Goal: Task Accomplishment & Management: Manage account settings

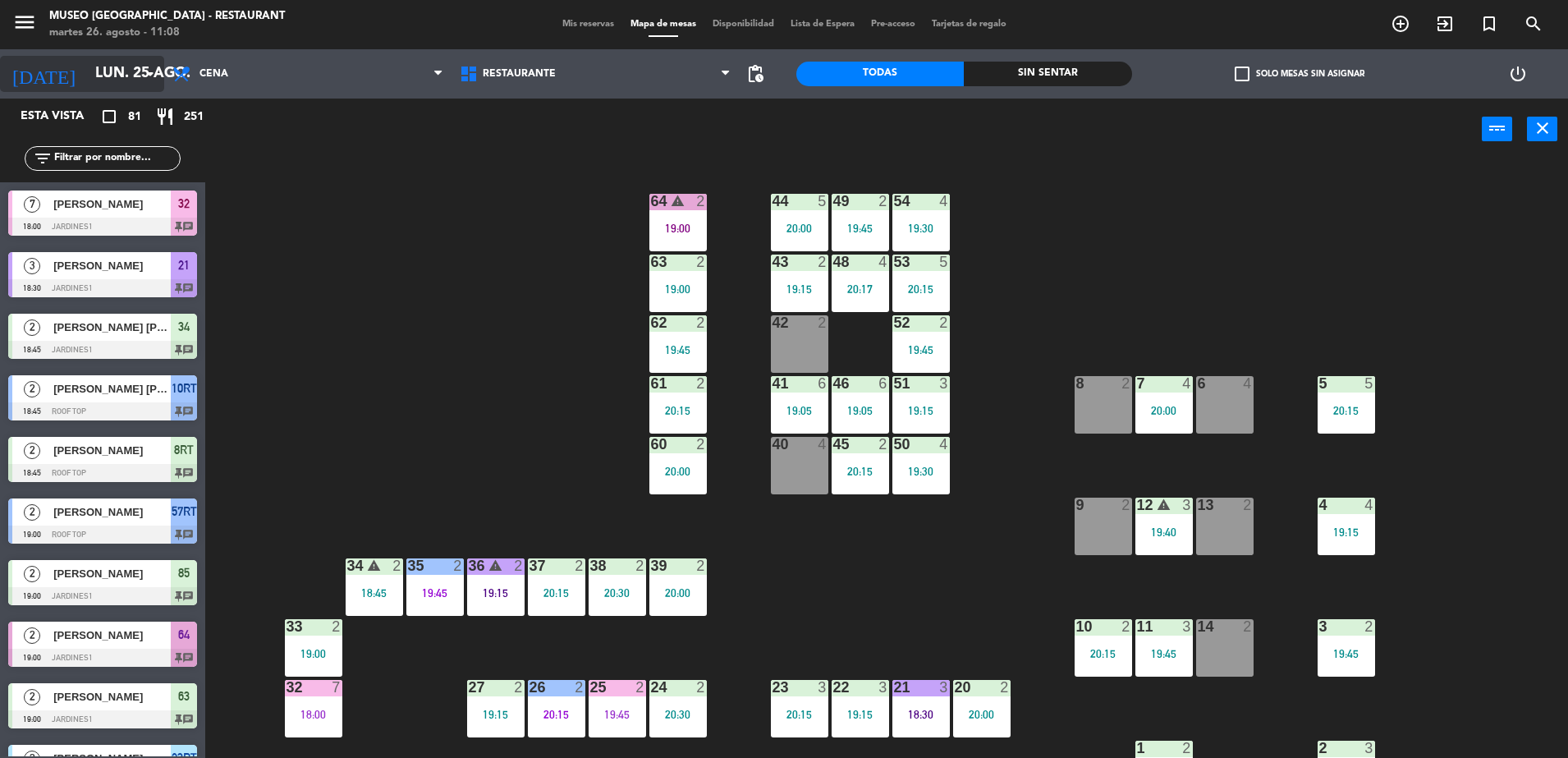
click at [148, 74] on icon "arrow_drop_down" at bounding box center [149, 73] width 20 height 20
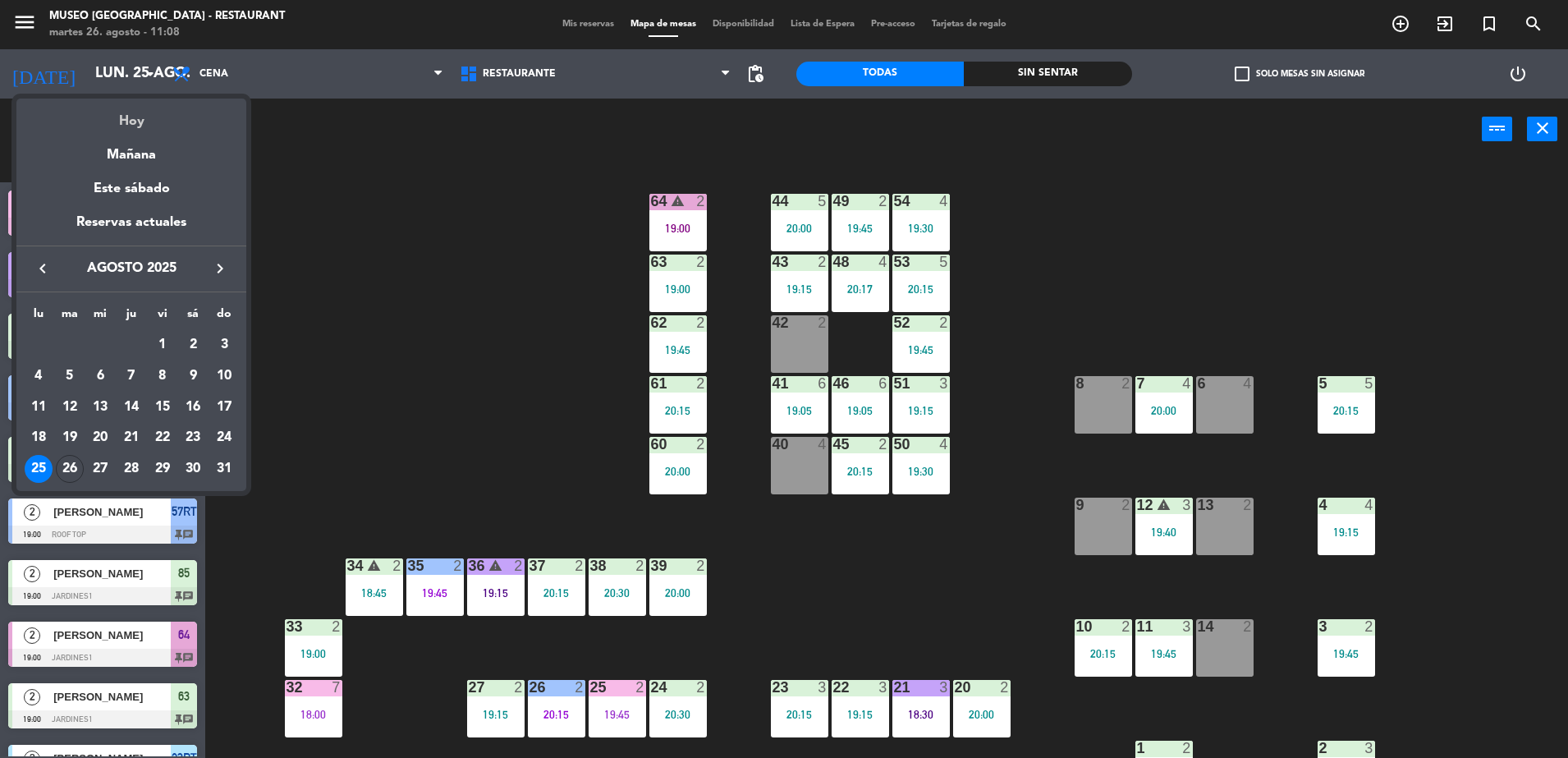
click at [149, 118] on div "Hoy" at bounding box center [131, 116] width 230 height 34
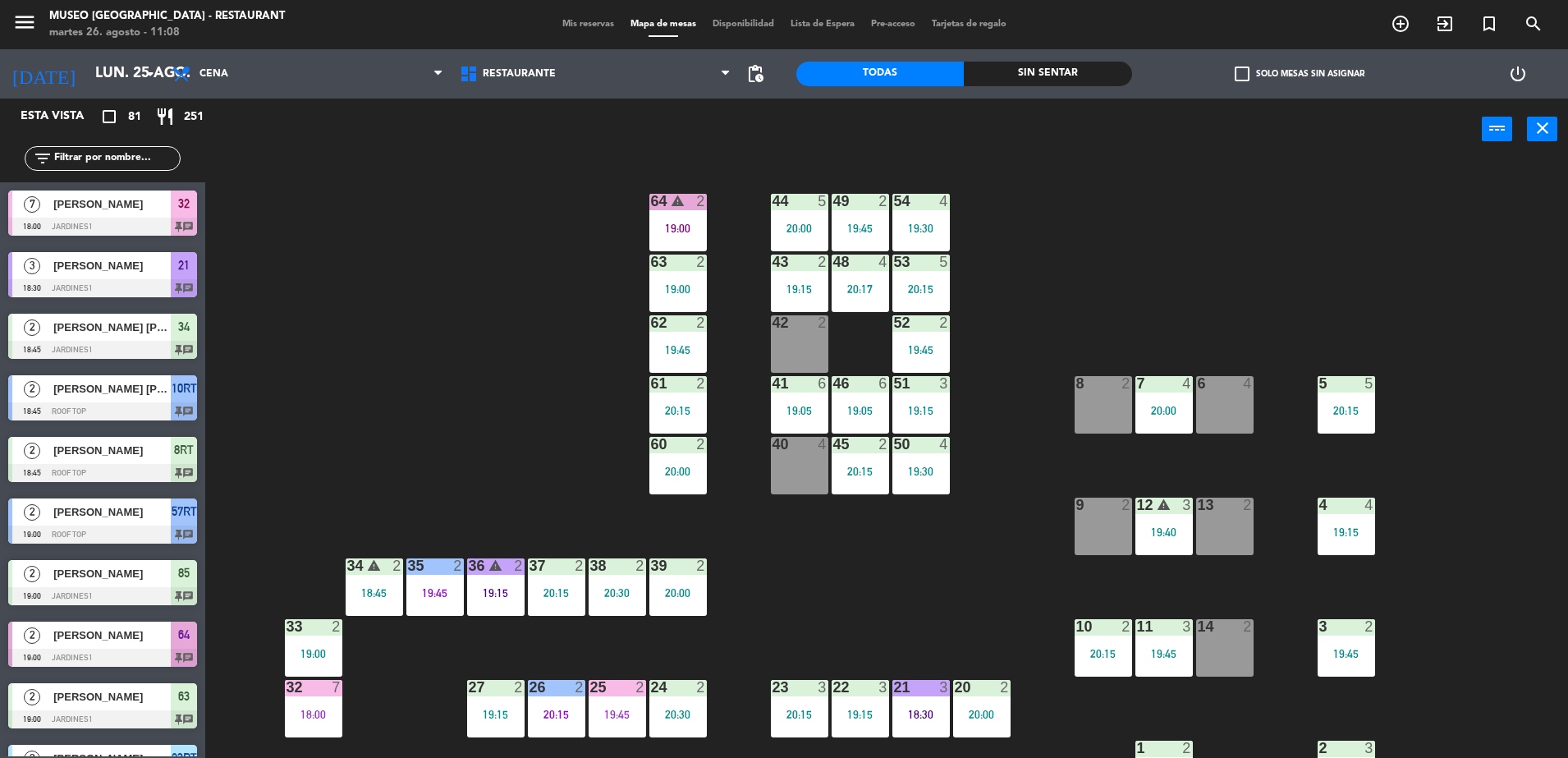
type input "[DATE] ago."
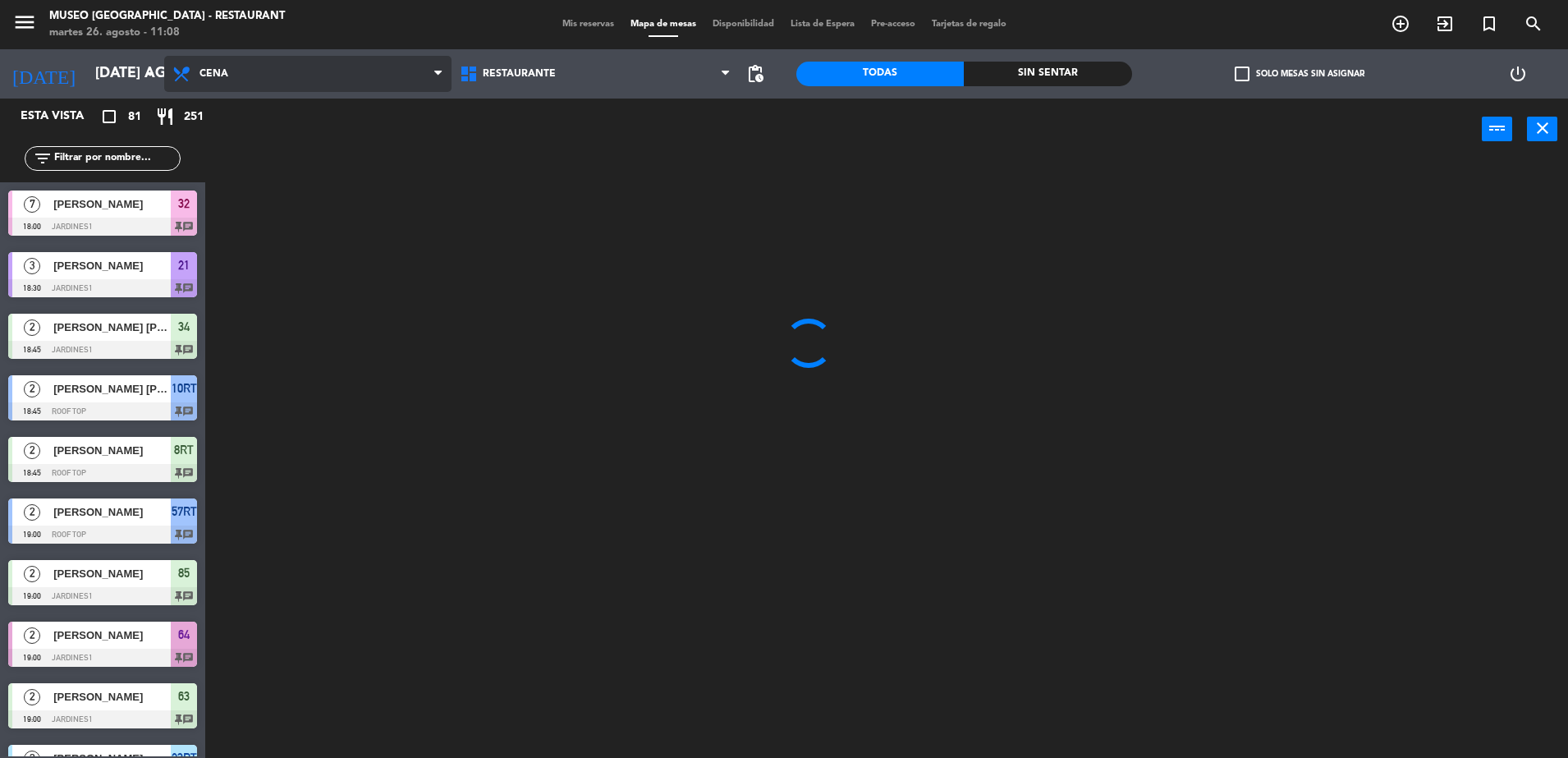
click at [273, 81] on span "Cena" at bounding box center [308, 73] width 288 height 36
click at [275, 159] on ng-component "menu [GEOGRAPHIC_DATA] - Restaurant martes 26. agosto - 11:08 Mis reservas Mapa…" at bounding box center [784, 381] width 1568 height 763
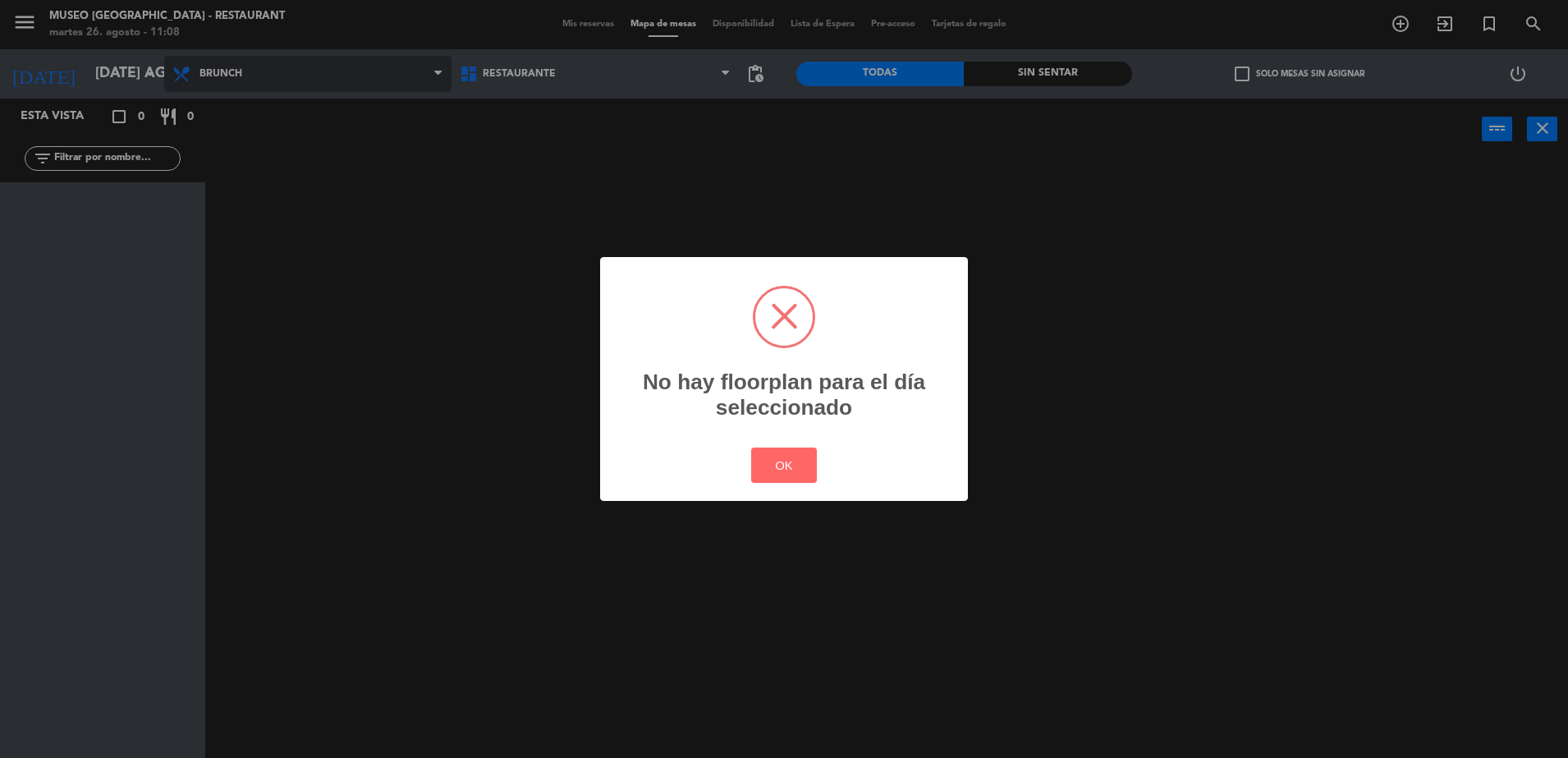
click at [275, 159] on div "? ! i No hay floorplan para el día seleccionado × OK Cancel" at bounding box center [784, 379] width 1568 height 758
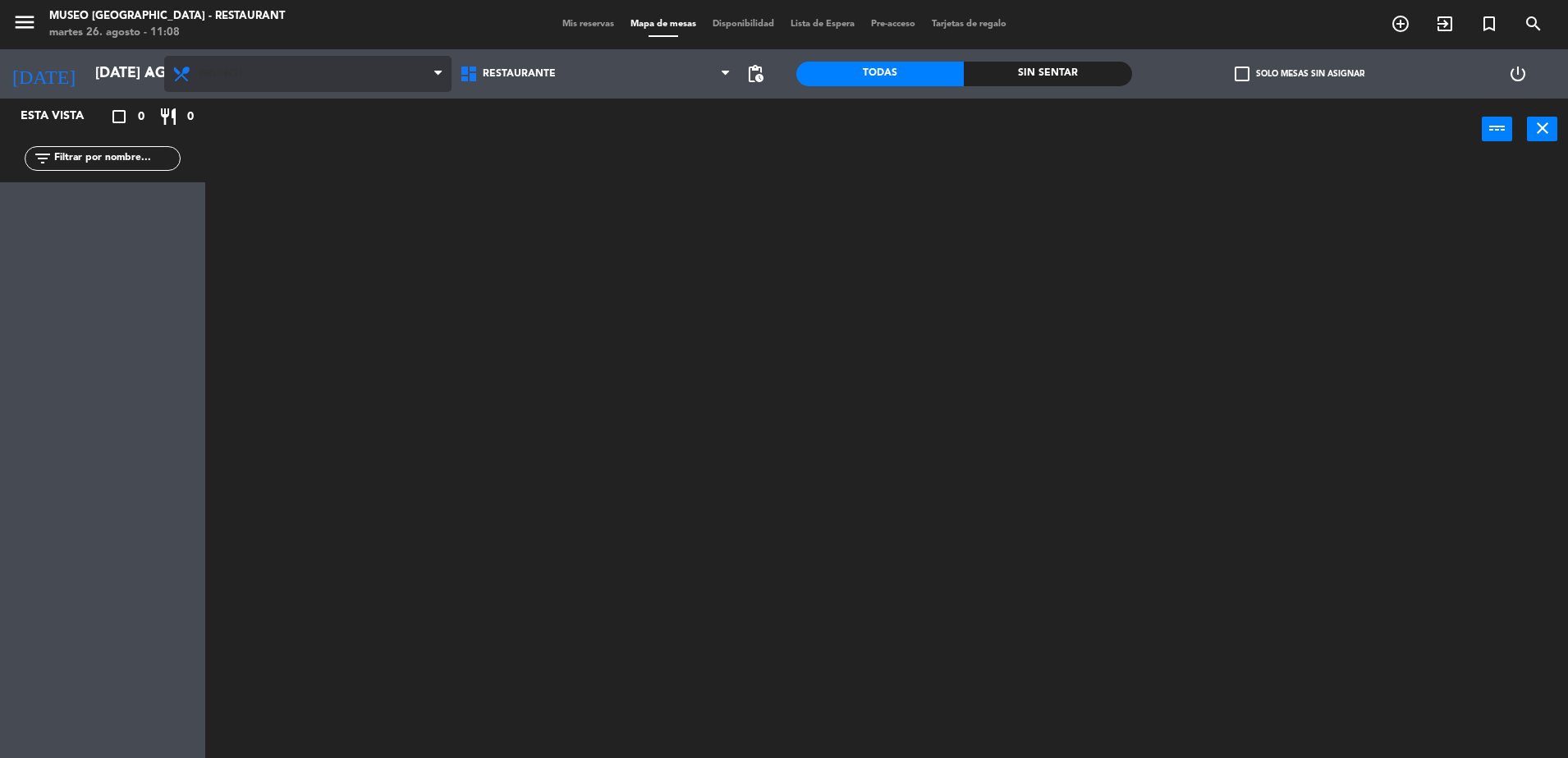
click at [275, 159] on div "power_input close" at bounding box center [843, 130] width 1277 height 62
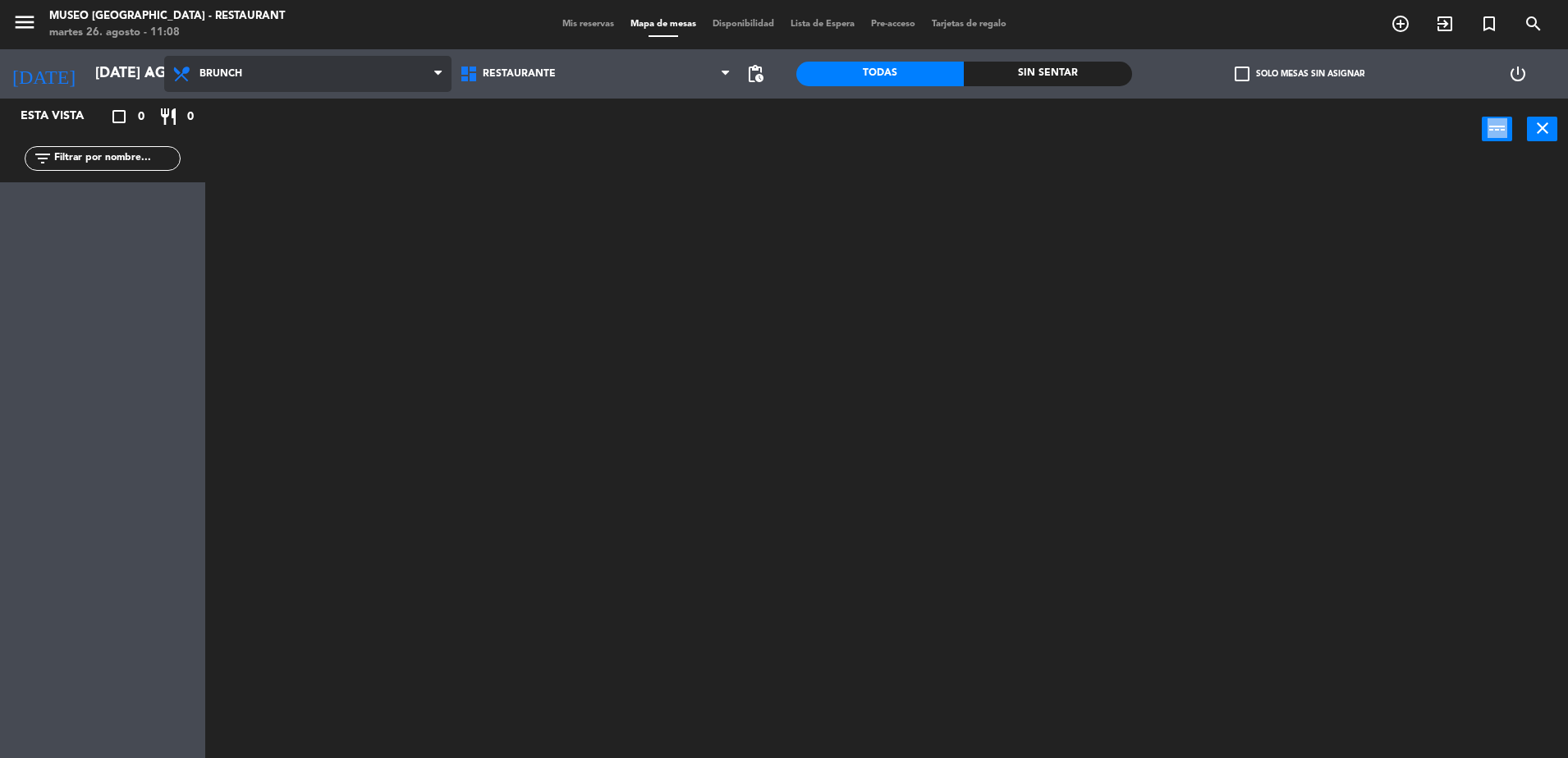
click at [275, 159] on div "power_input close" at bounding box center [843, 130] width 1277 height 62
click at [346, 80] on span "Brunch" at bounding box center [308, 73] width 288 height 36
click at [271, 158] on ng-component "menu [GEOGRAPHIC_DATA] - Restaurant martes 26. agosto - 11:08 Mis reservas Mapa…" at bounding box center [784, 381] width 1568 height 763
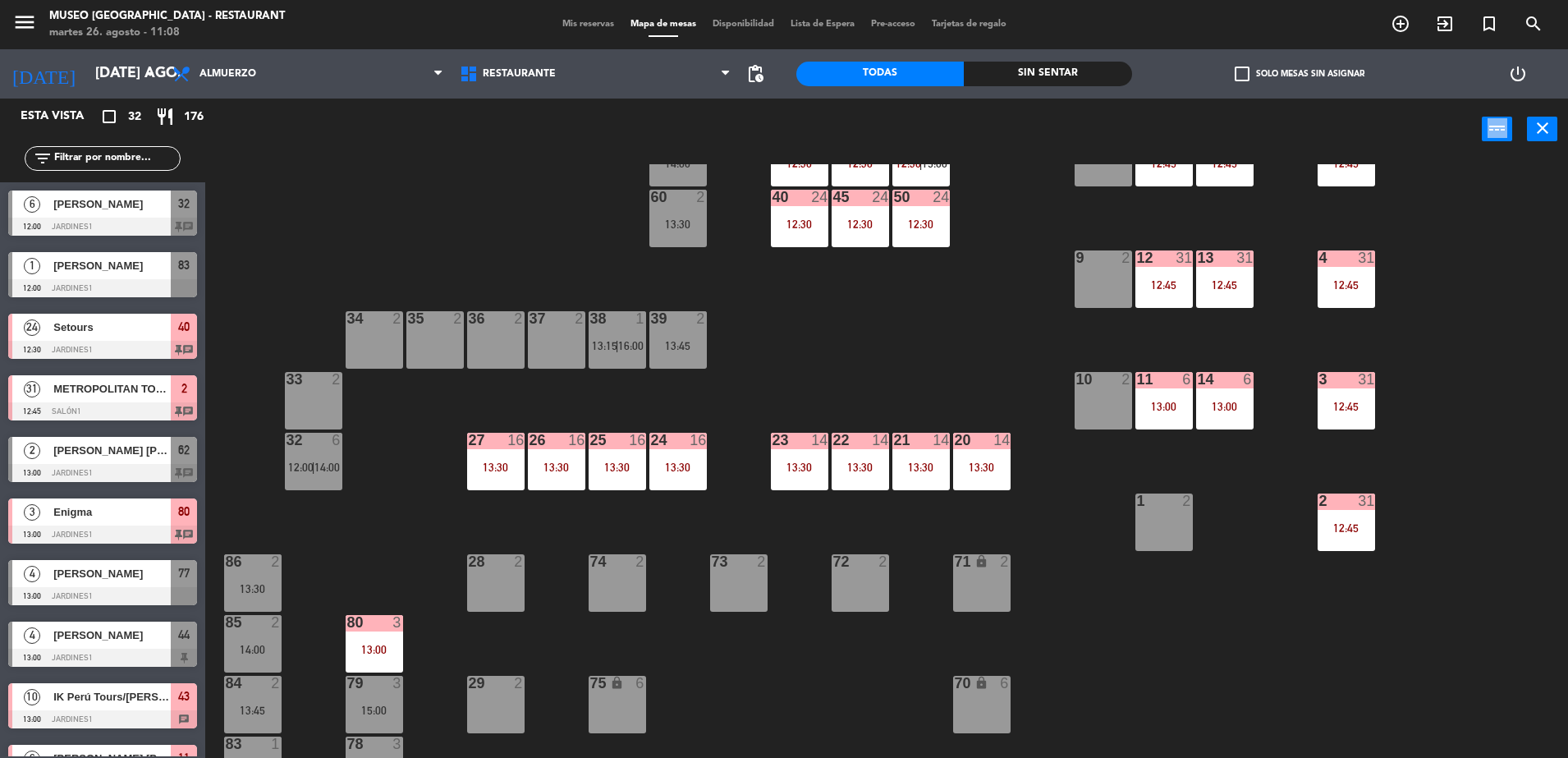
scroll to position [265, 0]
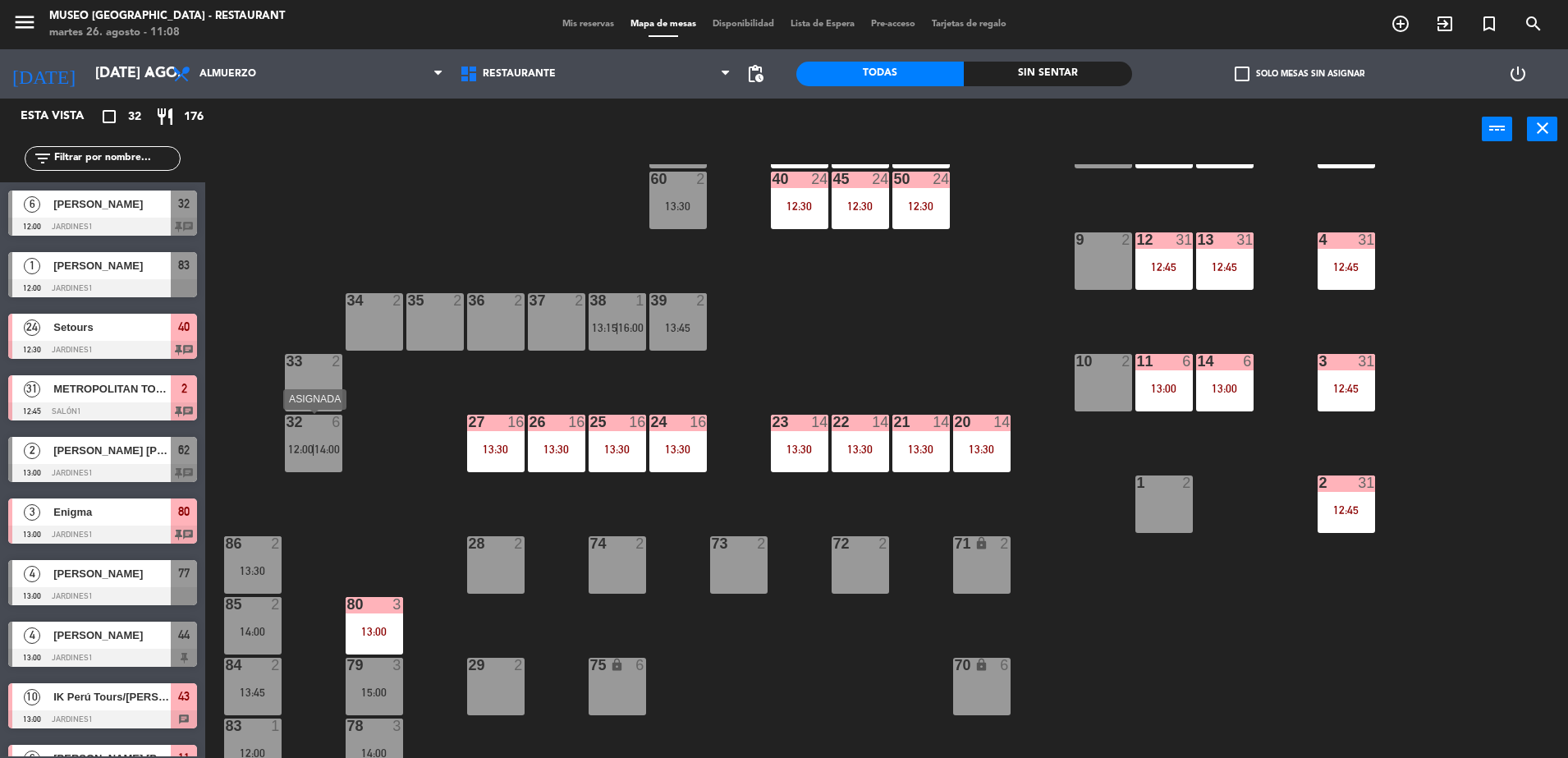
click at [296, 470] on div "32 6 12:00 | 14:00" at bounding box center [313, 443] width 57 height 57
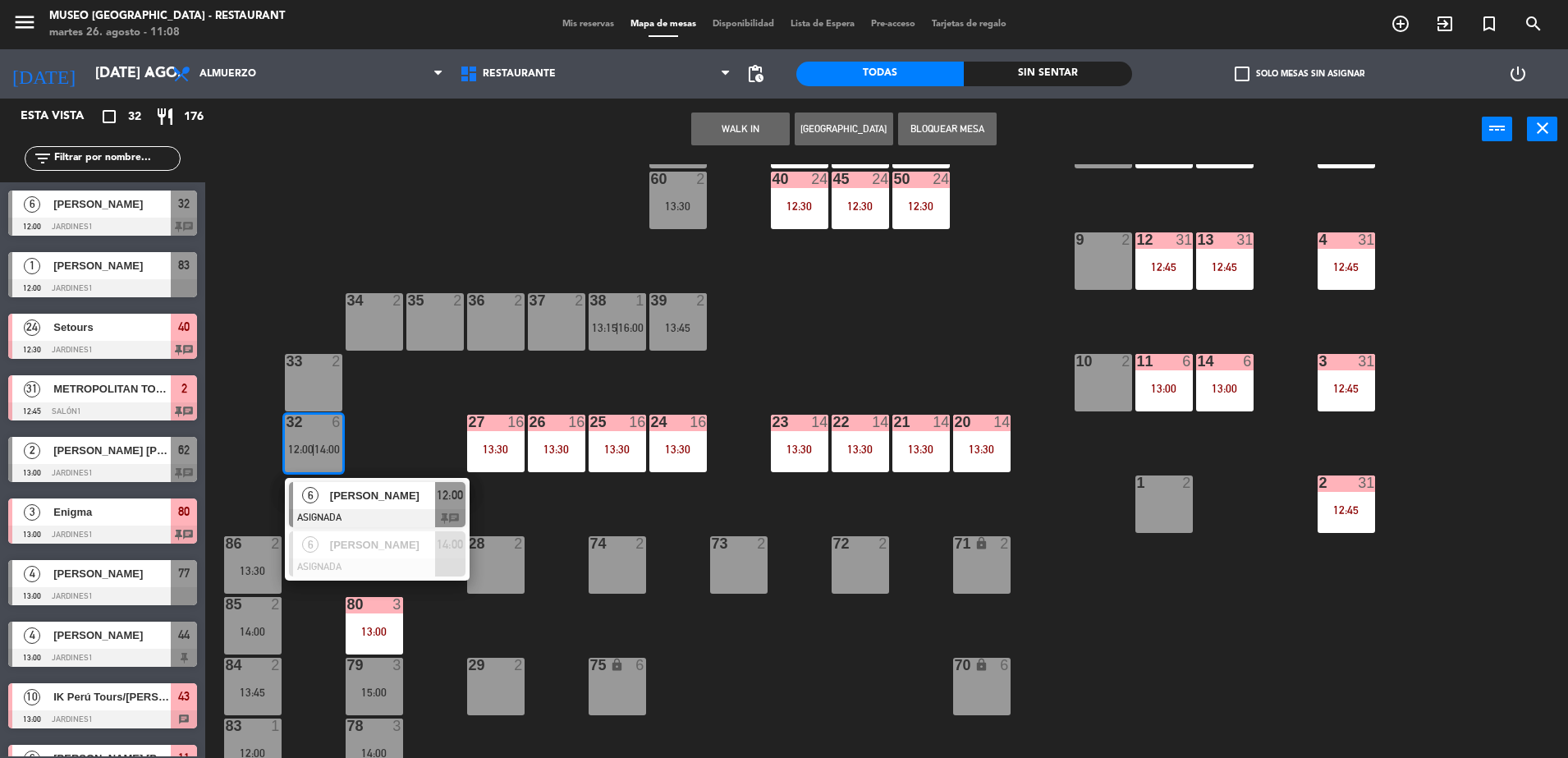
click at [337, 485] on div "[PERSON_NAME]" at bounding box center [382, 496] width 107 height 27
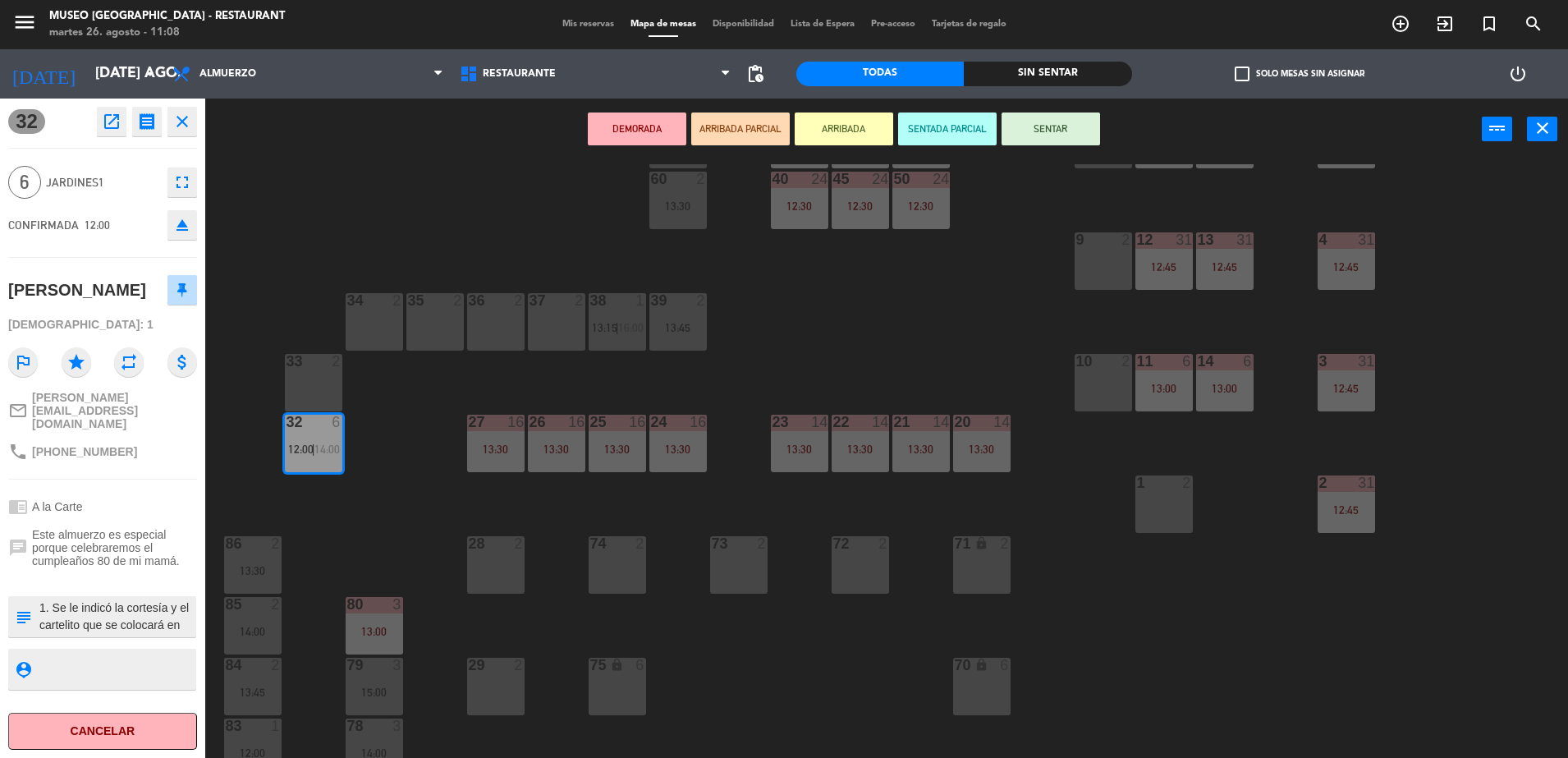
click at [607, 128] on button "DEMORADA" at bounding box center [636, 129] width 99 height 33
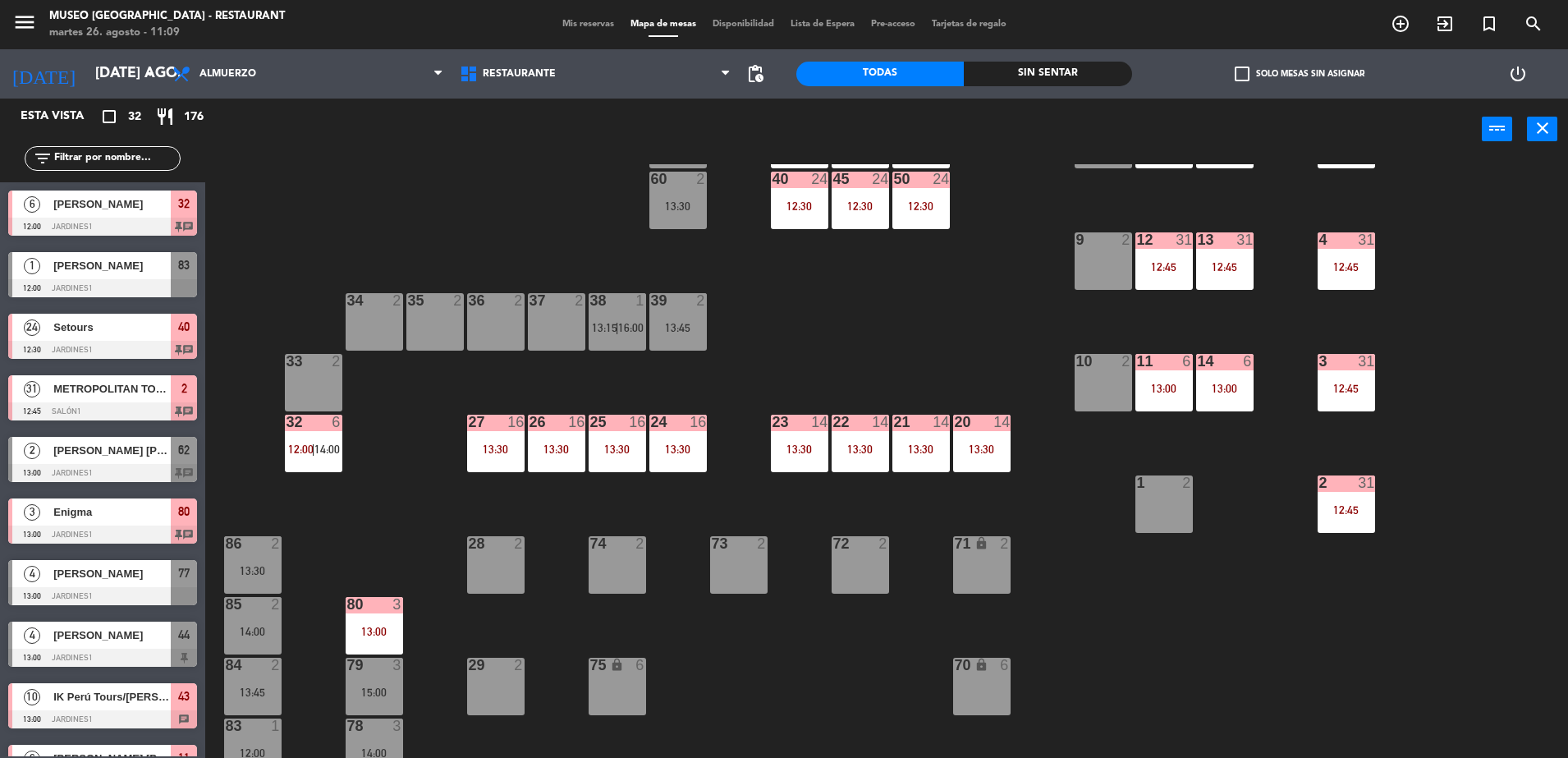
click at [902, 251] on div "44 4 13:00 49 2 54 5 13:45 64 2 13:00 48 10 13:00 53 10 13:00 63 2 16:30 43 10 …" at bounding box center [894, 464] width 1347 height 598
click at [870, 213] on div "45 24 12:30" at bounding box center [860, 200] width 57 height 57
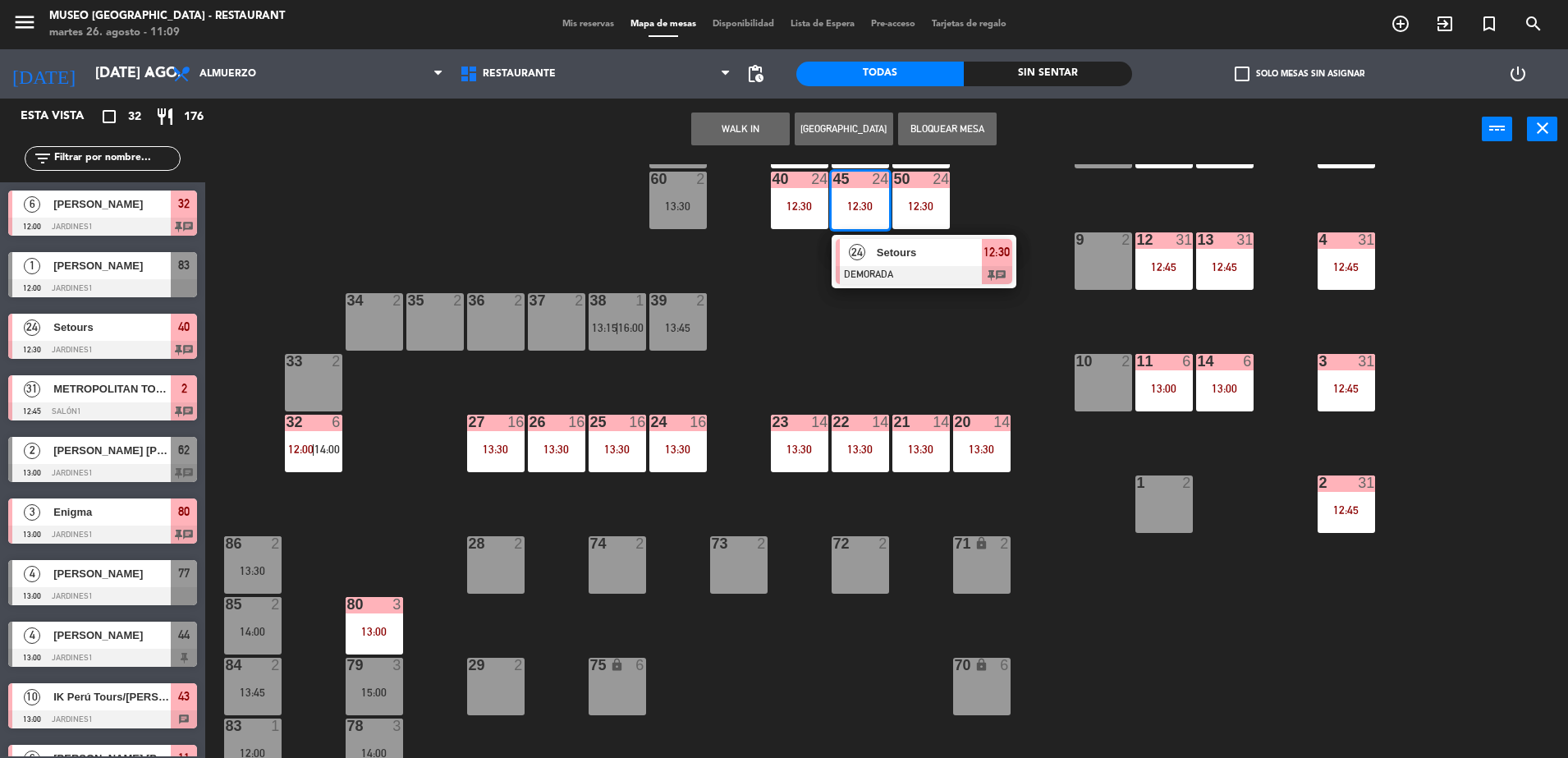
click at [897, 260] on span "Setours" at bounding box center [930, 252] width 105 height 17
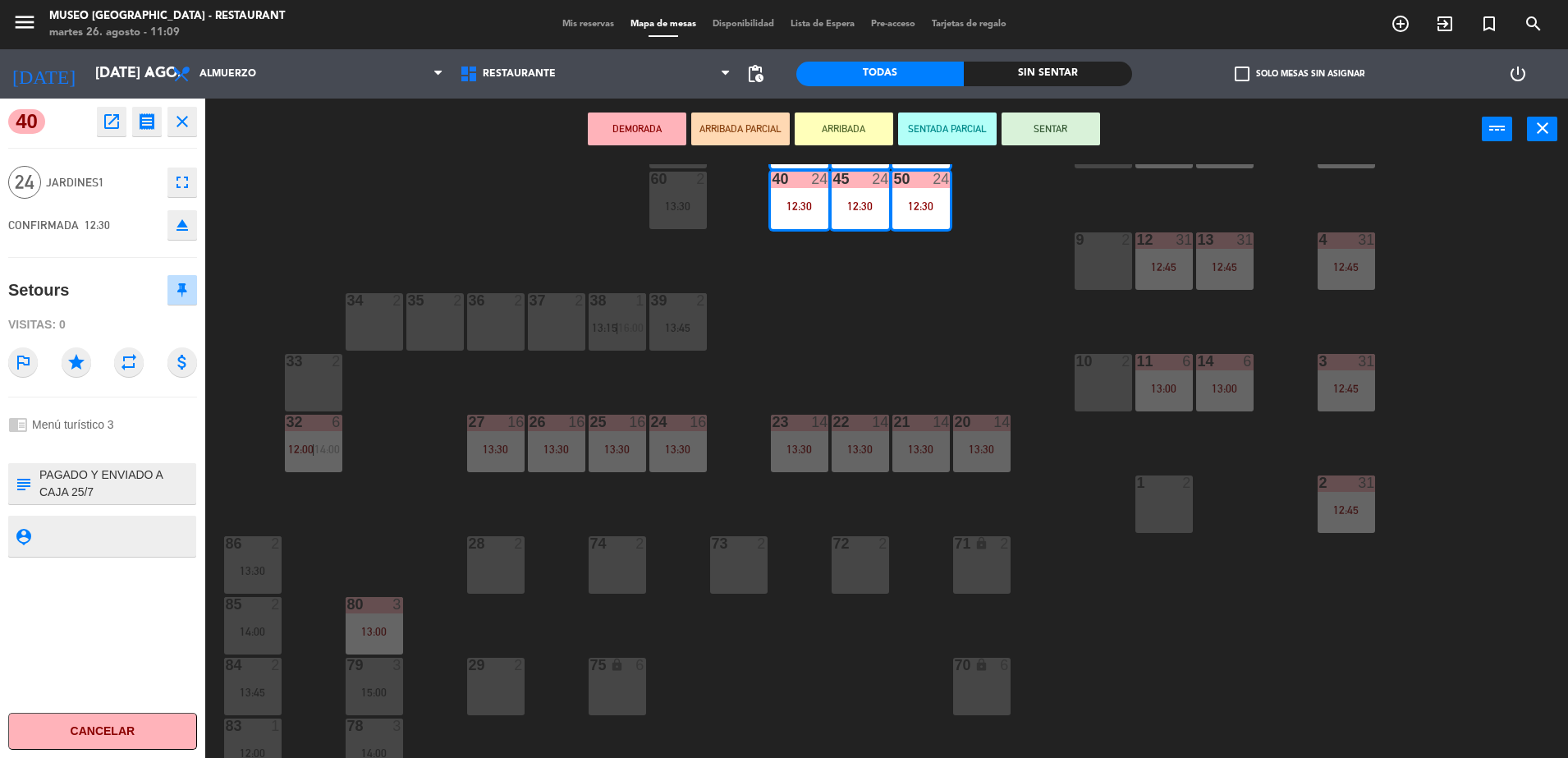
click at [43, 473] on textarea at bounding box center [116, 483] width 157 height 35
type textarea "m40-50-41-51 PAGADO Y ENVIADO A CAJA 25/7 REF: 25080101 - IS19 2025 V - [DATE] …"
click at [133, 424] on div "chrome_reader_mode Menú turístico 3" at bounding box center [102, 424] width 189 height 31
click at [431, 235] on div "44 4 13:00 49 2 54 5 13:45 64 2 13:00 48 10 13:00 53 10 13:00 63 2 16:30 43 10 …" at bounding box center [894, 464] width 1347 height 598
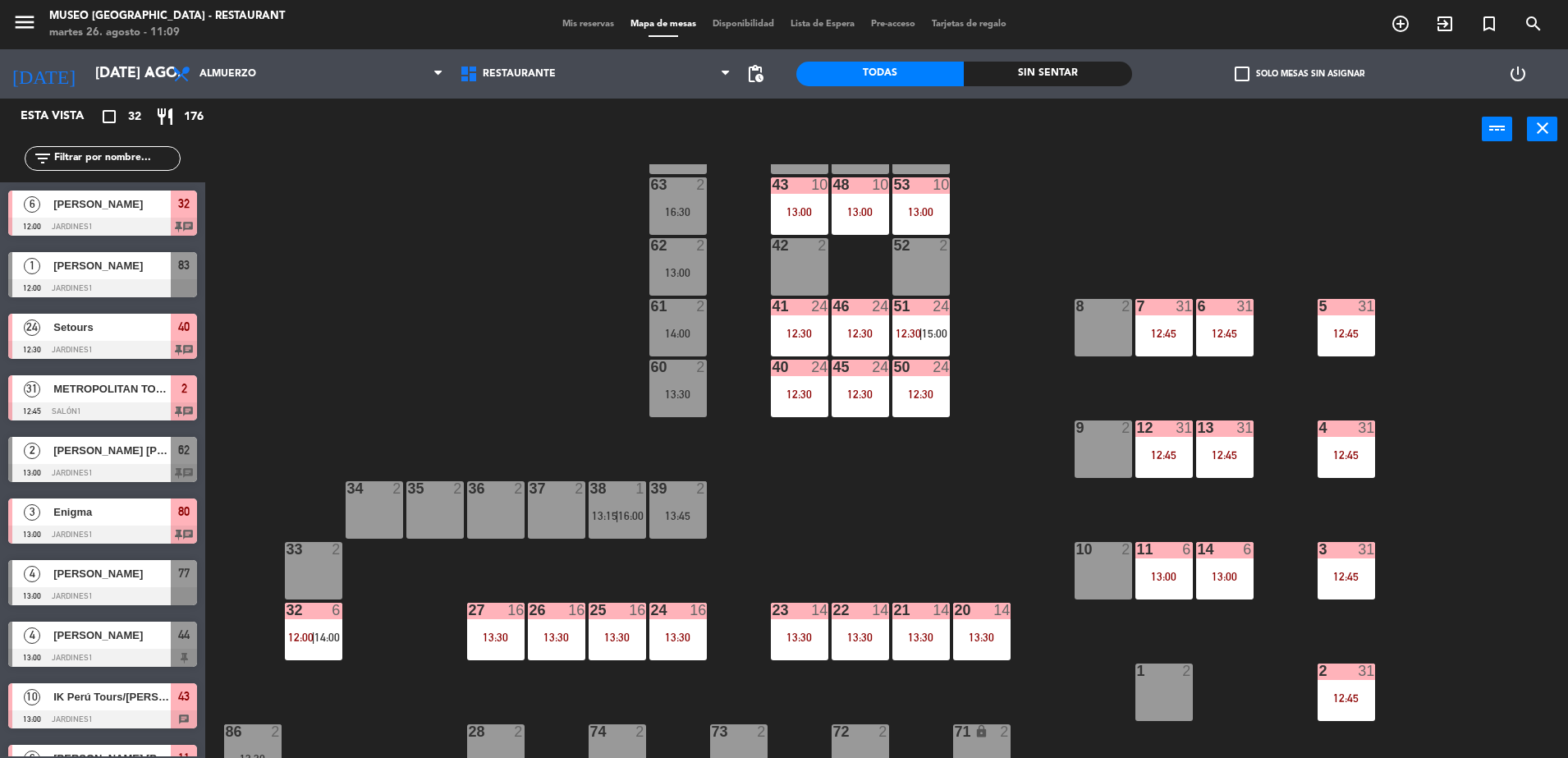
scroll to position [101, 0]
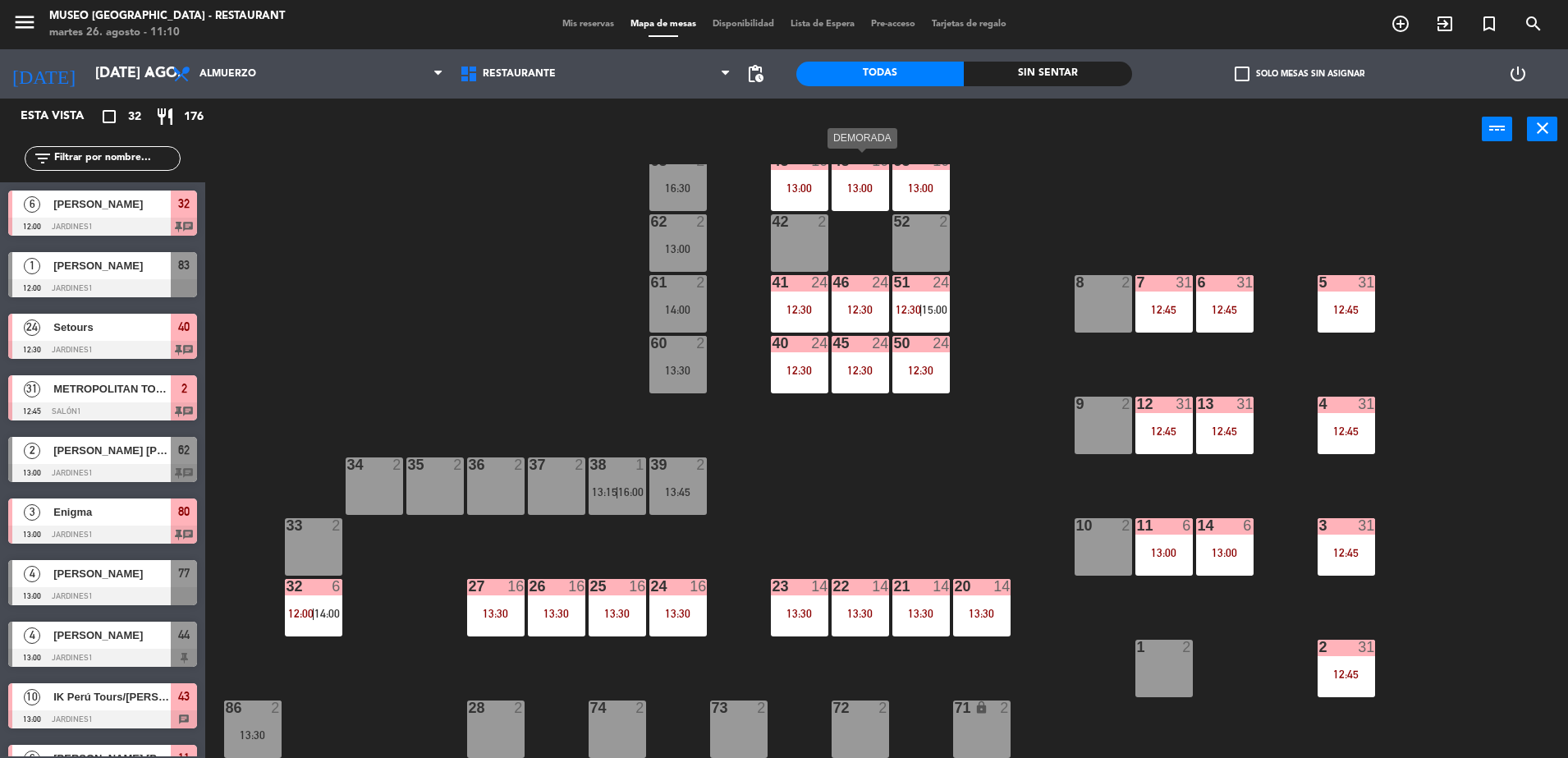
click at [858, 202] on div "48 10 13:00" at bounding box center [860, 182] width 57 height 57
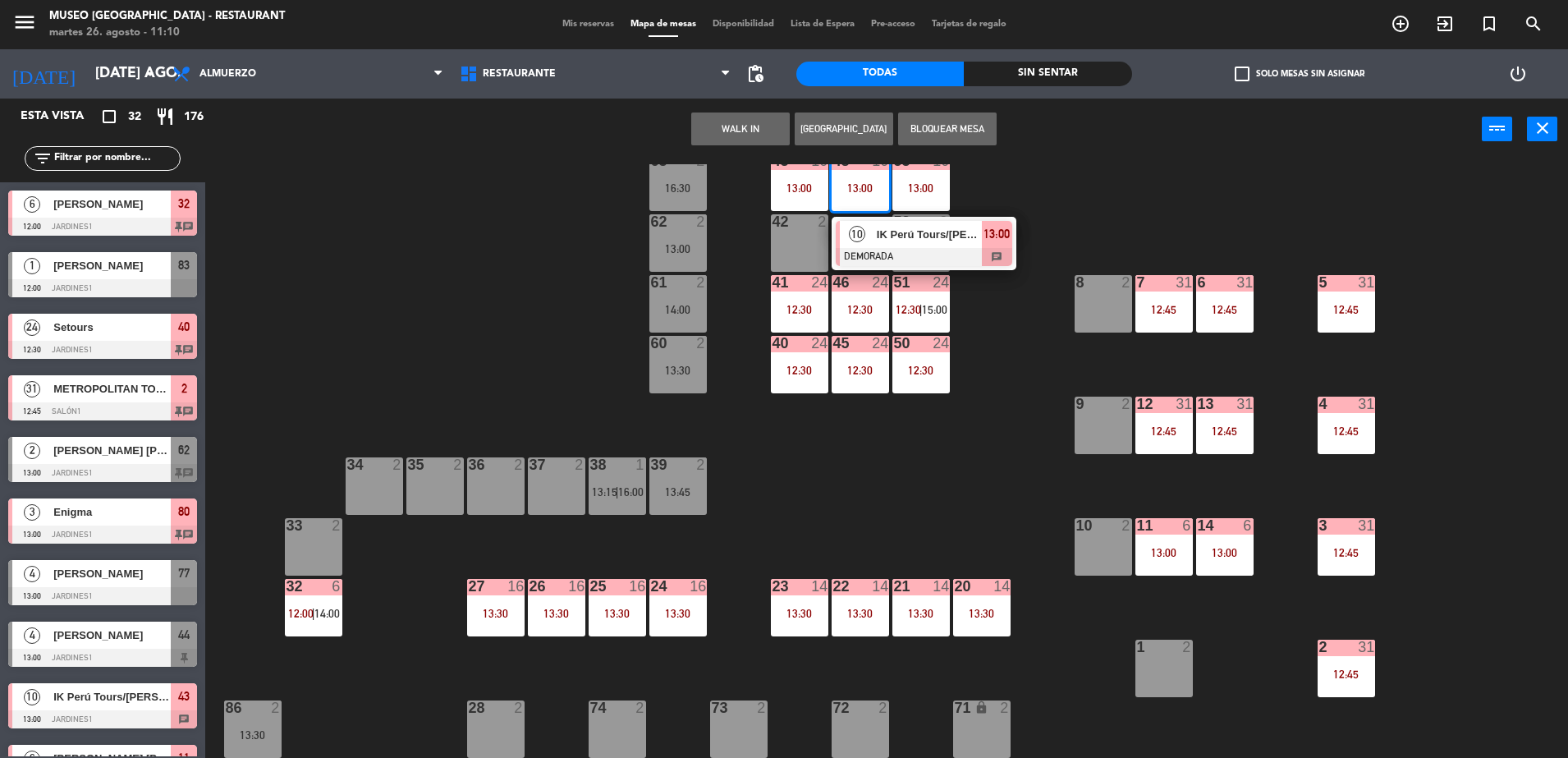
click at [873, 230] on div "10" at bounding box center [858, 234] width 36 height 27
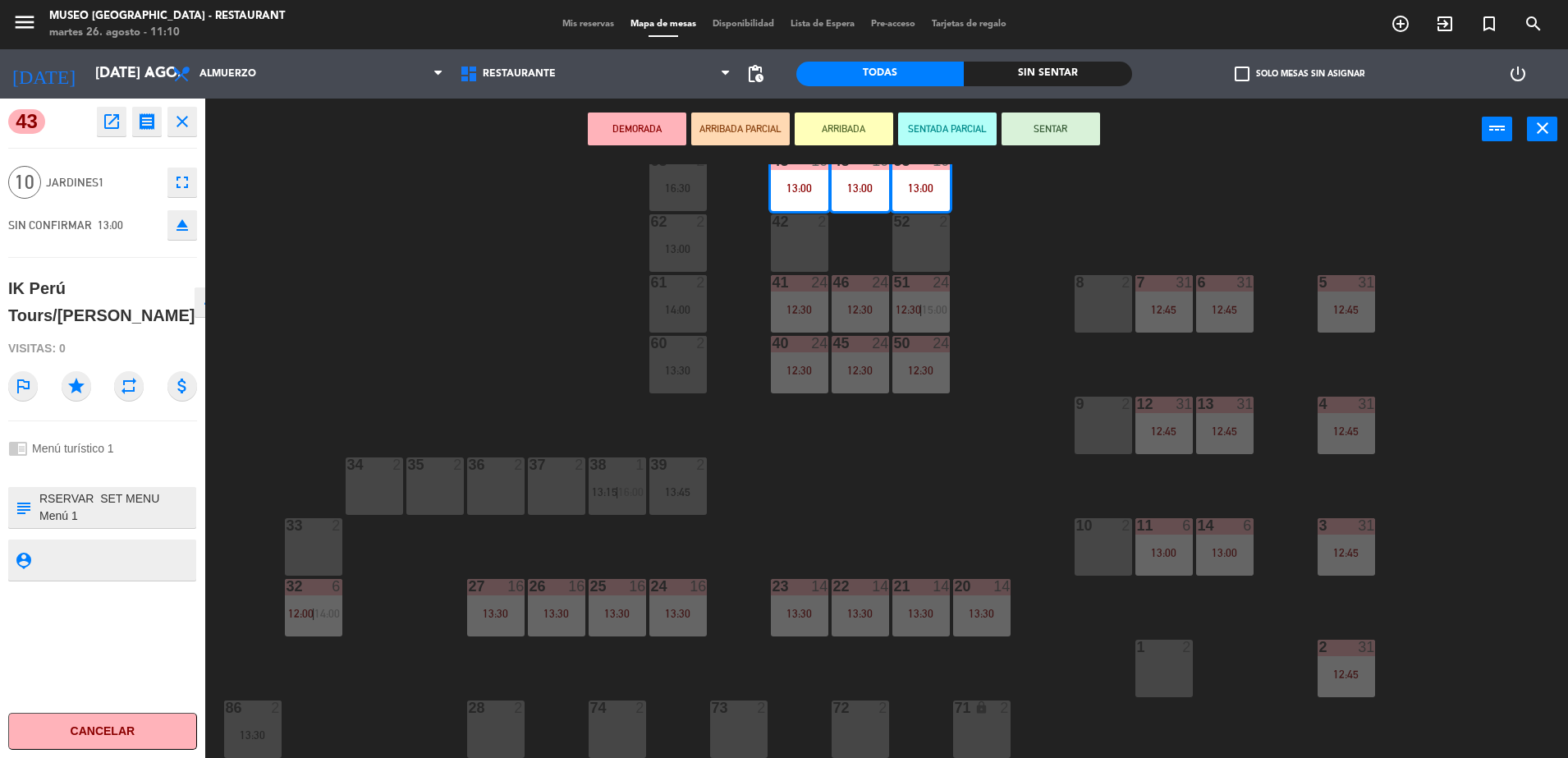
click at [42, 522] on textarea at bounding box center [116, 507] width 157 height 35
type textarea "m43-53| RSERVAR SET MENU Menú 1 10 pax = $ 200 Incluye: 01 agua purificada prem…"
click at [139, 465] on div "chrome_reader_mode Menú turístico 1" at bounding box center [102, 448] width 189 height 31
click at [519, 257] on div "44 4 13:00 49 2 54 5 13:45 64 2 13:00 48 10 13:00 53 10 13:00 63 2 16:30 43 10 …" at bounding box center [894, 464] width 1347 height 598
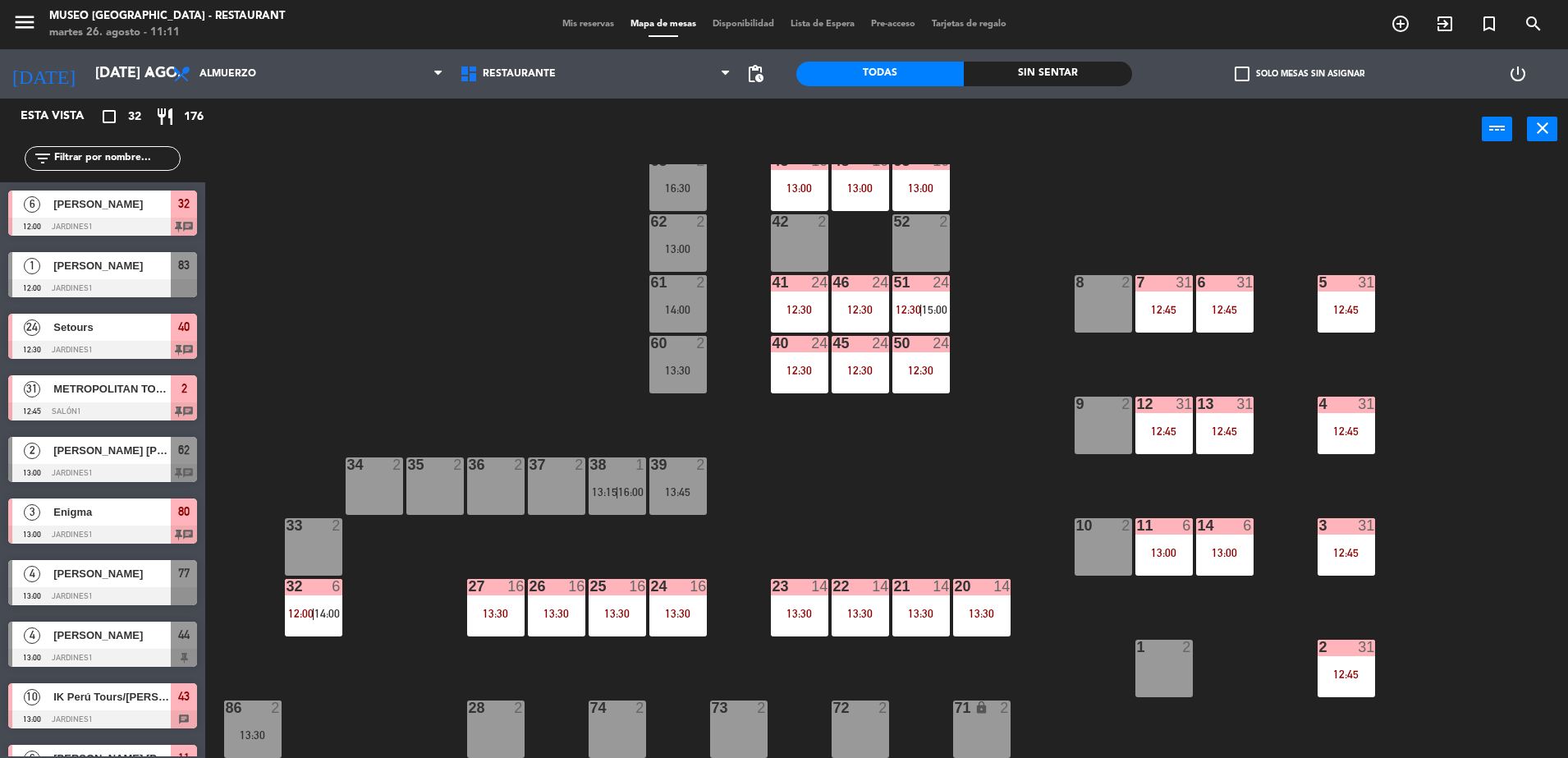
scroll to position [583, 0]
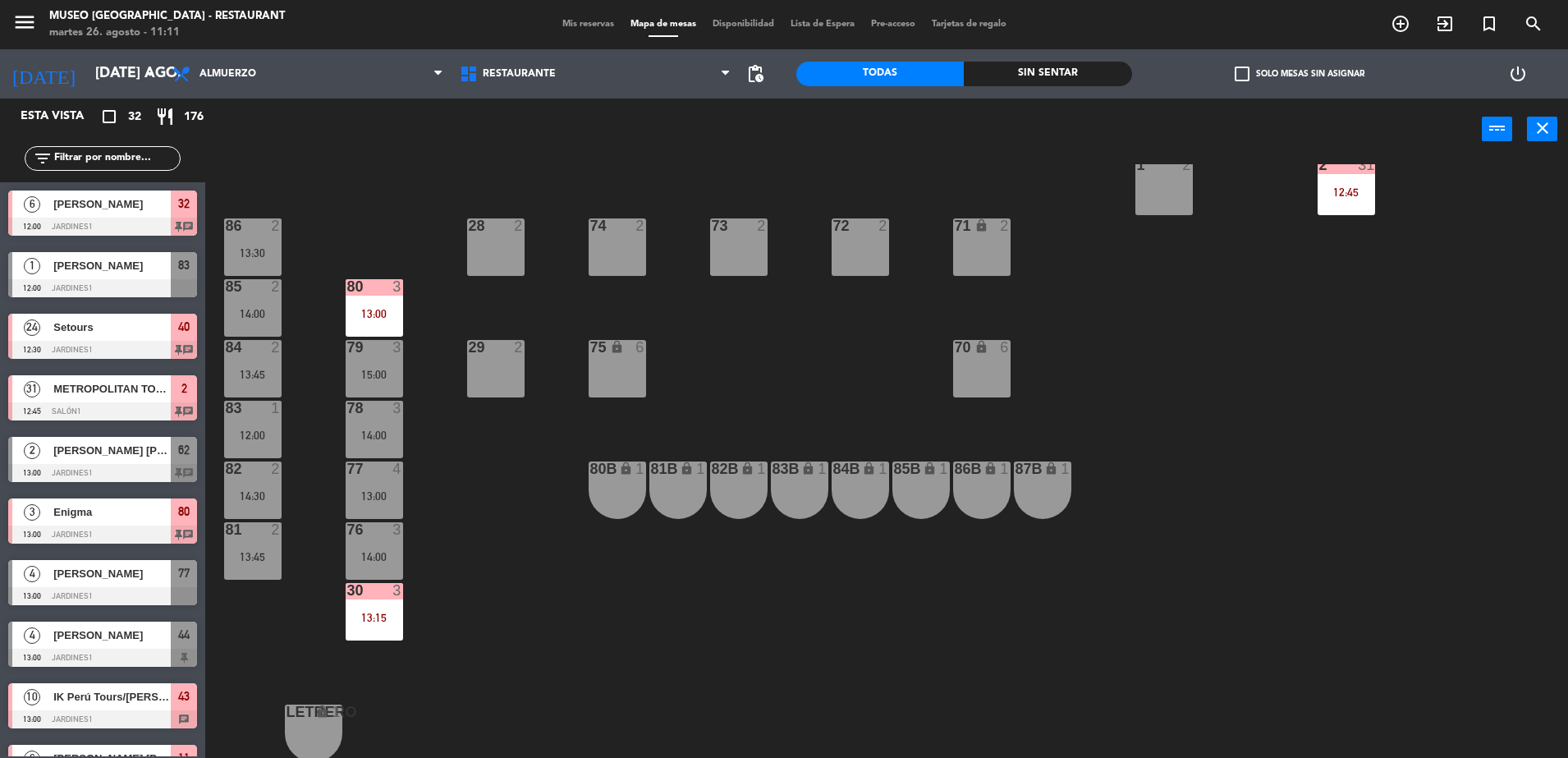
click at [352, 617] on div "13:15" at bounding box center [374, 618] width 57 height 11
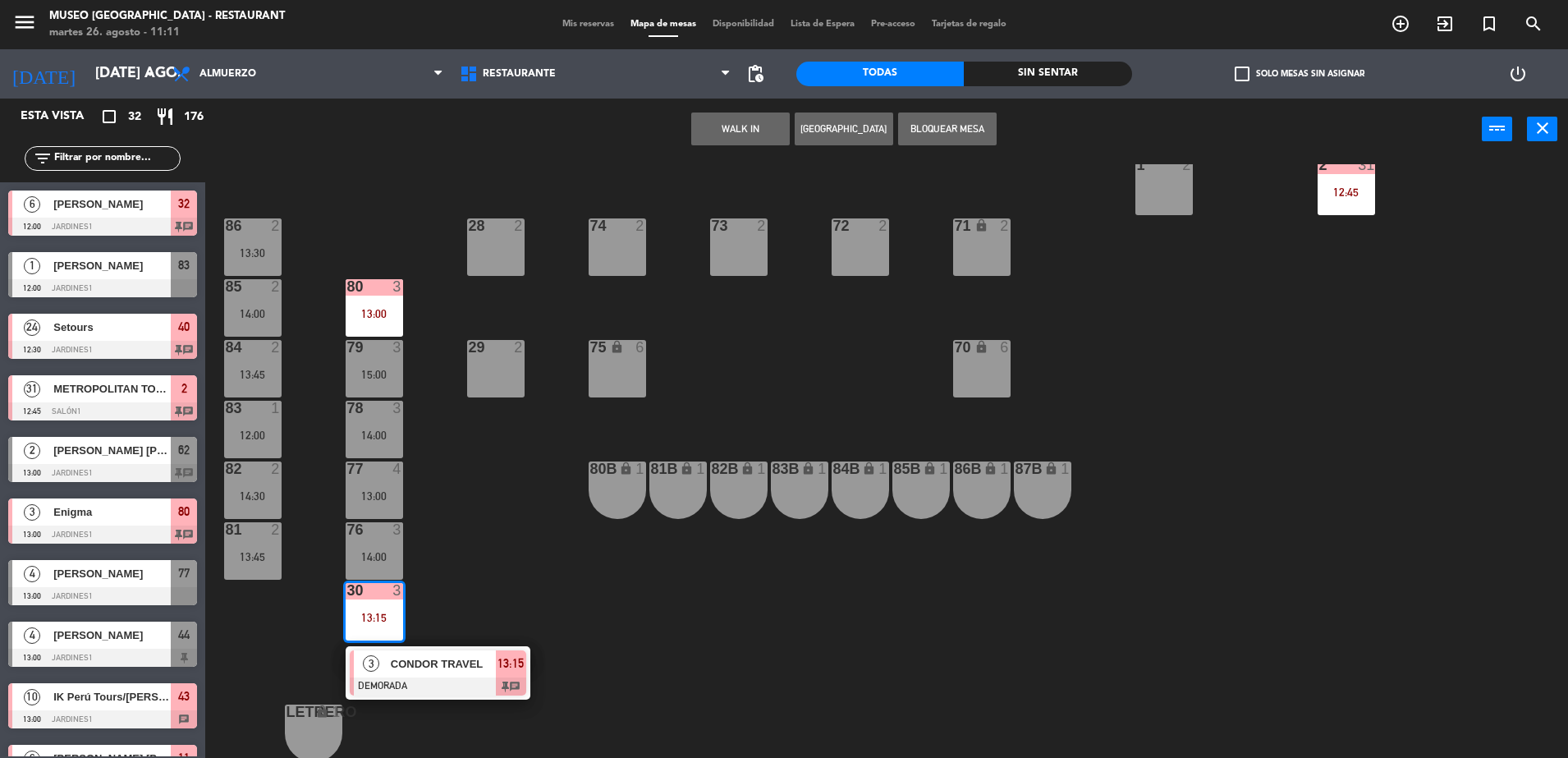
click at [433, 666] on span "CONDOR TRAVEL" at bounding box center [444, 664] width 105 height 17
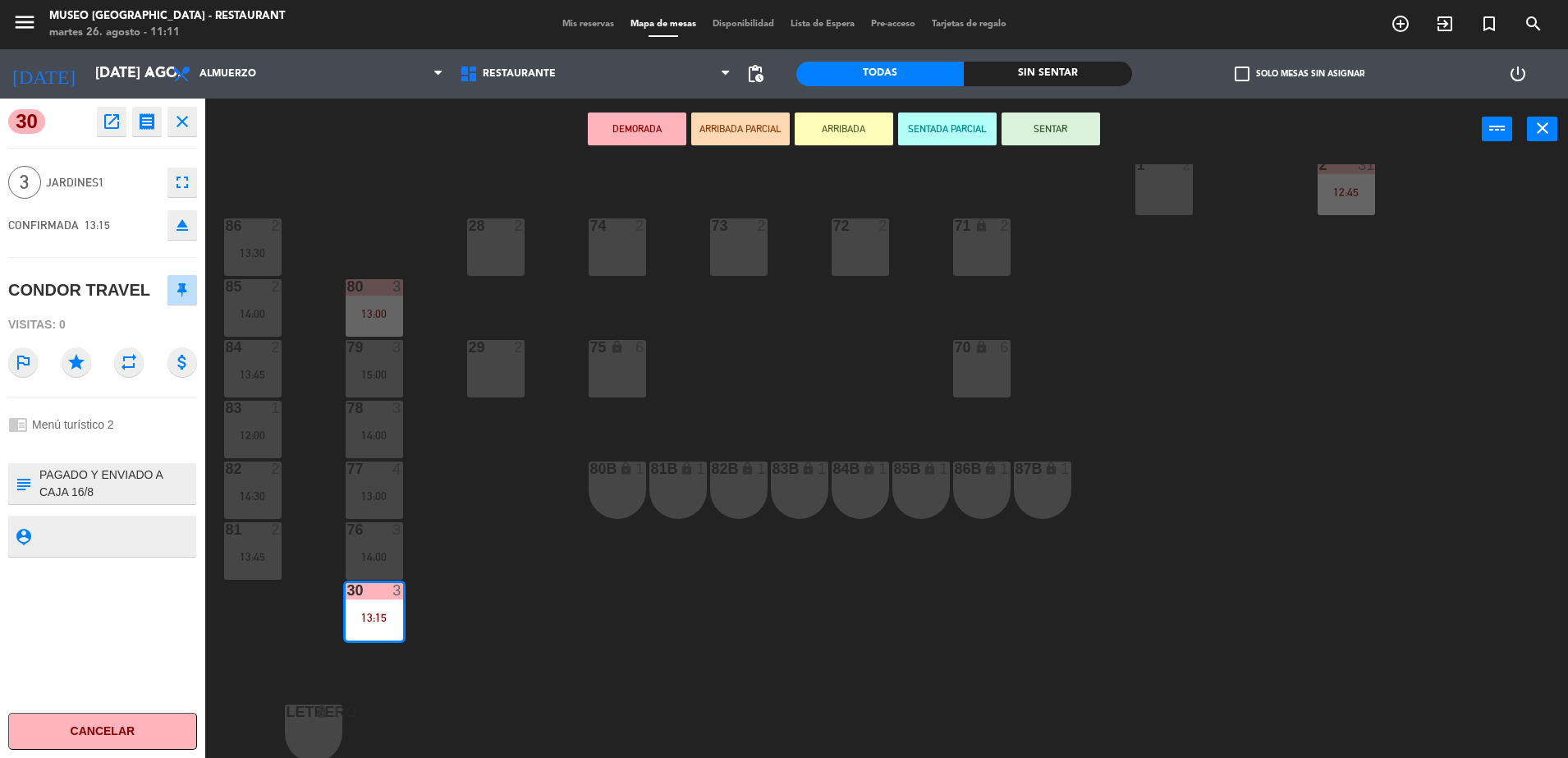
click at [121, 131] on button "open_in_new" at bounding box center [111, 121] width 29 height 29
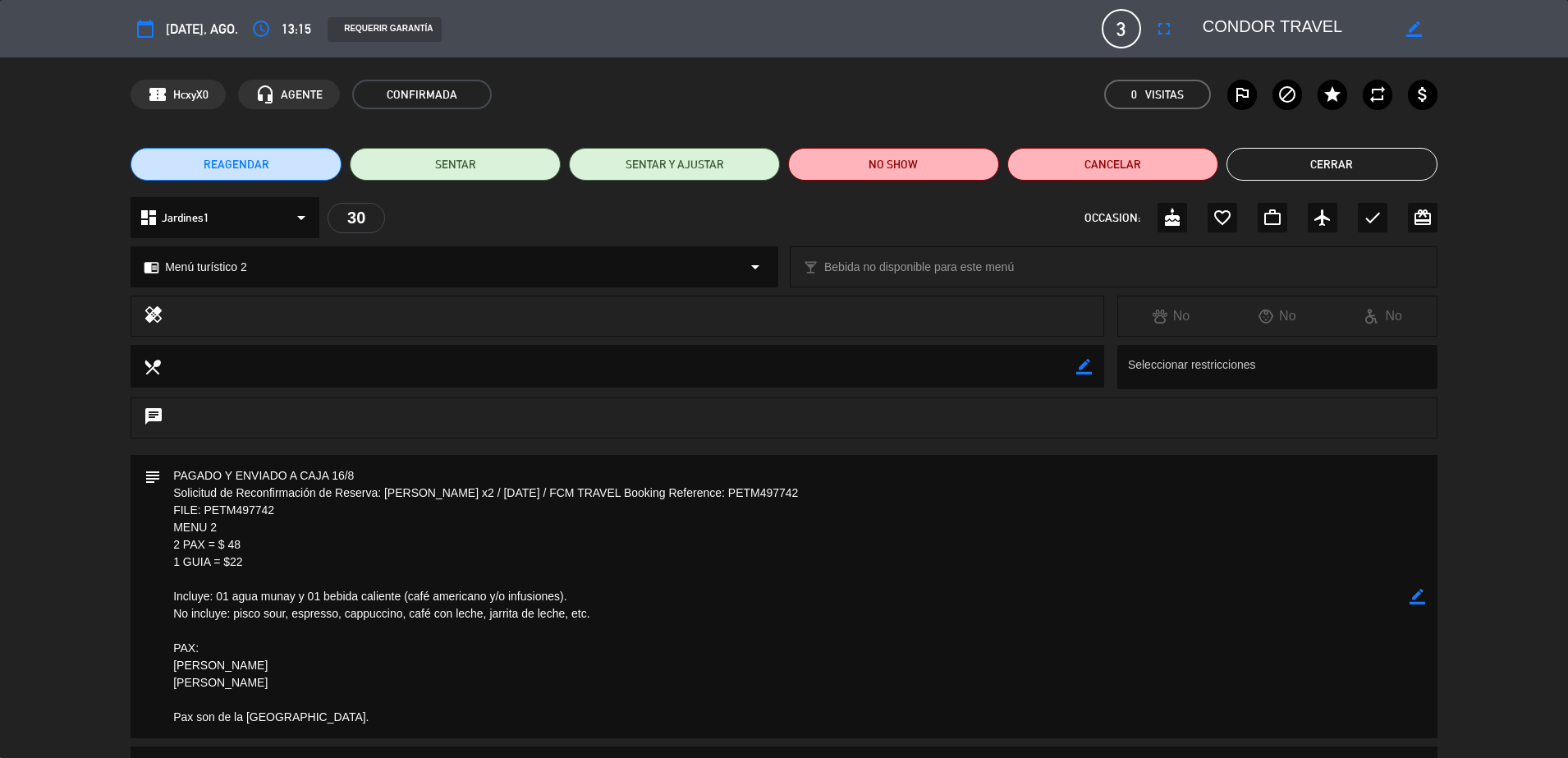
click at [1245, 167] on button "Cerrar" at bounding box center [1332, 164] width 211 height 33
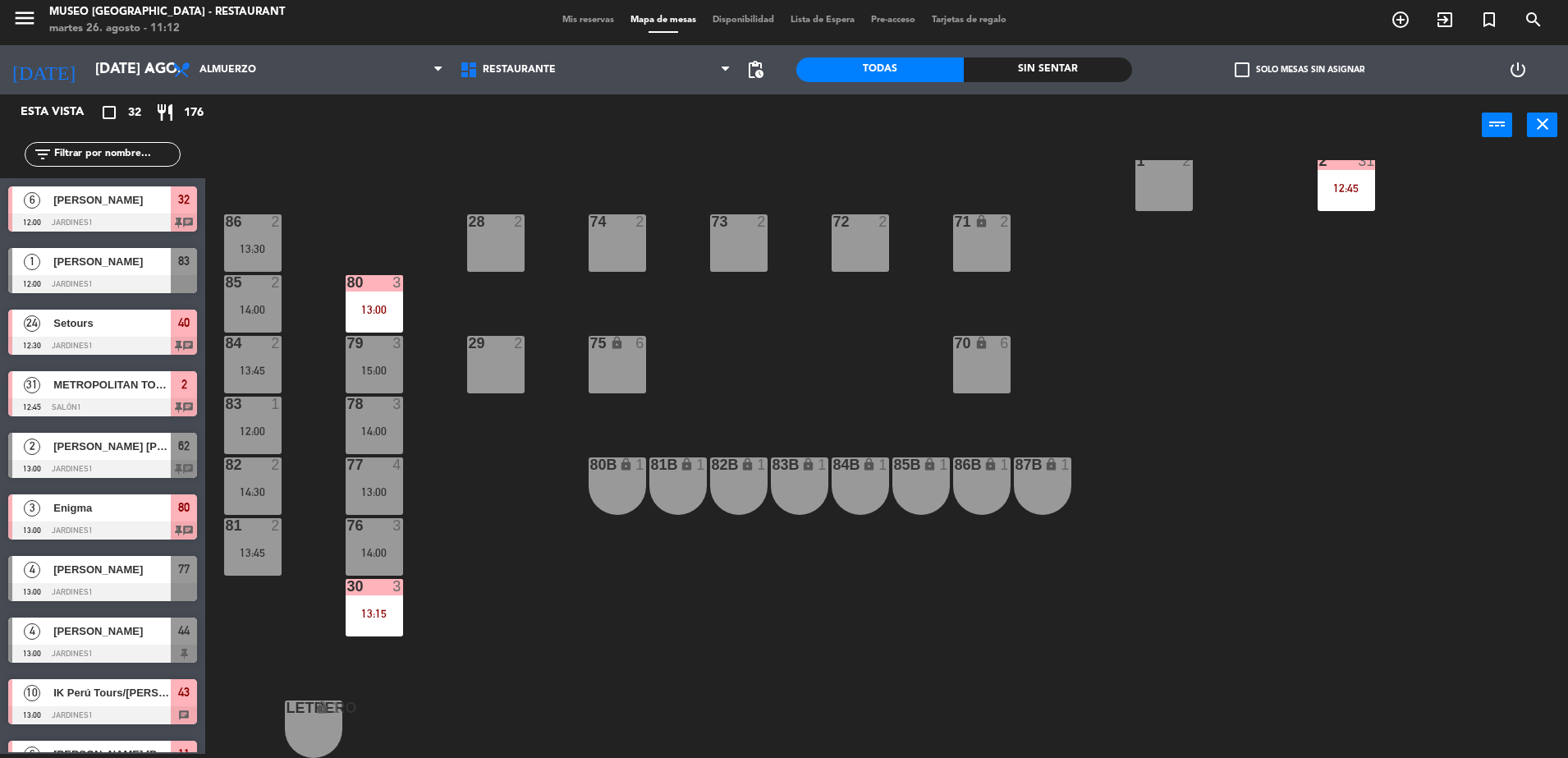
click at [791, 391] on div "44 4 13:00 49 2 54 5 13:45 64 2 13:00 48 10 13:00 53 10 13:00 63 2 16:30 43 10 …" at bounding box center [894, 459] width 1347 height 598
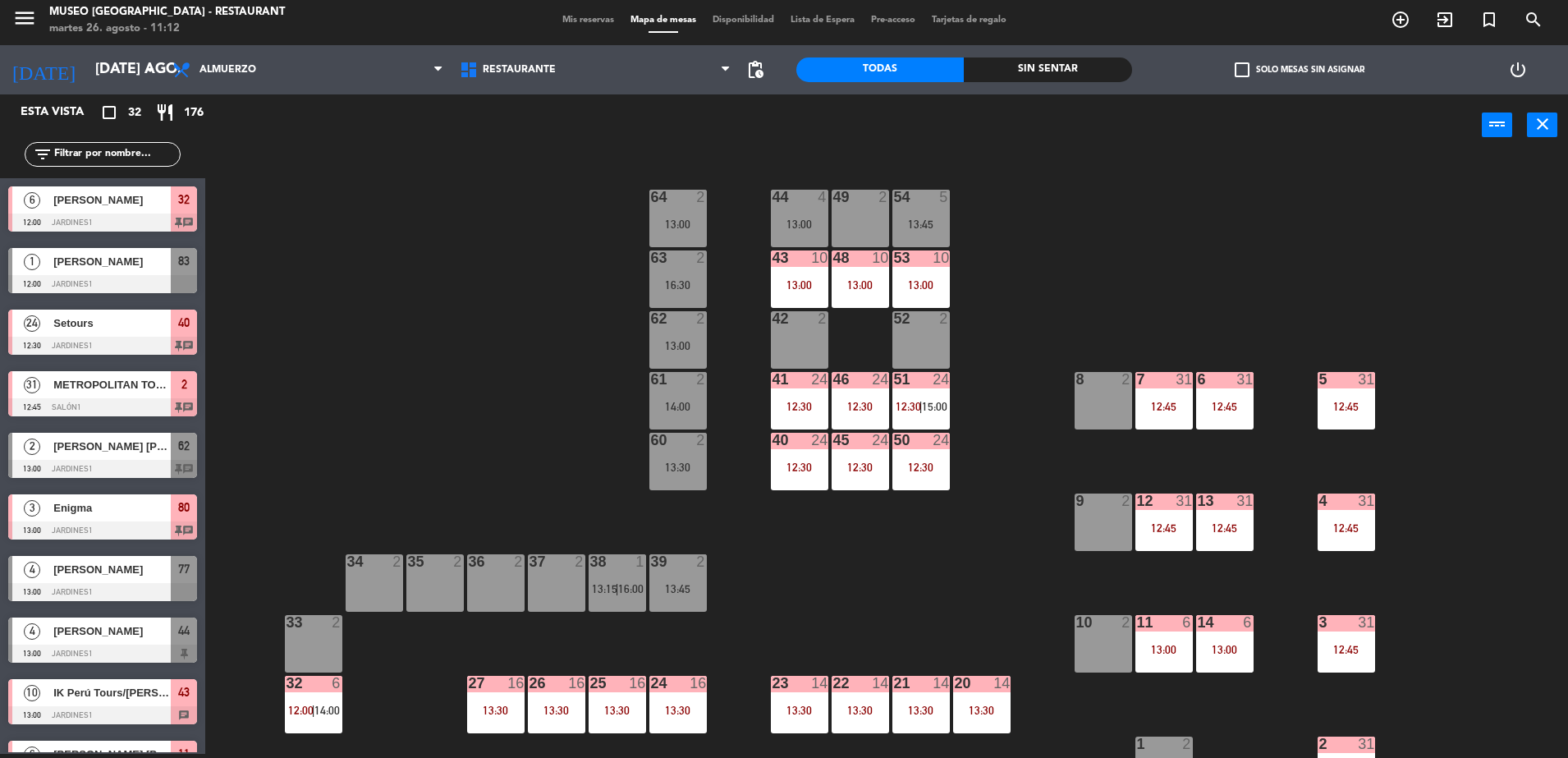
click at [791, 232] on div "44 4 13:00" at bounding box center [799, 218] width 57 height 57
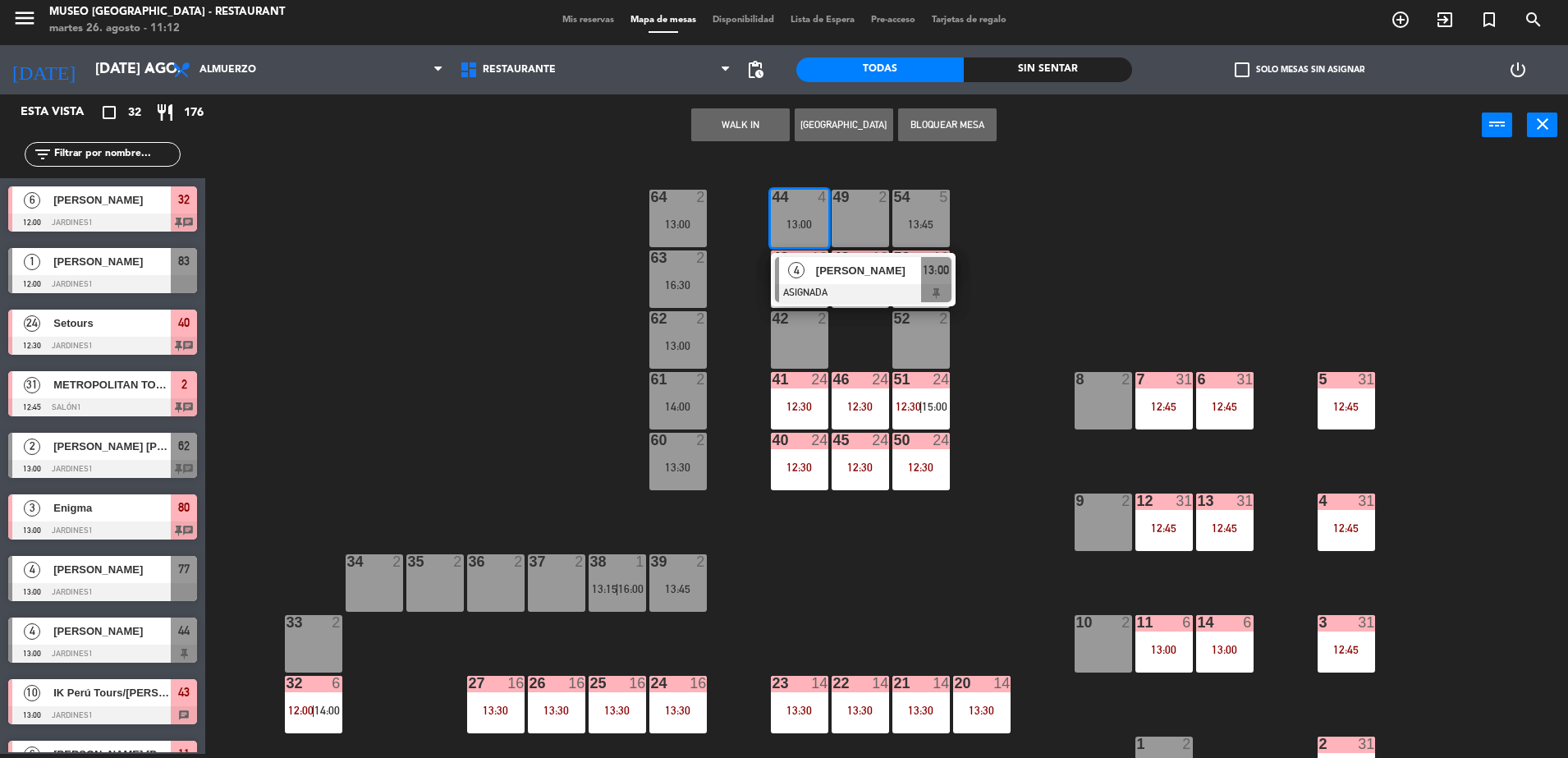
click at [822, 263] on span "[PERSON_NAME]" at bounding box center [869, 271] width 105 height 17
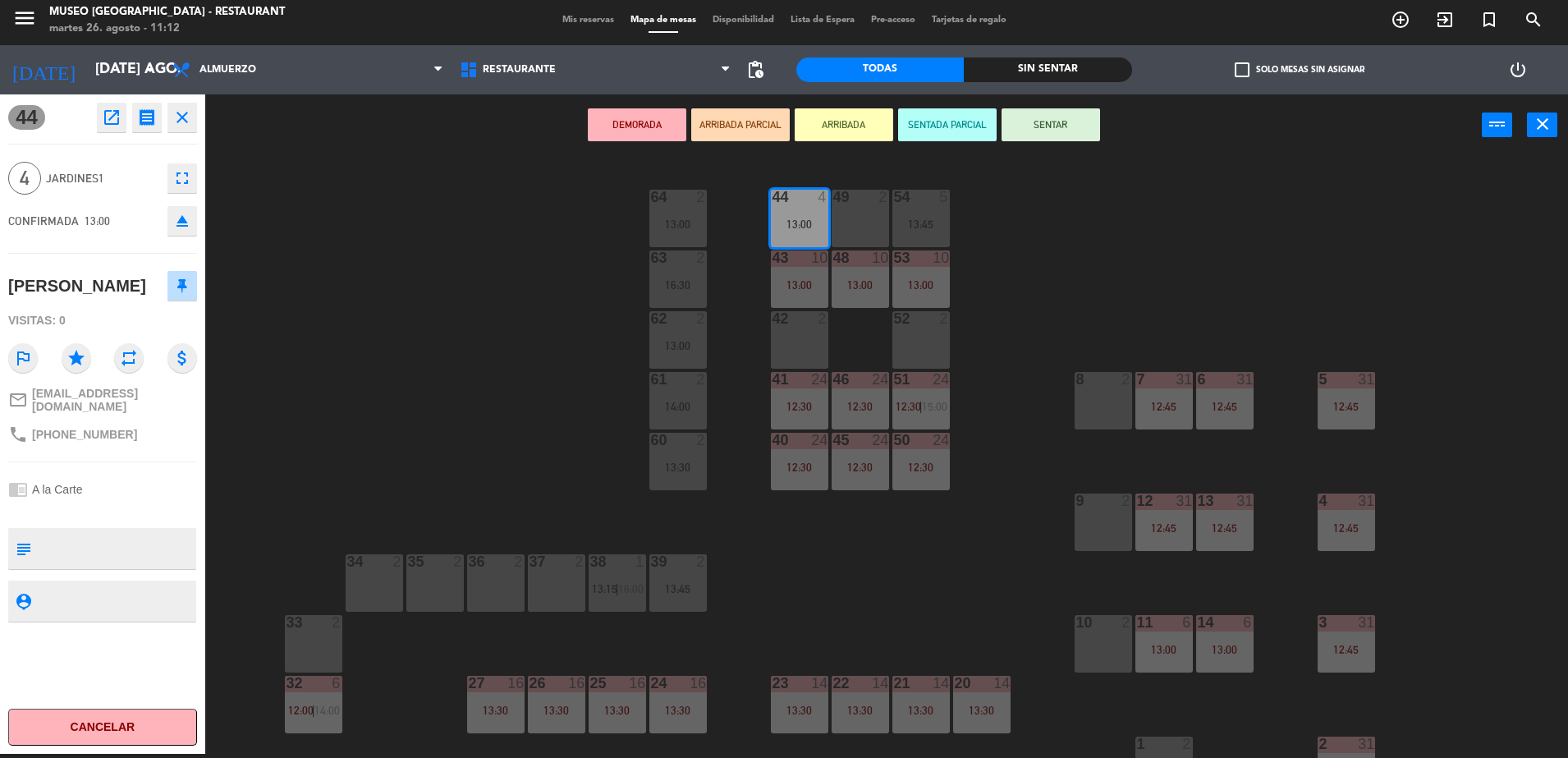
click at [523, 384] on div "44 4 13:00 49 2 54 5 13:45 64 2 13:00 48 10 13:00 53 10 13:00 63 2 16:30 43 10 …" at bounding box center [894, 459] width 1347 height 598
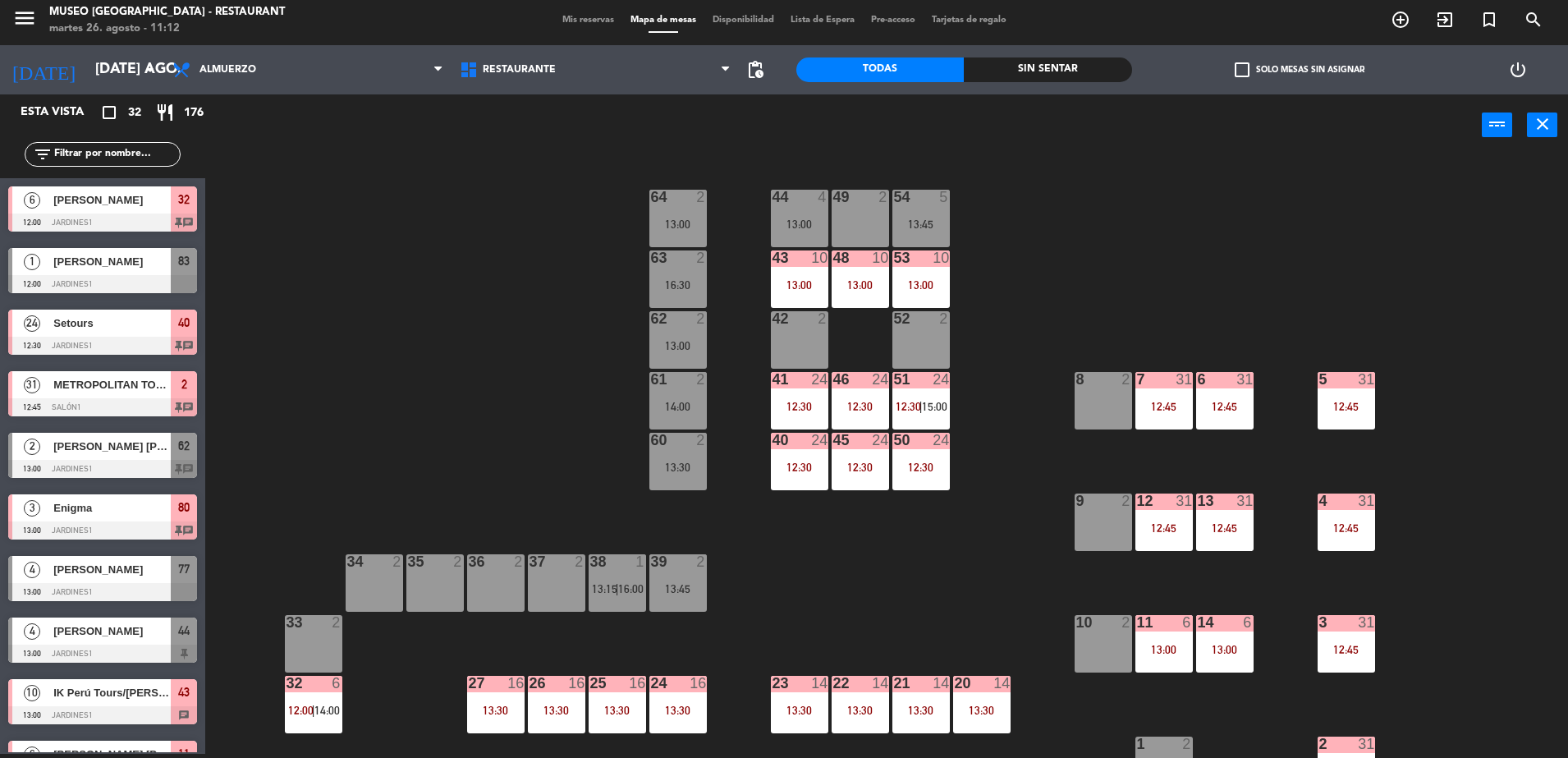
click at [923, 224] on div "13:45" at bounding box center [921, 224] width 57 height 11
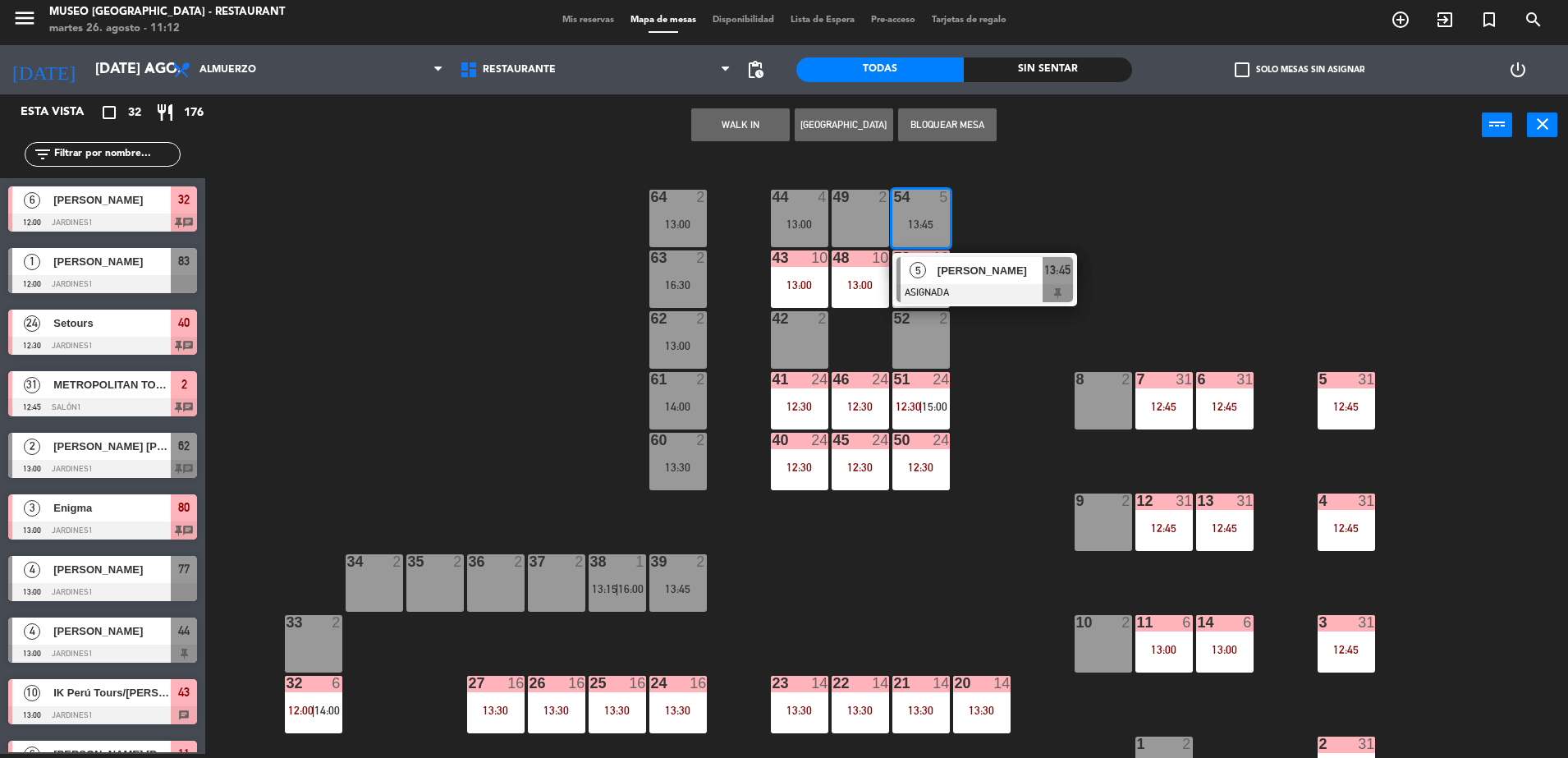
click at [958, 265] on span "[PERSON_NAME]" at bounding box center [991, 271] width 105 height 17
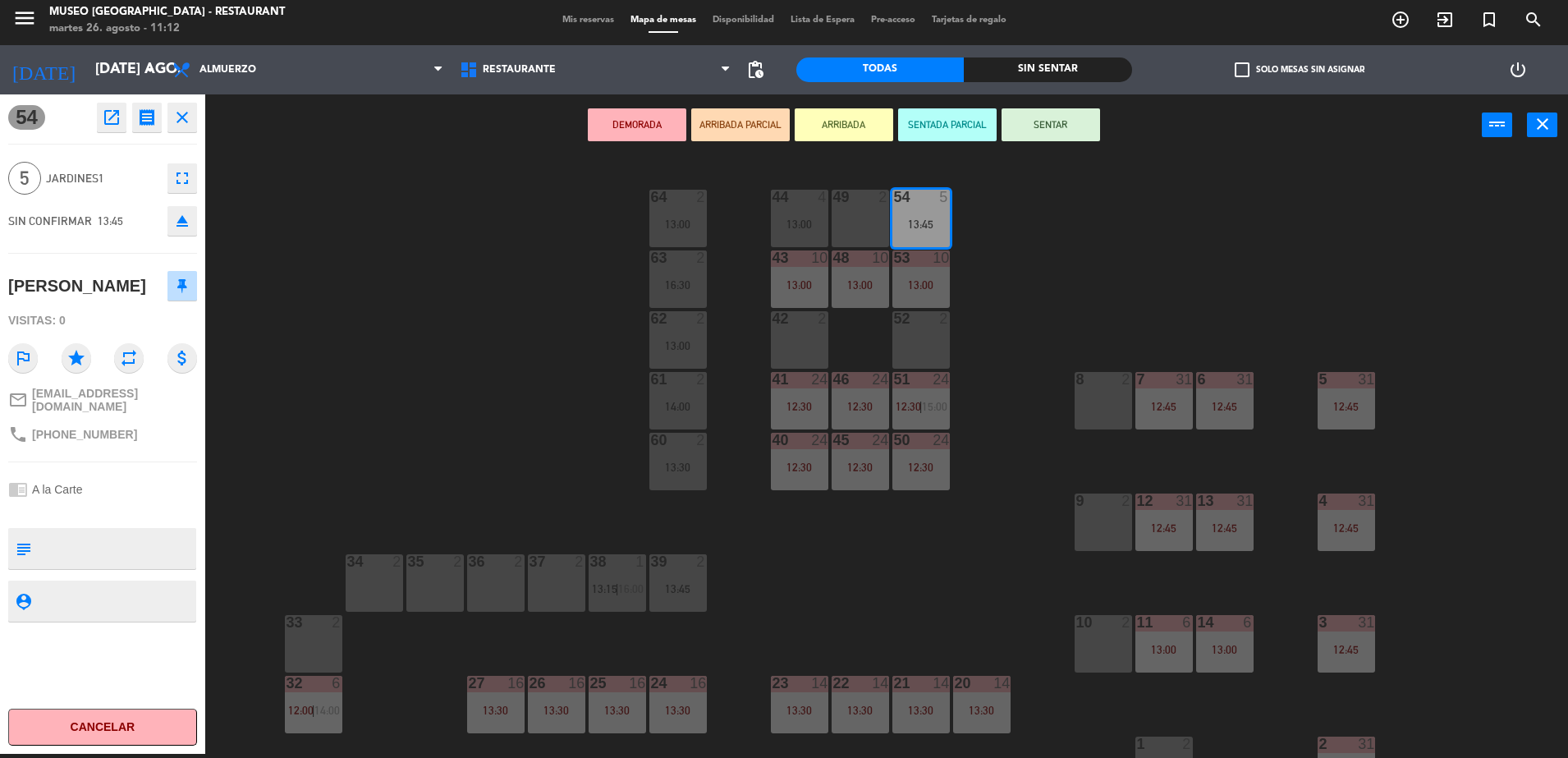
click at [498, 391] on div "44 4 13:00 49 2 54 5 13:45 64 2 13:00 48 10 13:00 53 10 13:00 63 2 16:30 43 10 …" at bounding box center [894, 459] width 1347 height 598
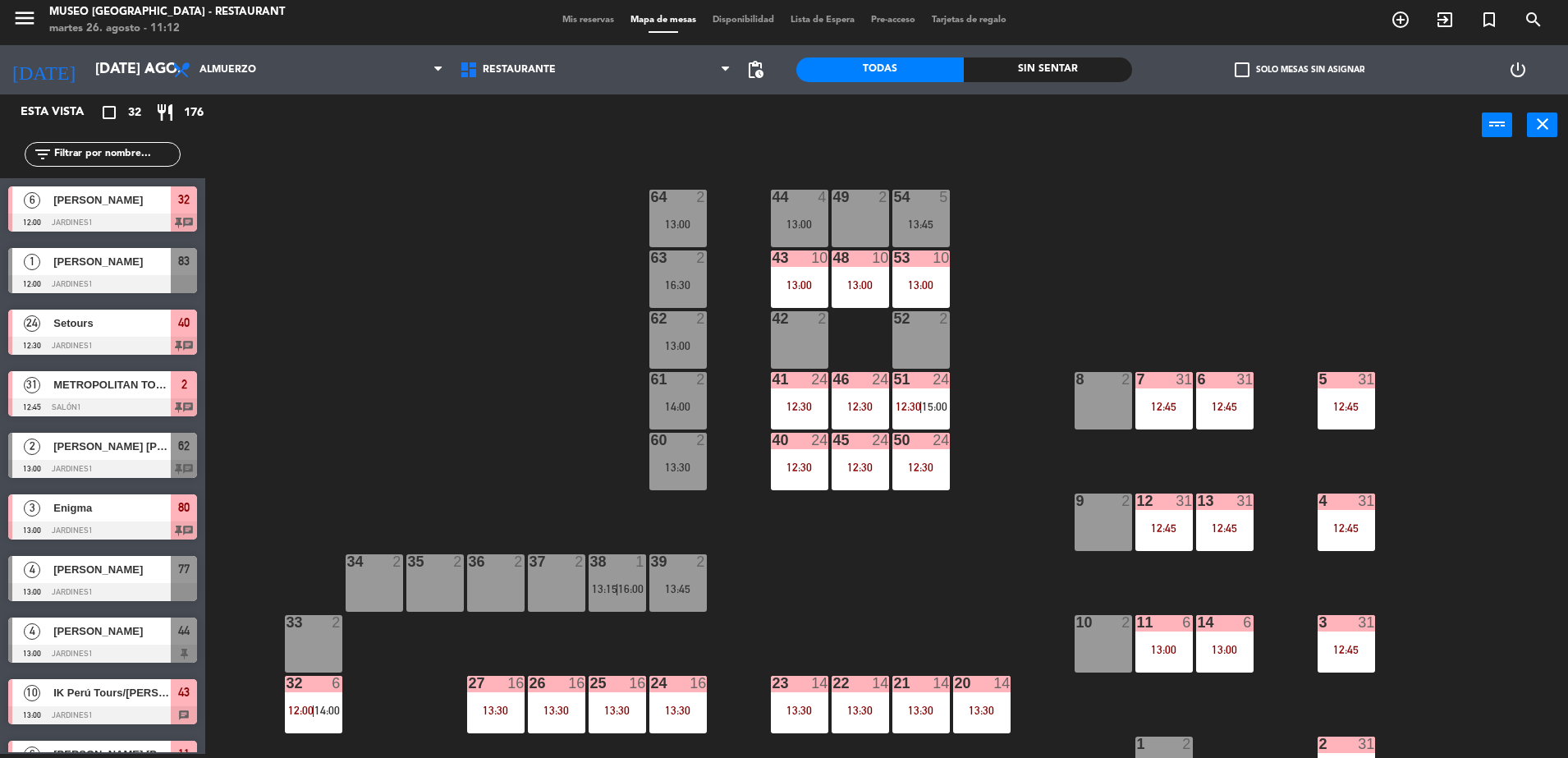
click at [125, 149] on input "text" at bounding box center [116, 154] width 127 height 18
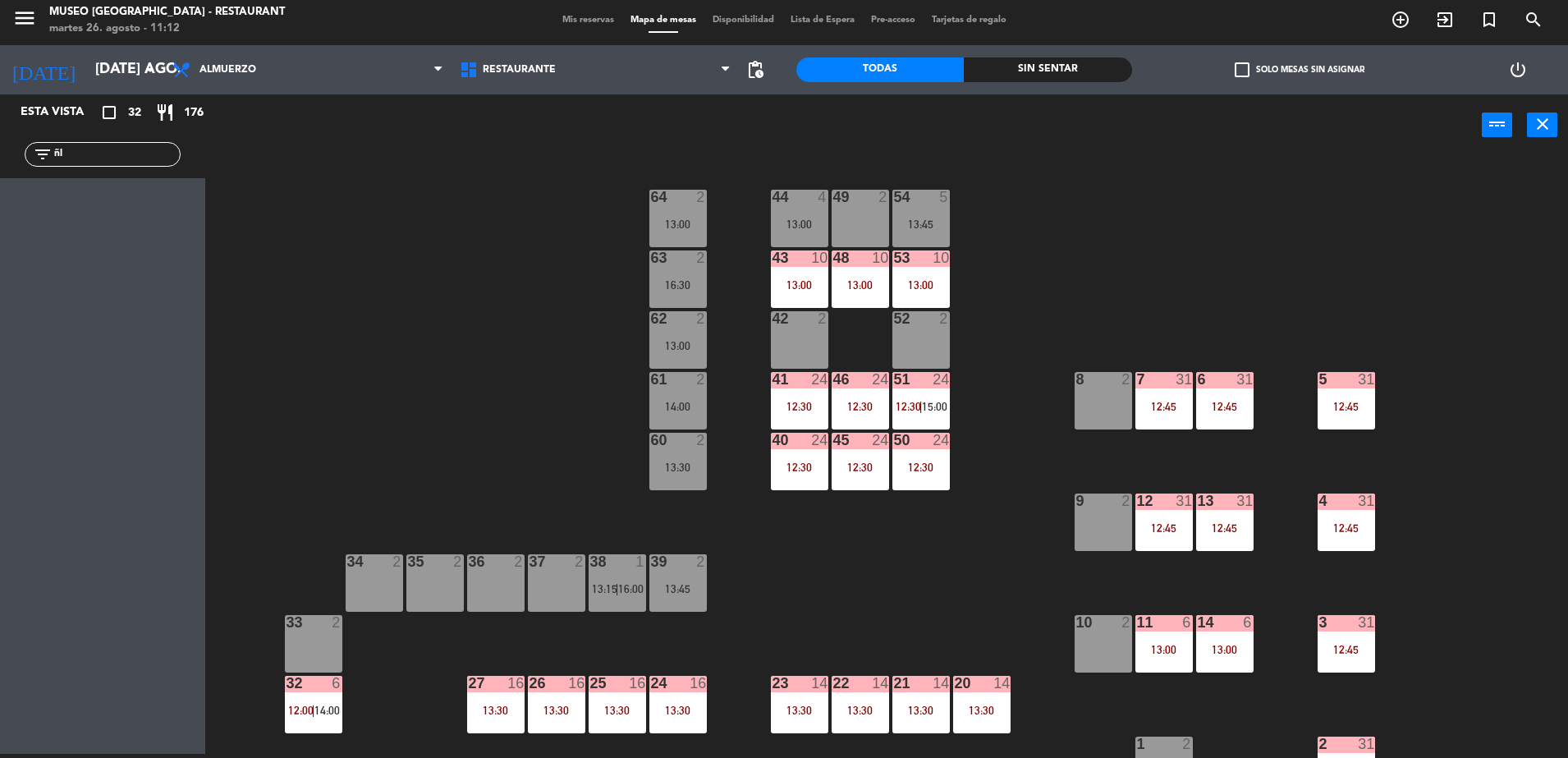
type input "ñ"
type input "lib"
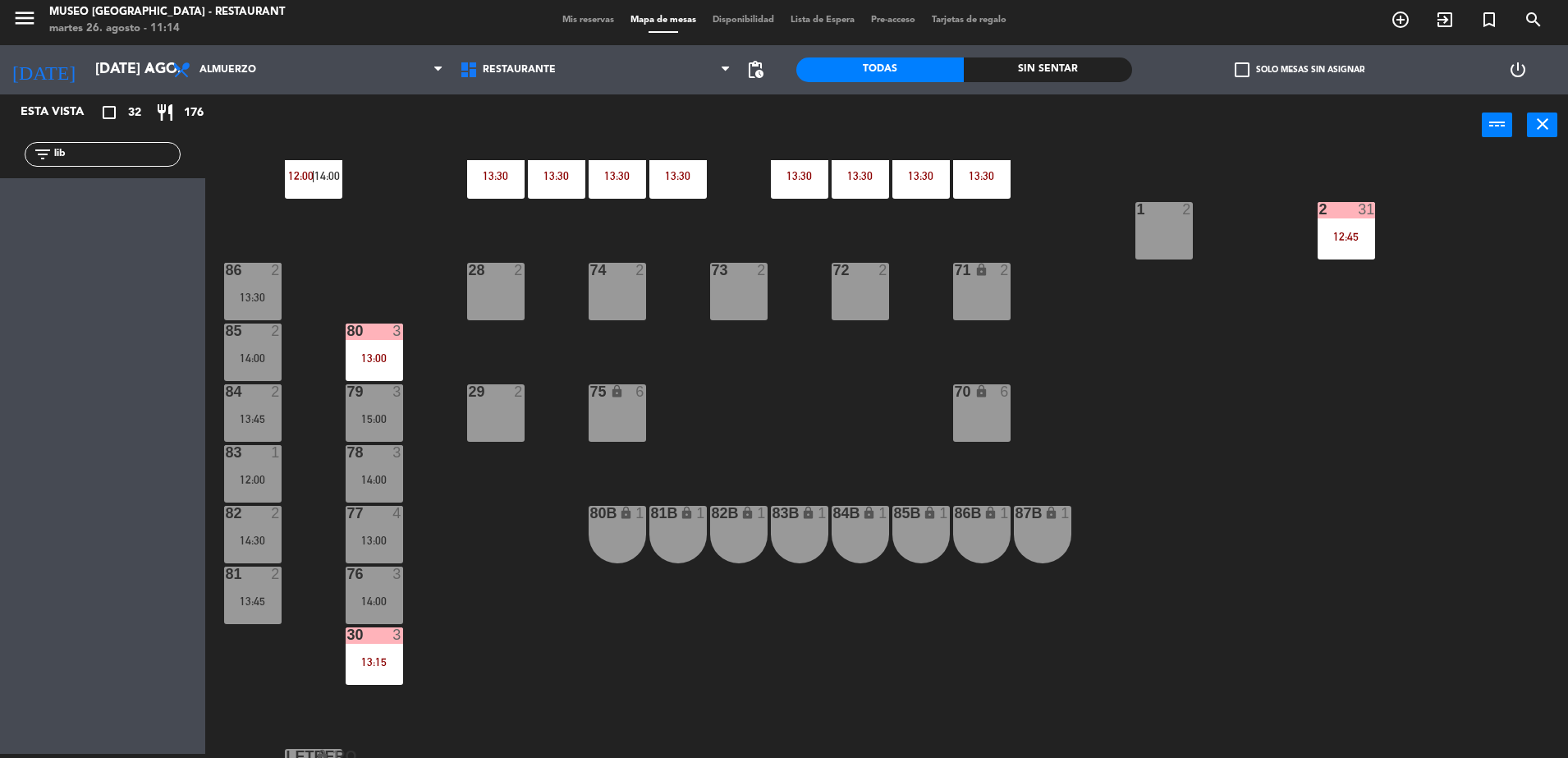
scroll to position [583, 0]
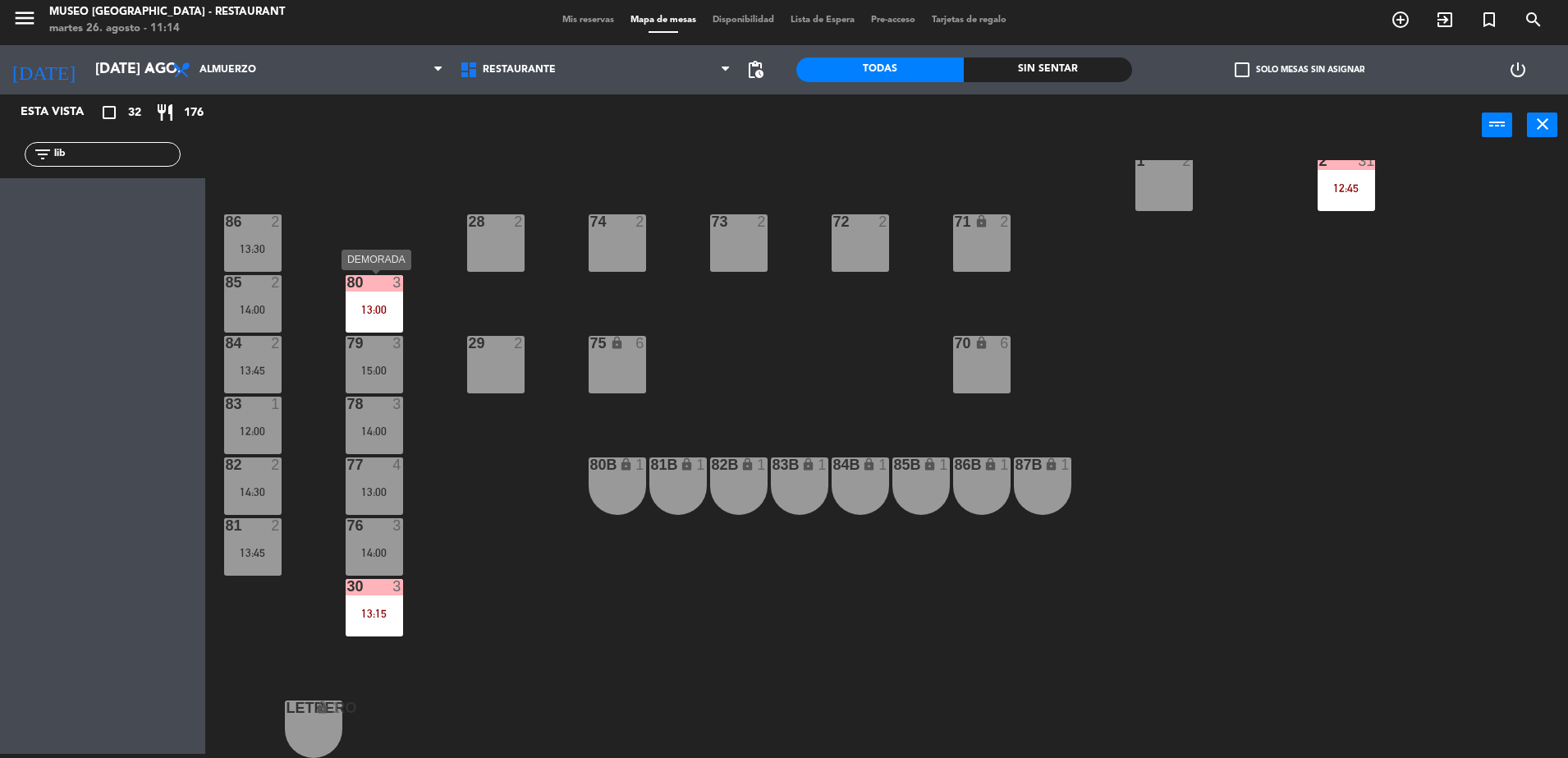
click at [395, 290] on div "3" at bounding box center [398, 283] width 9 height 15
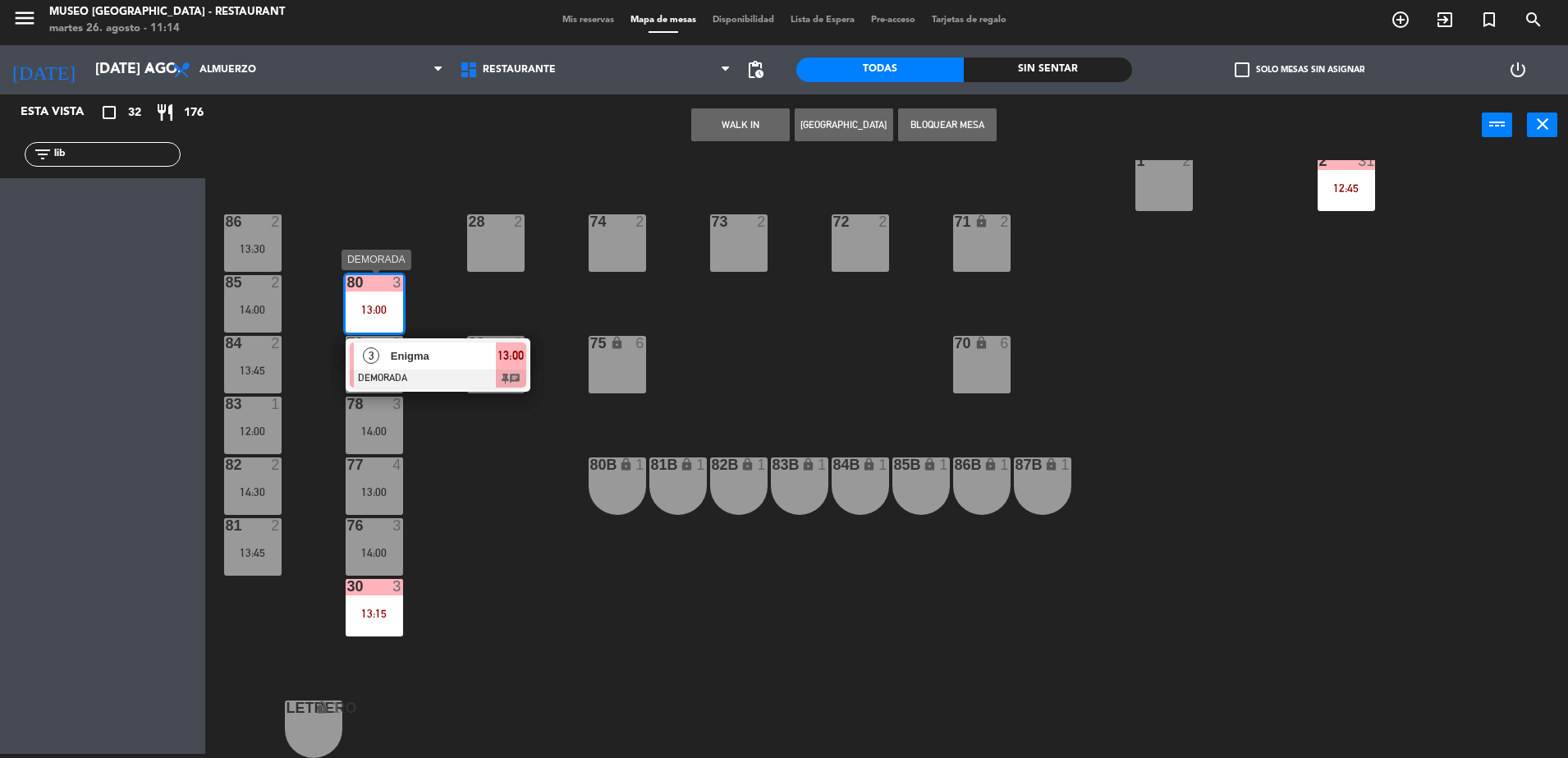
click at [442, 375] on div at bounding box center [438, 378] width 177 height 18
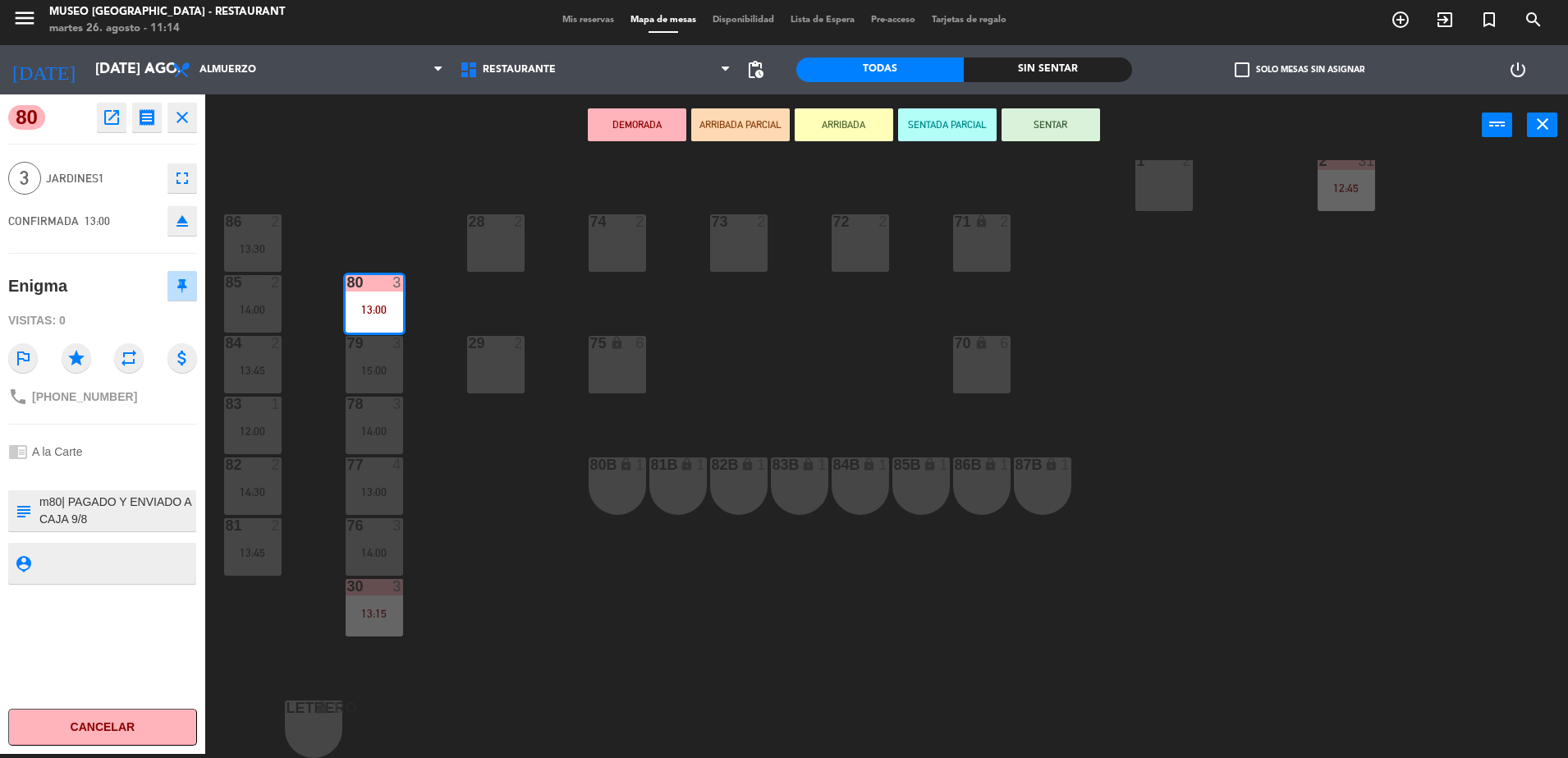
click at [465, 588] on div "44 4 13:00 49 2 54 5 13:45 64 2 13:00 48 10 13:00 53 10 13:00 63 2 16:30 43 10 …" at bounding box center [894, 459] width 1347 height 598
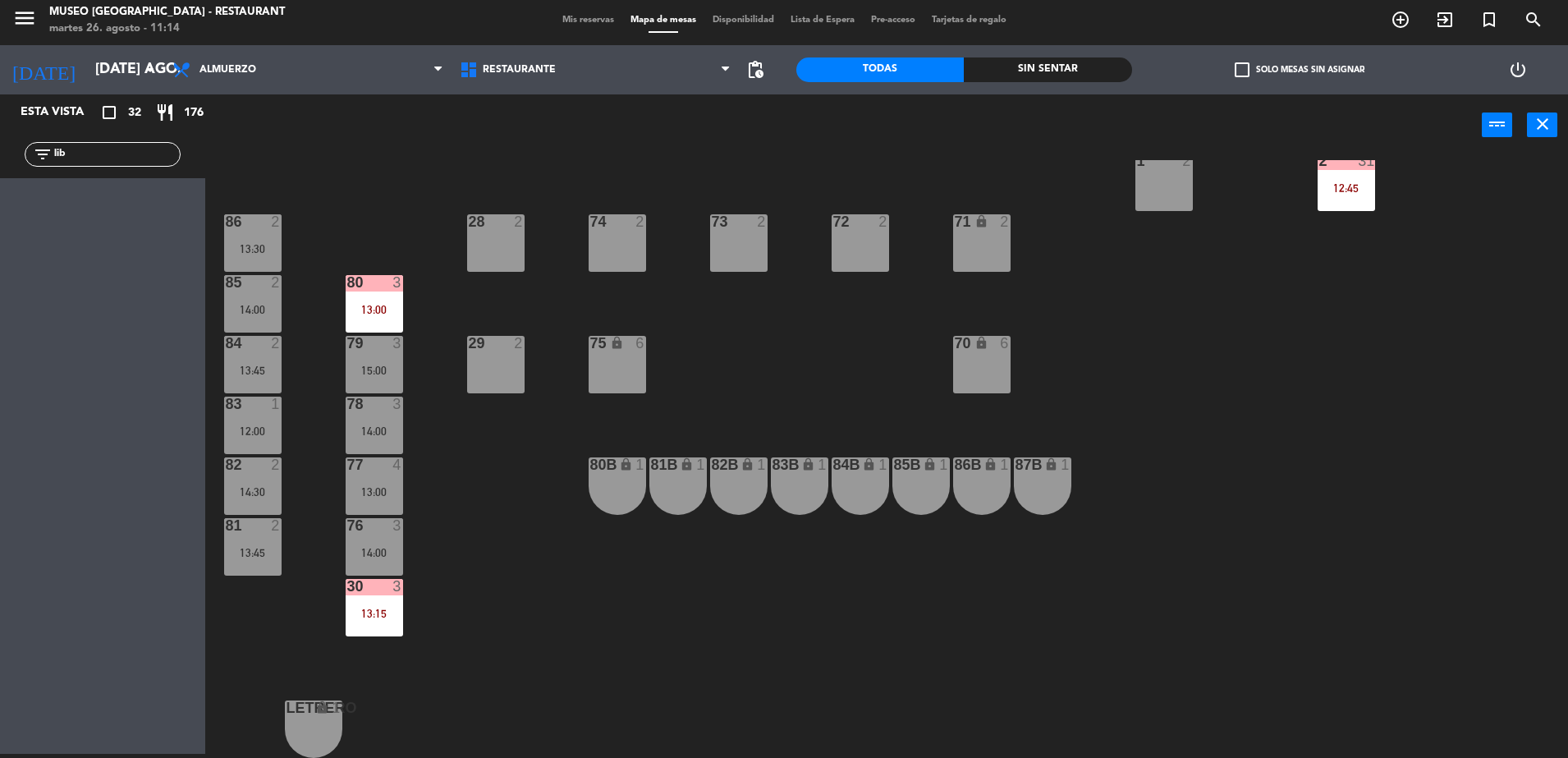
click at [355, 621] on div "30 3 13:15" at bounding box center [374, 608] width 57 height 57
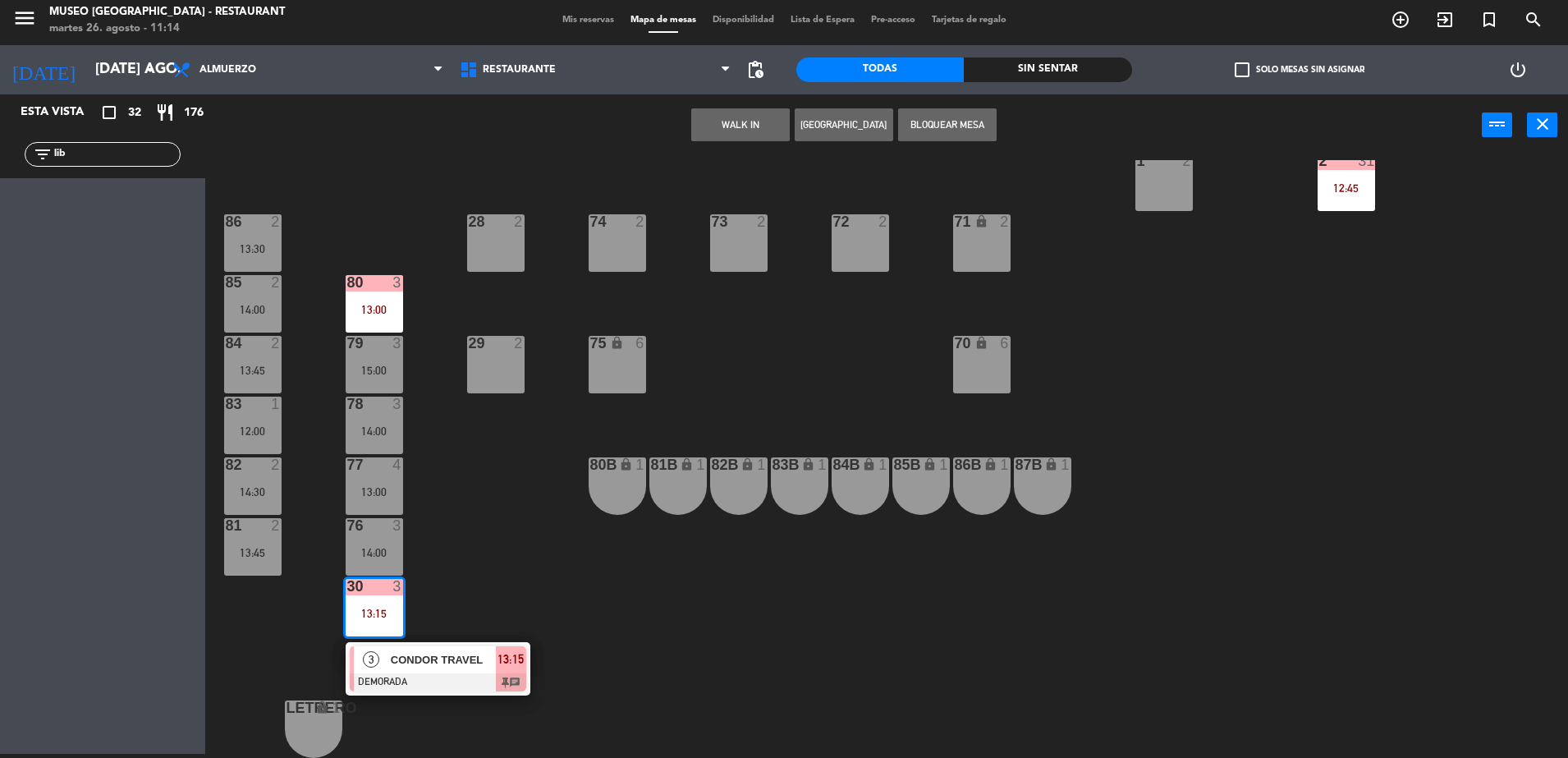
click at [421, 665] on span "CONDOR TRAVEL" at bounding box center [444, 660] width 105 height 17
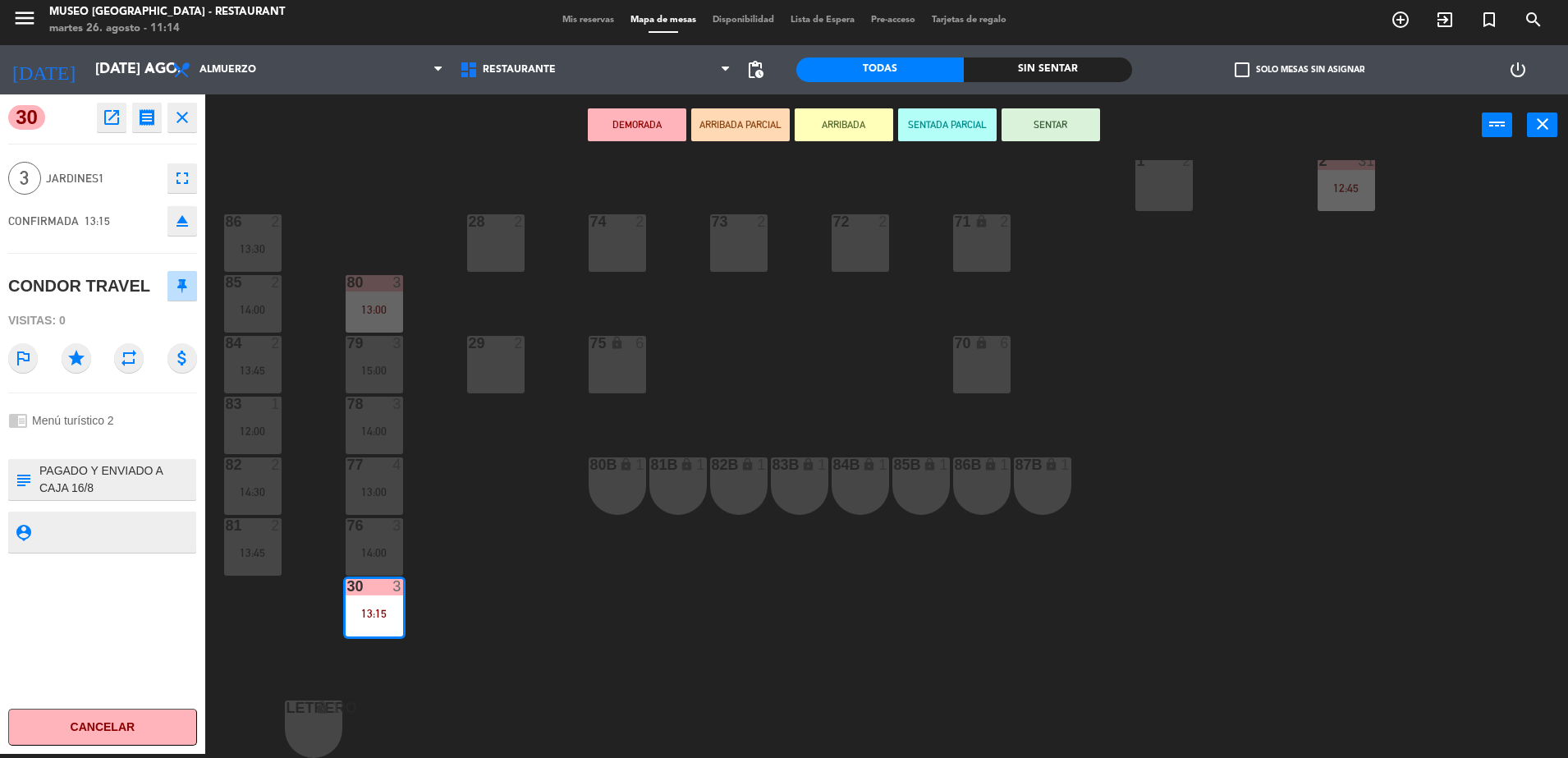
click at [60, 472] on textarea at bounding box center [116, 480] width 157 height 35
click at [551, 453] on div "44 4 13:00 49 2 54 5 13:45 64 2 13:00 48 10 13:00 53 10 13:00 63 2 16:30 43 10 …" at bounding box center [894, 459] width 1347 height 598
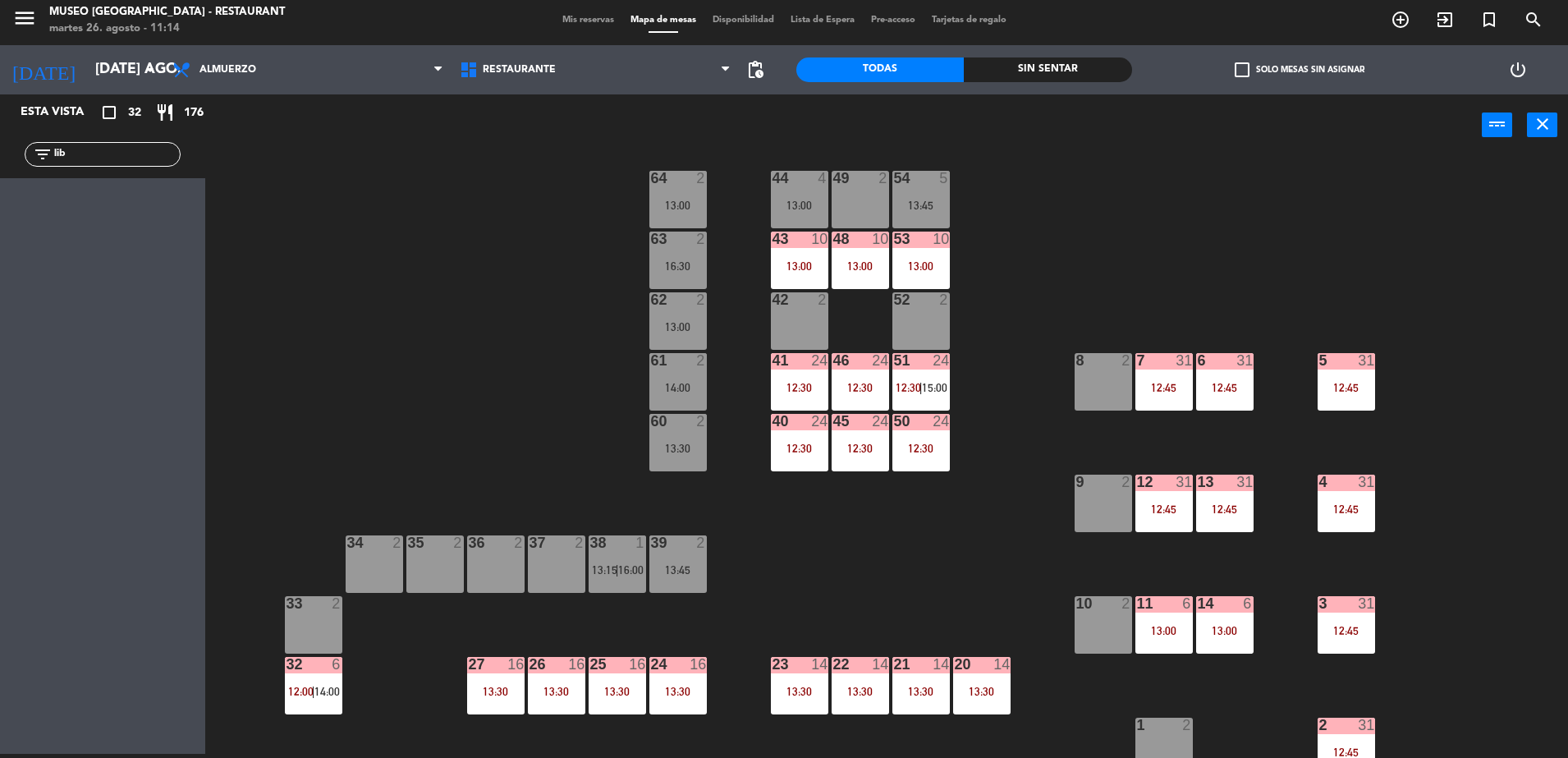
scroll to position [0, 0]
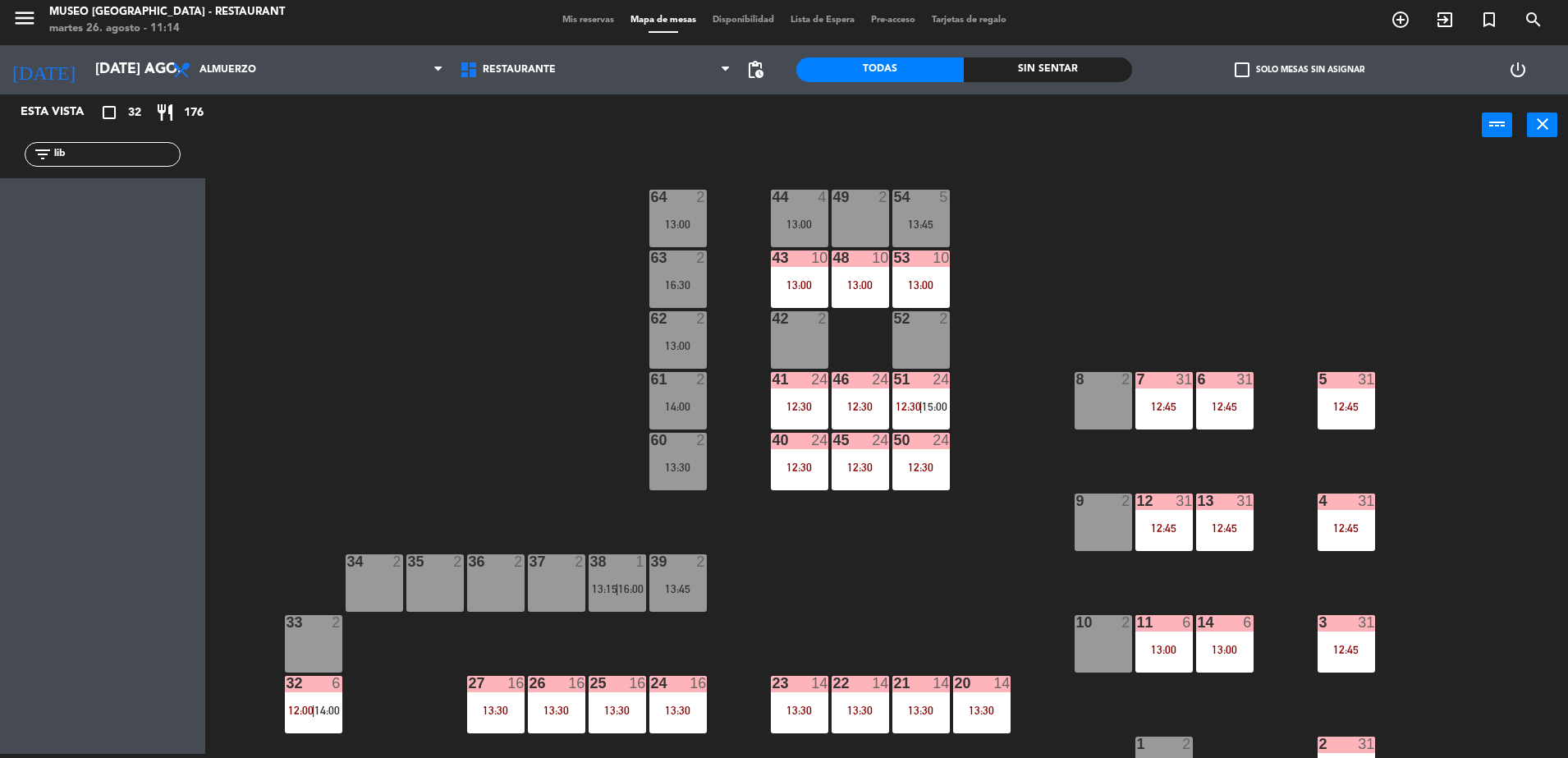
click at [802, 230] on div "44 4 13:00" at bounding box center [799, 218] width 57 height 57
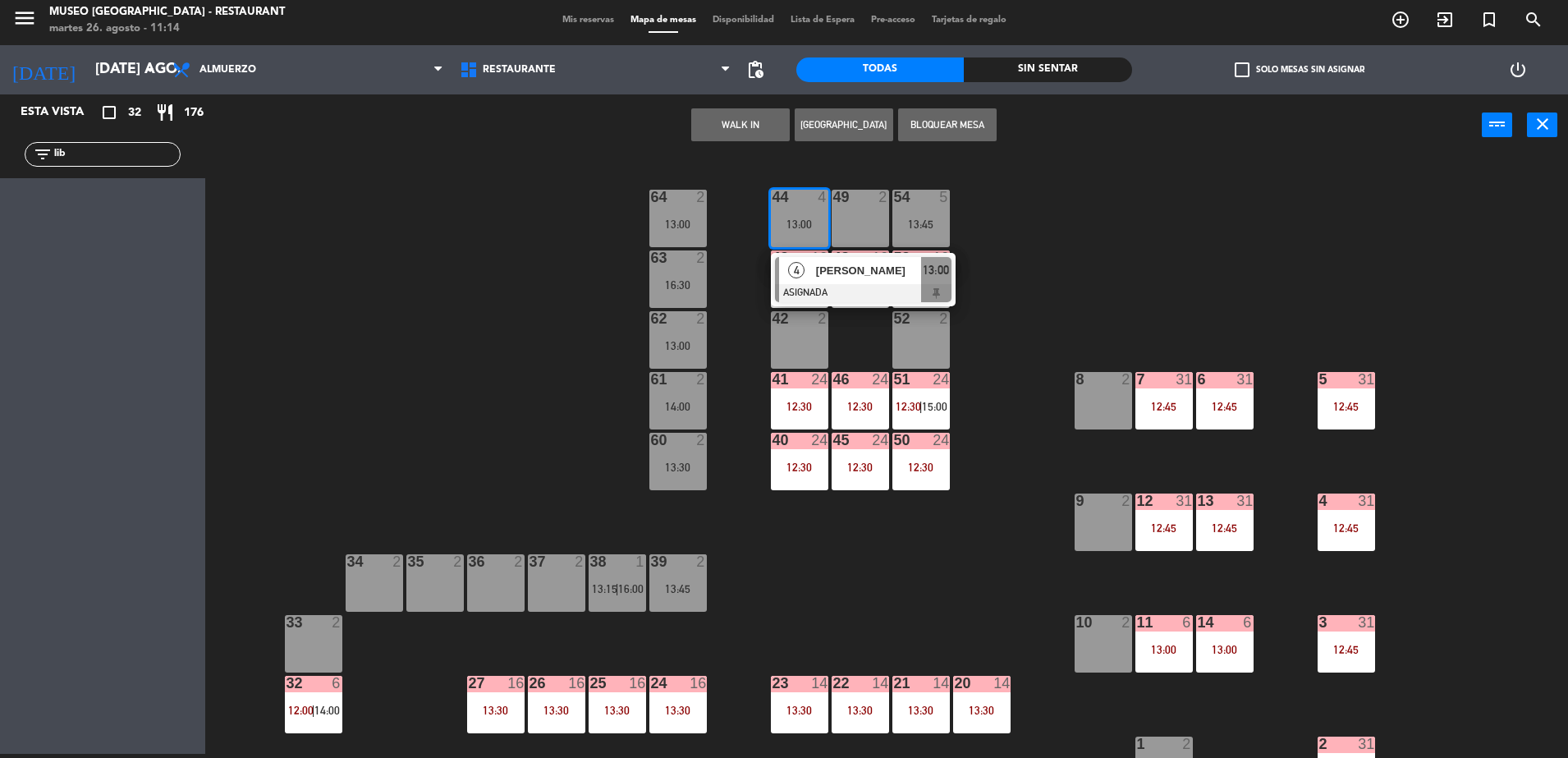
click at [823, 263] on span "[PERSON_NAME]" at bounding box center [869, 271] width 105 height 17
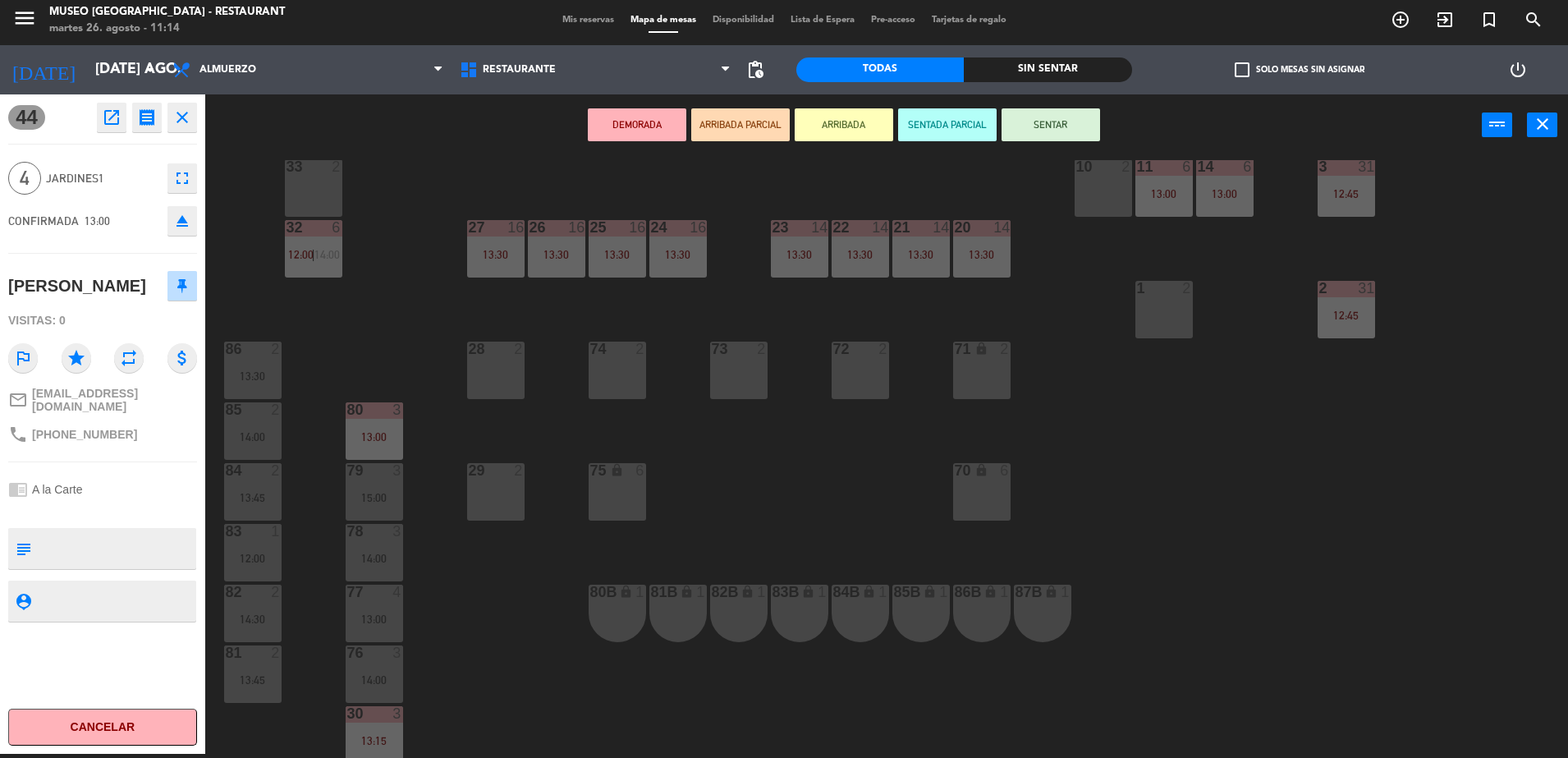
scroll to position [583, 0]
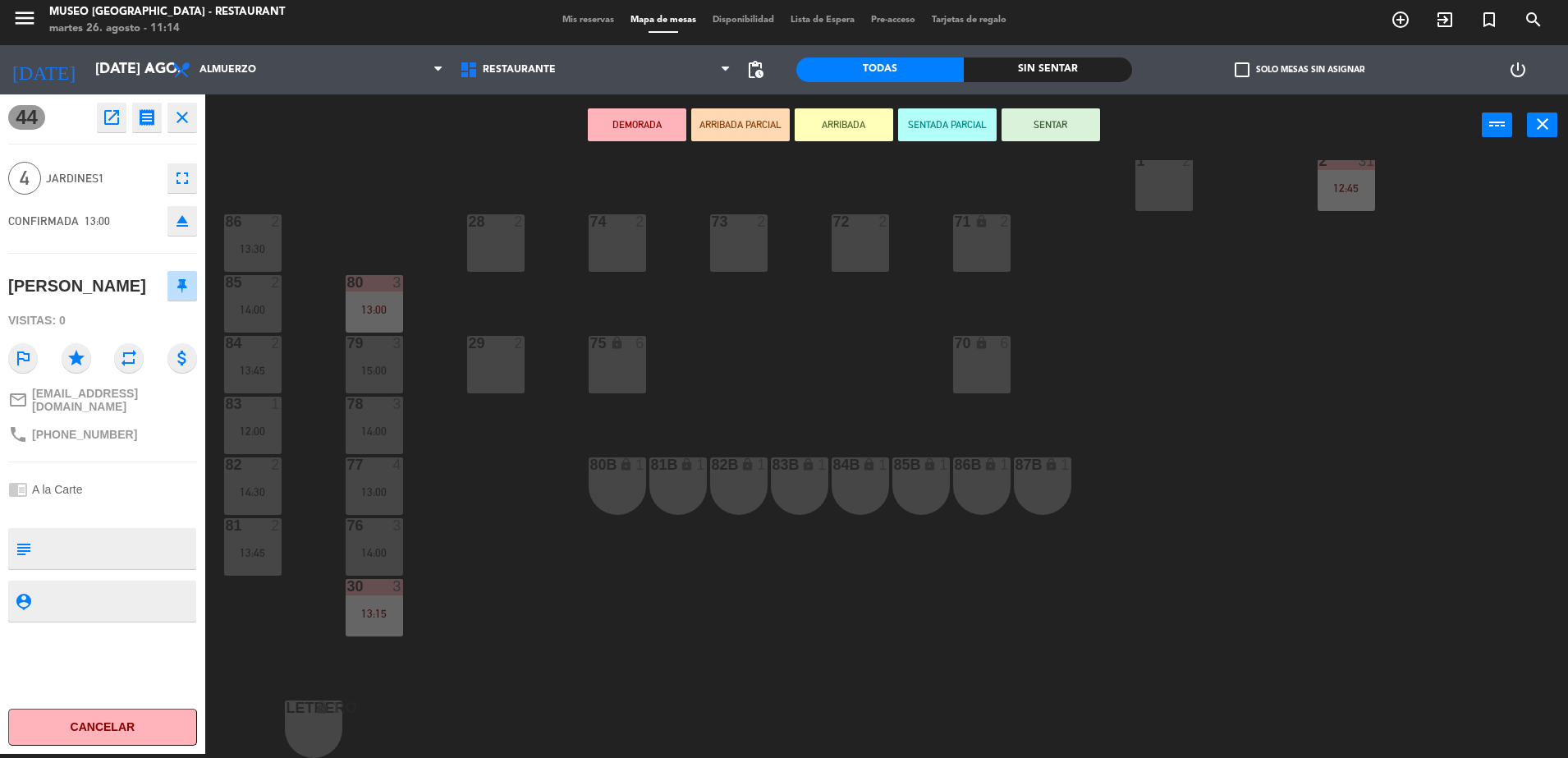
click at [378, 370] on div "15:00" at bounding box center [374, 371] width 57 height 11
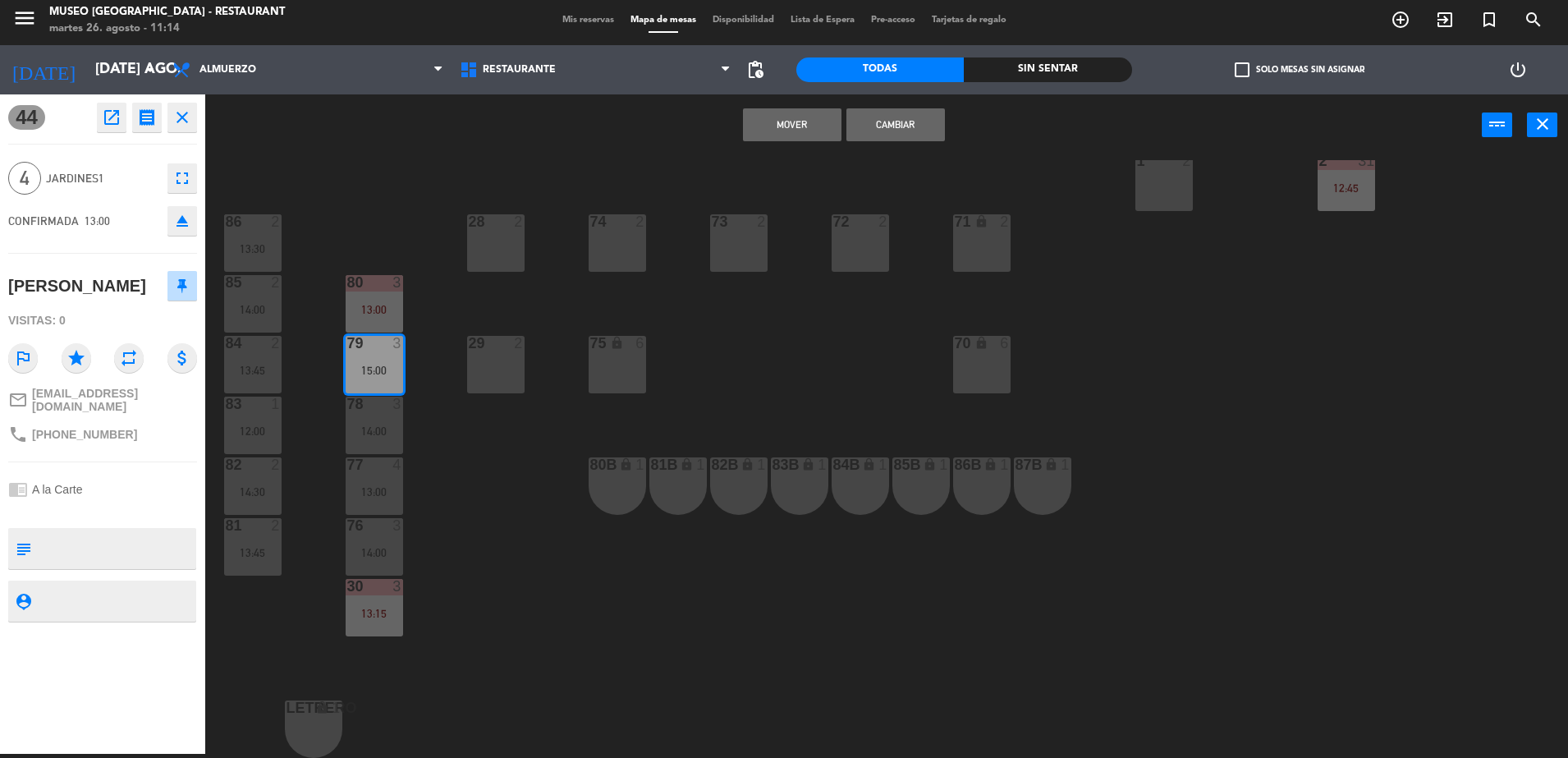
click at [781, 128] on button "Mover" at bounding box center [792, 124] width 99 height 33
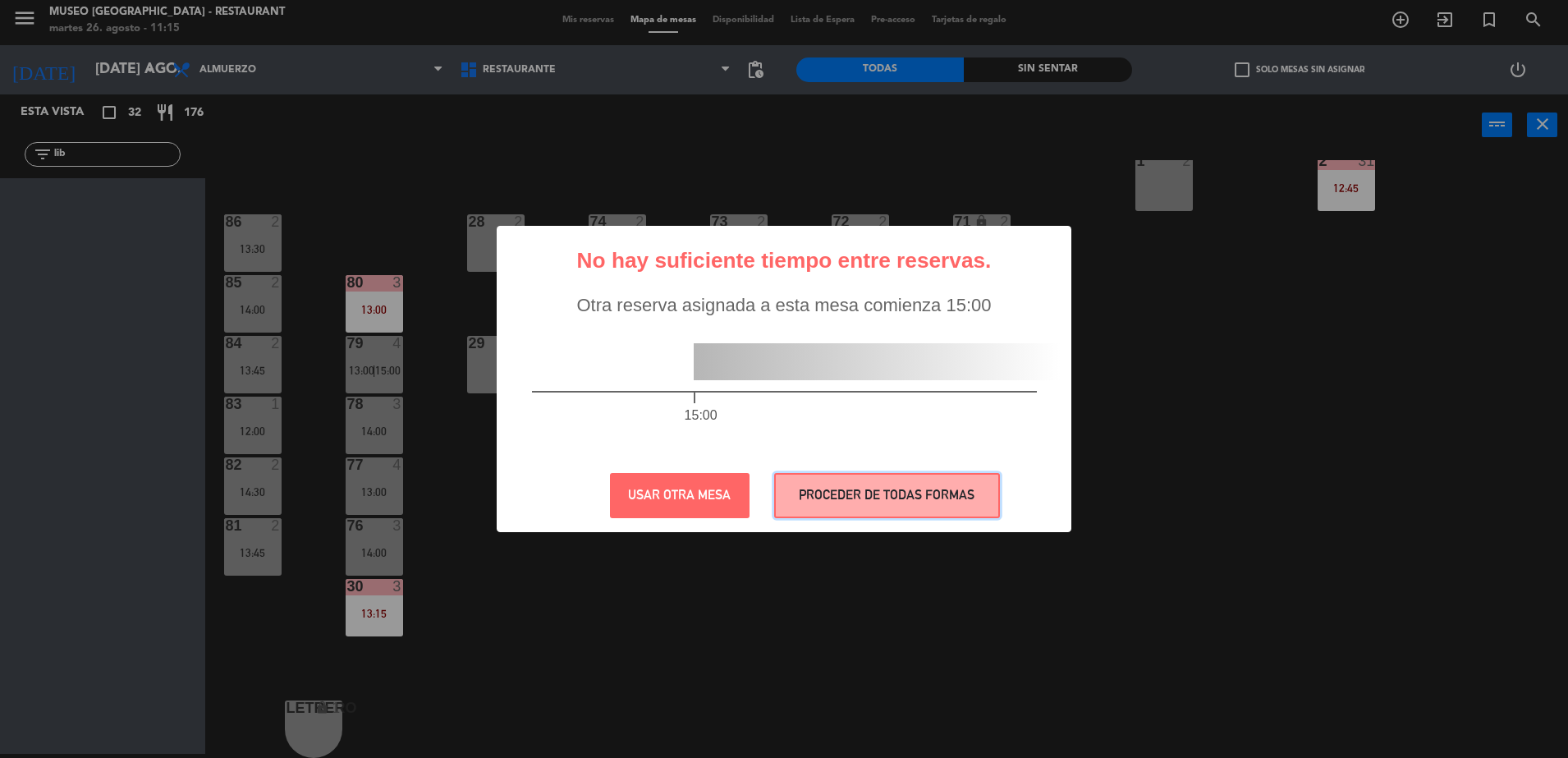
click at [835, 485] on button "PROCEDER DE TODAS FORMAS" at bounding box center [887, 496] width 226 height 45
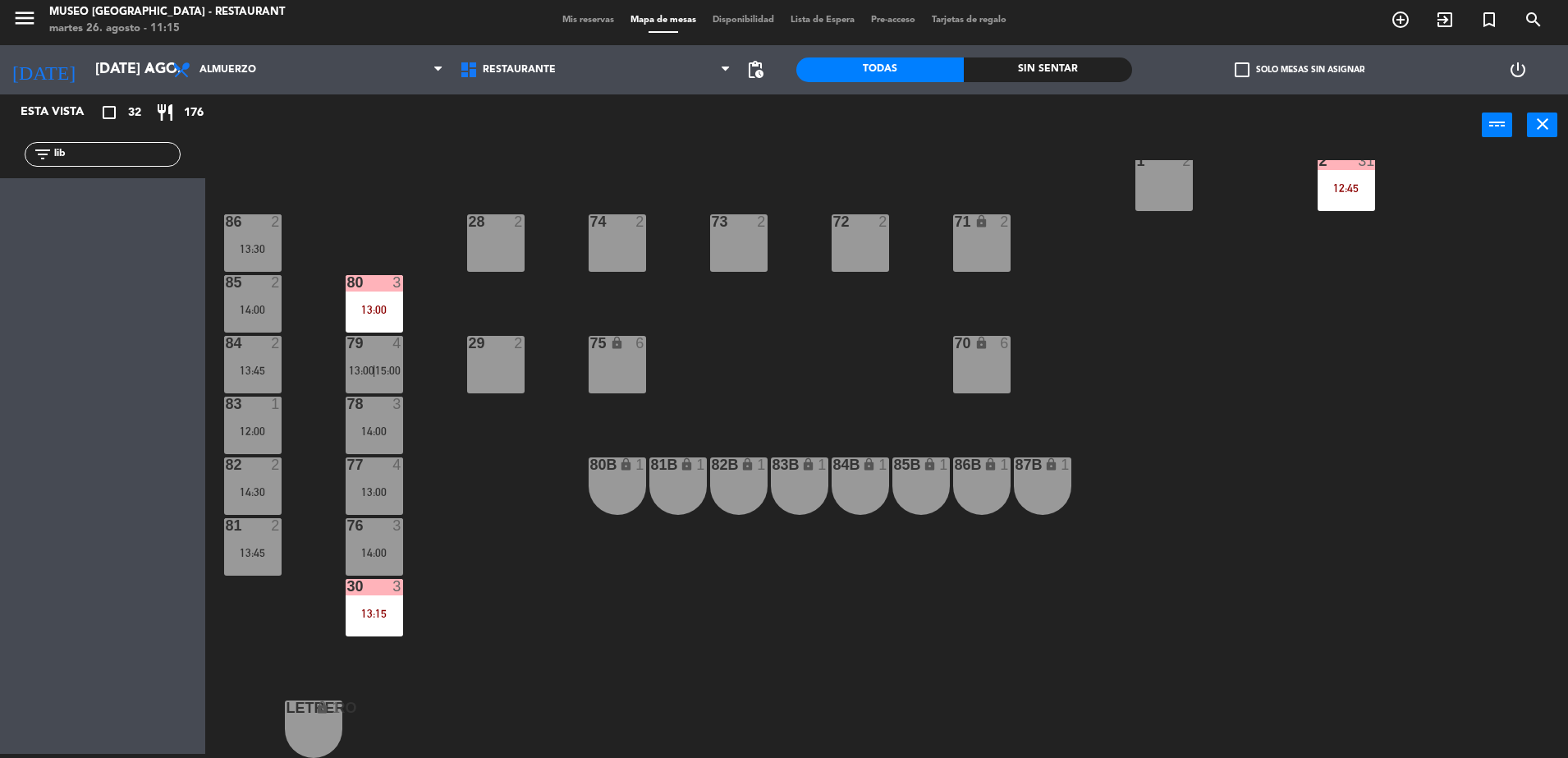
click at [785, 355] on div "44 5 49 2 54 5 13:45 64 2 13:00 48 10 13:00 53 10 13:00 63 2 16:30 43 10 13:00 …" at bounding box center [894, 459] width 1347 height 598
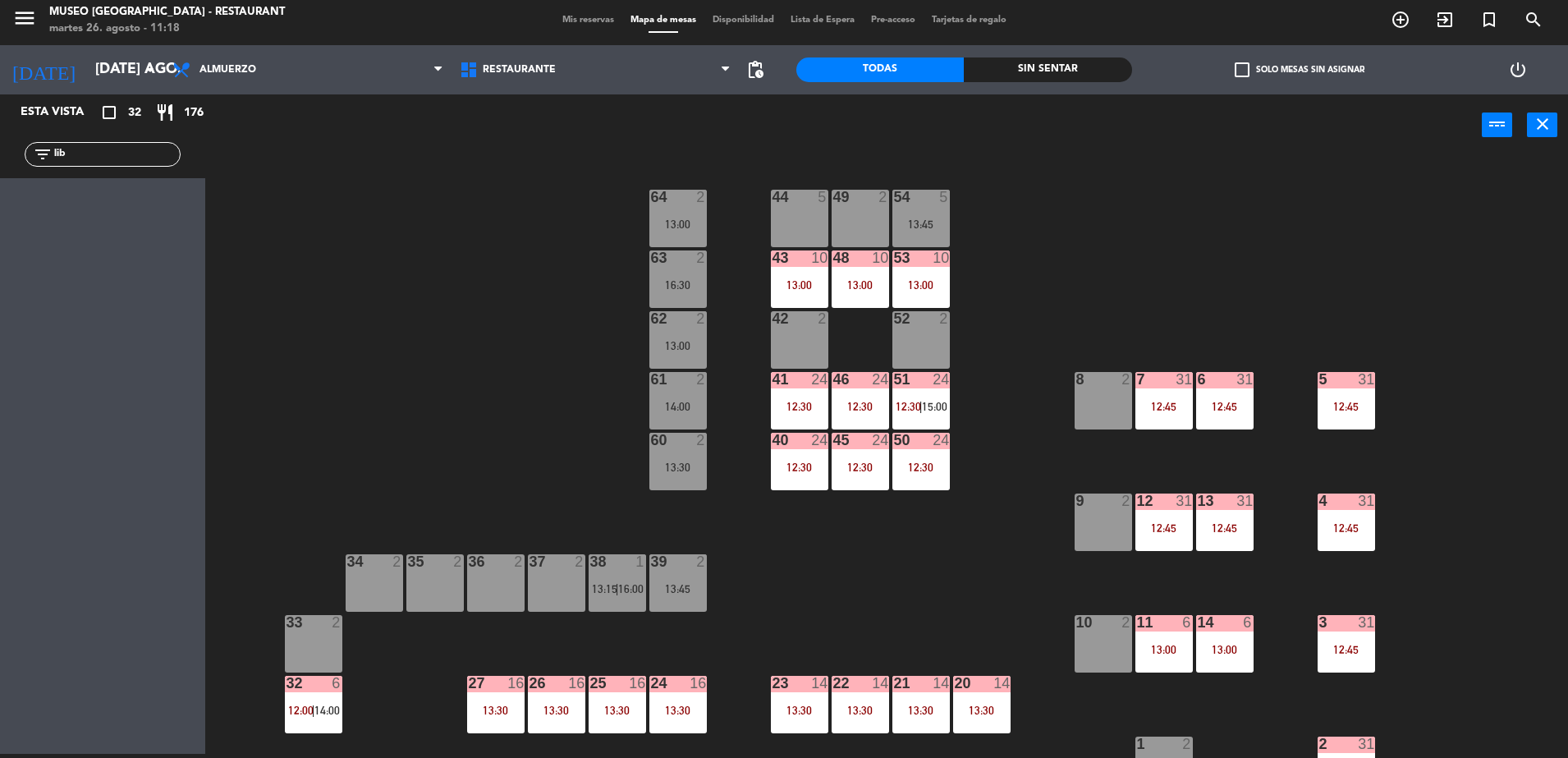
scroll to position [3, 0]
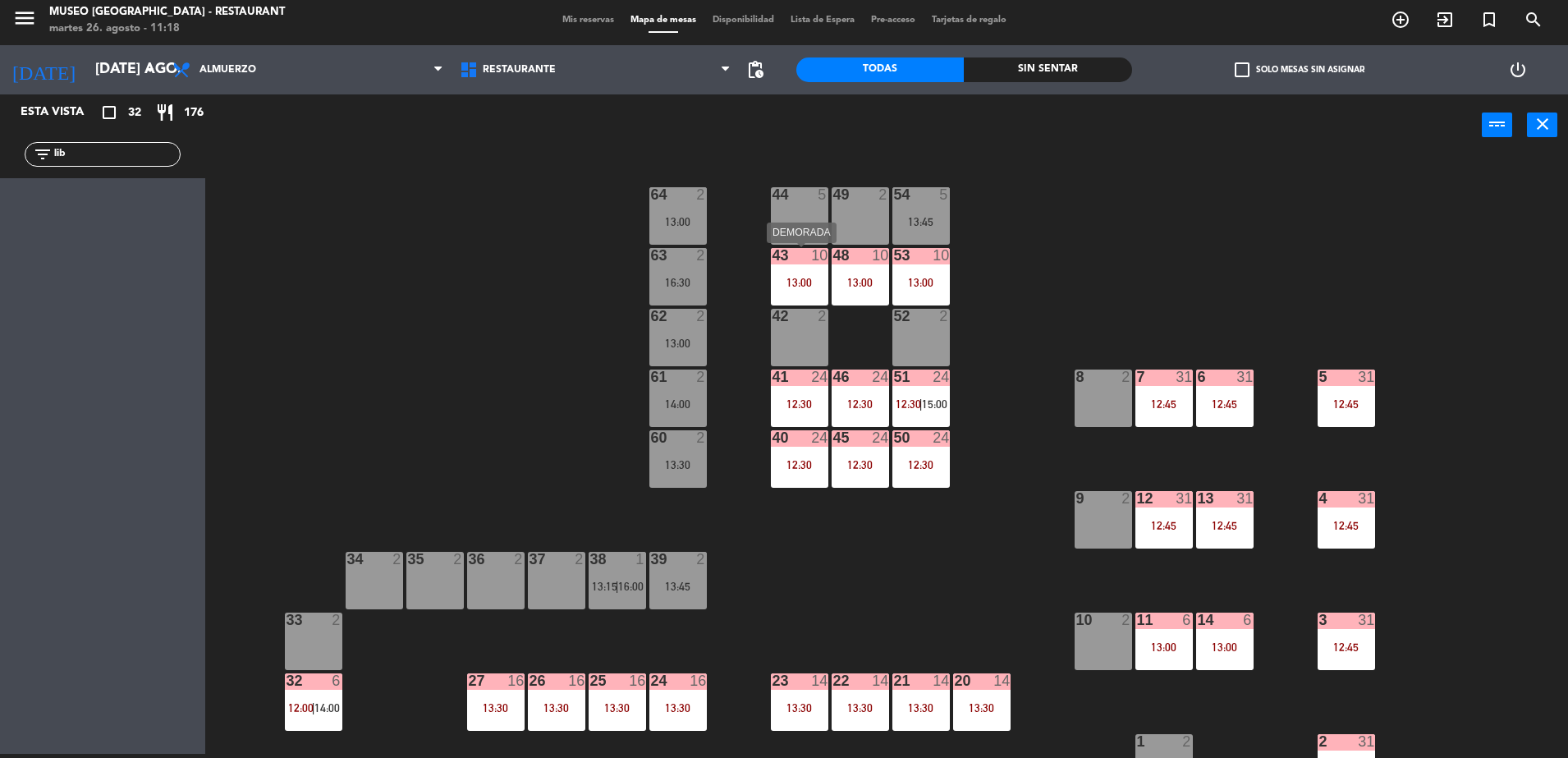
click at [790, 294] on div "43 10 13:00" at bounding box center [799, 276] width 57 height 57
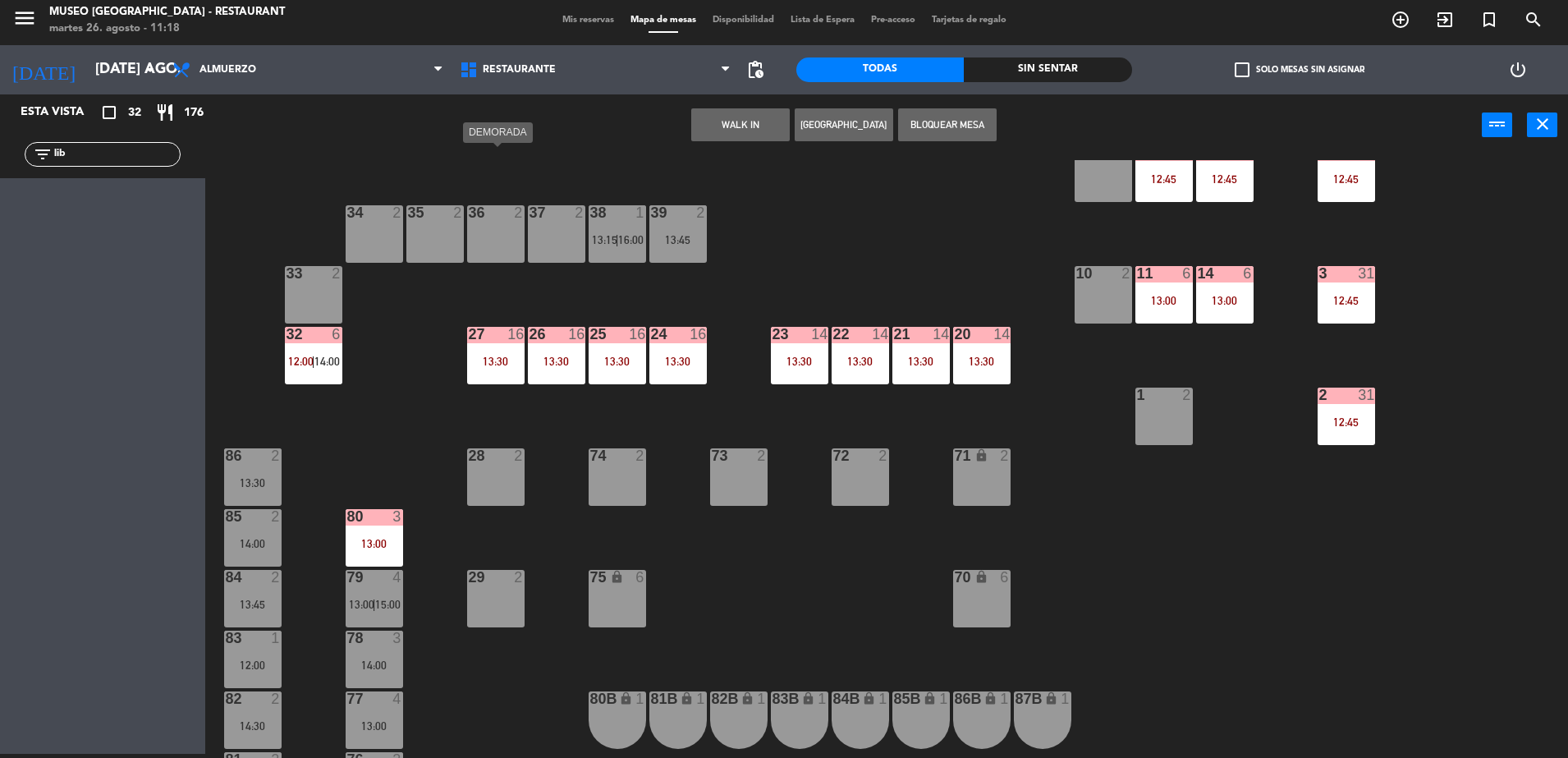
scroll to position [583, 0]
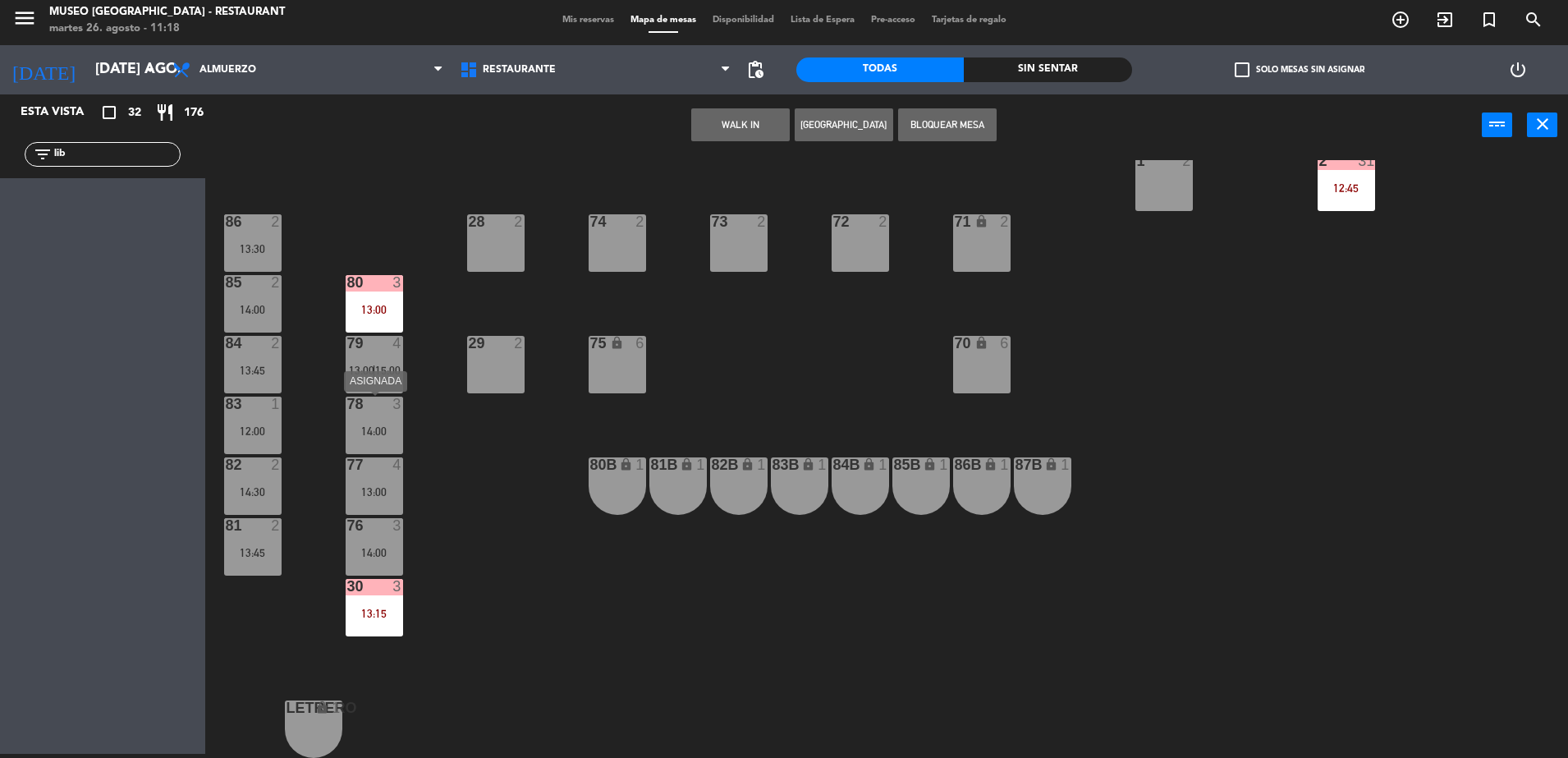
click at [384, 427] on div "14:00" at bounding box center [374, 431] width 57 height 11
click at [499, 482] on div "44 5 49 2 54 5 13:45 64 2 13:00 48 10 13:00 53 10 13:00 63 2 16:30 43 10 13:00 …" at bounding box center [894, 459] width 1347 height 598
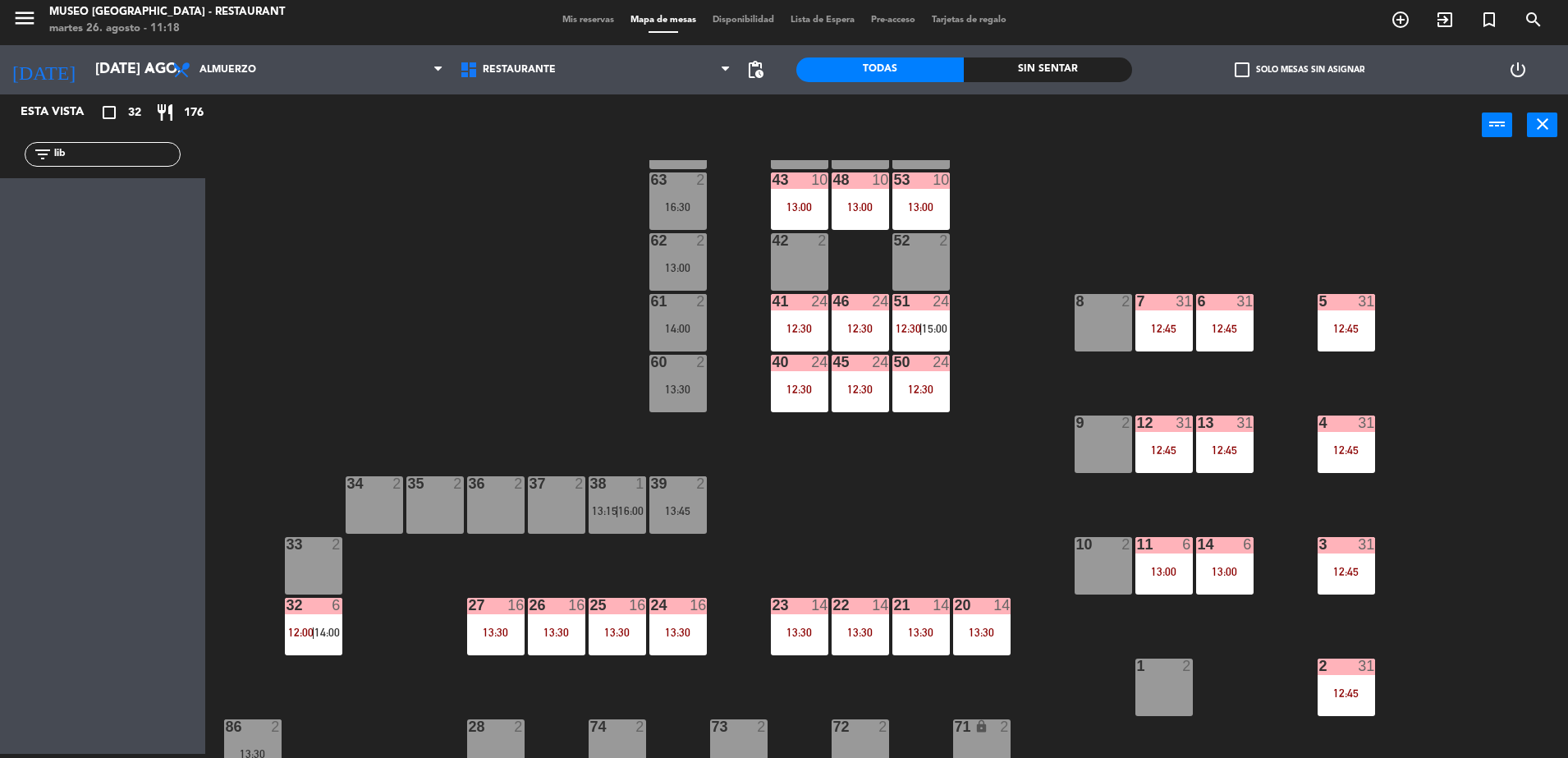
scroll to position [0, 0]
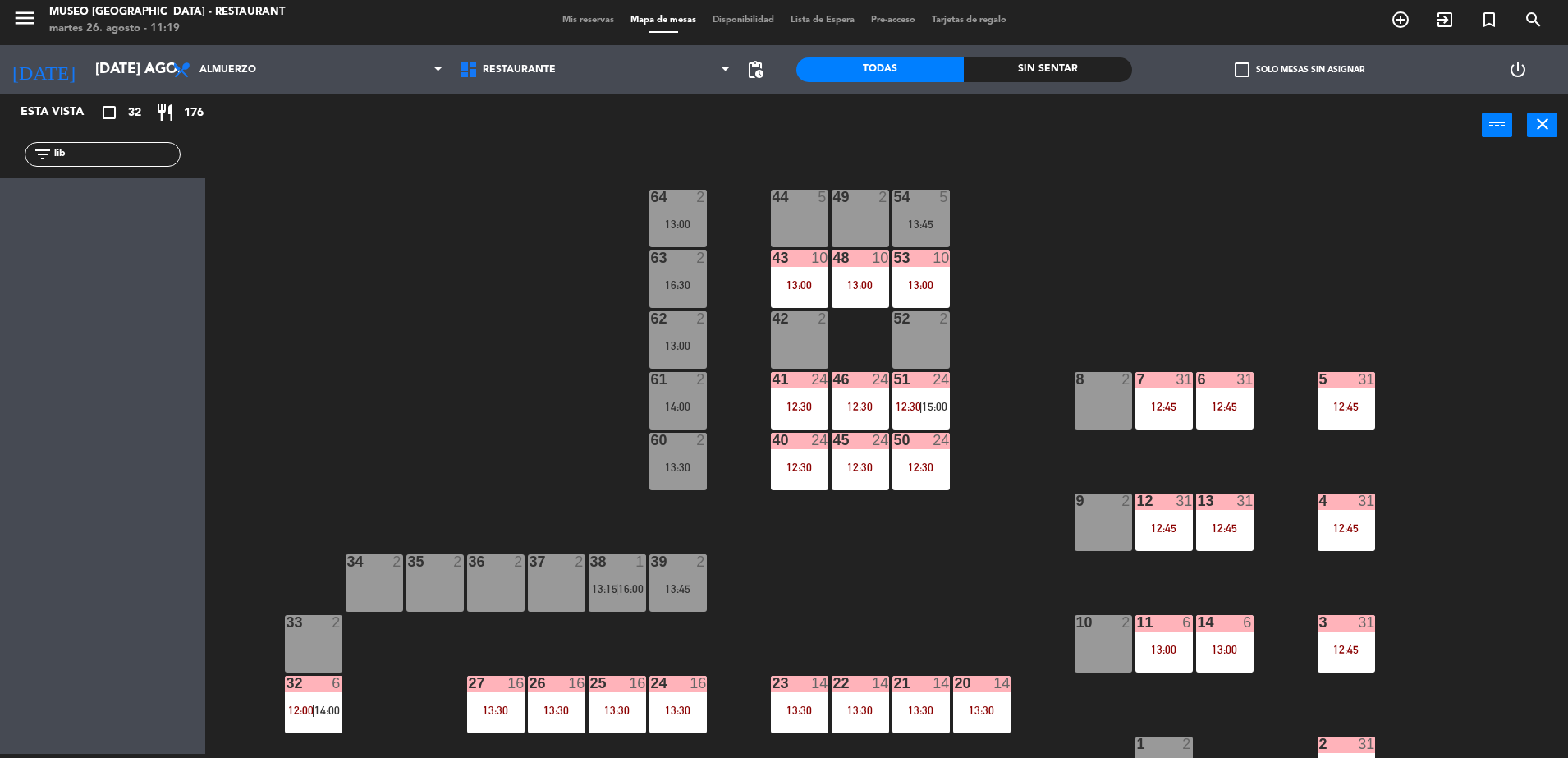
click at [776, 563] on div "44 5 49 2 54 5 13:45 64 2 13:00 48 10 13:00 53 10 13:00 63 2 16:30 43 10 13:00 …" at bounding box center [894, 459] width 1347 height 598
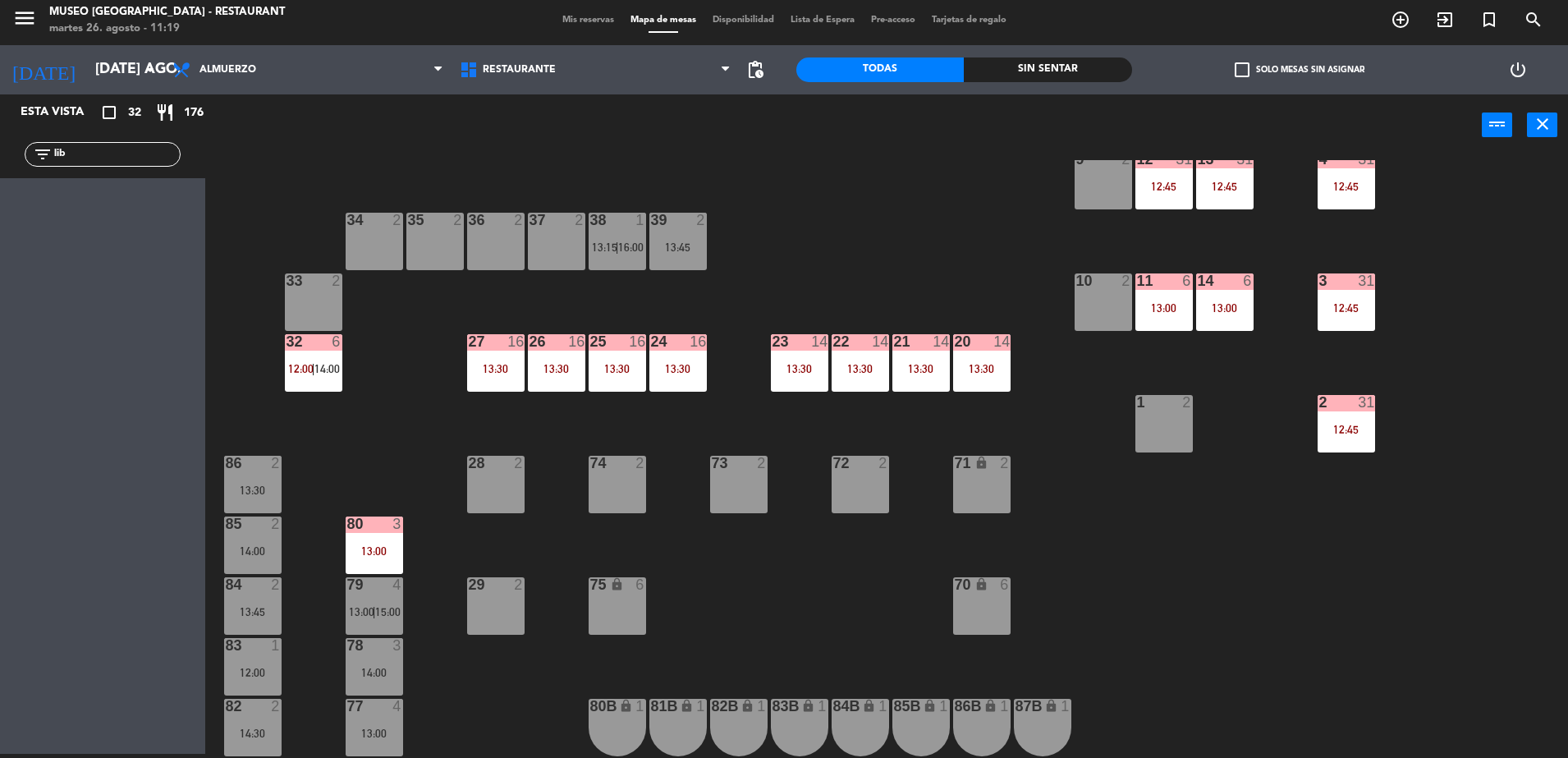
scroll to position [333, 0]
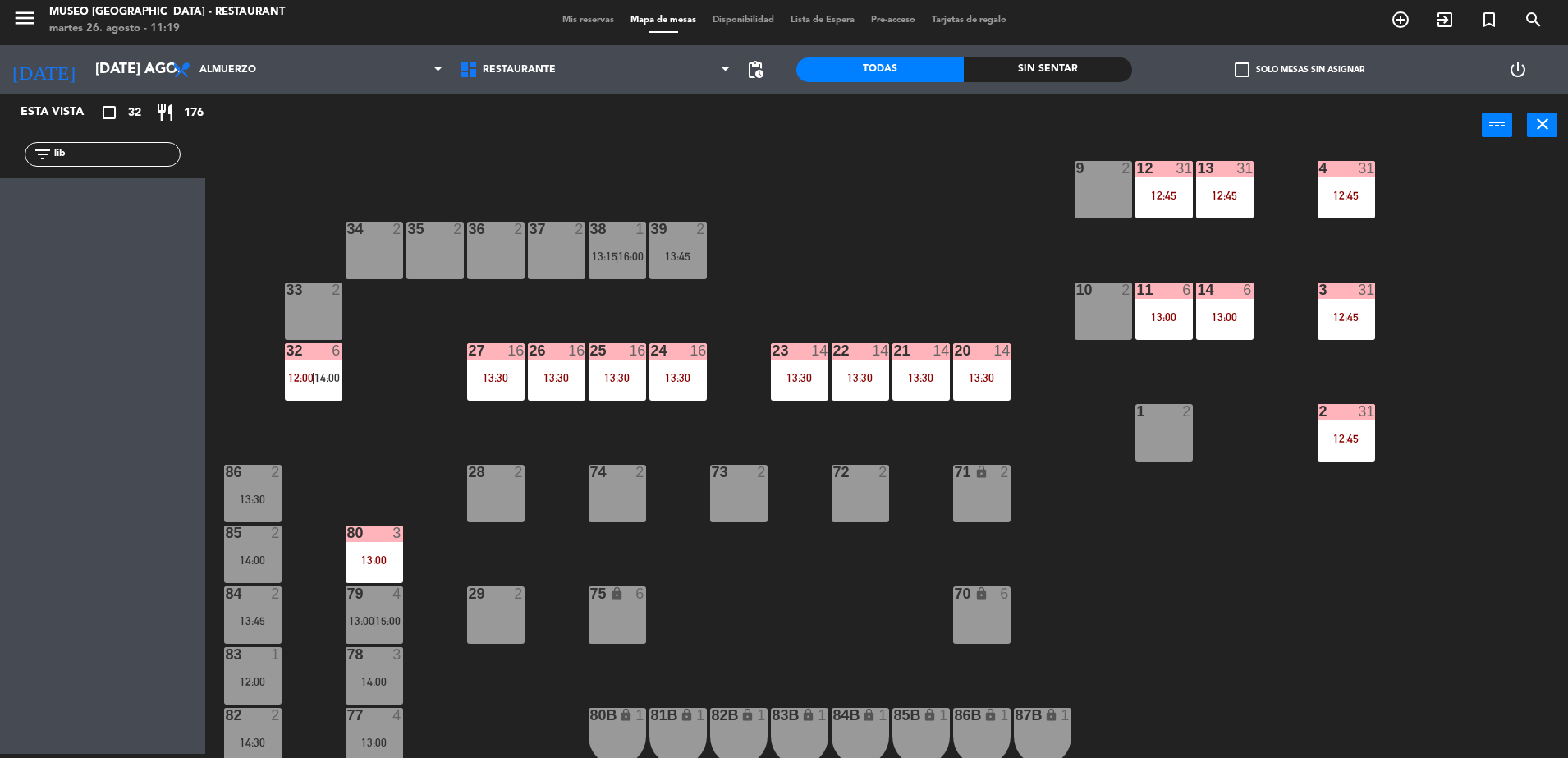
drag, startPoint x: 776, startPoint y: 563, endPoint x: 679, endPoint y: 586, distance: 99.7
click at [679, 586] on div "44 5 49 2 54 5 13:45 64 2 13:00 48 10 13:00 53 10 13:00 63 2 16:30 43 10 13:00 …" at bounding box center [894, 459] width 1347 height 598
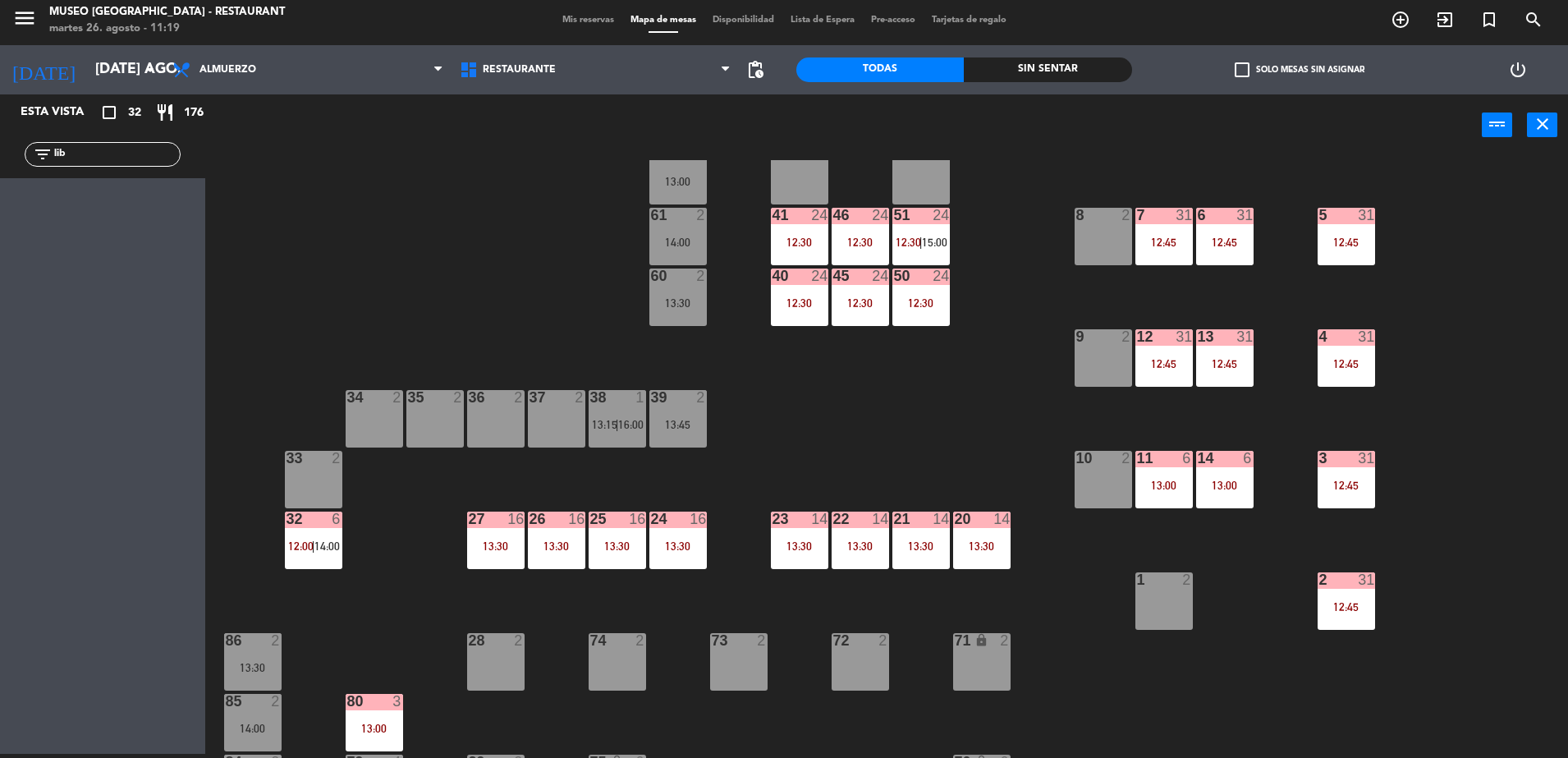
scroll to position [159, 0]
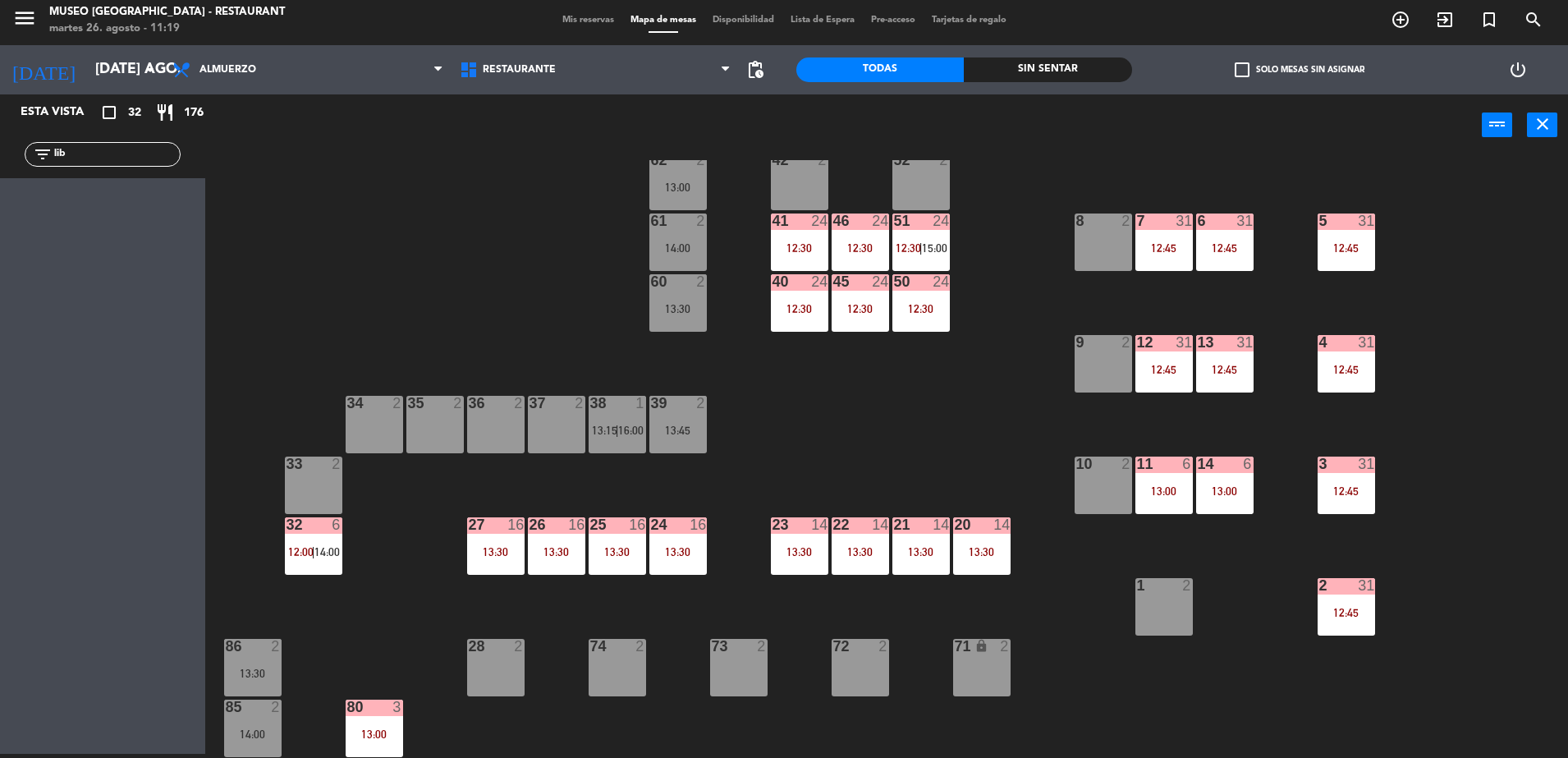
click at [872, 433] on div "44 5 49 2 54 5 13:45 64 2 13:00 48 10 13:00 53 10 13:00 63 2 16:30 43 10 13:00 …" at bounding box center [894, 459] width 1347 height 598
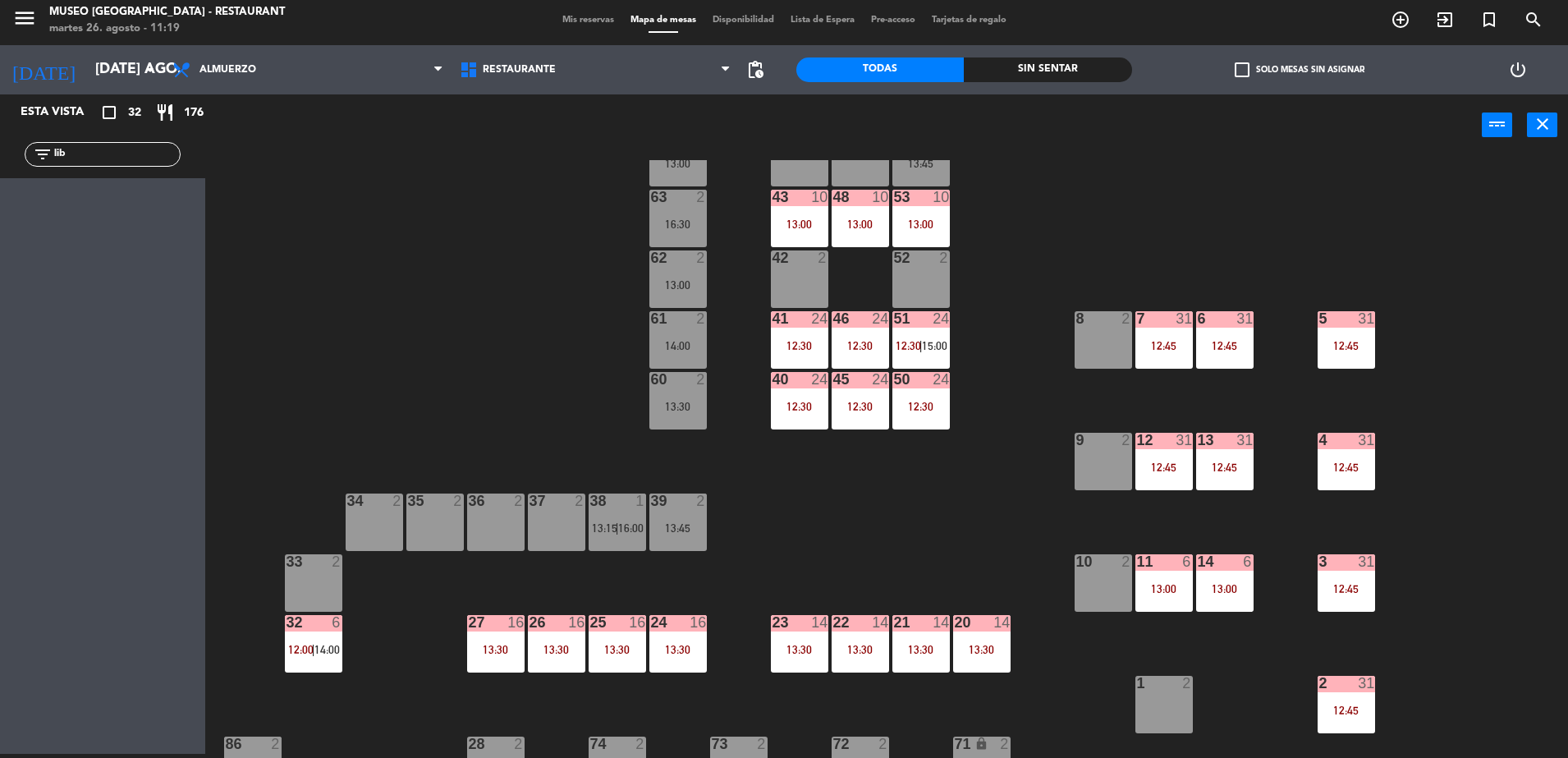
scroll to position [0, 0]
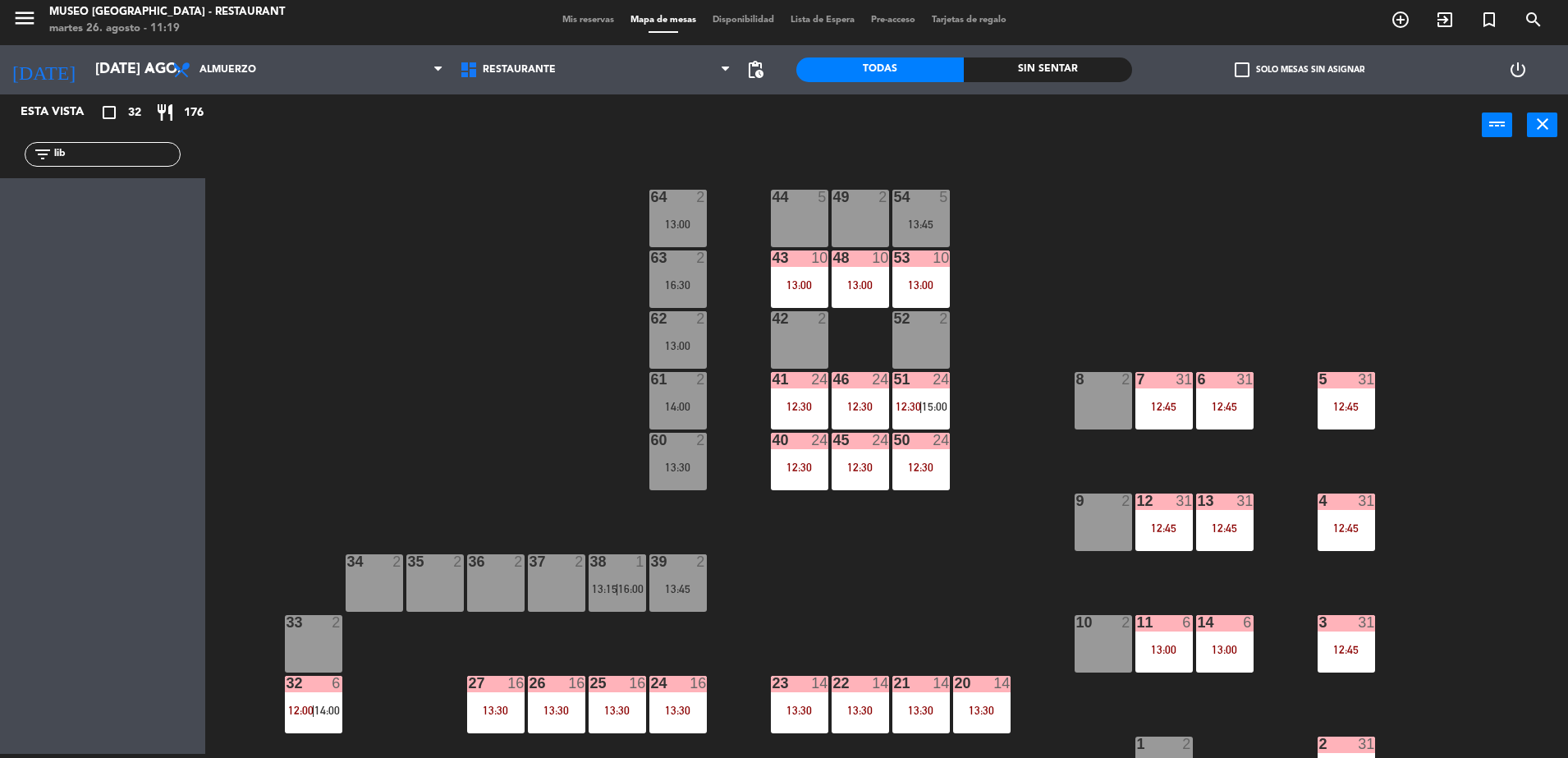
click at [1182, 408] on div "12:45" at bounding box center [1164, 406] width 57 height 11
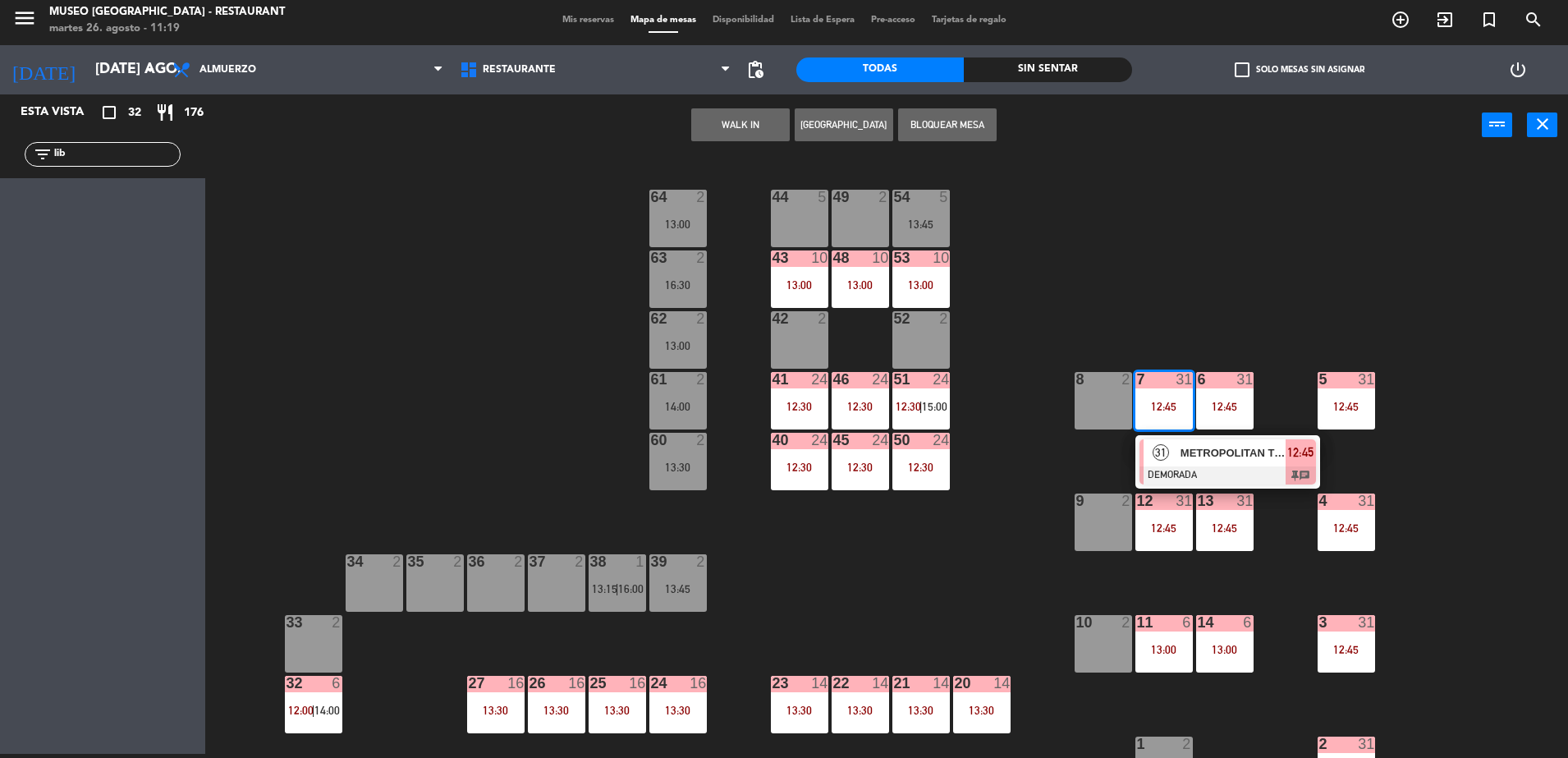
click at [1211, 457] on span "METROPOLITAN TOURING" at bounding box center [1233, 453] width 105 height 17
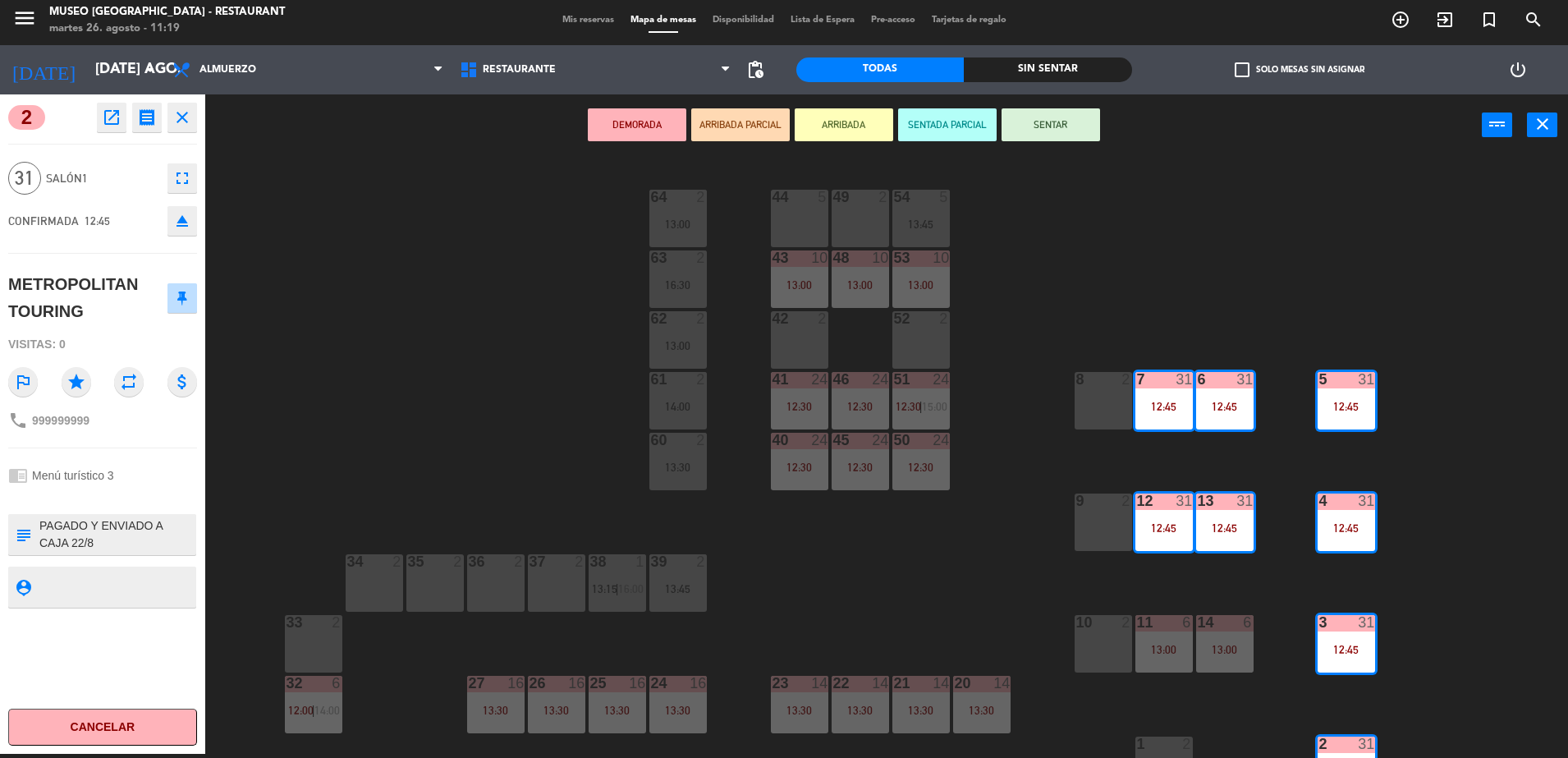
click at [185, 233] on button "eject" at bounding box center [181, 220] width 29 height 29
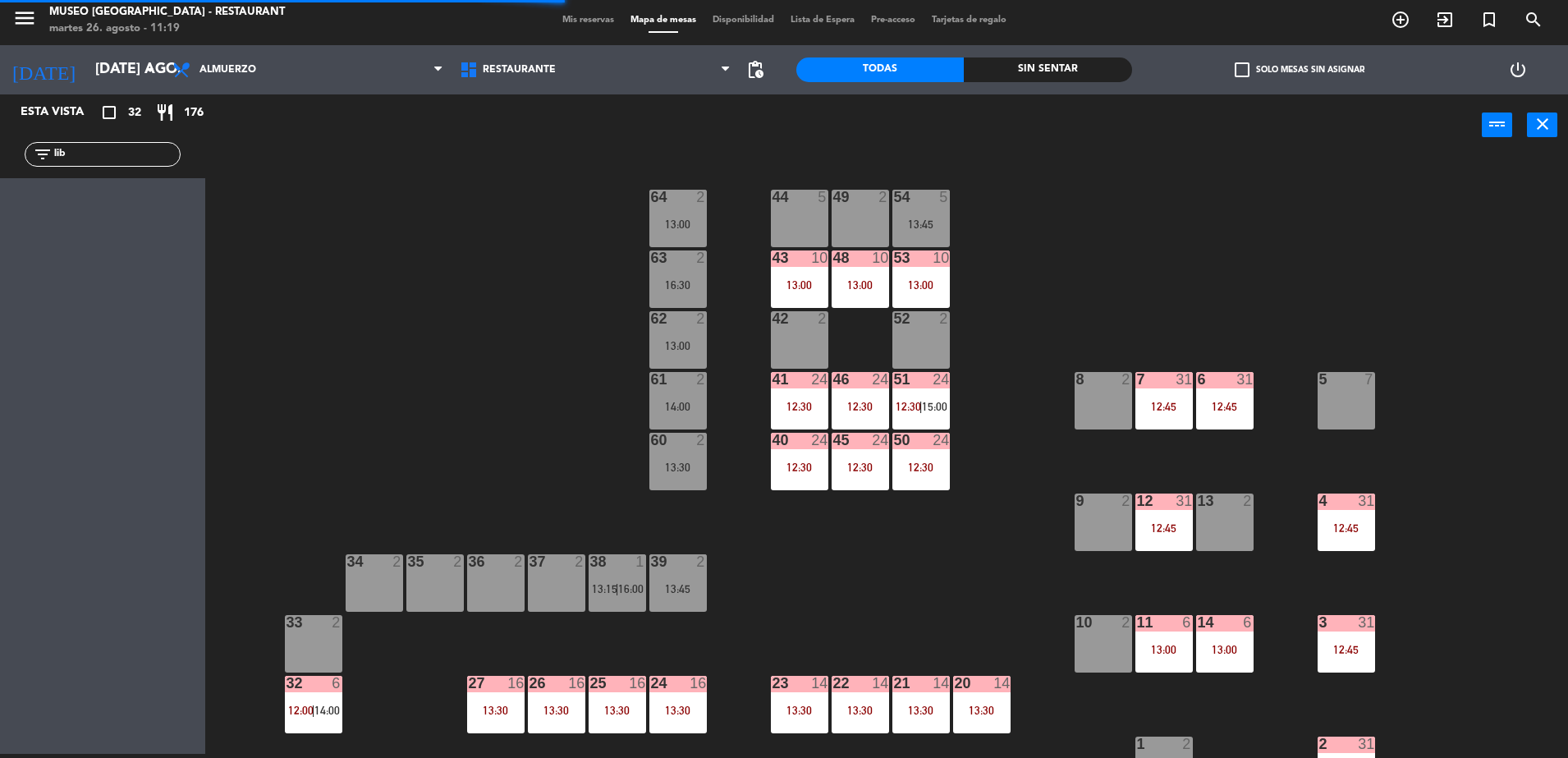
drag, startPoint x: 101, startPoint y: 159, endPoint x: 0, endPoint y: 150, distance: 101.4
click at [0, 152] on html "close × Museo Larco Café - Restaurant × chrome_reader_mode Listado de Reservas …" at bounding box center [784, 379] width 1568 height 758
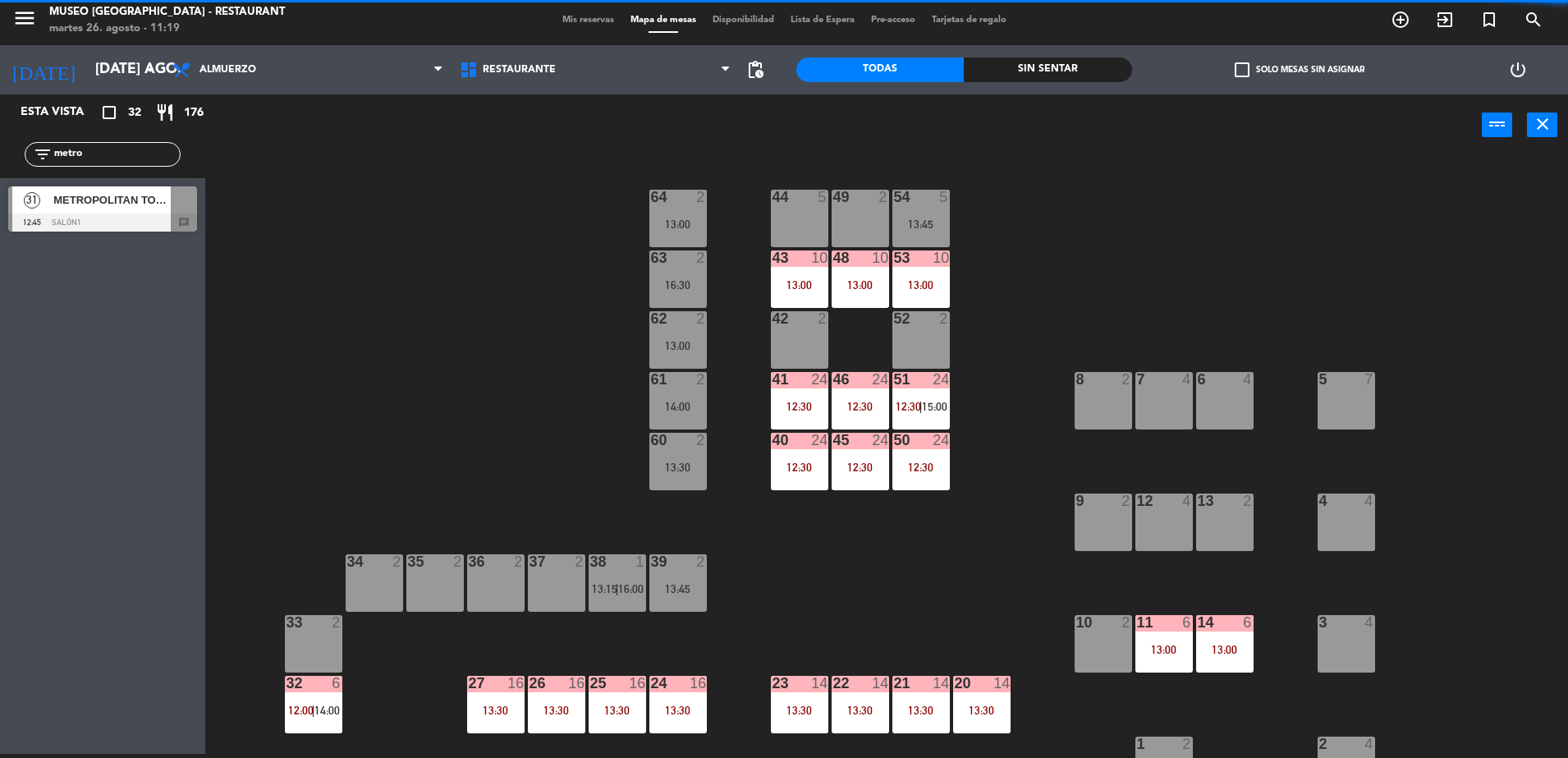
type input "metro"
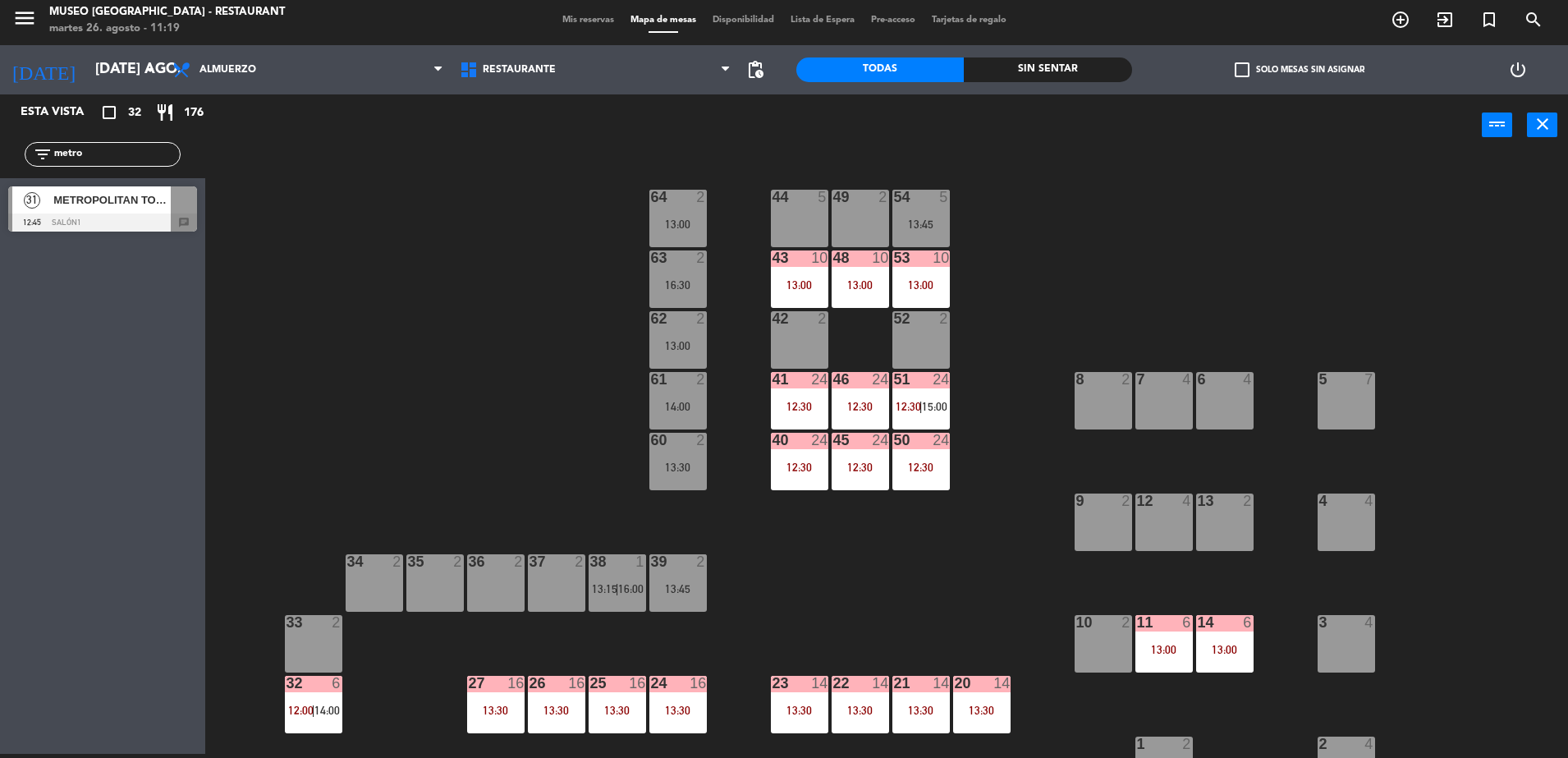
click at [466, 469] on div "44 5 49 2 54 5 13:45 64 2 13:00 48 10 13:00 53 10 13:00 63 2 16:30 43 10 13:00 …" at bounding box center [894, 459] width 1347 height 598
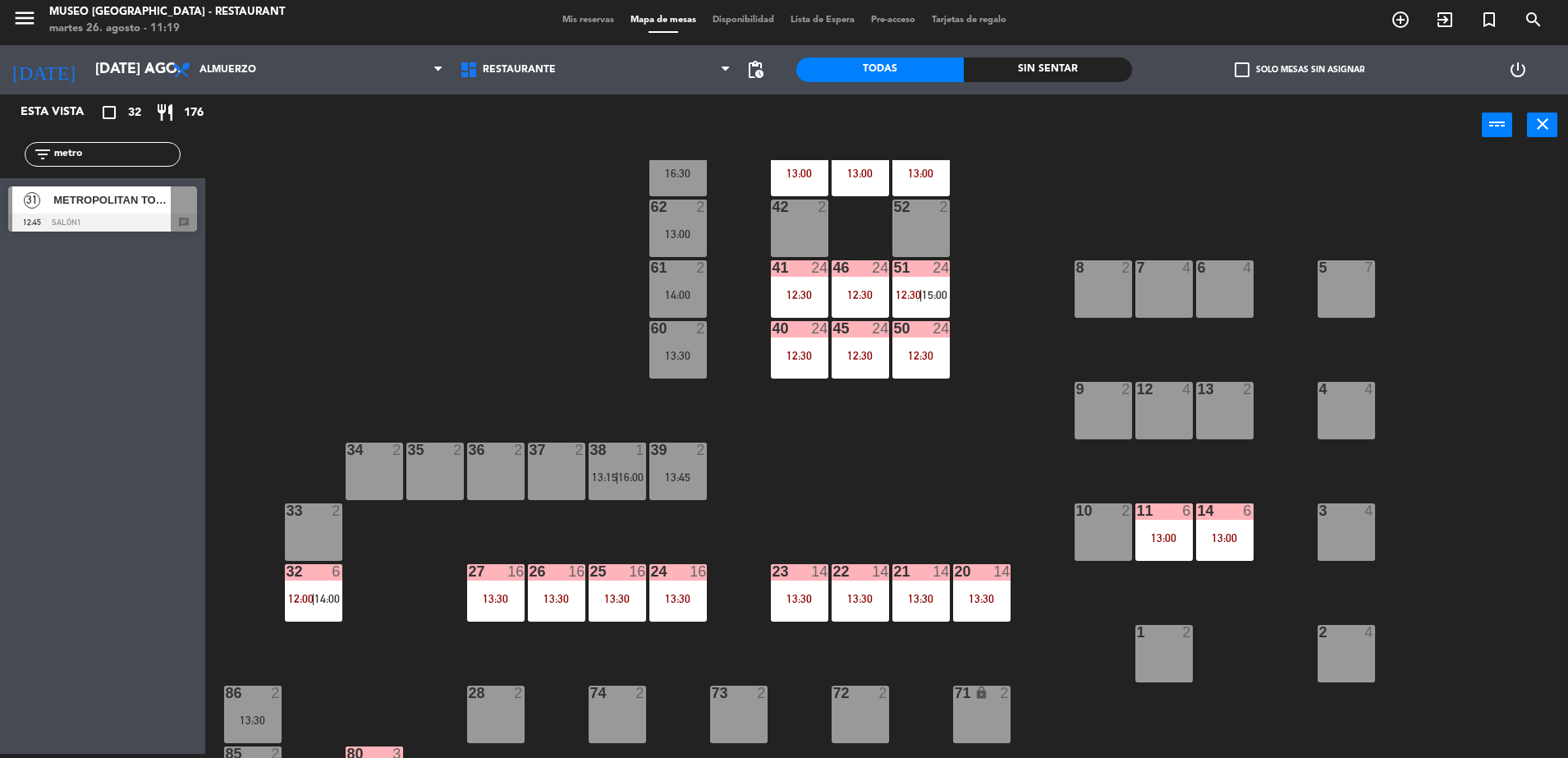
scroll to position [118, 0]
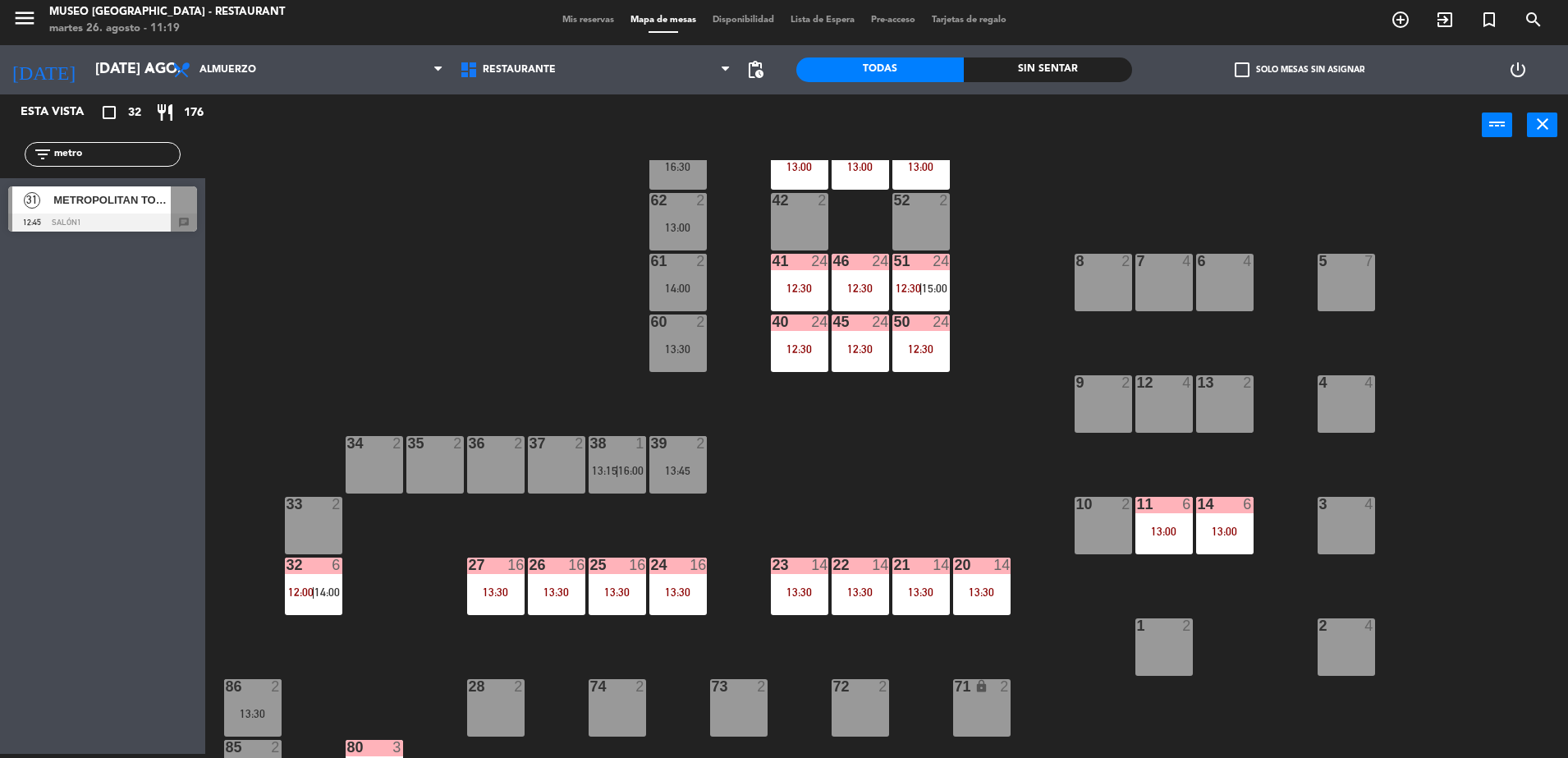
click at [170, 211] on div "METROPOLITAN TOURING" at bounding box center [111, 199] width 119 height 27
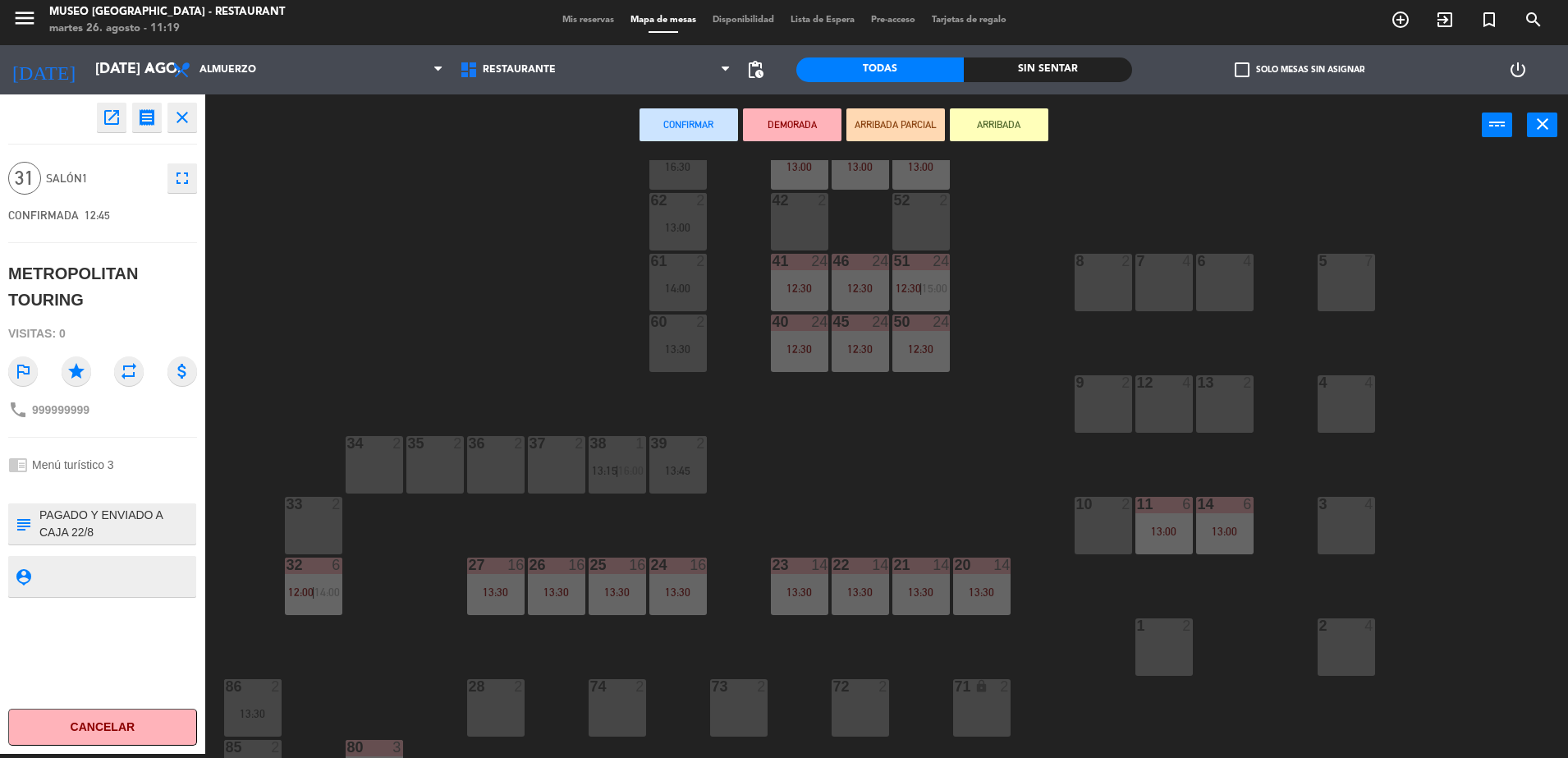
click at [1094, 644] on div "44 5 49 2 54 5 13:45 64 2 13:00 48 10 13:00 53 10 13:00 63 2 16:30 43 10 13:00 …" at bounding box center [894, 459] width 1347 height 598
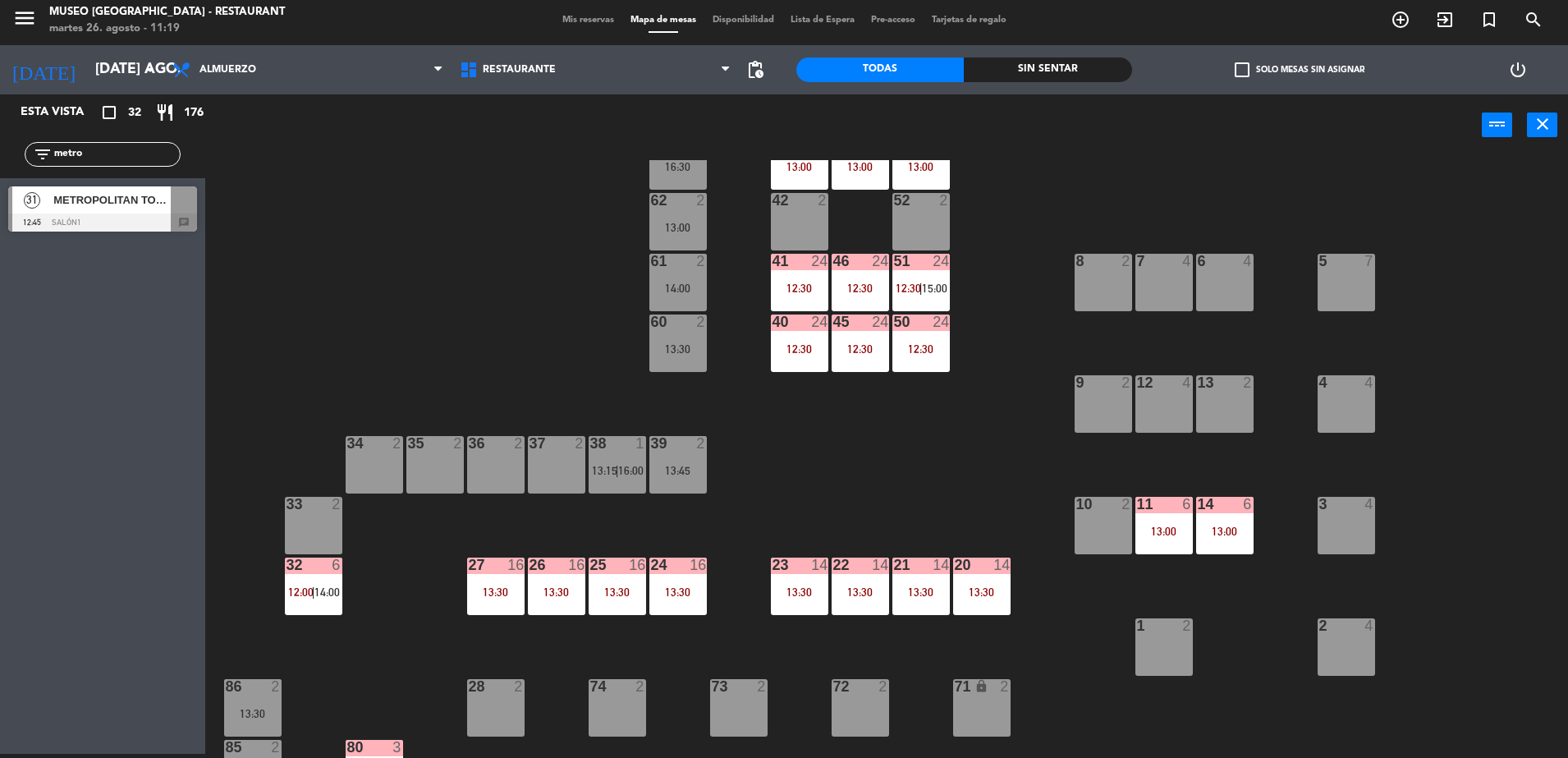
click at [134, 222] on div at bounding box center [102, 222] width 189 height 18
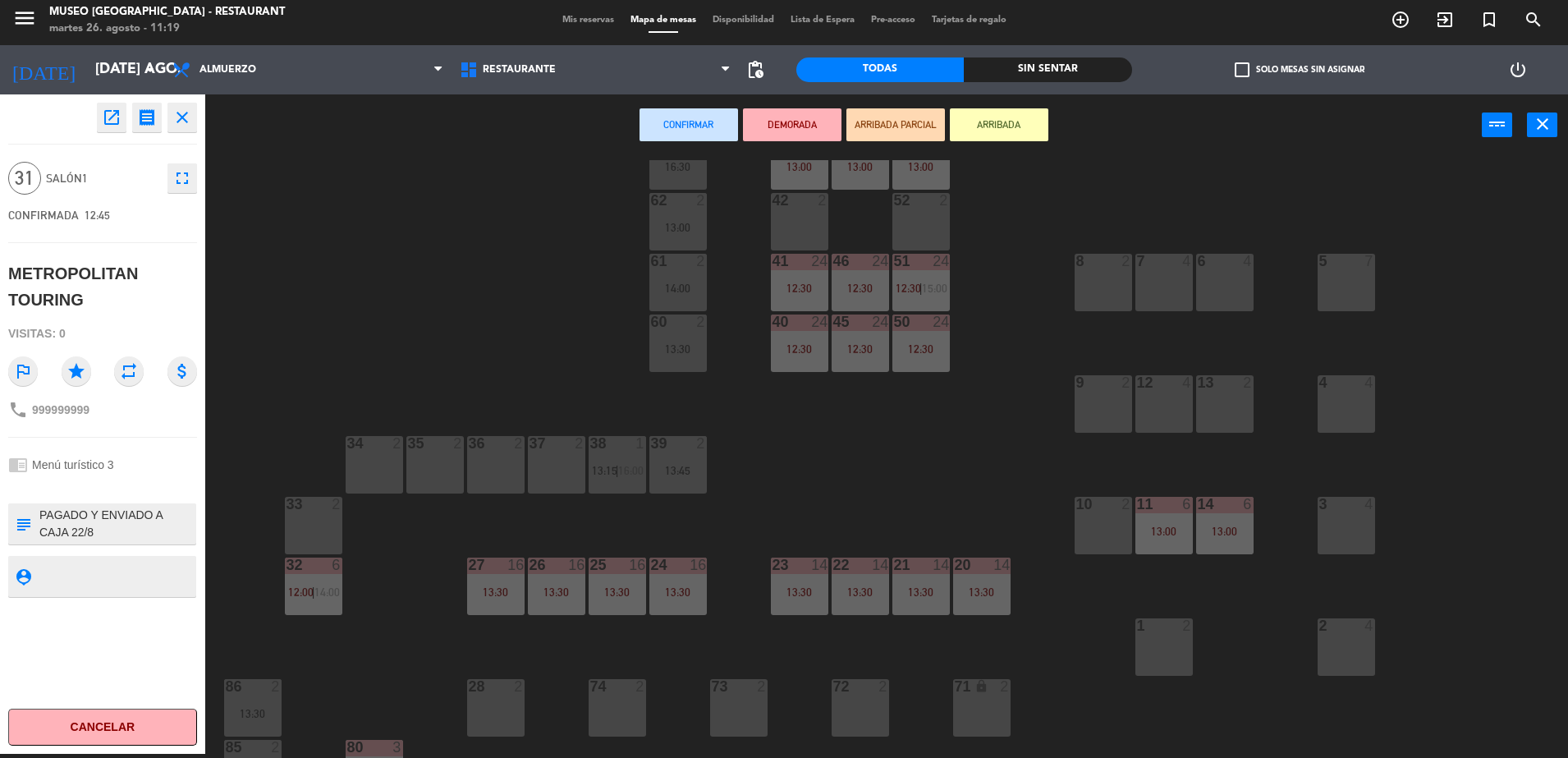
click at [1171, 655] on div "1 2" at bounding box center [1164, 647] width 57 height 57
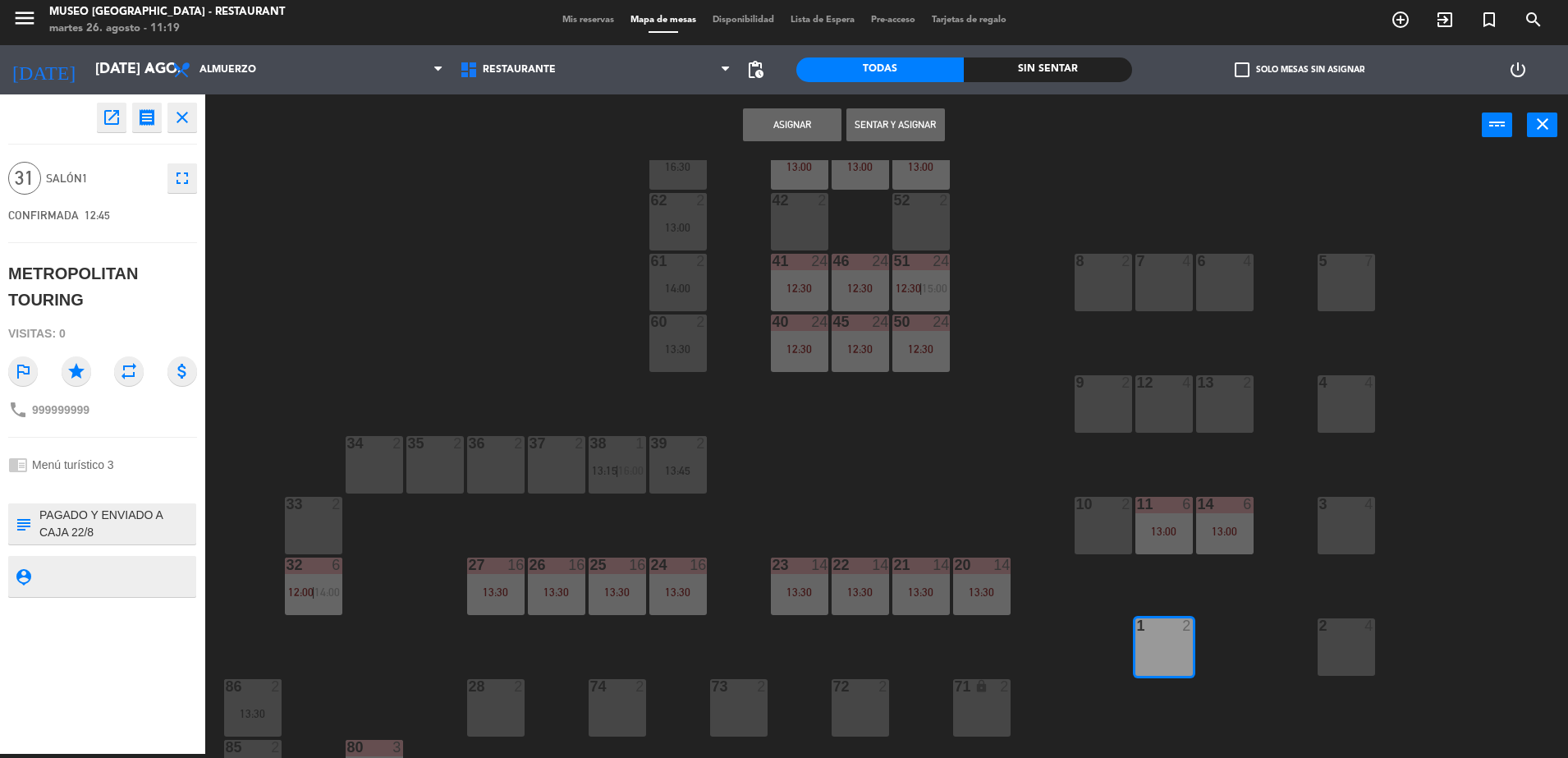
click at [1343, 644] on div "2 4" at bounding box center [1346, 647] width 57 height 57
click at [1365, 505] on div "4" at bounding box center [1370, 504] width 9 height 15
click at [1361, 392] on div "4 4" at bounding box center [1346, 403] width 57 height 57
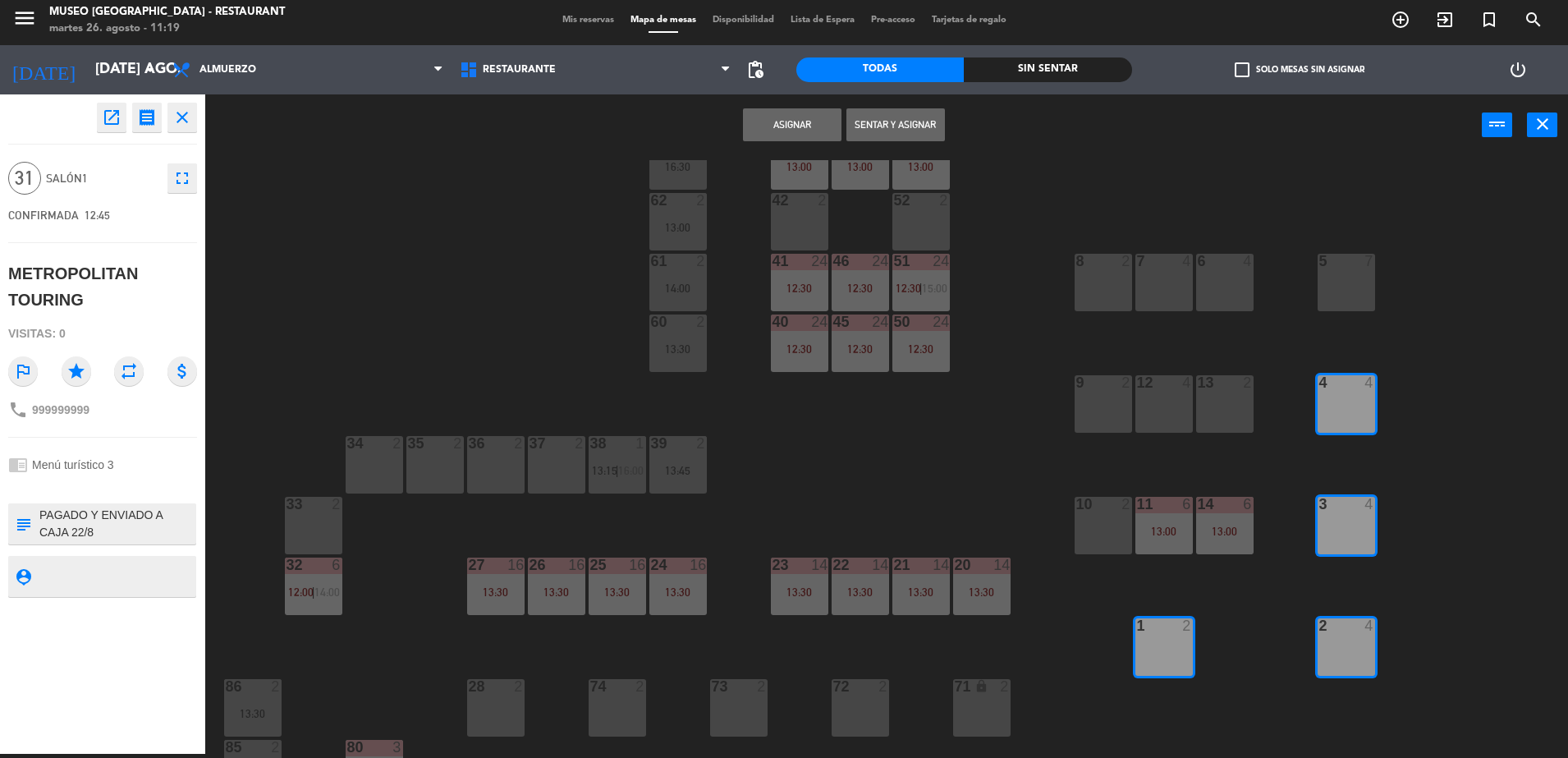
click at [1348, 295] on div "5 7" at bounding box center [1346, 282] width 57 height 57
click at [1224, 288] on div "6 4" at bounding box center [1225, 282] width 57 height 57
click at [1164, 275] on div "7 4" at bounding box center [1164, 282] width 57 height 57
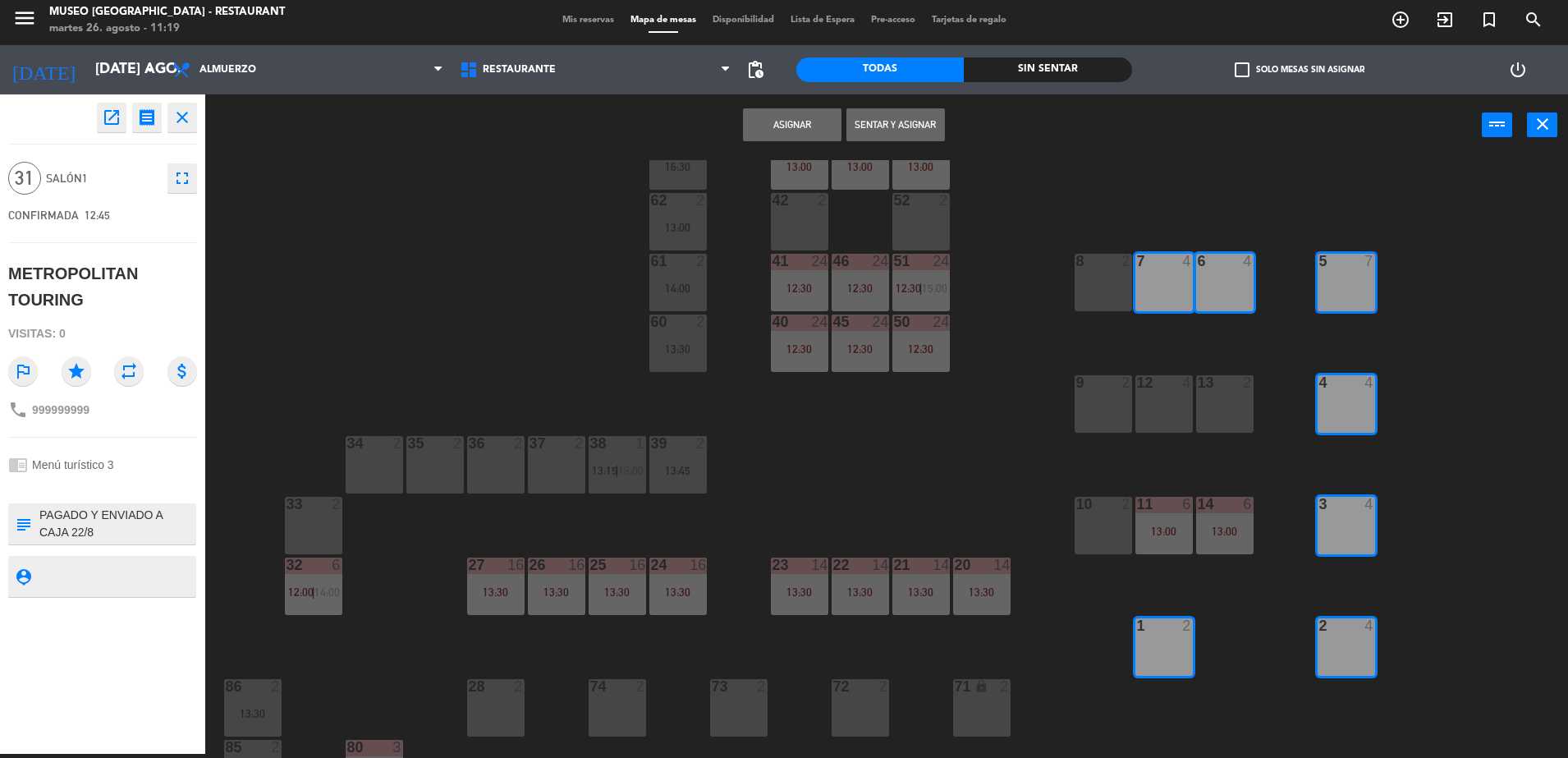
click at [755, 121] on button "Asignar" at bounding box center [792, 124] width 99 height 33
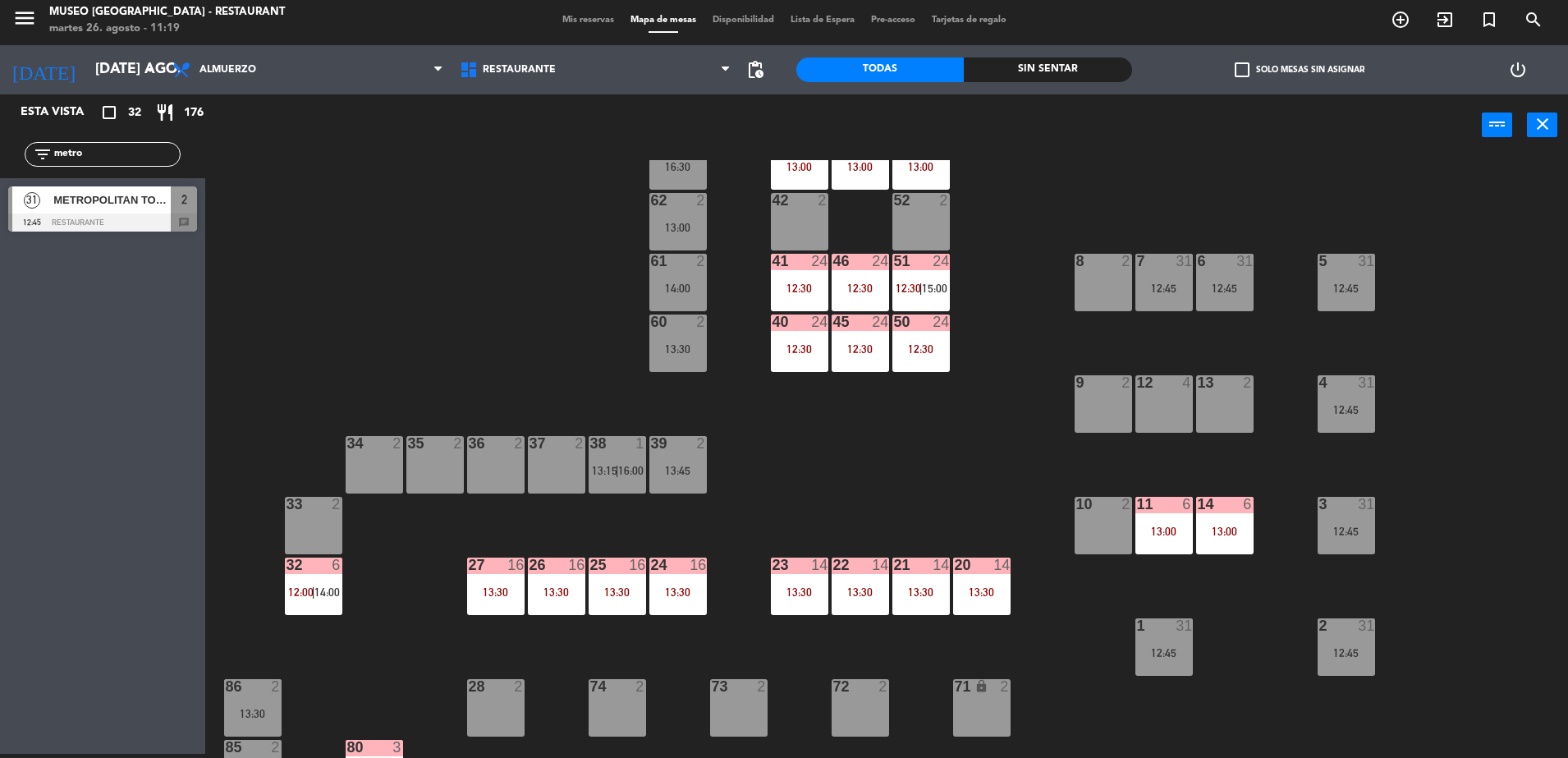
click at [1168, 507] on div at bounding box center [1164, 504] width 27 height 15
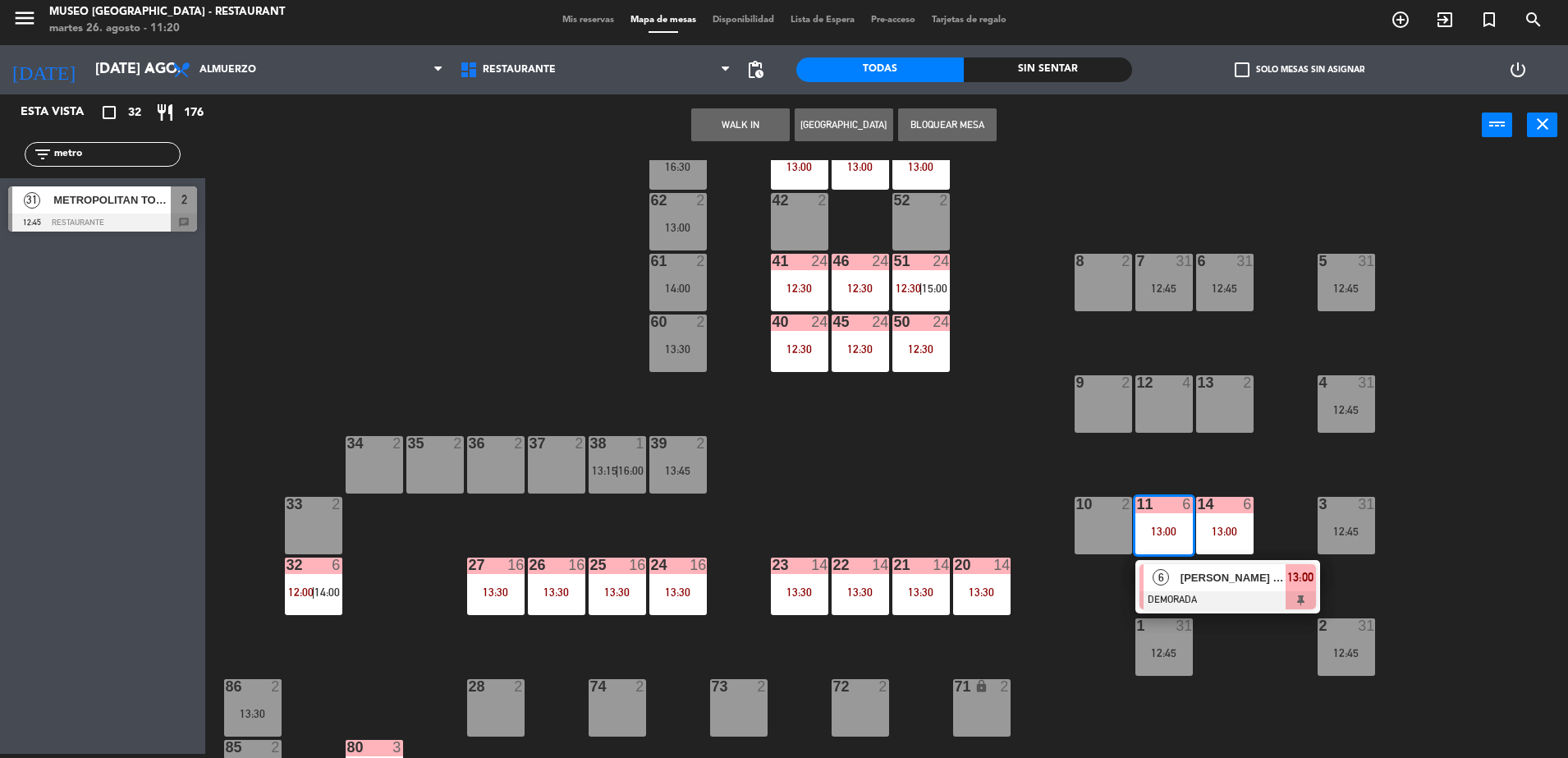
click at [1278, 608] on div at bounding box center [1228, 600] width 177 height 18
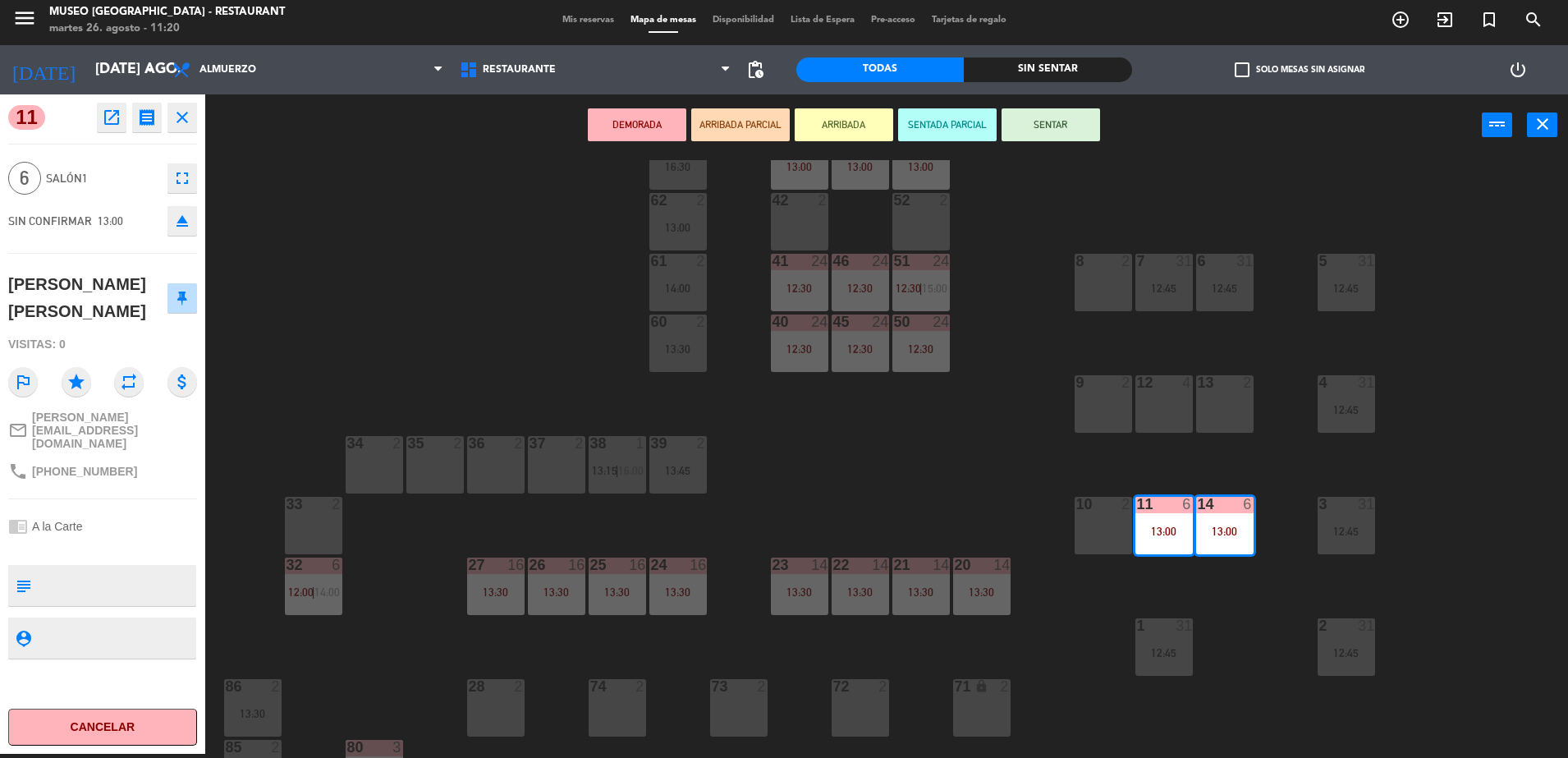
click at [1215, 395] on div "13 2" at bounding box center [1225, 403] width 57 height 57
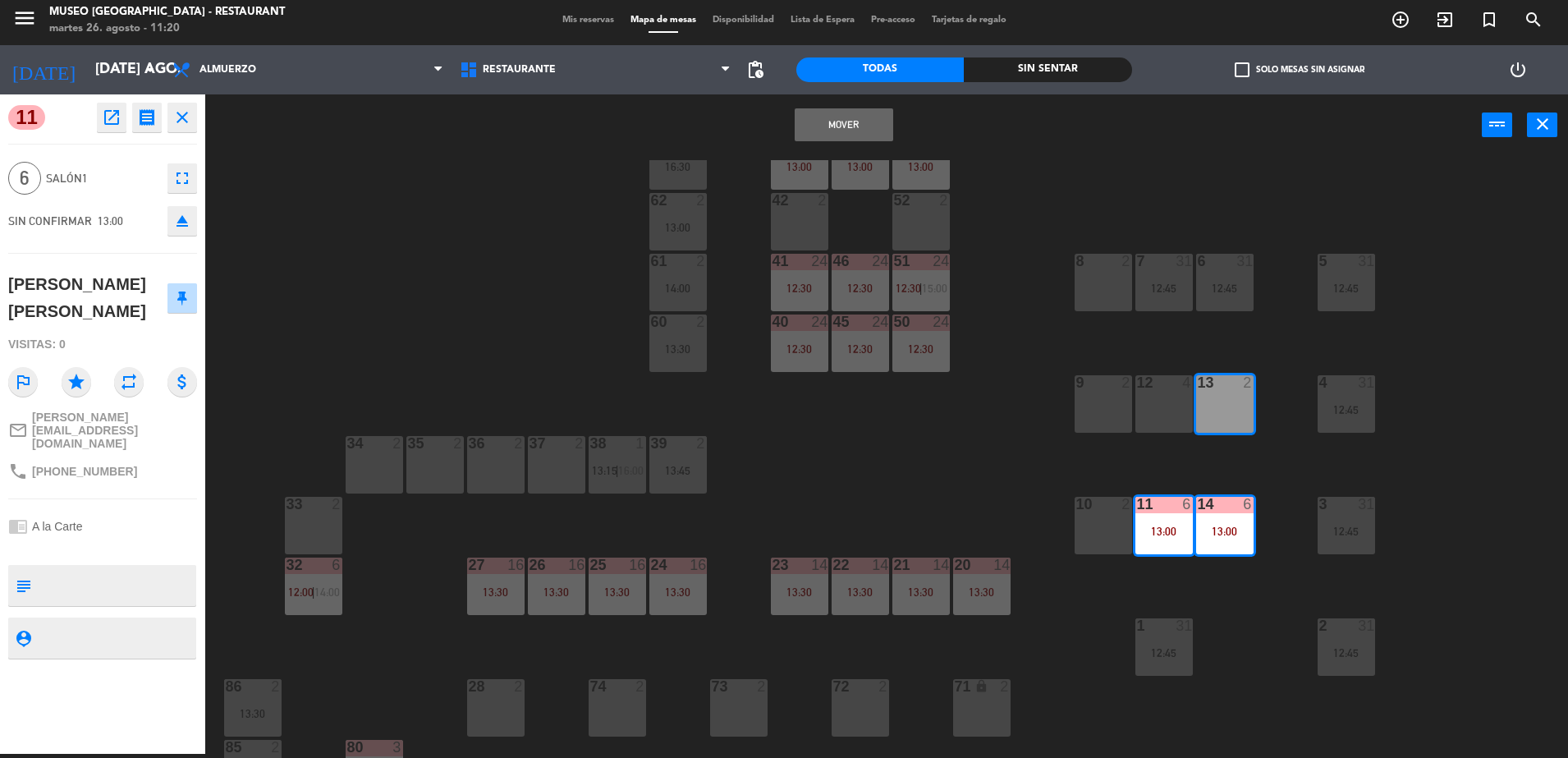
click at [1161, 398] on div "12 4" at bounding box center [1164, 403] width 57 height 57
click at [827, 134] on button "Mover y Unir" at bounding box center [844, 124] width 99 height 33
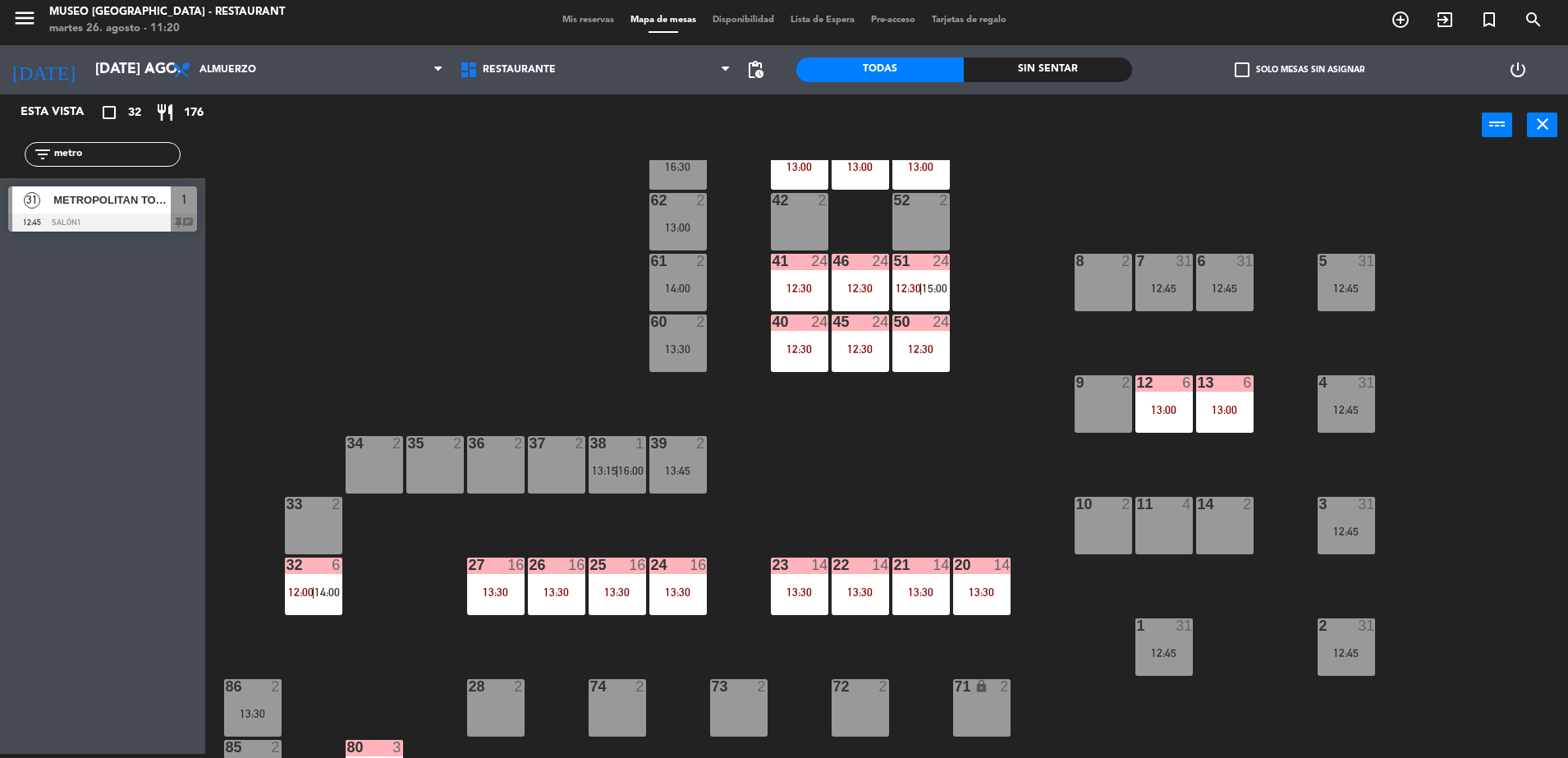
click at [1179, 282] on div "12:45" at bounding box center [1164, 288] width 57 height 11
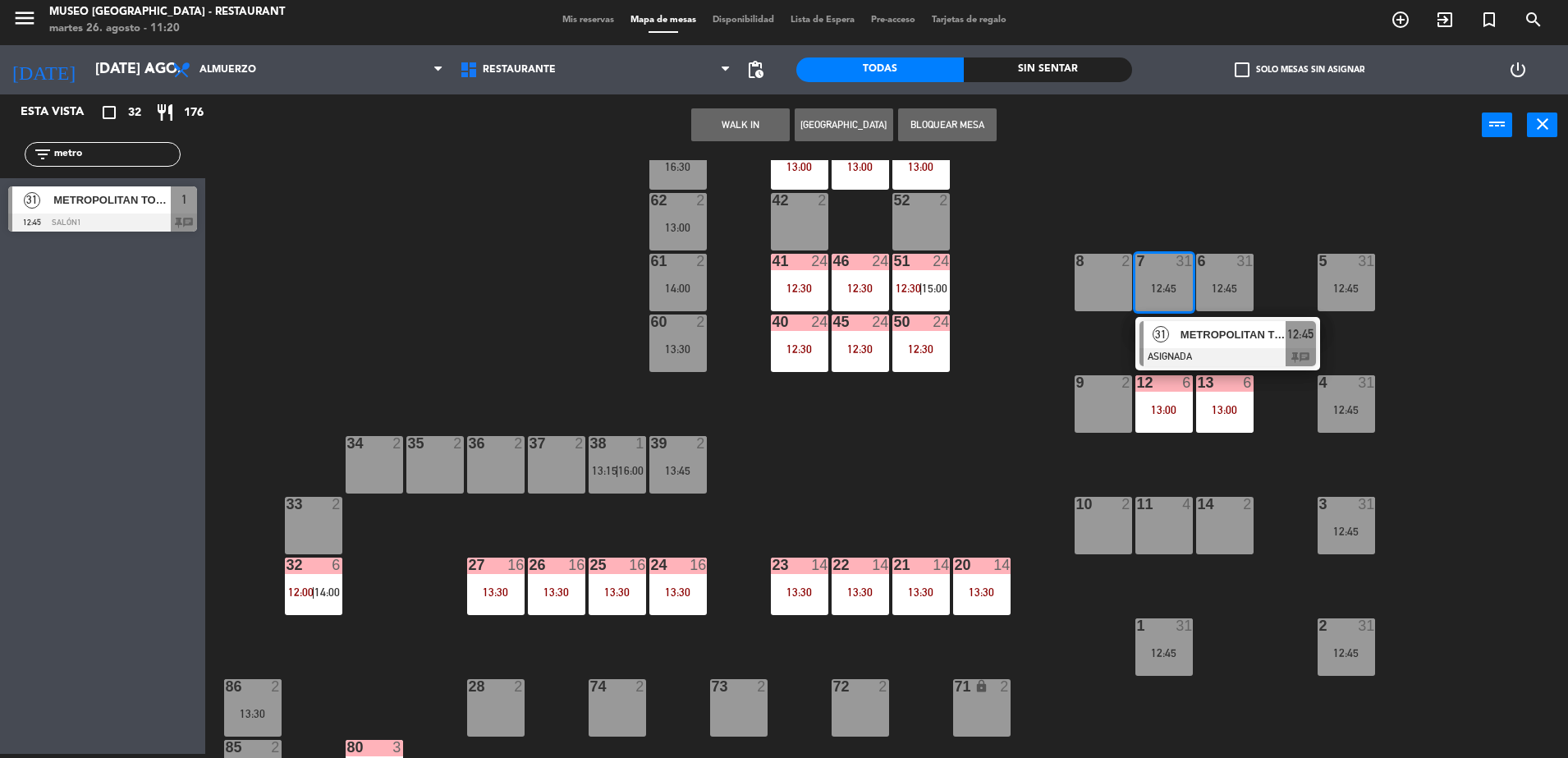
click at [1246, 327] on span "METROPOLITAN TOURING" at bounding box center [1233, 335] width 105 height 17
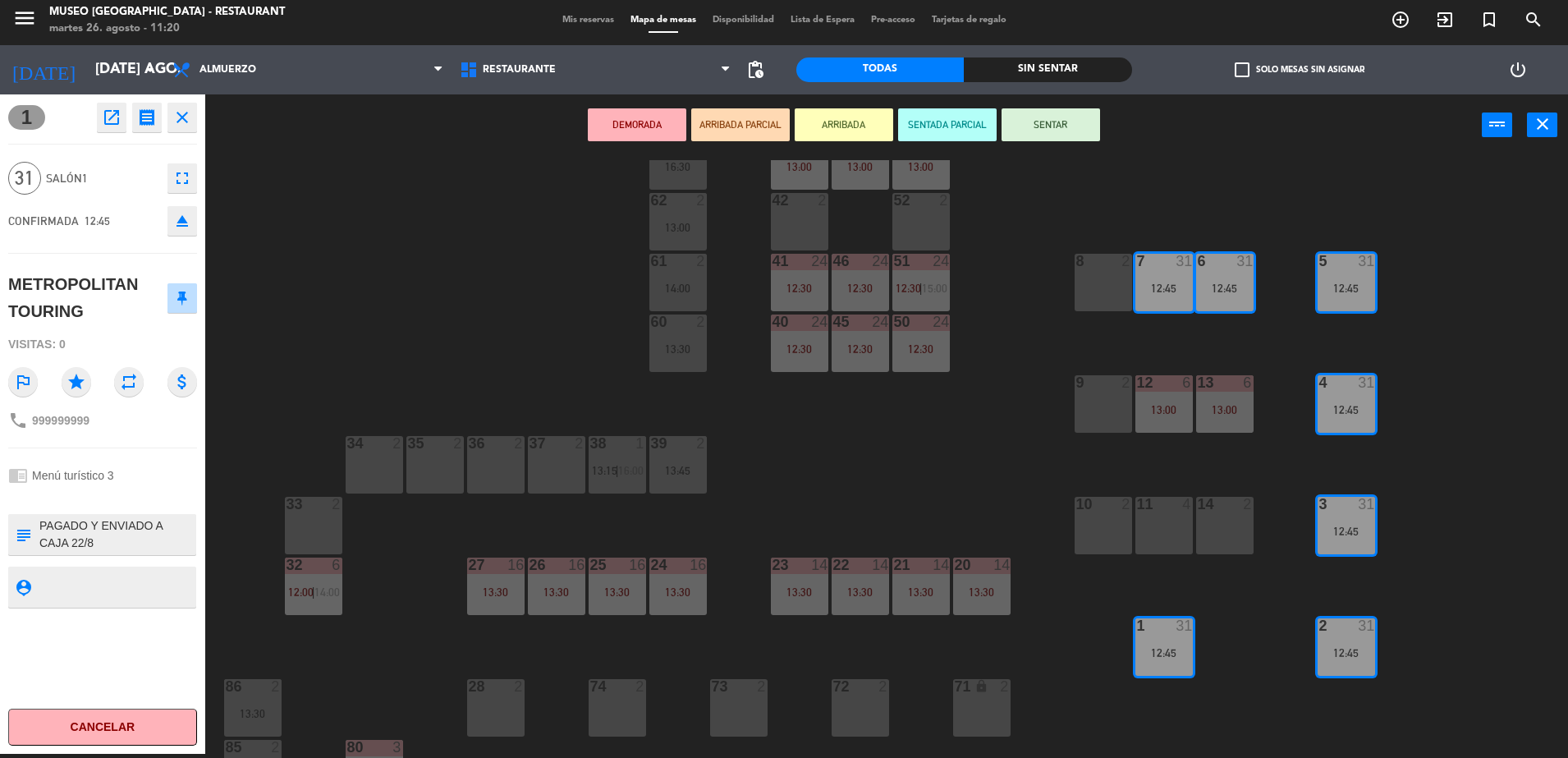
click at [648, 108] on button "DEMORADA" at bounding box center [636, 124] width 99 height 33
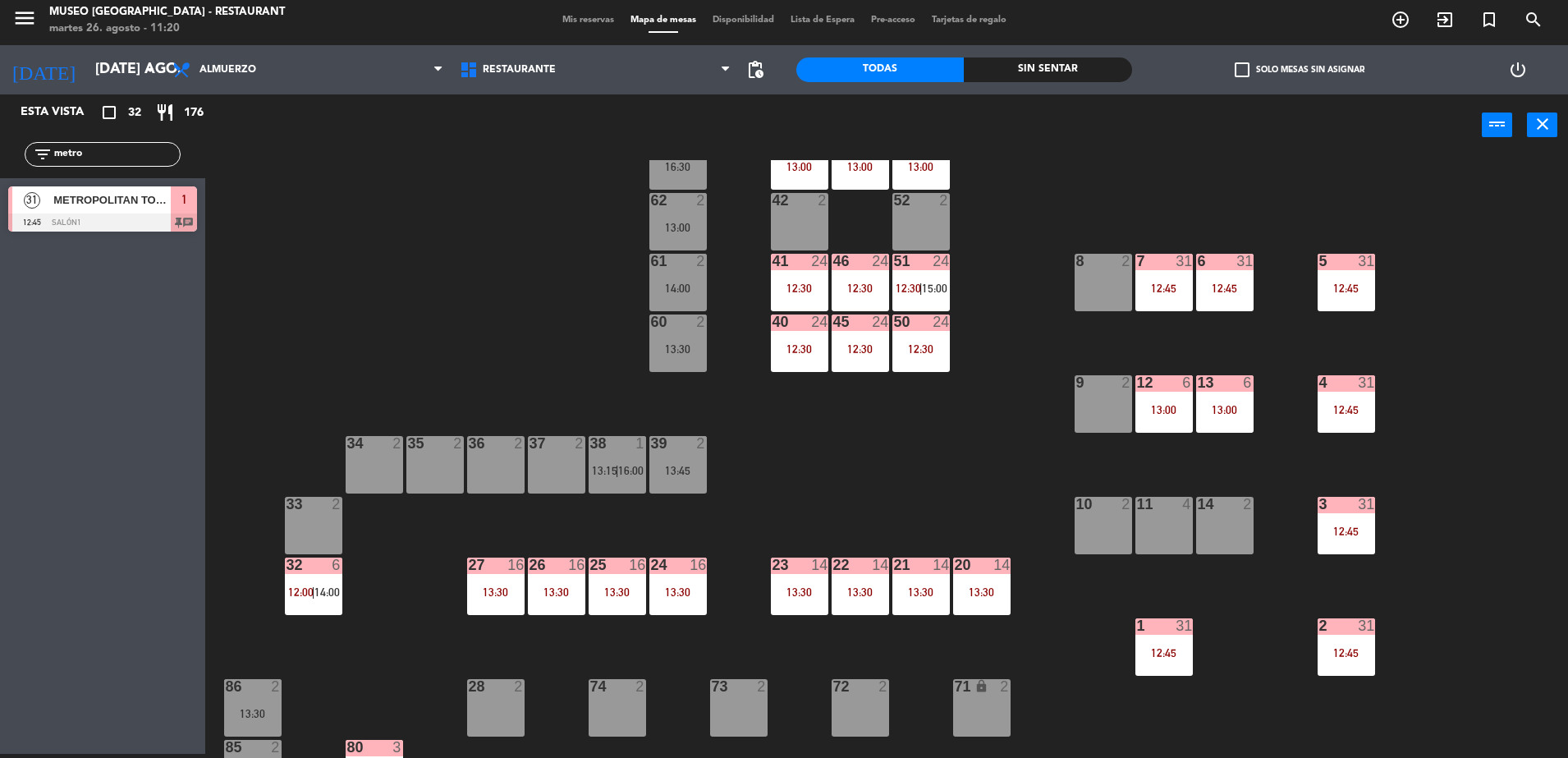
click at [914, 308] on div "51 24 12:30 | 15:00" at bounding box center [921, 282] width 57 height 57
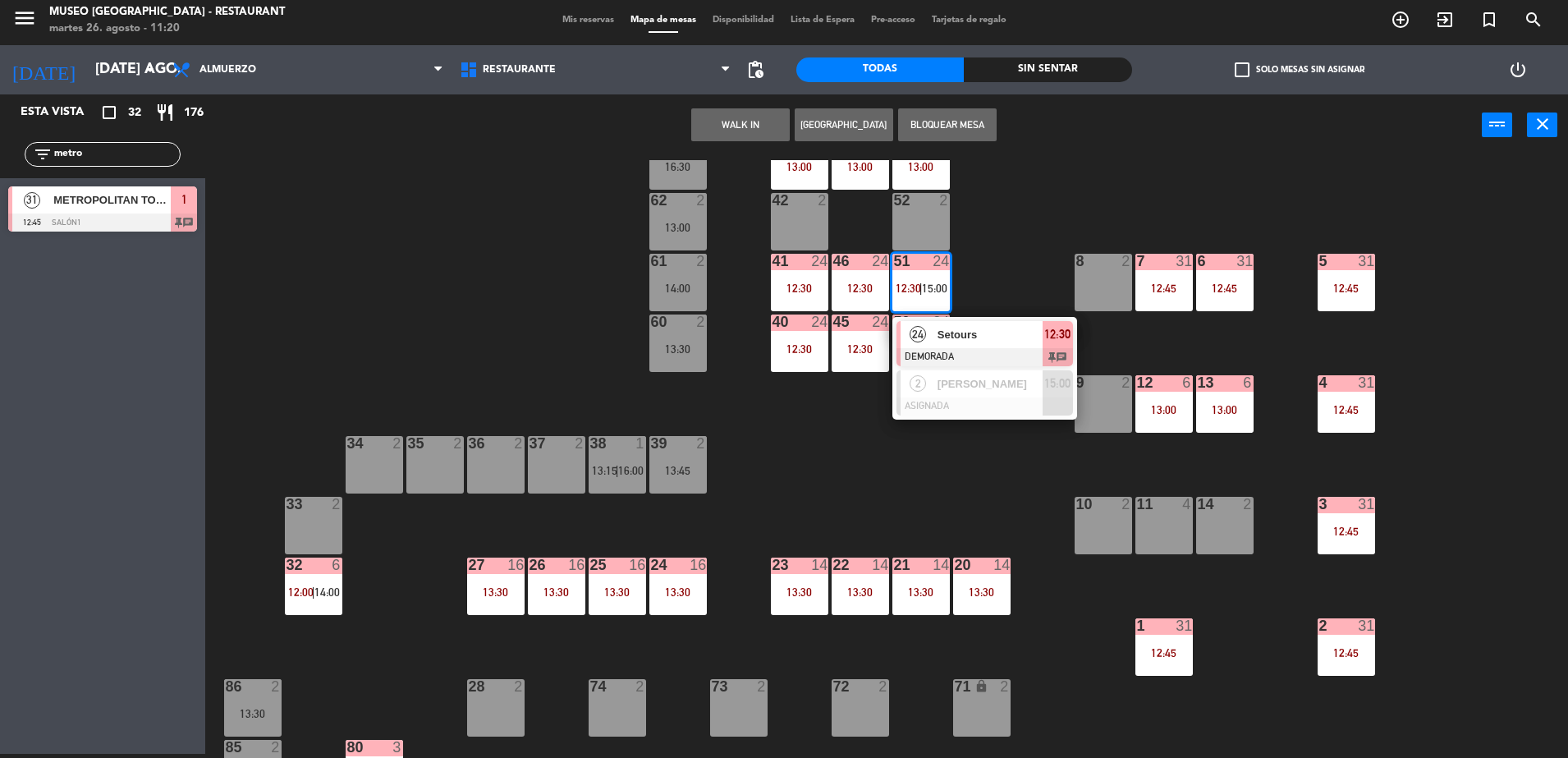
click at [960, 339] on span "Setours" at bounding box center [991, 335] width 105 height 17
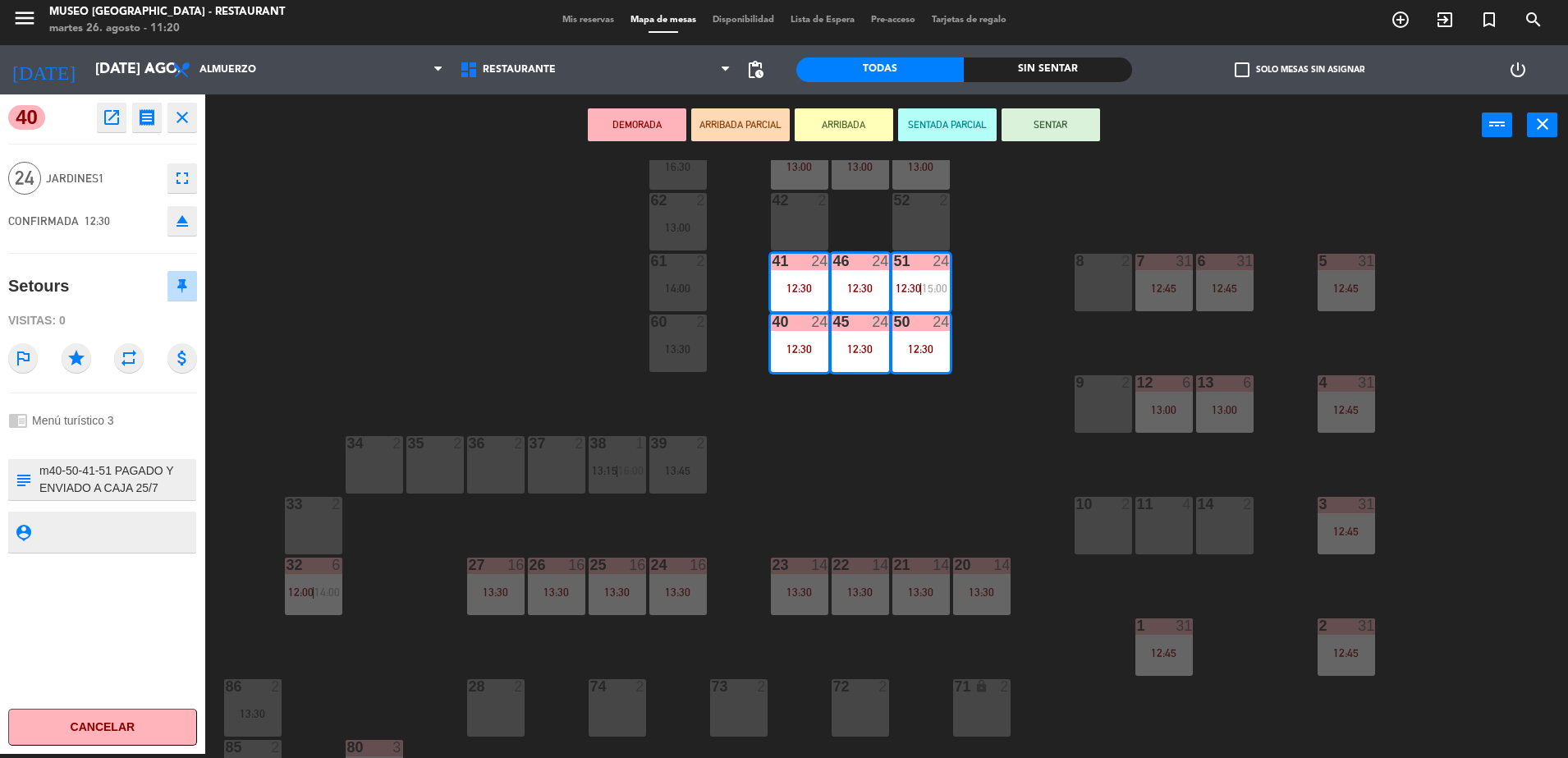
click at [140, 481] on textarea at bounding box center [116, 480] width 157 height 35
click at [880, 470] on div "44 5 49 2 54 5 13:45 64 2 13:00 48 10 13:00 53 10 13:00 63 2 16:30 43 10 13:00 …" at bounding box center [894, 459] width 1347 height 598
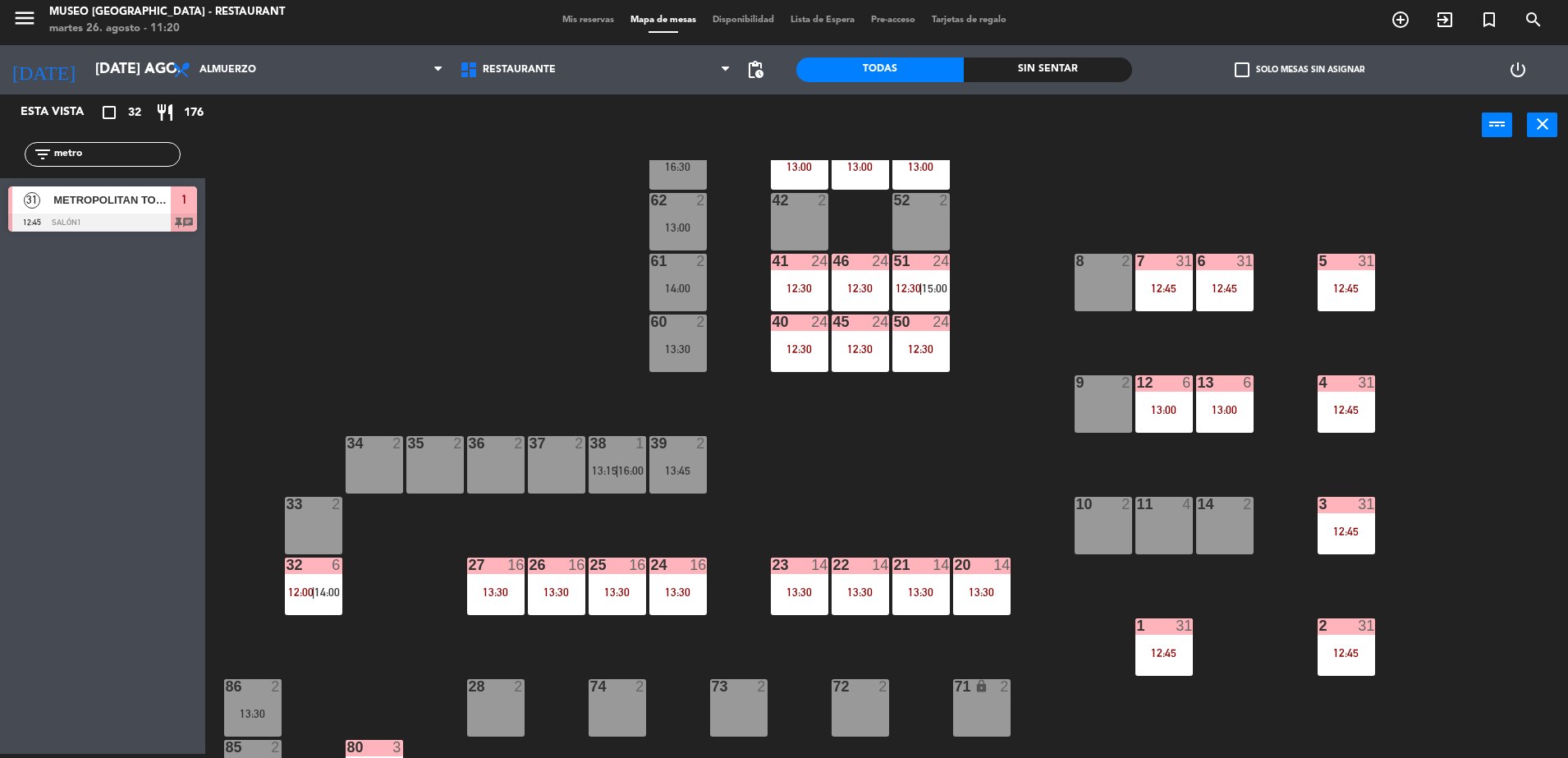
click at [1147, 558] on div "44 5 49 2 54 5 13:45 64 2 13:00 48 10 13:00 53 10 13:00 63 2 16:30 43 10 13:00 …" at bounding box center [894, 459] width 1347 height 598
click at [892, 492] on div "44 5 49 2 54 5 13:45 64 2 13:00 48 10 13:00 53 10 13:00 63 2 16:30 43 10 13:00 …" at bounding box center [894, 459] width 1347 height 598
click at [927, 179] on div "53 10 13:00" at bounding box center [921, 161] width 57 height 57
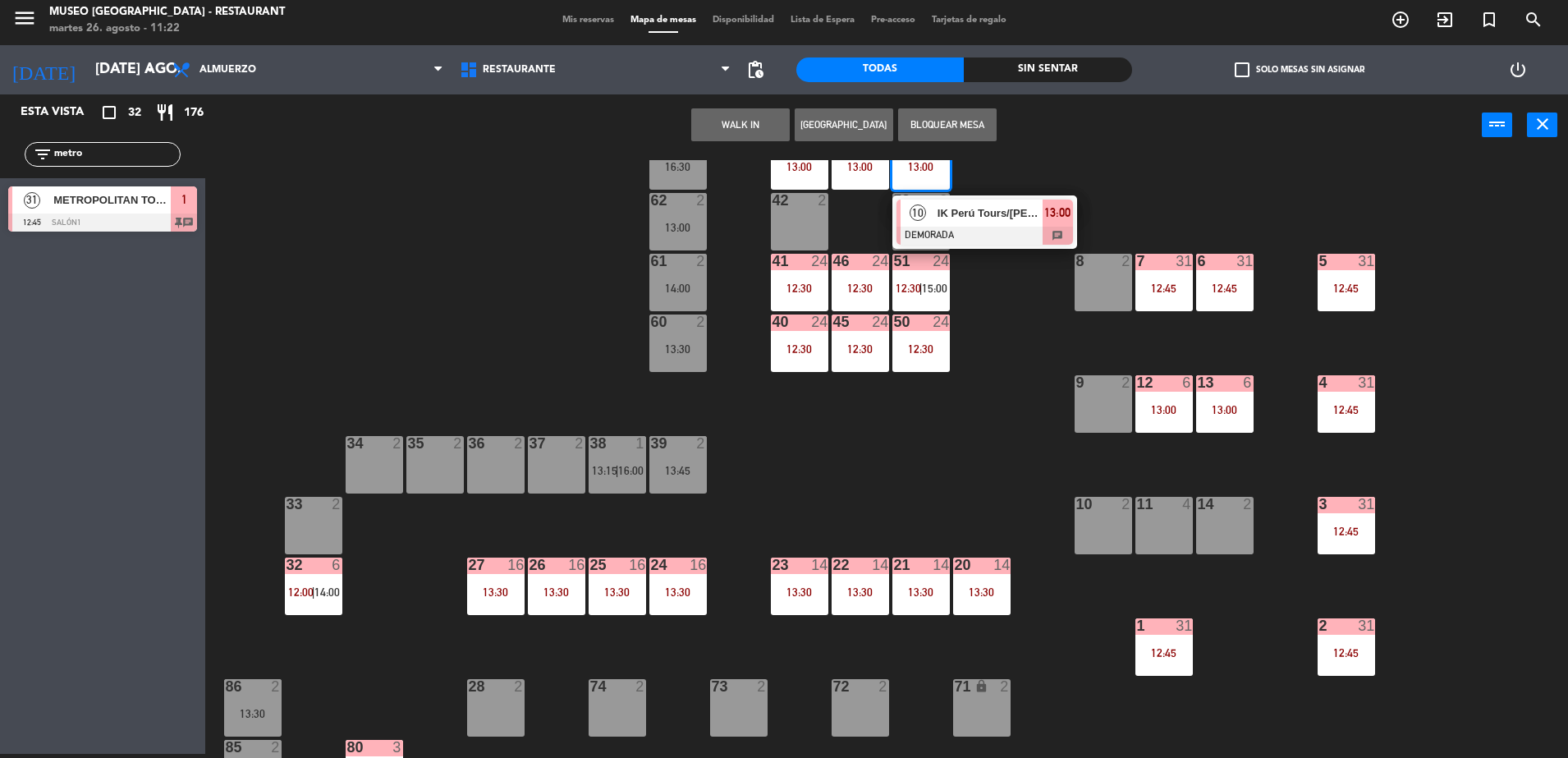
click at [967, 211] on span "IK Perú Tours/[PERSON_NAME]" at bounding box center [991, 213] width 105 height 17
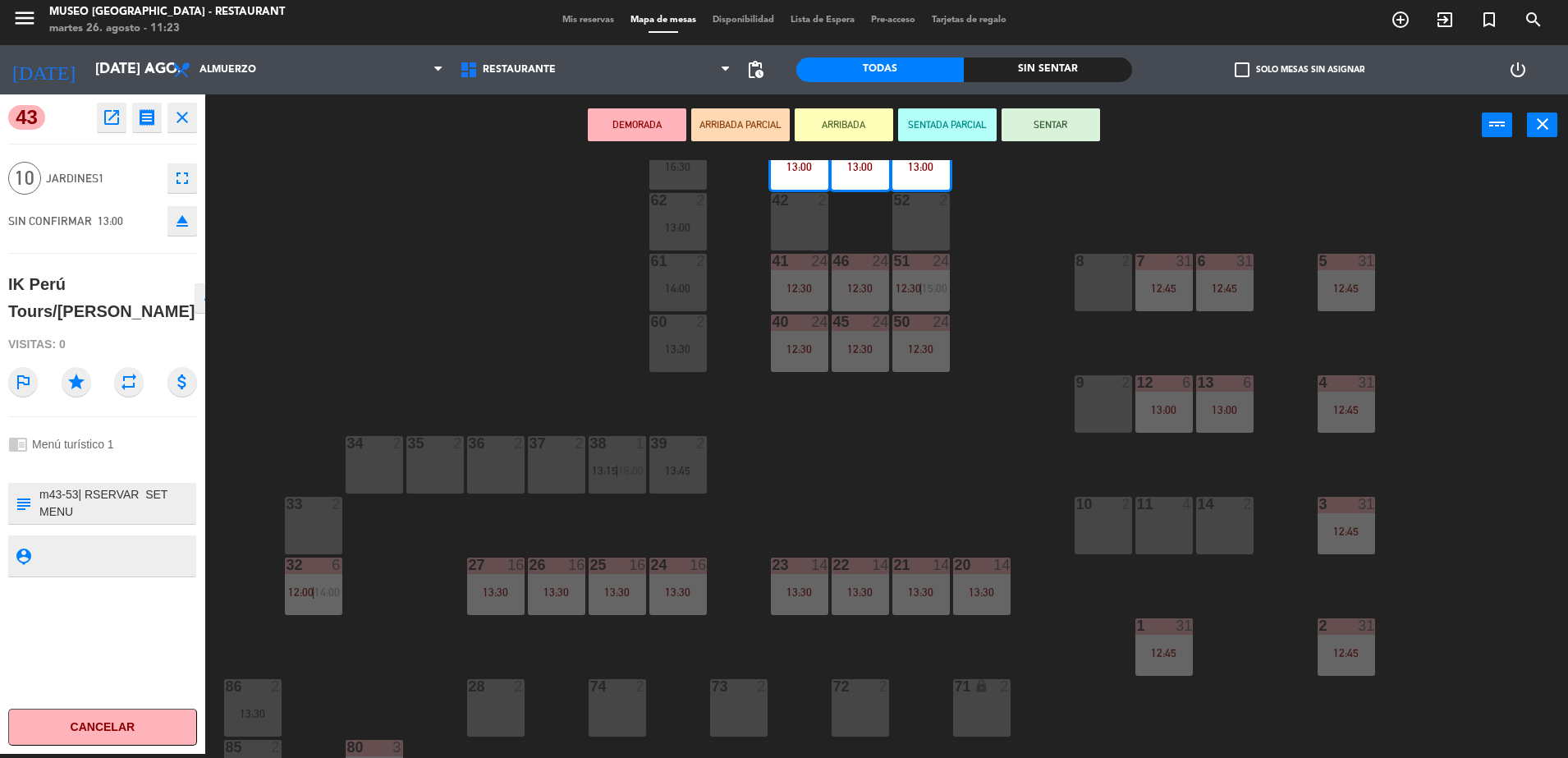
drag, startPoint x: 82, startPoint y: 337, endPoint x: 3, endPoint y: 290, distance: 91.9
click at [3, 290] on div "43 open_in_new receipt 1:00 PM mar., 26 ago. 10 personas IK Perú Tours/[PERSON_…" at bounding box center [102, 423] width 205 height 659
copy div "IK Perú Tours/[PERSON_NAME]"
click at [468, 274] on div "44 5 49 2 54 5 13:45 64 2 13:00 48 10 13:00 53 10 13:00 63 2 16:30 43 10 13:00 …" at bounding box center [894, 459] width 1347 height 598
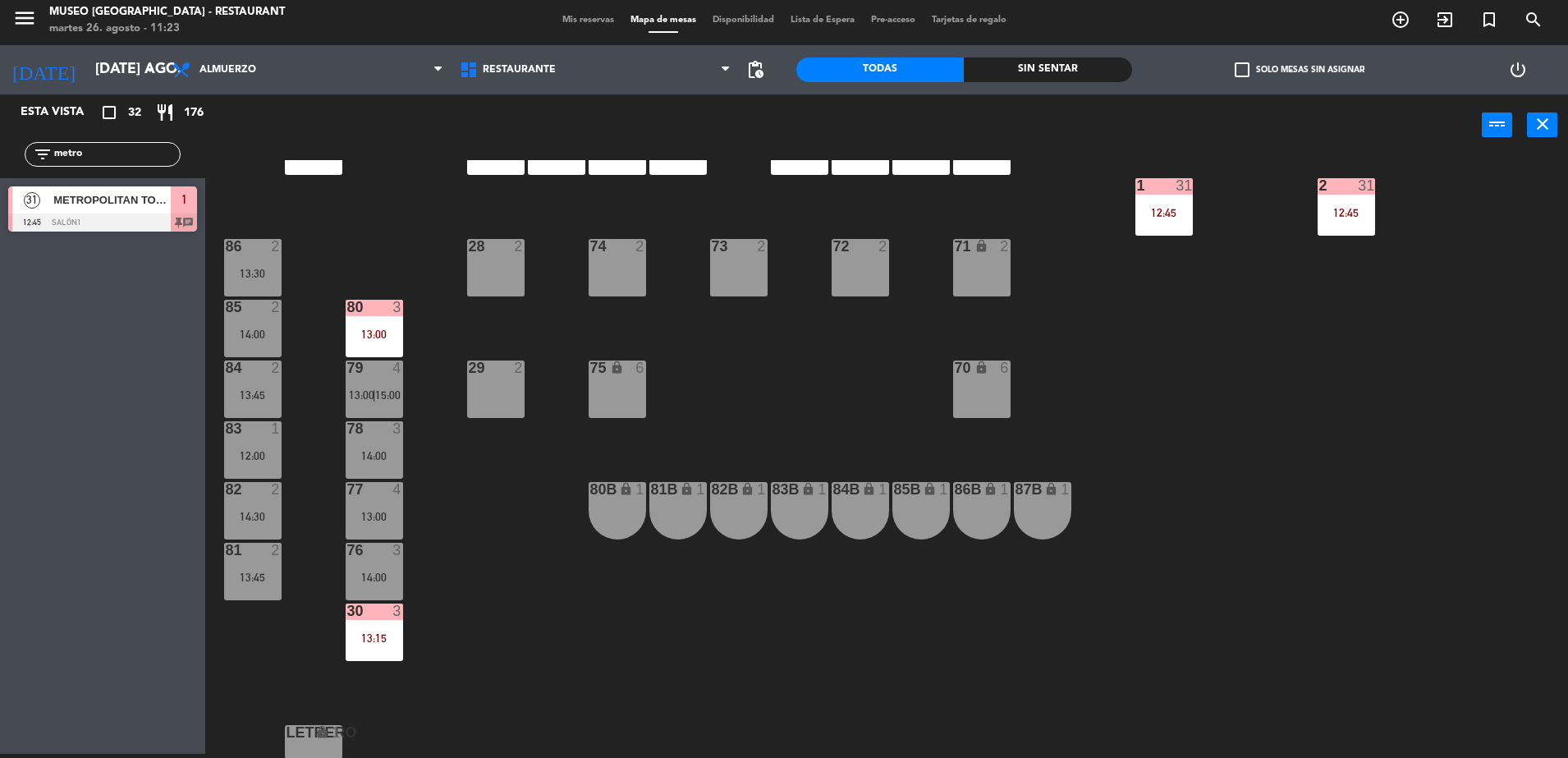
scroll to position [583, 0]
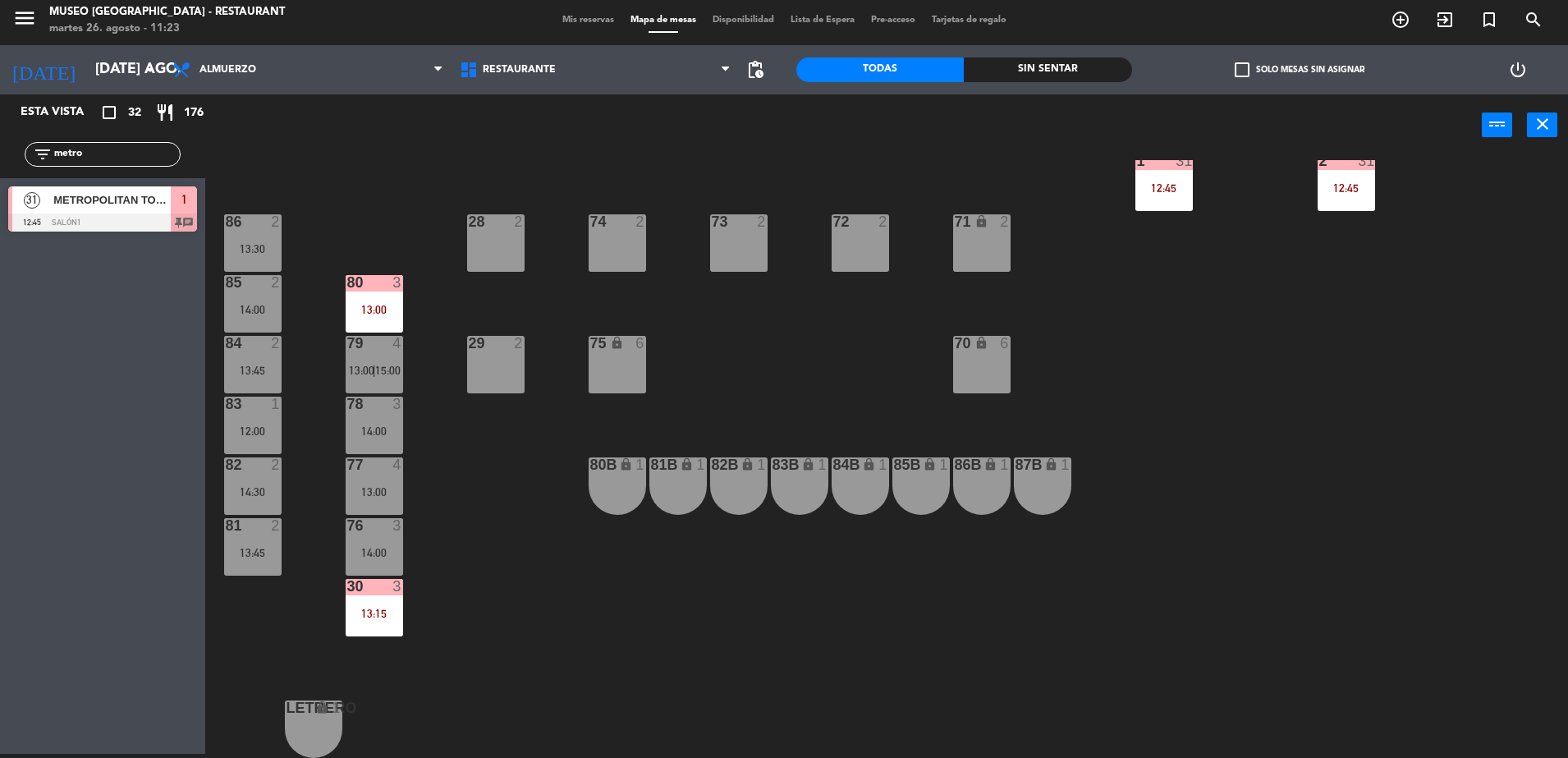
click at [386, 621] on div "30 3 13:15" at bounding box center [374, 608] width 57 height 57
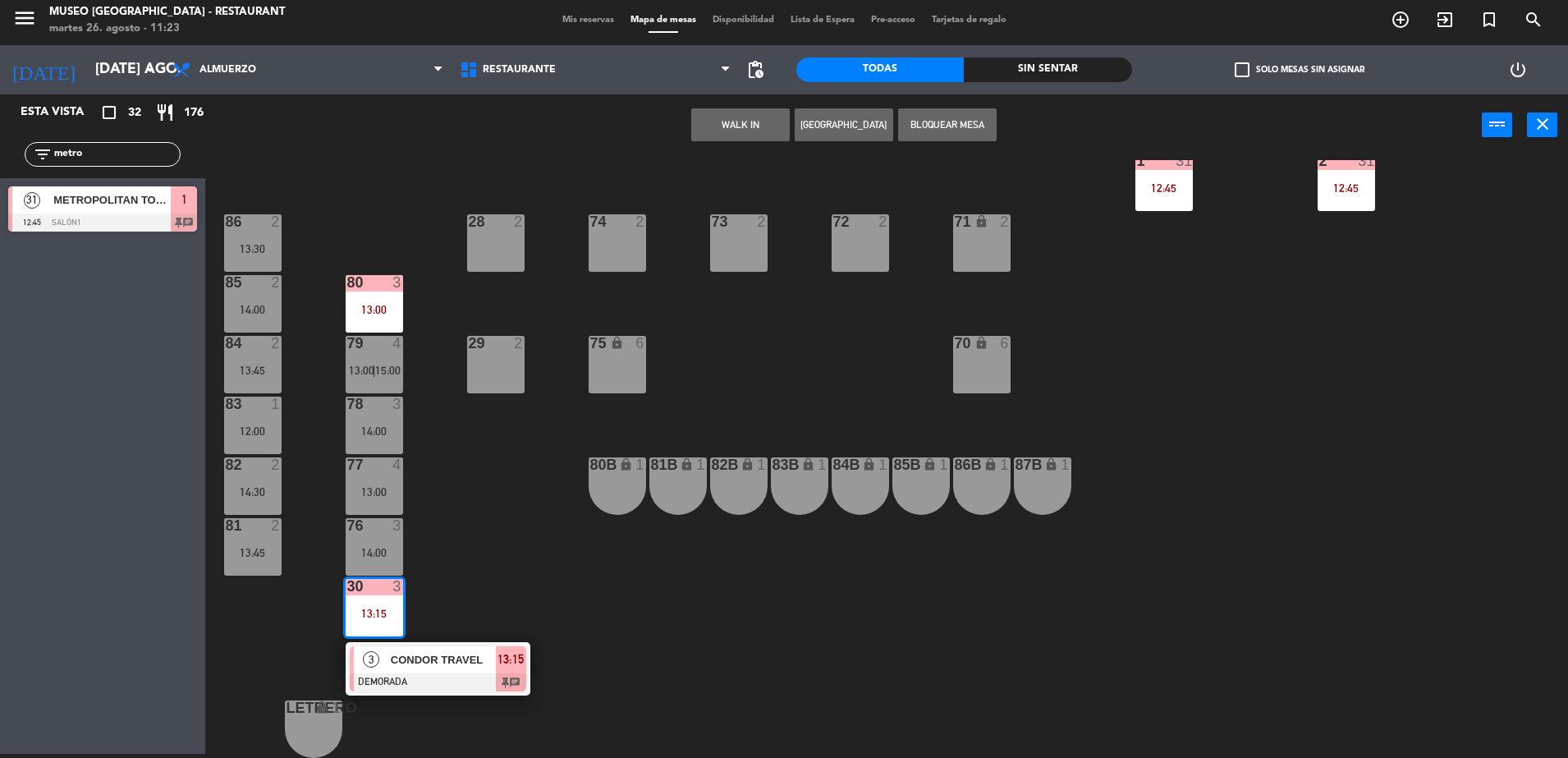
click at [452, 654] on span "CONDOR TRAVEL" at bounding box center [444, 660] width 105 height 17
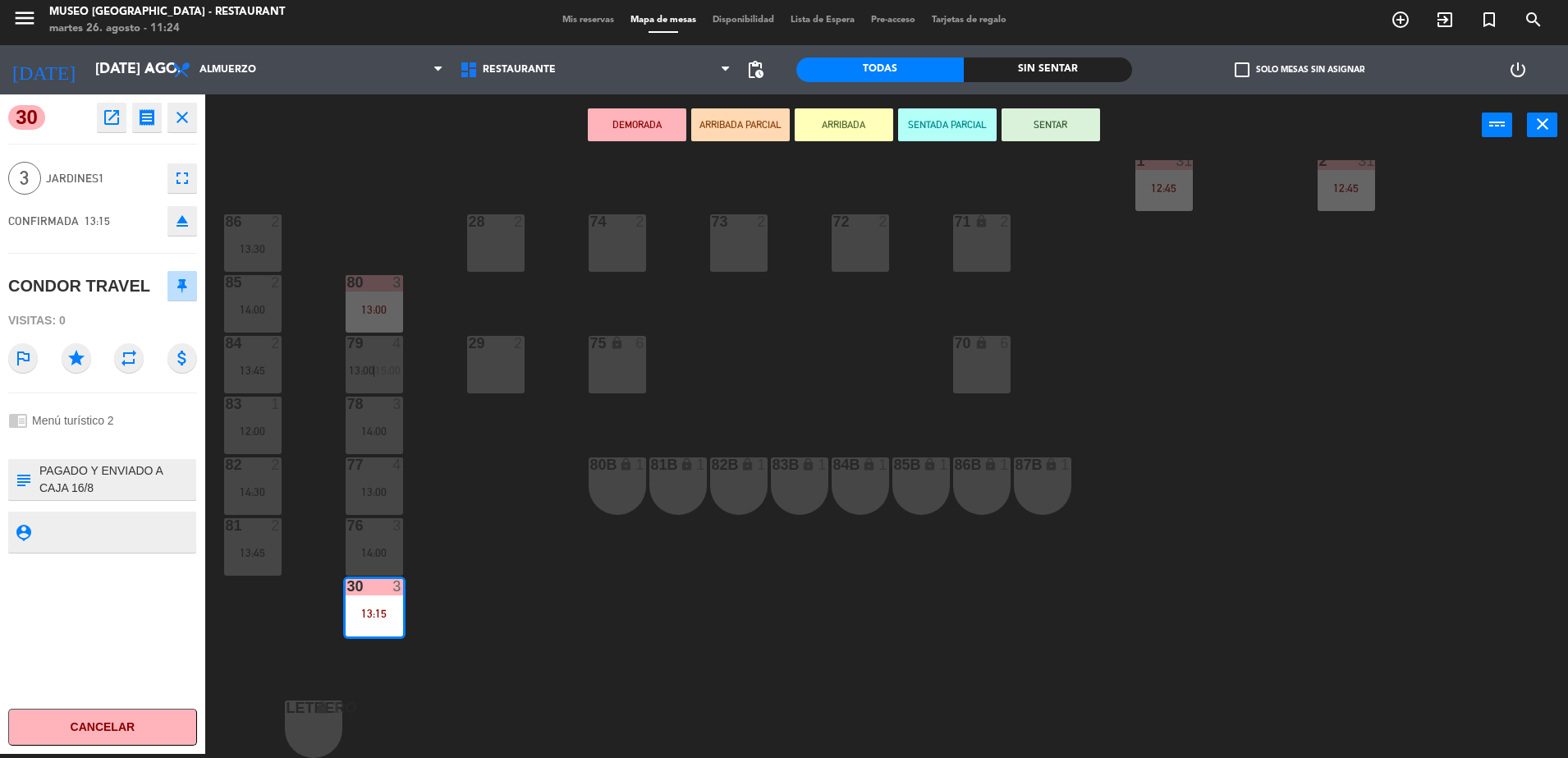
click at [43, 471] on textarea at bounding box center [116, 480] width 157 height 35
type textarea "m30| PAGADO Y ENVIADO A CAJA 16/8 Solicitud de Reconfirmación de Reserva: [PERS…"
click at [85, 434] on div "chrome_reader_mode Menú turístico 2" at bounding box center [102, 420] width 189 height 31
click at [136, 481] on textarea at bounding box center [116, 480] width 157 height 35
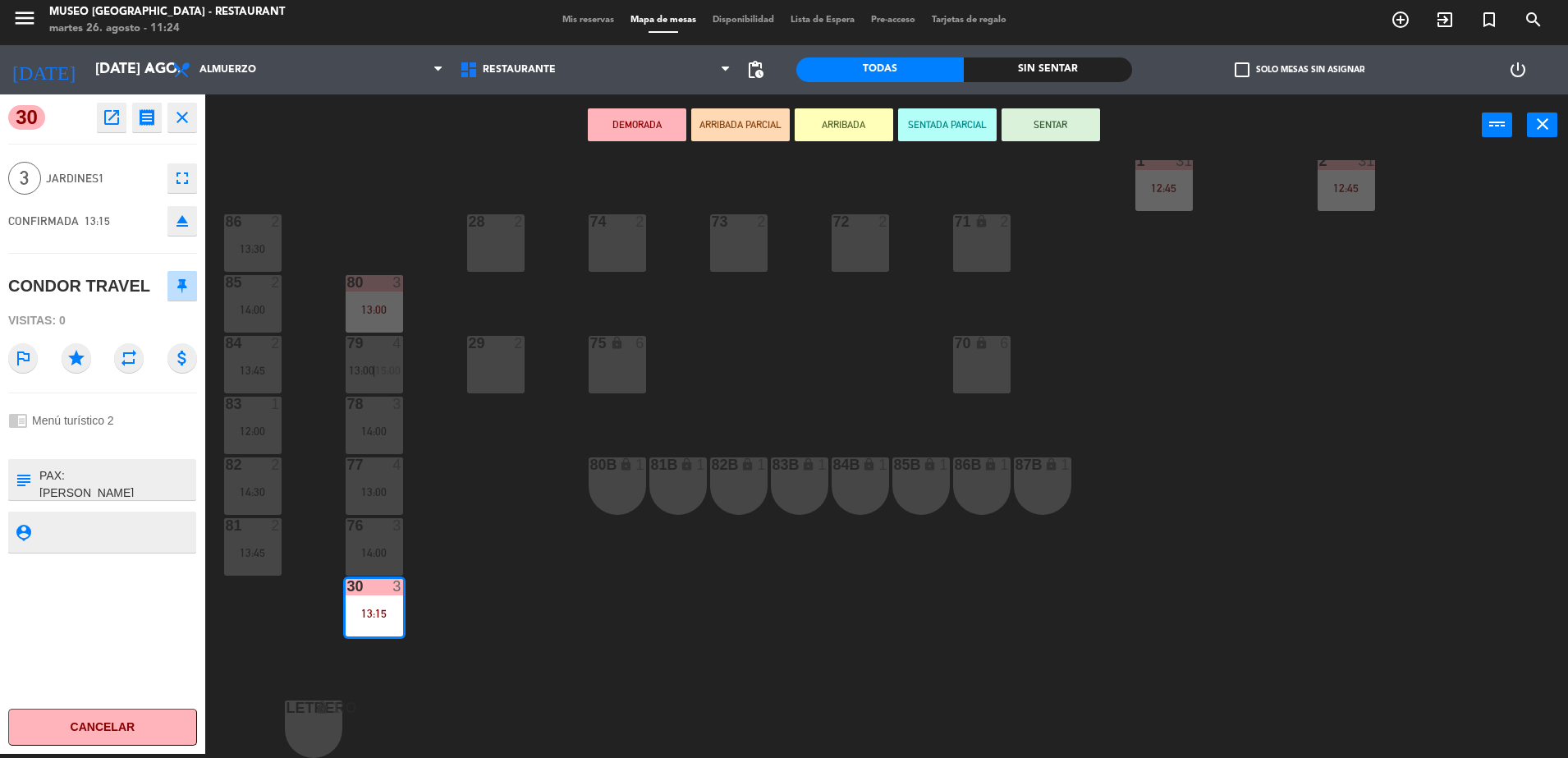
click at [133, 469] on textarea at bounding box center [116, 480] width 157 height 35
click at [104, 444] on div at bounding box center [102, 442] width 189 height 11
click at [476, 549] on div "44 5 49 2 54 5 13:45 64 2 13:00 48 10 13:00 53 10 13:00 63 2 16:30 43 10 13:00 …" at bounding box center [894, 459] width 1347 height 598
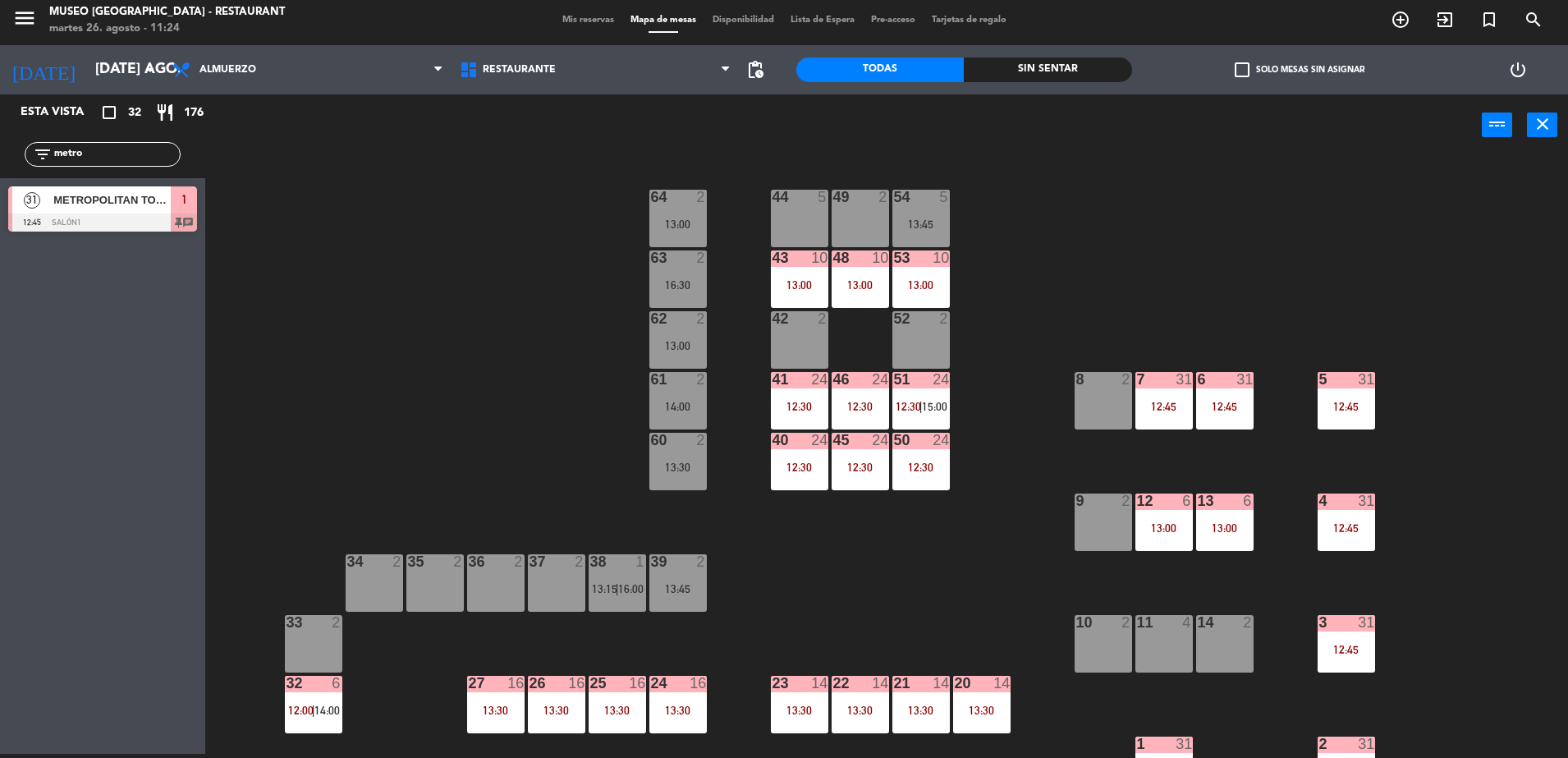
click at [484, 317] on div "44 5 49 2 54 5 13:45 64 2 13:00 48 10 13:00 53 10 13:00 63 2 16:30 43 10 13:00 …" at bounding box center [894, 459] width 1347 height 598
click at [429, 402] on div "44 5 49 2 54 5 13:45 64 2 13:00 48 10 13:00 53 10 13:00 63 2 16:30 43 10 13:00 …" at bounding box center [894, 459] width 1347 height 598
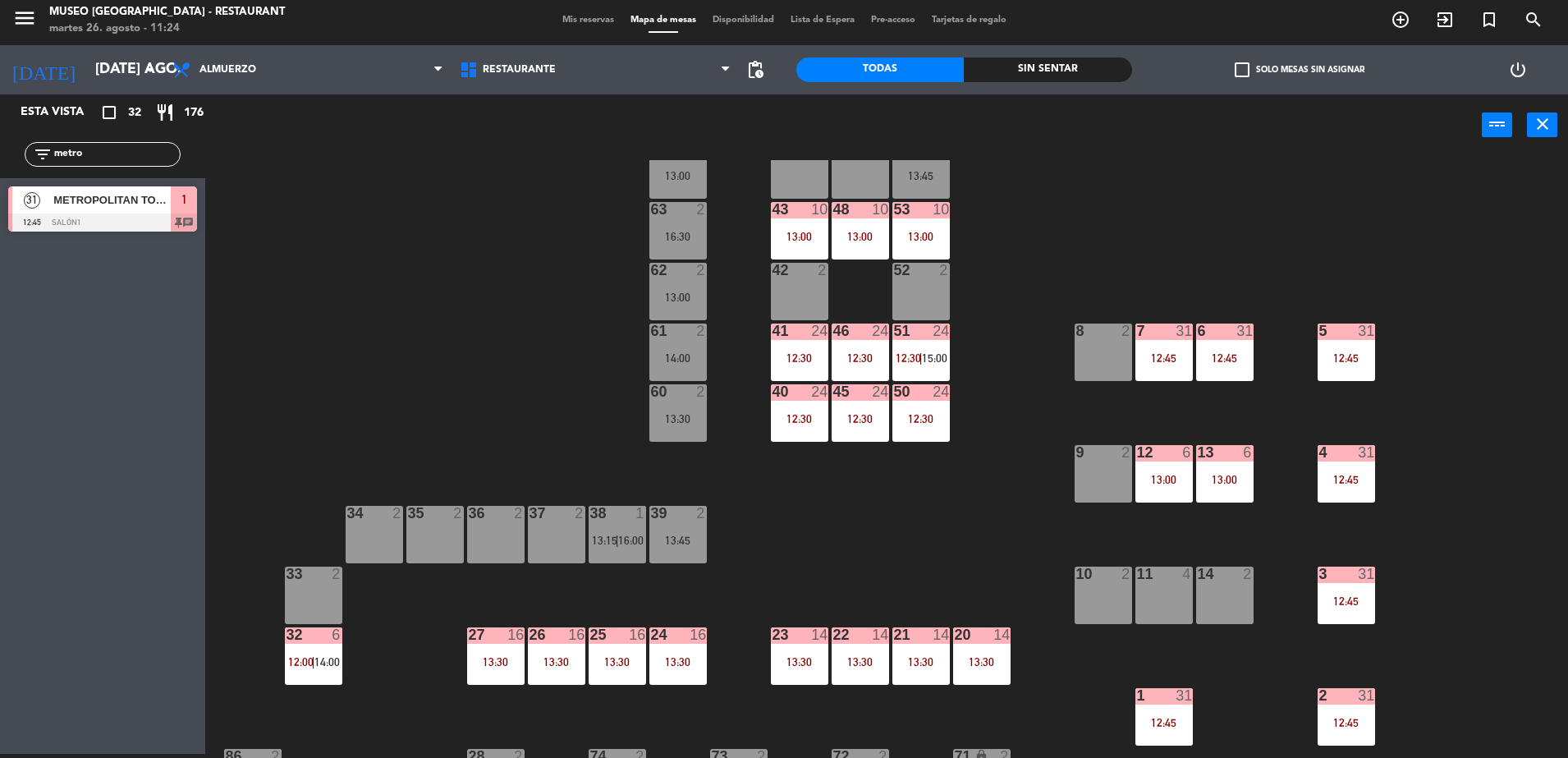
scroll to position [49, 0]
click at [1175, 588] on div "11 4" at bounding box center [1164, 594] width 57 height 57
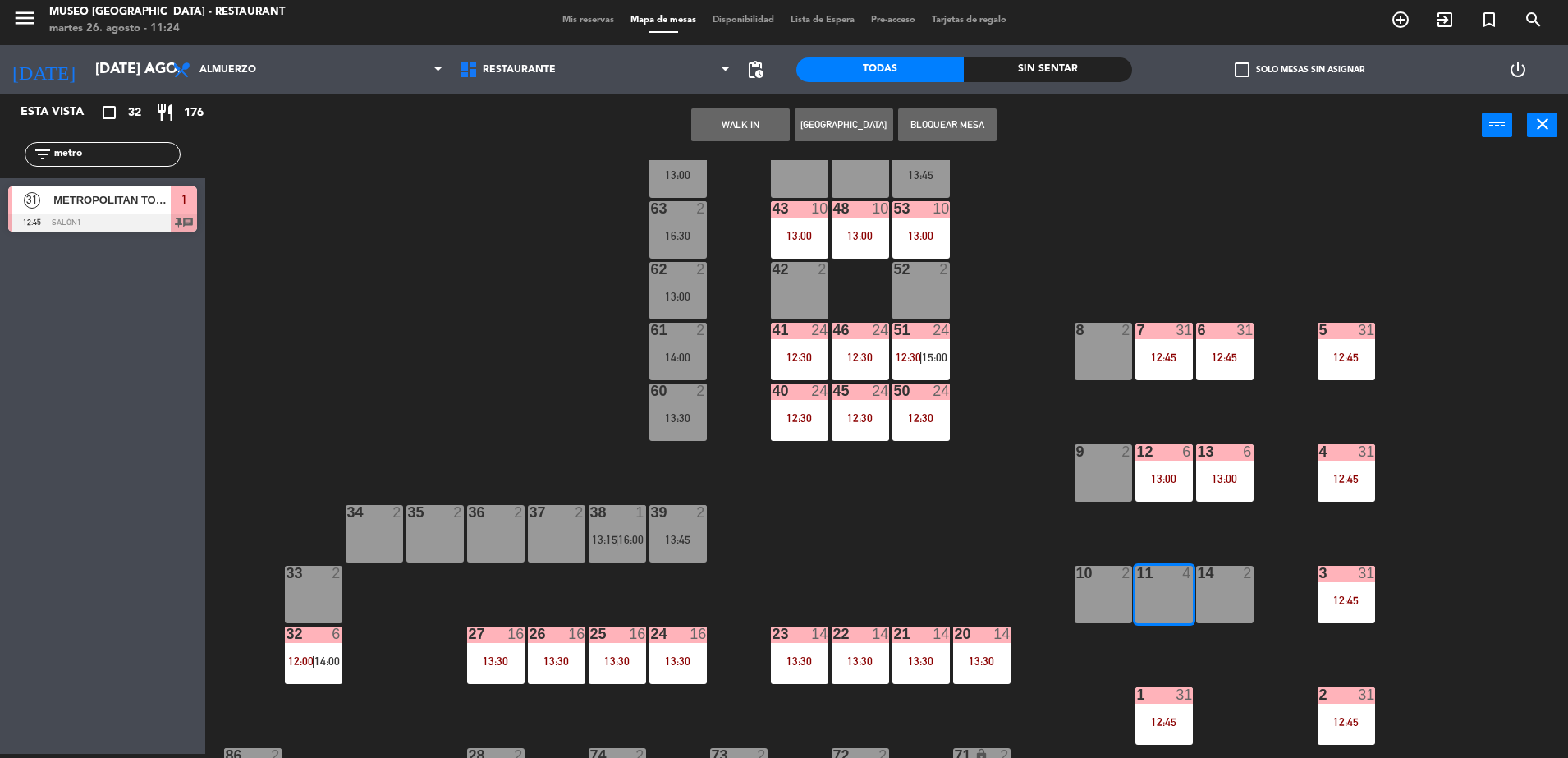
click at [730, 126] on button "WALK IN" at bounding box center [741, 124] width 99 height 33
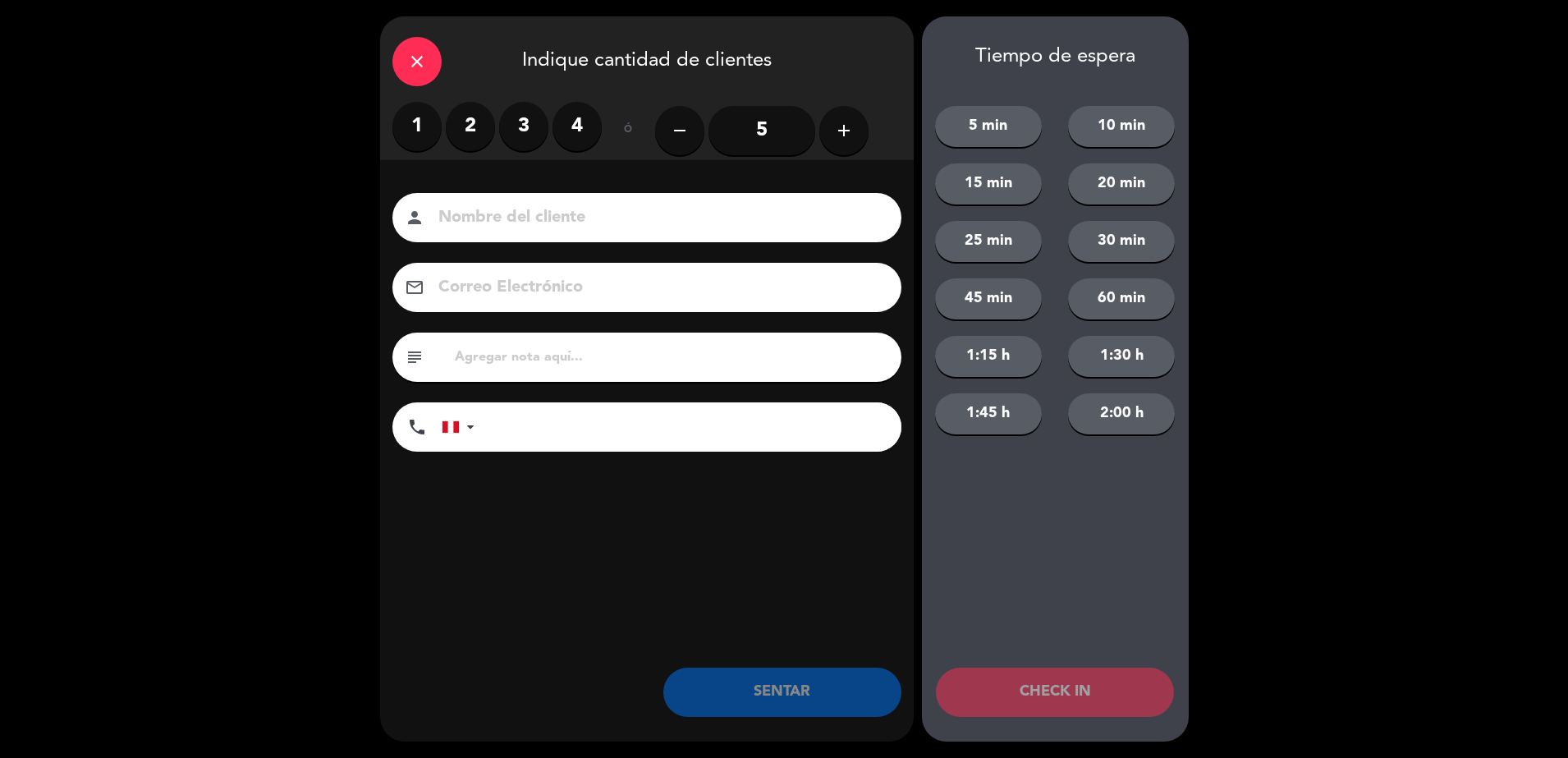
click at [525, 141] on label "3" at bounding box center [524, 126] width 49 height 49
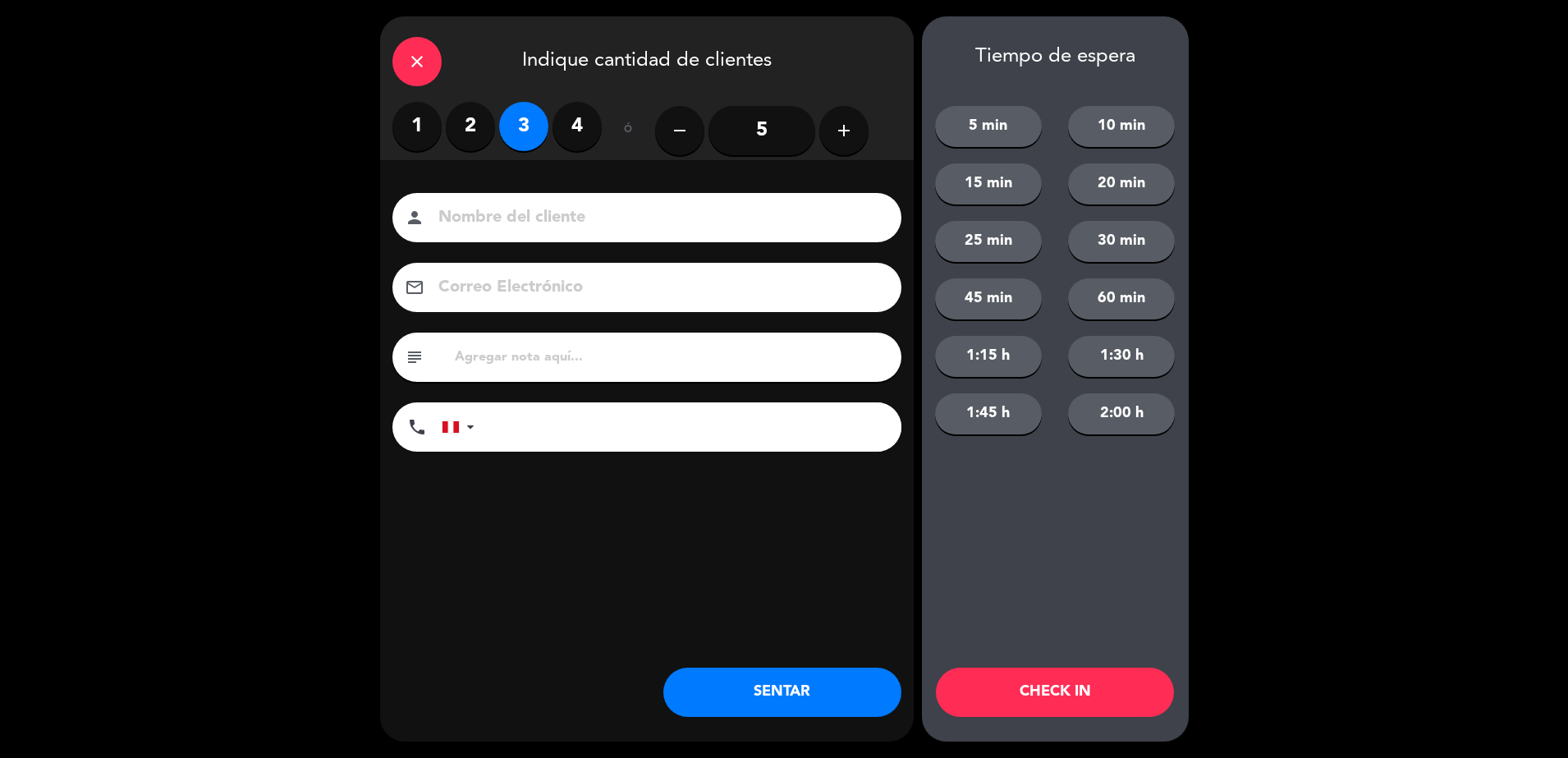
click at [560, 205] on input at bounding box center [659, 218] width 444 height 29
type input "Sr. [PERSON_NAME]"
click at [490, 357] on input "text" at bounding box center [671, 357] width 436 height 23
type input "m11"
click at [799, 690] on button "SENTAR" at bounding box center [782, 692] width 238 height 49
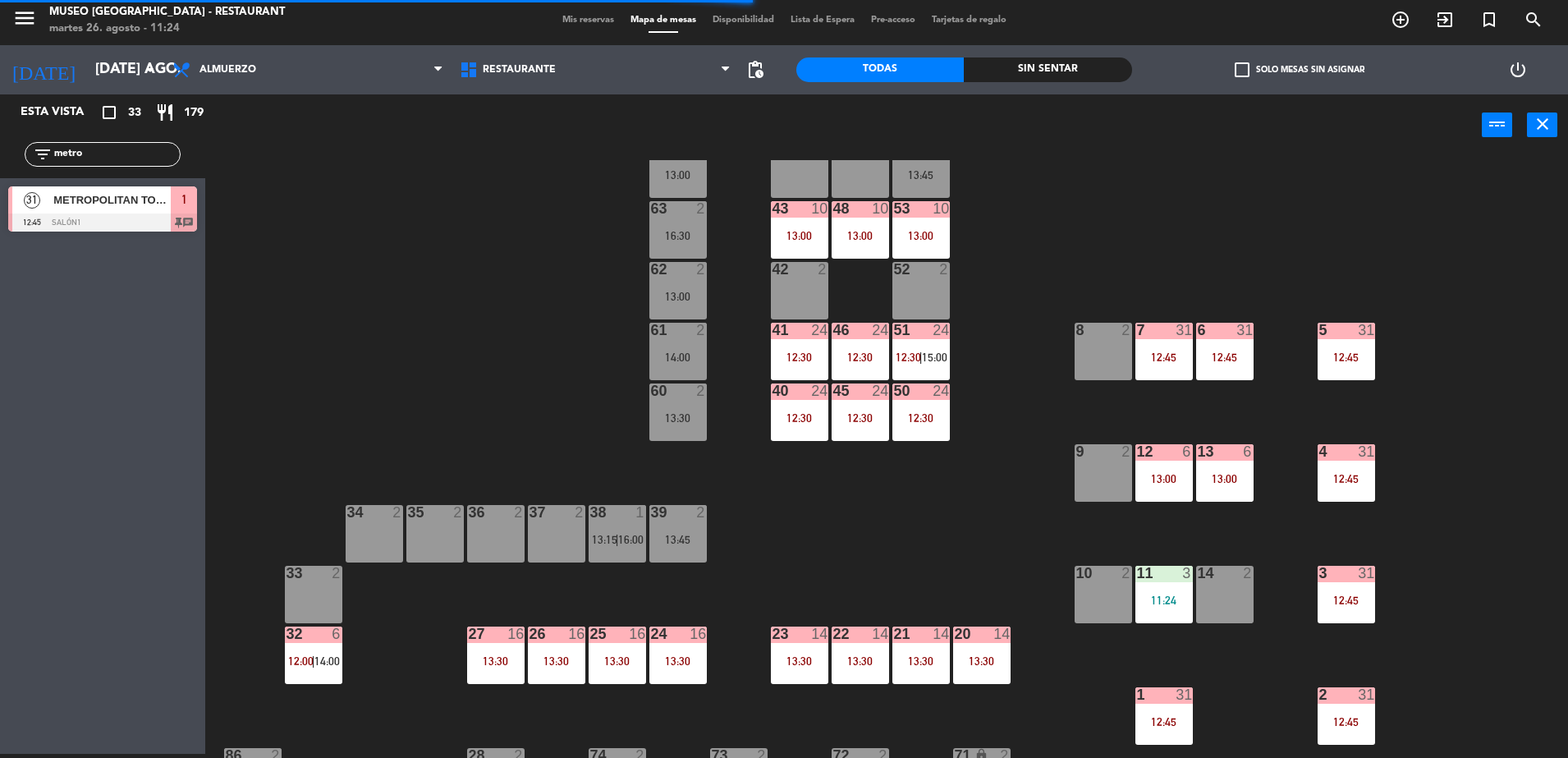
click at [796, 558] on div "44 5 49 2 54 5 13:45 64 2 13:00 48 10 13:00 53 10 13:00 63 2 16:30 43 10 13:00 …" at bounding box center [894, 459] width 1347 height 598
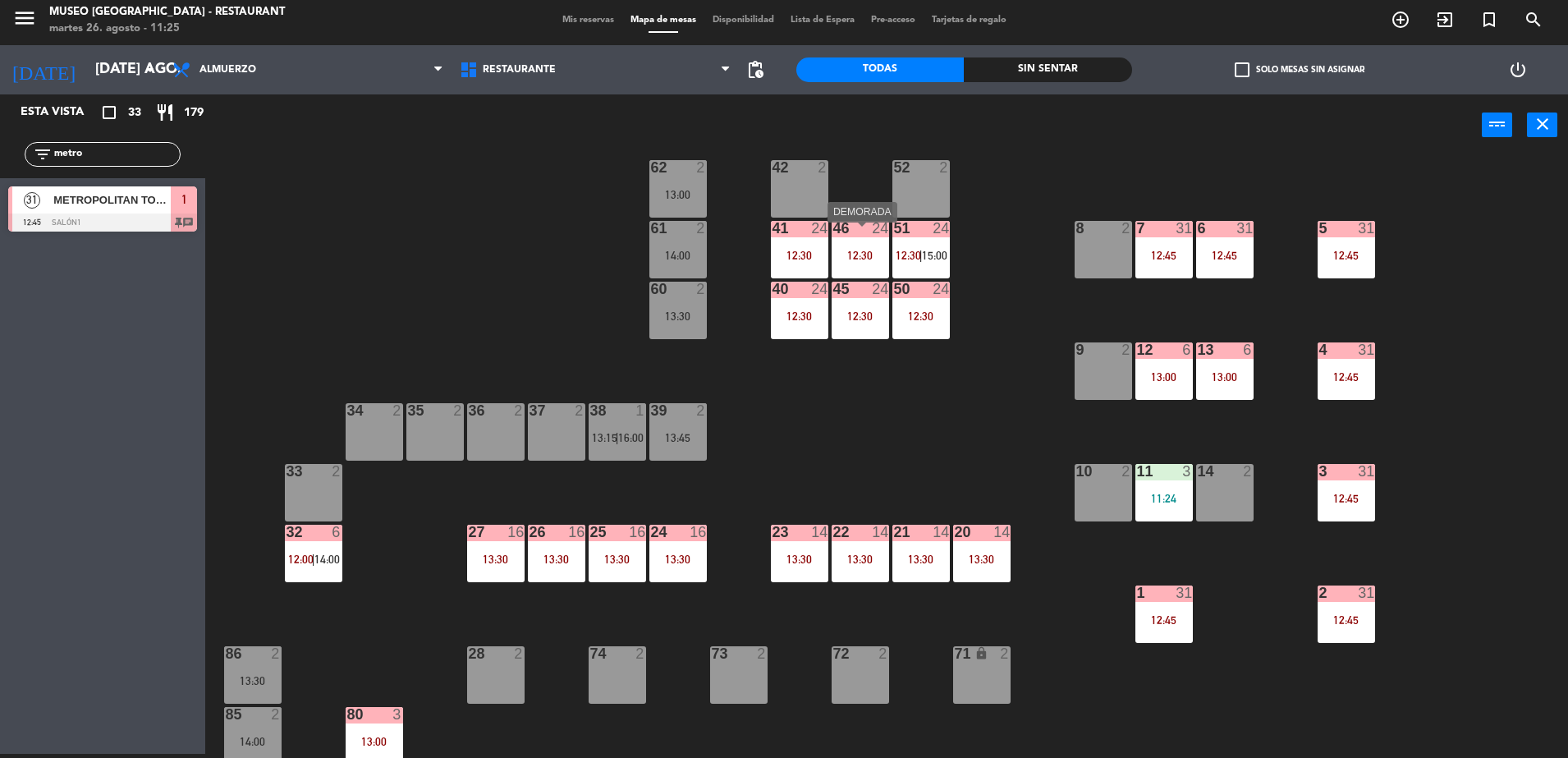
scroll to position [0, 0]
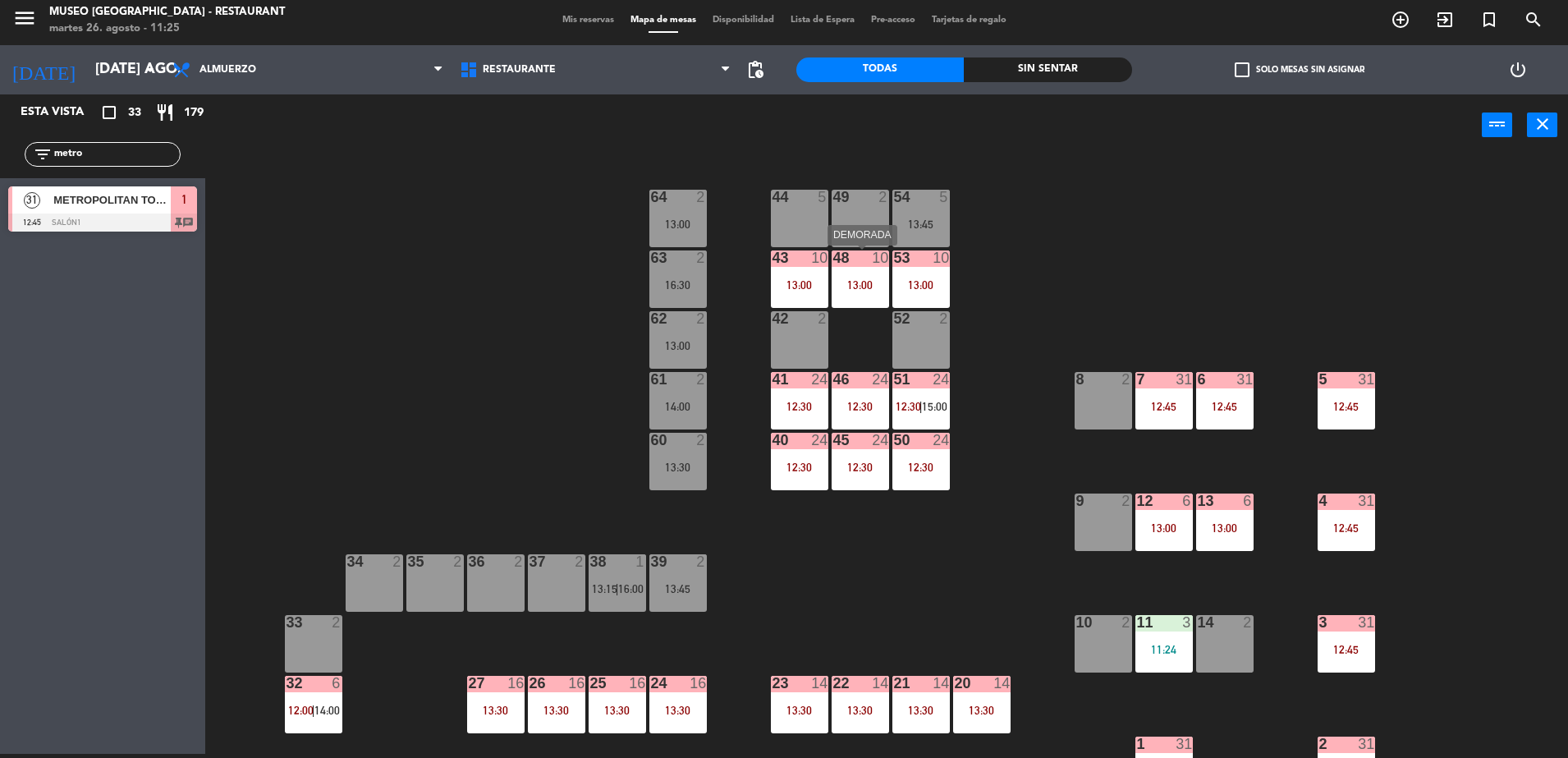
click at [855, 272] on div "48 10 13:00" at bounding box center [860, 278] width 57 height 57
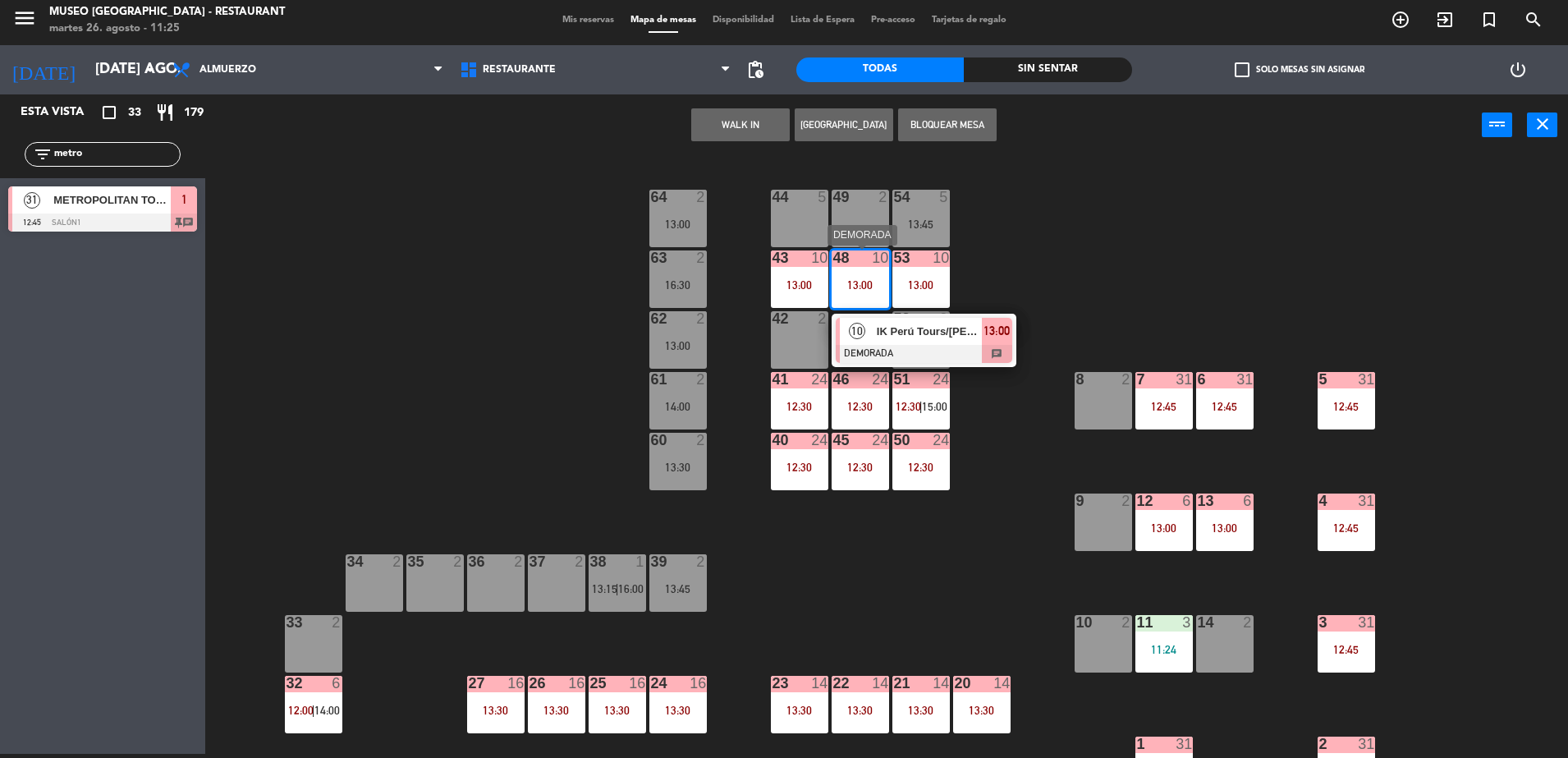
click at [949, 341] on div "IK Perú Tours/[PERSON_NAME]" at bounding box center [929, 331] width 107 height 27
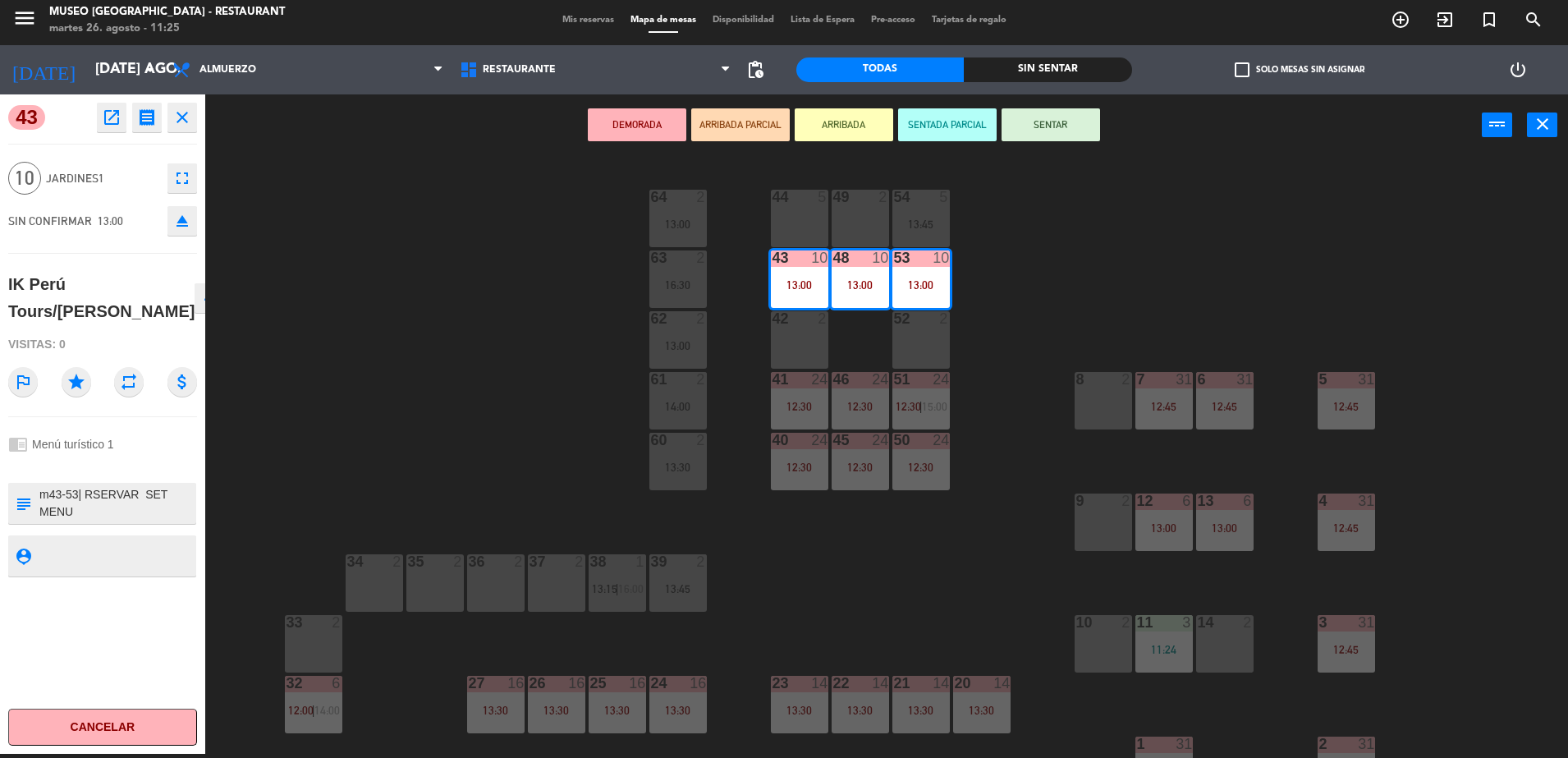
click at [121, 113] on button "open_in_new" at bounding box center [111, 117] width 29 height 29
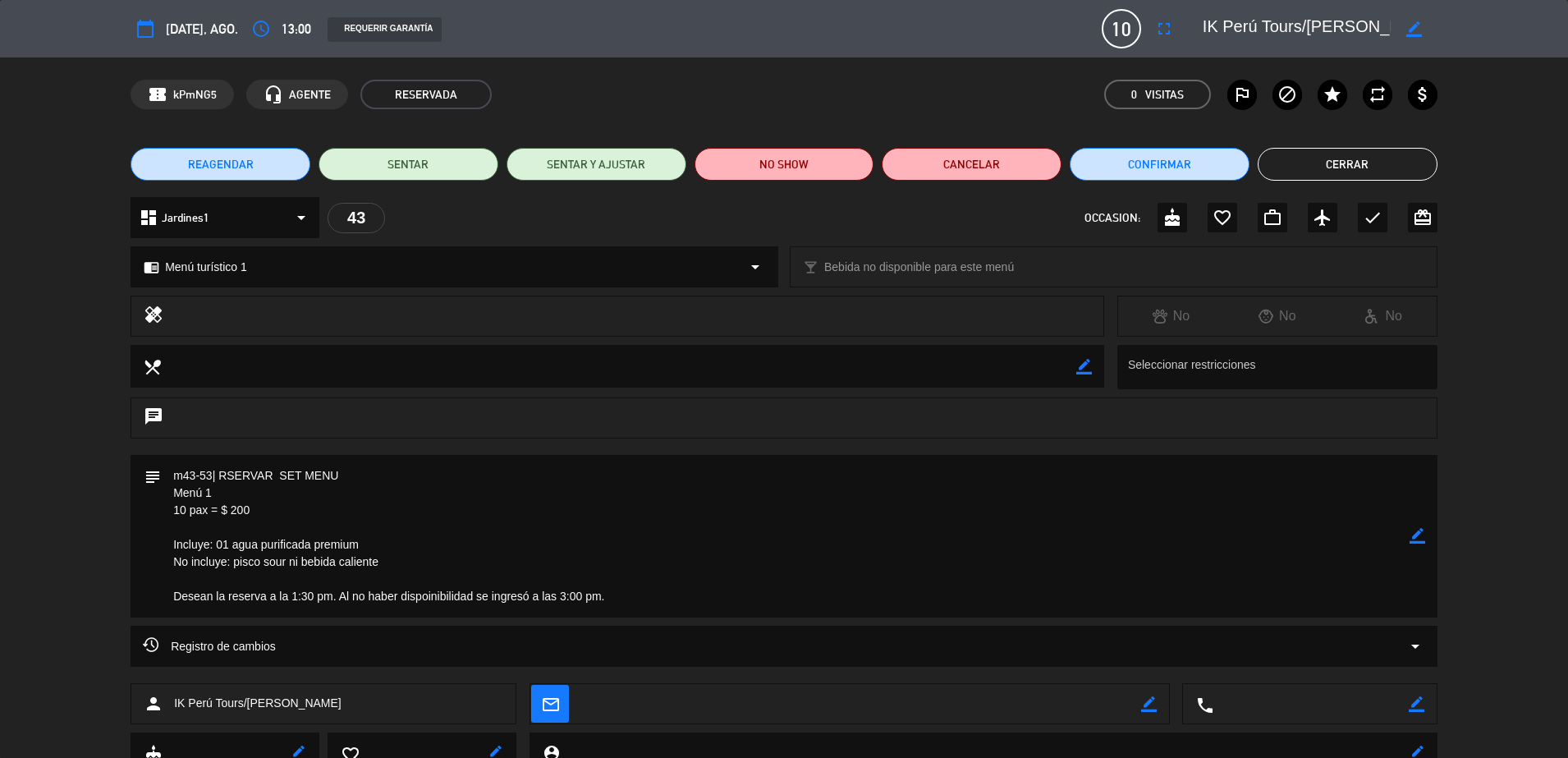
click at [1349, 158] on button "Cerrar" at bounding box center [1347, 164] width 180 height 33
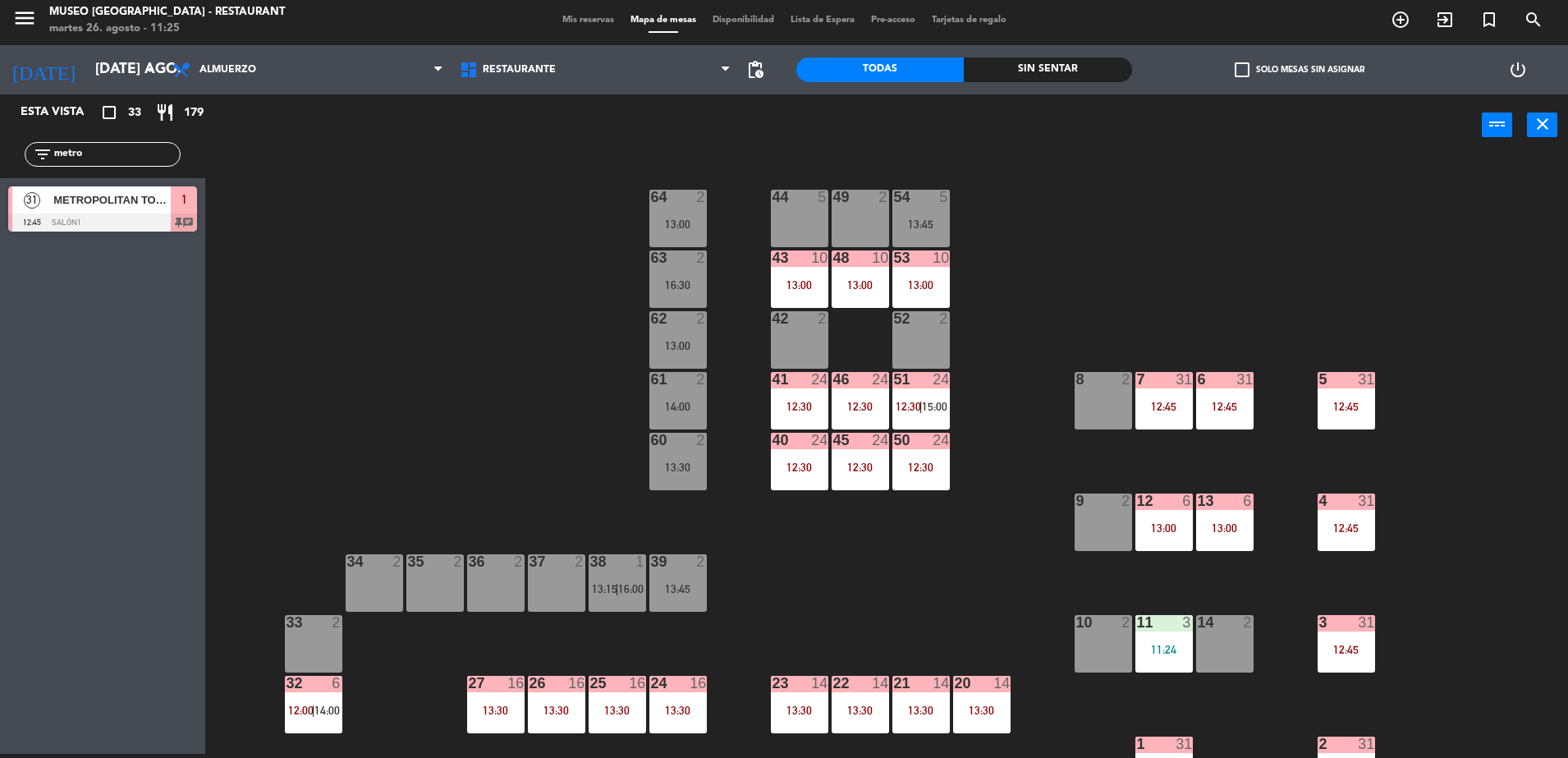
click at [909, 288] on div "13:00" at bounding box center [921, 285] width 57 height 11
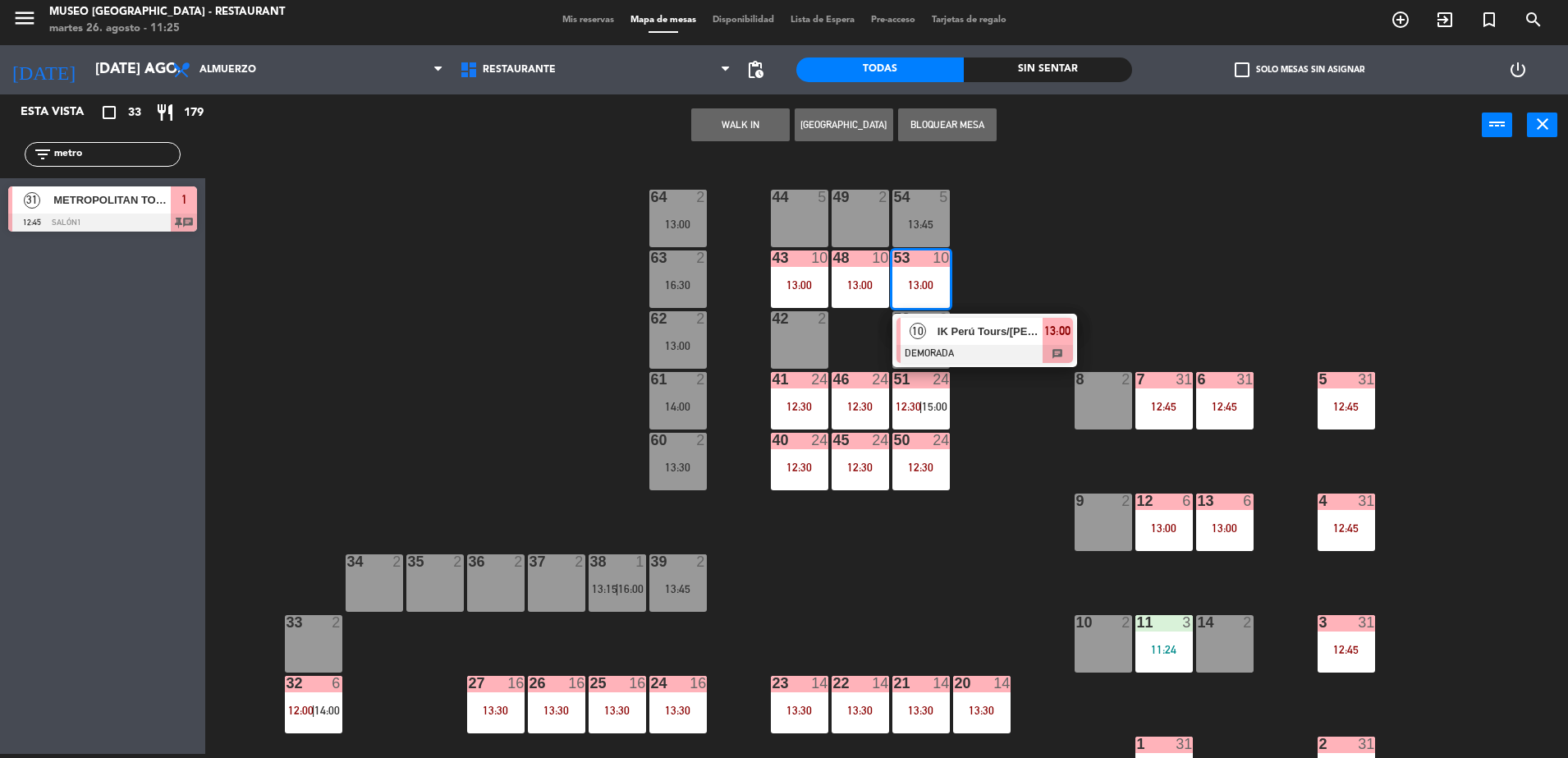
click at [978, 335] on span "IK Perú Tours/[PERSON_NAME]" at bounding box center [991, 331] width 105 height 17
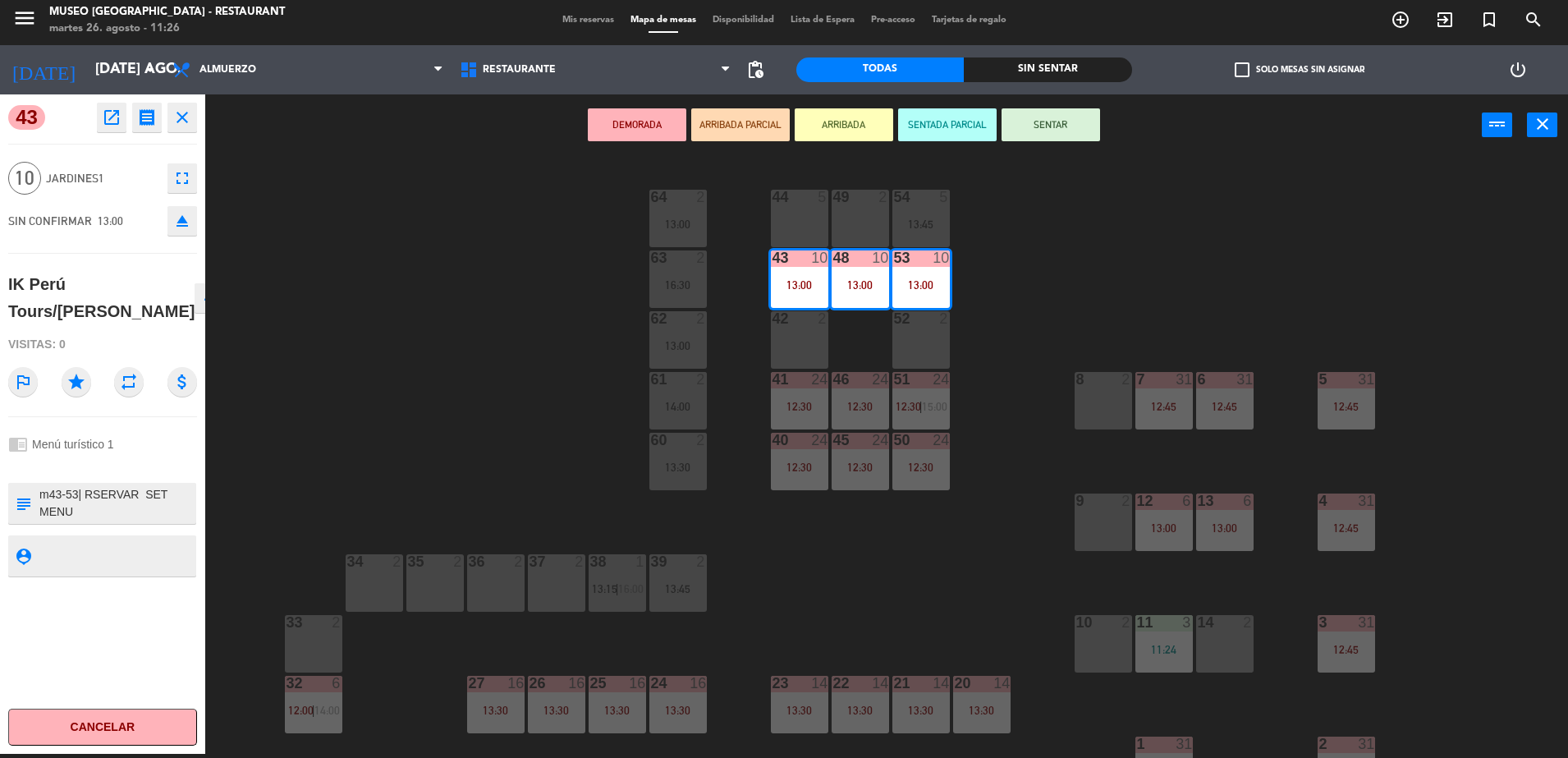
click at [161, 521] on textarea at bounding box center [116, 503] width 157 height 35
click at [458, 340] on div "44 5 49 2 54 5 13:45 64 2 13:00 48 10 13:00 53 10 13:00 63 2 16:30 43 10 13:00 …" at bounding box center [894, 459] width 1347 height 598
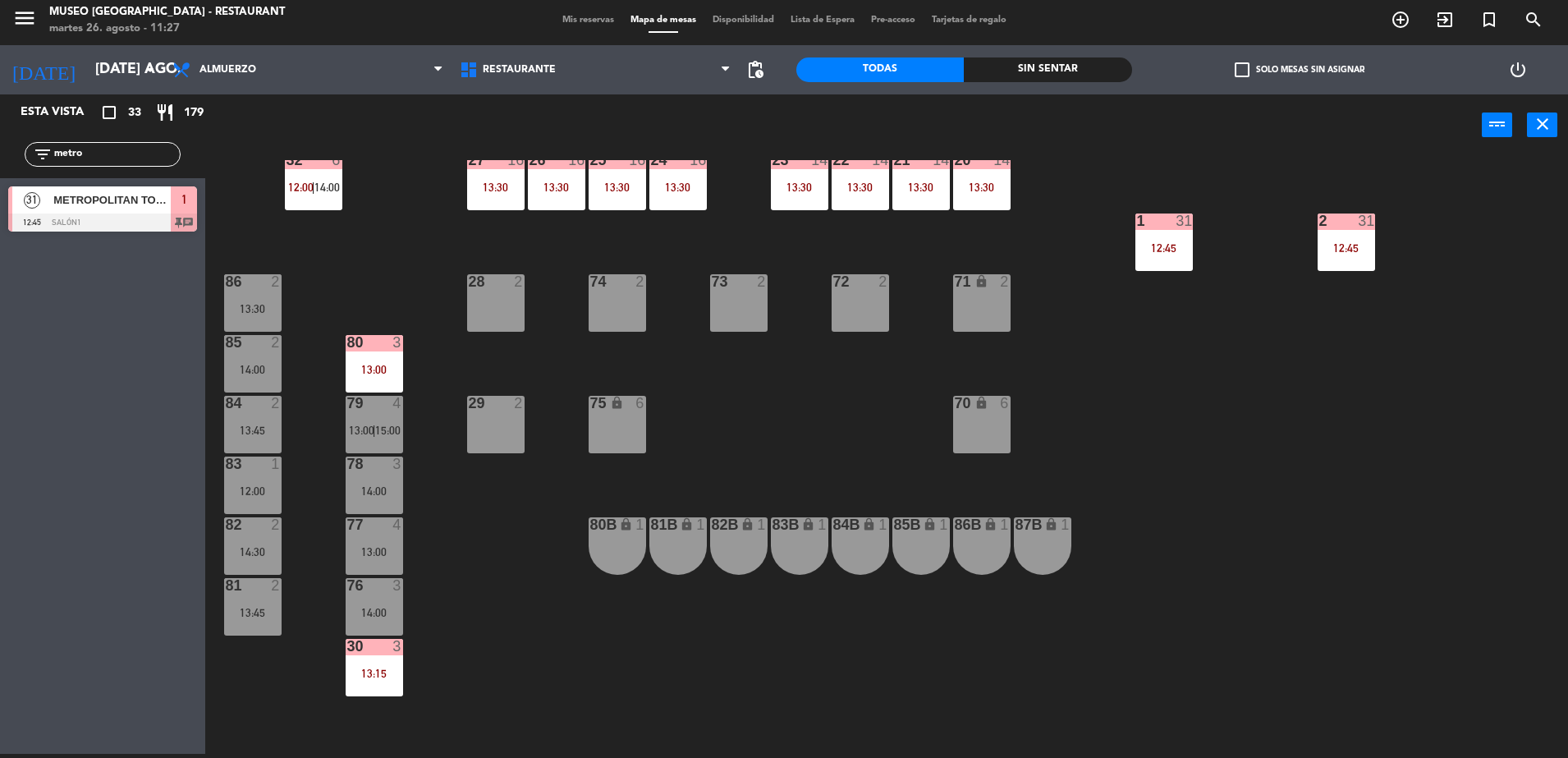
scroll to position [515, 0]
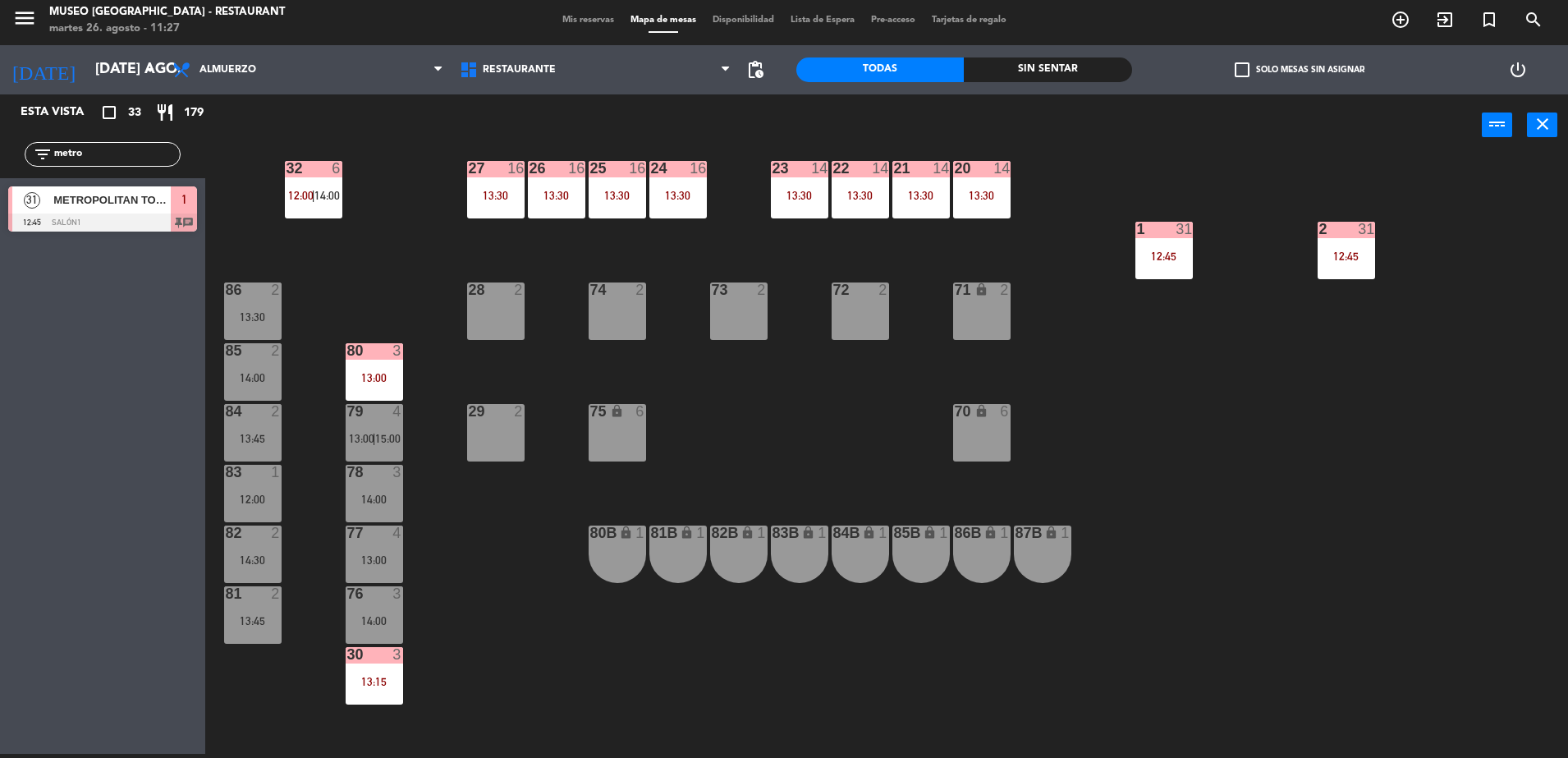
click at [896, 518] on div "44 5 49 2 54 5 13:45 64 2 13:00 48 10 13:00 53 10 13:00 63 2 16:30 43 10 13:00 …" at bounding box center [894, 459] width 1347 height 598
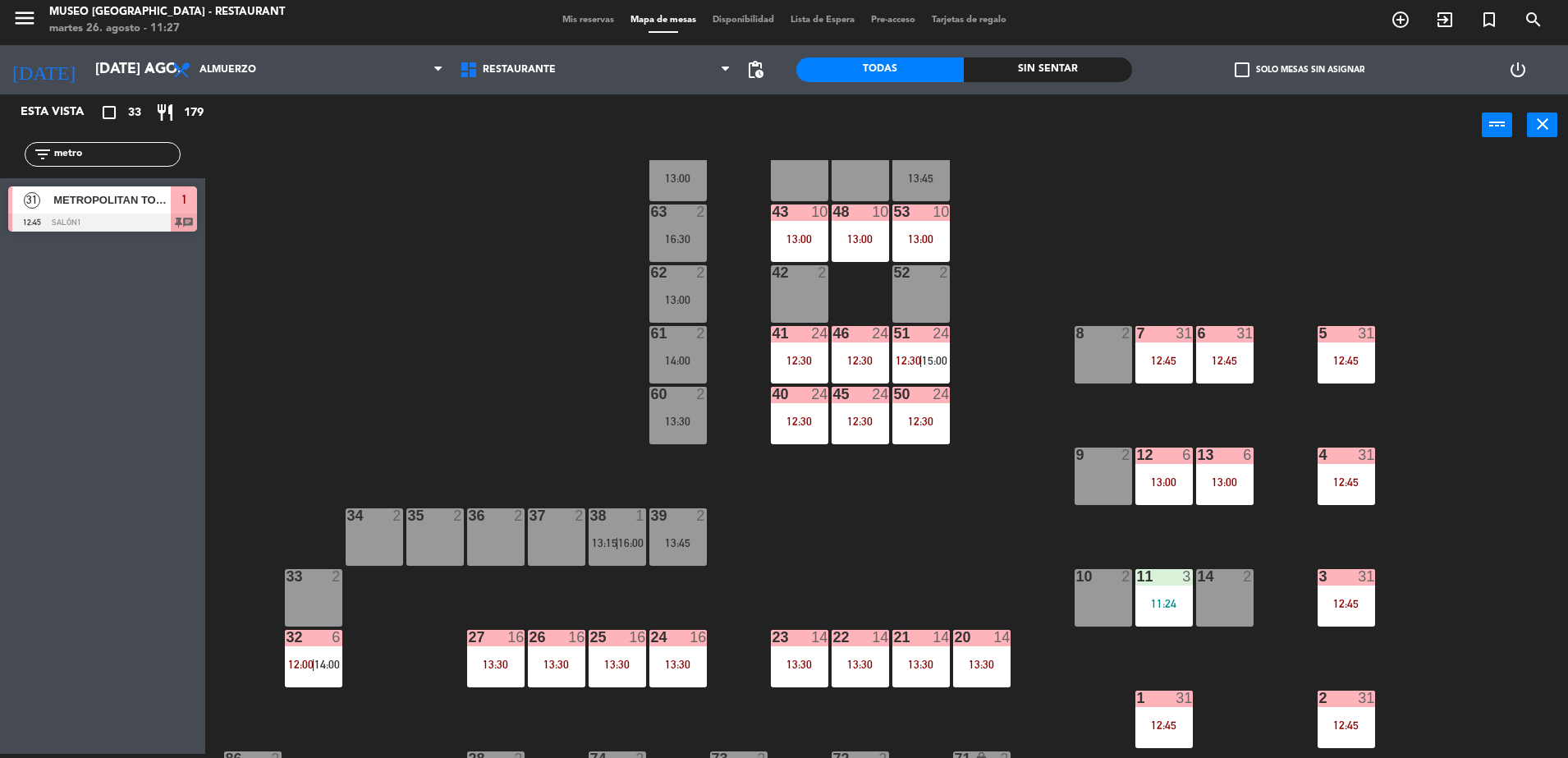
scroll to position [0, 0]
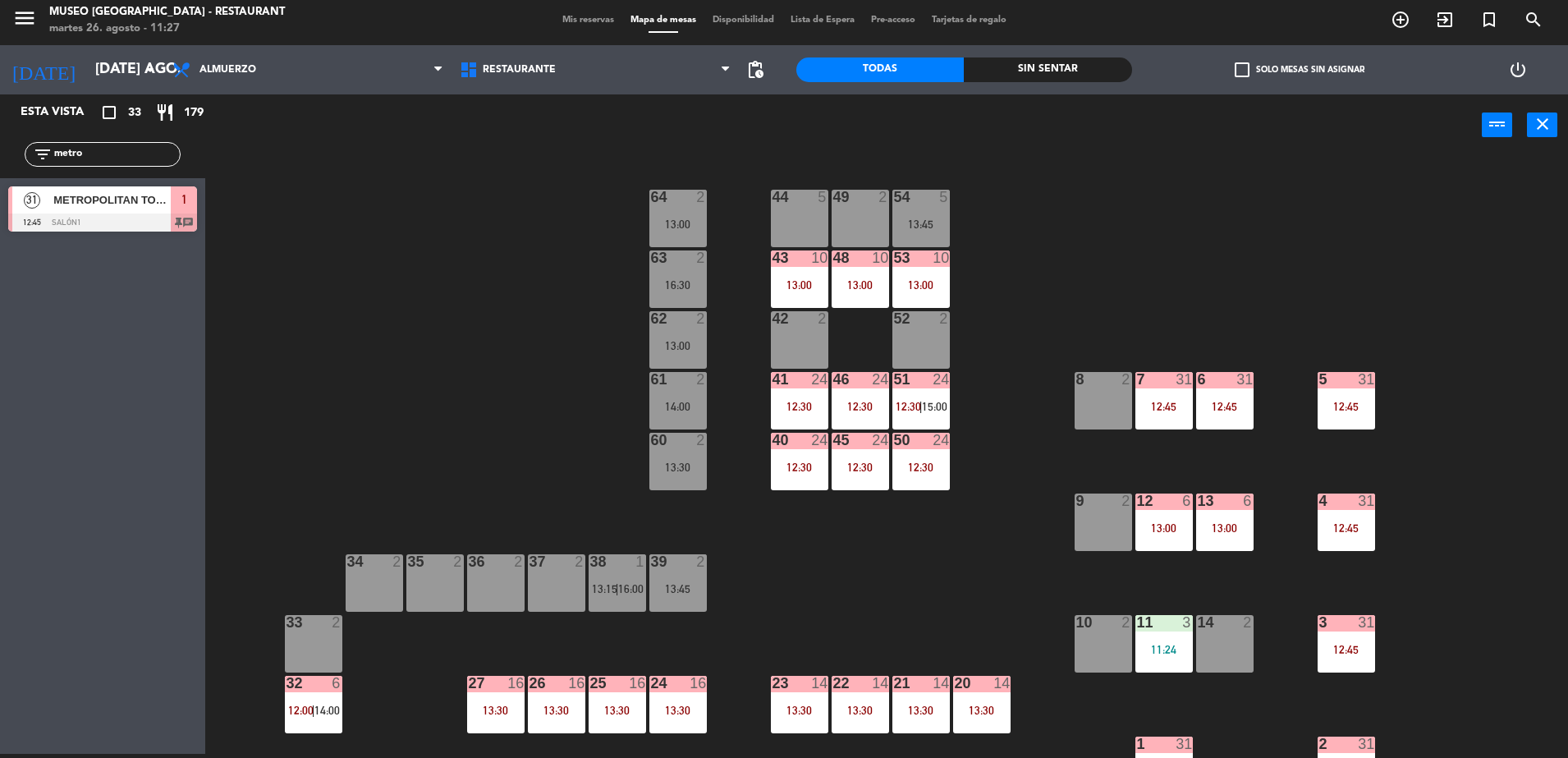
click at [1166, 398] on div "7 31 12:45" at bounding box center [1164, 401] width 57 height 57
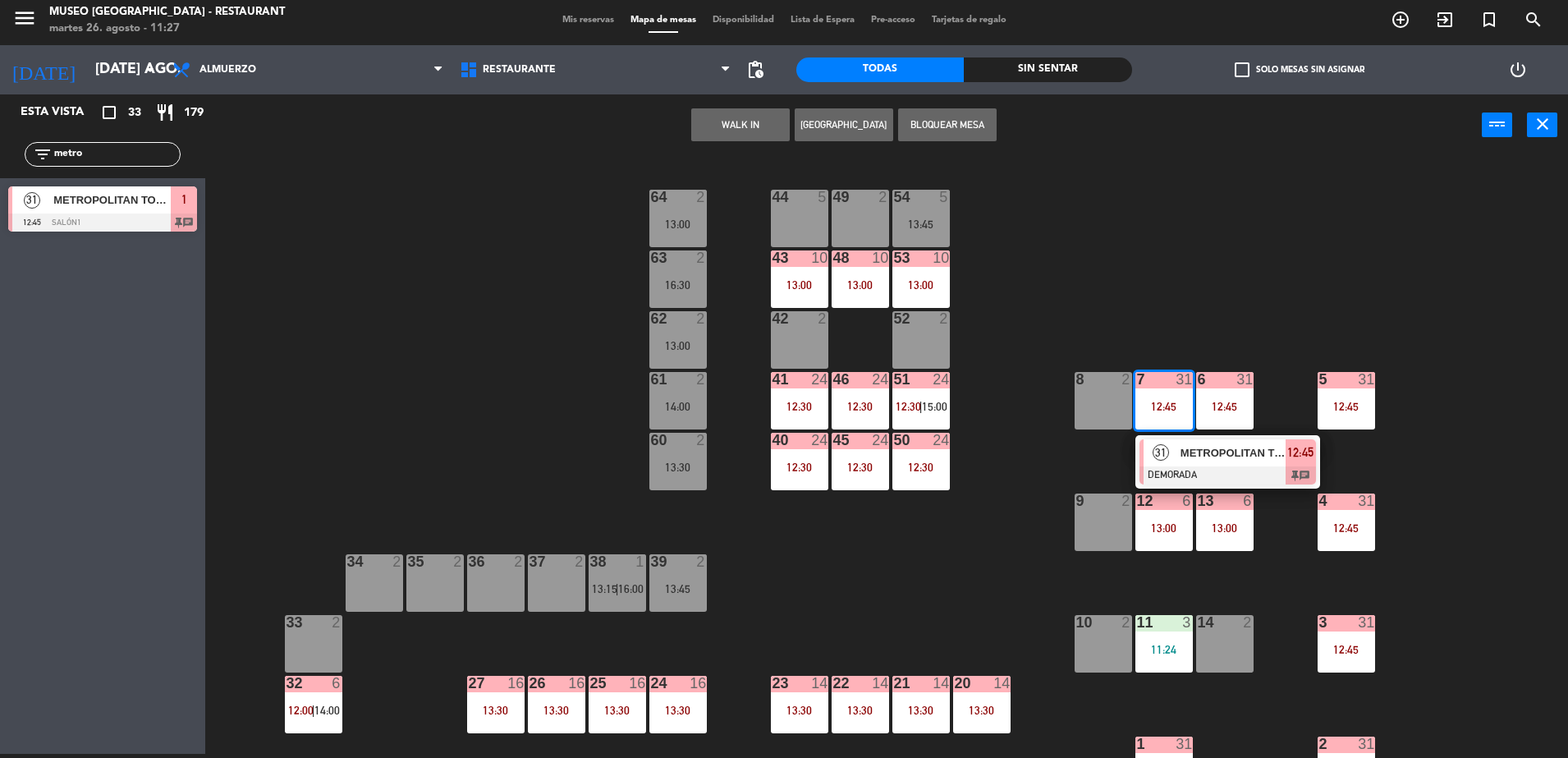
click at [1213, 450] on span "METROPOLITAN TOURING" at bounding box center [1233, 453] width 105 height 17
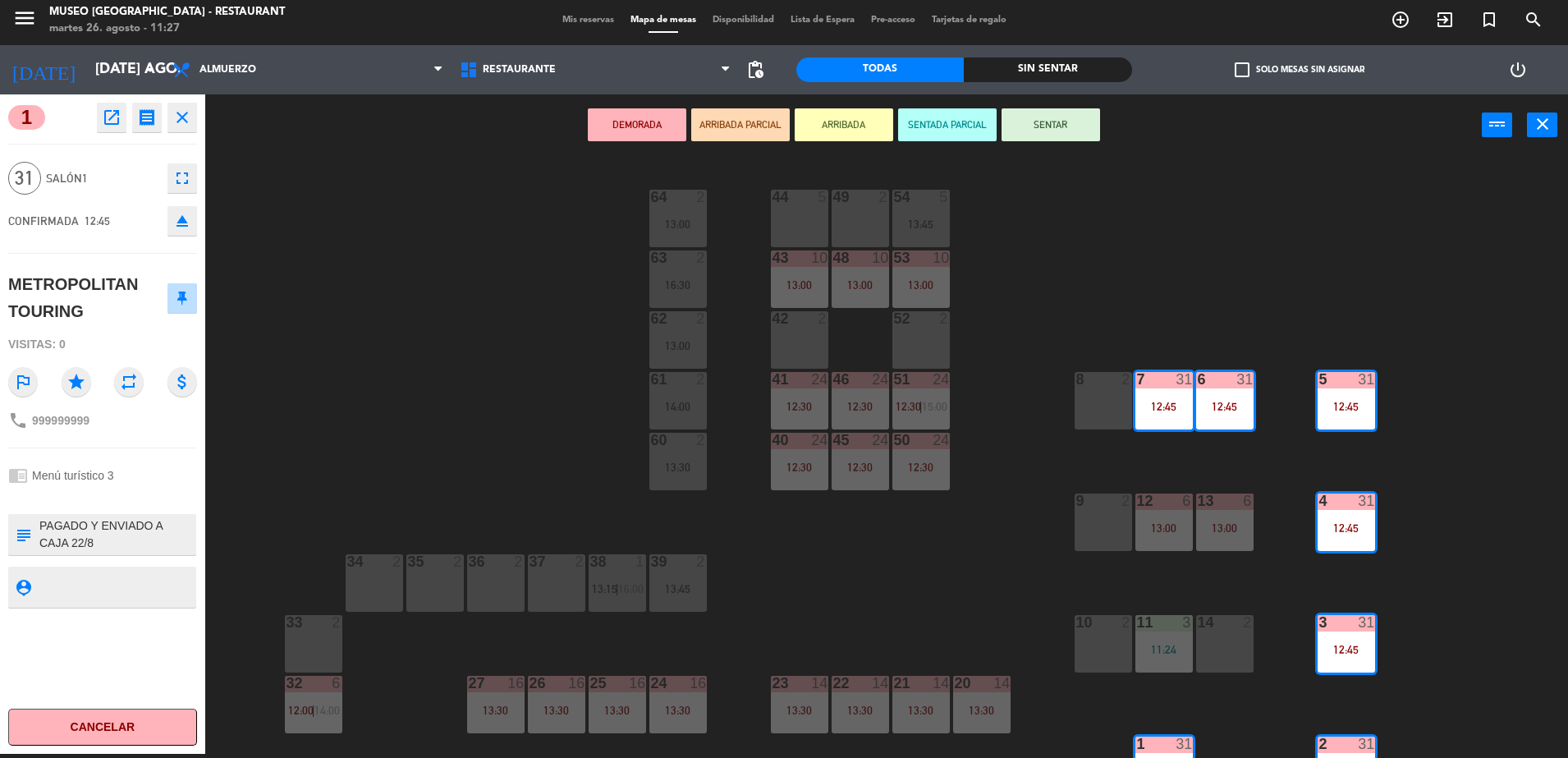
click at [1089, 390] on div "8 2" at bounding box center [1103, 401] width 57 height 57
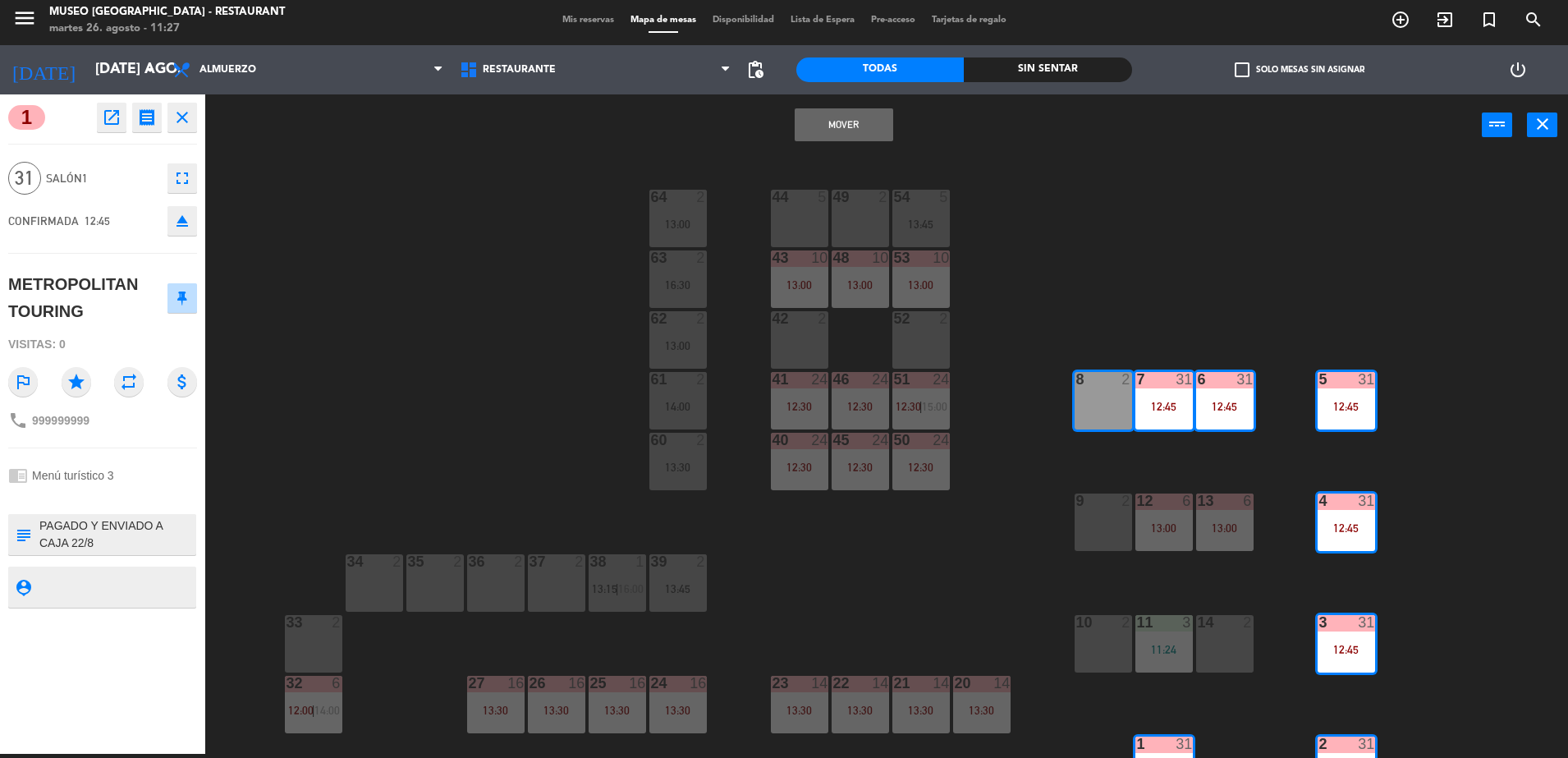
click at [475, 203] on div "44 5 49 2 54 5 13:45 64 2 13:00 48 10 13:00 53 10 13:00 63 2 16:30 43 10 13:00 …" at bounding box center [894, 459] width 1347 height 598
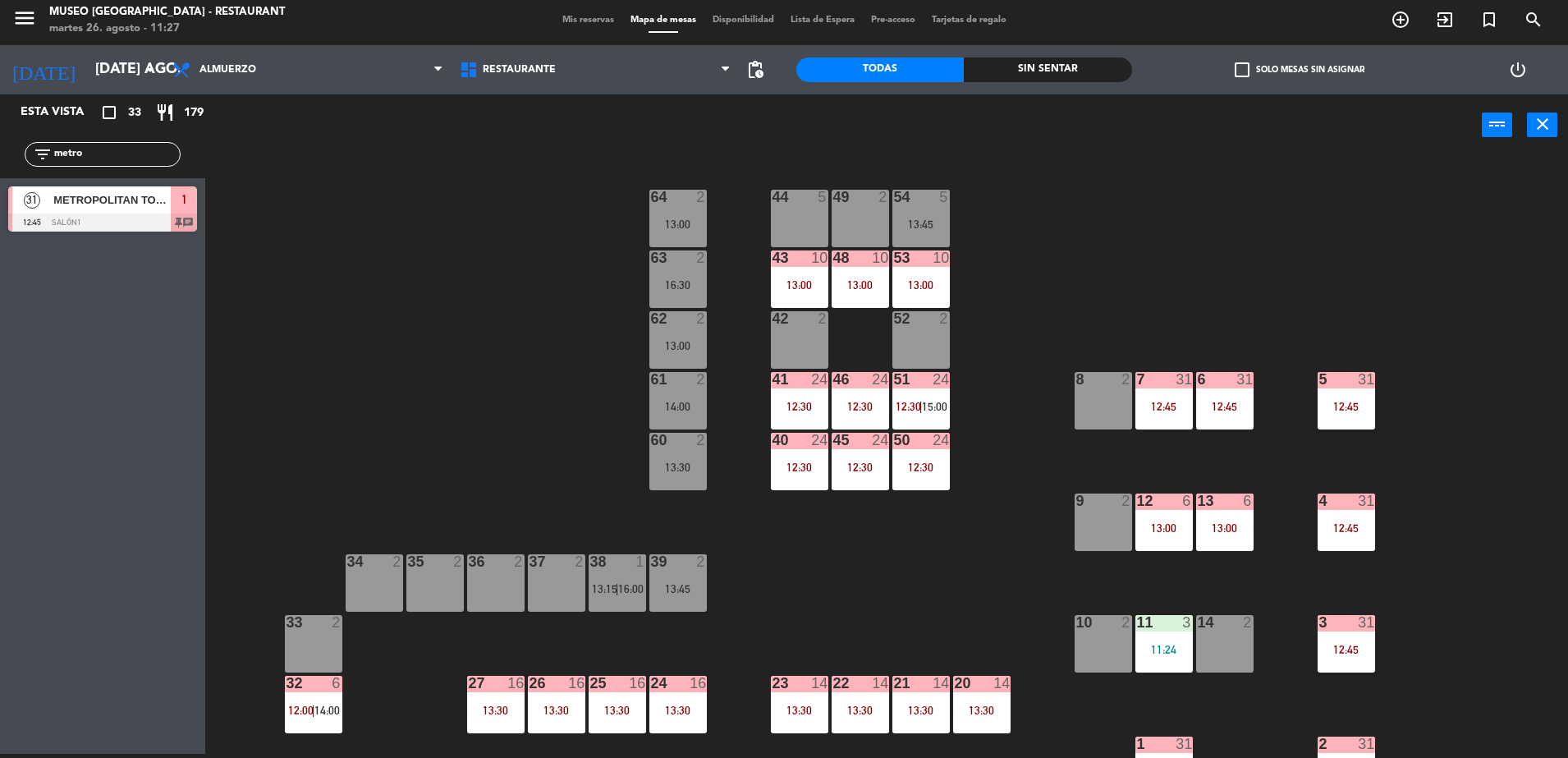
click at [889, 289] on div "44 5 49 2 54 5 13:45 64 2 13:00 48 10 13:00 53 10 13:00 63 2 16:30 43 10 13:00 …" at bounding box center [894, 459] width 1347 height 598
click at [964, 305] on div "44 5 49 2 54 5 13:45 64 2 13:00 48 10 13:00 53 10 13:00 63 2 16:30 43 10 13:00 …" at bounding box center [894, 459] width 1347 height 598
click at [913, 281] on div "13:00" at bounding box center [921, 285] width 57 height 11
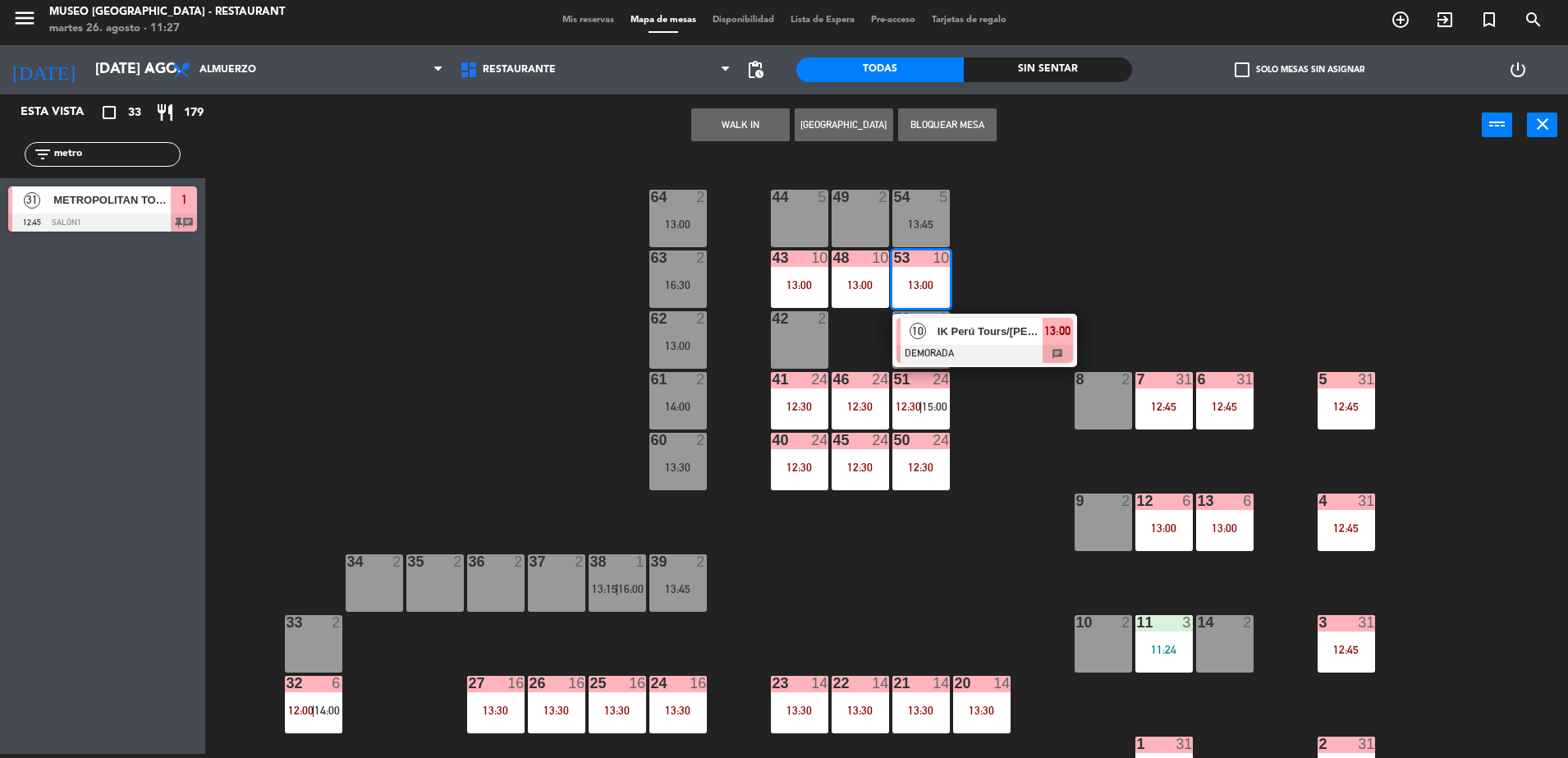
click at [980, 328] on span "IK Perú Tours/[PERSON_NAME]" at bounding box center [991, 331] width 105 height 17
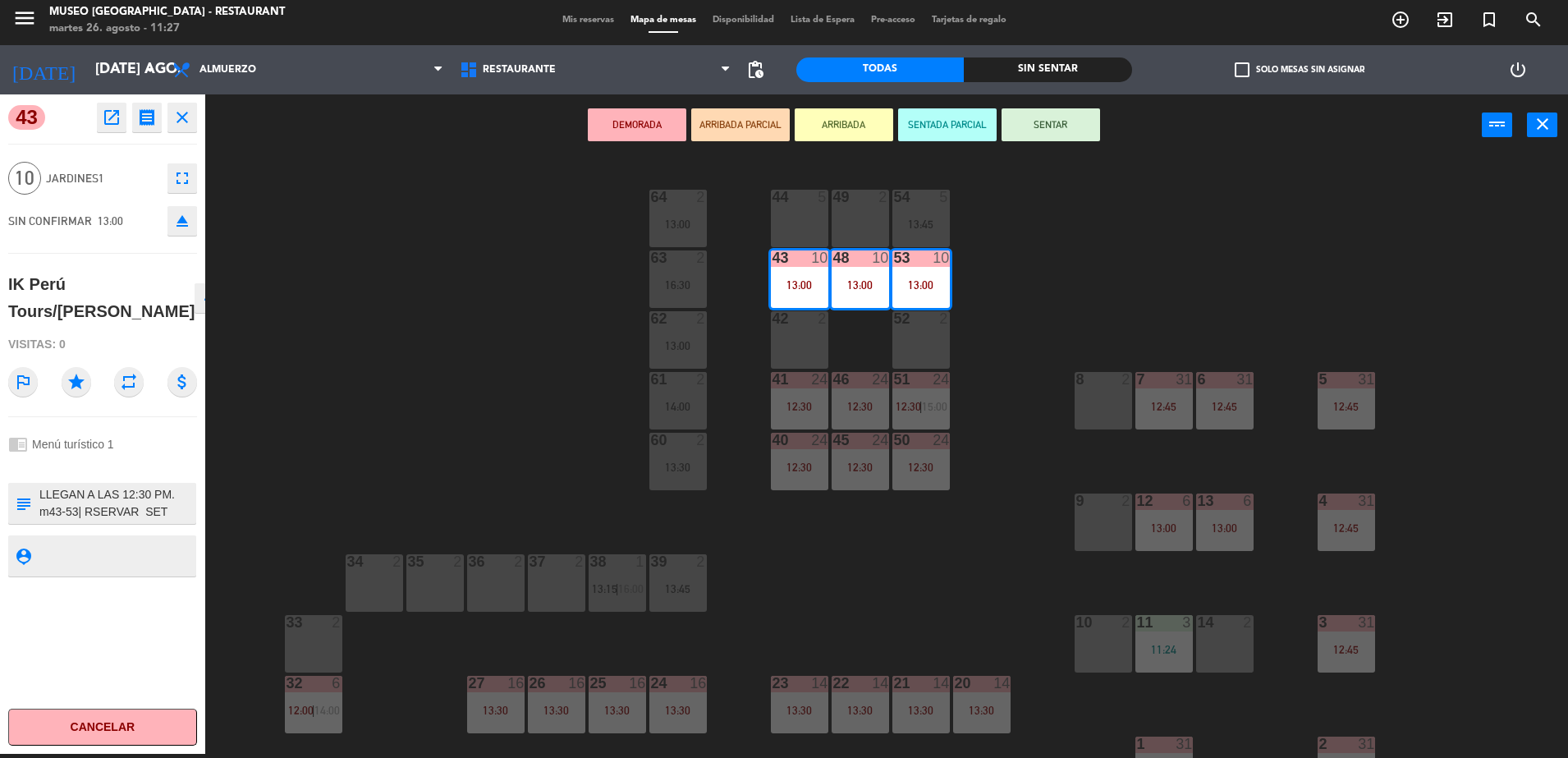
click at [172, 521] on textarea at bounding box center [116, 503] width 157 height 35
click at [383, 400] on div "44 5 49 2 54 5 13:45 64 2 13:00 48 10 13:00 53 10 13:00 63 2 16:30 43 10 13:00 …" at bounding box center [894, 459] width 1347 height 598
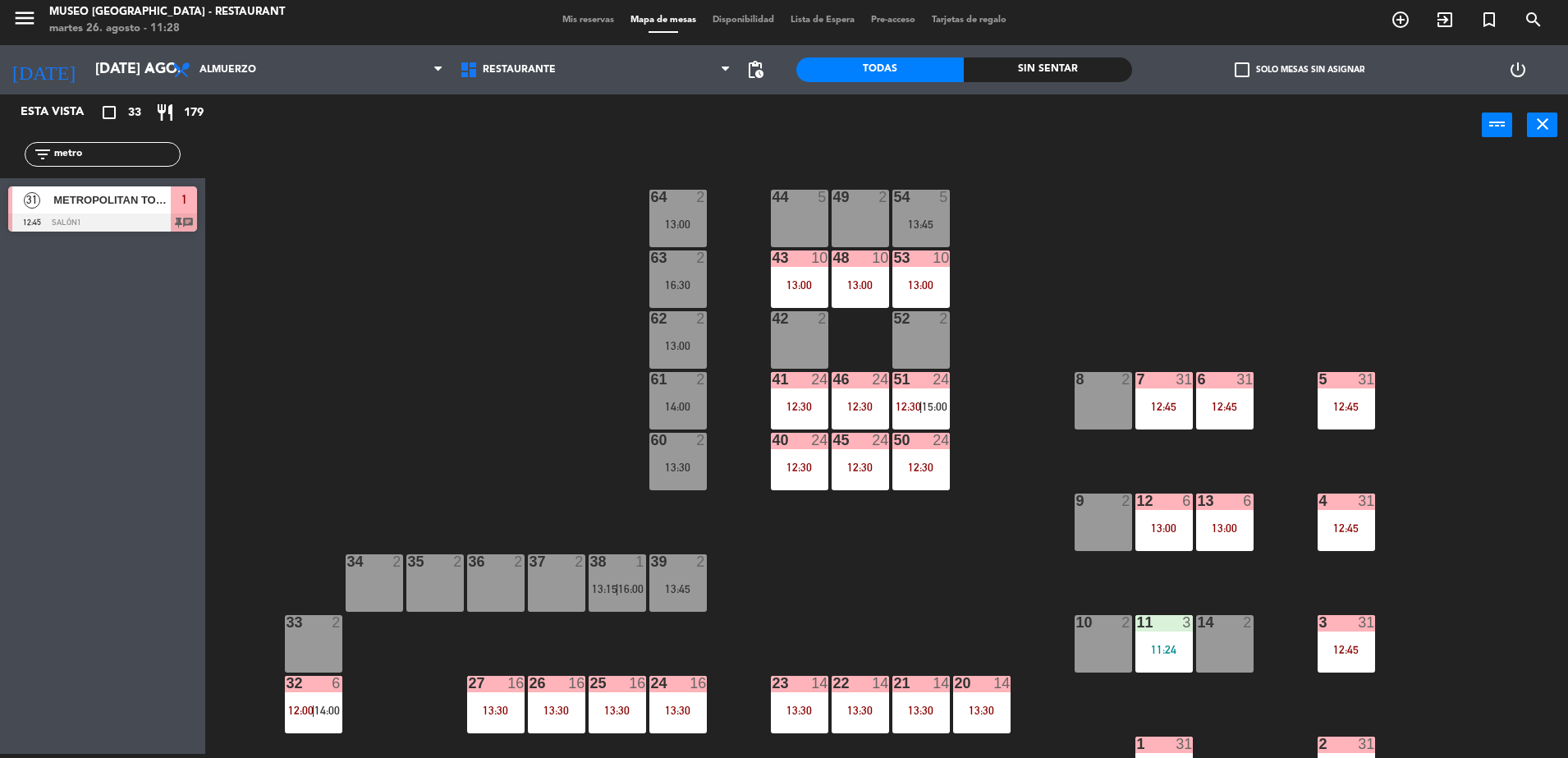
click at [1175, 393] on div "7 31 12:45" at bounding box center [1164, 401] width 57 height 57
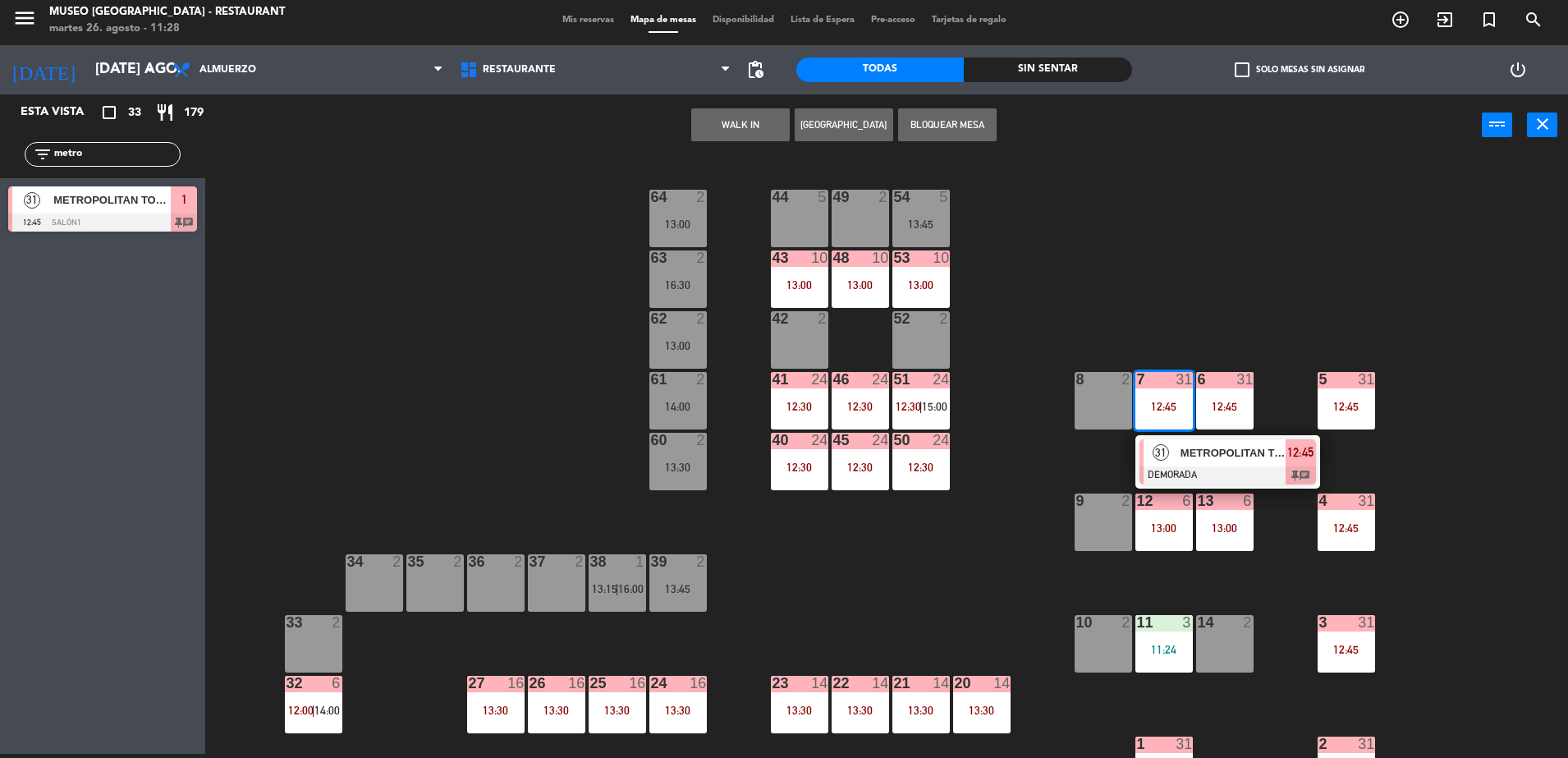
click at [1211, 447] on span "METROPOLITAN TOURING" at bounding box center [1233, 453] width 105 height 17
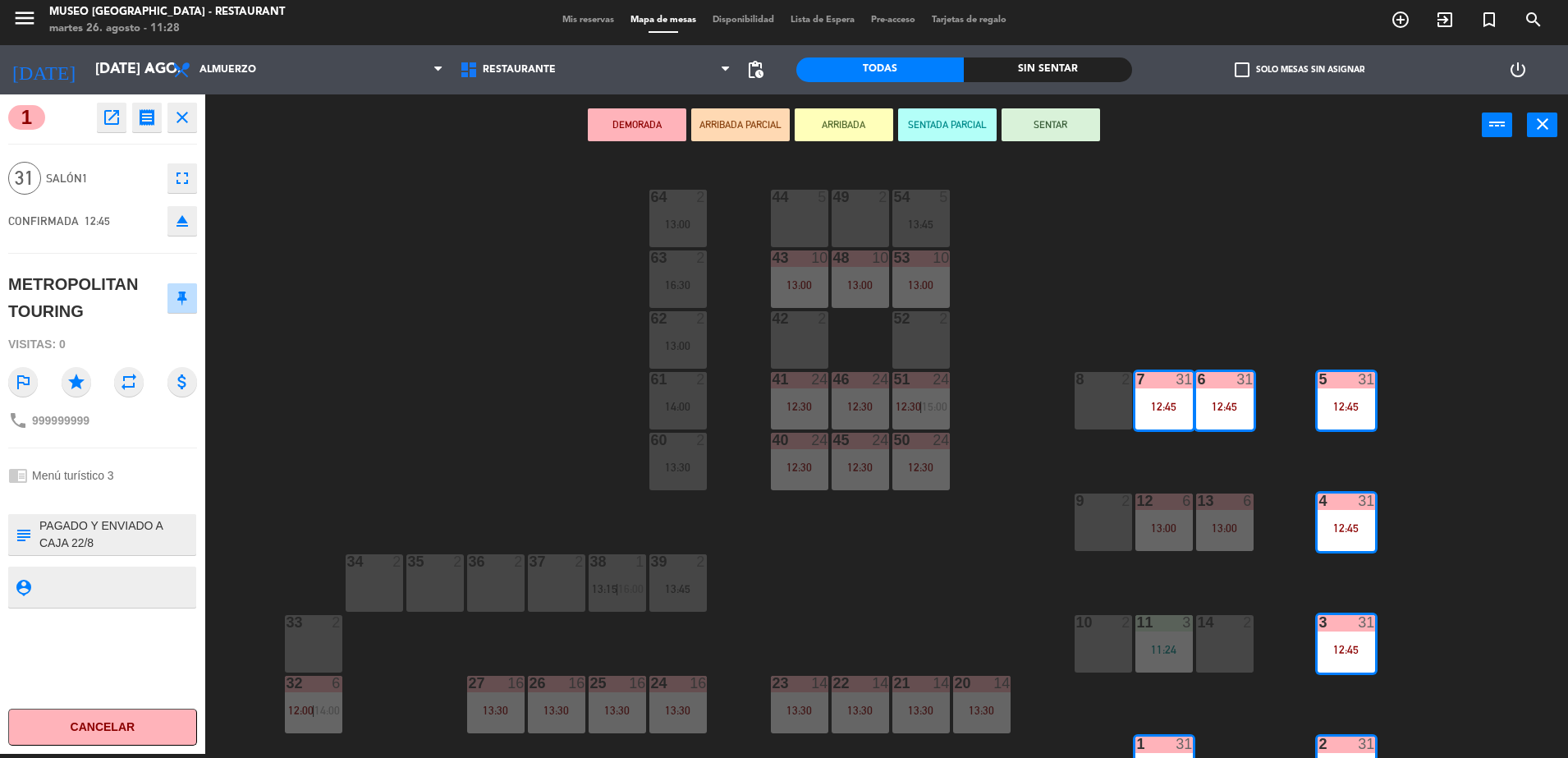
click at [192, 213] on icon "eject" at bounding box center [181, 220] width 20 height 20
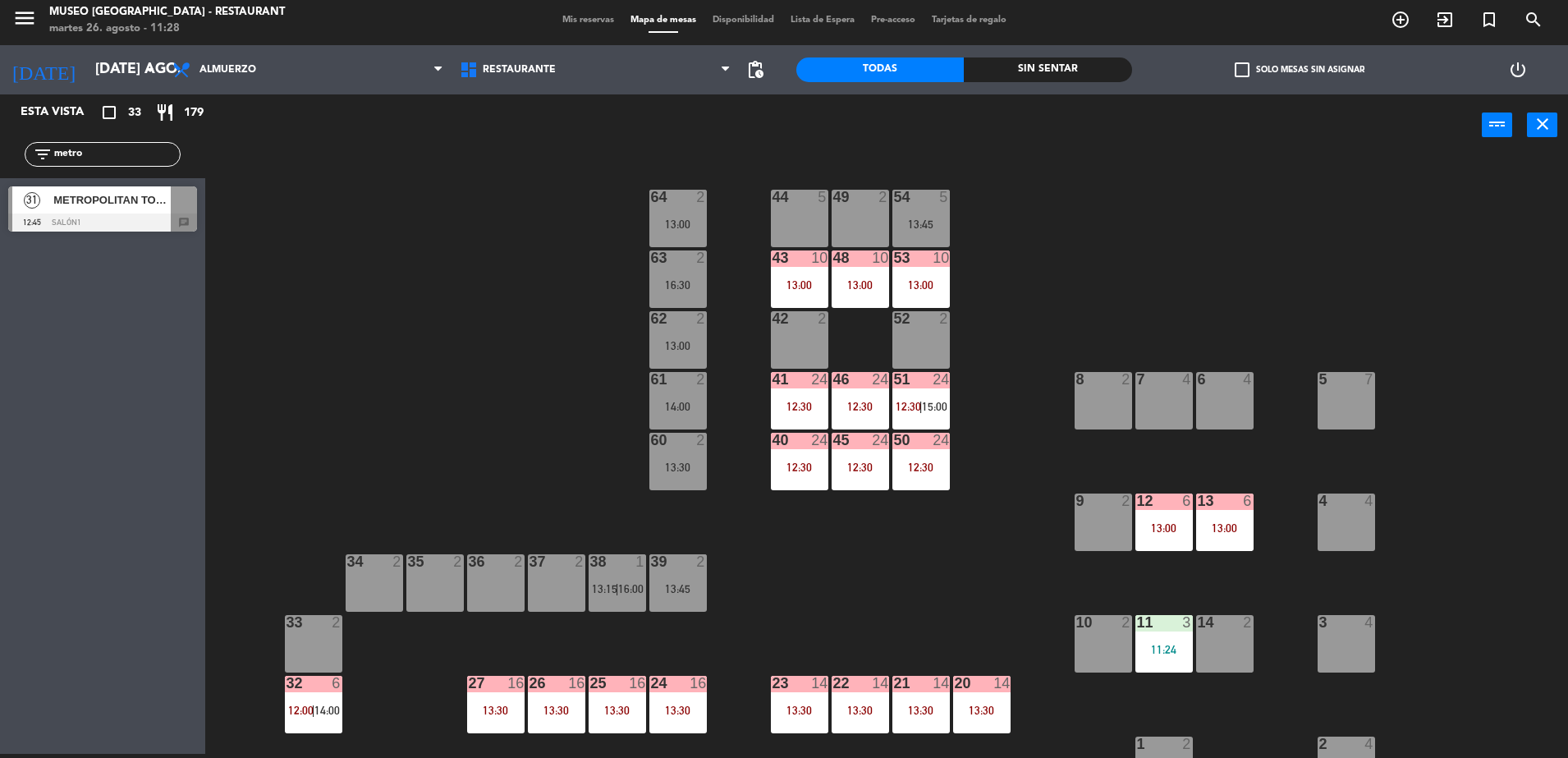
click at [192, 213] on div at bounding box center [102, 222] width 189 height 18
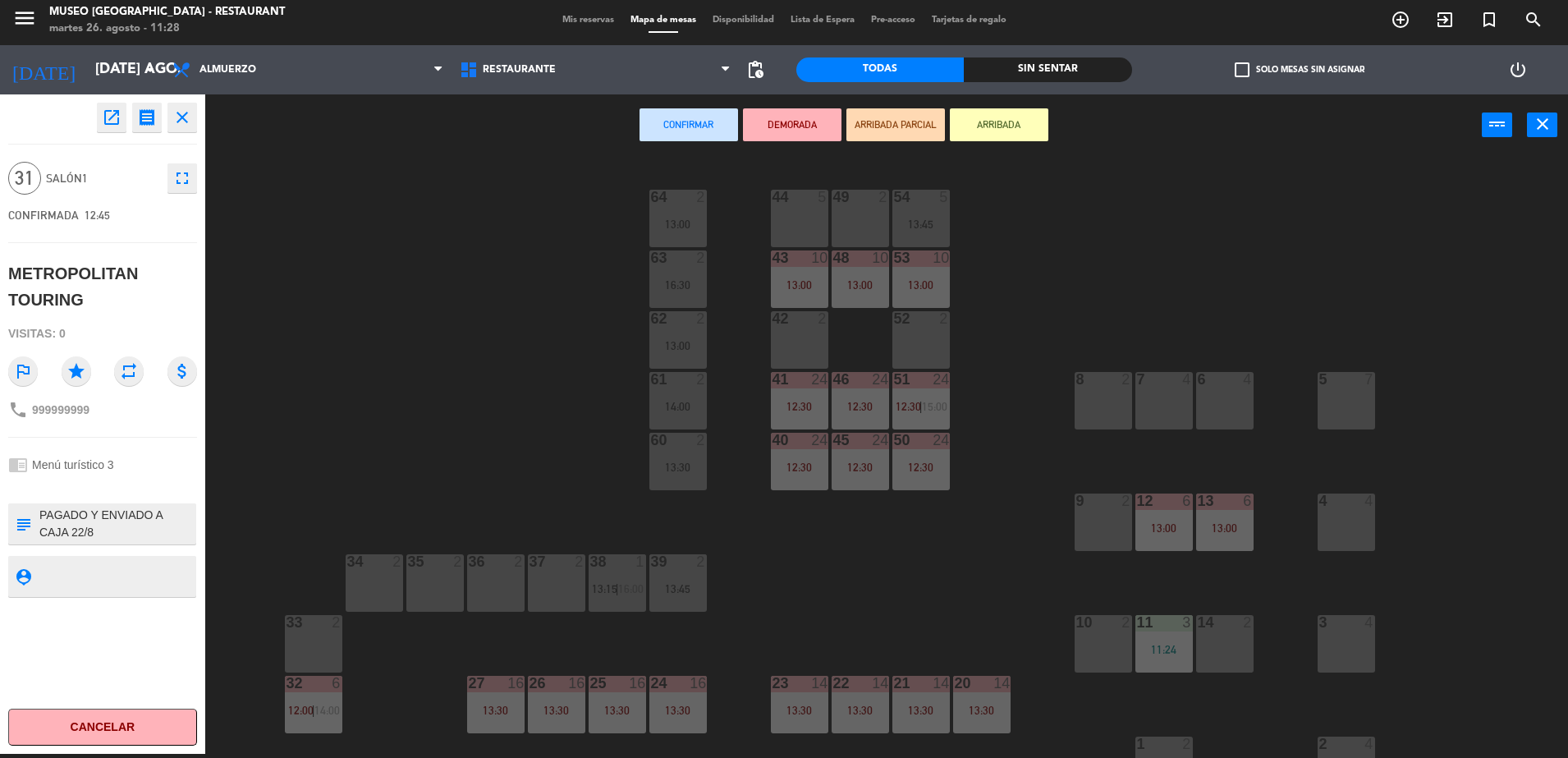
click at [1084, 415] on div "8 2" at bounding box center [1103, 401] width 57 height 57
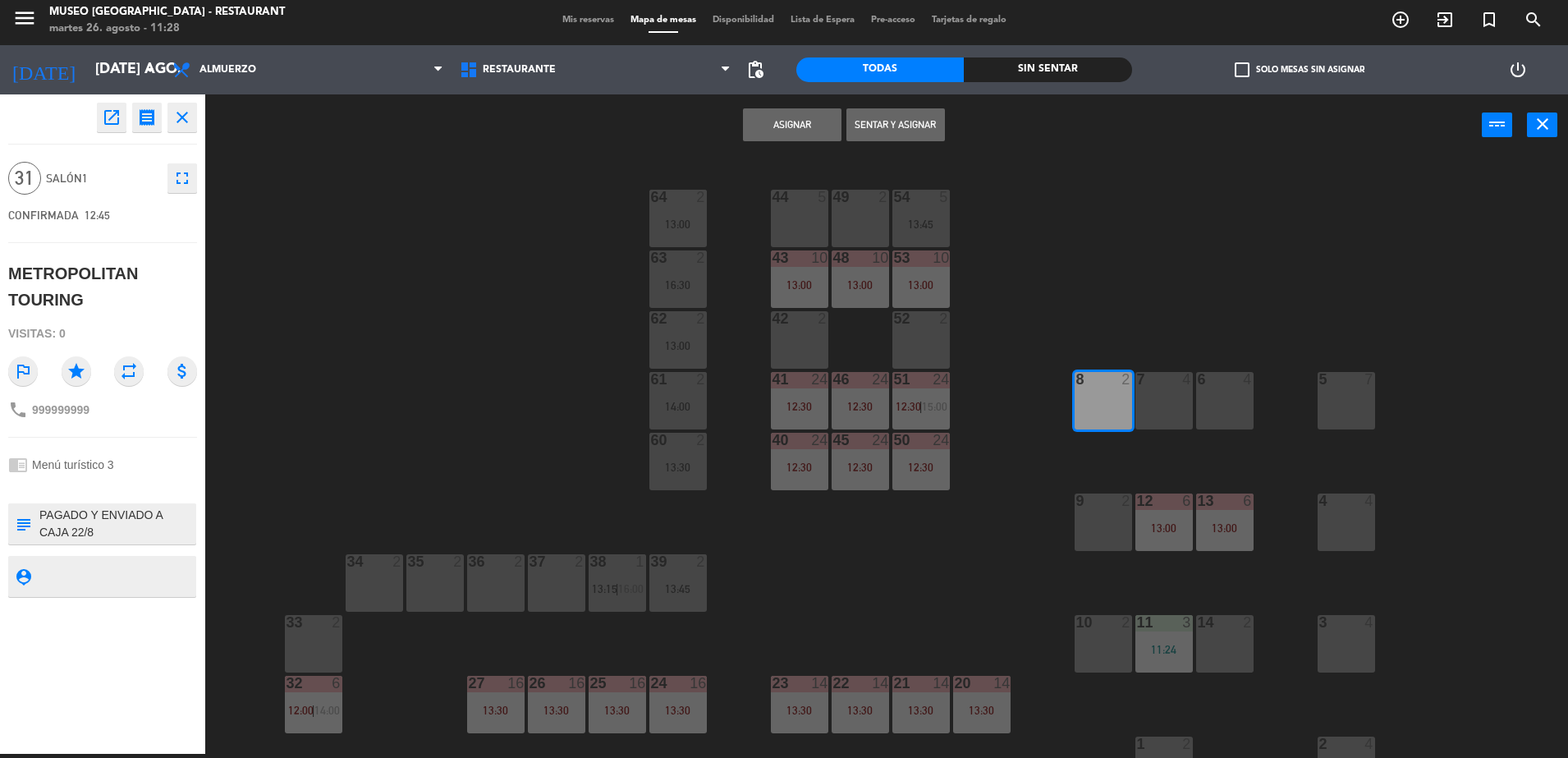
click at [1190, 423] on div "7 4" at bounding box center [1164, 401] width 57 height 57
click at [1237, 416] on div "6 4" at bounding box center [1225, 401] width 57 height 57
click at [1356, 424] on div "5 7" at bounding box center [1346, 401] width 57 height 57
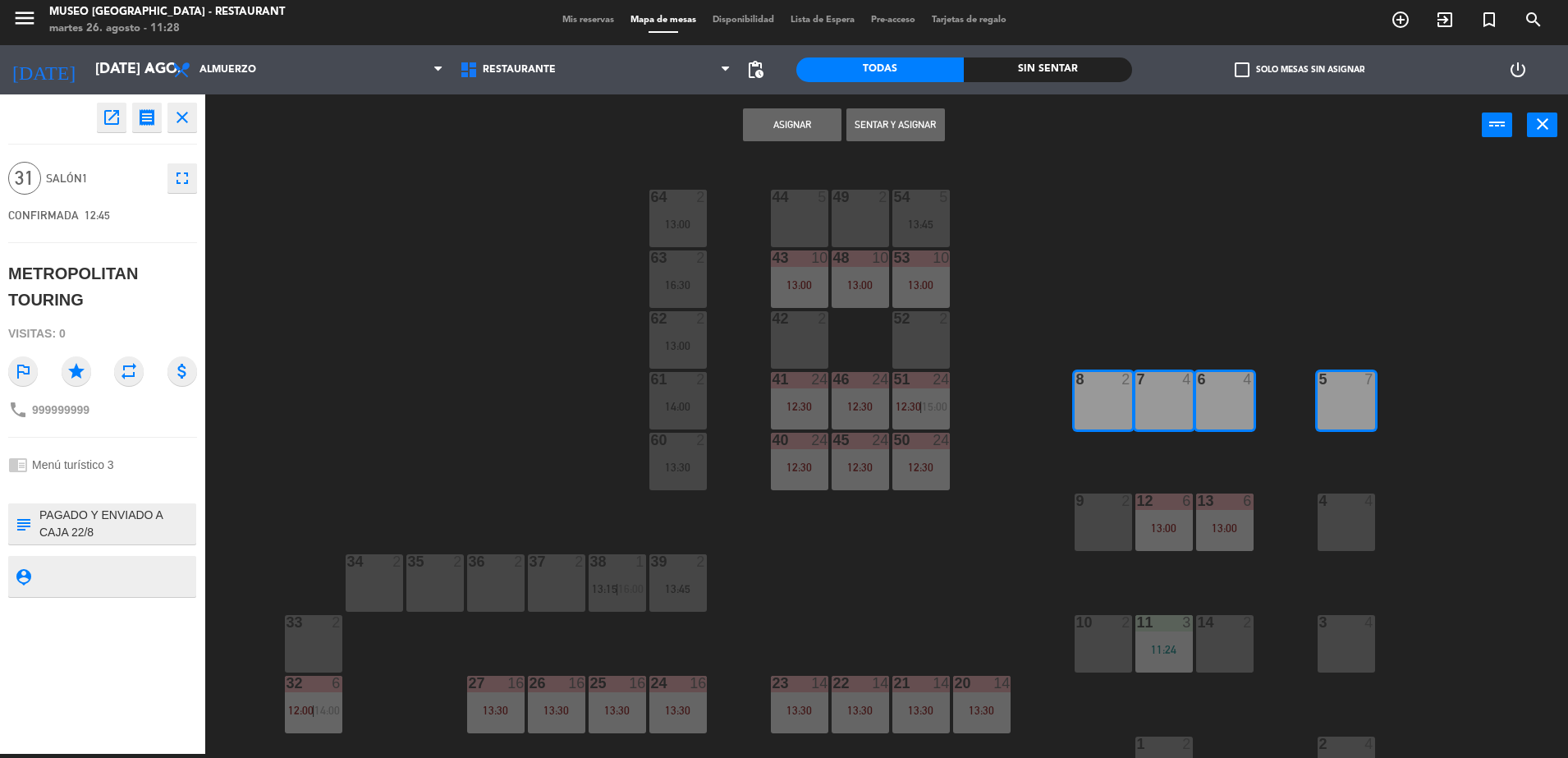
click at [1355, 551] on div "44 5 49 2 54 5 13:45 64 2 13:00 48 10 13:00 53 10 13:00 63 2 16:30 43 10 13:00 …" at bounding box center [894, 459] width 1347 height 598
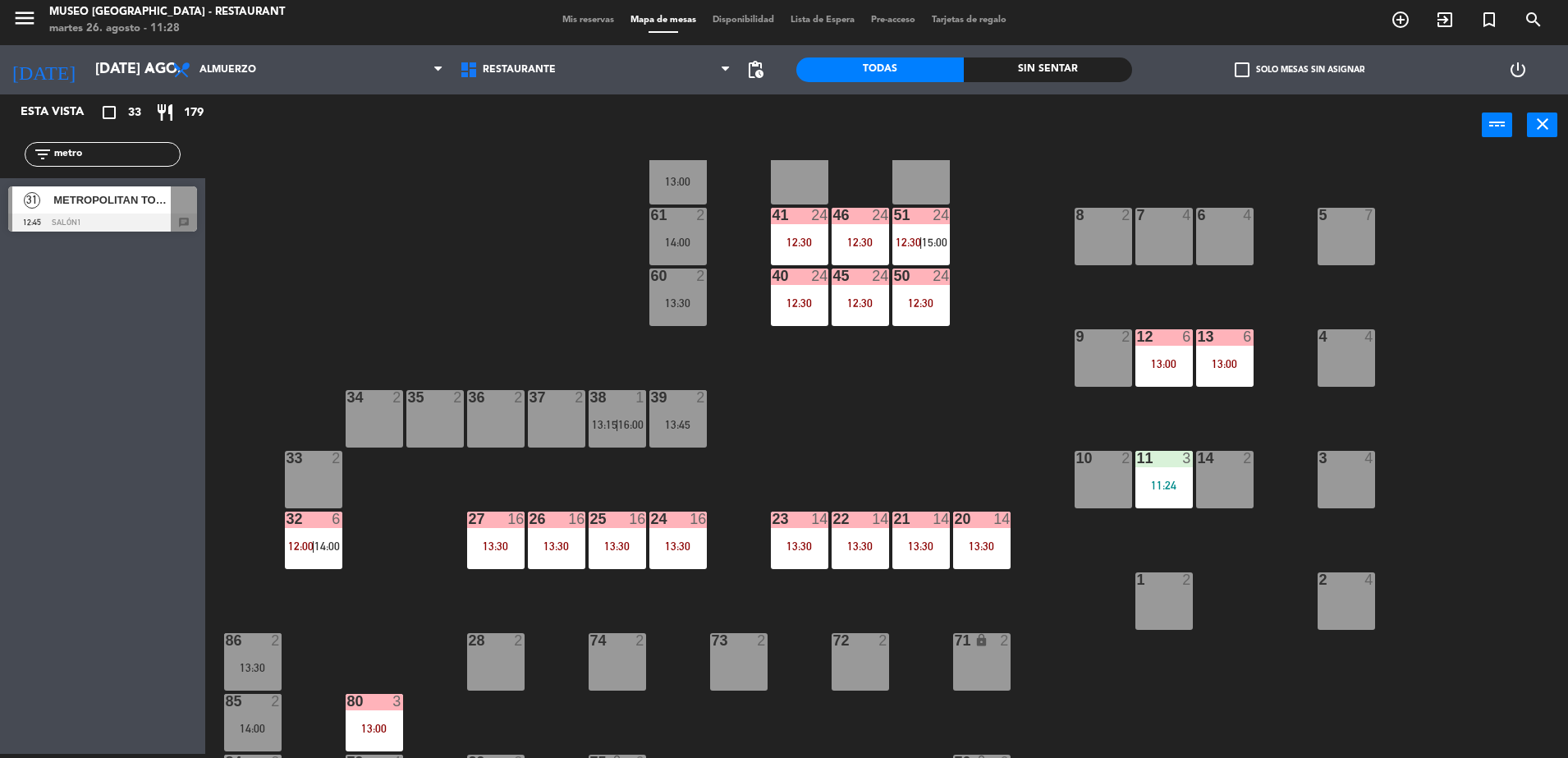
scroll to position [167, 0]
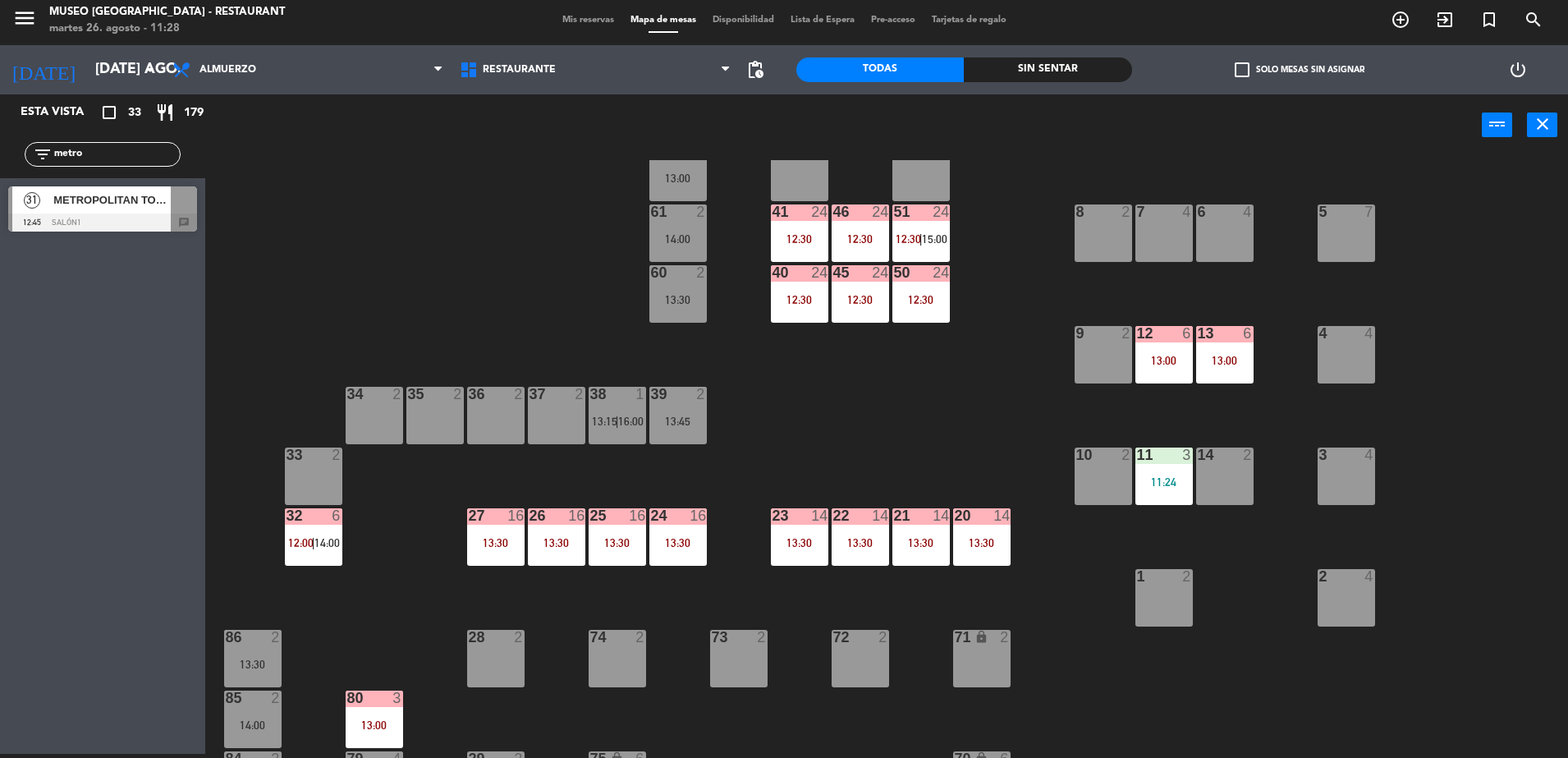
click at [172, 213] on div at bounding box center [102, 222] width 189 height 18
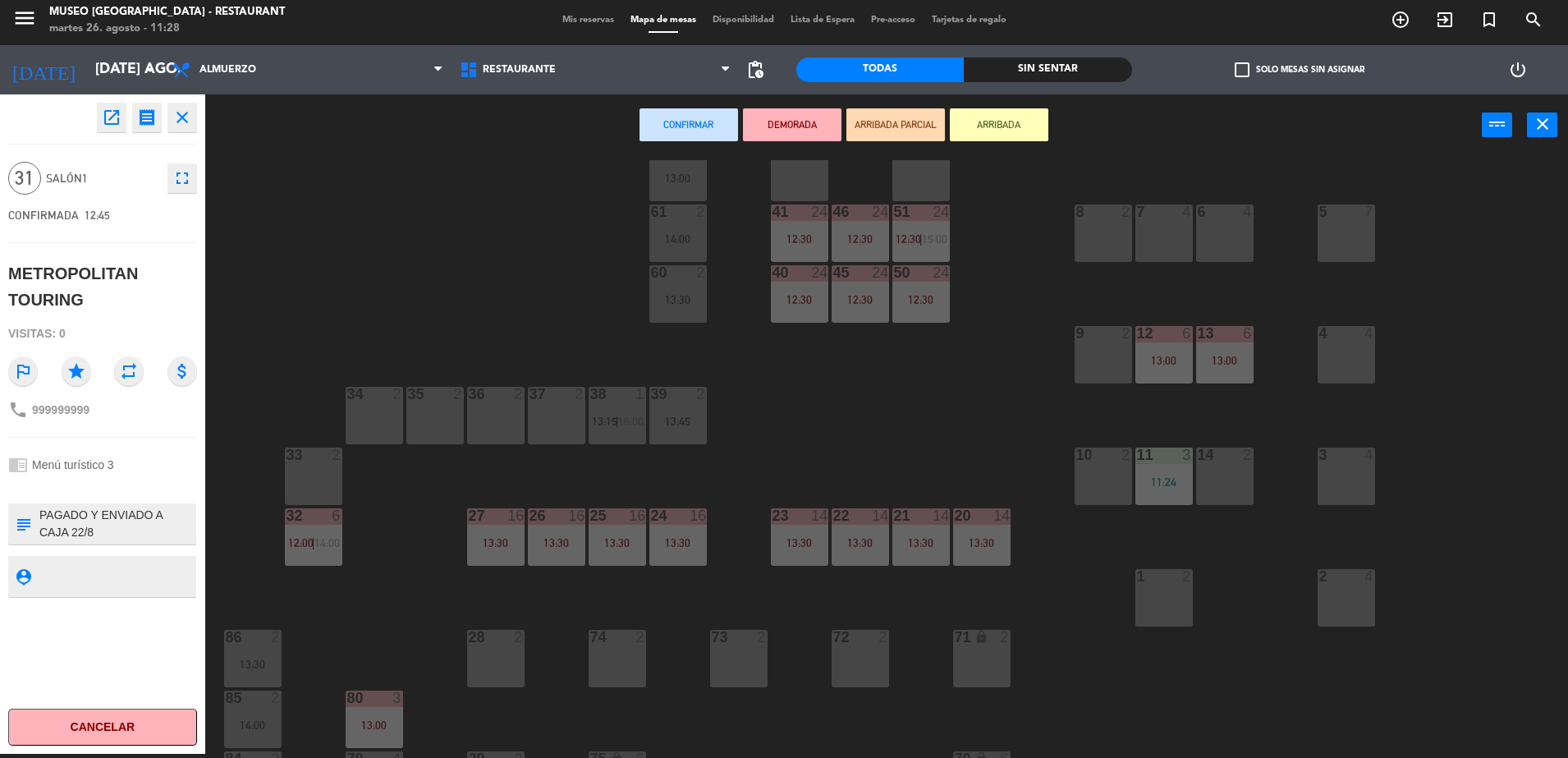
click at [1069, 230] on div "44 5 49 2 54 5 13:45 64 2 13:00 48 10 13:00 53 10 13:00 63 2 16:30 43 10 13:00 …" at bounding box center [894, 459] width 1347 height 598
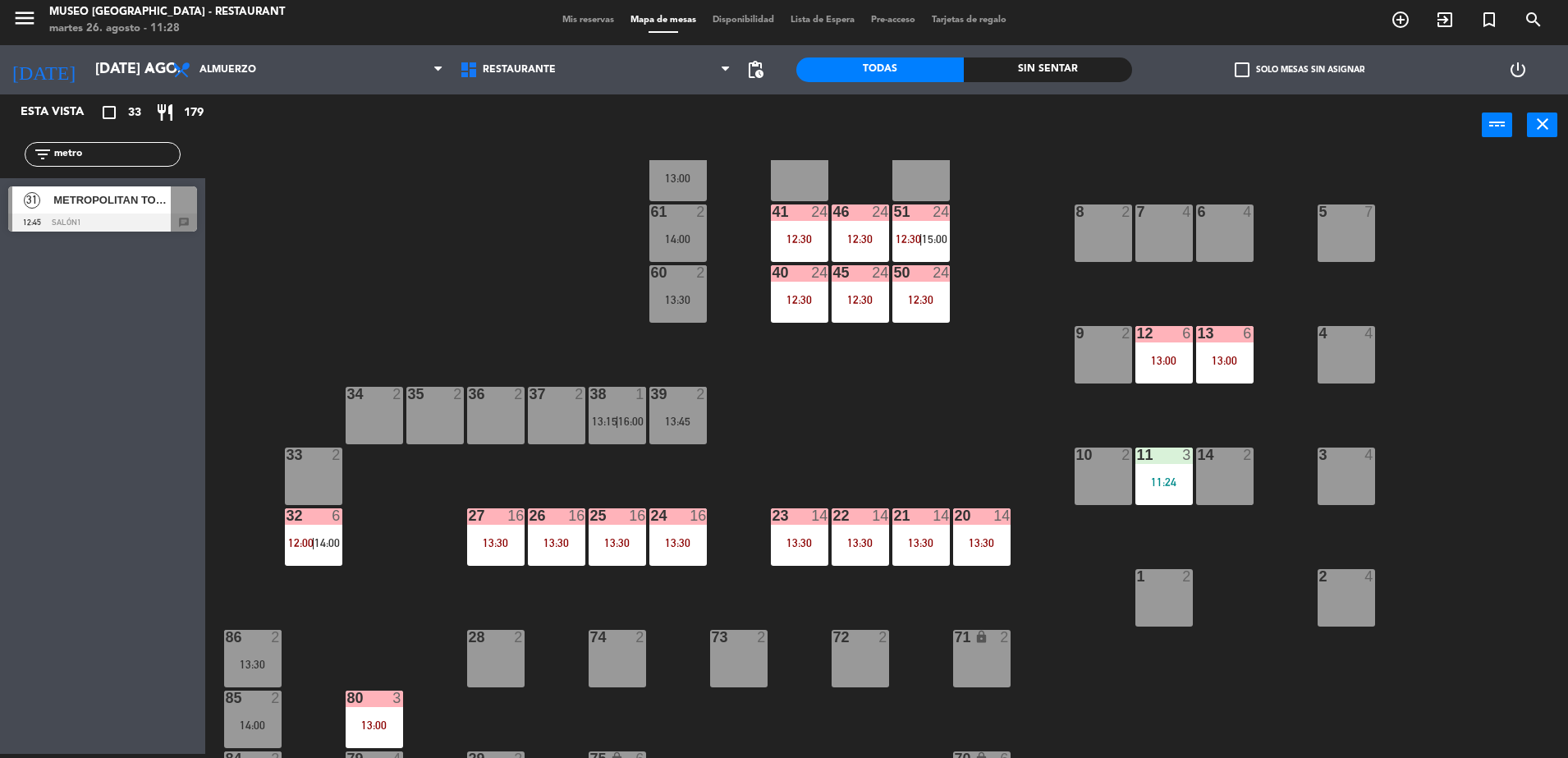
click at [159, 208] on span "METROPOLITAN TOURING" at bounding box center [112, 200] width 118 height 17
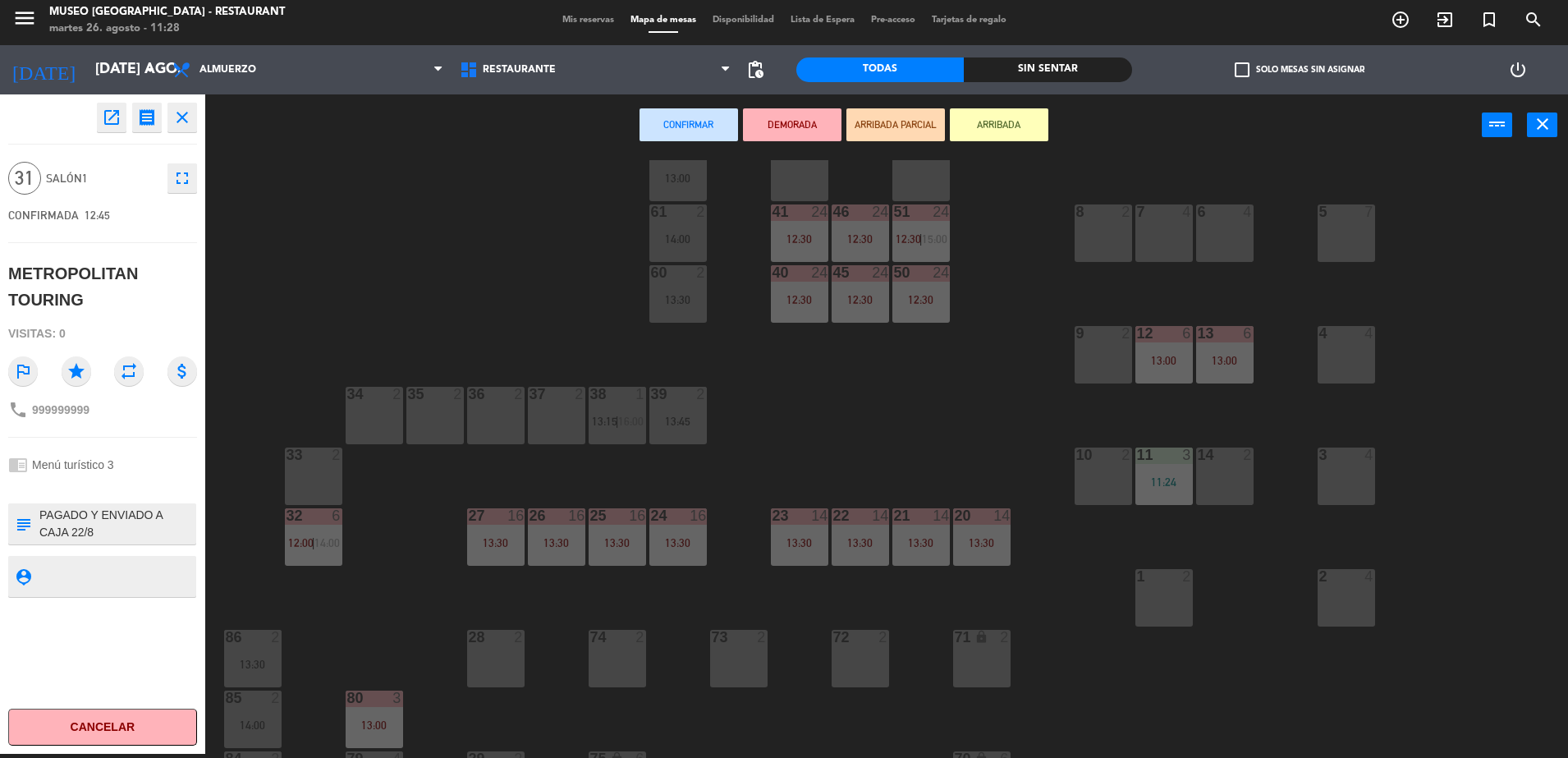
click at [1125, 238] on div "8 2" at bounding box center [1103, 233] width 57 height 57
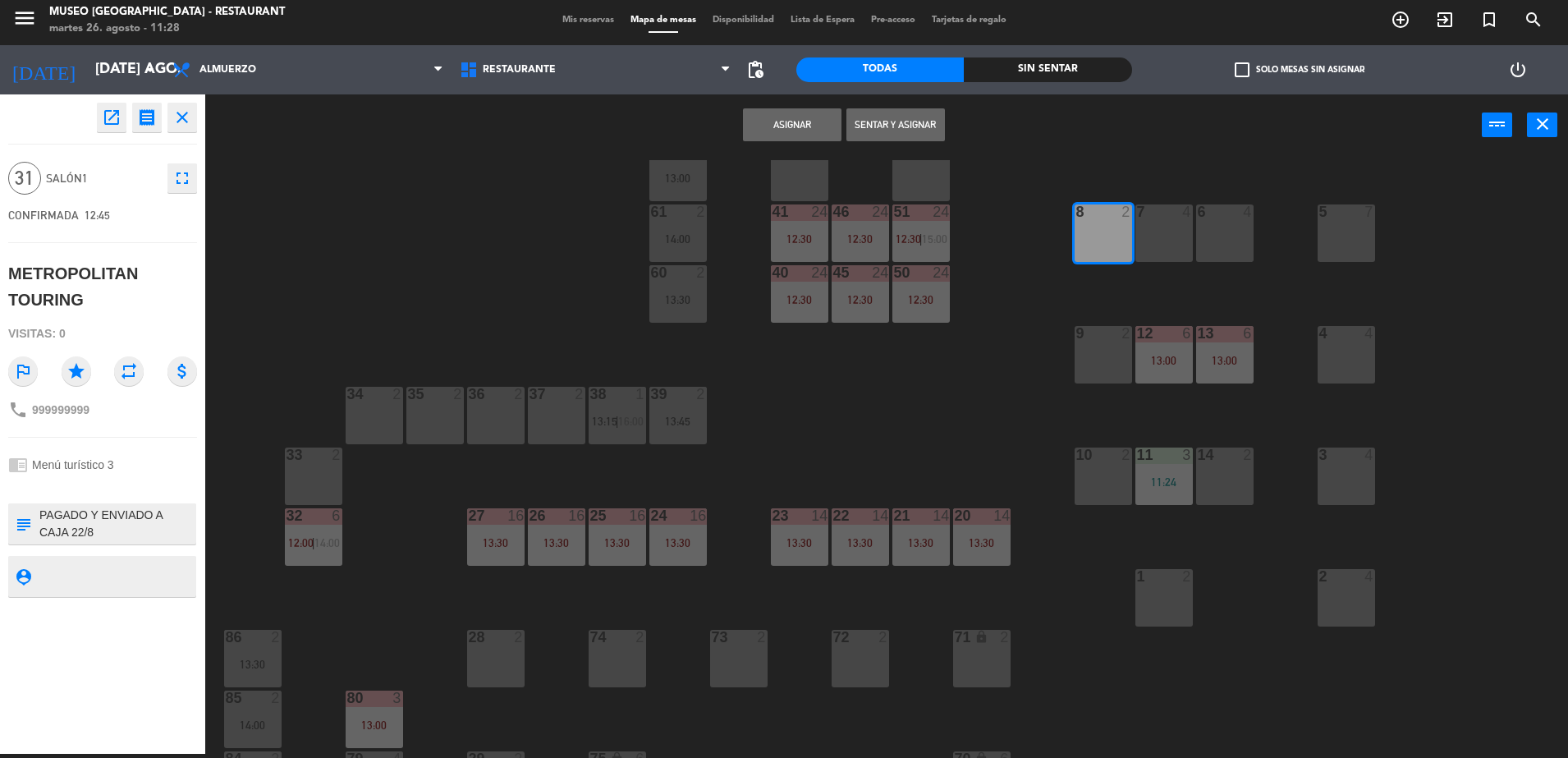
click at [1185, 237] on div "7 4" at bounding box center [1164, 233] width 57 height 57
click at [1207, 237] on div "6 4" at bounding box center [1225, 233] width 57 height 57
click at [1370, 239] on div "5 7" at bounding box center [1346, 233] width 57 height 57
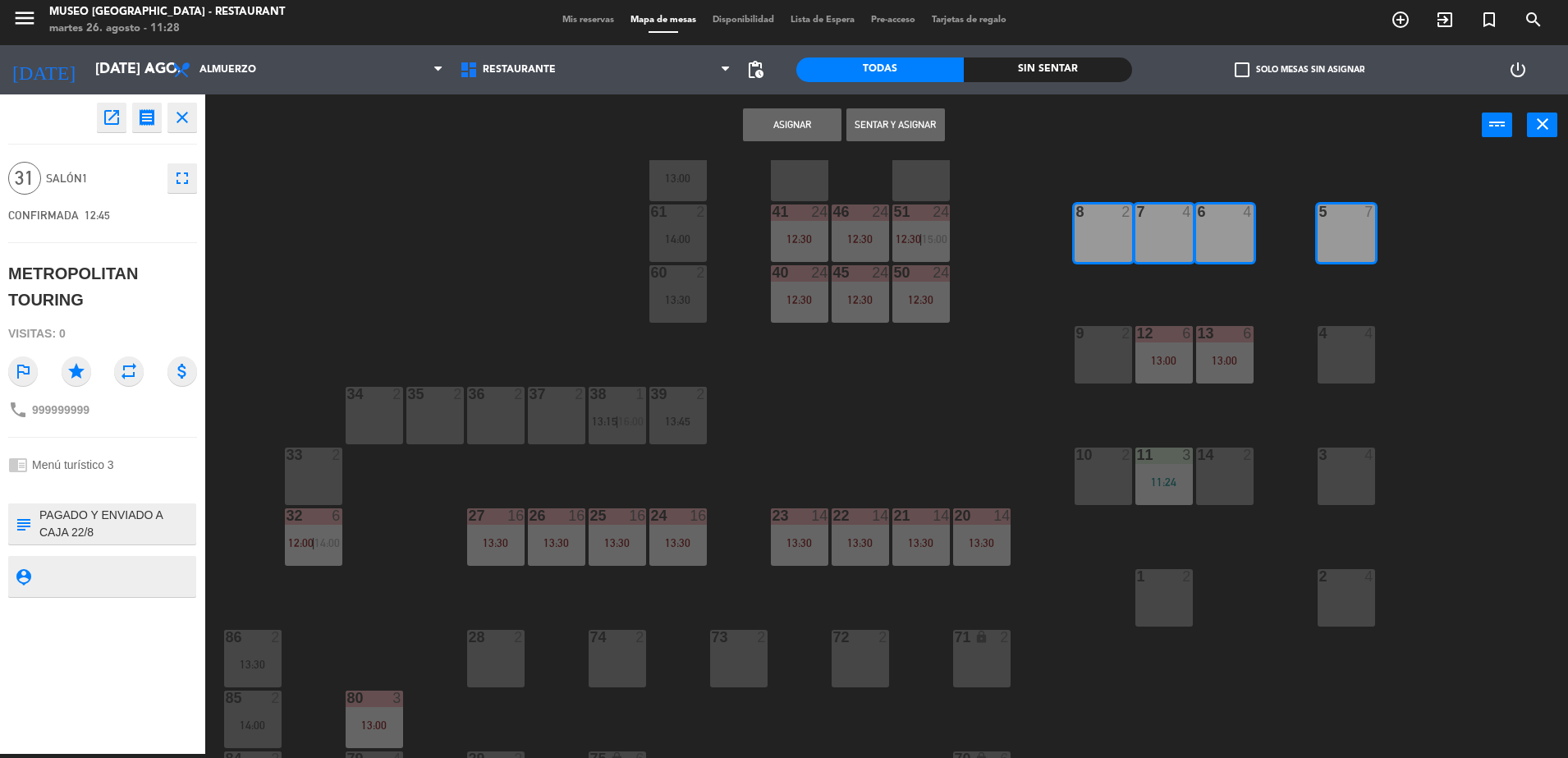
click at [1351, 354] on div "4 4" at bounding box center [1346, 355] width 57 height 57
click at [1337, 470] on div "3 4" at bounding box center [1346, 476] width 57 height 57
click at [1334, 583] on div at bounding box center [1346, 576] width 27 height 15
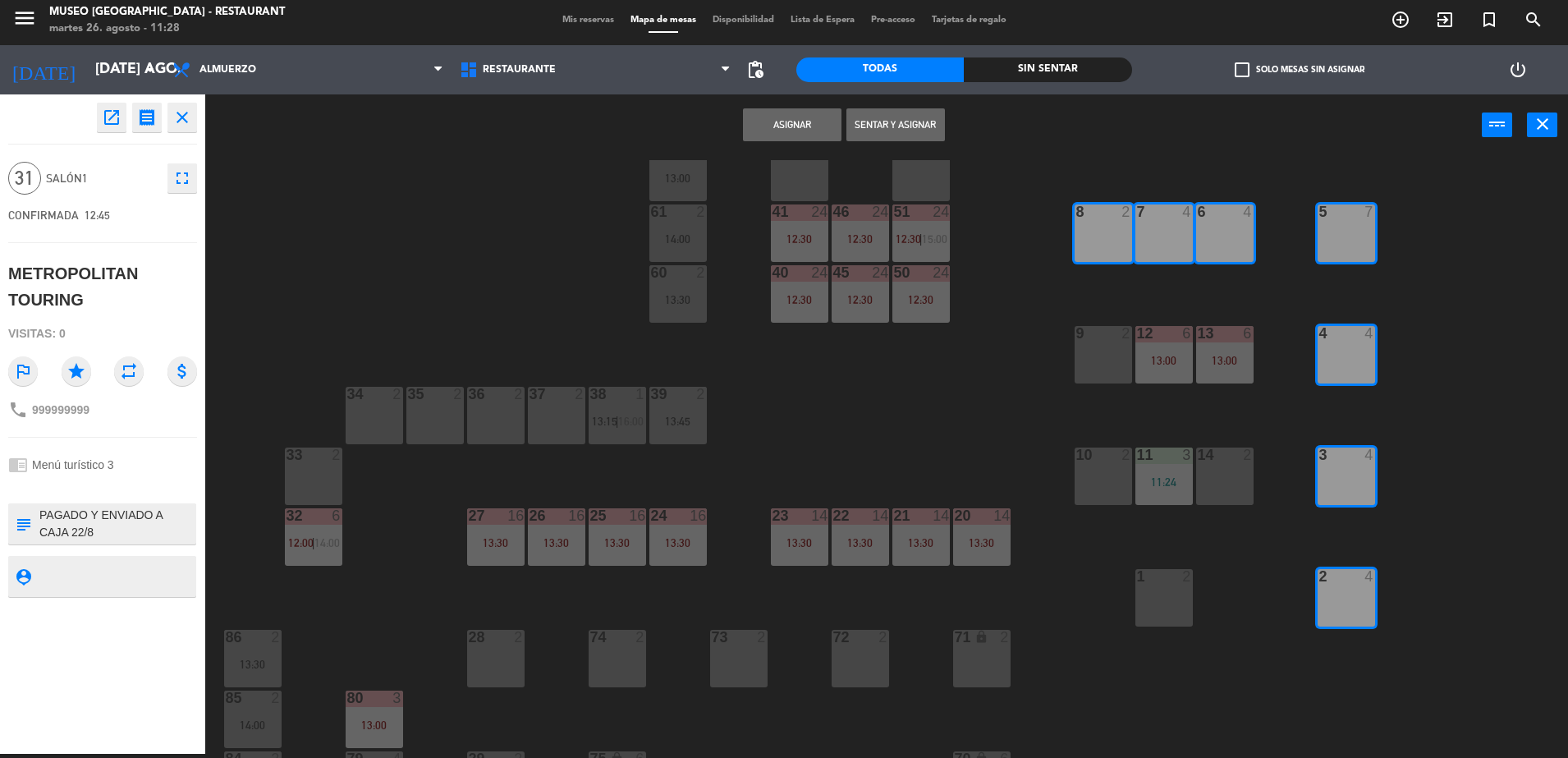
click at [1152, 561] on div "44 5 49 2 54 5 13:45 64 2 13:00 48 10 13:00 53 10 13:00 63 2 16:30 43 10 13:00 …" at bounding box center [894, 459] width 1347 height 598
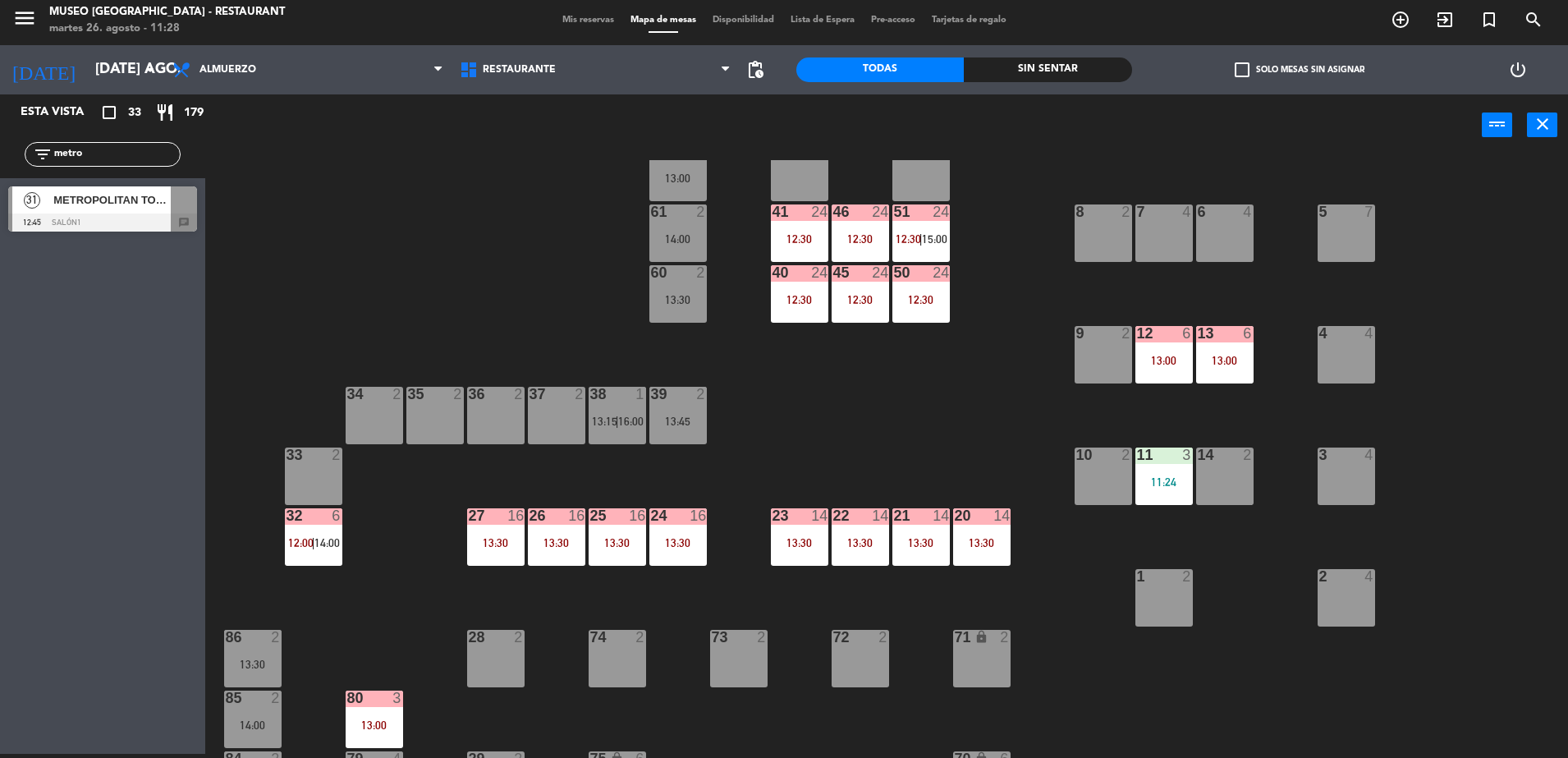
click at [190, 223] on div at bounding box center [102, 222] width 189 height 18
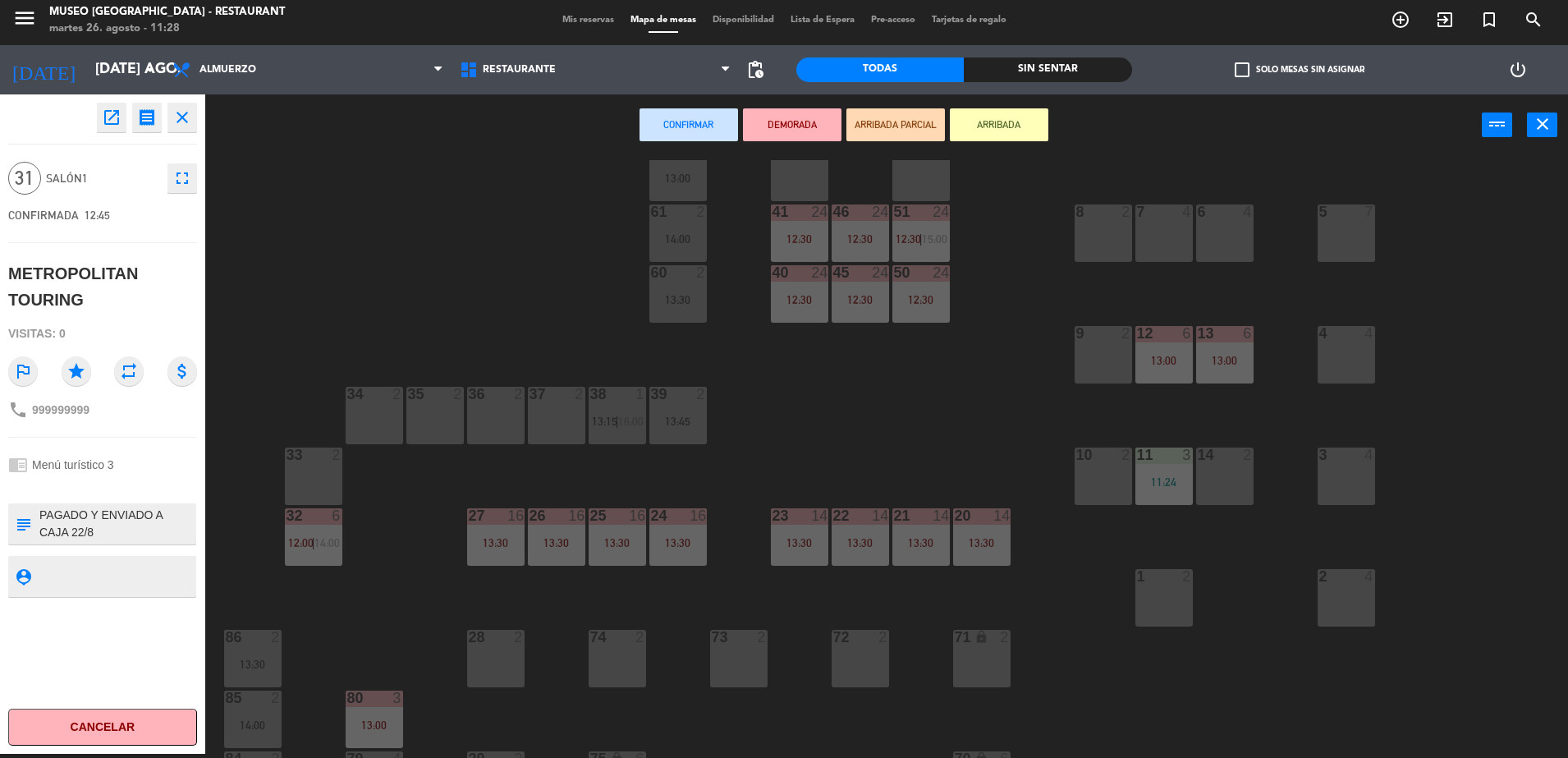
click at [1106, 254] on div "8 2" at bounding box center [1103, 233] width 57 height 57
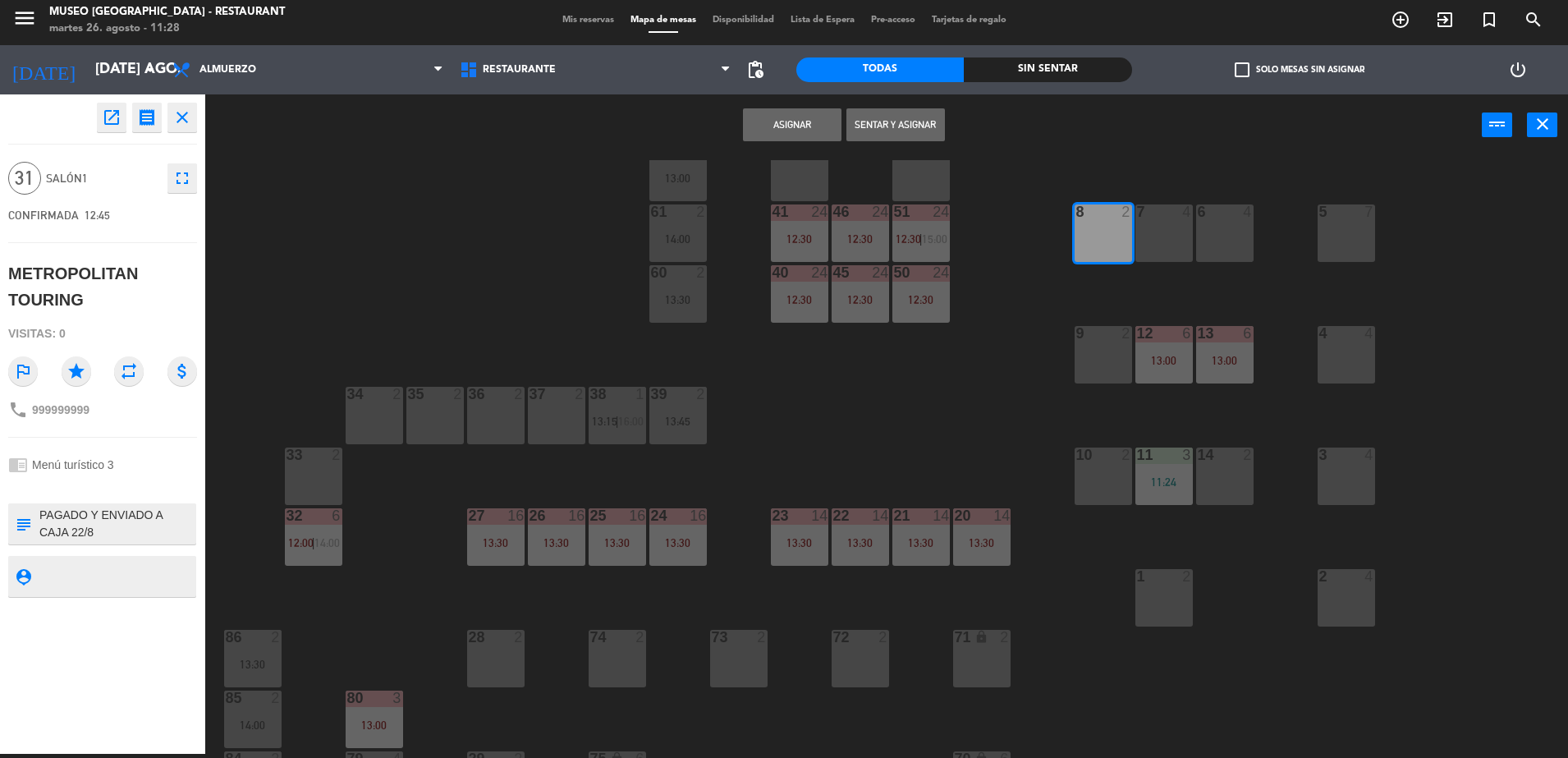
click at [1157, 250] on div "7 4" at bounding box center [1164, 233] width 57 height 57
click at [1216, 250] on div "6 4" at bounding box center [1225, 233] width 57 height 57
click at [1360, 244] on div "5 7" at bounding box center [1346, 233] width 57 height 57
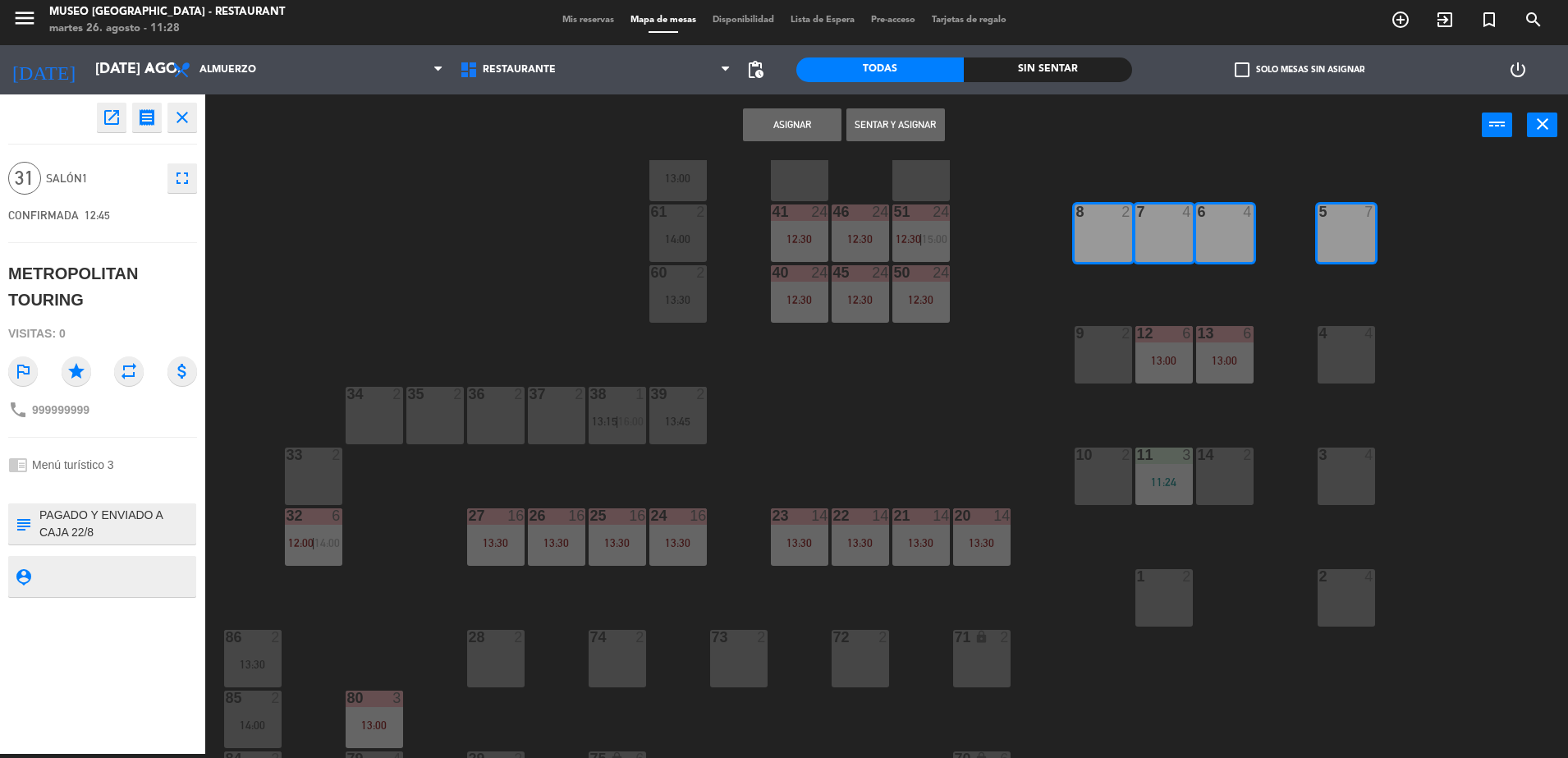
click at [1356, 353] on div "4 4" at bounding box center [1346, 355] width 57 height 57
click at [1341, 484] on div "3 4" at bounding box center [1346, 476] width 57 height 57
click at [1344, 574] on div at bounding box center [1346, 576] width 27 height 15
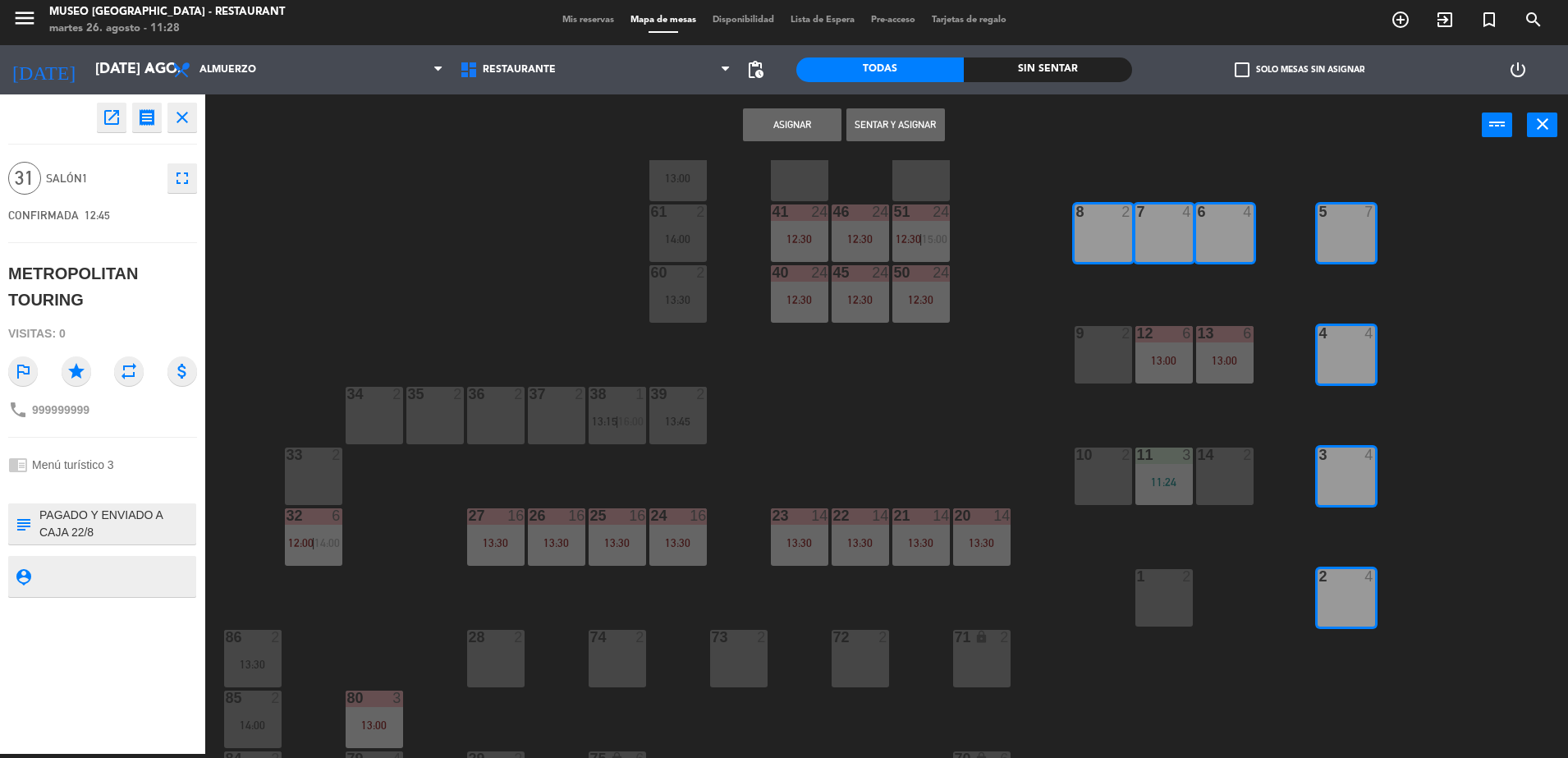
click at [1158, 588] on div "1 2" at bounding box center [1164, 597] width 57 height 57
click at [769, 133] on button "Asignar" at bounding box center [792, 124] width 99 height 33
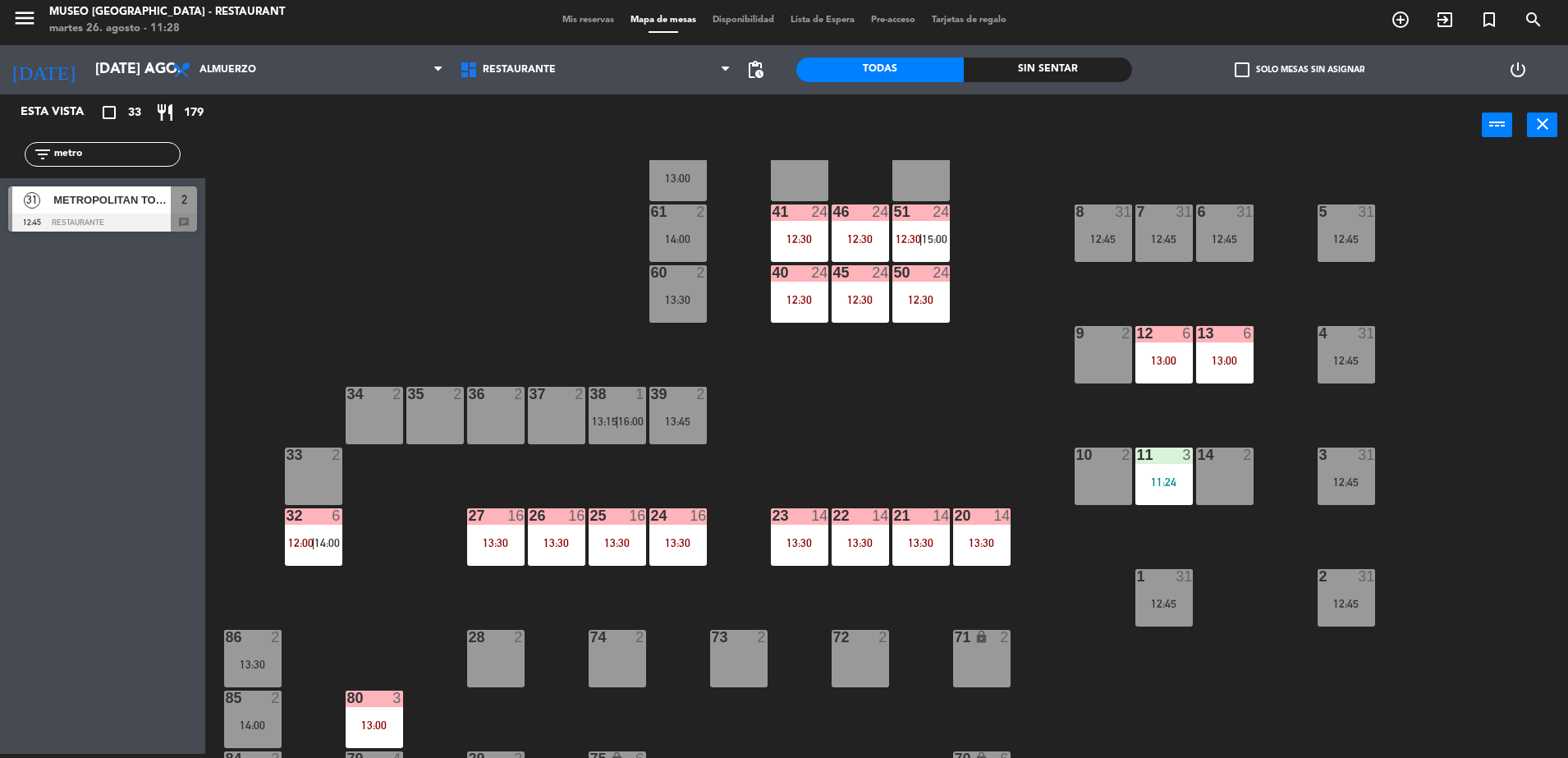
click at [1065, 255] on div "44 5 49 2 54 5 13:45 64 2 13:00 48 10 13:00 53 10 13:00 63 2 16:30 43 10 13:00 …" at bounding box center [894, 459] width 1347 height 598
click at [1103, 250] on div "8 31 12:45" at bounding box center [1103, 233] width 57 height 57
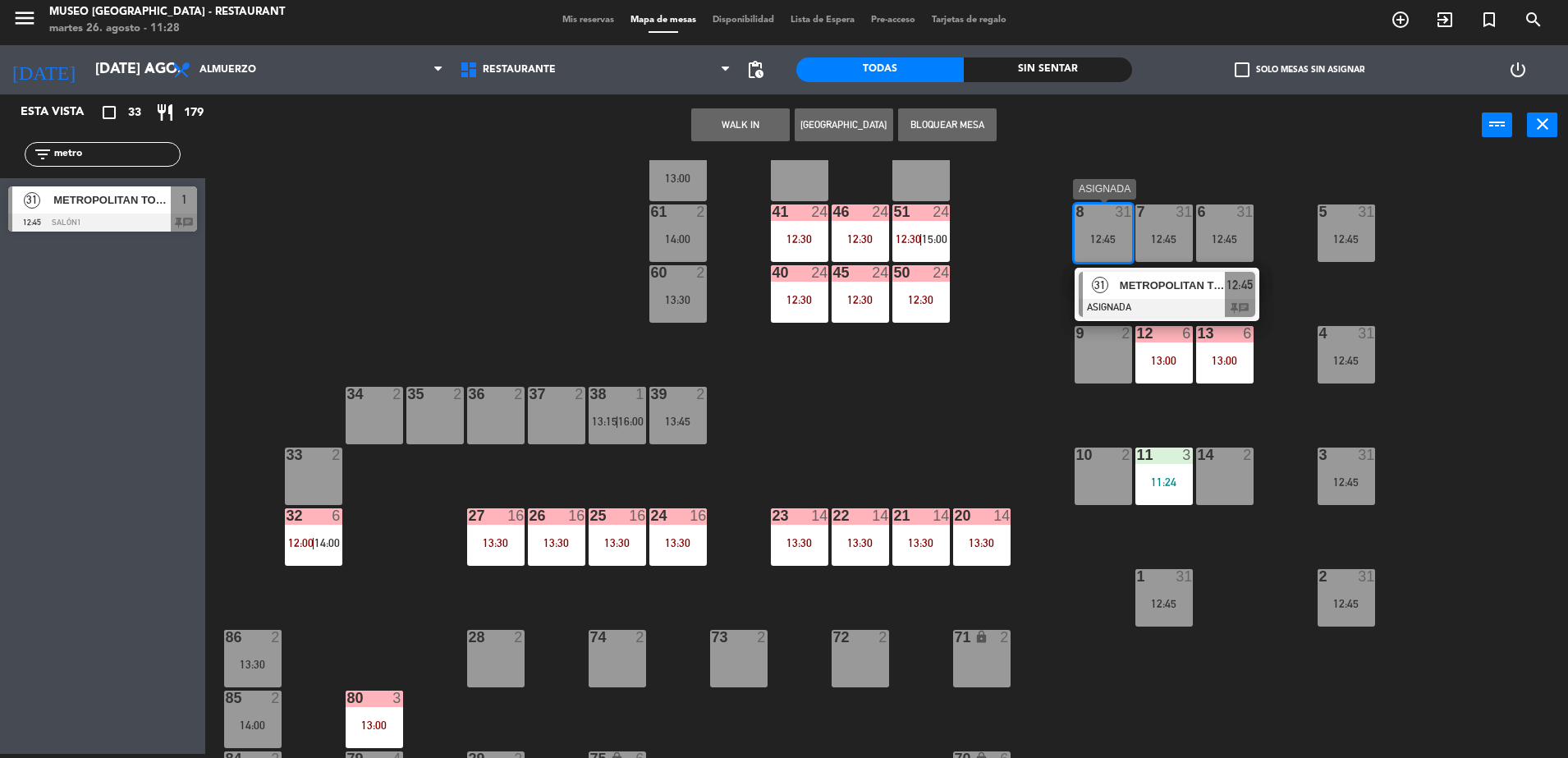
click at [1120, 277] on span "METROPOLITAN TOURING" at bounding box center [1172, 285] width 105 height 17
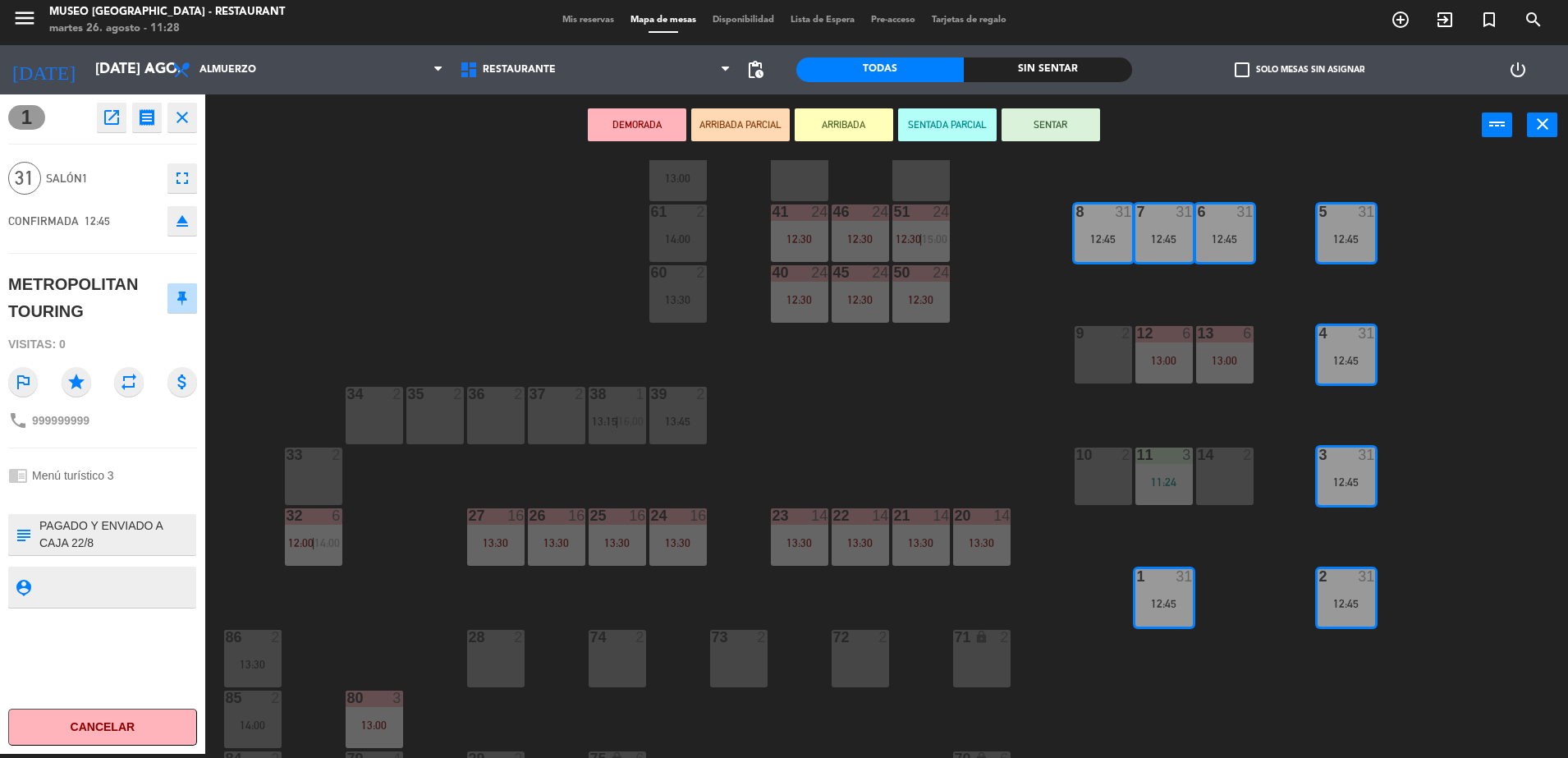
click at [652, 118] on button "DEMORADA" at bounding box center [636, 124] width 99 height 33
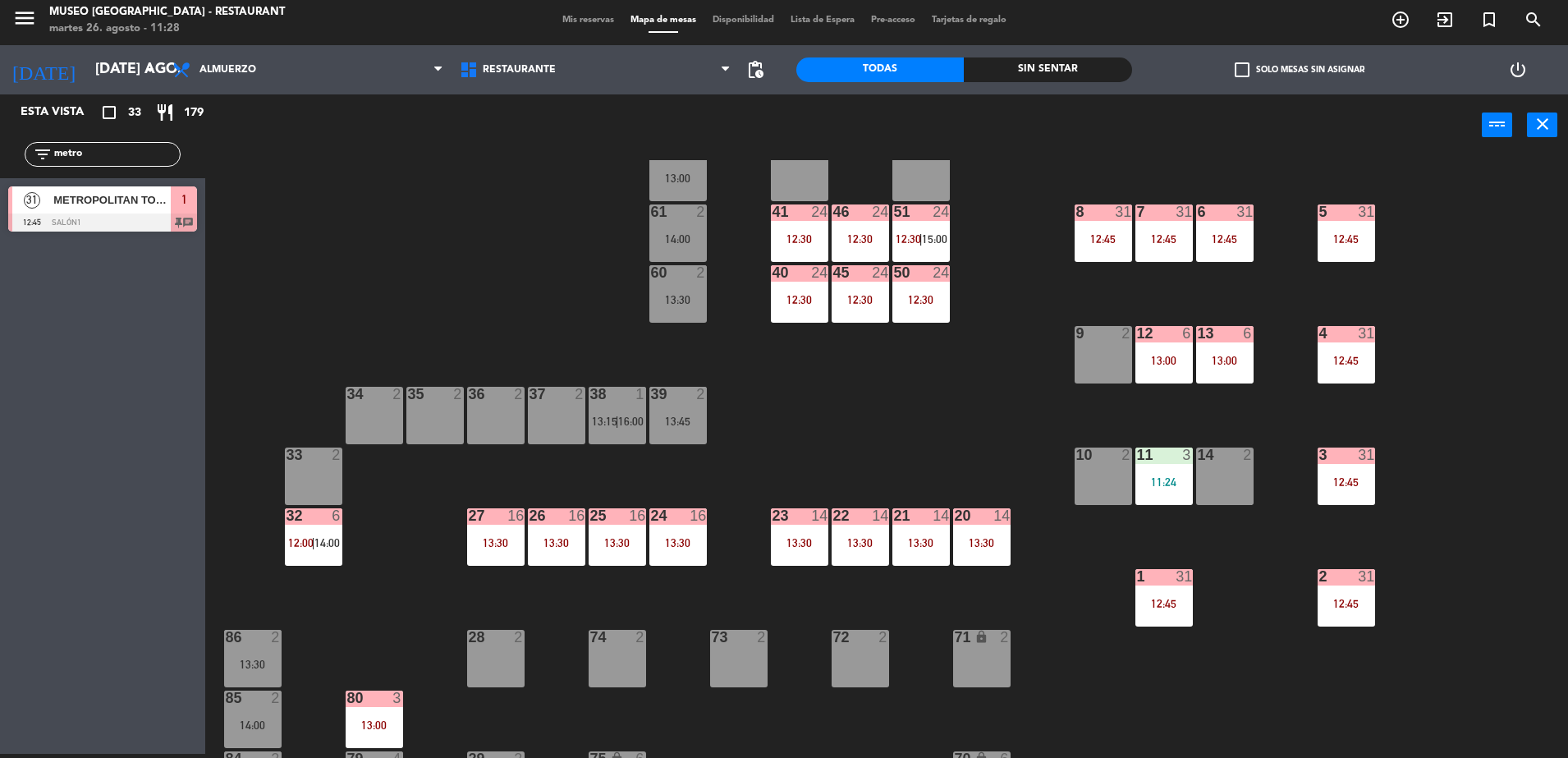
click at [977, 452] on div "44 5 49 2 54 5 13:45 64 2 13:00 48 10 13:00 53 10 13:00 63 2 16:30 43 10 13:00 …" at bounding box center [894, 459] width 1347 height 598
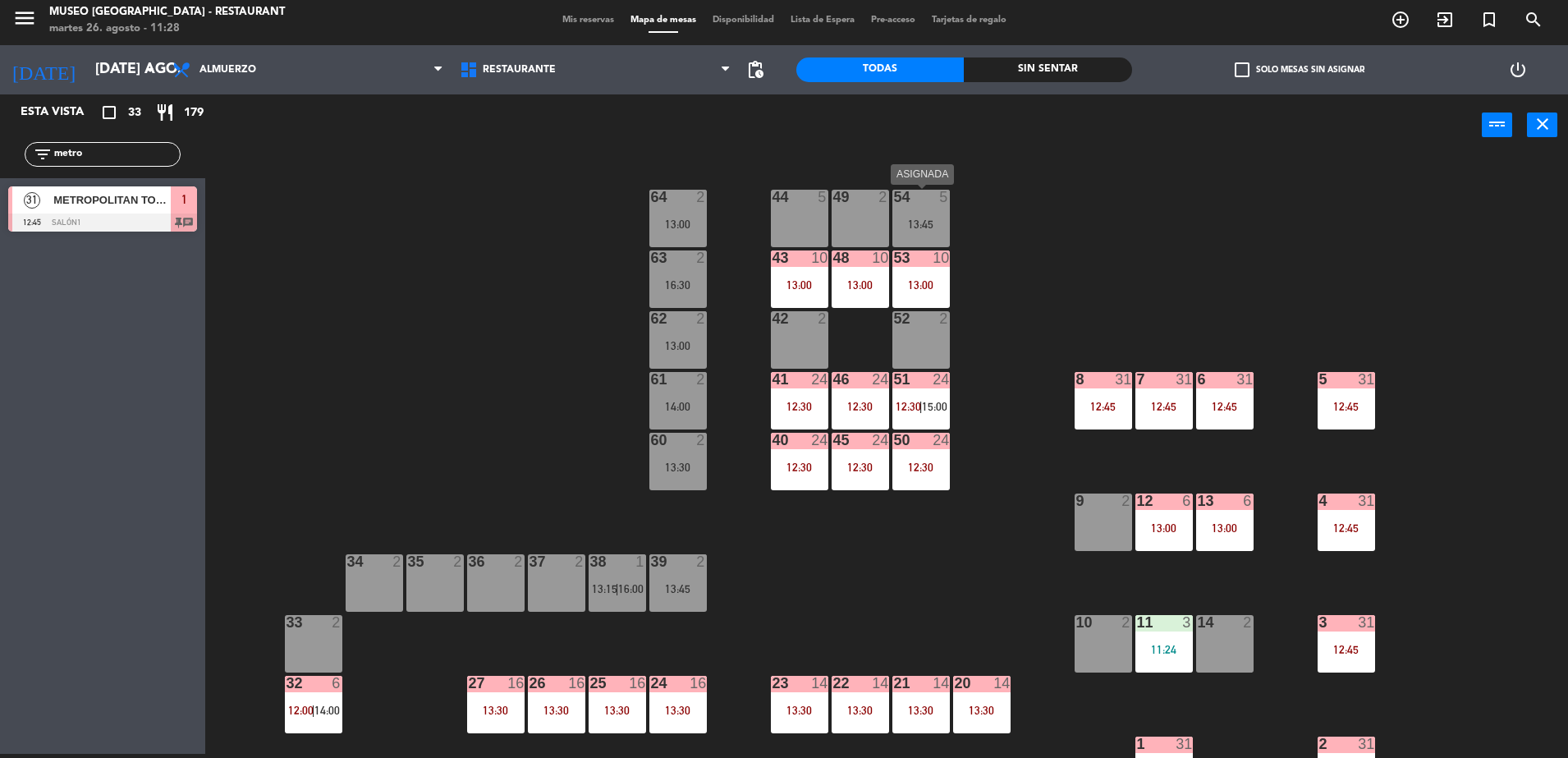
click at [912, 208] on div "54 5 13:45" at bounding box center [921, 218] width 57 height 57
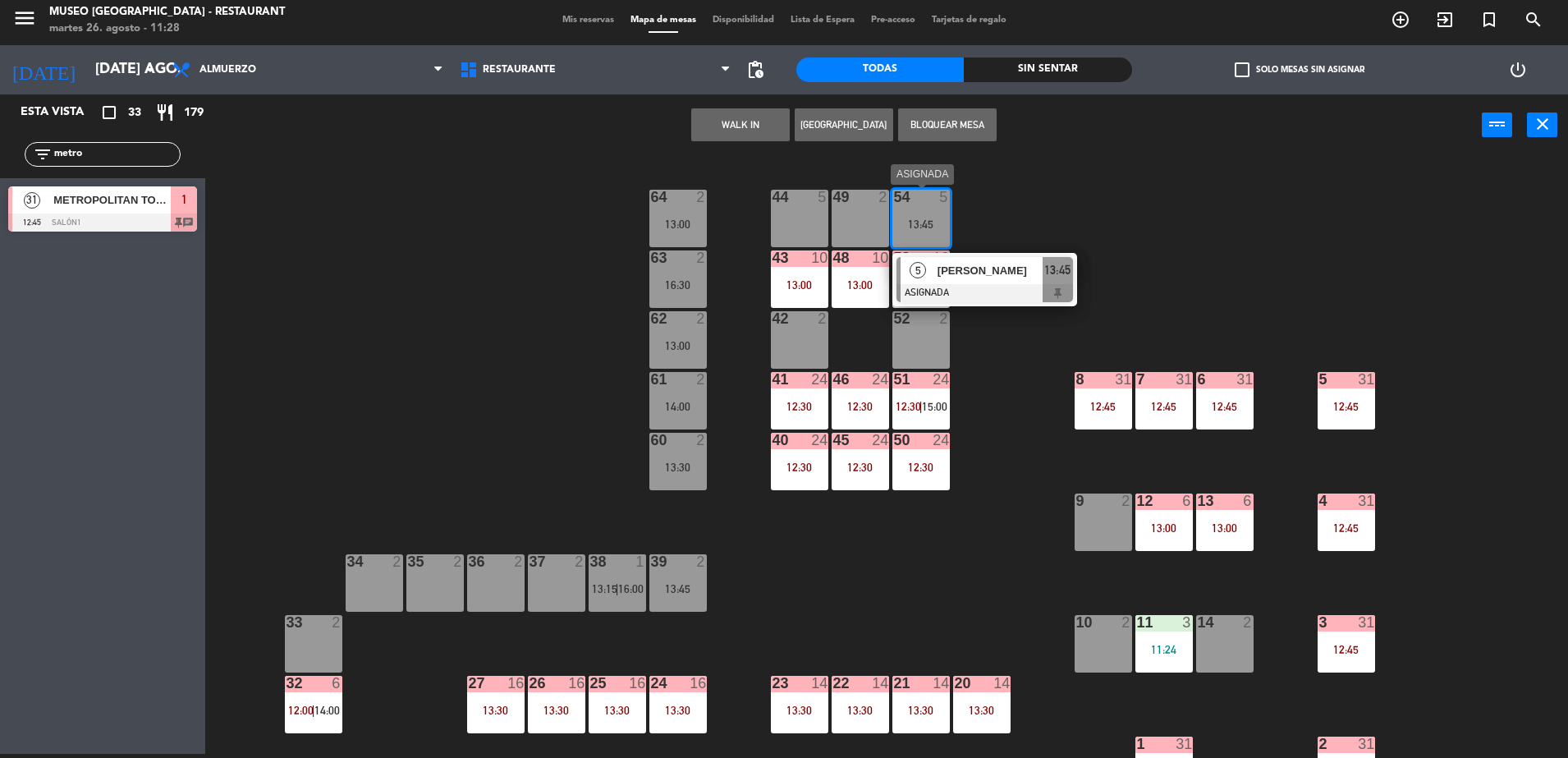
click at [982, 270] on span "[PERSON_NAME]" at bounding box center [991, 271] width 105 height 17
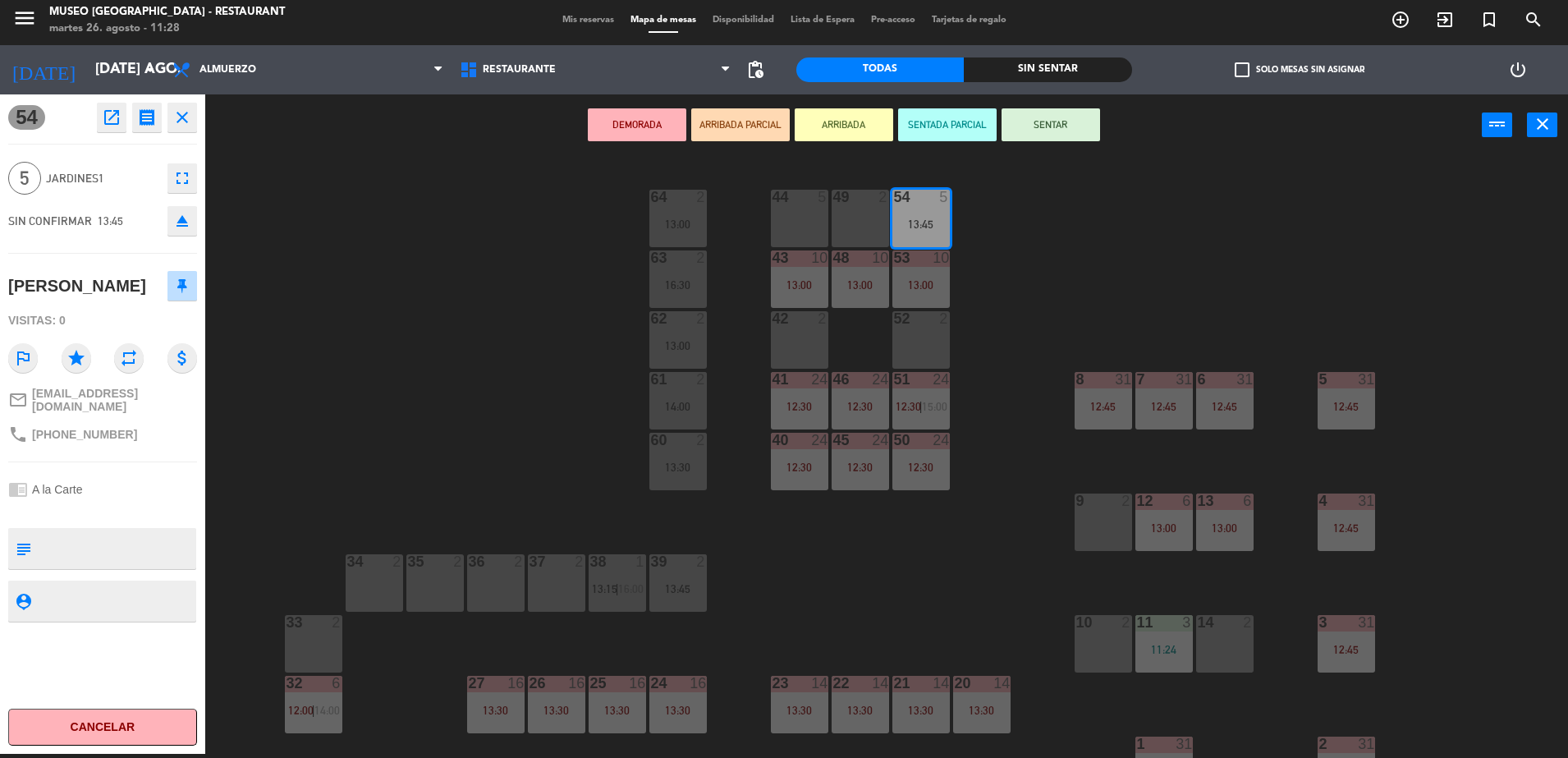
click at [1214, 635] on div "14 2" at bounding box center [1225, 643] width 57 height 57
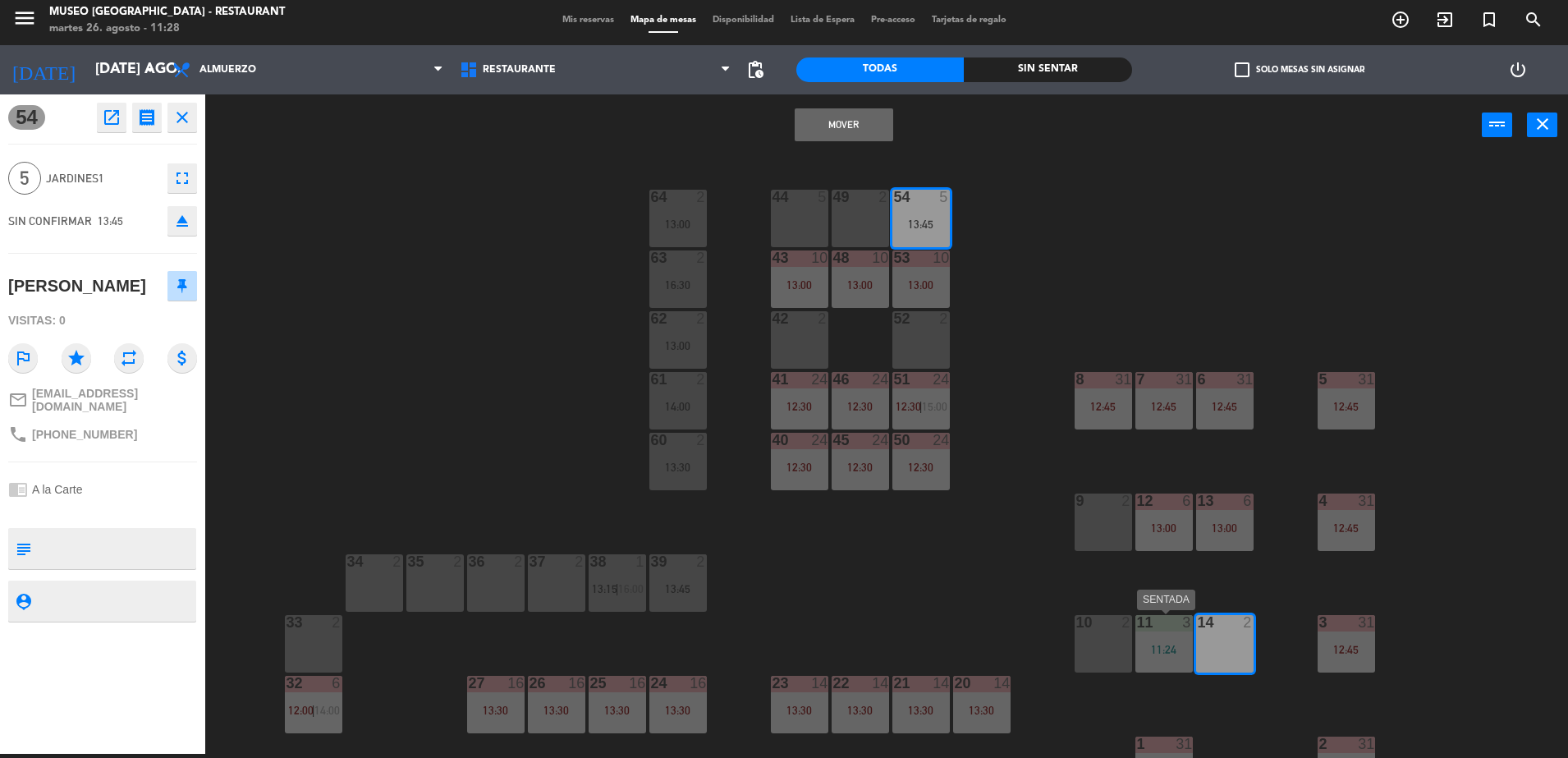
click at [1132, 628] on div "11" at bounding box center [1137, 623] width 27 height 15
click at [808, 135] on button "Mover y Unir" at bounding box center [792, 124] width 99 height 33
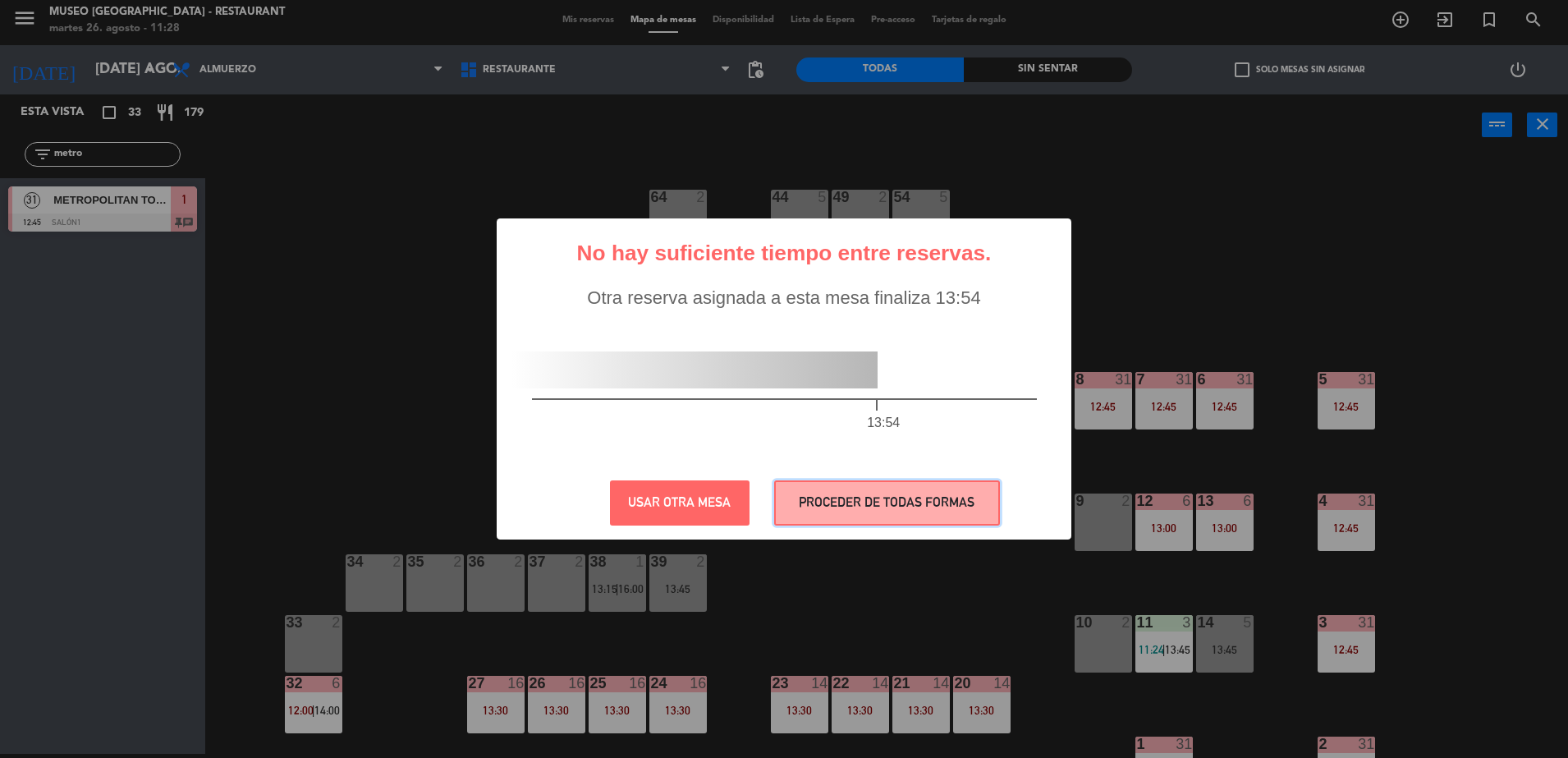
click at [885, 504] on button "PROCEDER DE TODAS FORMAS" at bounding box center [887, 503] width 226 height 45
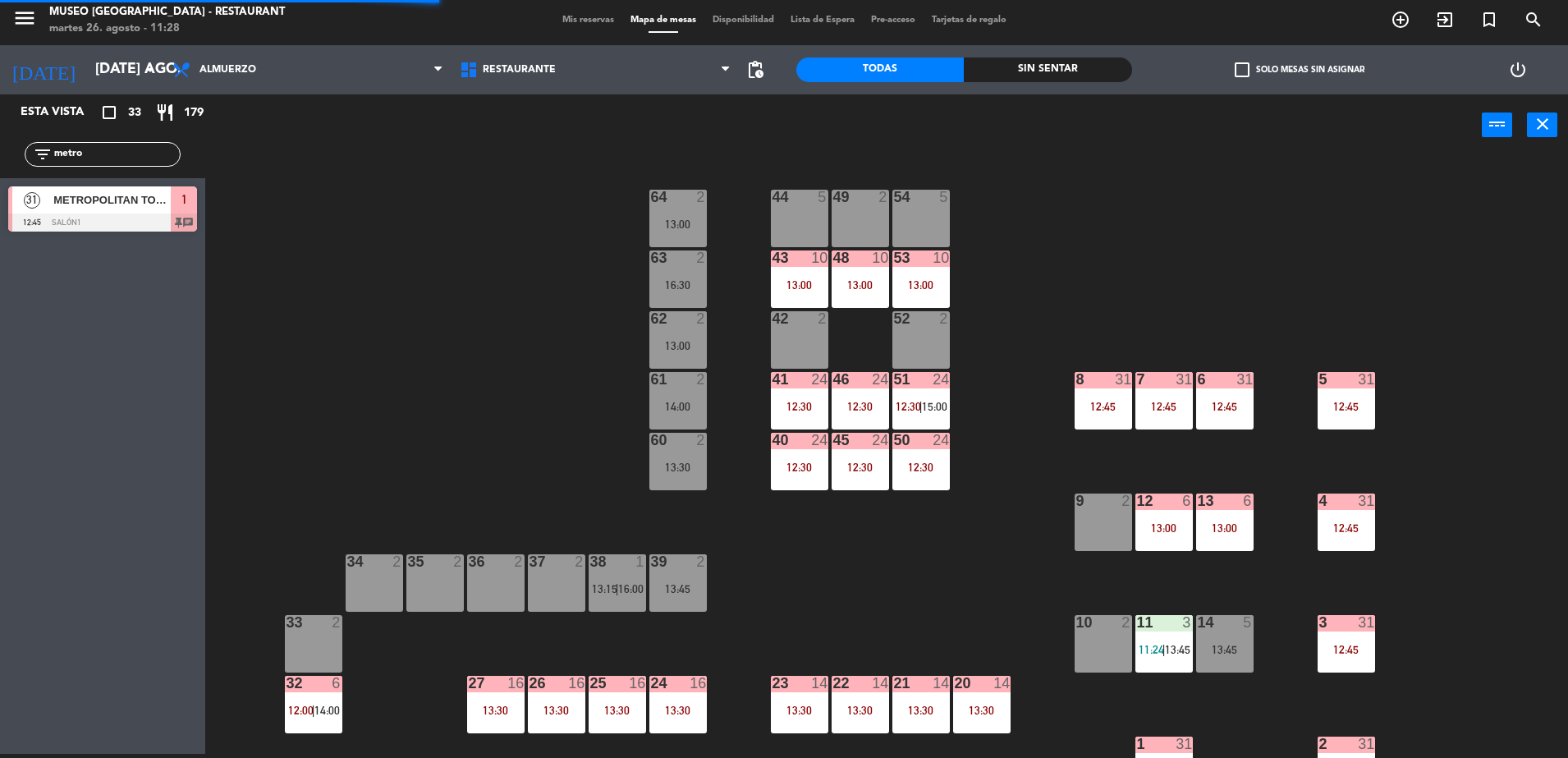
click at [991, 581] on div "44 5 49 2 54 5 64 2 13:00 48 10 13:00 53 10 13:00 63 2 16:30 43 10 13:00 62 2 1…" at bounding box center [894, 459] width 1347 height 598
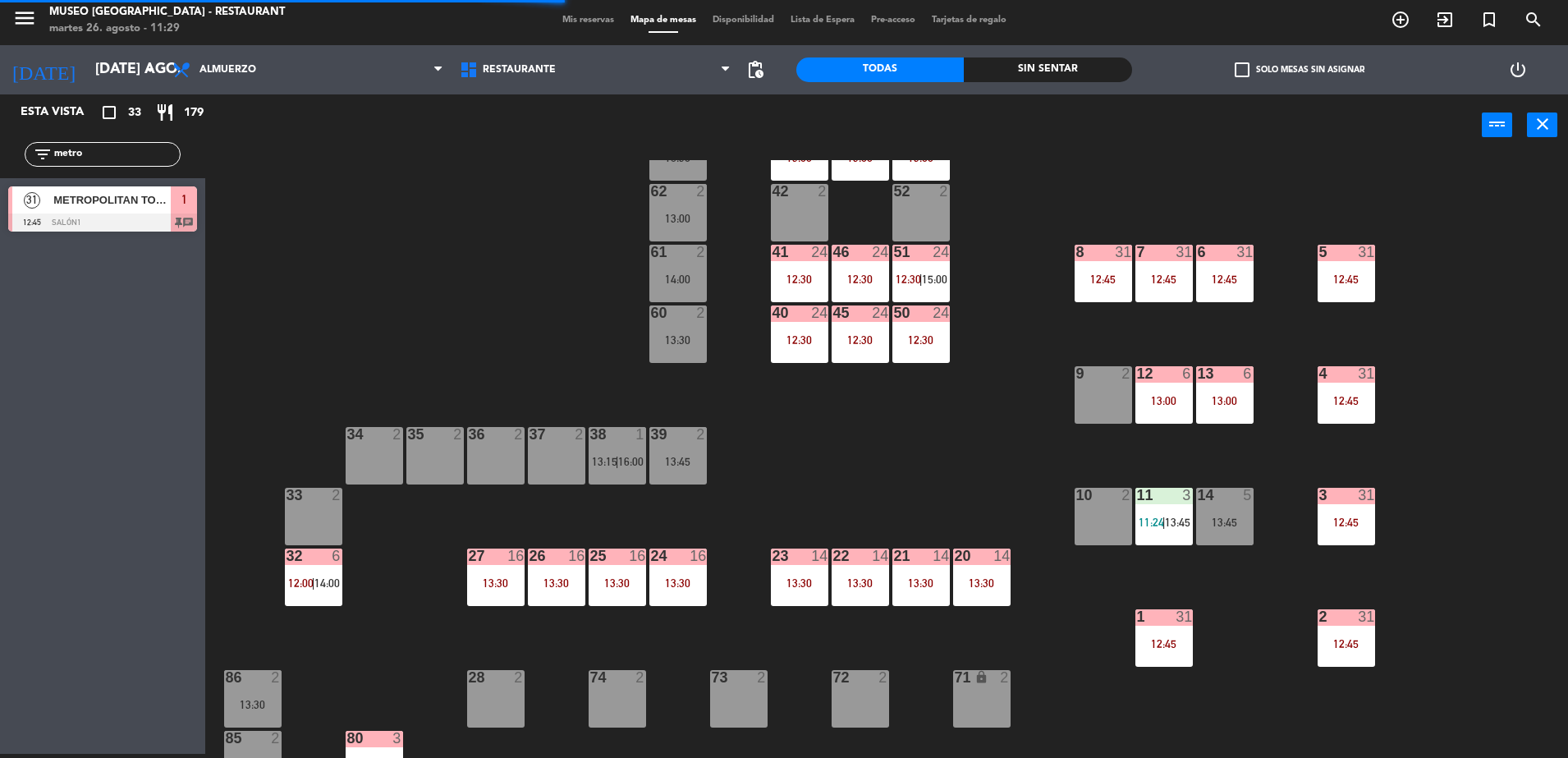
scroll to position [131, 0]
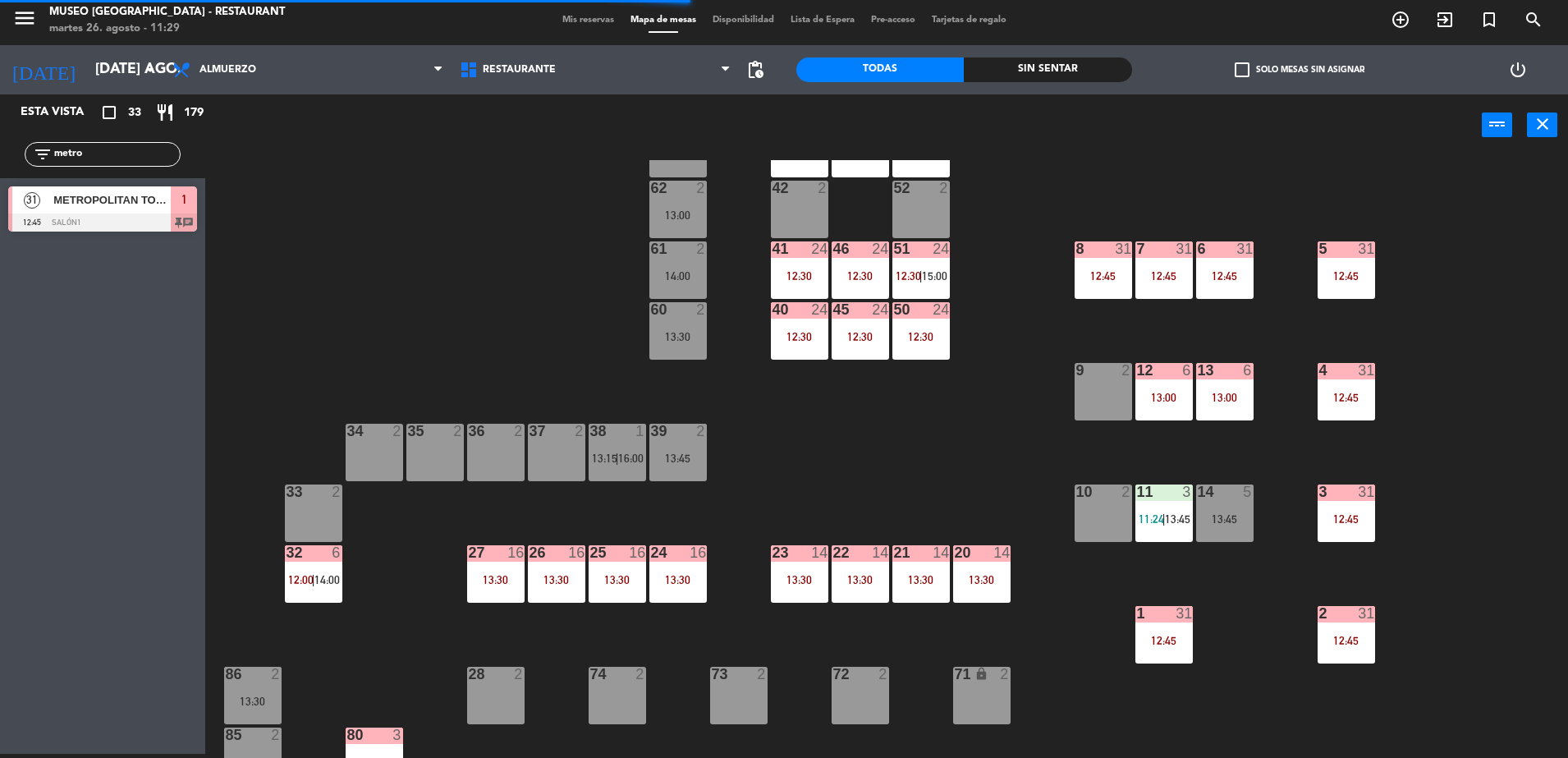
click at [1152, 542] on div "11 3 11:24 | 13:45" at bounding box center [1164, 513] width 57 height 57
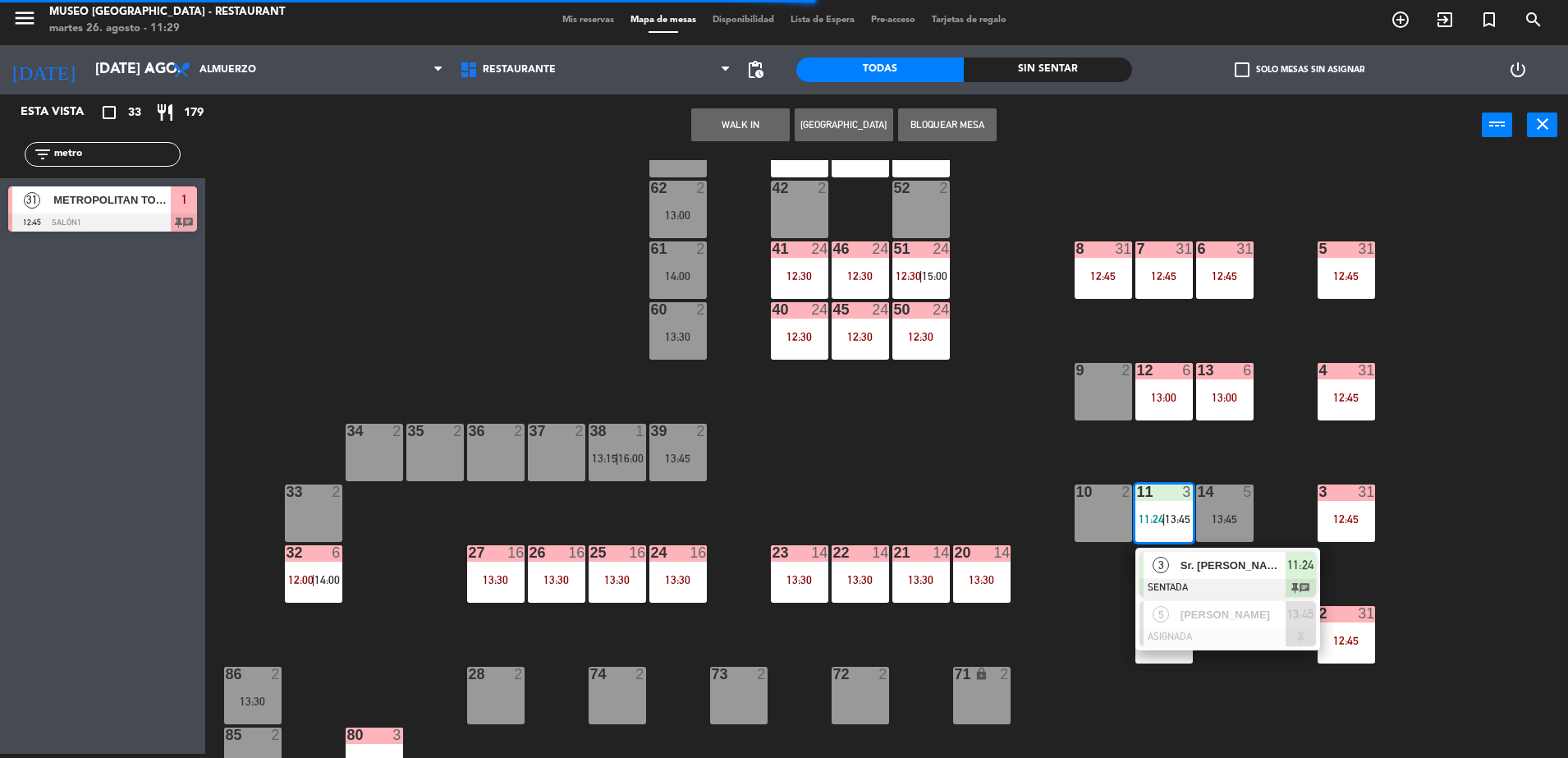
click at [1174, 565] on div "3" at bounding box center [1162, 565] width 36 height 27
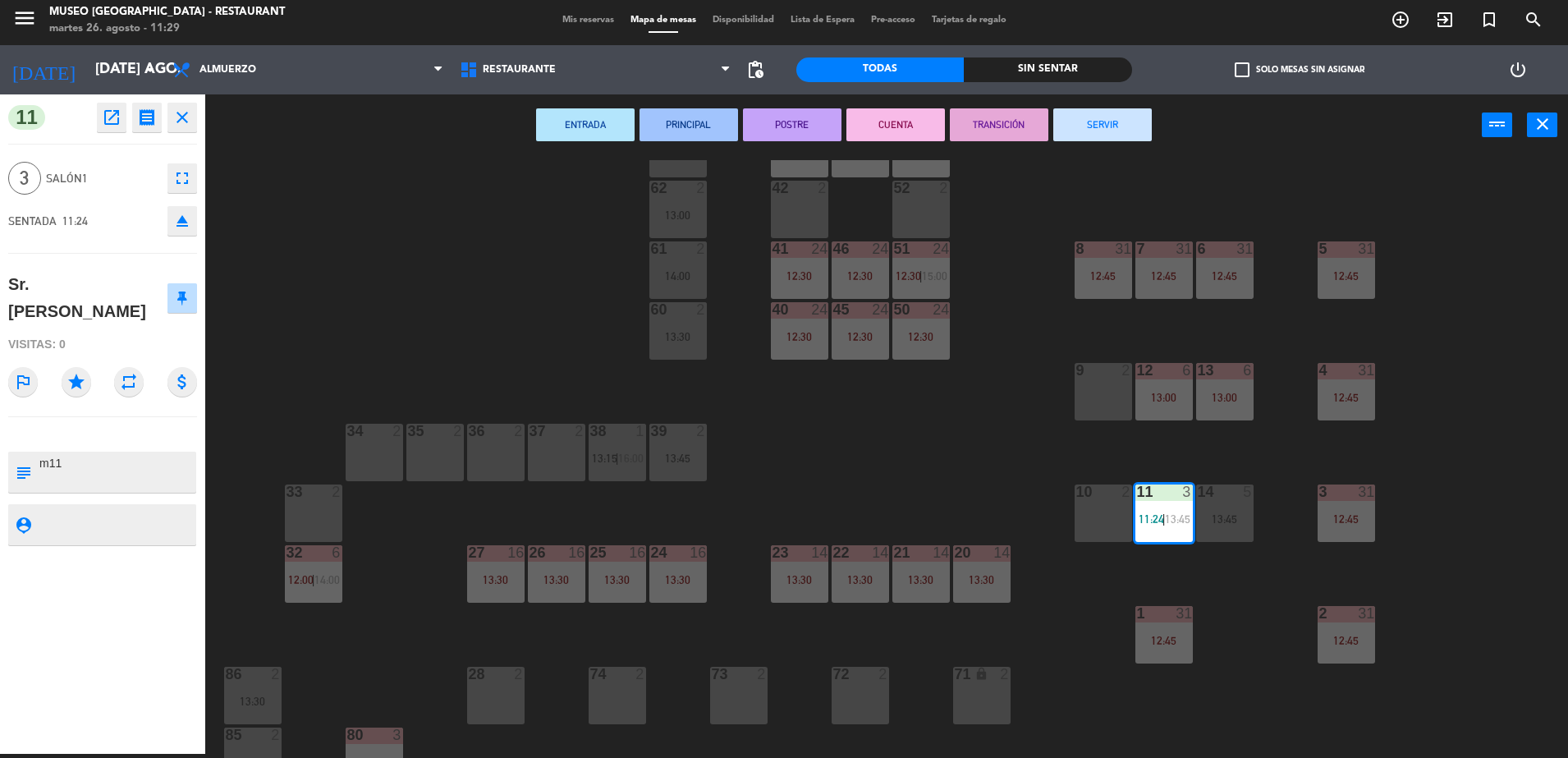
click at [462, 352] on div "44 5 49 2 54 5 64 2 13:00 48 10 13:00 53 10 13:00 63 2 16:30 43 10 13:00 62 2 1…" at bounding box center [894, 459] width 1347 height 598
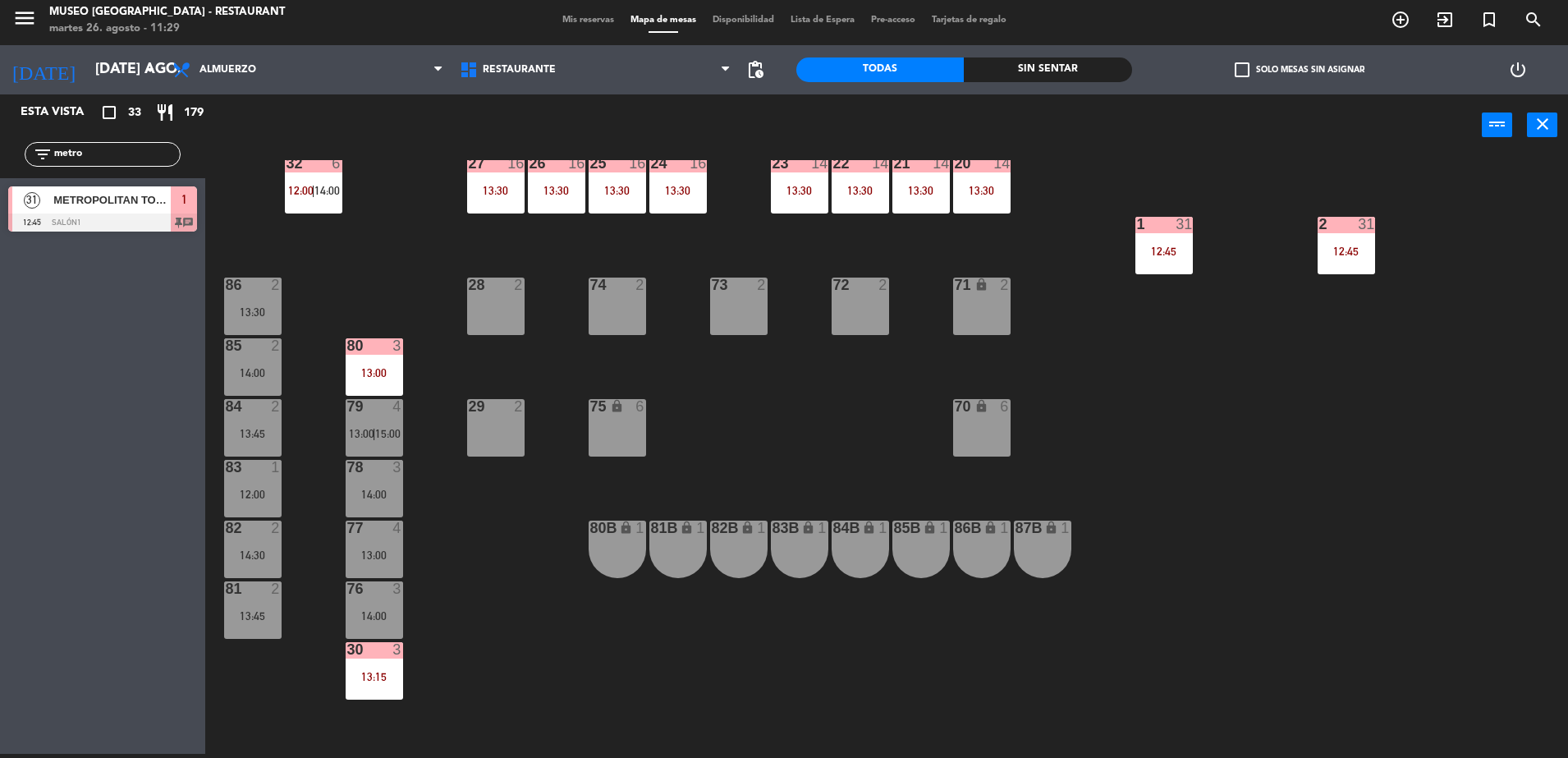
scroll to position [530, 0]
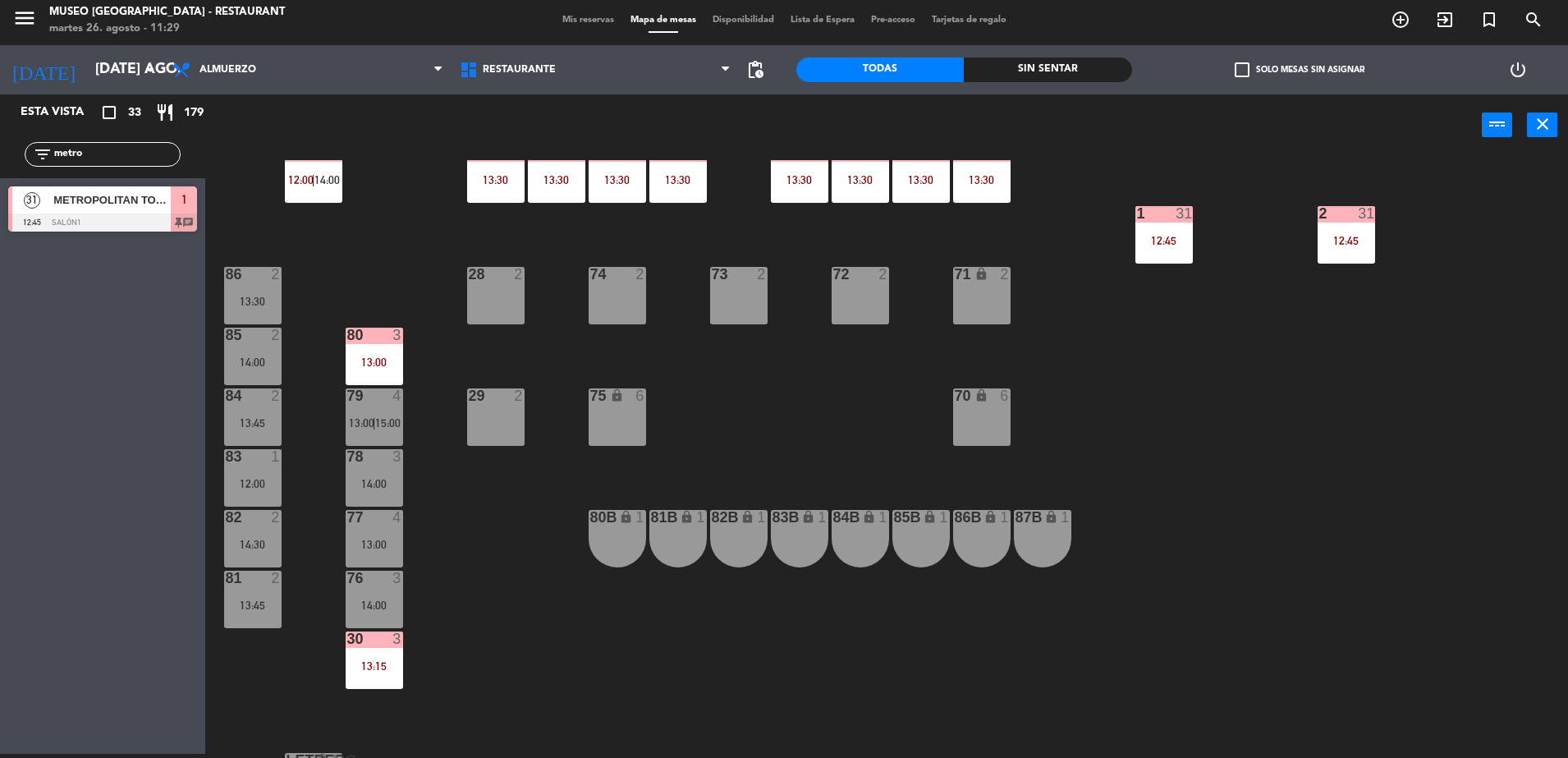
drag, startPoint x: 462, startPoint y: 352, endPoint x: 368, endPoint y: 289, distance: 113.2
click at [368, 289] on div "44 5 49 2 54 5 64 2 13:00 48 10 13:00 53 10 13:00 63 2 16:30 43 10 13:00 62 2 1…" at bounding box center [894, 459] width 1347 height 598
click at [764, 437] on div "44 5 49 2 54 5 64 2 13:00 48 10 13:00 53 10 13:00 63 2 16:30 43 10 13:00 62 2 1…" at bounding box center [894, 459] width 1347 height 598
click at [357, 360] on div "13:00" at bounding box center [374, 362] width 57 height 11
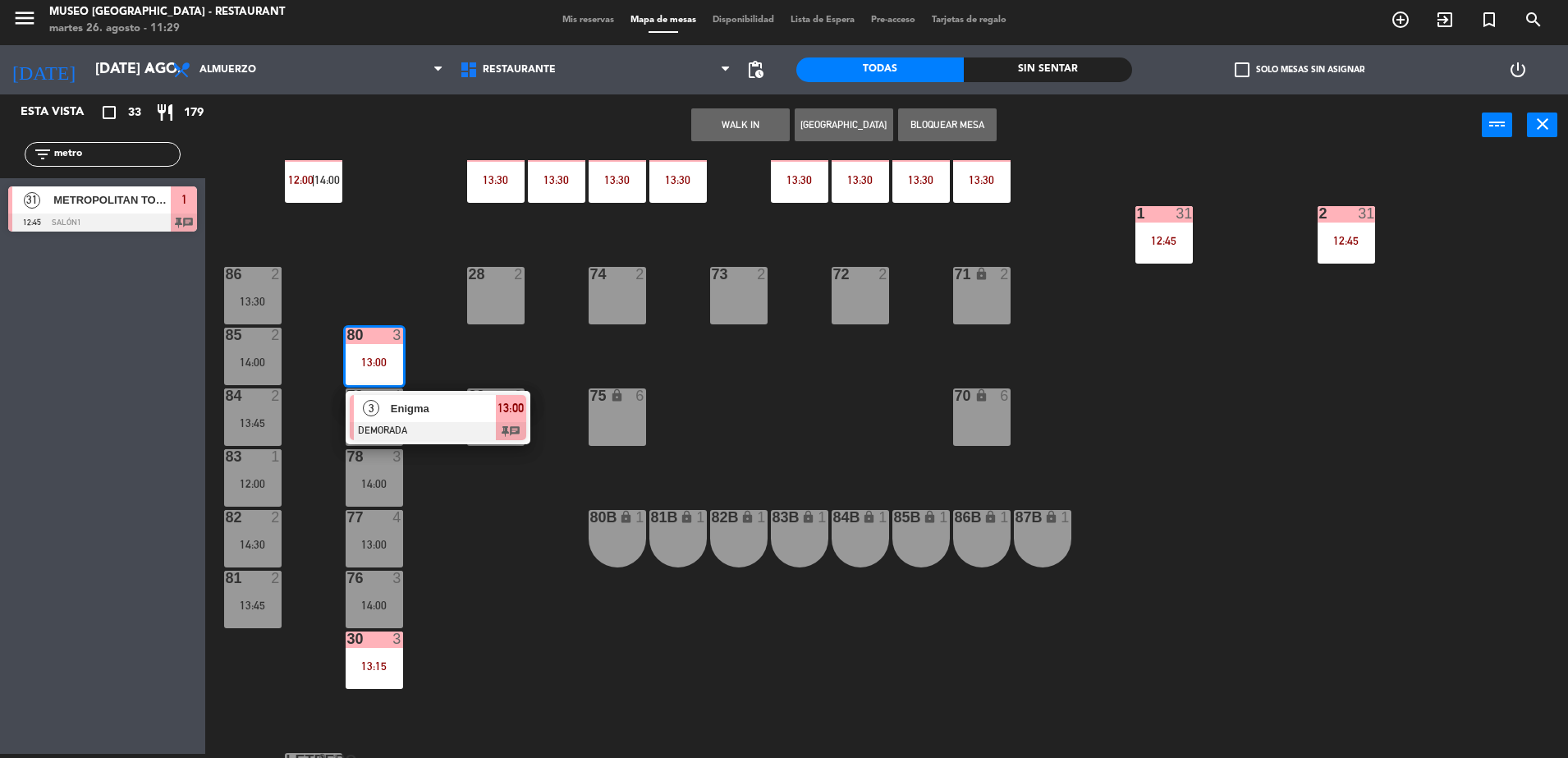
click at [475, 436] on div at bounding box center [438, 431] width 177 height 18
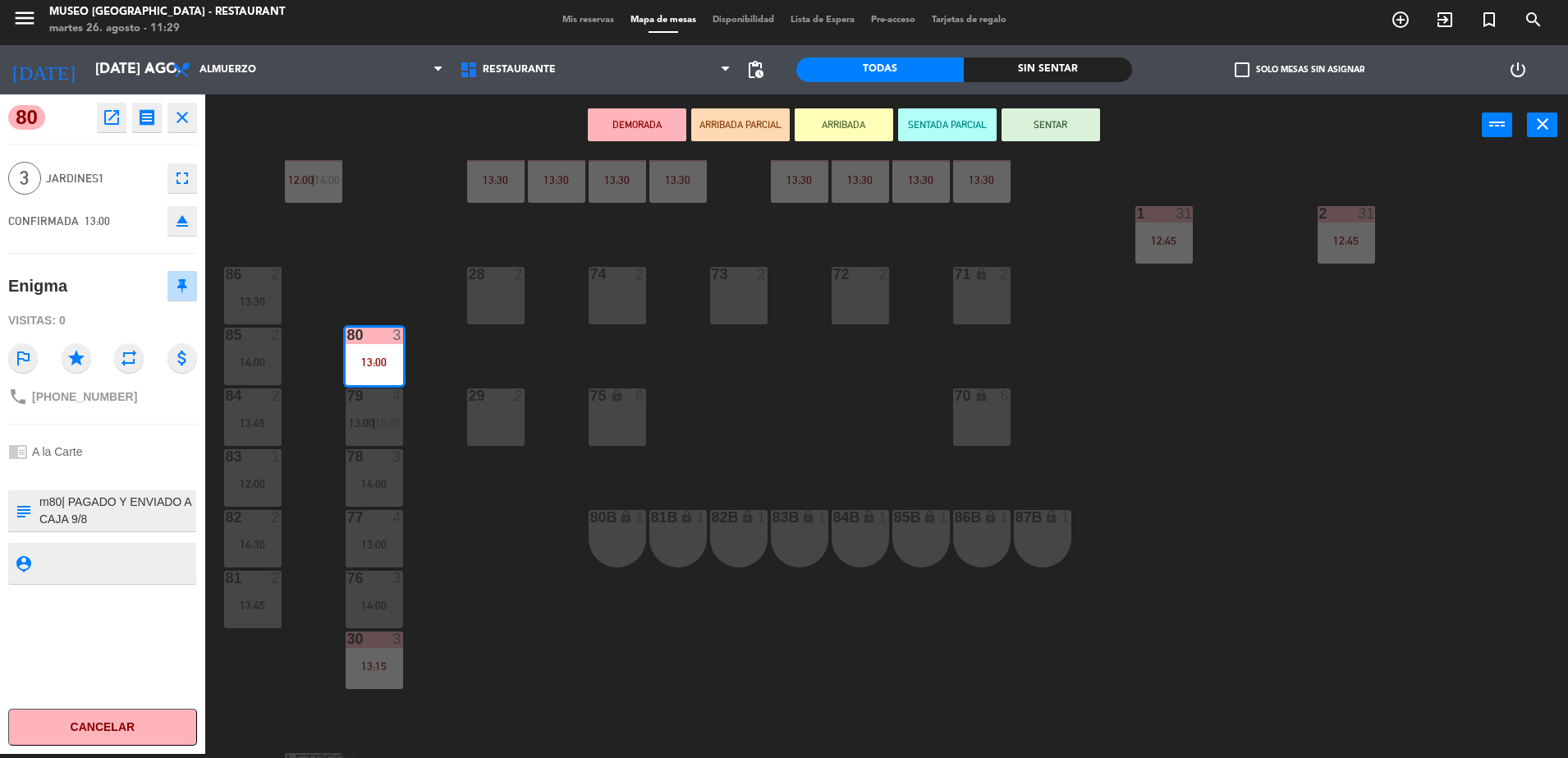
click at [163, 523] on textarea at bounding box center [116, 511] width 157 height 35
click at [585, 621] on div "44 5 49 2 54 5 64 2 13:00 48 10 13:00 53 10 13:00 63 2 16:30 43 10 13:00 62 2 1…" at bounding box center [894, 459] width 1347 height 598
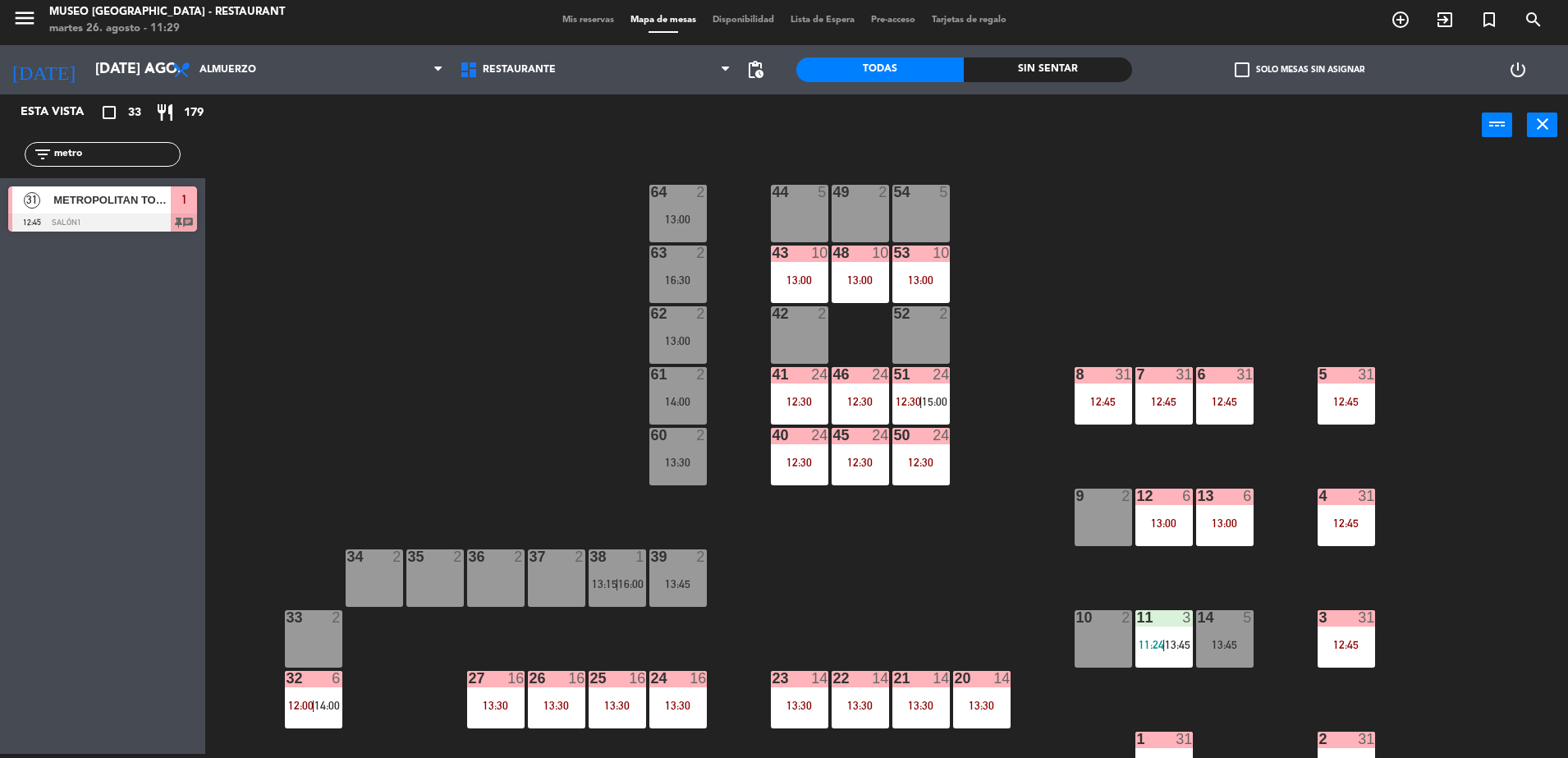
scroll to position [0, 0]
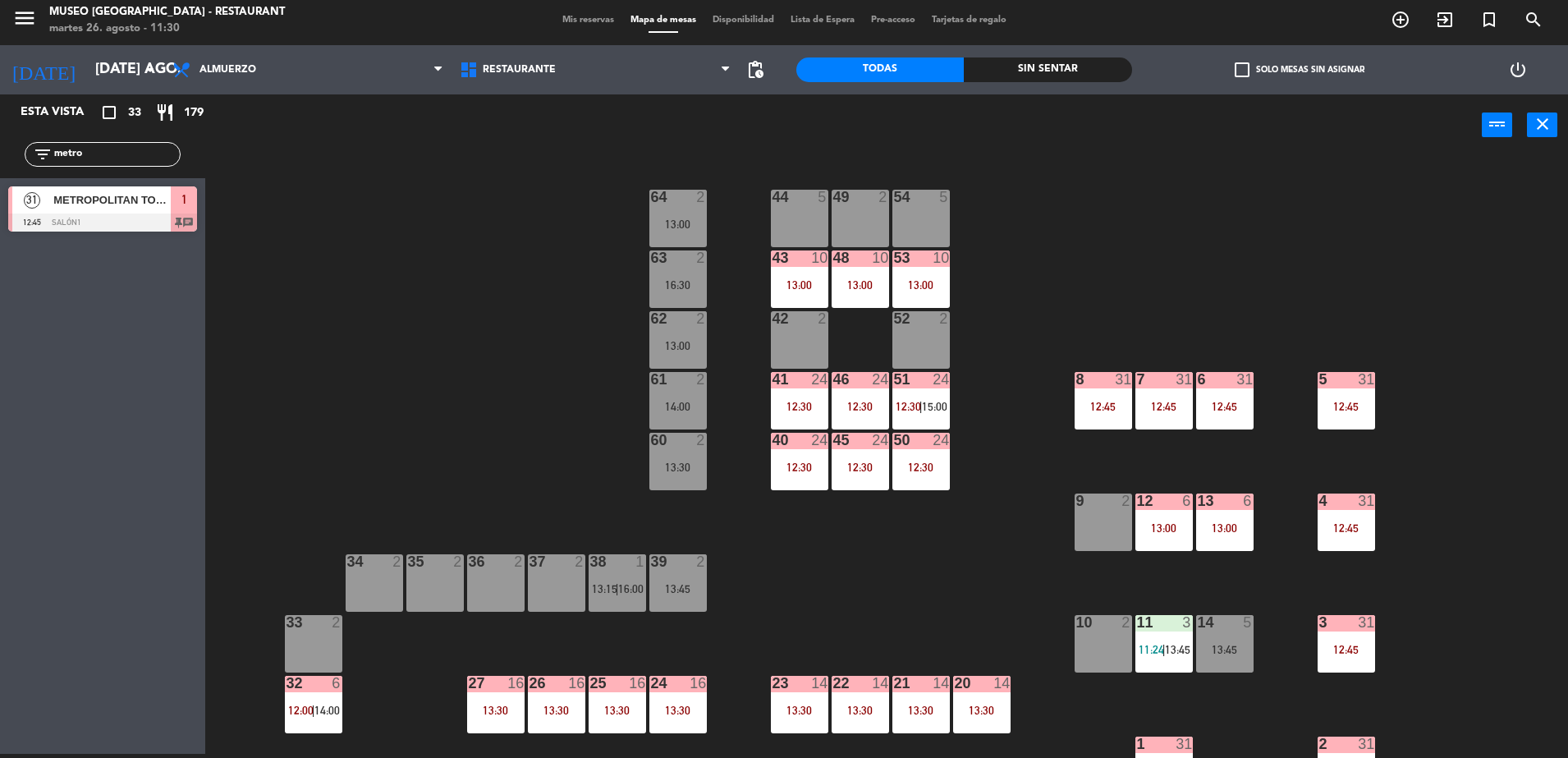
click at [407, 413] on div "44 5 49 2 54 5 64 2 13:00 48 10 13:00 53 10 13:00 63 2 16:30 43 10 13:00 62 2 1…" at bounding box center [894, 459] width 1347 height 598
click at [840, 579] on div "44 5 49 2 54 5 64 2 13:00 48 10 13:00 53 10 13:00 63 2 16:30 43 10 13:00 62 2 1…" at bounding box center [894, 459] width 1347 height 598
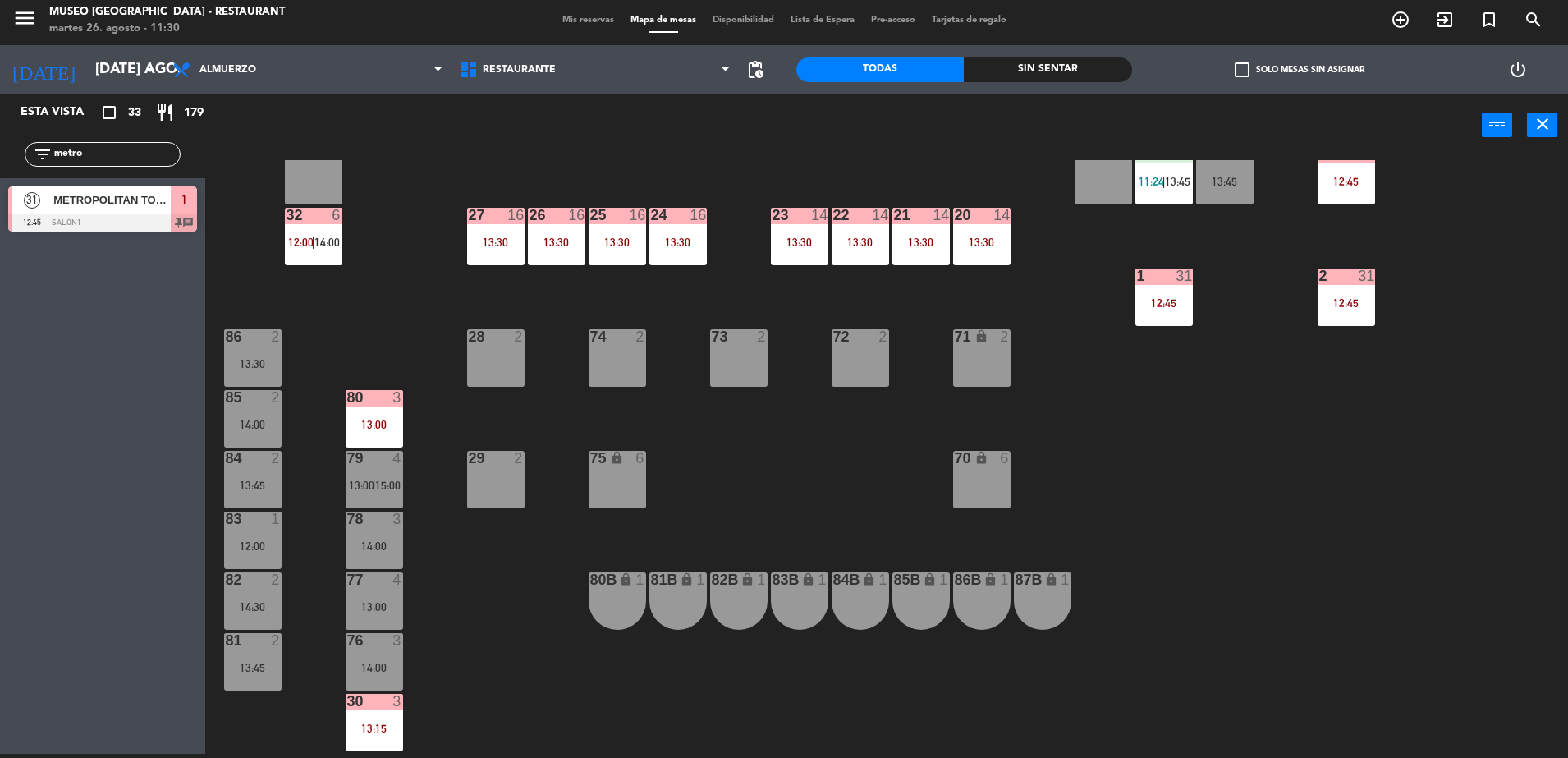
scroll to position [479, 0]
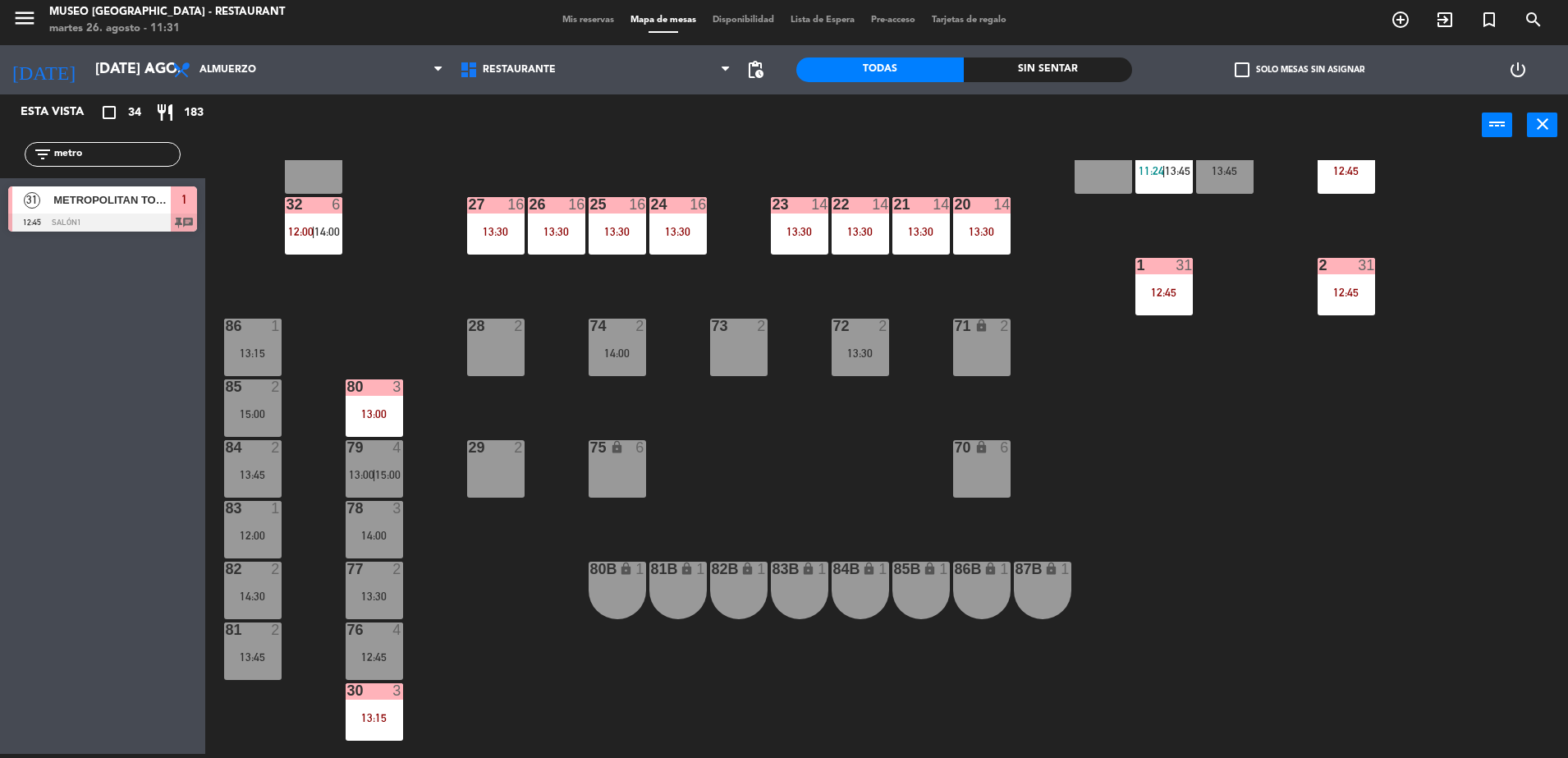
click at [822, 475] on div "44 3 14:00 49 2 54 4 13:00 64 2 13:00 48 10 13:00 53 10 13:00 63 2 16:30 43 10 …" at bounding box center [894, 459] width 1347 height 598
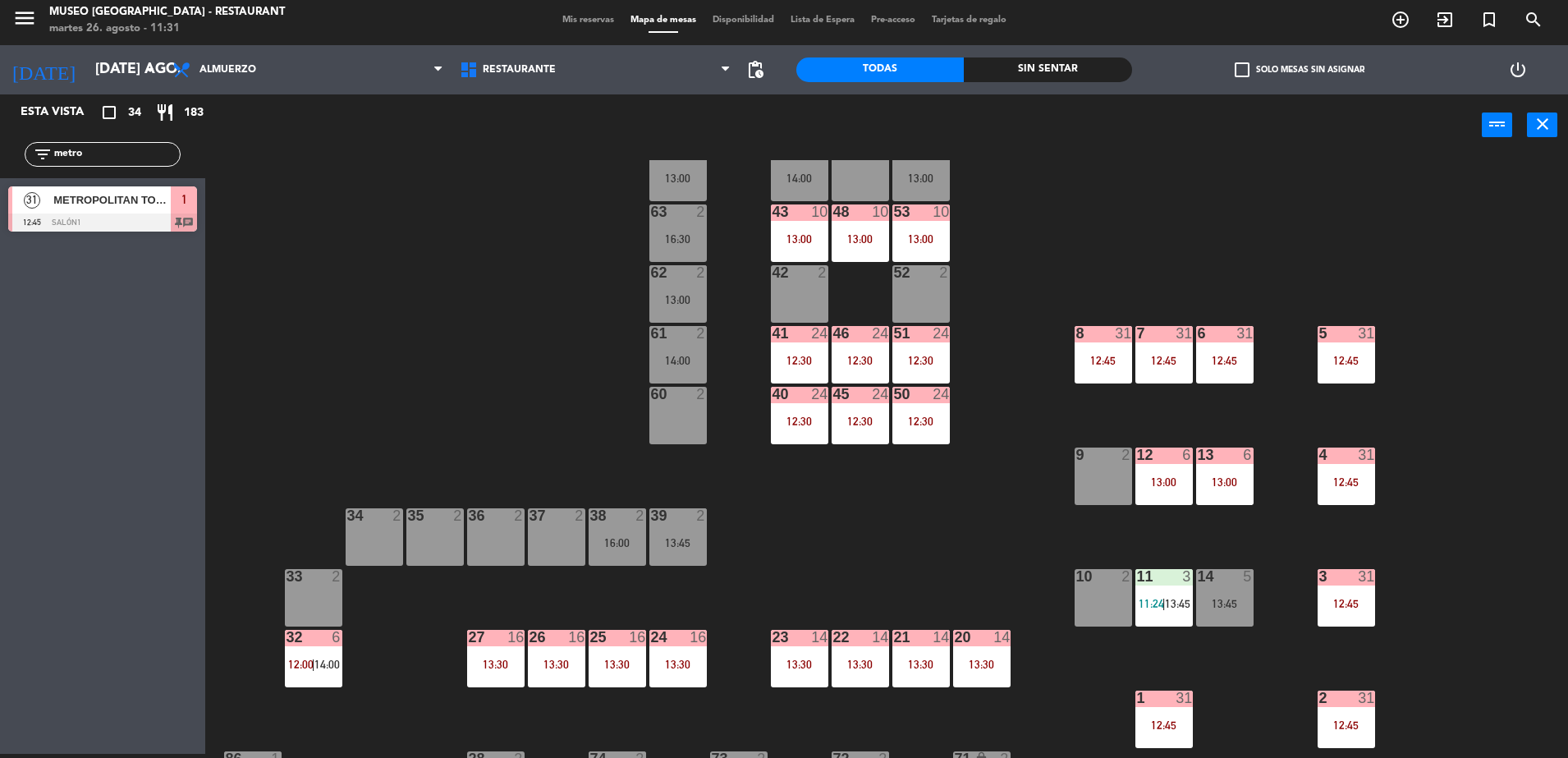
scroll to position [22, 0]
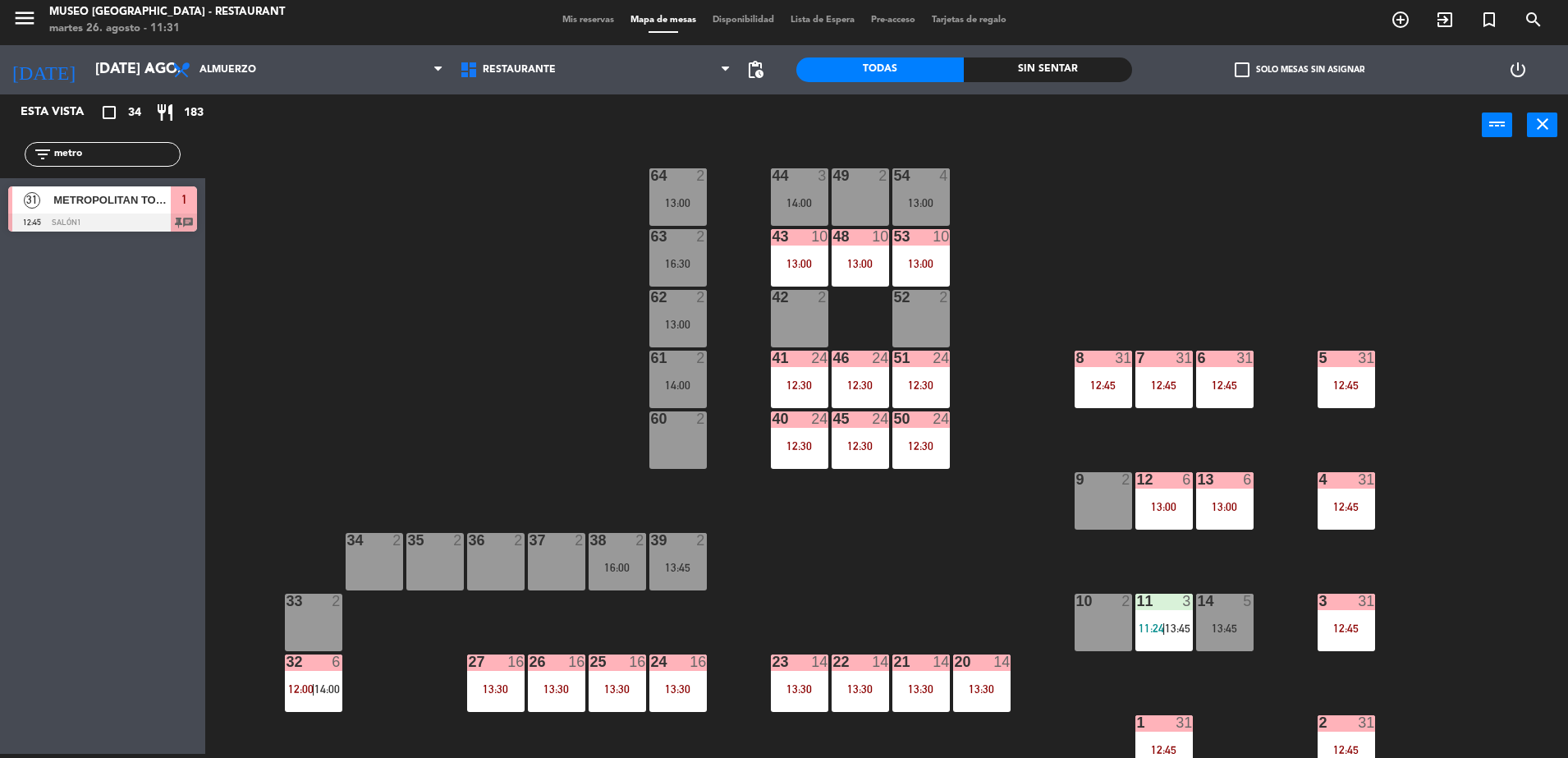
click at [701, 386] on div "14:00" at bounding box center [678, 386] width 57 height 11
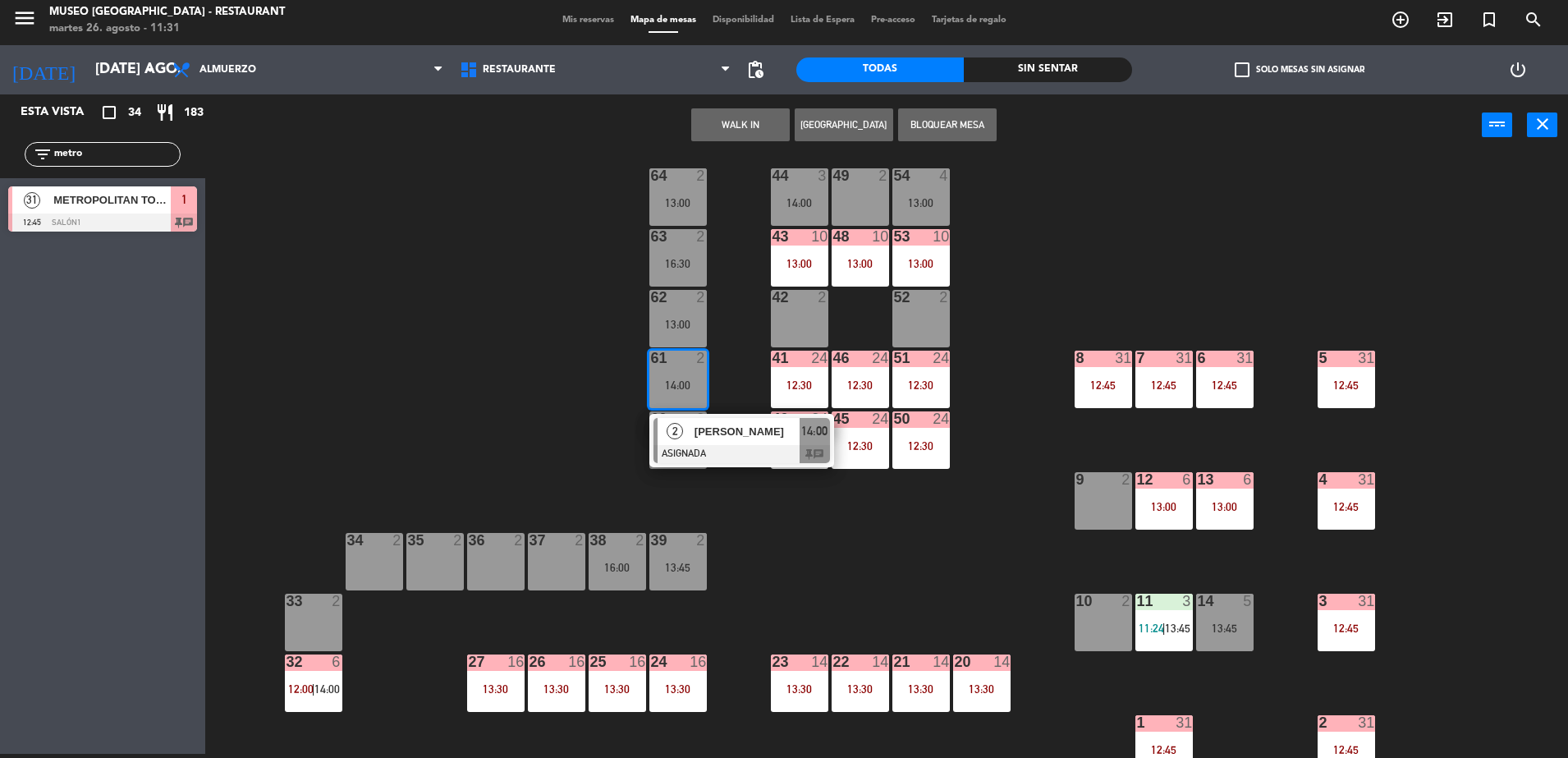
click at [730, 133] on button "WALK IN" at bounding box center [741, 124] width 99 height 33
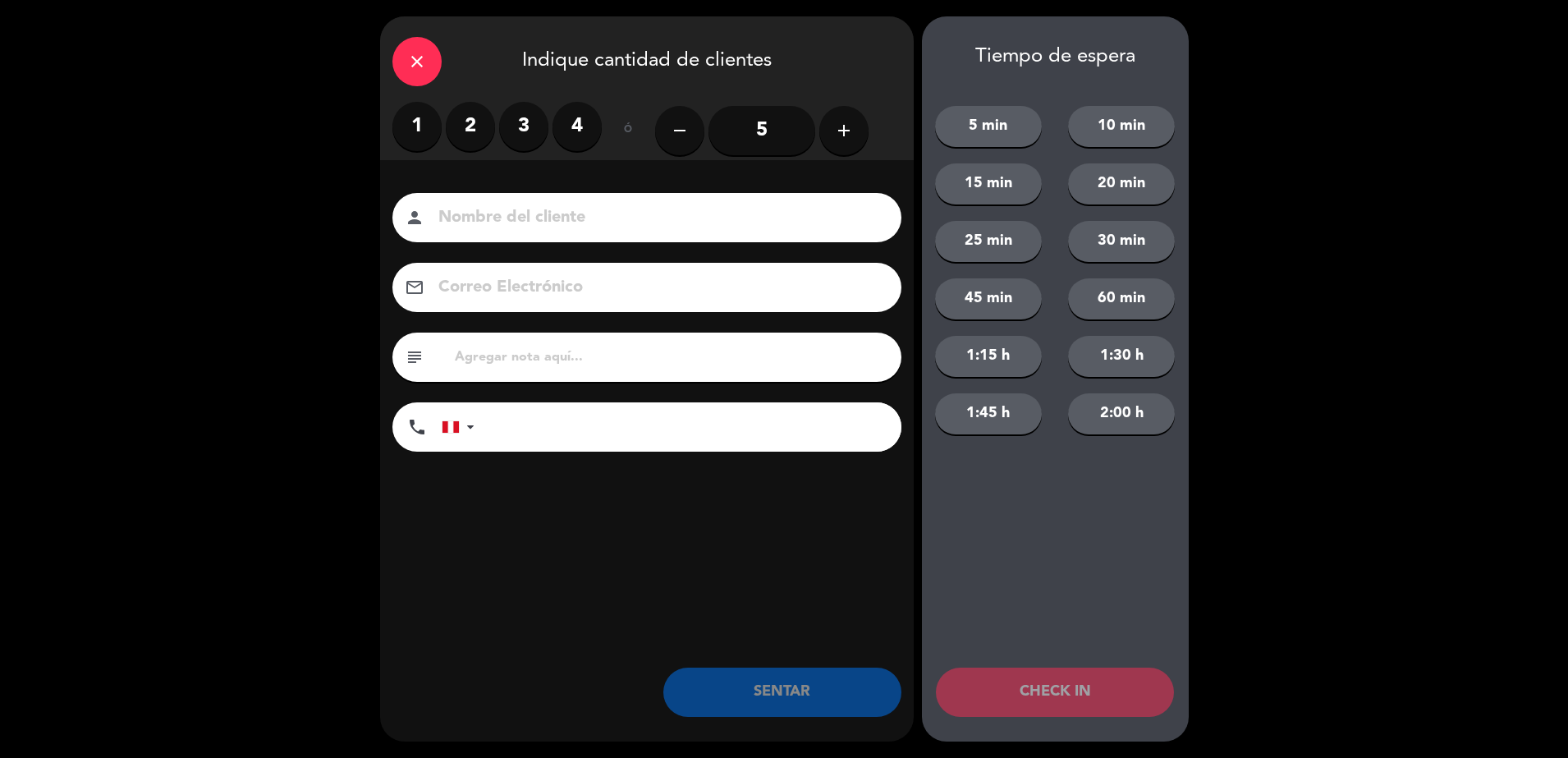
click at [463, 127] on label "2" at bounding box center [470, 126] width 49 height 49
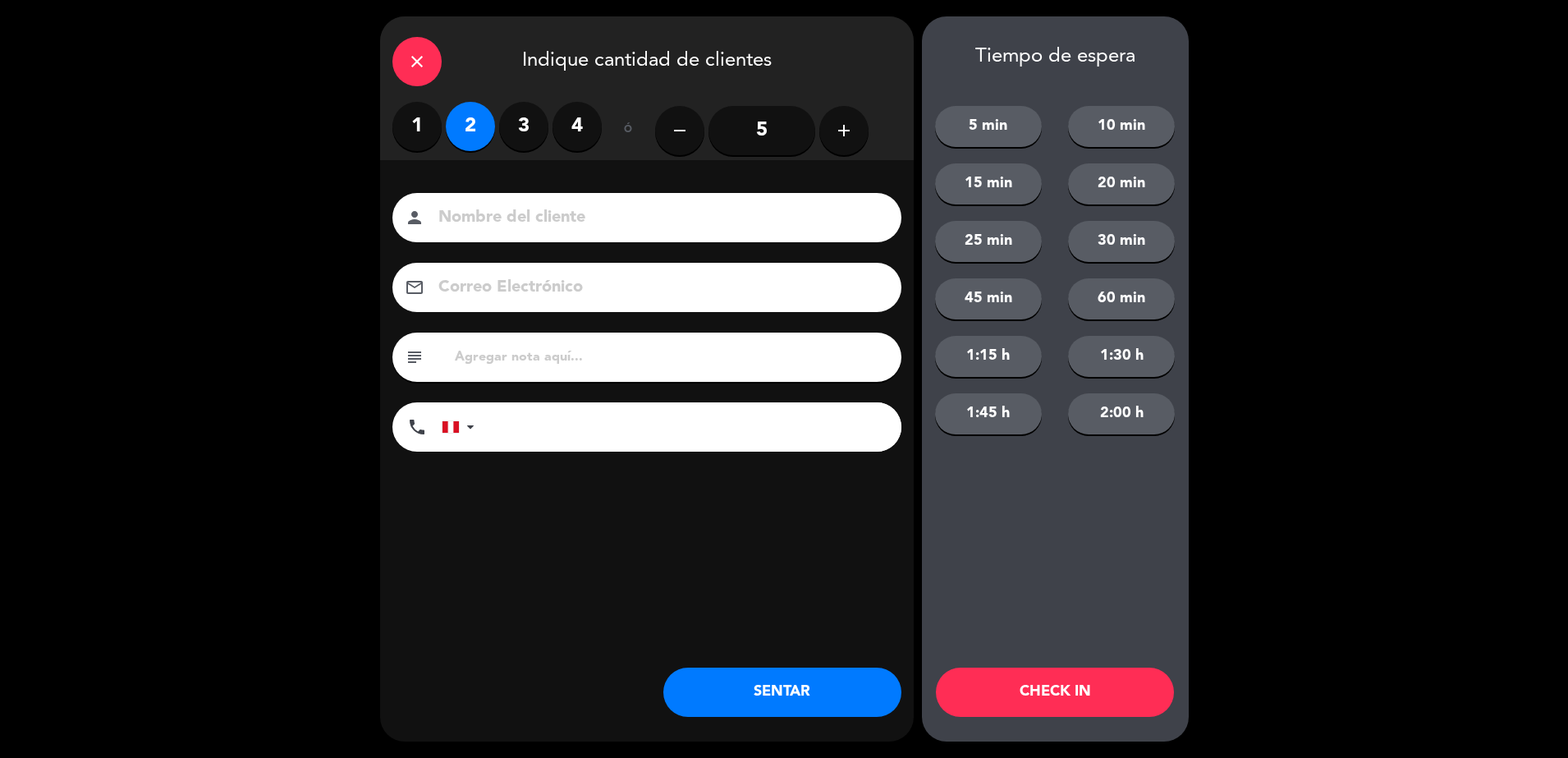
click at [504, 353] on input "text" at bounding box center [671, 357] width 436 height 23
type input "m61|"
click at [795, 712] on button "SENTAR" at bounding box center [782, 692] width 238 height 49
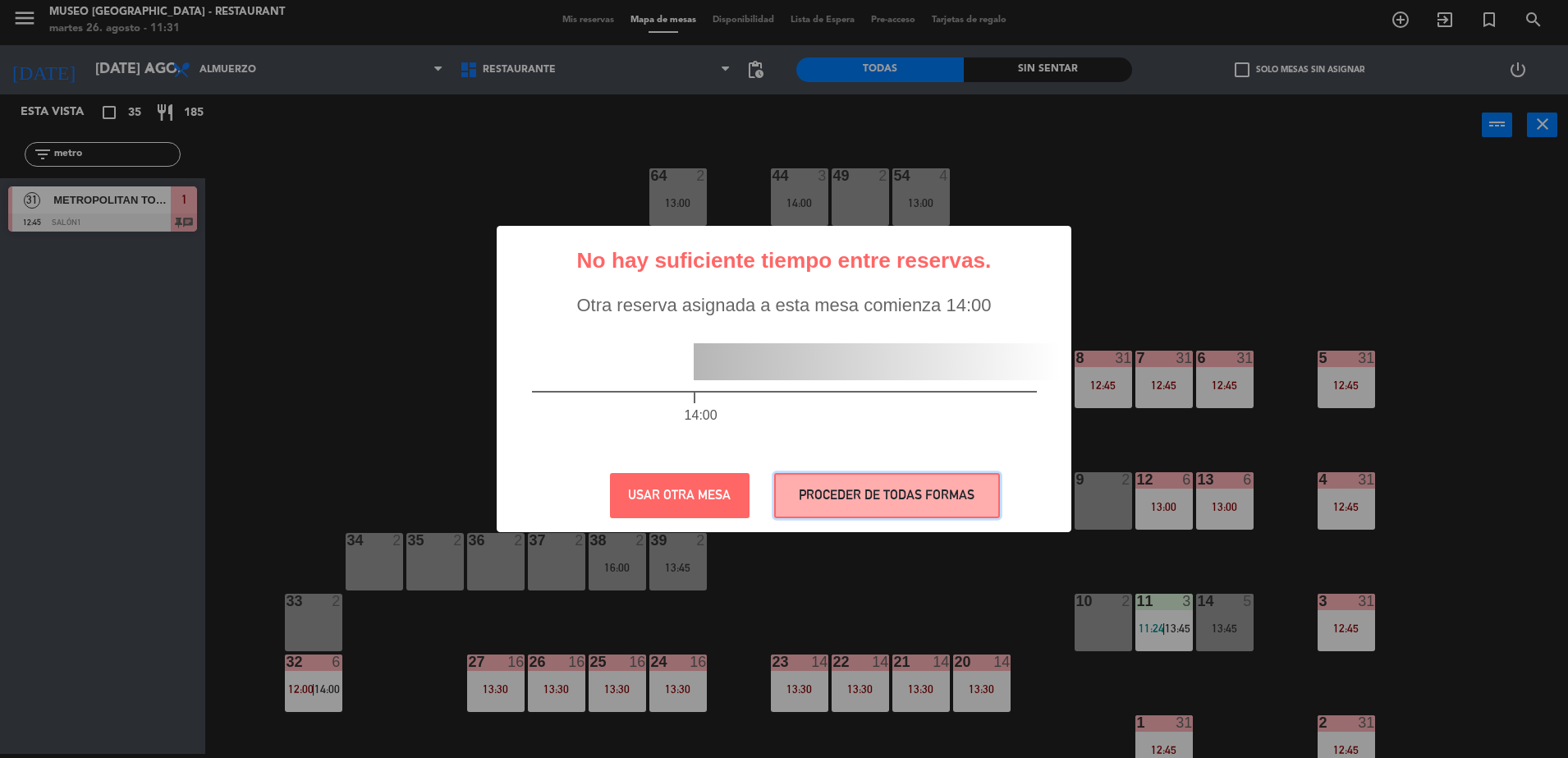
click at [830, 484] on button "PROCEDER DE TODAS FORMAS" at bounding box center [887, 496] width 226 height 45
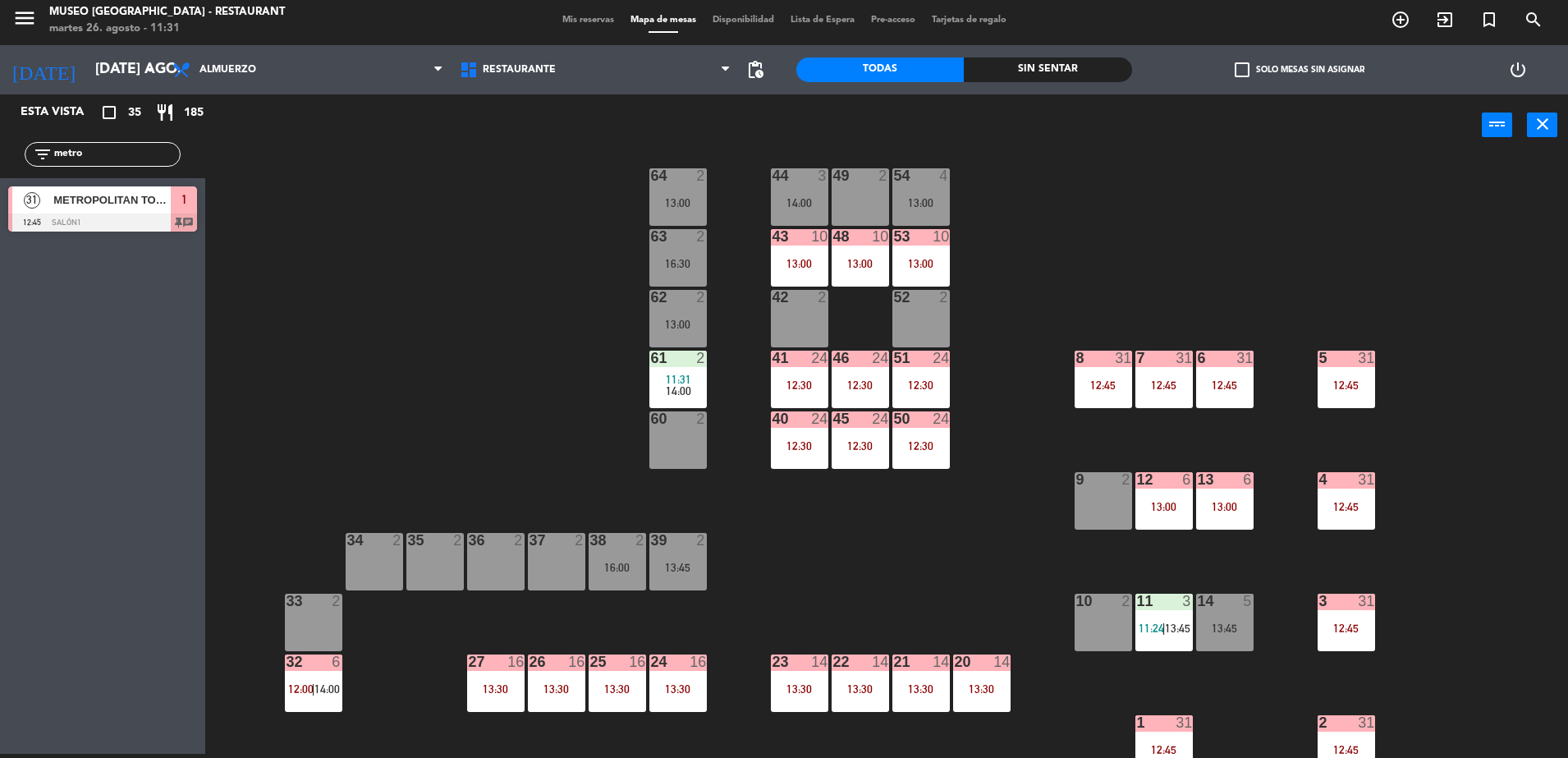
click at [651, 258] on div "16:30" at bounding box center [678, 263] width 57 height 11
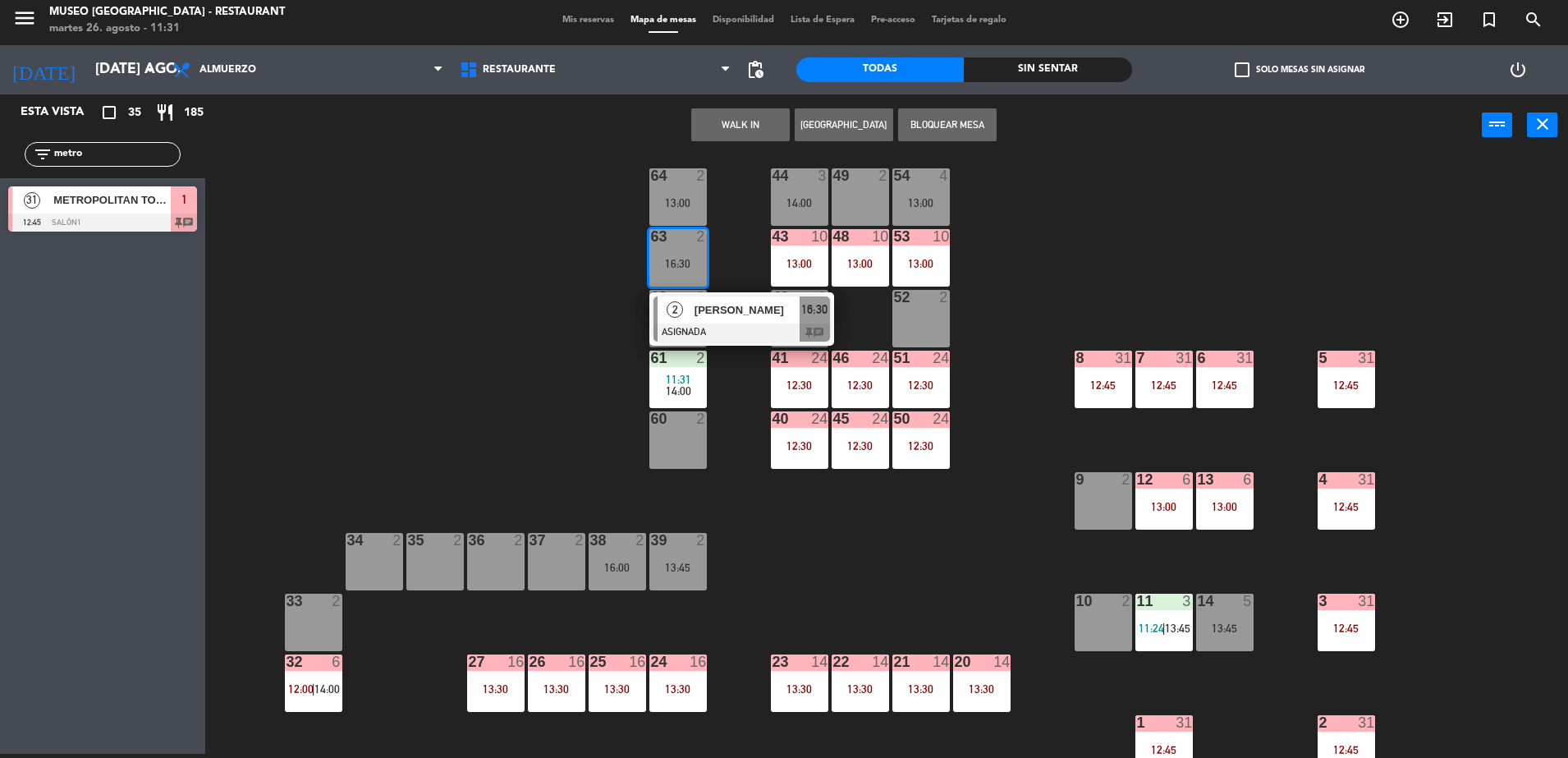
click at [717, 128] on button "WALK IN" at bounding box center [741, 124] width 99 height 33
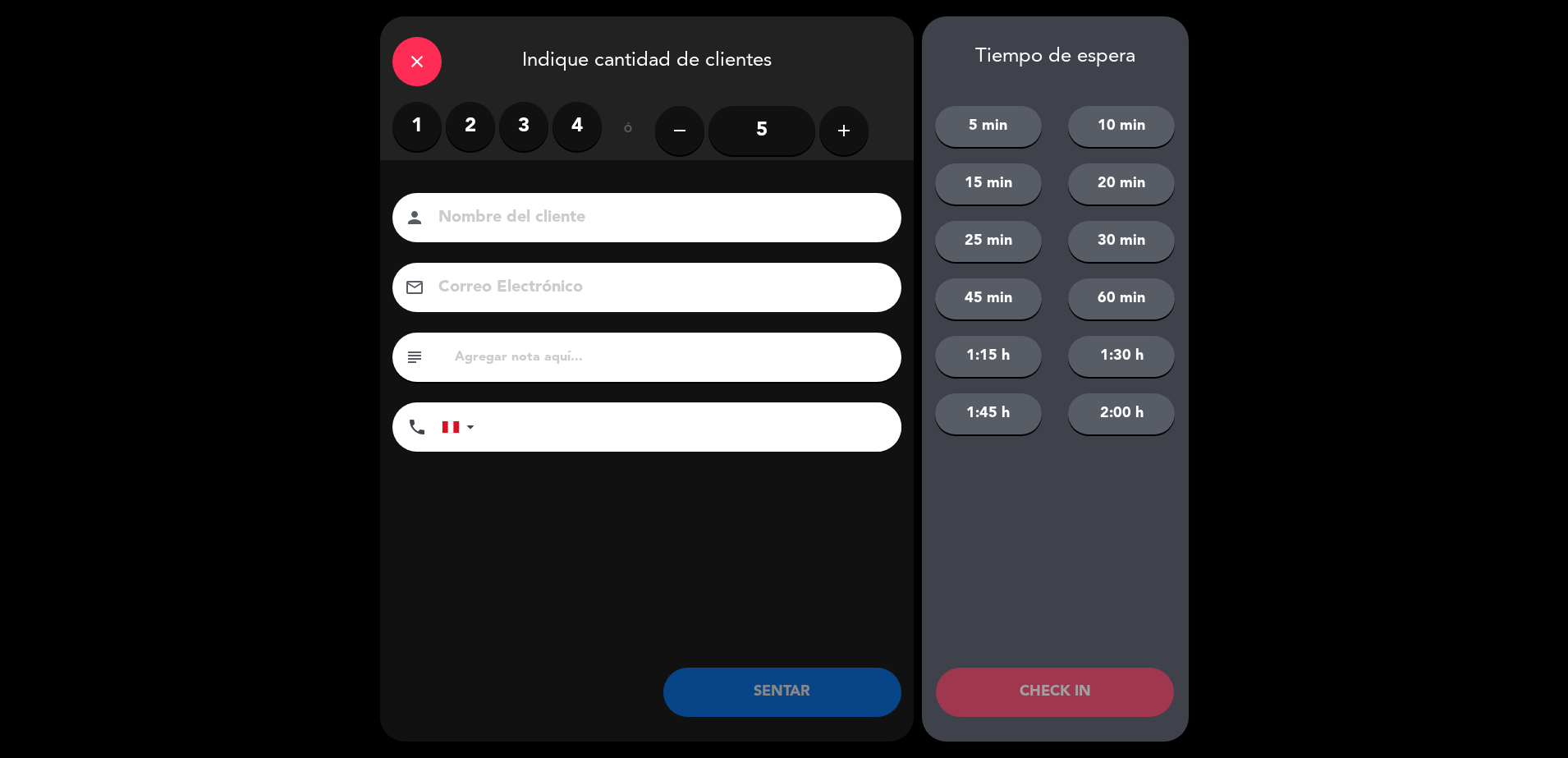
click at [465, 134] on label "2" at bounding box center [470, 126] width 49 height 49
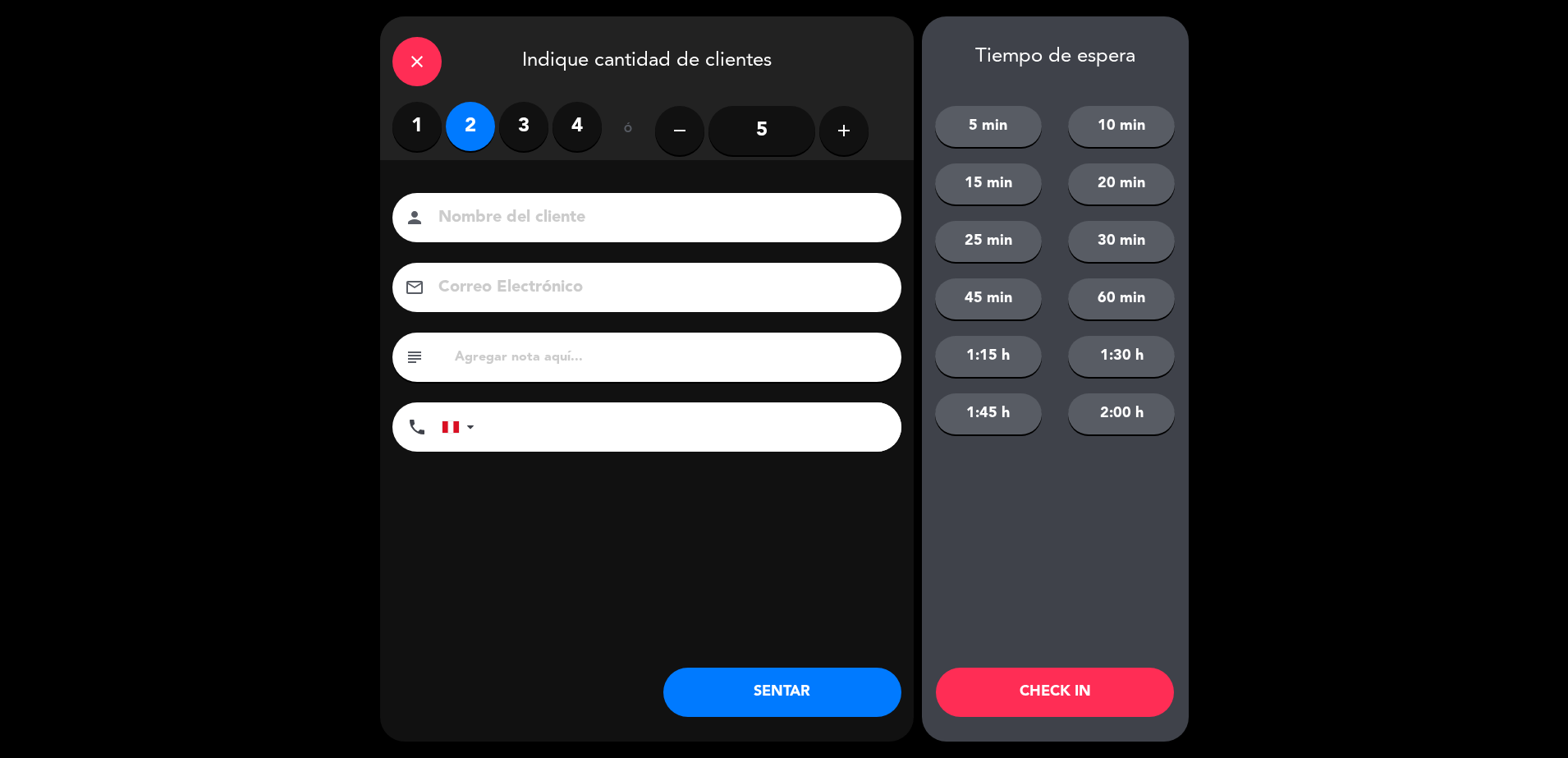
click at [478, 342] on div "subject" at bounding box center [648, 357] width 510 height 49
click at [448, 373] on div "subject" at bounding box center [648, 357] width 510 height 49
click at [456, 358] on input "text" at bounding box center [671, 357] width 436 height 23
type input "m63|"
click at [851, 711] on button "SENTAR" at bounding box center [782, 692] width 238 height 49
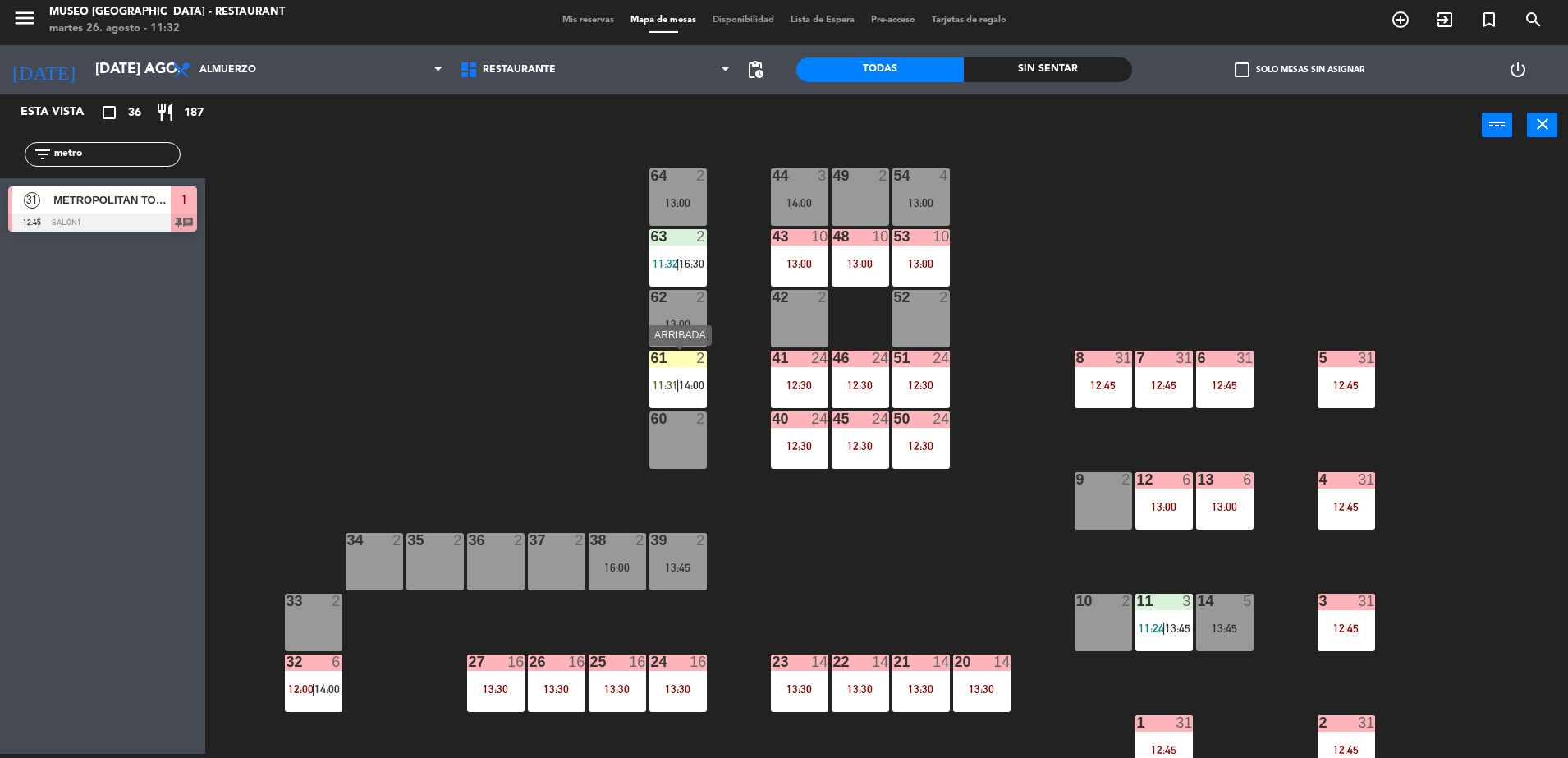
click at [667, 355] on div at bounding box center [678, 358] width 27 height 15
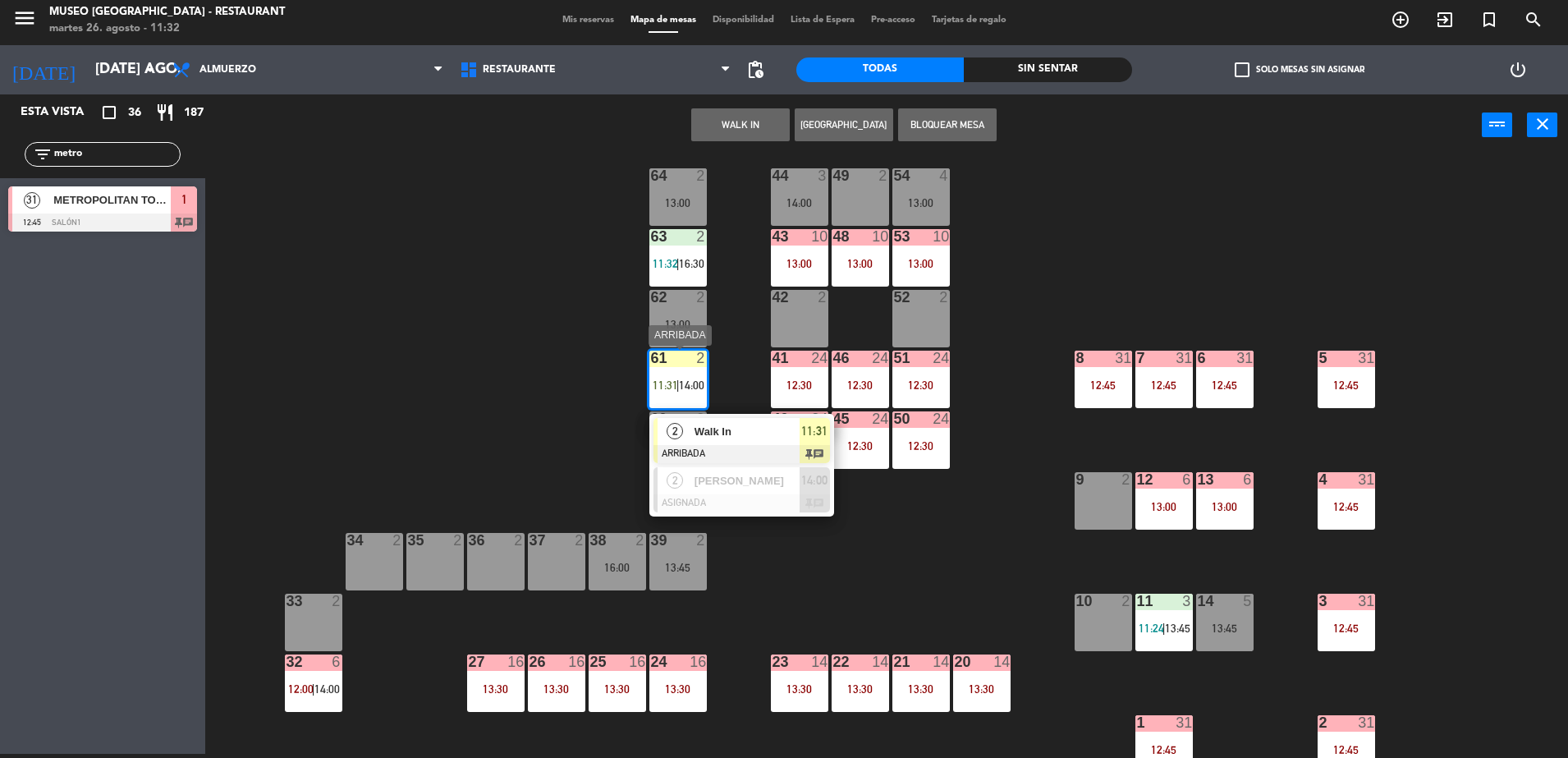
click at [750, 427] on span "Walk In" at bounding box center [747, 432] width 105 height 17
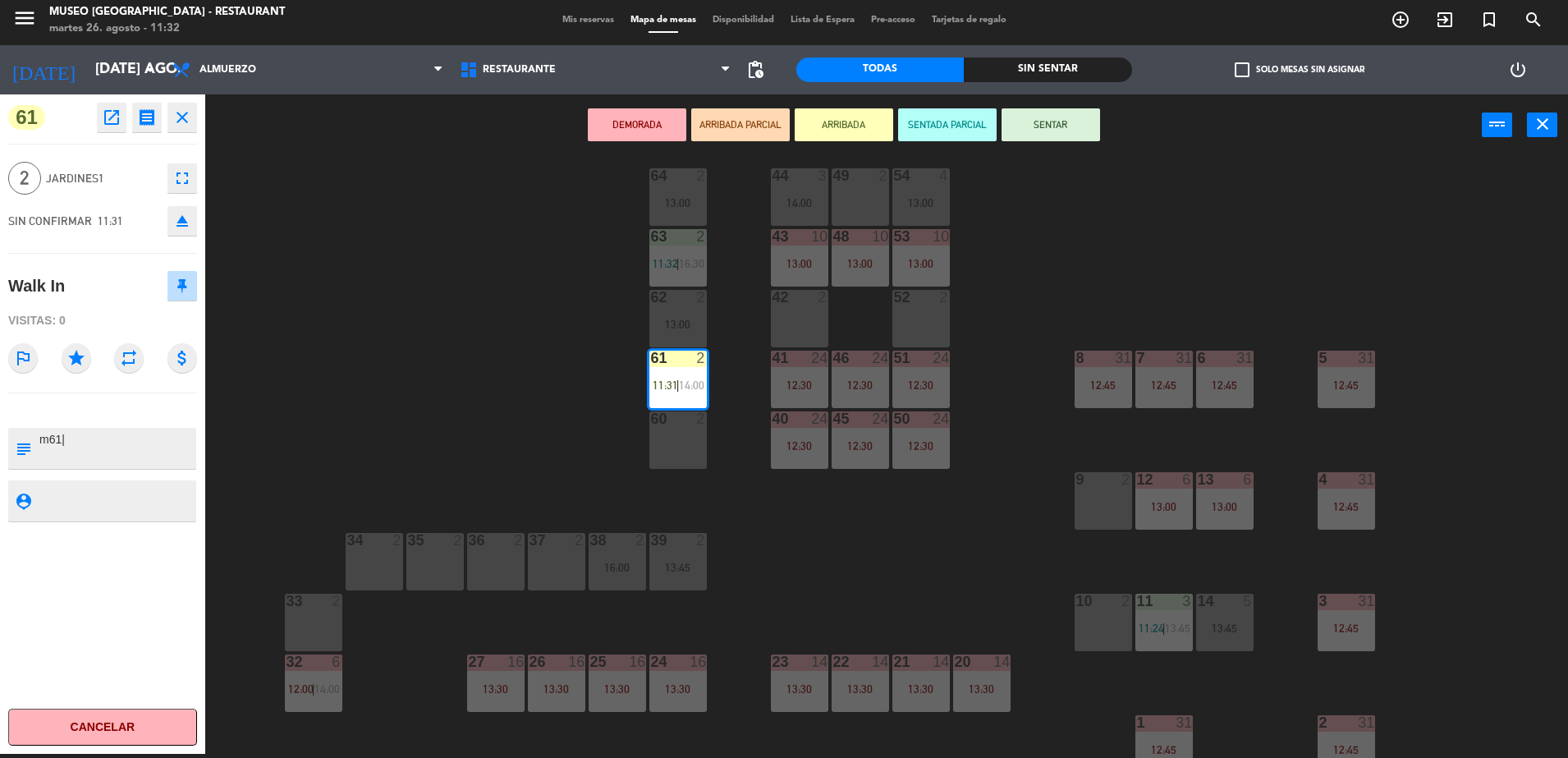
click at [1035, 122] on button "SENTAR" at bounding box center [1051, 124] width 99 height 33
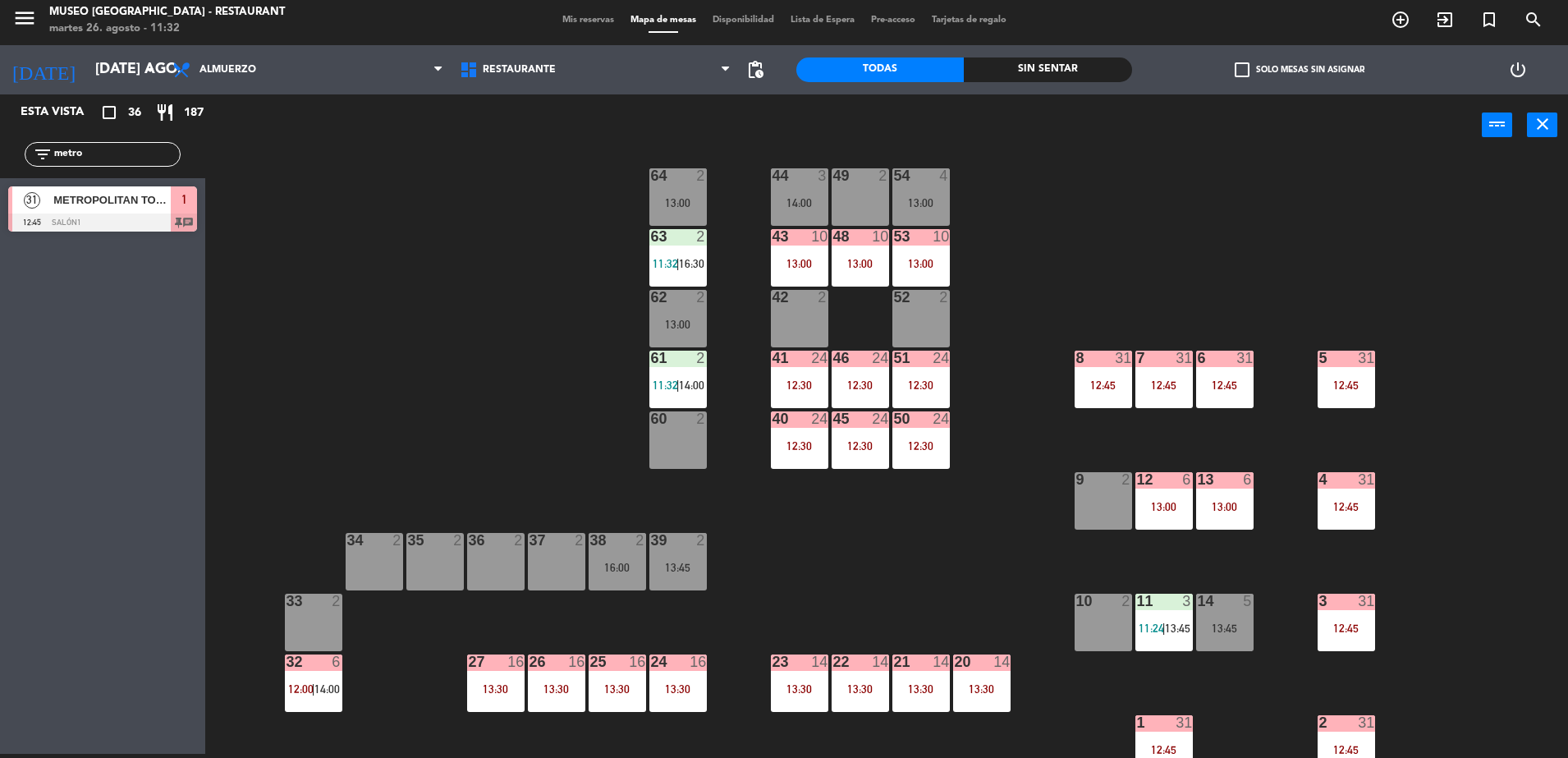
click at [676, 270] on span "11:32" at bounding box center [665, 263] width 25 height 13
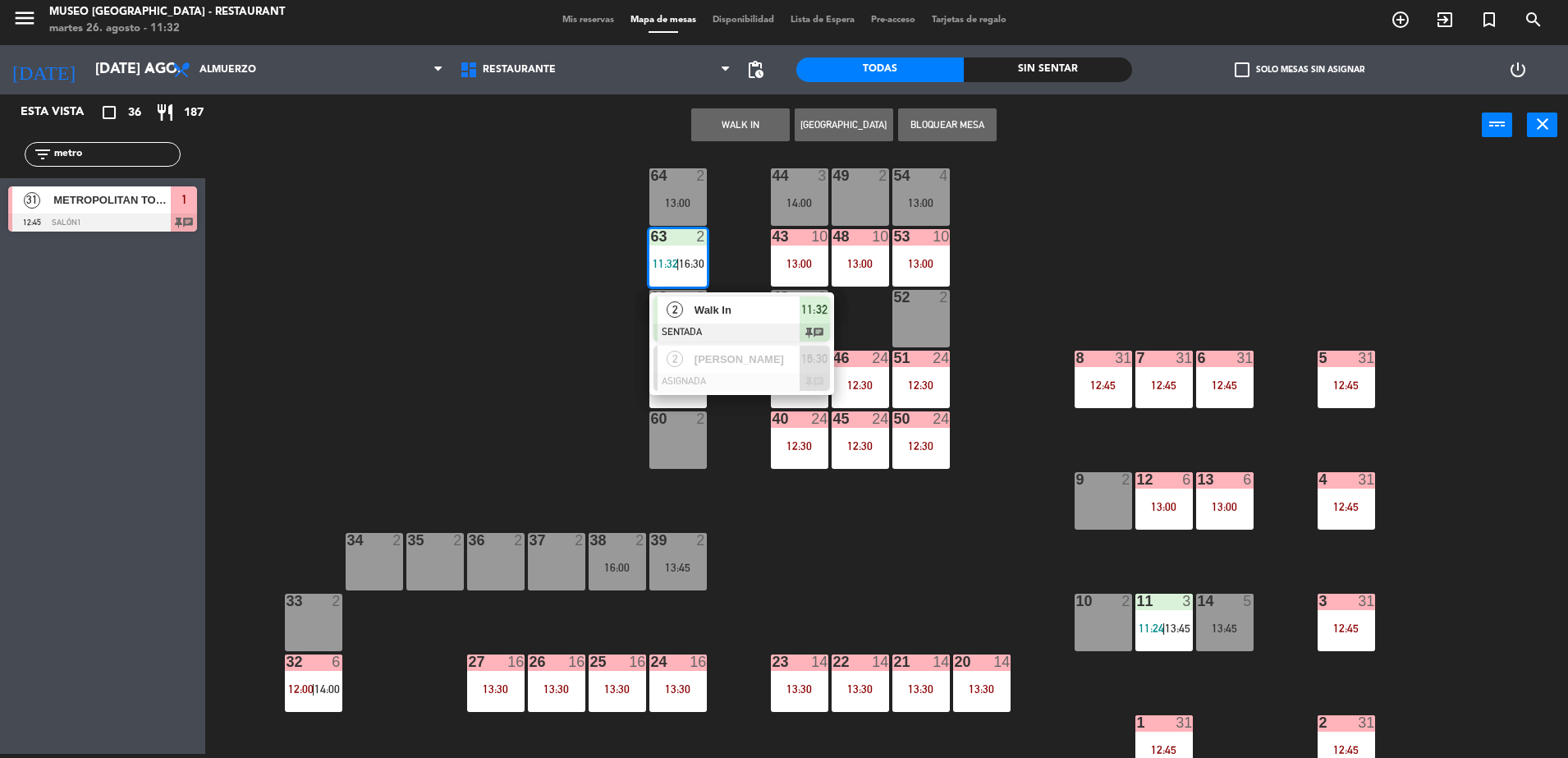
click at [742, 315] on span "Walk In" at bounding box center [747, 310] width 105 height 17
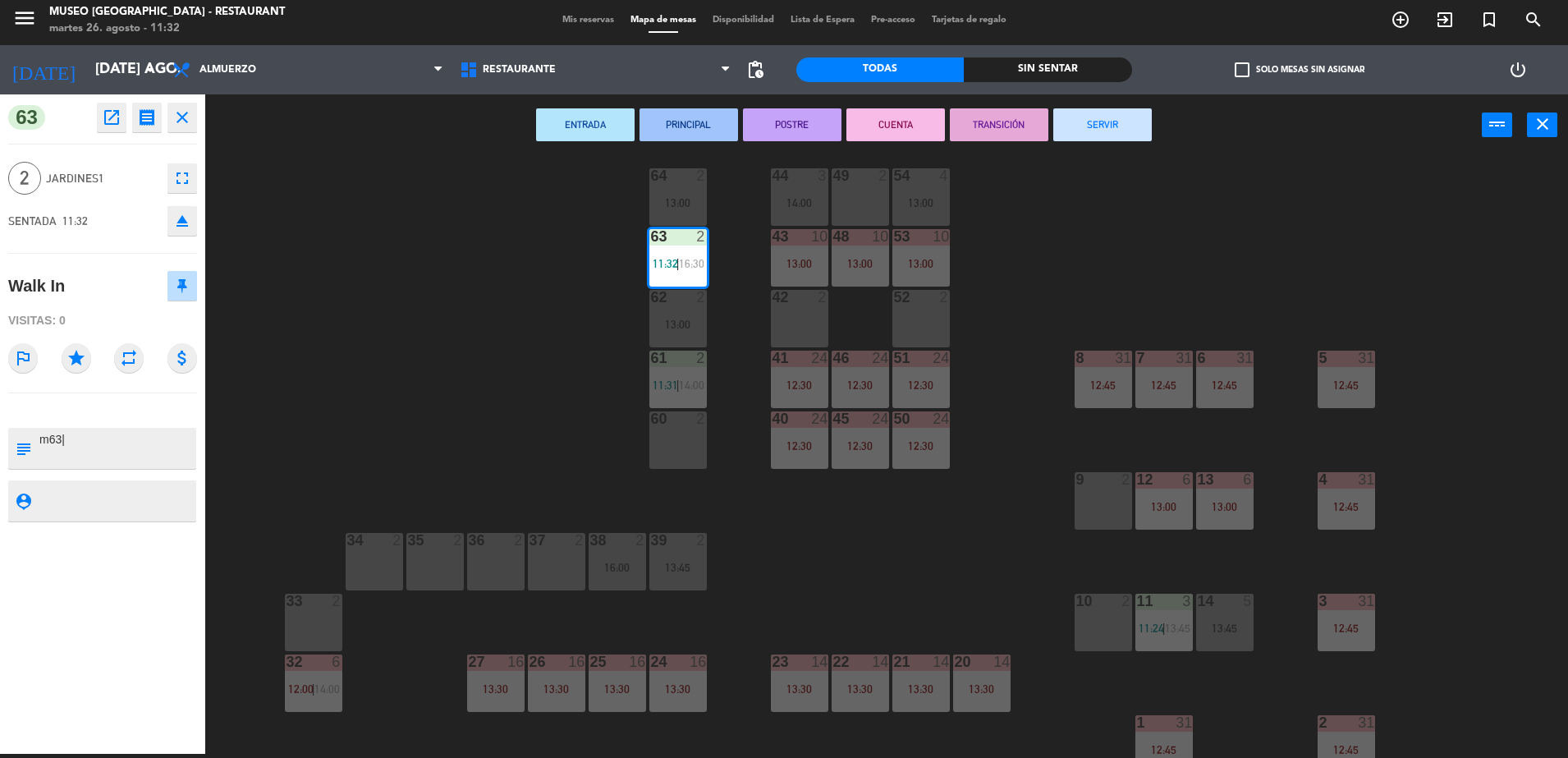
click at [373, 409] on div "44 3 14:00 49 2 54 4 13:00 64 2 13:00 48 10 13:00 53 10 13:00 63 2 11:32 | 16:3…" at bounding box center [894, 459] width 1347 height 598
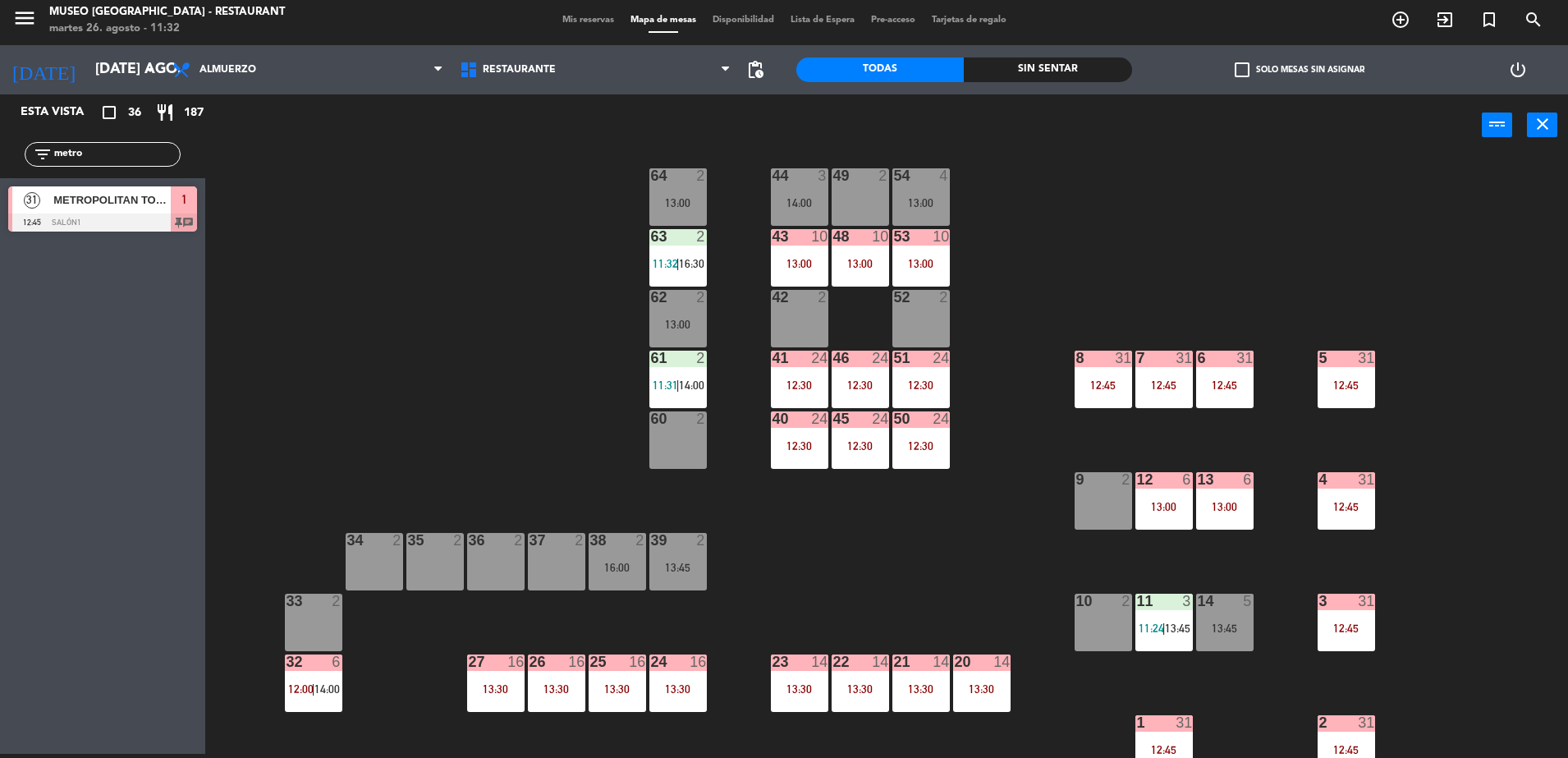
click at [873, 267] on div "13:00" at bounding box center [860, 263] width 57 height 11
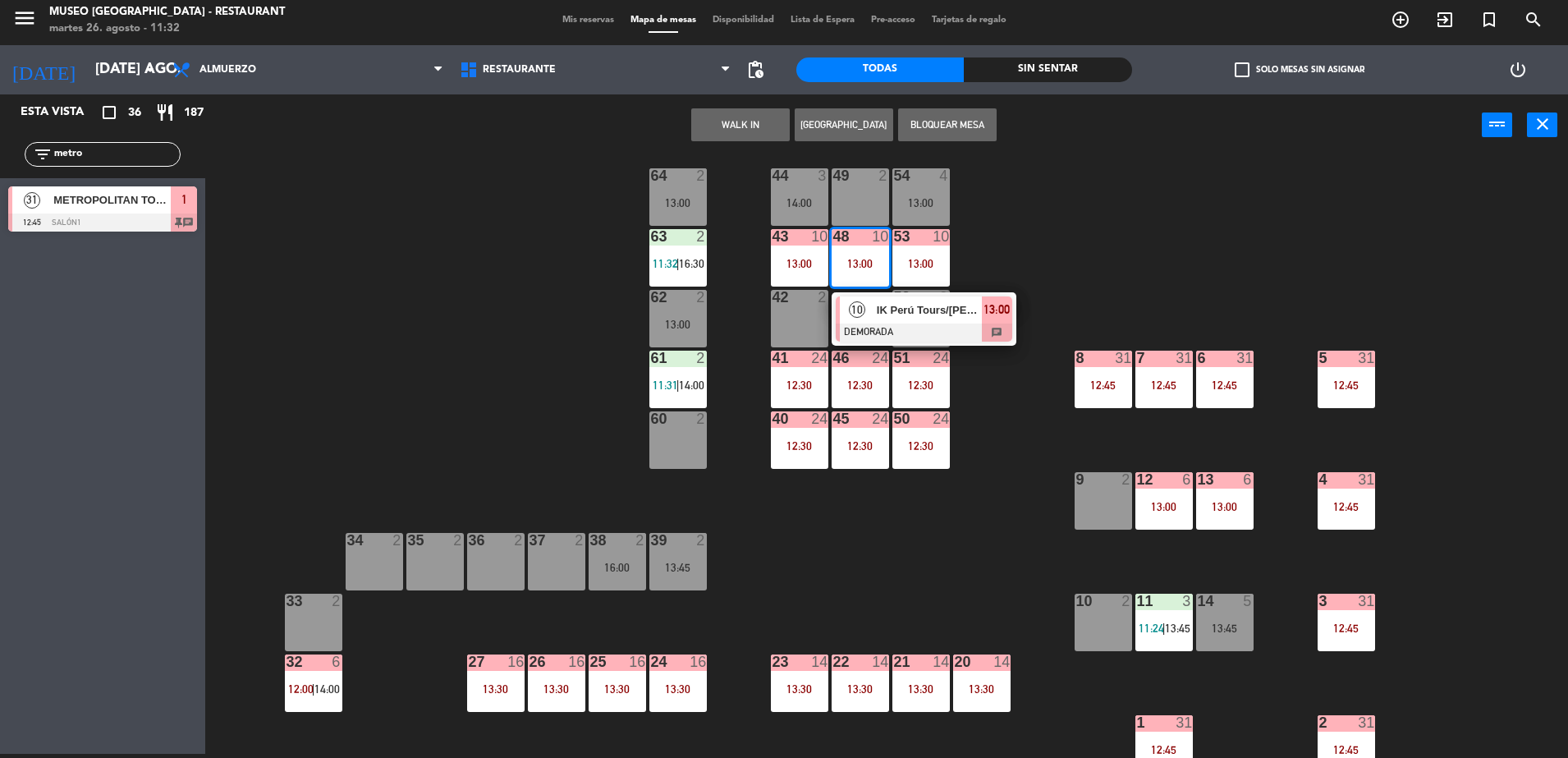
click at [930, 314] on span "IK Perú Tours/[PERSON_NAME]" at bounding box center [930, 310] width 105 height 17
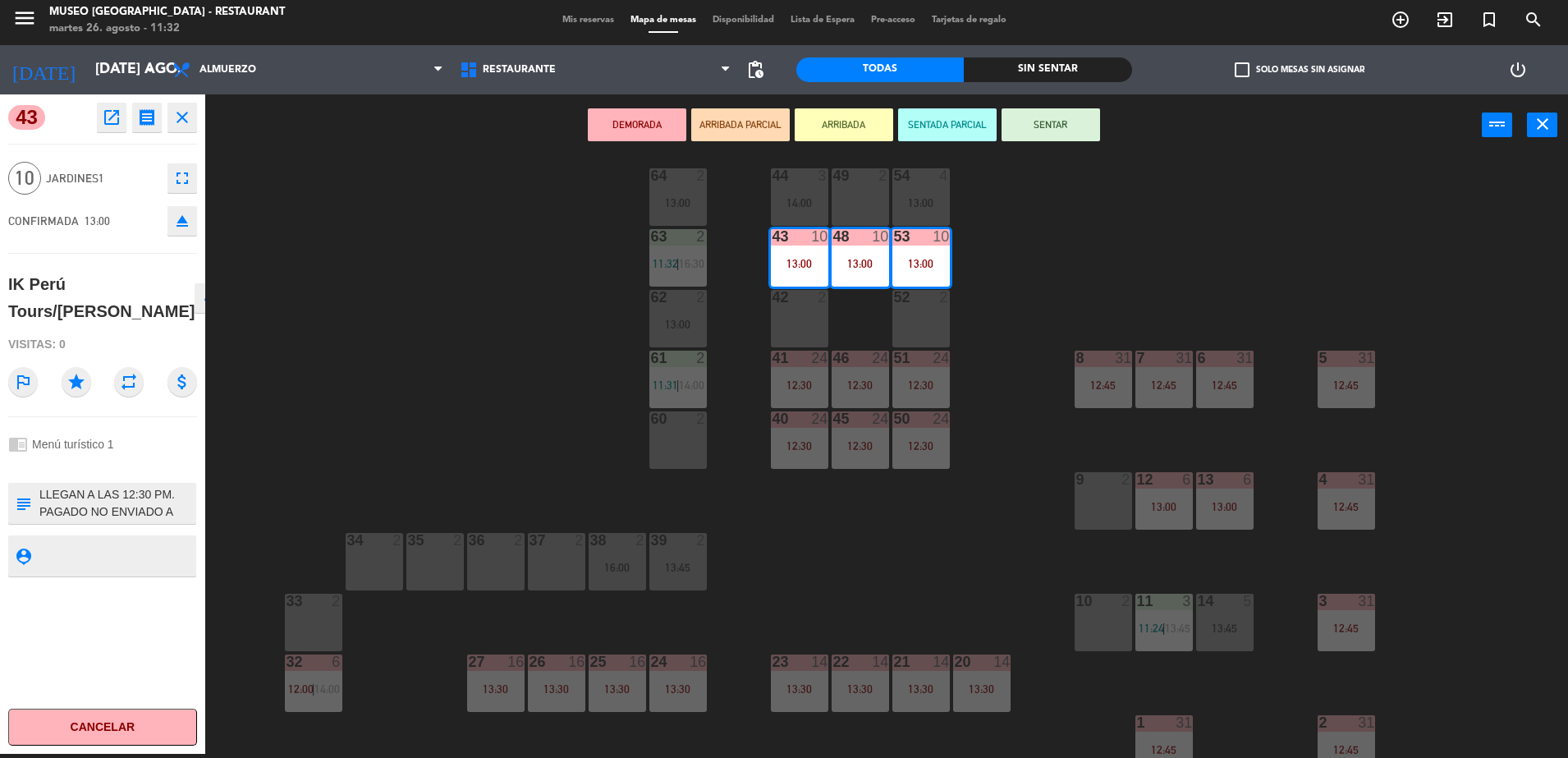
click at [40, 521] on textarea at bounding box center [116, 503] width 157 height 35
type textarea "m43-53| LLEGAN A LAS 12:30 PM. PAGADO NO ENVIADO A CAJA (26/08) m43-53| RSERVAR…"
click at [69, 471] on div at bounding box center [102, 466] width 189 height 11
click at [307, 240] on div "44 3 14:00 49 2 54 4 13:00 64 2 13:00 48 10 13:00 53 10 13:00 63 2 11:32 | 16:3…" at bounding box center [894, 459] width 1347 height 598
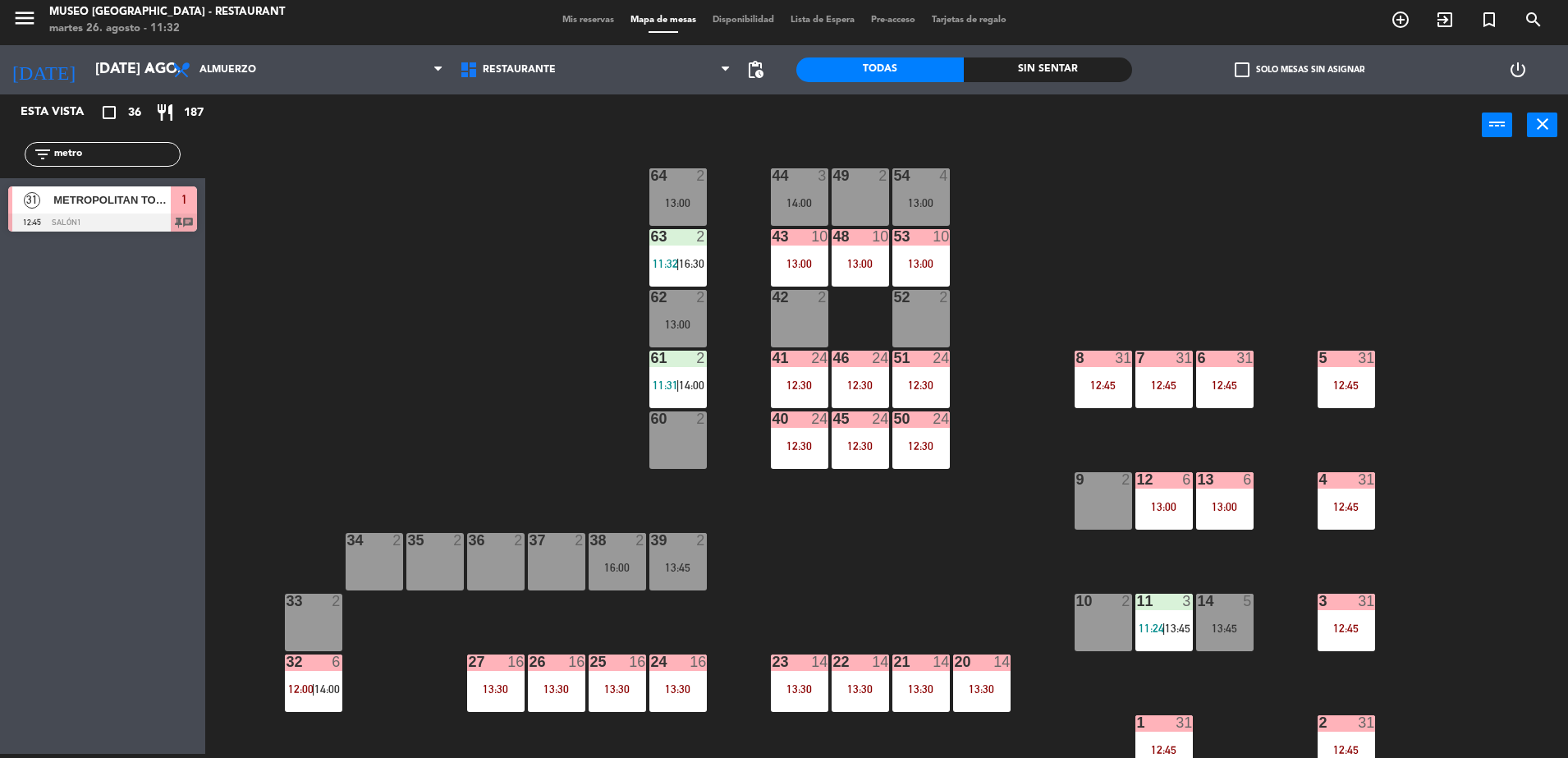
drag, startPoint x: 124, startPoint y: 152, endPoint x: -4, endPoint y: 159, distance: 128.2
click at [0, 159] on html "close × Museo Larco Café - Restaurant × chrome_reader_mode Listado de Reservas …" at bounding box center [784, 379] width 1568 height 758
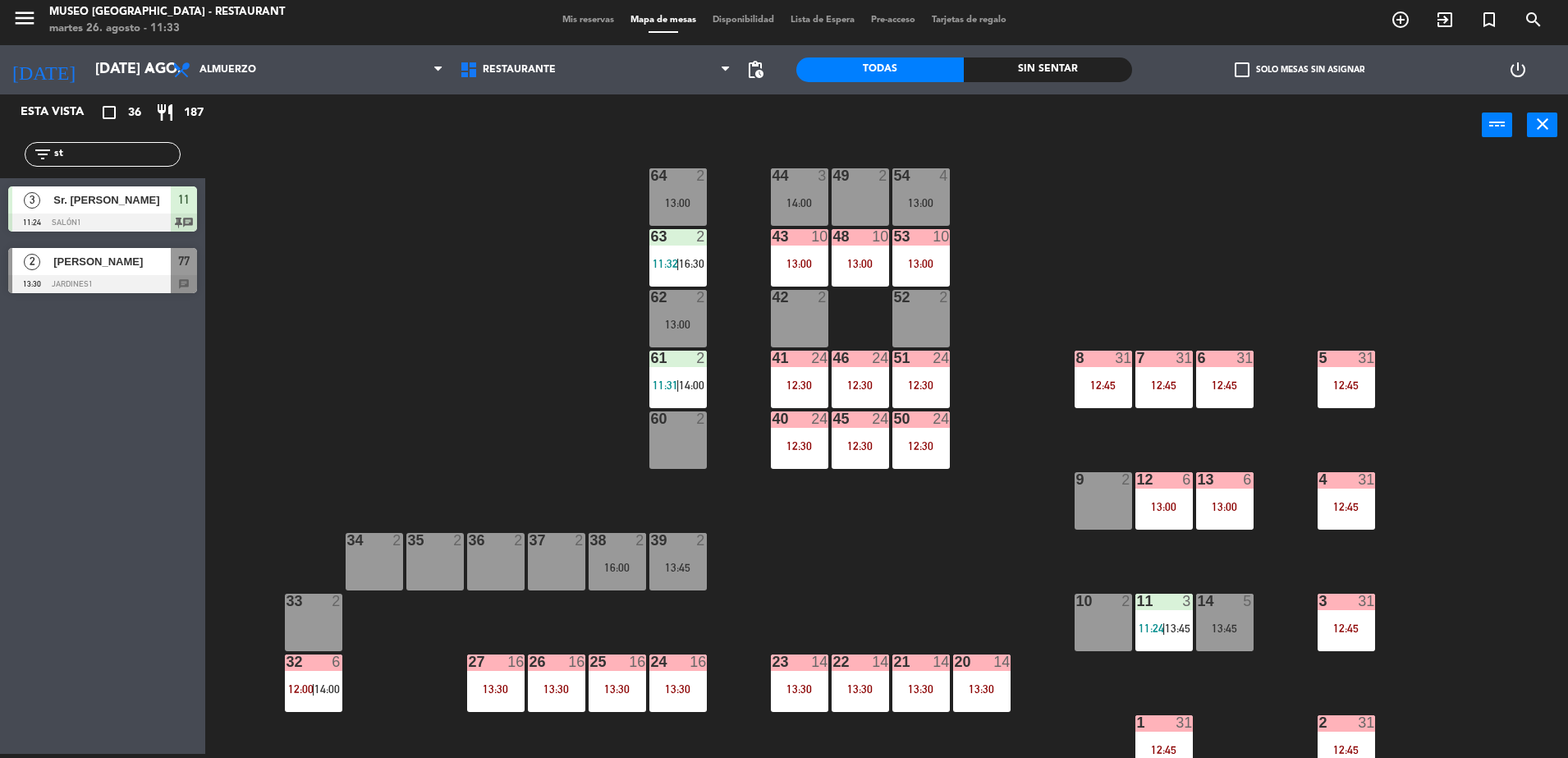
type input "s"
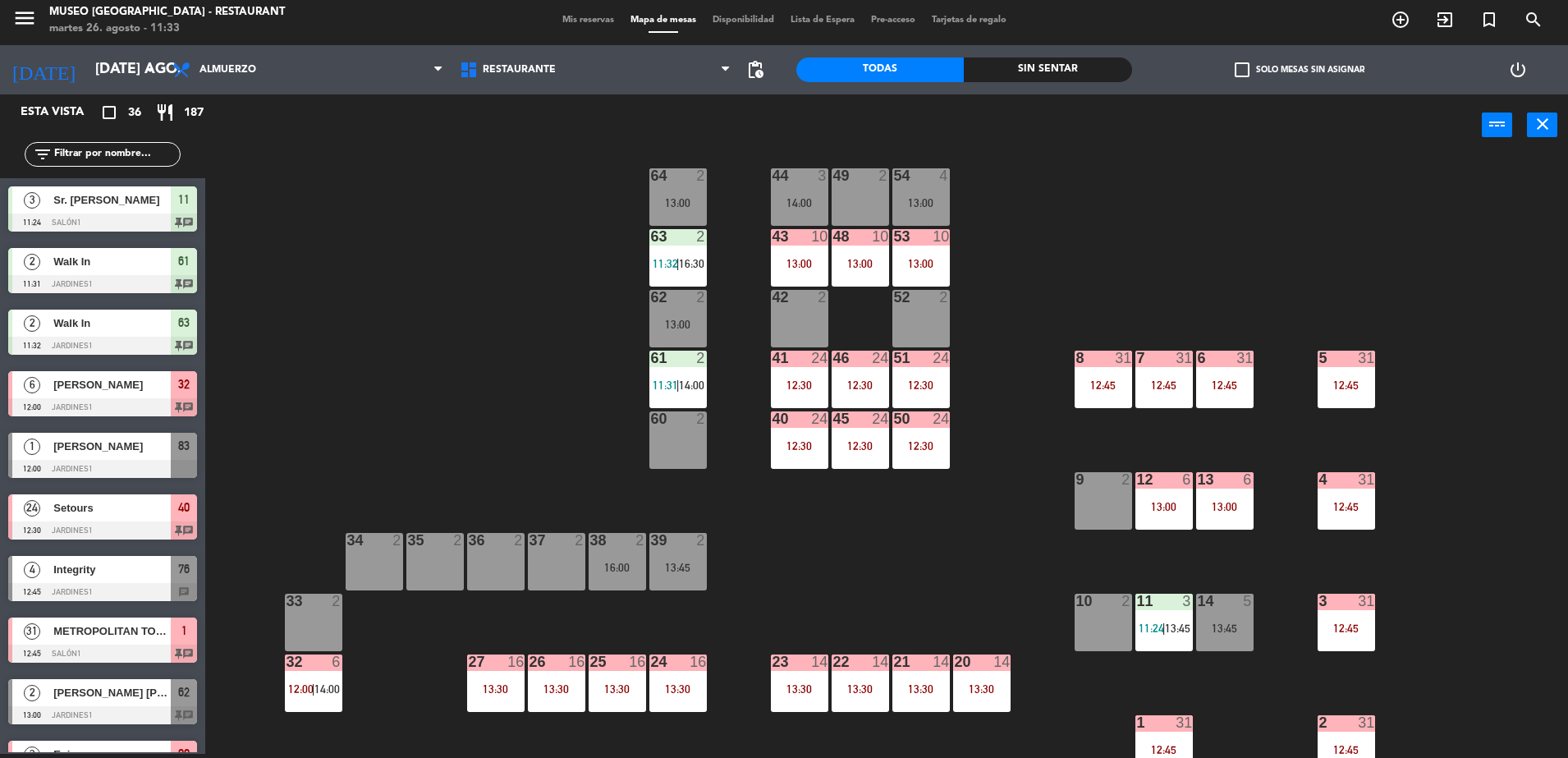
click at [913, 398] on div "51 24 12:30" at bounding box center [921, 379] width 57 height 57
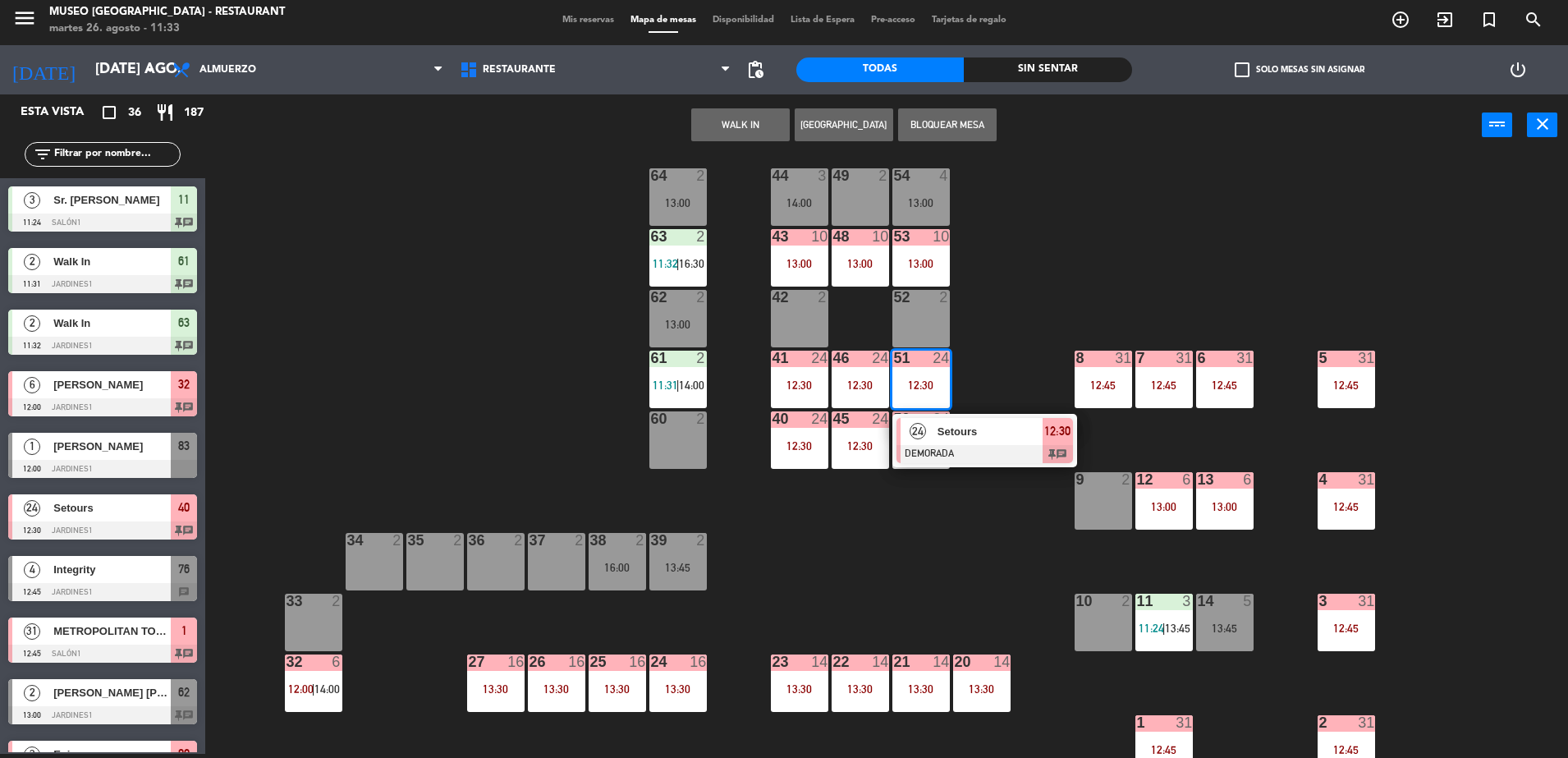
click at [996, 429] on span "Setours" at bounding box center [991, 432] width 105 height 17
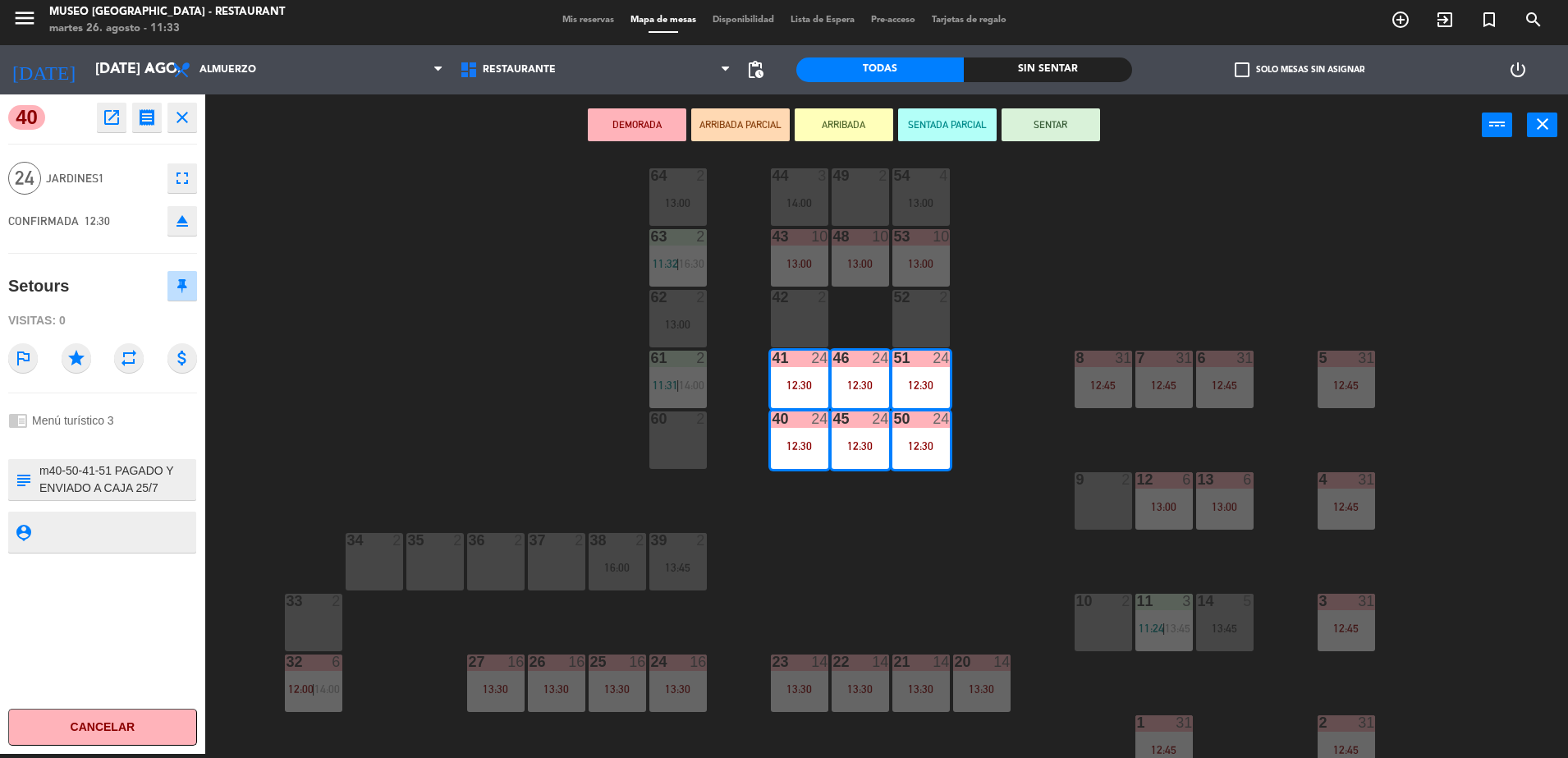
click at [104, 125] on icon "open_in_new" at bounding box center [111, 117] width 20 height 20
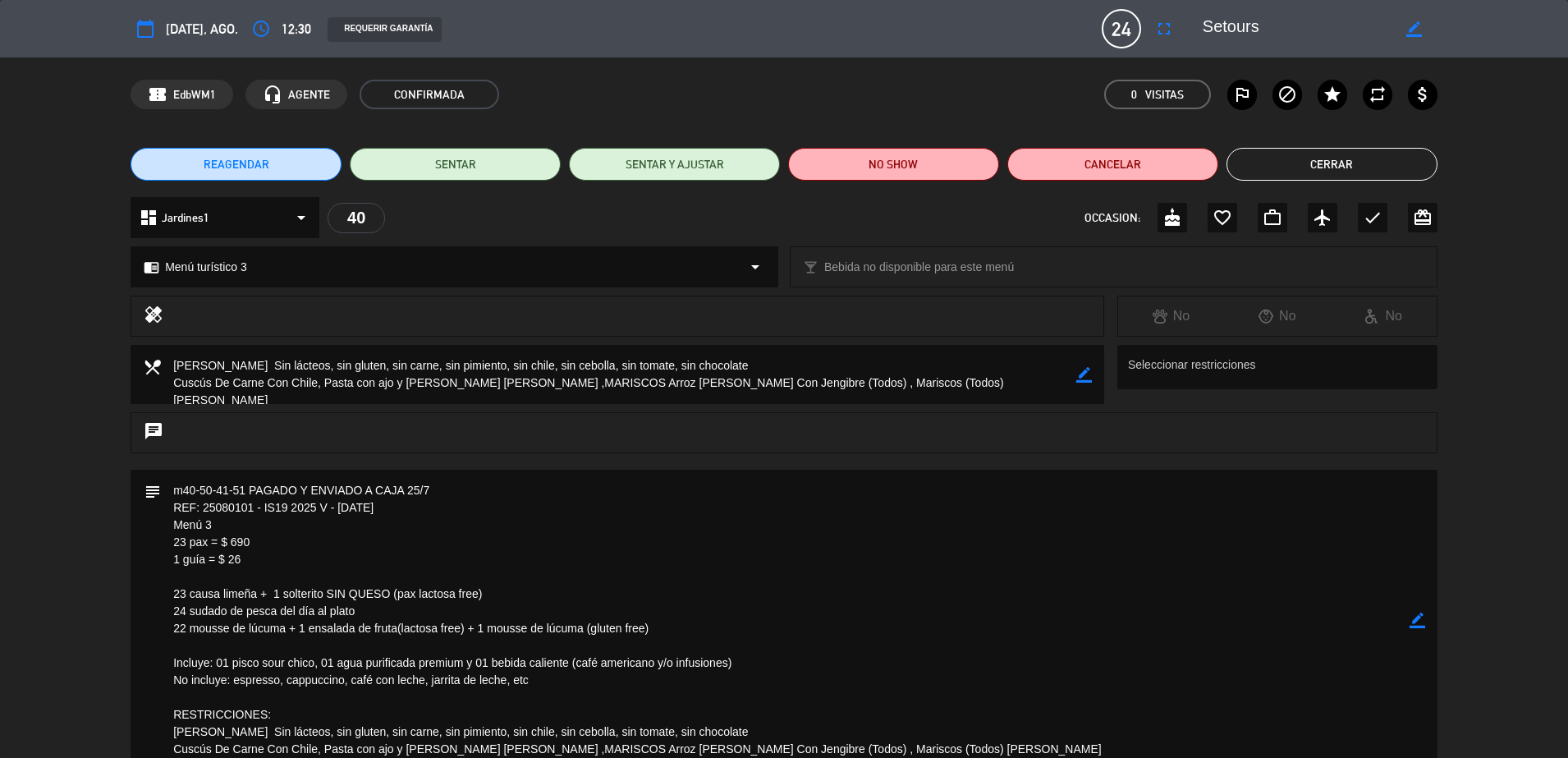
click at [529, 543] on textarea at bounding box center [785, 621] width 1249 height 301
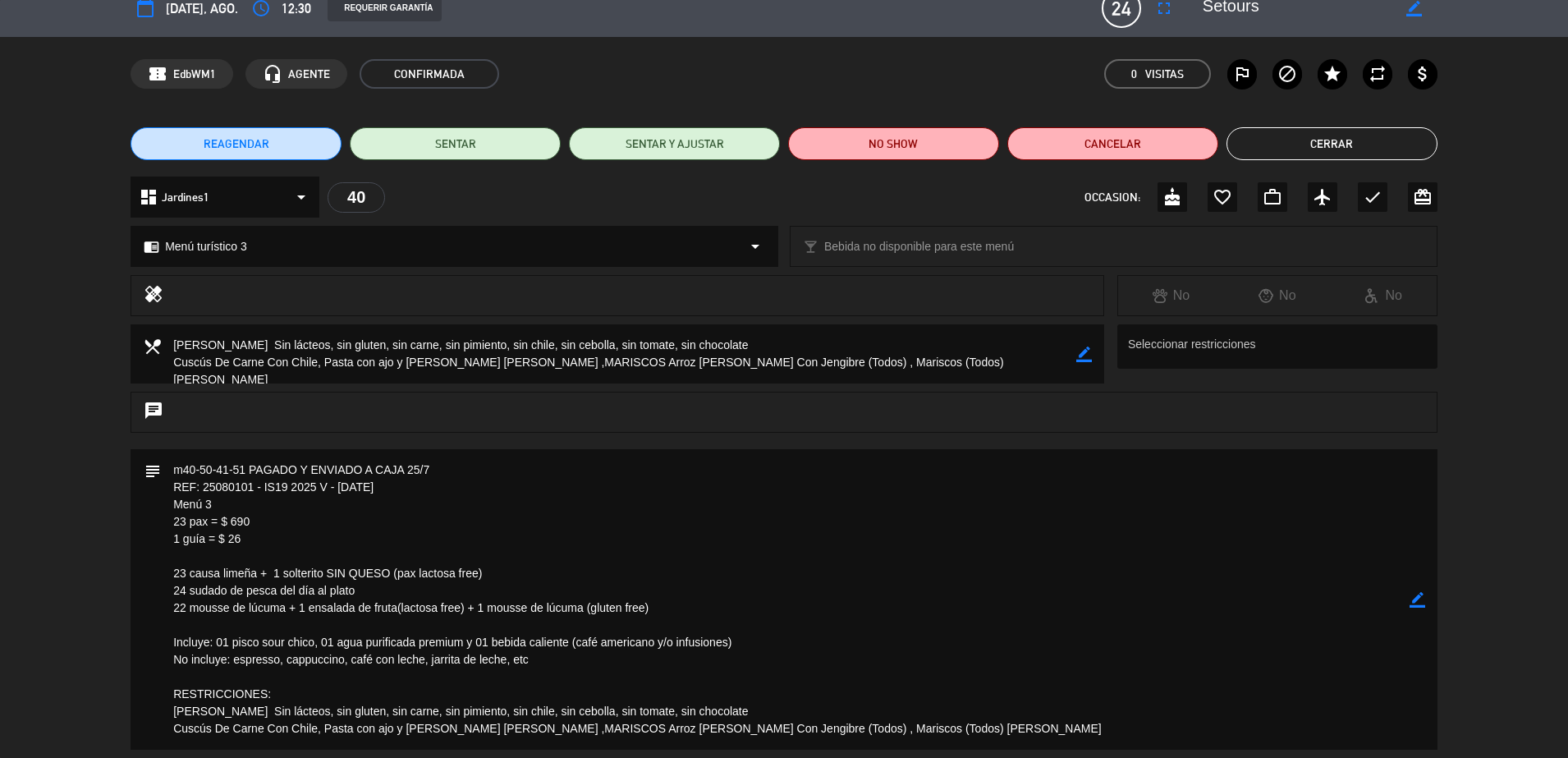
scroll to position [0, 0]
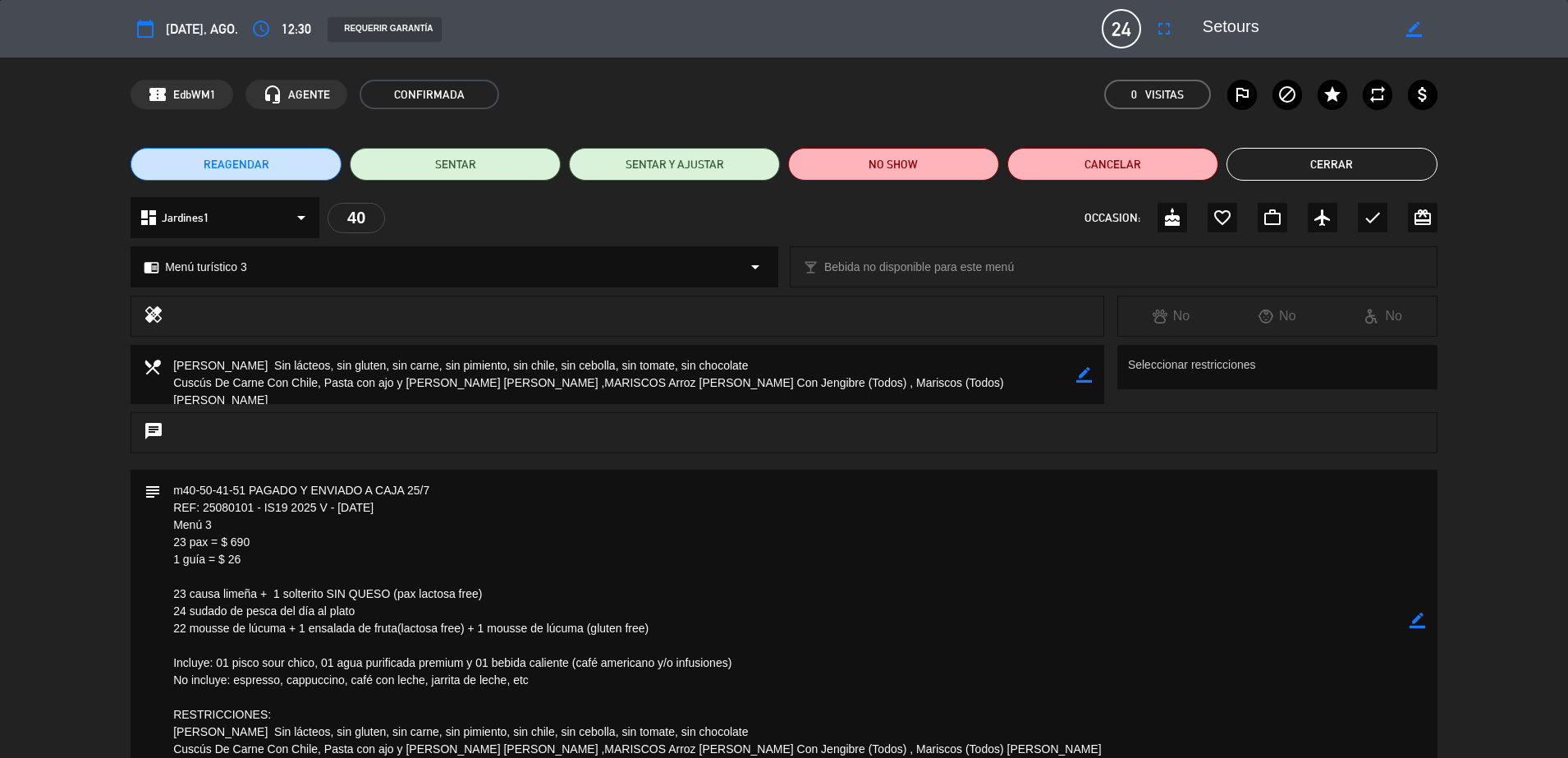
click at [1371, 149] on button "Cerrar" at bounding box center [1332, 164] width 211 height 33
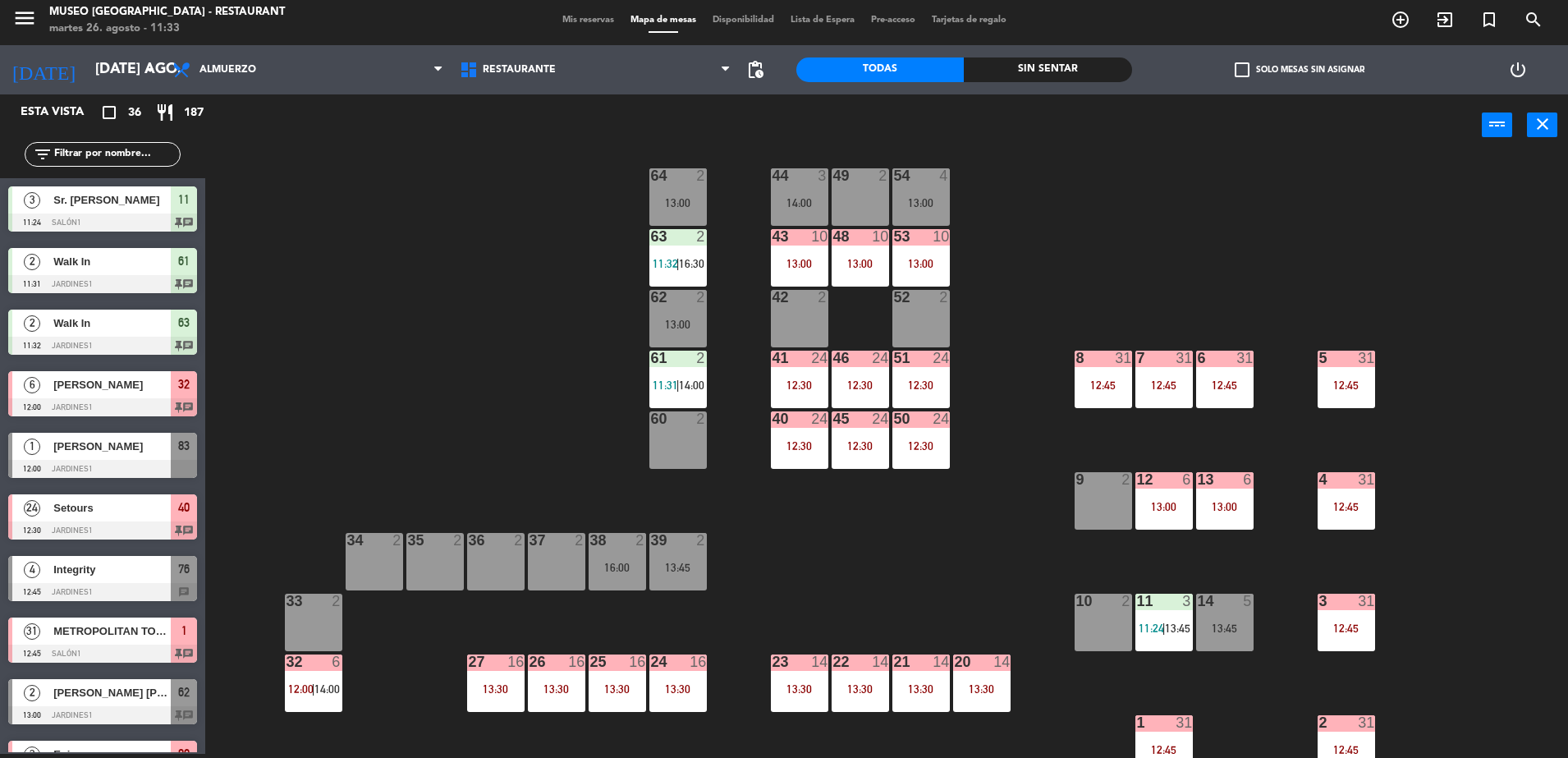
scroll to position [156, 0]
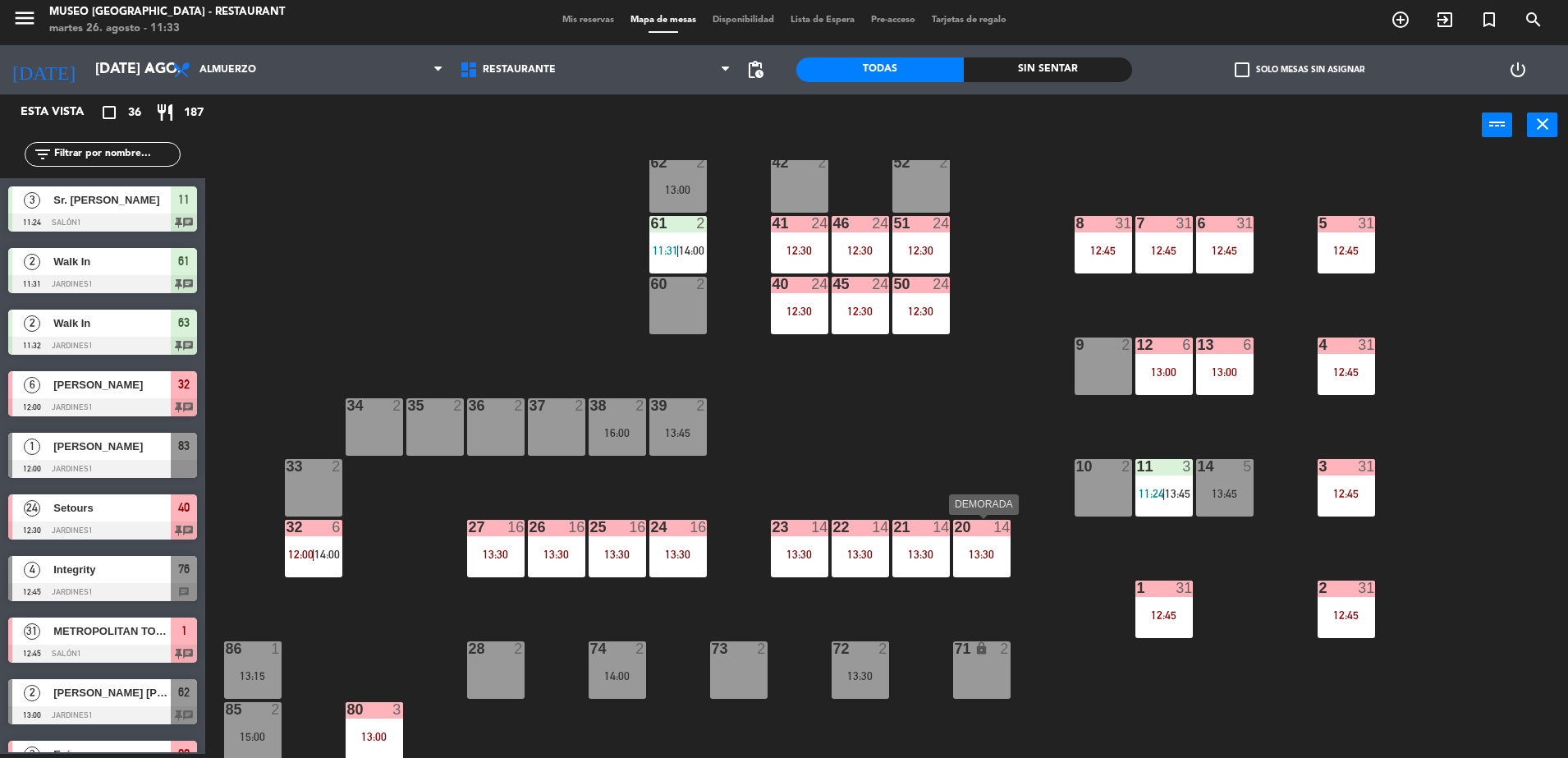
click at [964, 564] on div "20 14 13:30" at bounding box center [981, 548] width 57 height 57
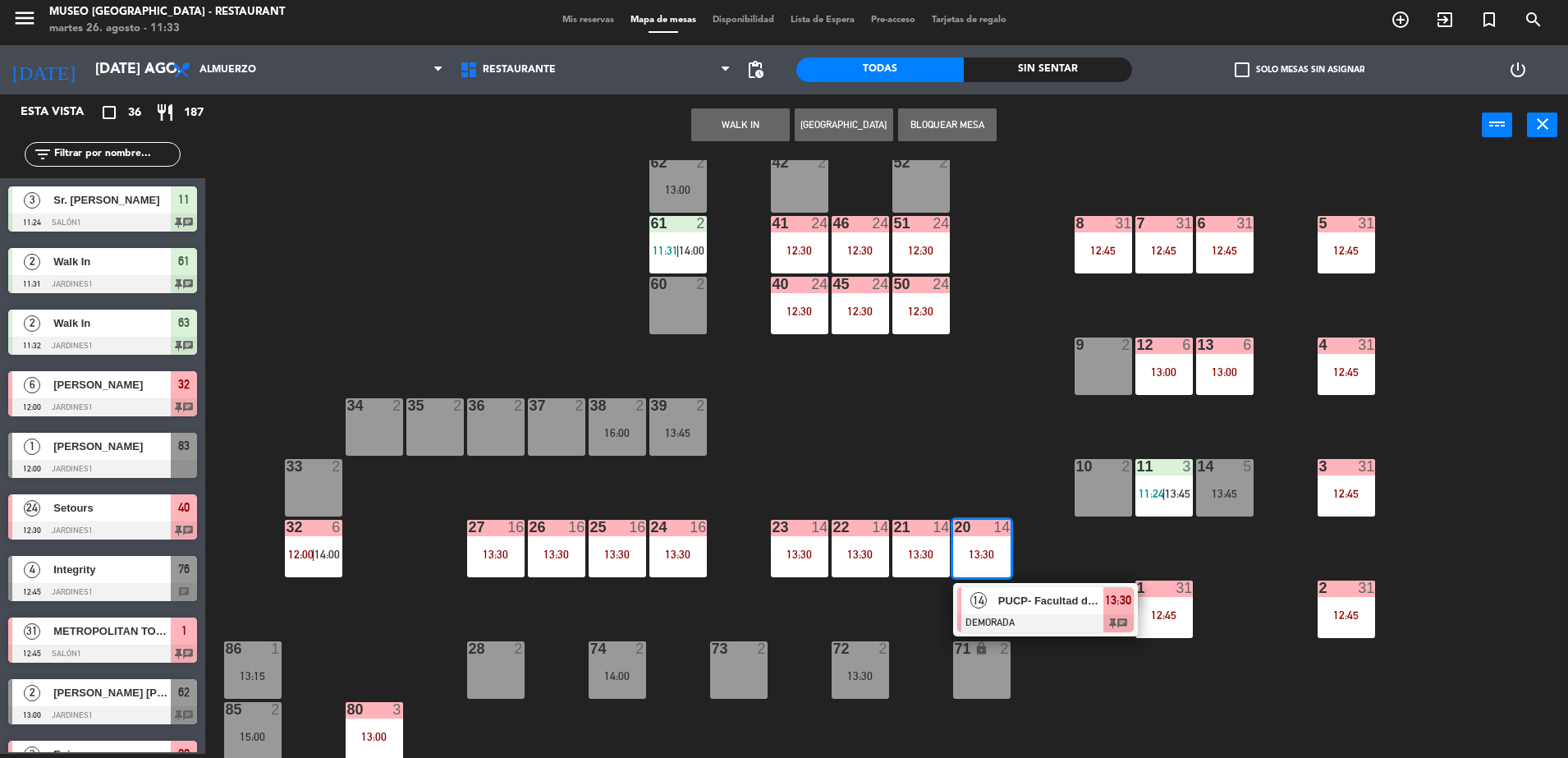
click at [1025, 620] on div at bounding box center [1046, 623] width 177 height 18
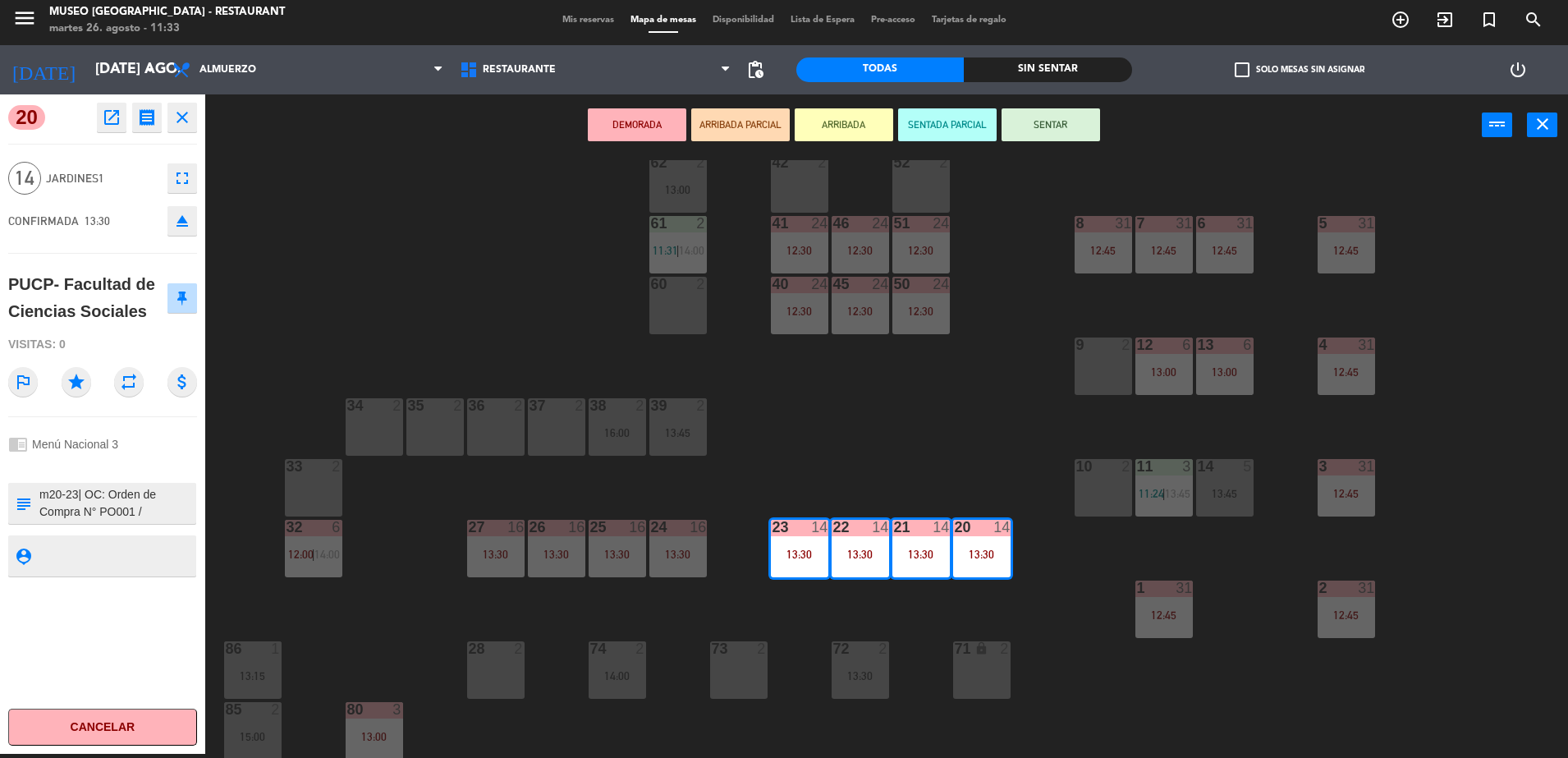
click at [168, 503] on textarea at bounding box center [116, 503] width 157 height 35
click at [426, 525] on div "44 3 14:00 49 2 54 4 13:00 64 2 13:00 48 10 13:00 53 10 13:00 63 2 11:32 | 16:3…" at bounding box center [894, 459] width 1347 height 598
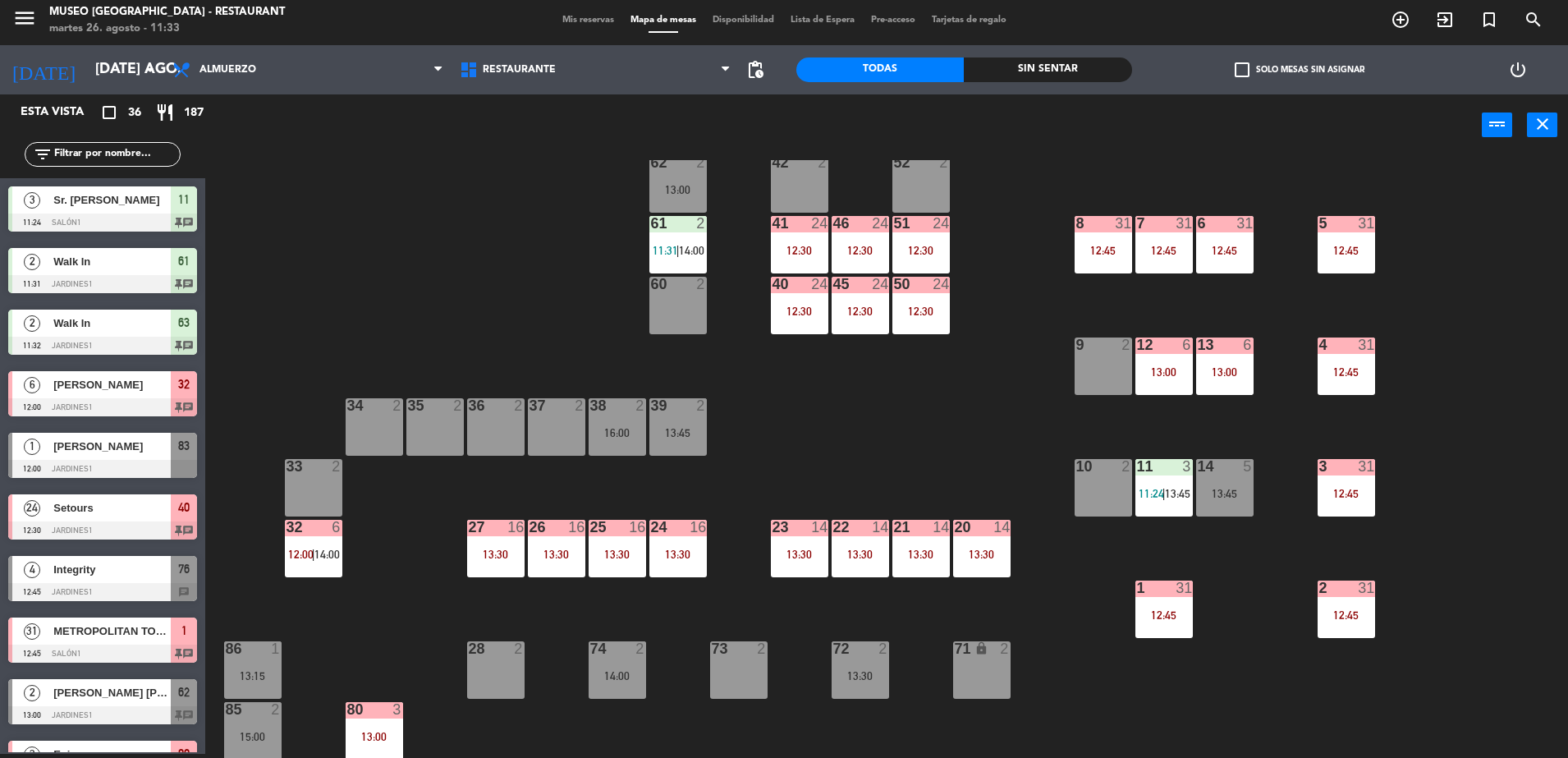
click at [493, 549] on div "13:30" at bounding box center [495, 555] width 57 height 11
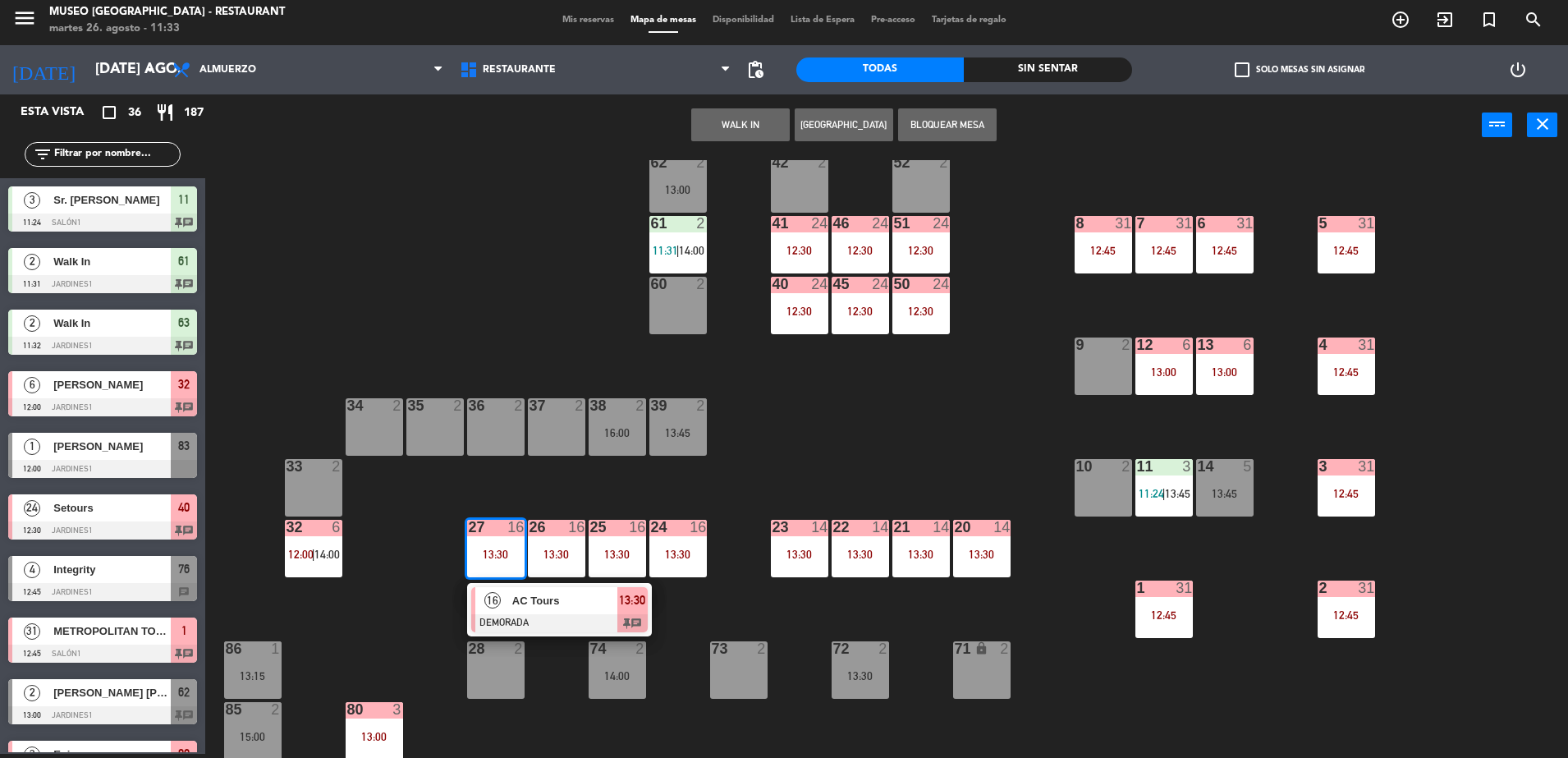
click at [546, 615] on div at bounding box center [559, 623] width 177 height 18
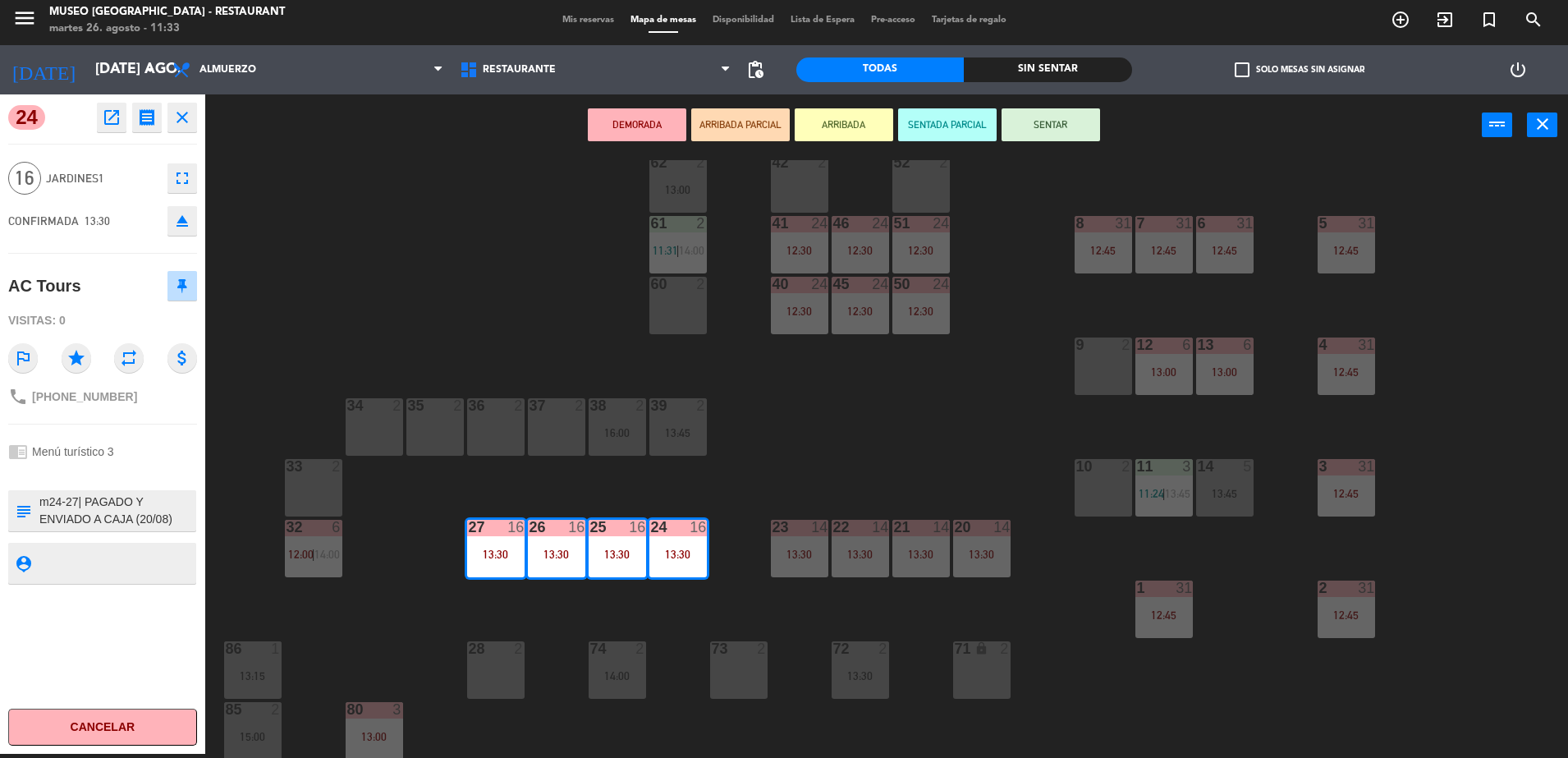
click at [129, 497] on textarea at bounding box center [116, 511] width 157 height 35
click at [893, 429] on div "44 3 14:00 49 2 54 4 13:00 64 2 13:00 48 10 13:00 53 10 13:00 63 2 11:32 | 16:3…" at bounding box center [894, 459] width 1347 height 598
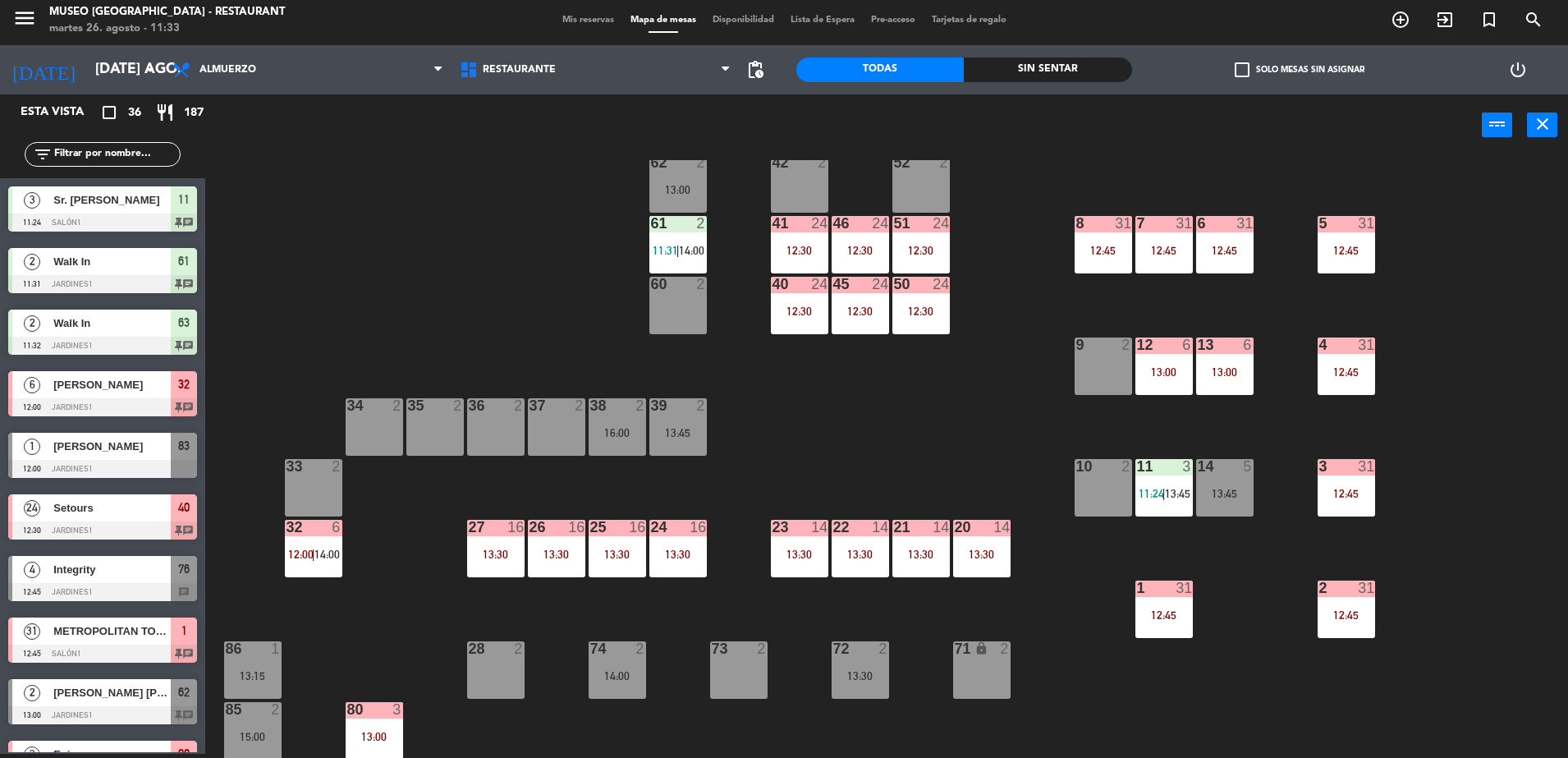
scroll to position [4, 0]
click at [1153, 255] on div "12:45" at bounding box center [1164, 250] width 57 height 11
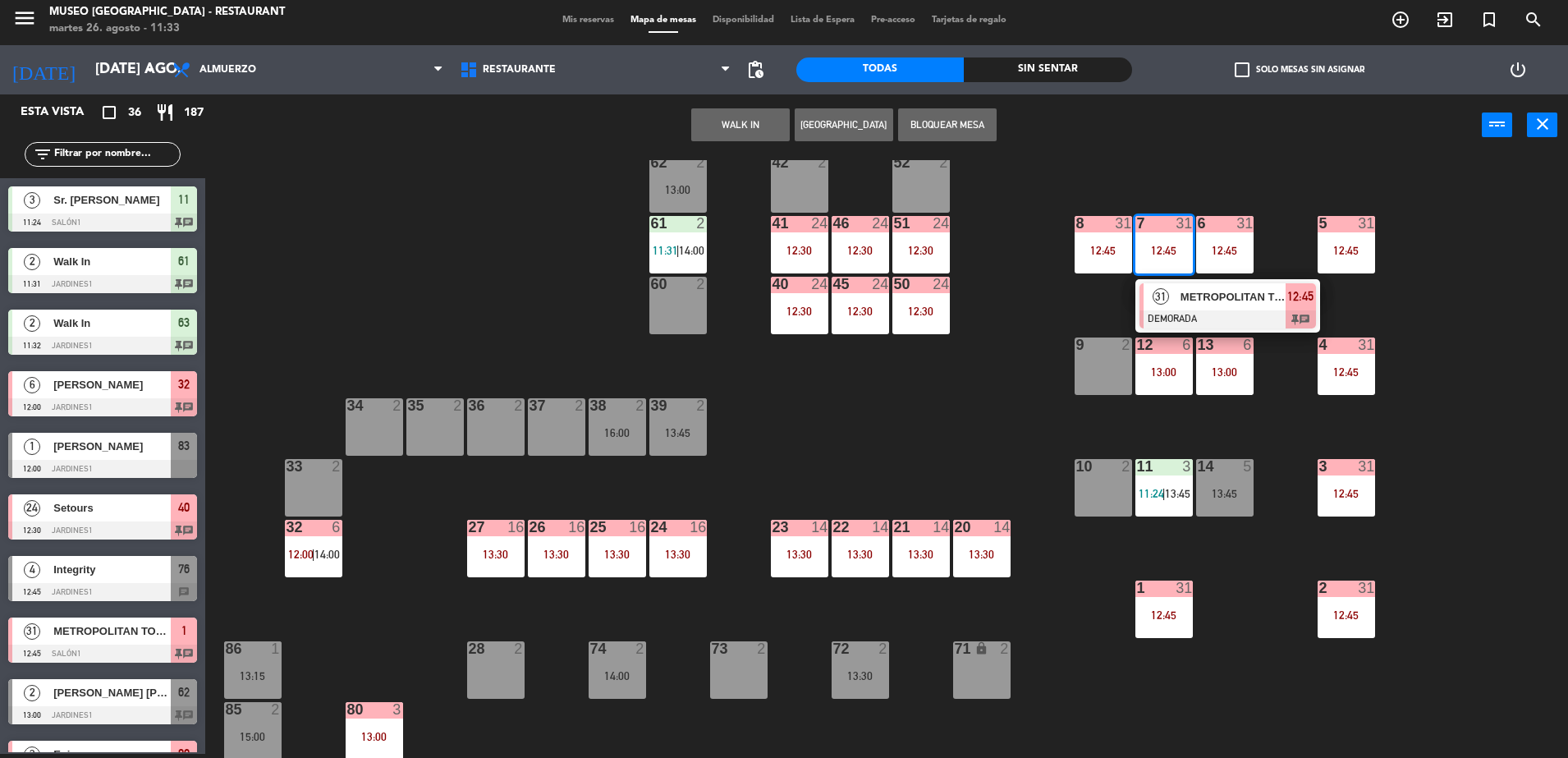
click at [1181, 293] on span "METROPOLITAN TOURING" at bounding box center [1233, 297] width 105 height 17
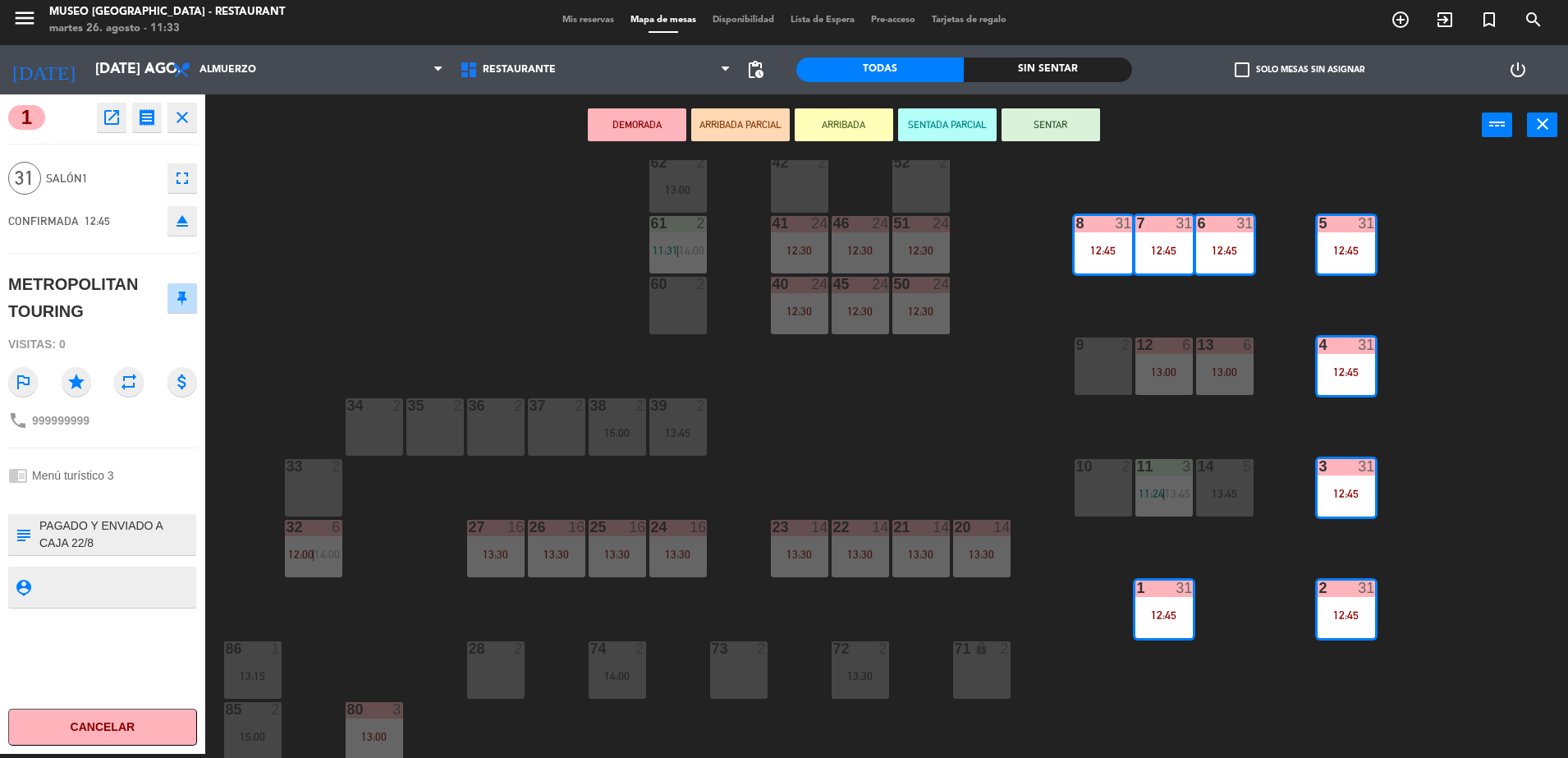
click at [114, 534] on textarea at bounding box center [116, 534] width 157 height 35
click at [92, 533] on textarea at bounding box center [116, 534] width 157 height 35
click at [37, 519] on div "subject" at bounding box center [23, 535] width 29 height 41
click at [42, 525] on textarea at bounding box center [116, 534] width 157 height 35
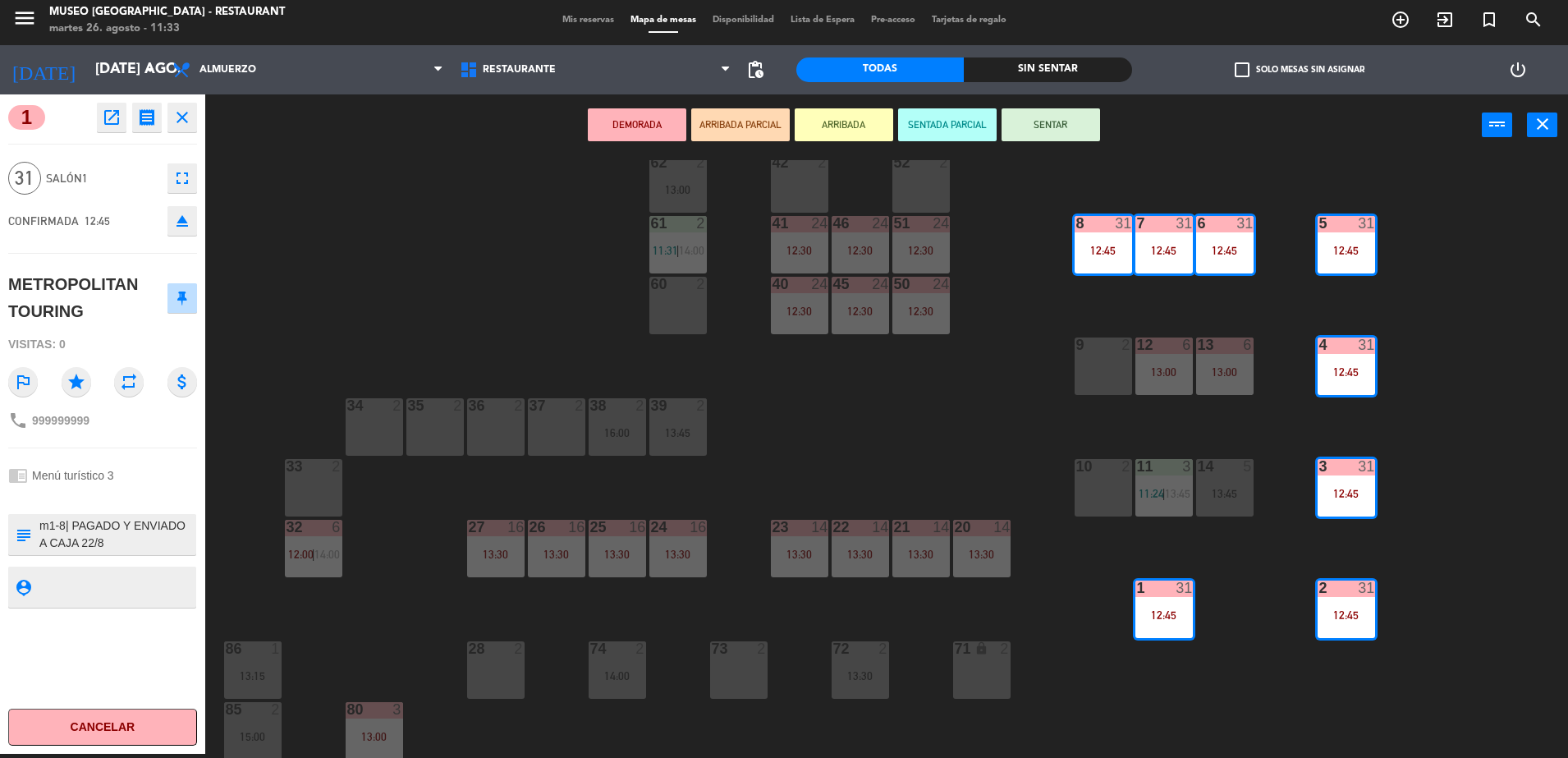
type textarea "m1-8| PAGADO Y ENVIADO A CAJA 22/8 Lista de Pasajeros Reserva [PERSON_NAME] CRI…"
click at [105, 478] on span "Menú turístico 3" at bounding box center [72, 476] width 82 height 13
click at [102, 131] on button "open_in_new" at bounding box center [111, 117] width 29 height 29
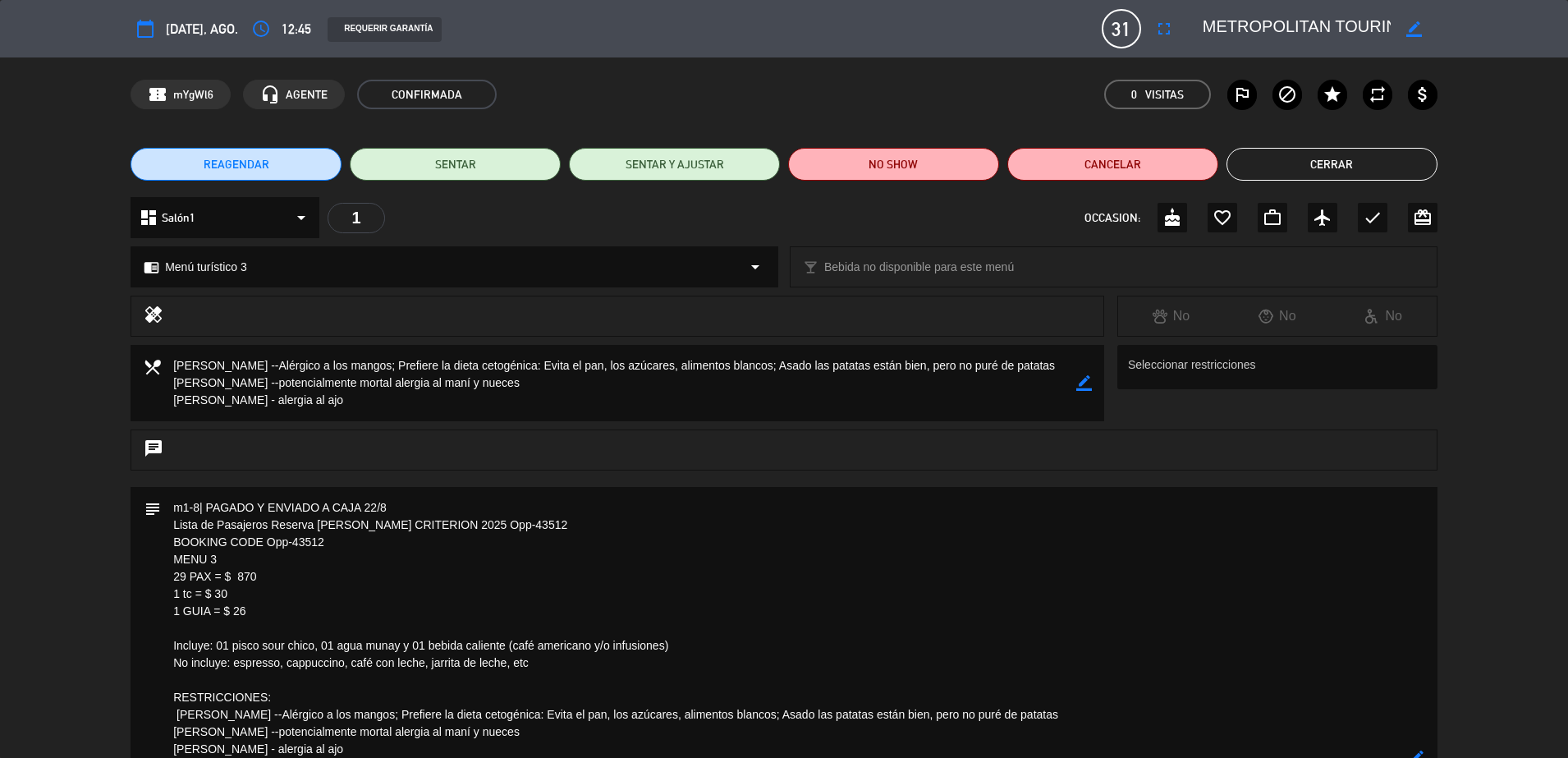
click at [399, 541] on textarea at bounding box center [785, 758] width 1249 height 543
click at [1424, 150] on button "Cerrar" at bounding box center [1332, 164] width 211 height 33
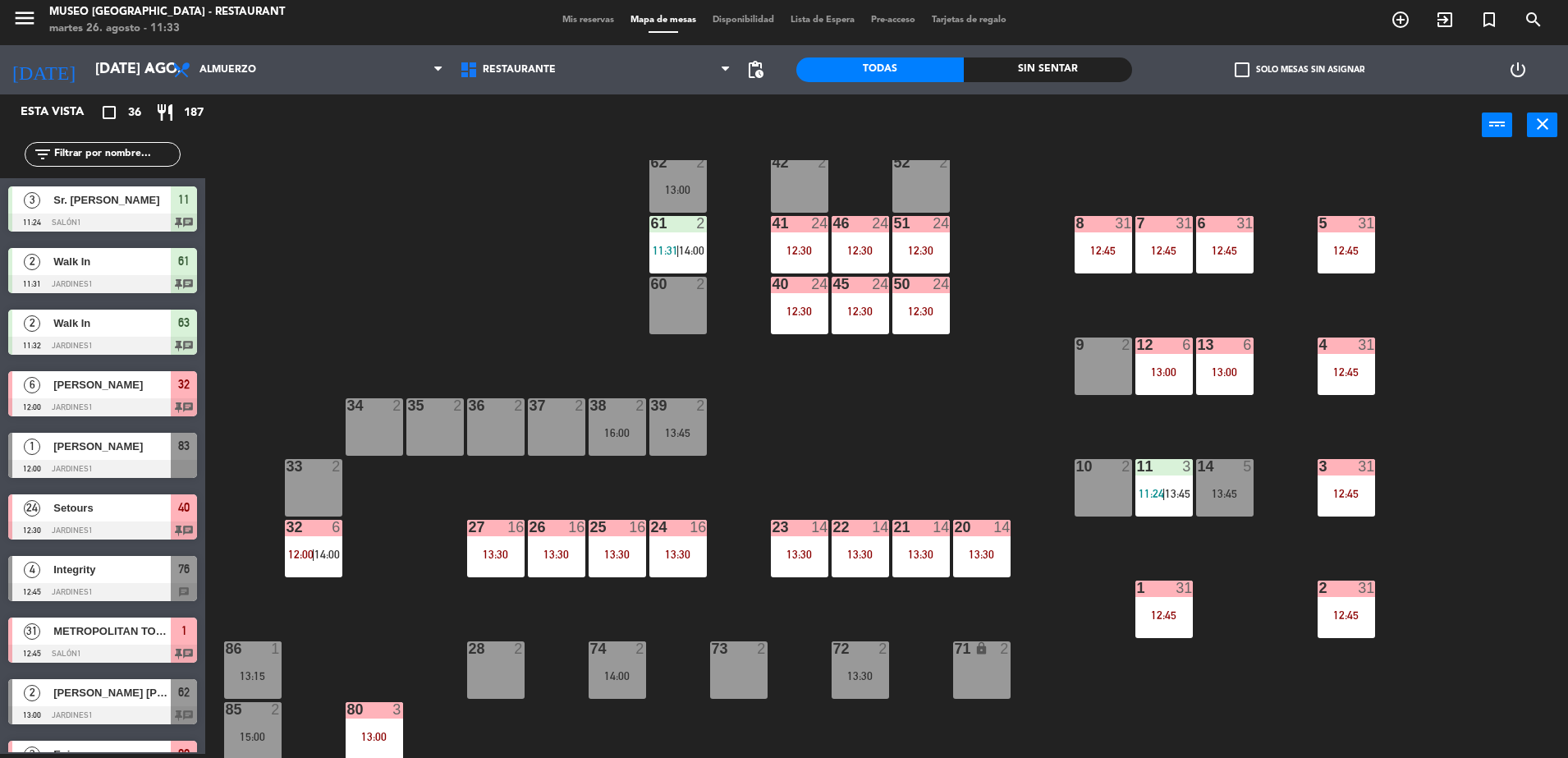
click at [899, 423] on div "44 3 14:00 49 2 54 4 13:00 64 2 13:00 48 10 13:00 53 10 13:00 63 2 11:32 | 16:3…" at bounding box center [894, 459] width 1347 height 598
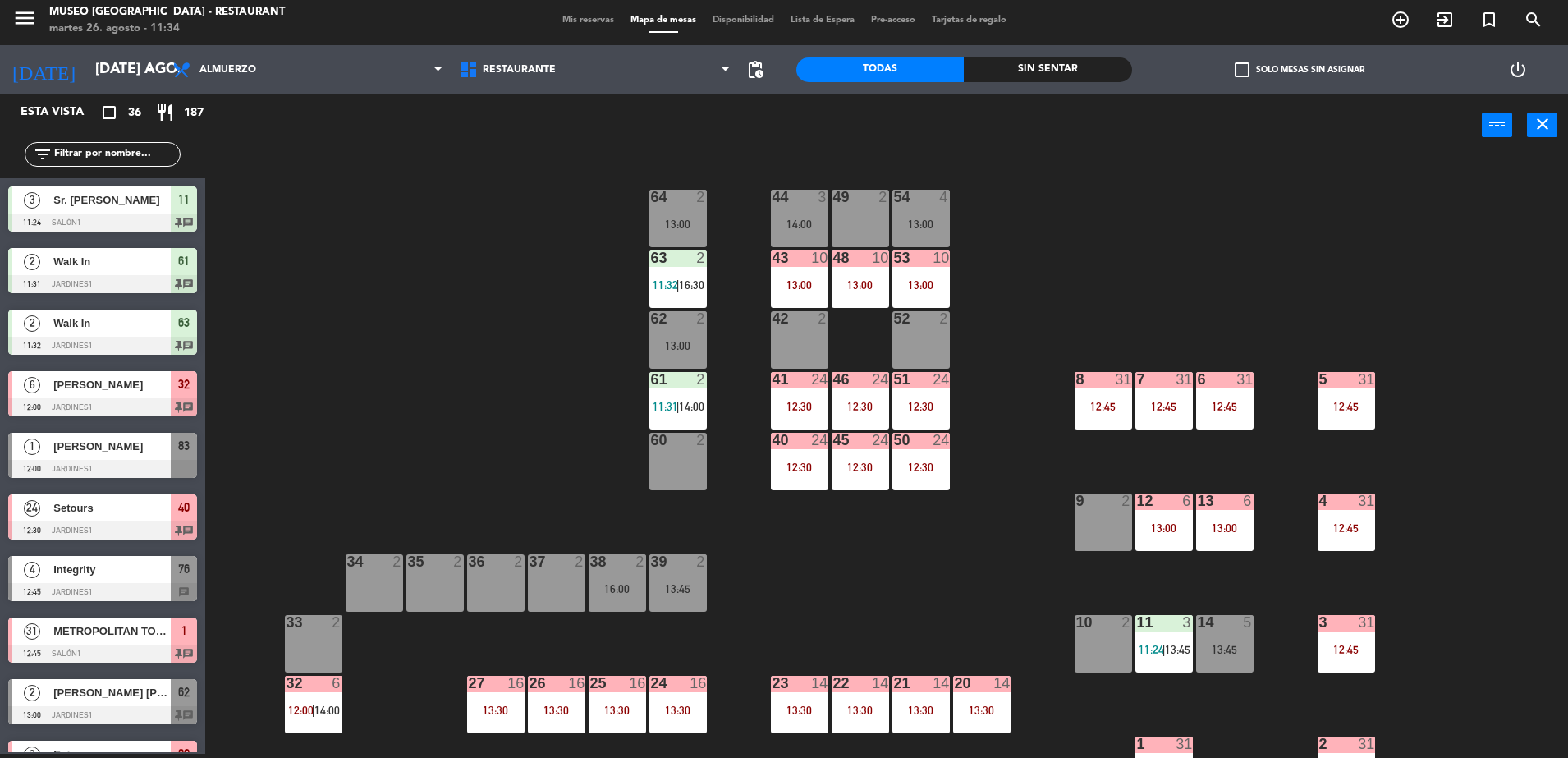
click at [877, 543] on div "44 3 14:00 49 2 54 4 13:00 64 2 13:00 48 10 13:00 53 10 13:00 63 2 11:32 | 16:3…" at bounding box center [894, 459] width 1347 height 598
click at [708, 211] on div "44 4 13:45 49 2 54 4 12:45 64 2 13:00 48 10 13:00 53 10 13:00 63 2 11:32 | 16:3…" at bounding box center [894, 459] width 1347 height 598
click at [693, 215] on div "64 2 13:00" at bounding box center [678, 218] width 57 height 57
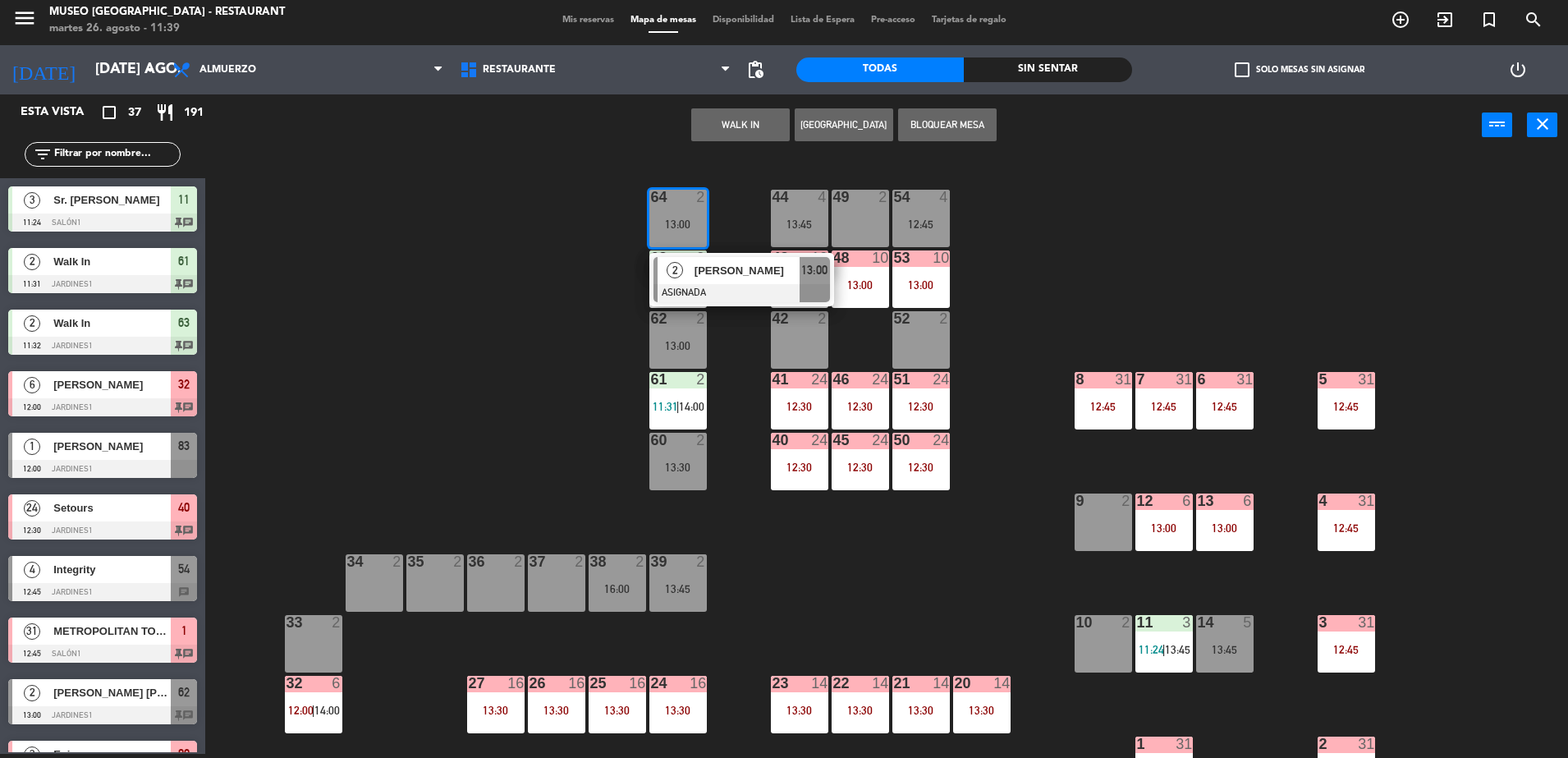
click at [829, 341] on div "44 4 13:45 49 2 54 4 12:45 64 2 13:00 2 [PERSON_NAME] ASIGNADA 13:00 48 10 13:0…" at bounding box center [894, 459] width 1347 height 598
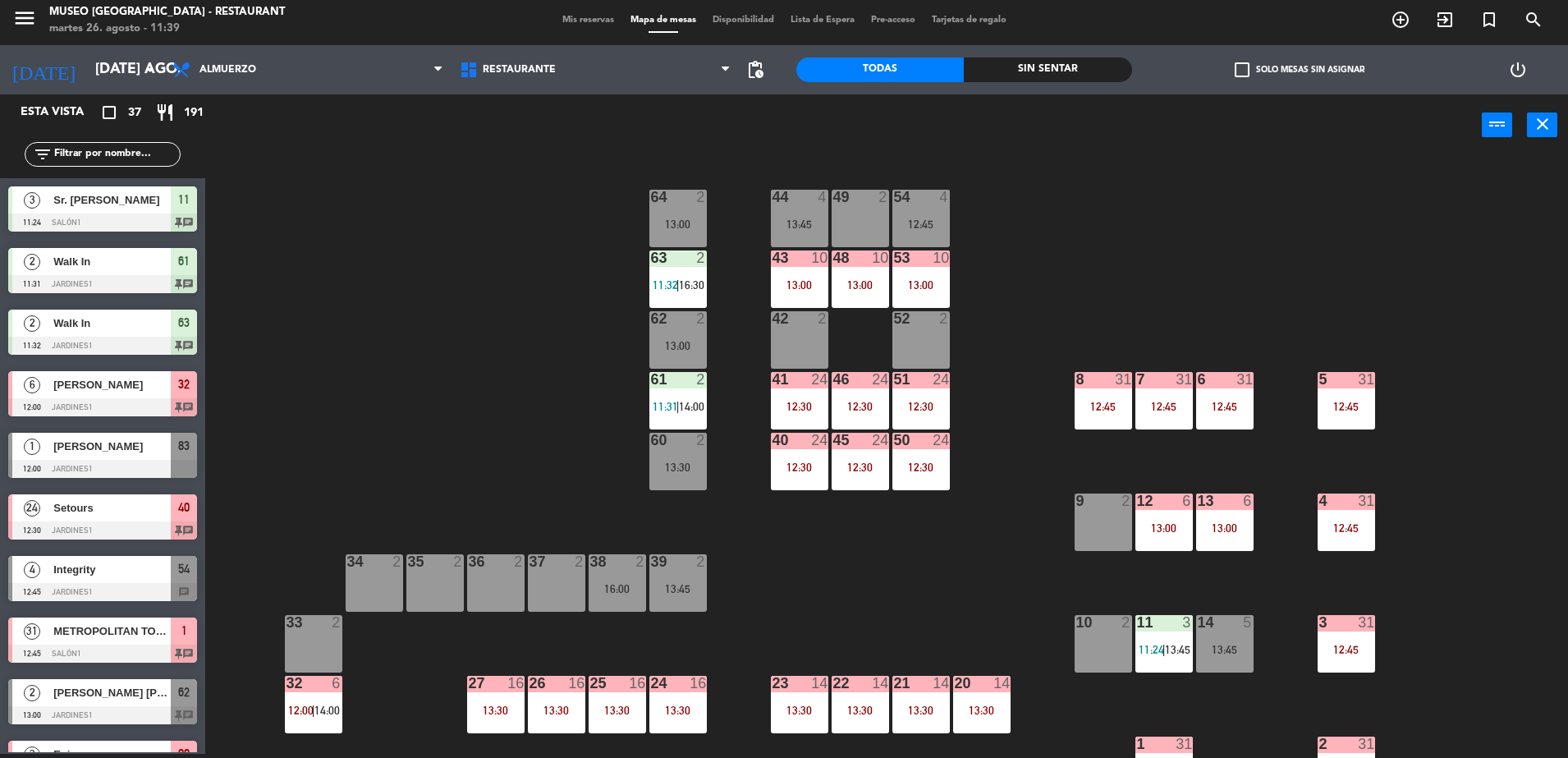
click at [663, 231] on div "64 2 13:00" at bounding box center [678, 218] width 57 height 57
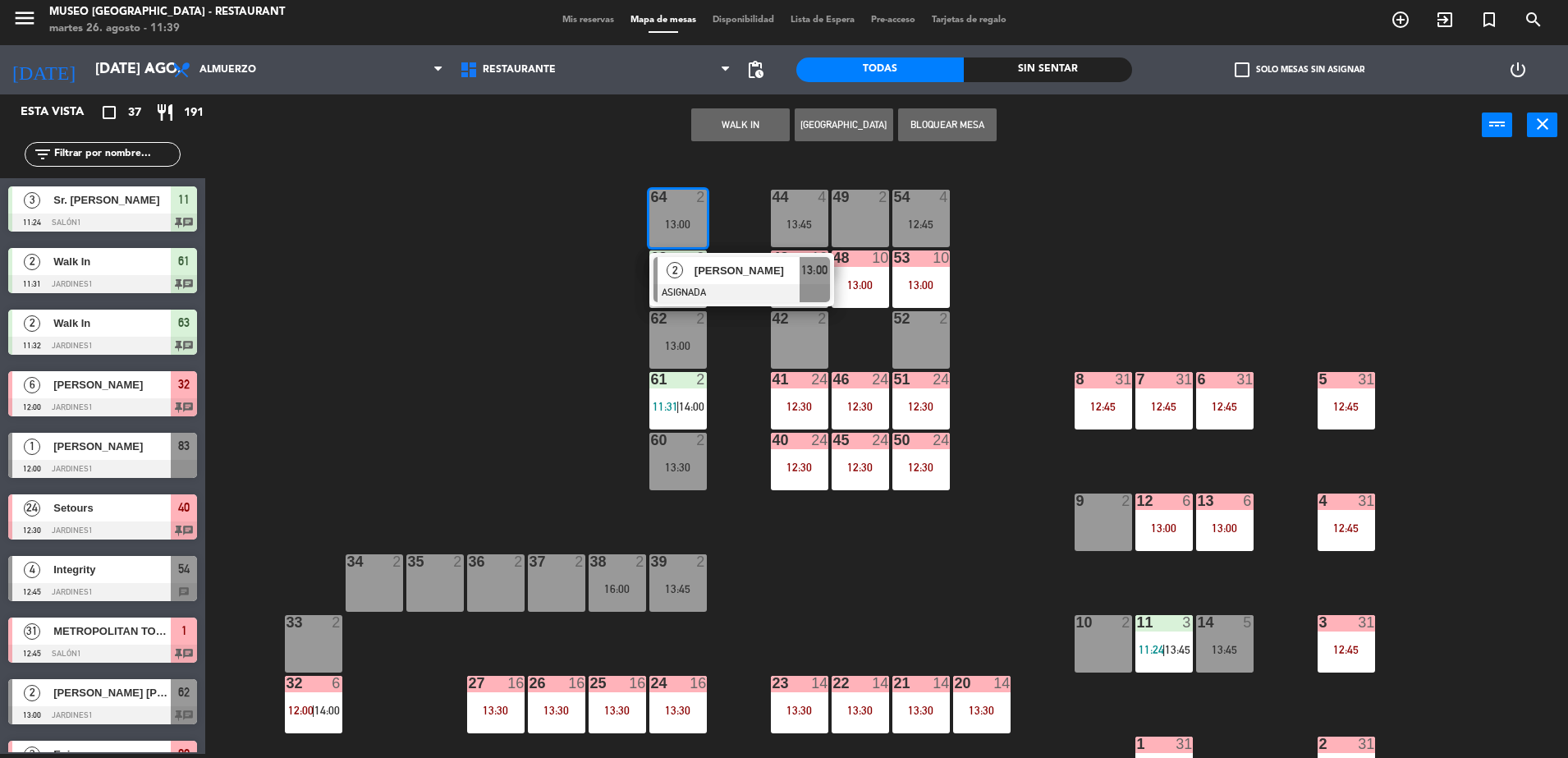
click at [776, 345] on div "42 2" at bounding box center [799, 340] width 57 height 57
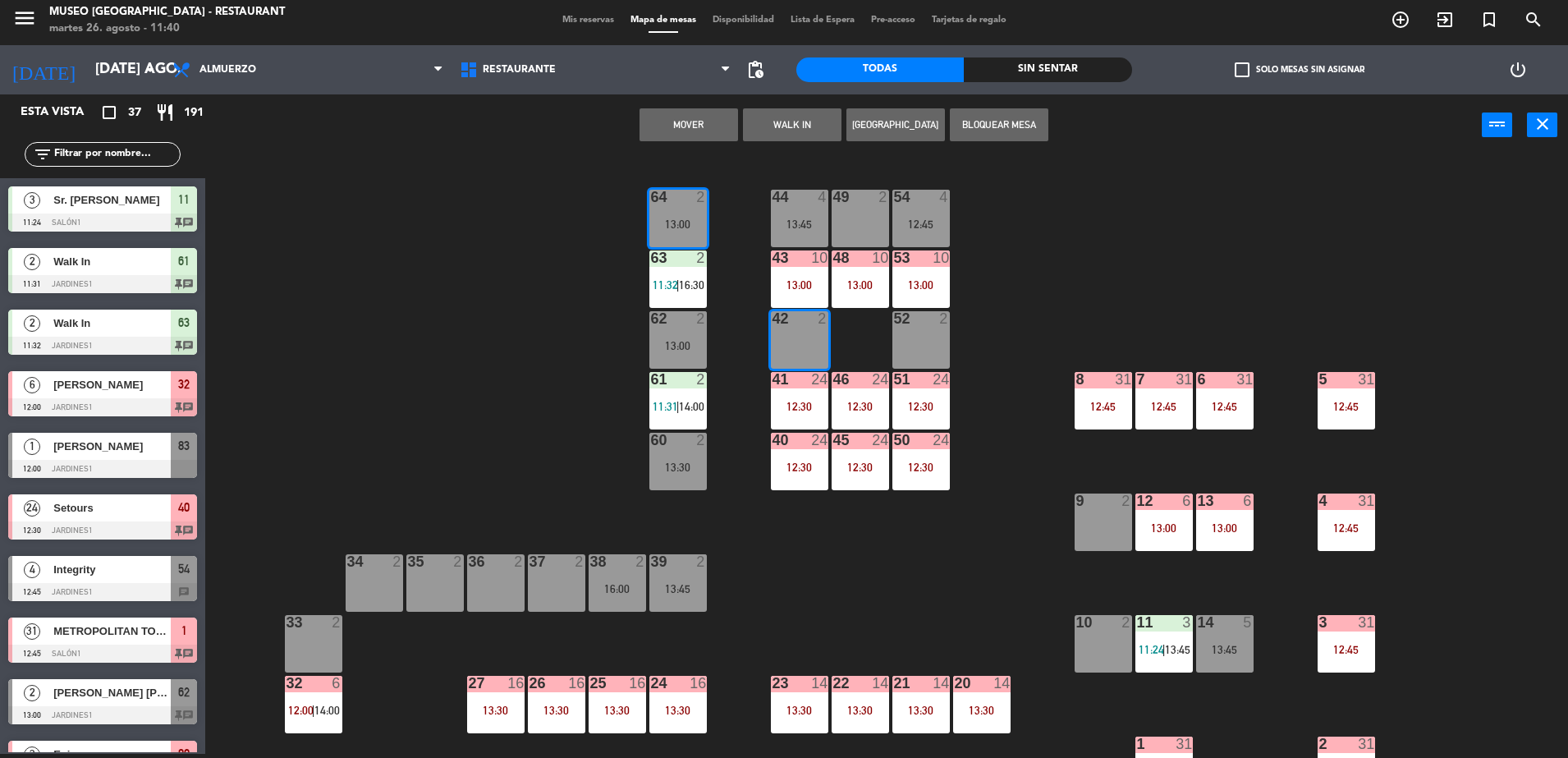
click at [689, 115] on button "Mover" at bounding box center [688, 124] width 99 height 33
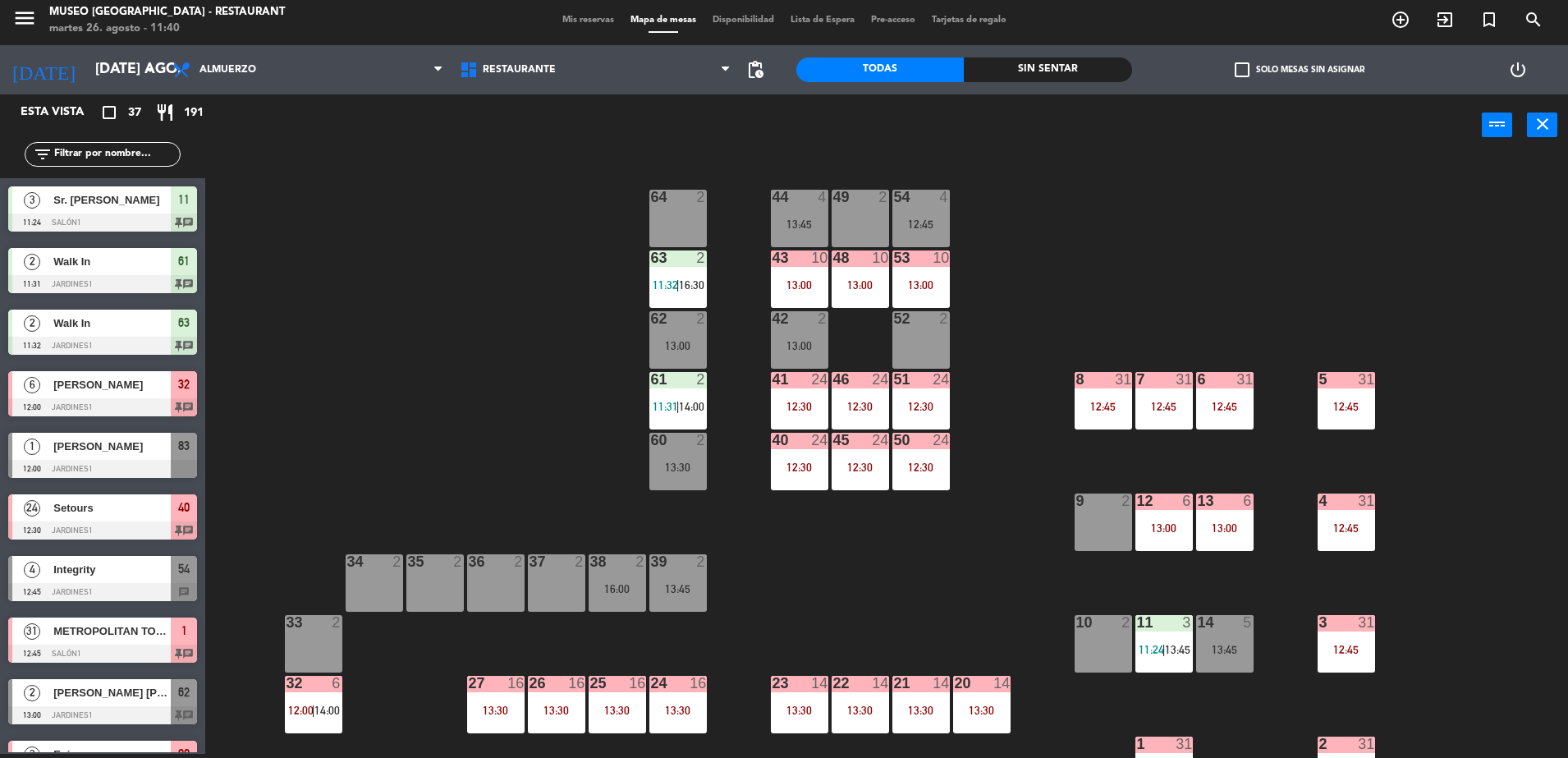
click at [663, 243] on div "64 2" at bounding box center [678, 218] width 57 height 57
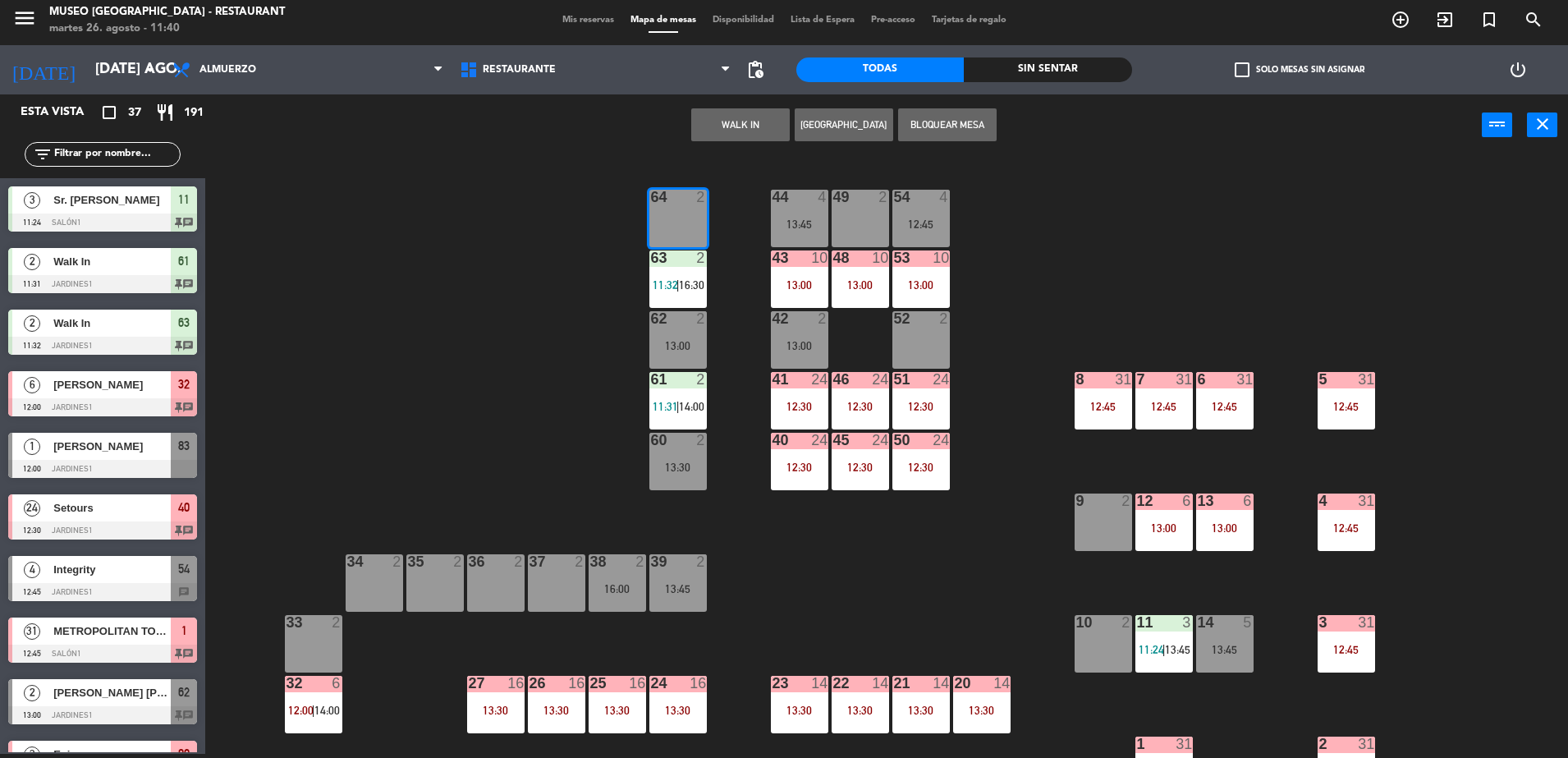
click at [729, 136] on button "WALK IN" at bounding box center [741, 124] width 99 height 33
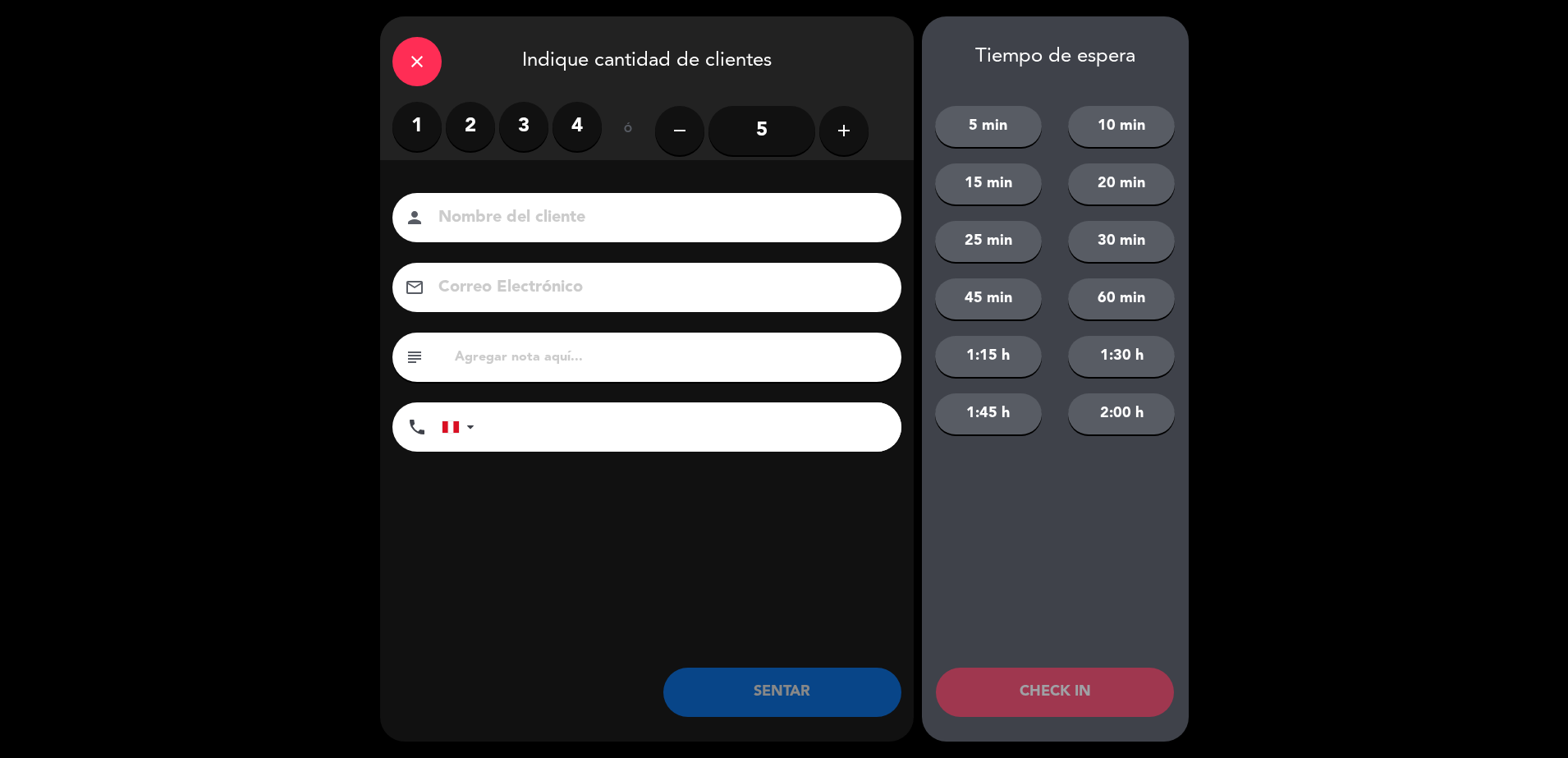
click at [484, 131] on label "2" at bounding box center [470, 126] width 49 height 49
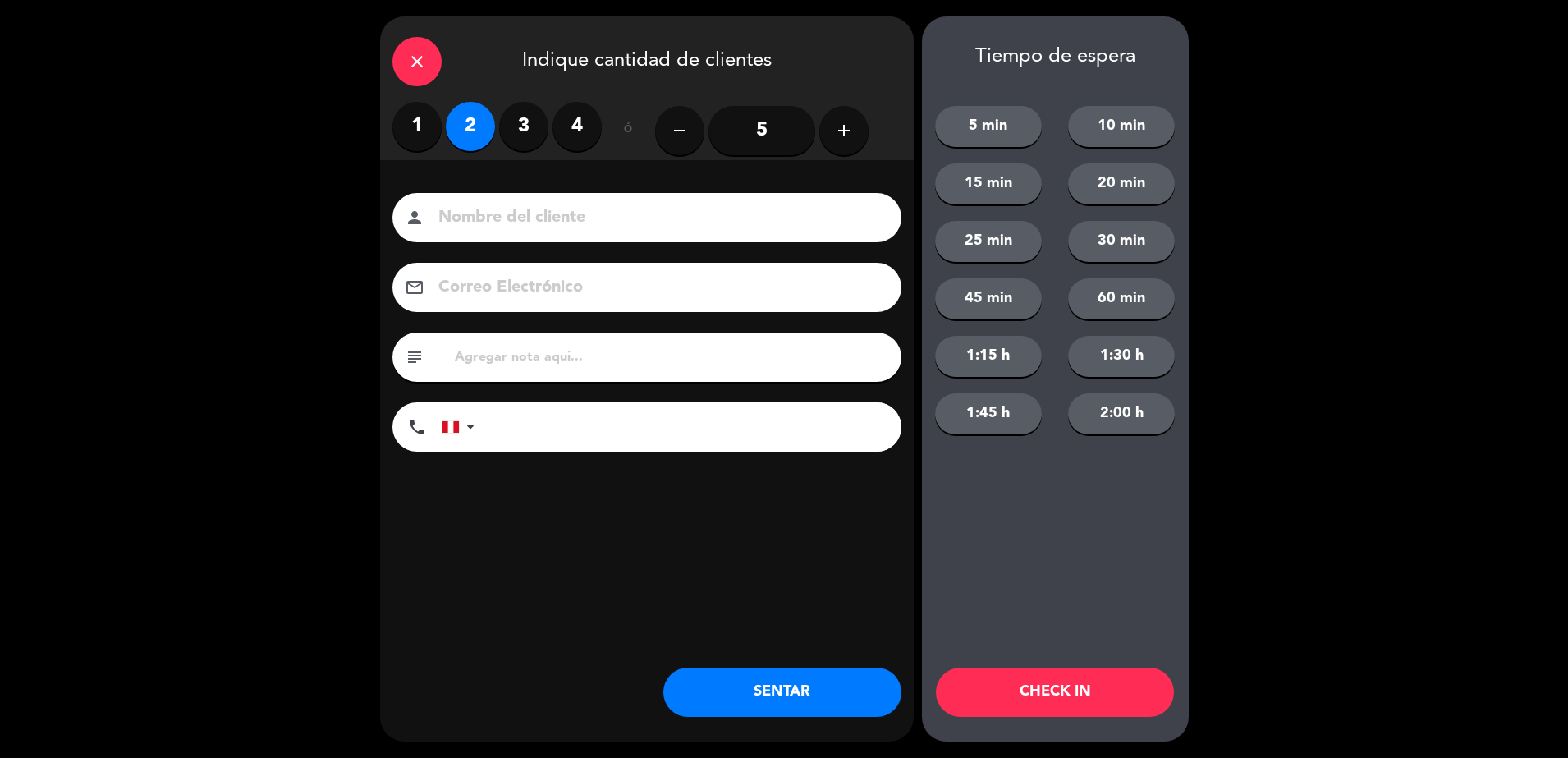
click at [495, 367] on input "text" at bounding box center [671, 357] width 436 height 23
type input "m64|"
click at [824, 688] on button "SENTAR" at bounding box center [782, 692] width 238 height 49
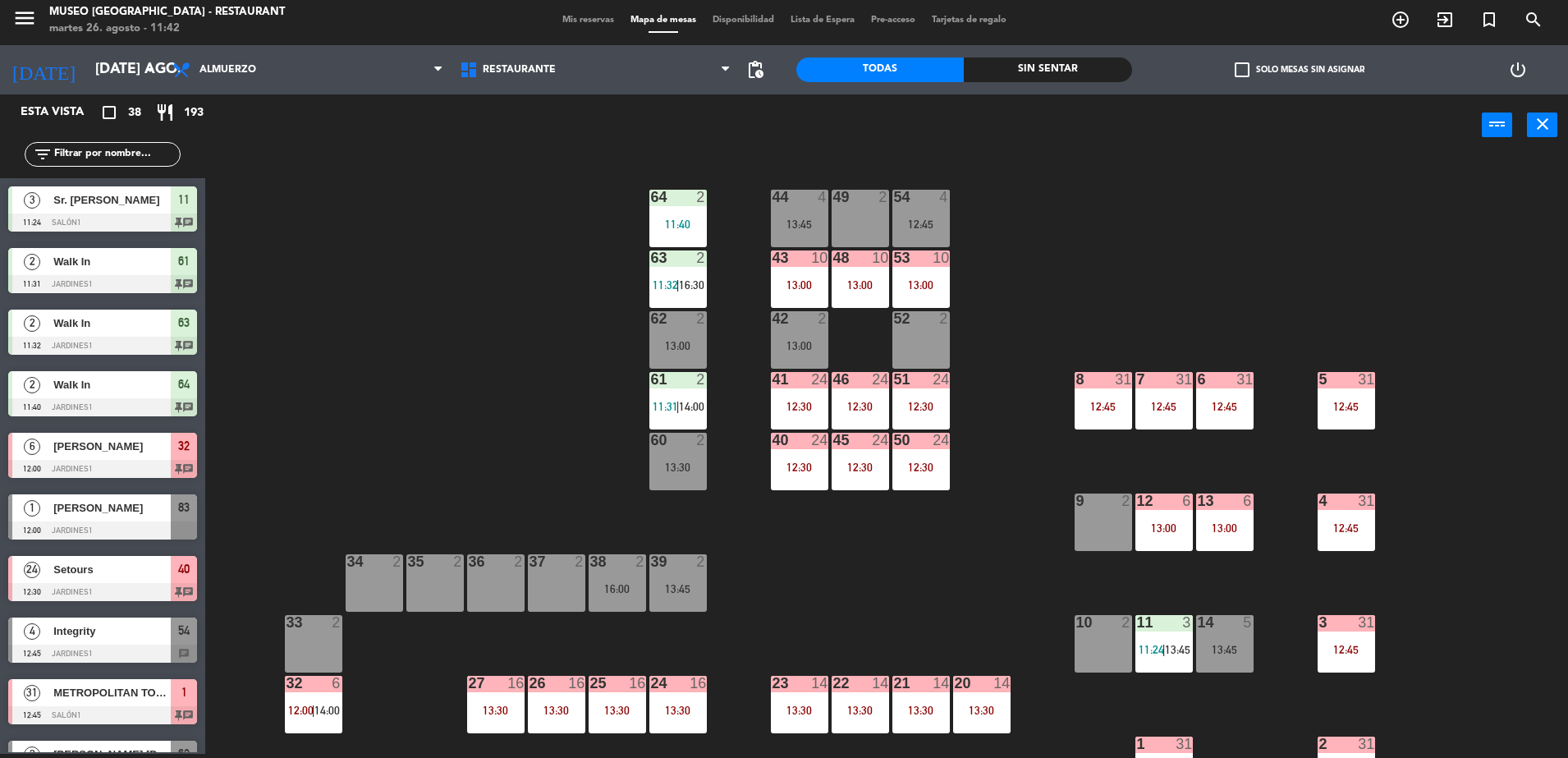
click at [117, 156] on input "text" at bounding box center [116, 154] width 127 height 18
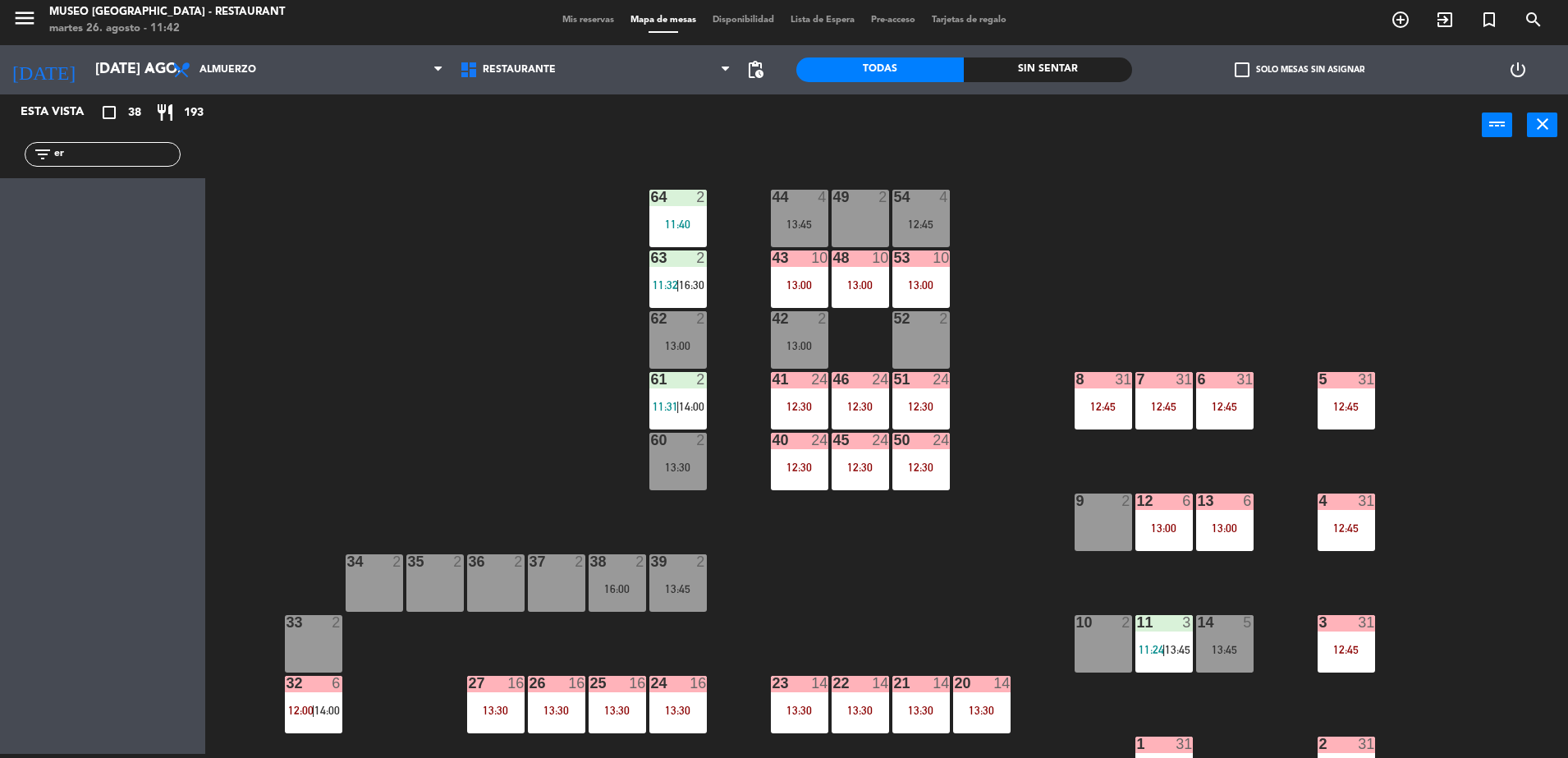
type input "e"
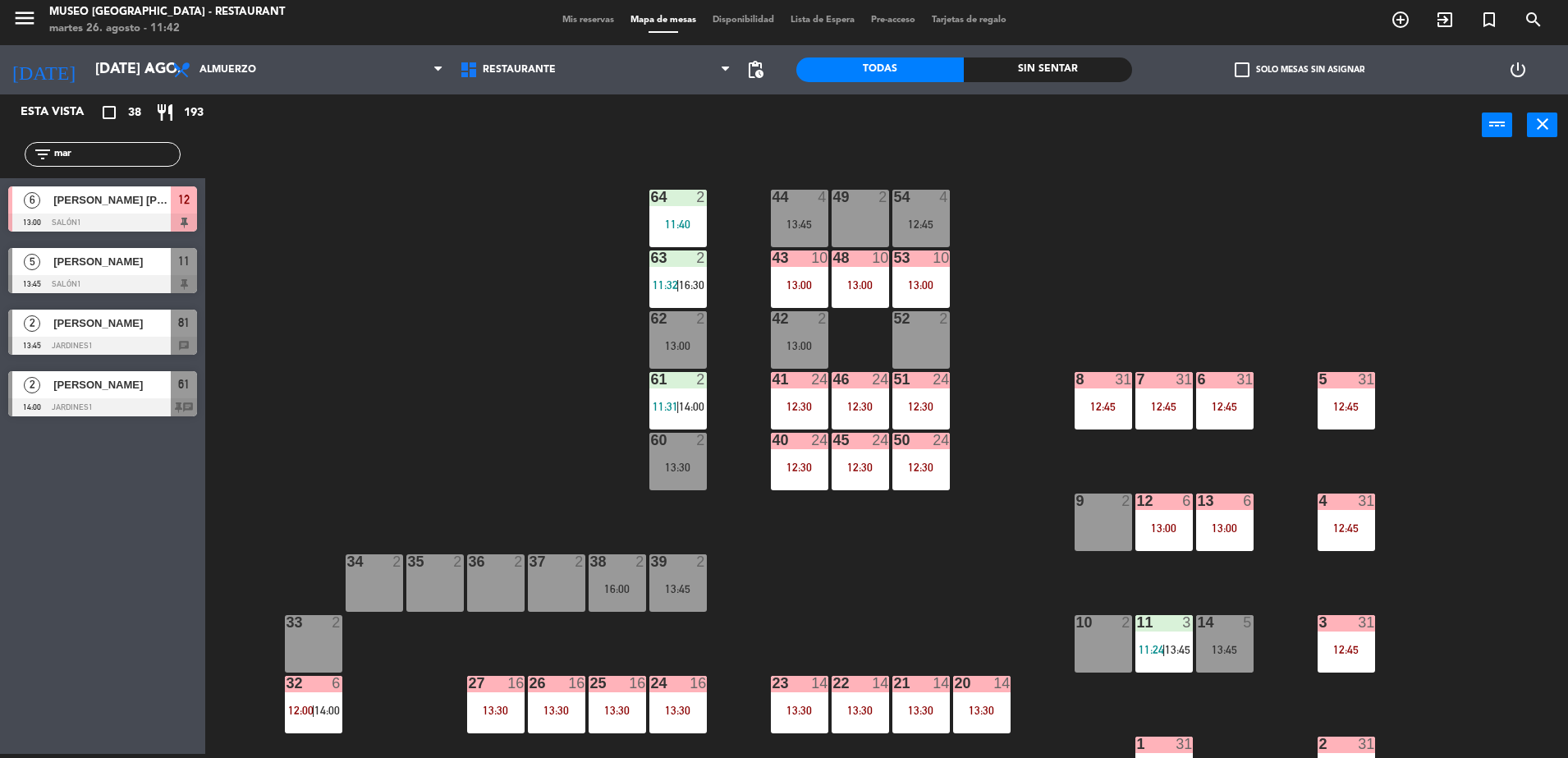
click at [530, 273] on div "44 4 13:45 49 2 54 4 12:45 64 2 11:40 48 10 13:00 53 10 13:00 63 2 11:32 | 16:3…" at bounding box center [894, 459] width 1347 height 598
drag, startPoint x: 88, startPoint y: 160, endPoint x: 0, endPoint y: 137, distance: 91.0
click at [0, 137] on html "close × Museo Larco Café - Restaurant × chrome_reader_mode Listado de Reservas …" at bounding box center [784, 379] width 1568 height 758
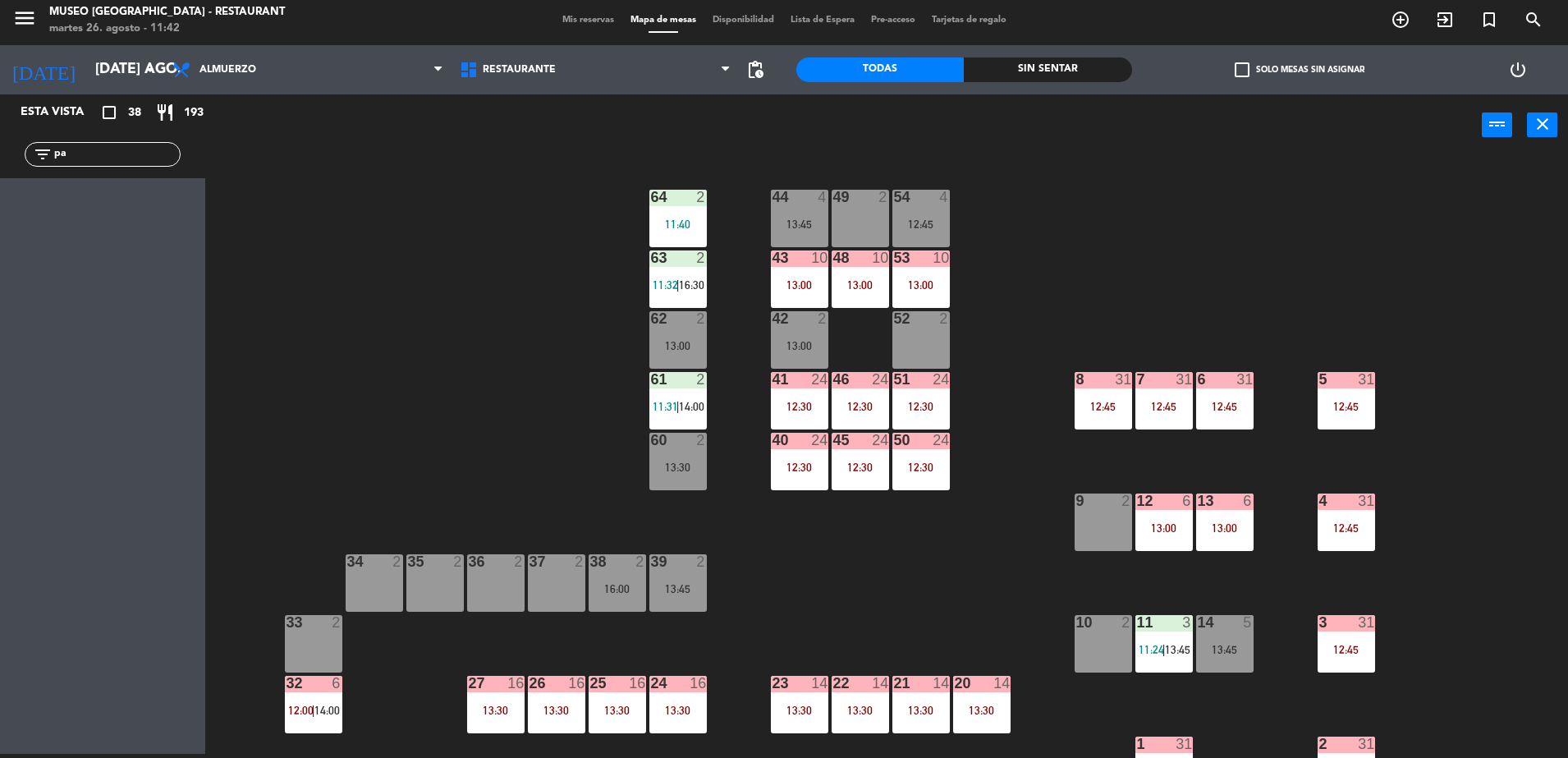
type input "p"
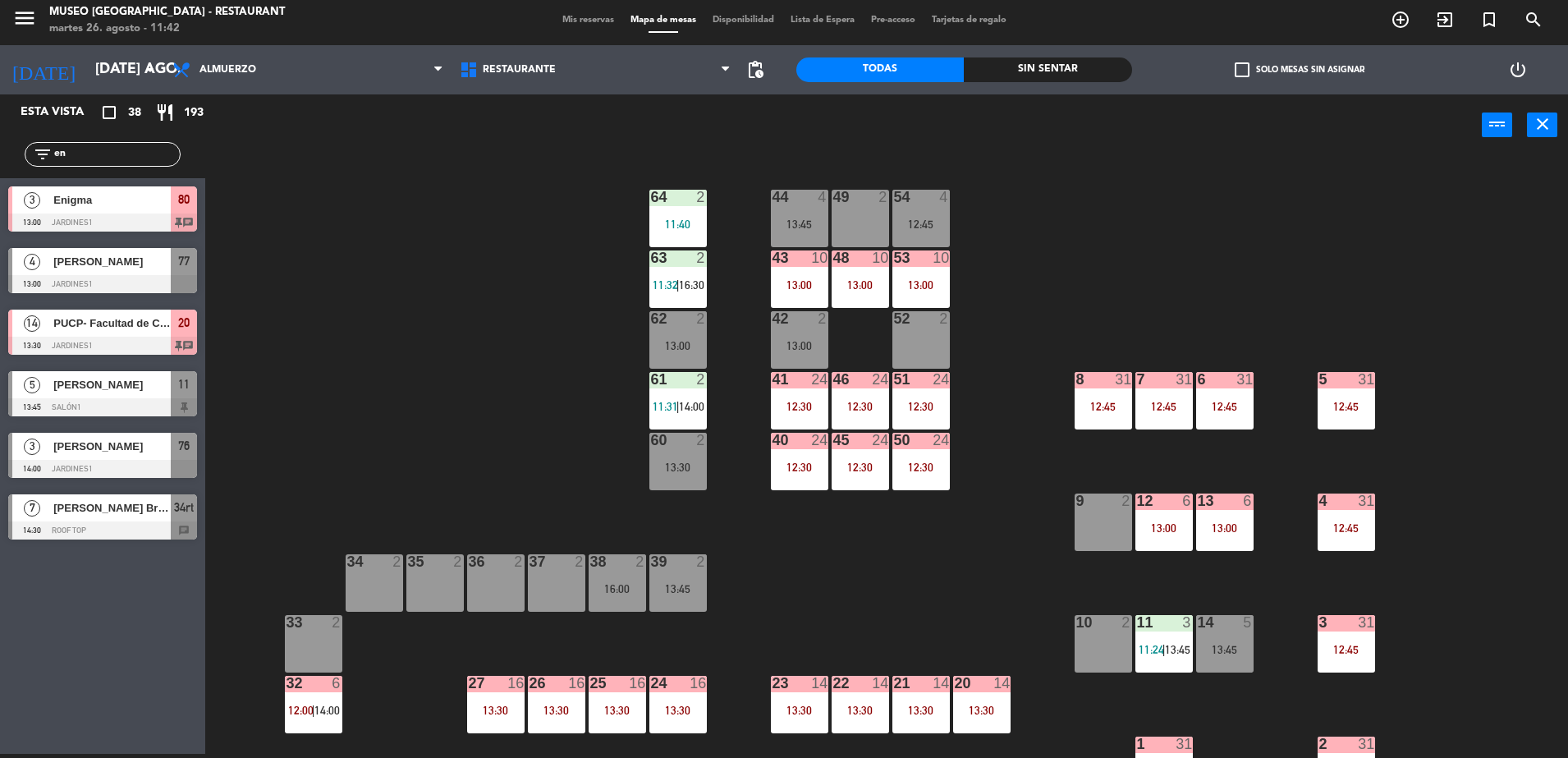
type input "en"
click at [514, 321] on div "44 4 13:45 49 2 54 4 12:45 64 2 11:40 48 10 13:00 53 10 13:00 63 2 11:32 | 16:3…" at bounding box center [894, 459] width 1347 height 598
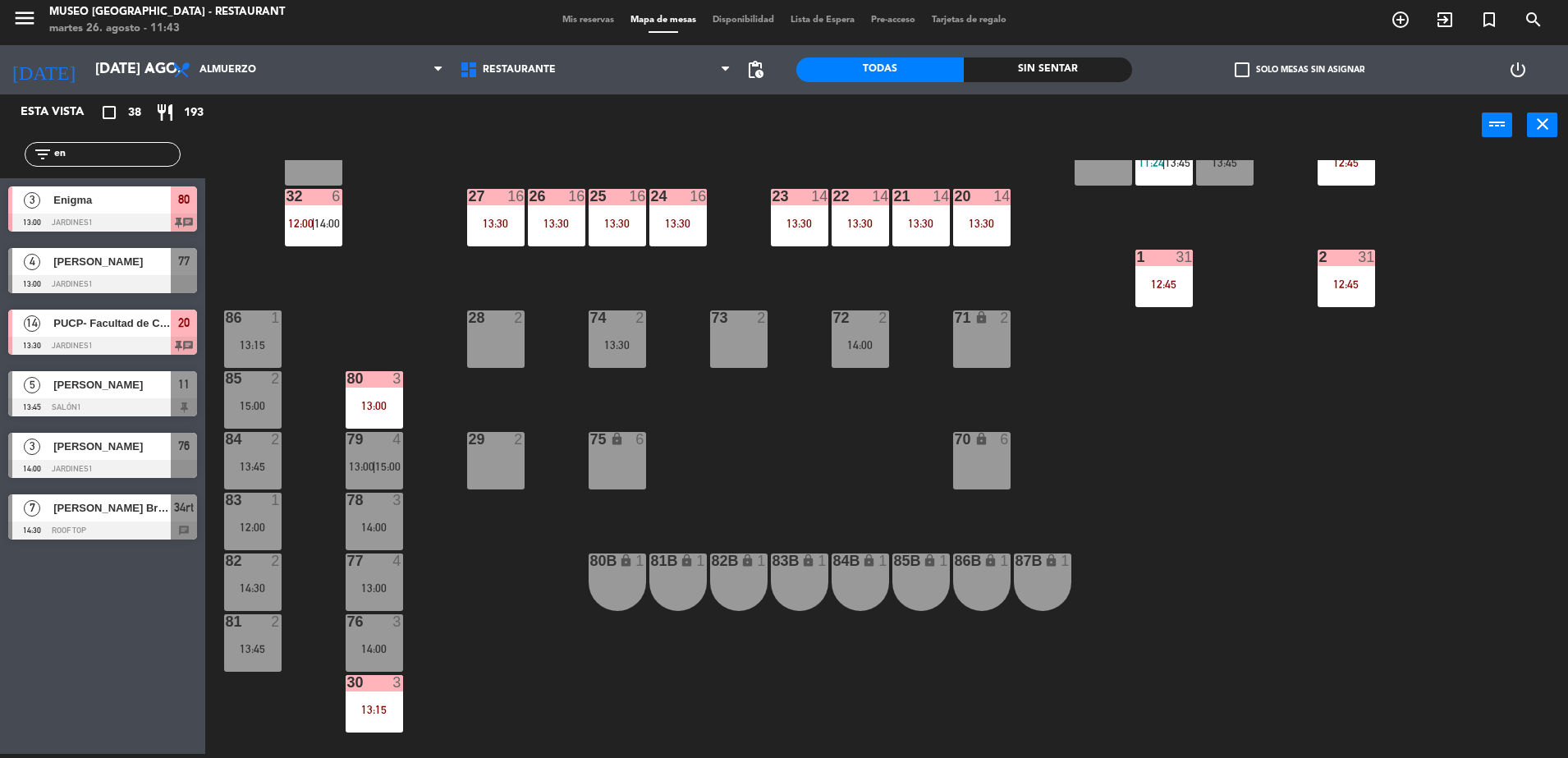
scroll to position [497, 0]
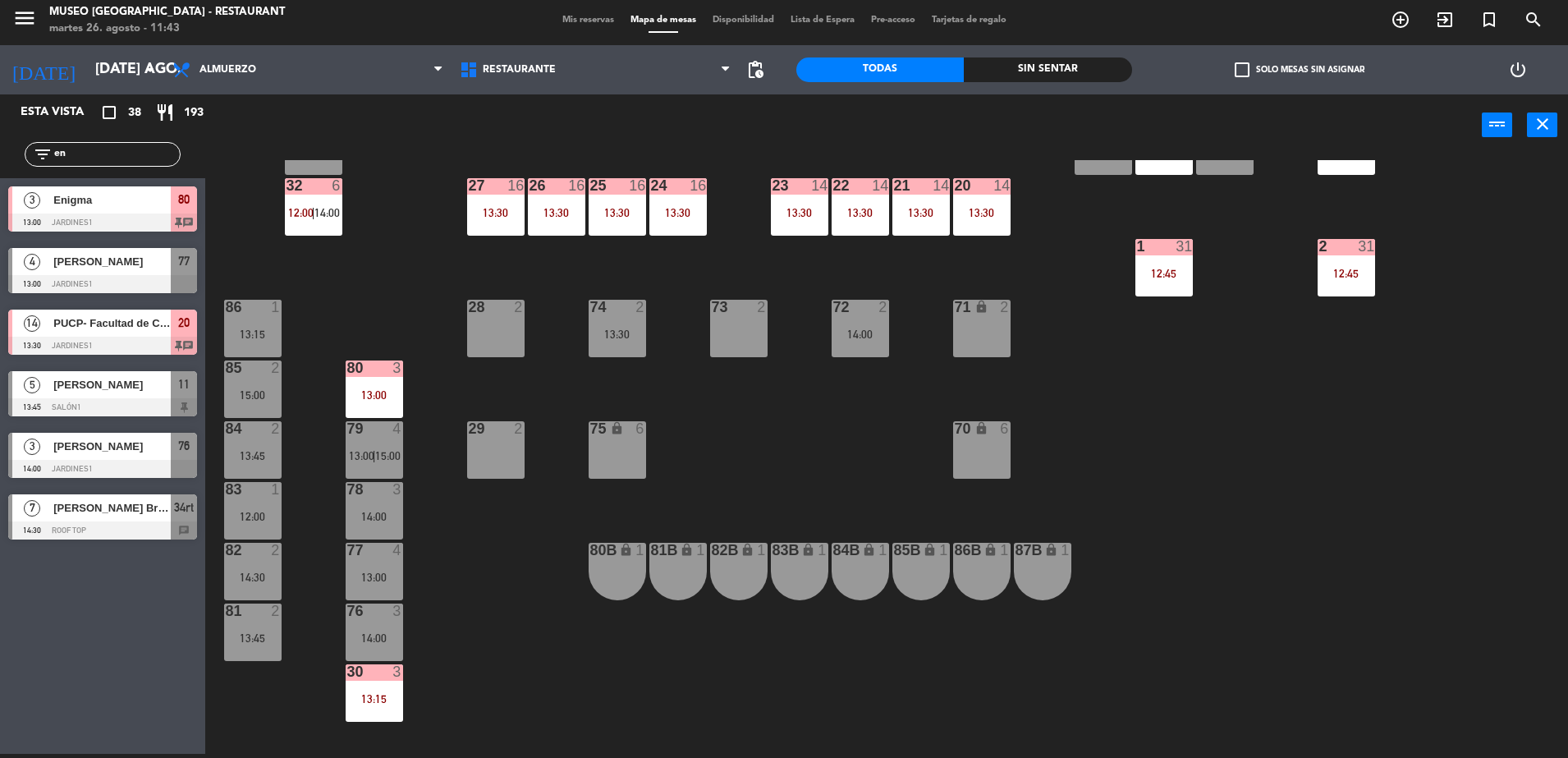
click at [371, 454] on span "13:00" at bounding box center [361, 456] width 25 height 13
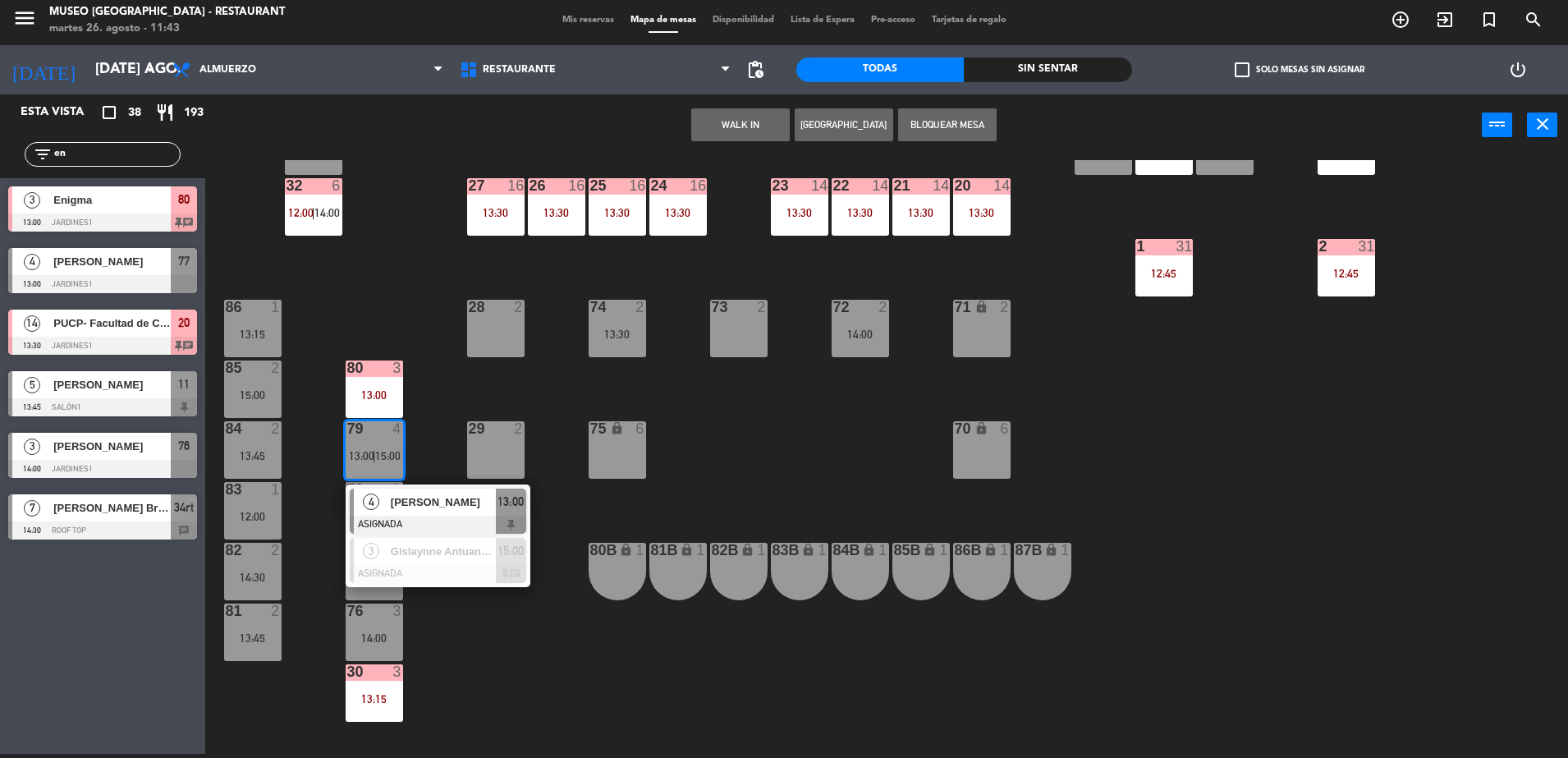
click at [463, 504] on span "[PERSON_NAME]" at bounding box center [444, 502] width 105 height 17
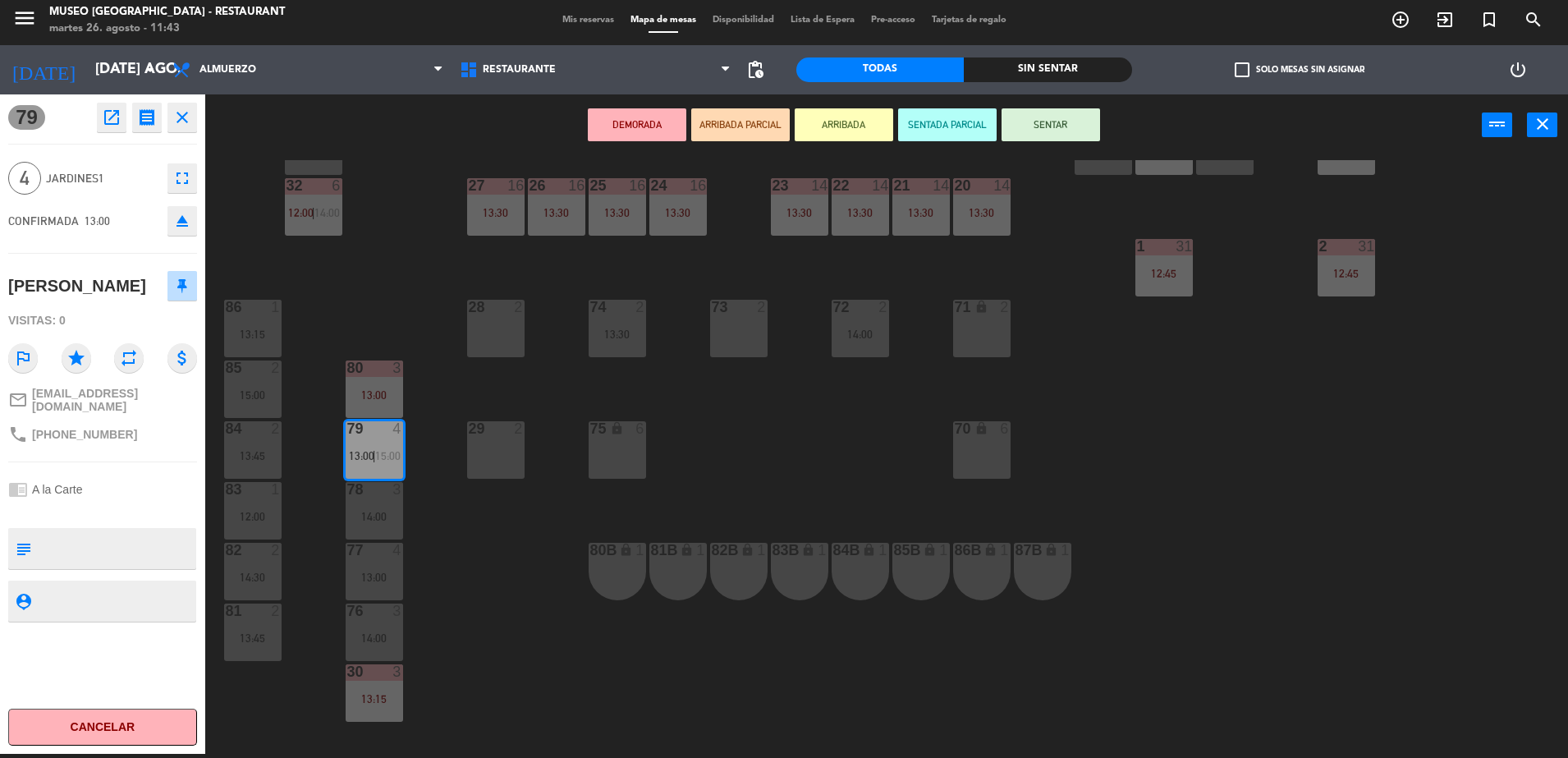
click at [519, 575] on div "44 4 13:45 49 2 54 4 12:45 64 2 11:40 48 10 13:00 53 10 13:00 63 2 11:32 | 16:3…" at bounding box center [894, 459] width 1347 height 598
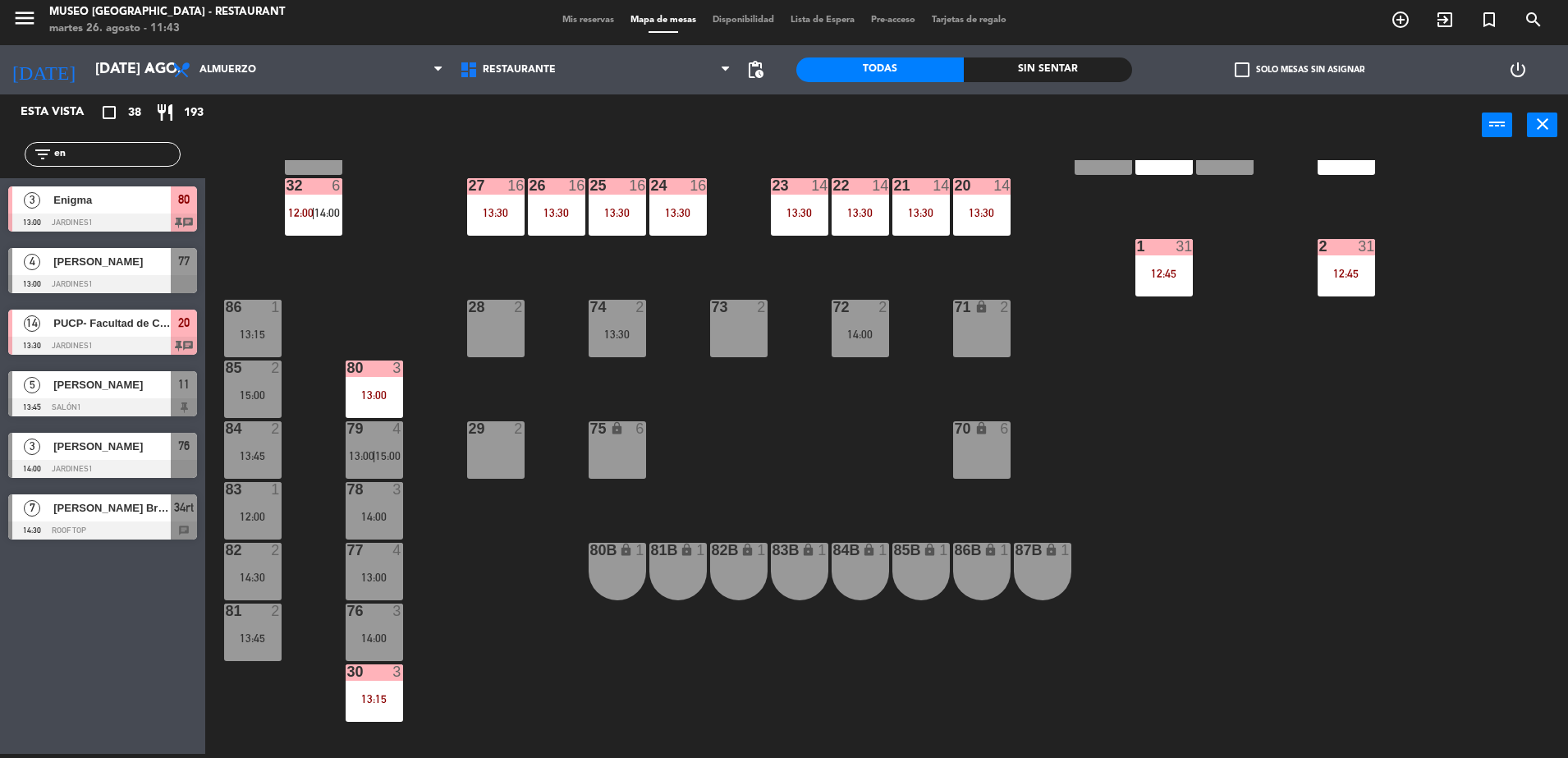
click at [403, 563] on div "44 4 13:45 49 2 54 4 12:45 64 2 11:40 48 10 13:00 53 10 13:00 63 2 11:32 | 16:3…" at bounding box center [894, 459] width 1347 height 598
click at [393, 581] on div "13:00" at bounding box center [374, 577] width 57 height 11
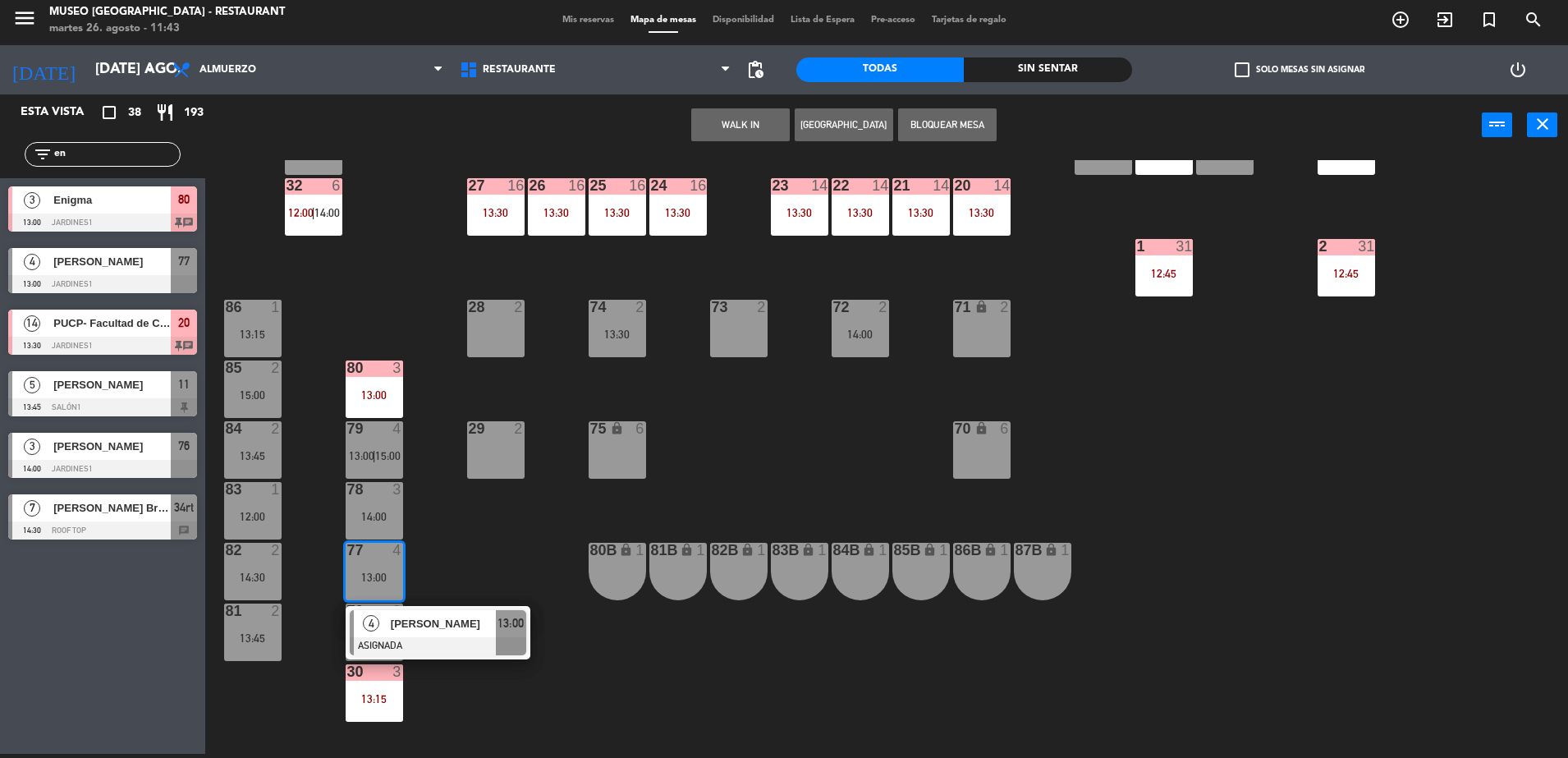
click at [482, 612] on div "[PERSON_NAME]" at bounding box center [443, 624] width 107 height 27
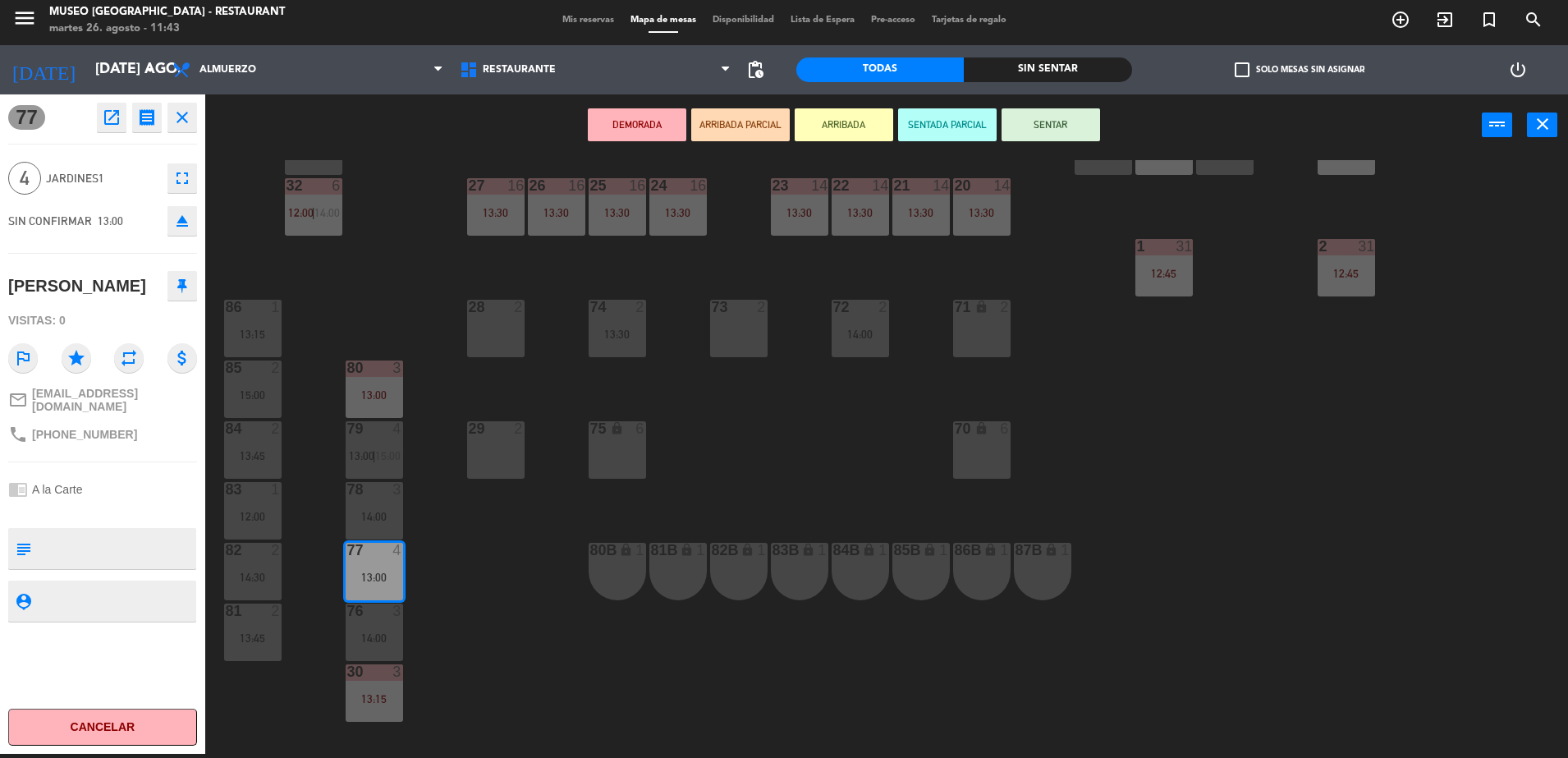
click at [434, 568] on div "44 4 13:45 49 2 54 4 12:45 64 2 11:40 48 10 13:00 53 10 13:00 63 2 11:32 | 16:3…" at bounding box center [894, 459] width 1347 height 598
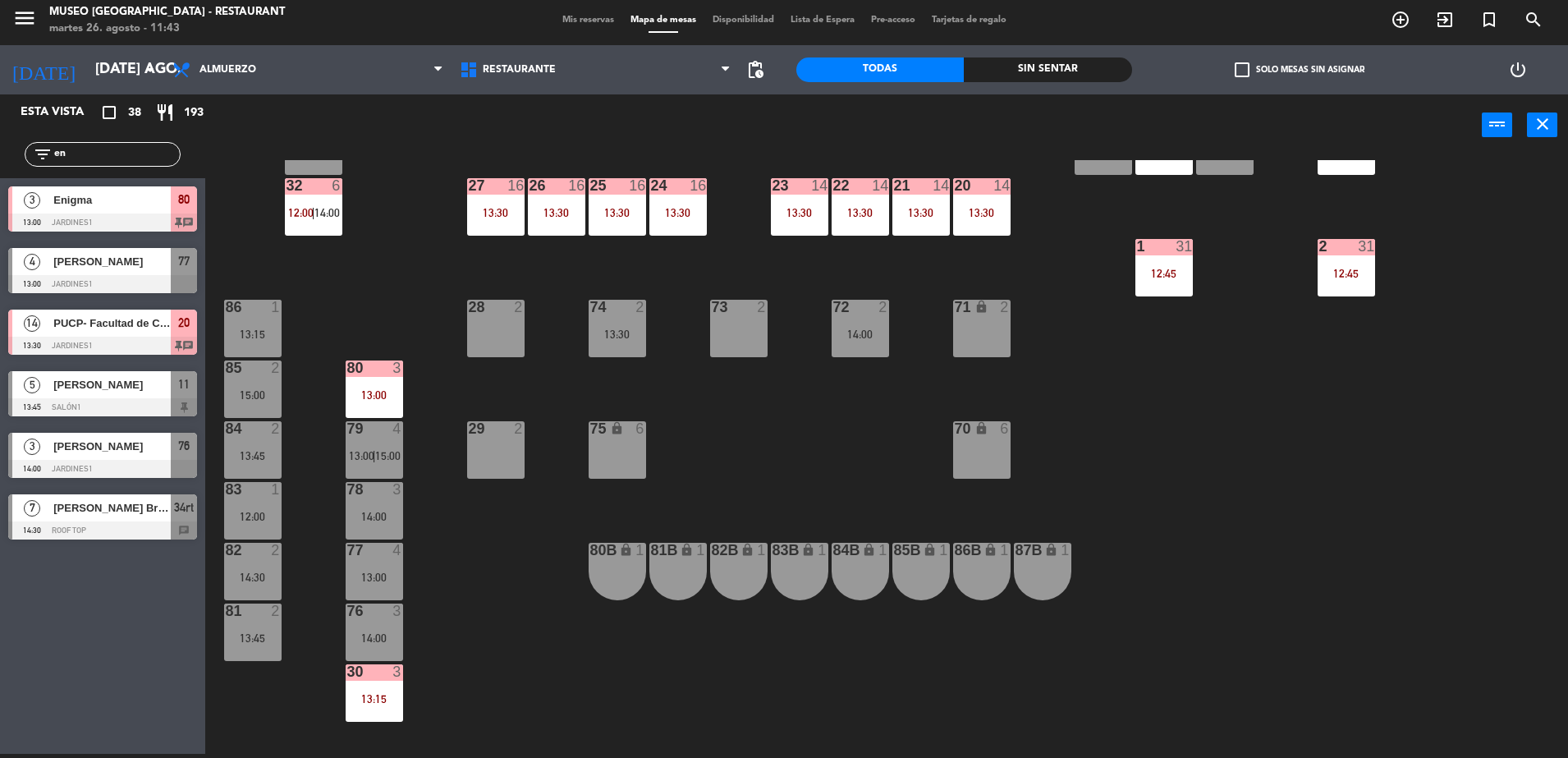
drag, startPoint x: 73, startPoint y: 159, endPoint x: 0, endPoint y: 152, distance: 73.3
click at [0, 152] on html "close × Museo Larco Café - Restaurant × chrome_reader_mode Listado de Reservas …" at bounding box center [784, 379] width 1568 height 758
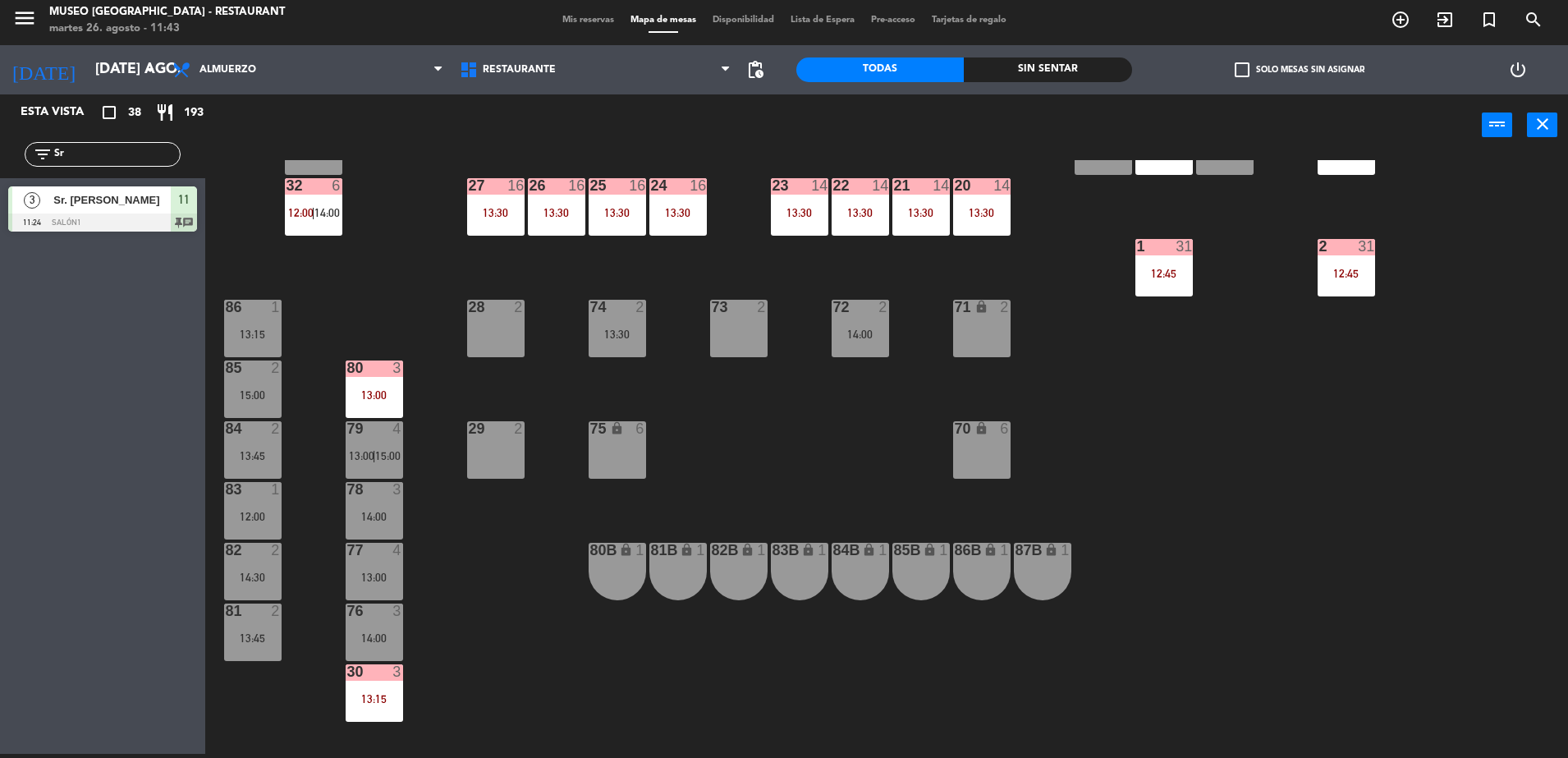
type input "S"
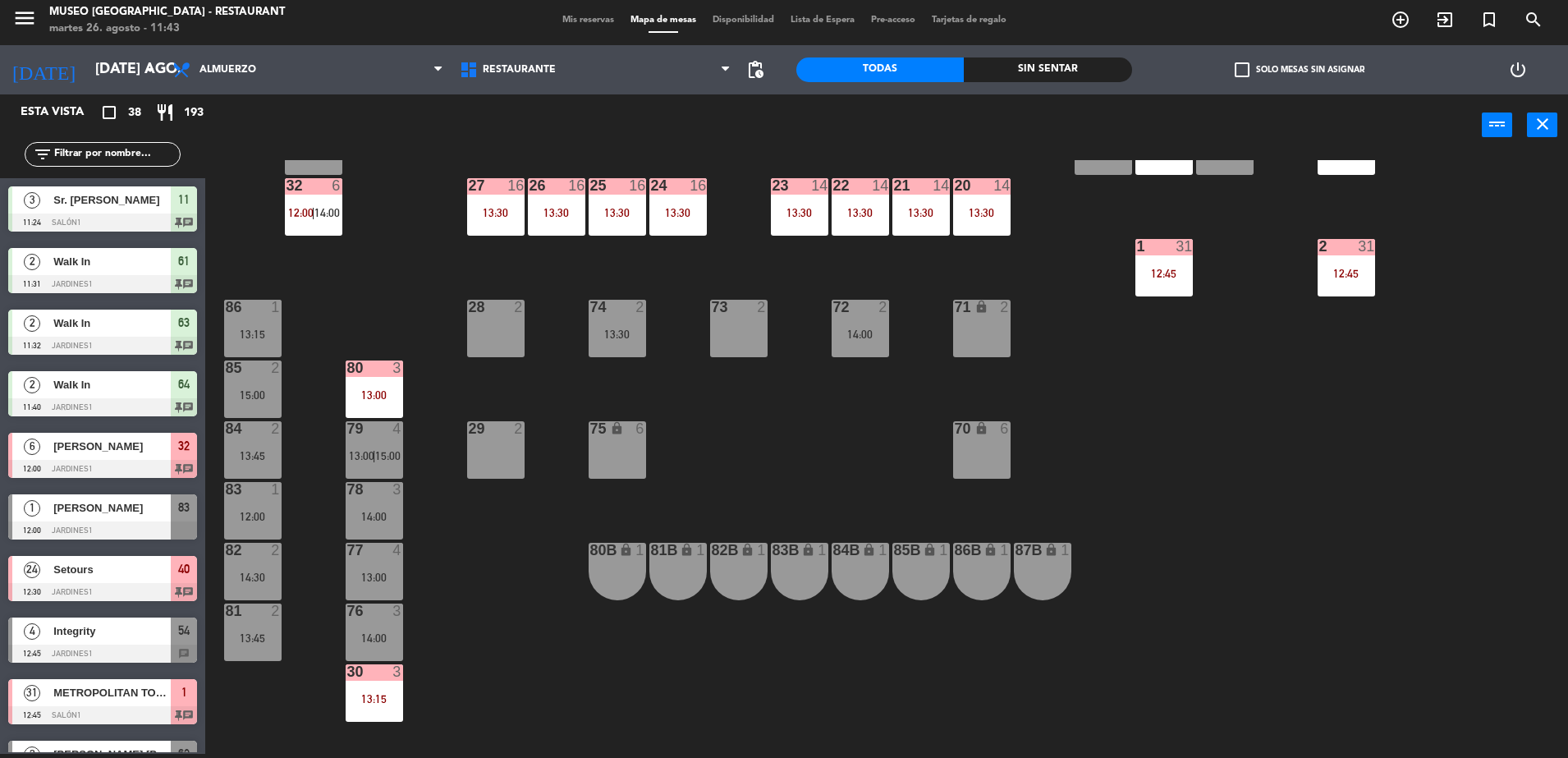
click at [409, 308] on div "44 4 13:45 49 2 54 4 12:45 64 2 11:40 48 10 13:00 53 10 13:00 63 2 11:32 | 16:3…" at bounding box center [894, 459] width 1347 height 598
click at [568, 310] on div "44 4 13:45 49 2 54 4 12:45 64 2 11:40 48 10 13:00 53 10 13:00 63 2 11:32 | 16:3…" at bounding box center [894, 459] width 1347 height 598
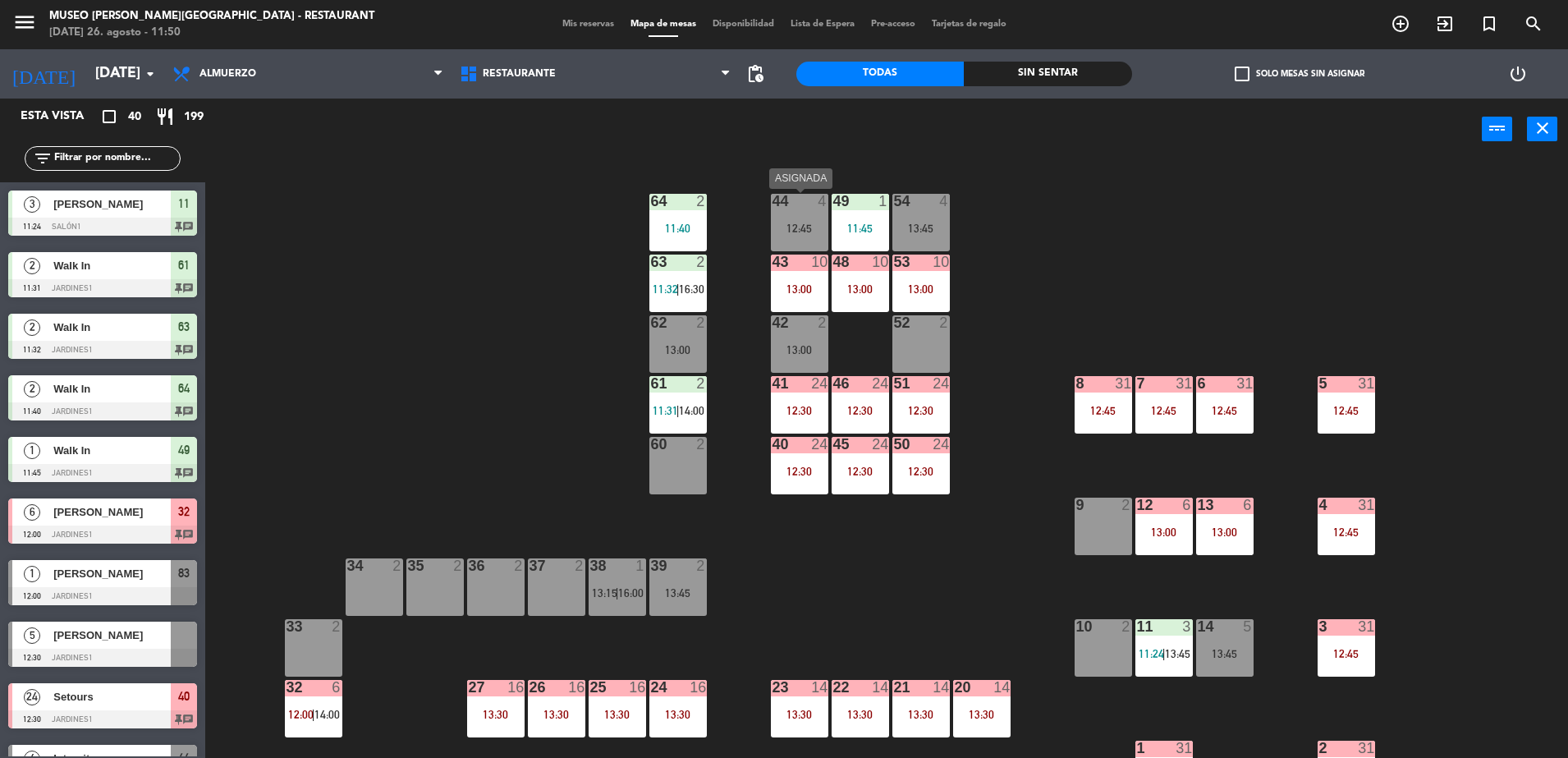
click at [802, 237] on div "44 4 12:45" at bounding box center [799, 222] width 57 height 57
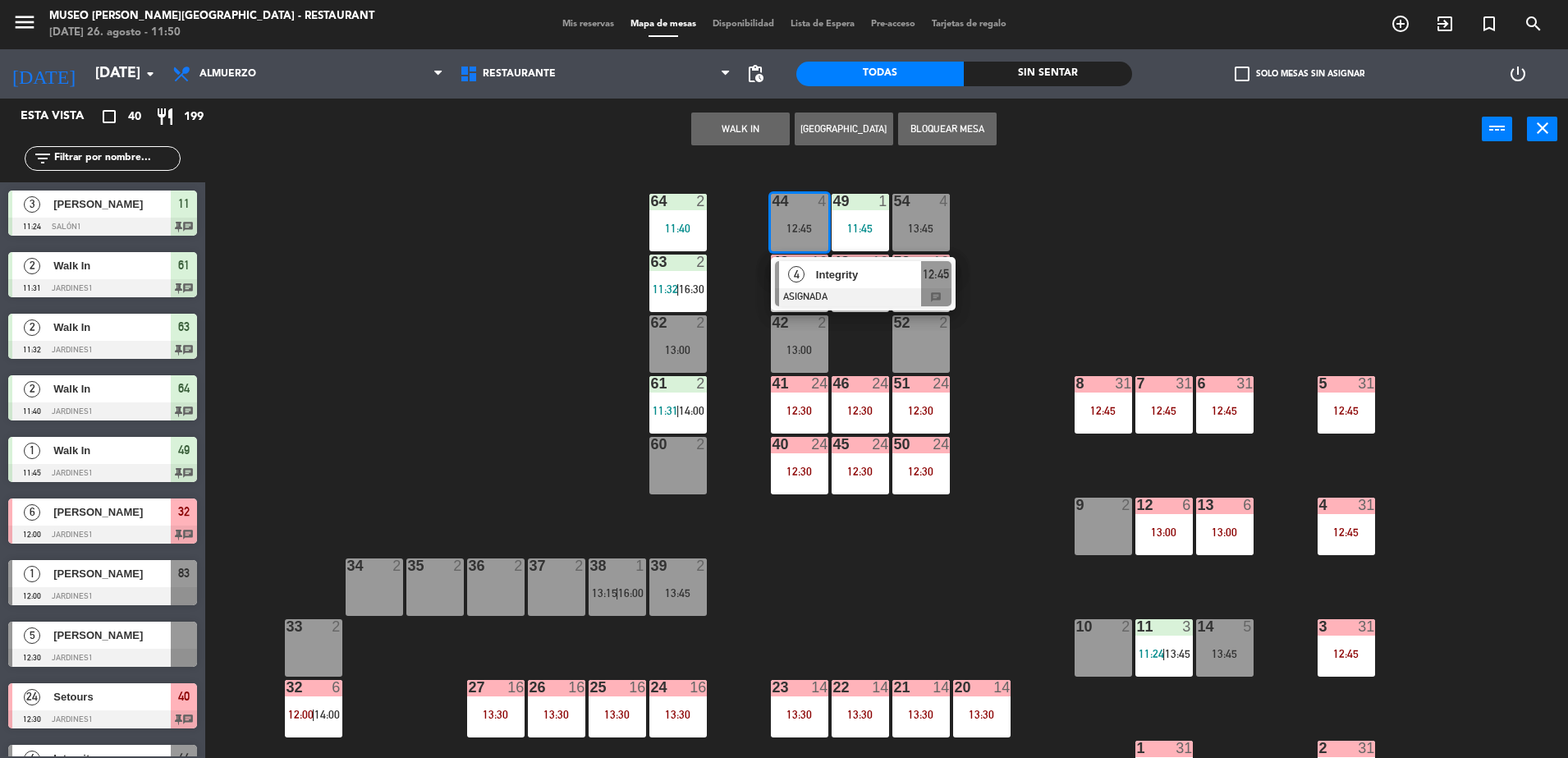
click at [981, 247] on div "44 4 12:45 4 Integrity ASIGNADA 12:45 chat 49 1 11:45 54 4 13:45 64 2 11:40 48 …" at bounding box center [894, 464] width 1347 height 598
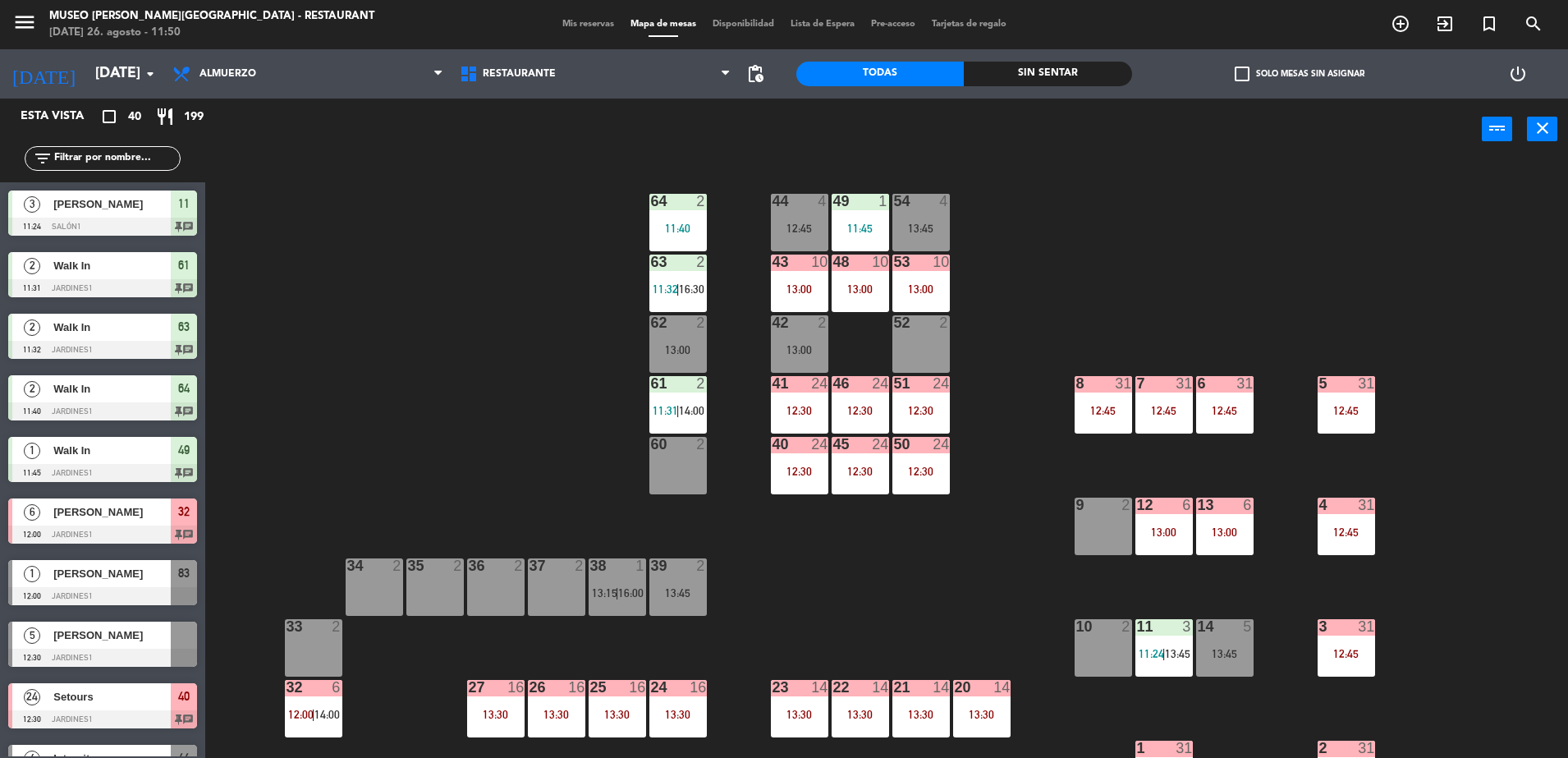
click at [97, 150] on input "text" at bounding box center [116, 158] width 127 height 18
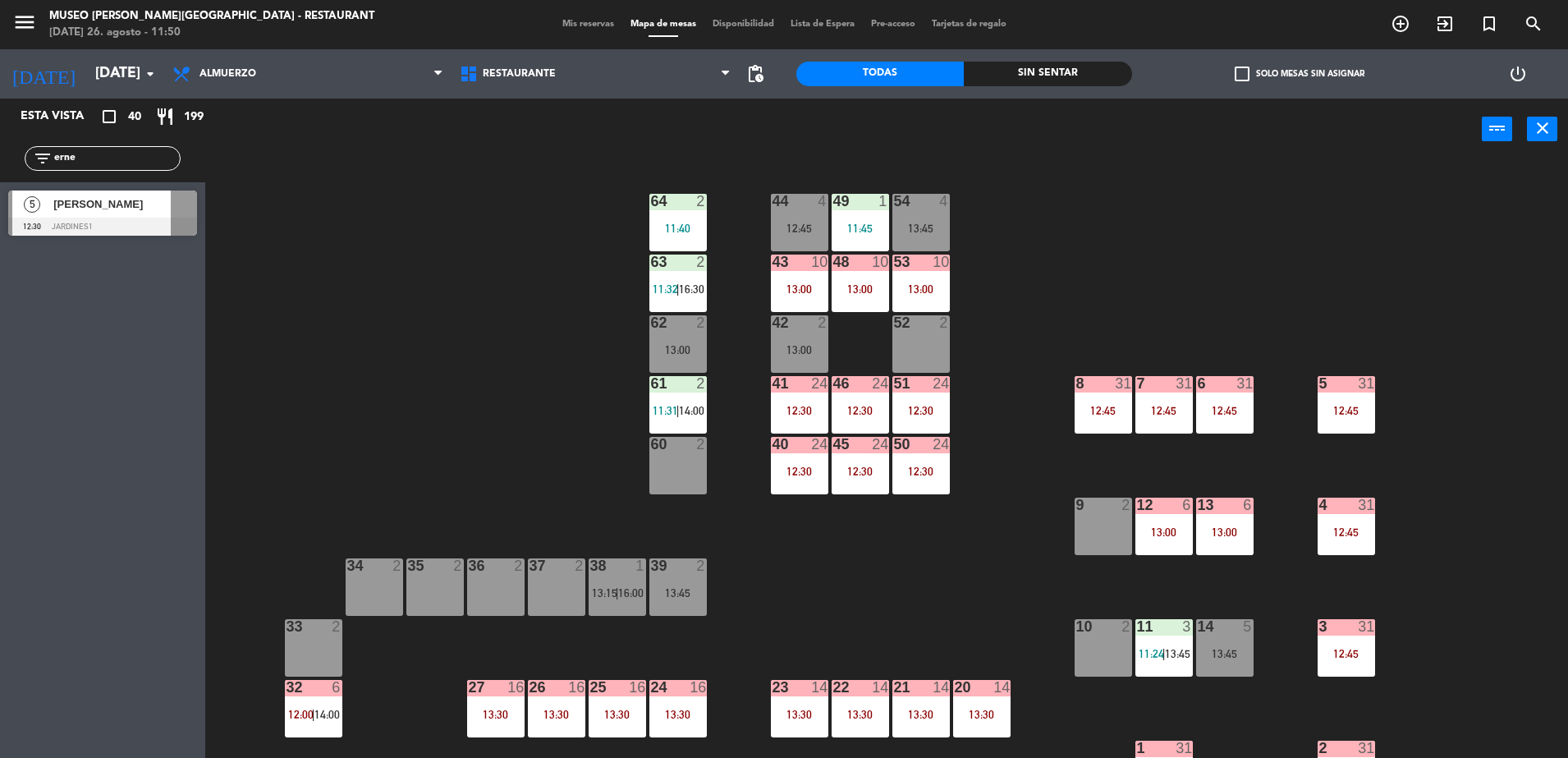
type input "erne"
click at [912, 234] on div "13:45" at bounding box center [921, 229] width 57 height 11
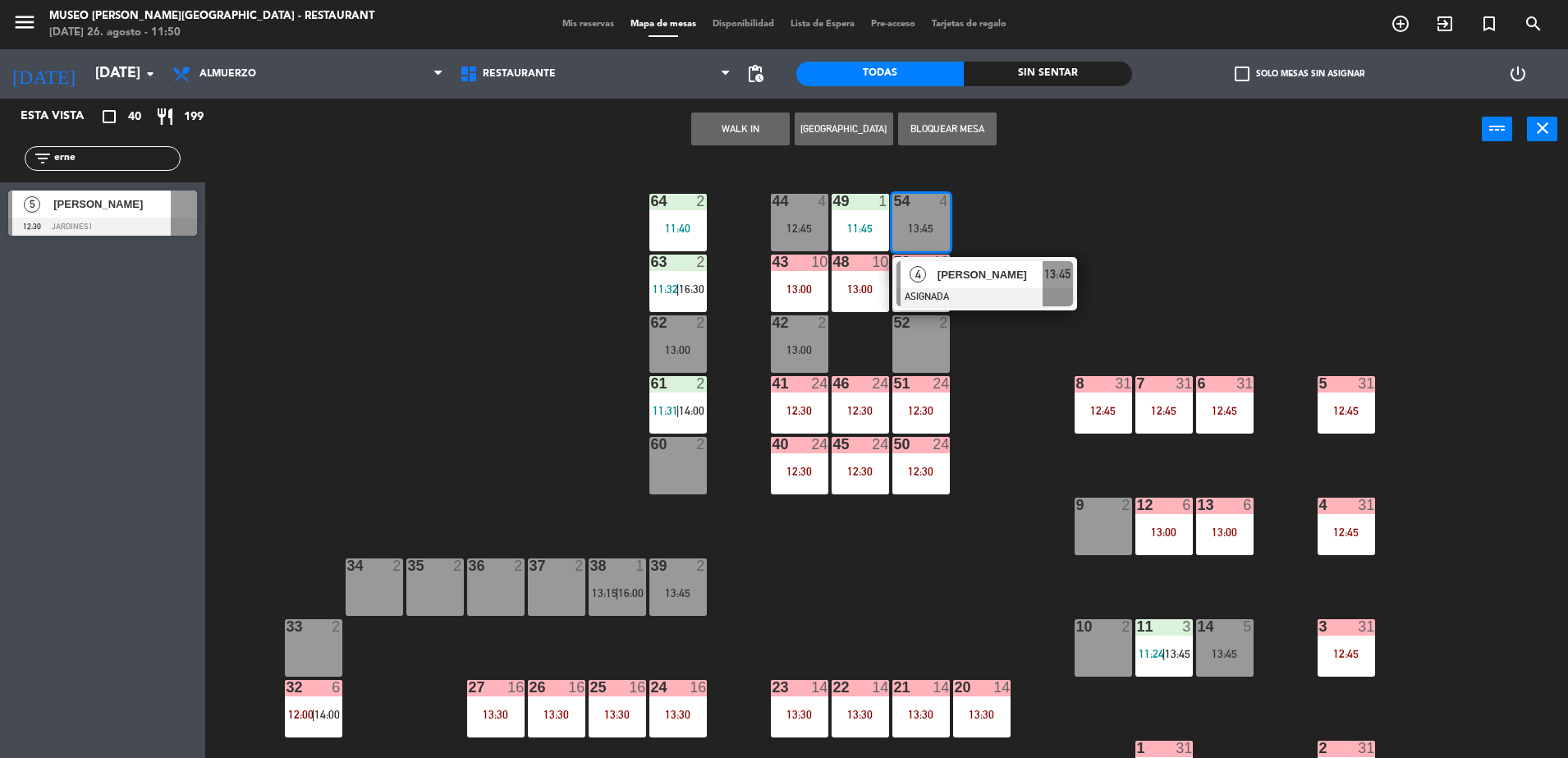
click at [955, 263] on div "[PERSON_NAME]" at bounding box center [990, 275] width 107 height 27
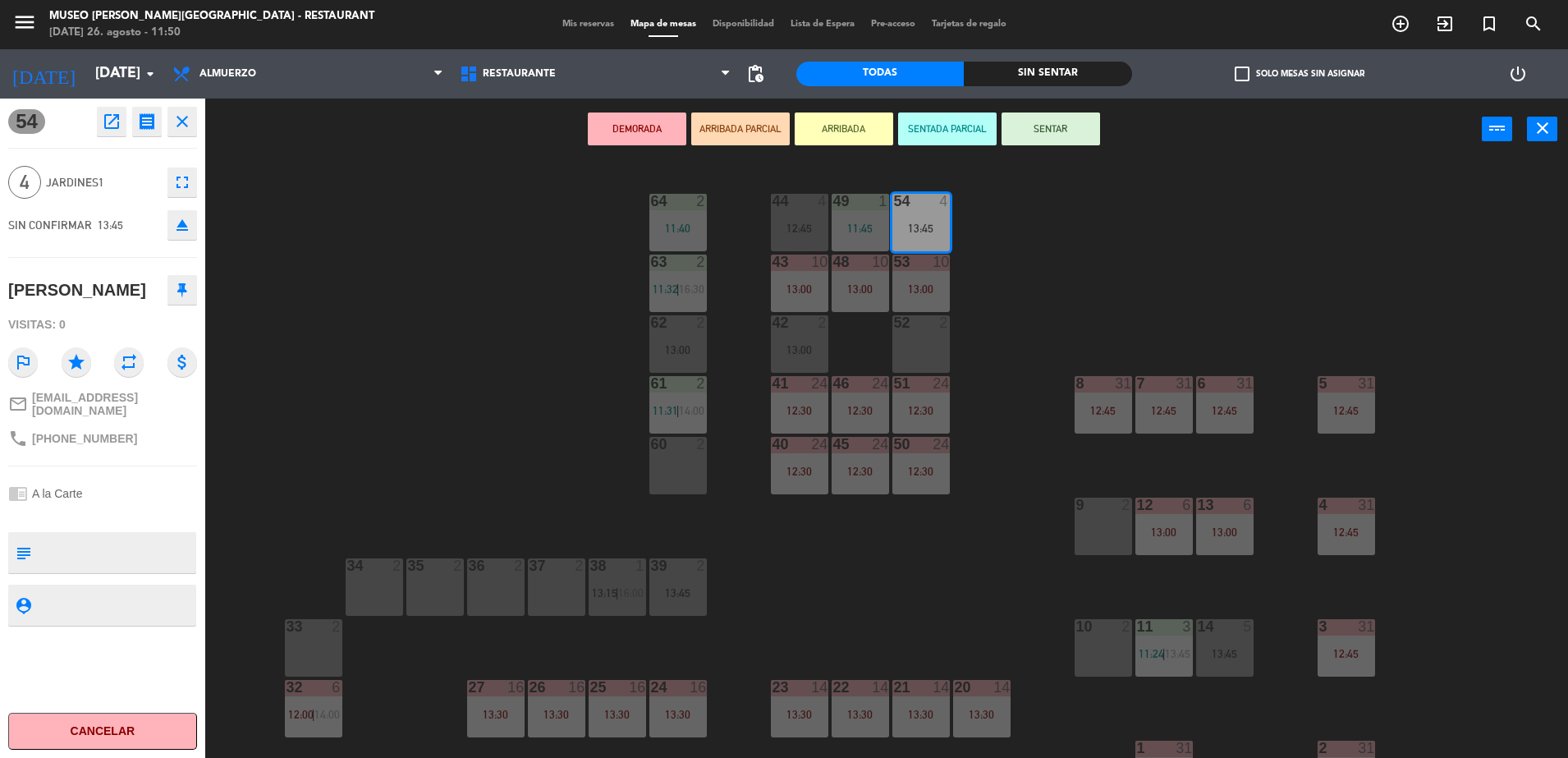
click at [852, 292] on div "13:00" at bounding box center [860, 289] width 57 height 11
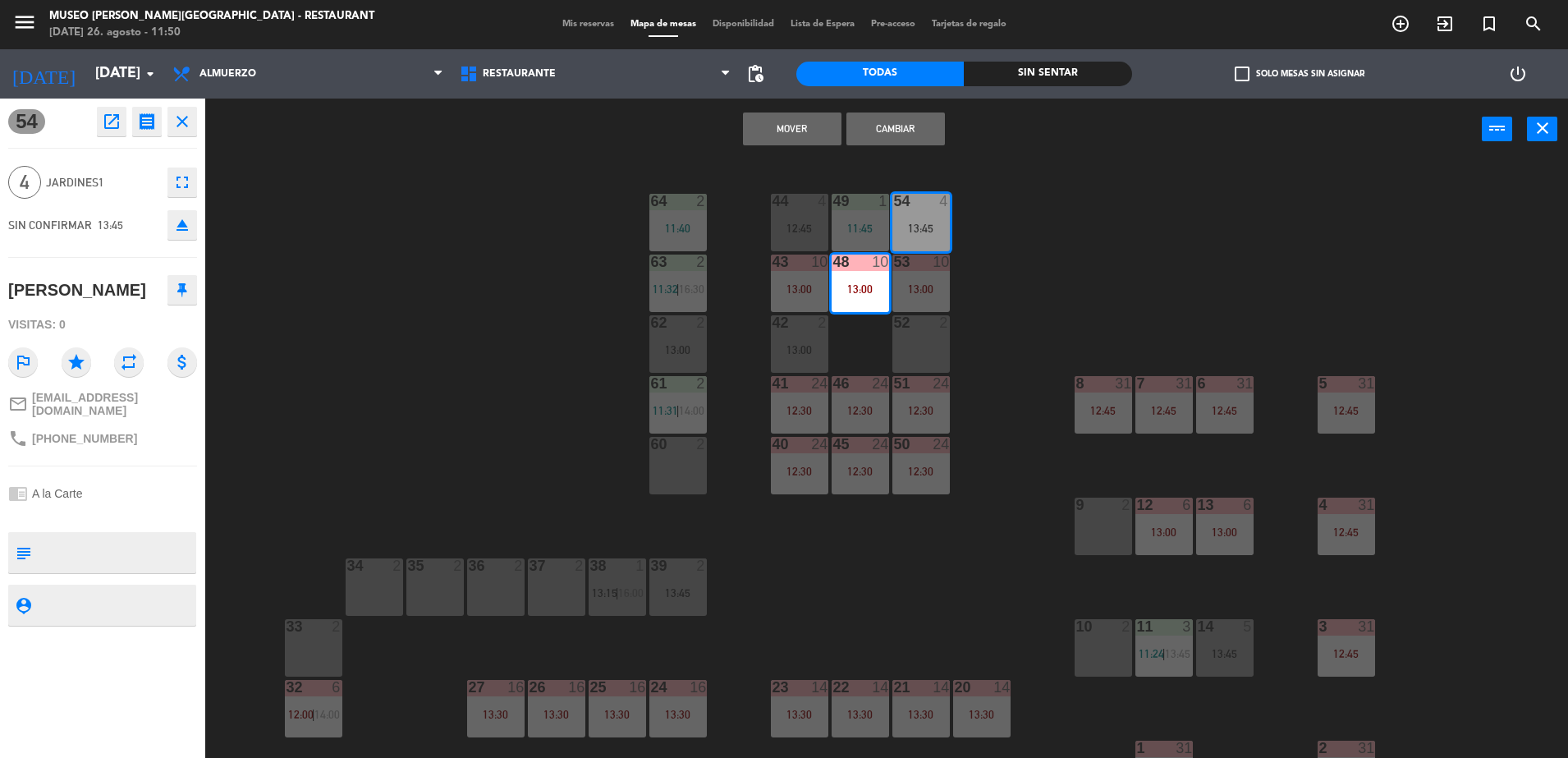
click at [776, 134] on button "Mover" at bounding box center [792, 129] width 99 height 33
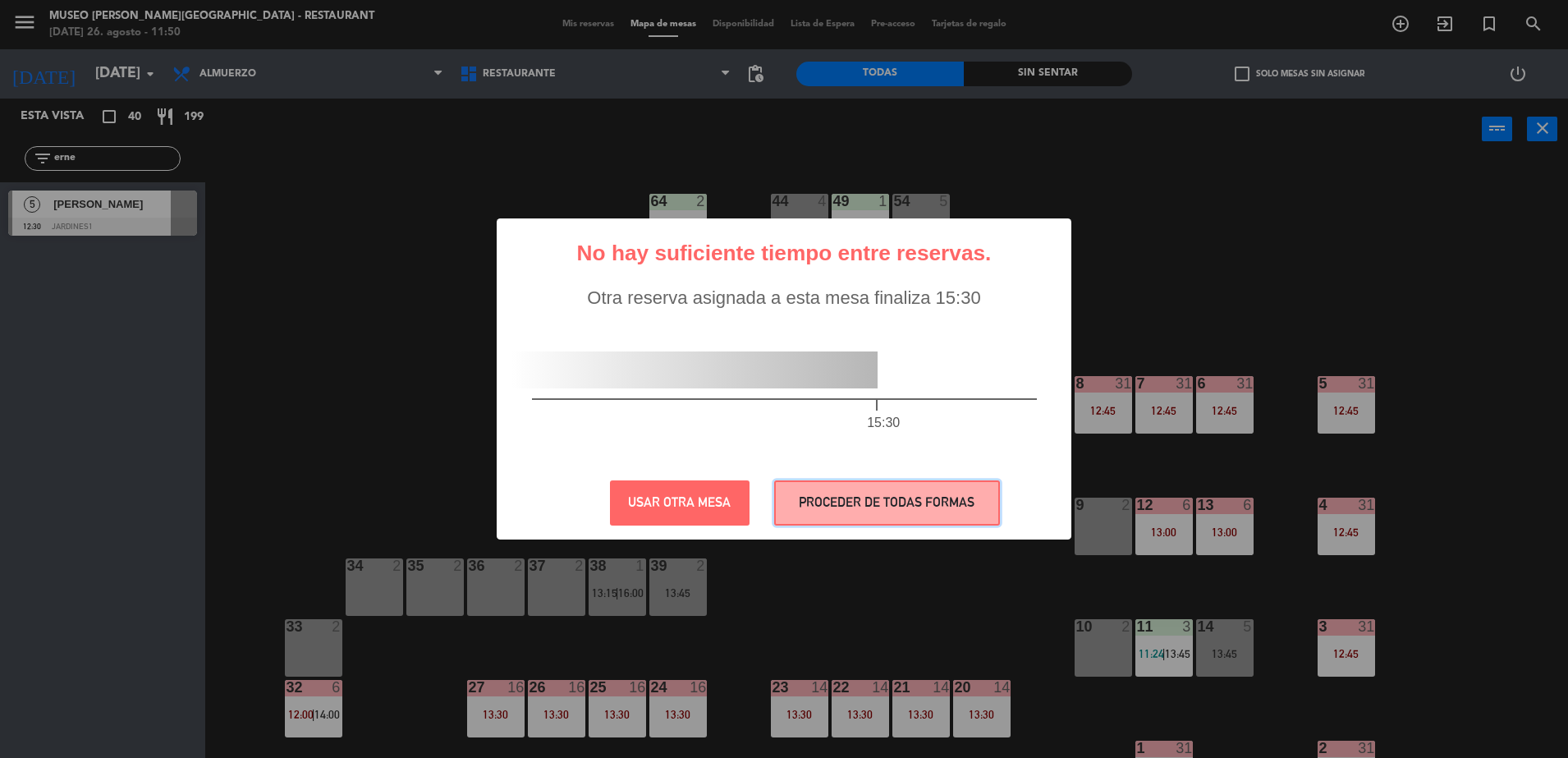
click at [835, 492] on button "PROCEDER DE TODAS FORMAS" at bounding box center [887, 503] width 226 height 45
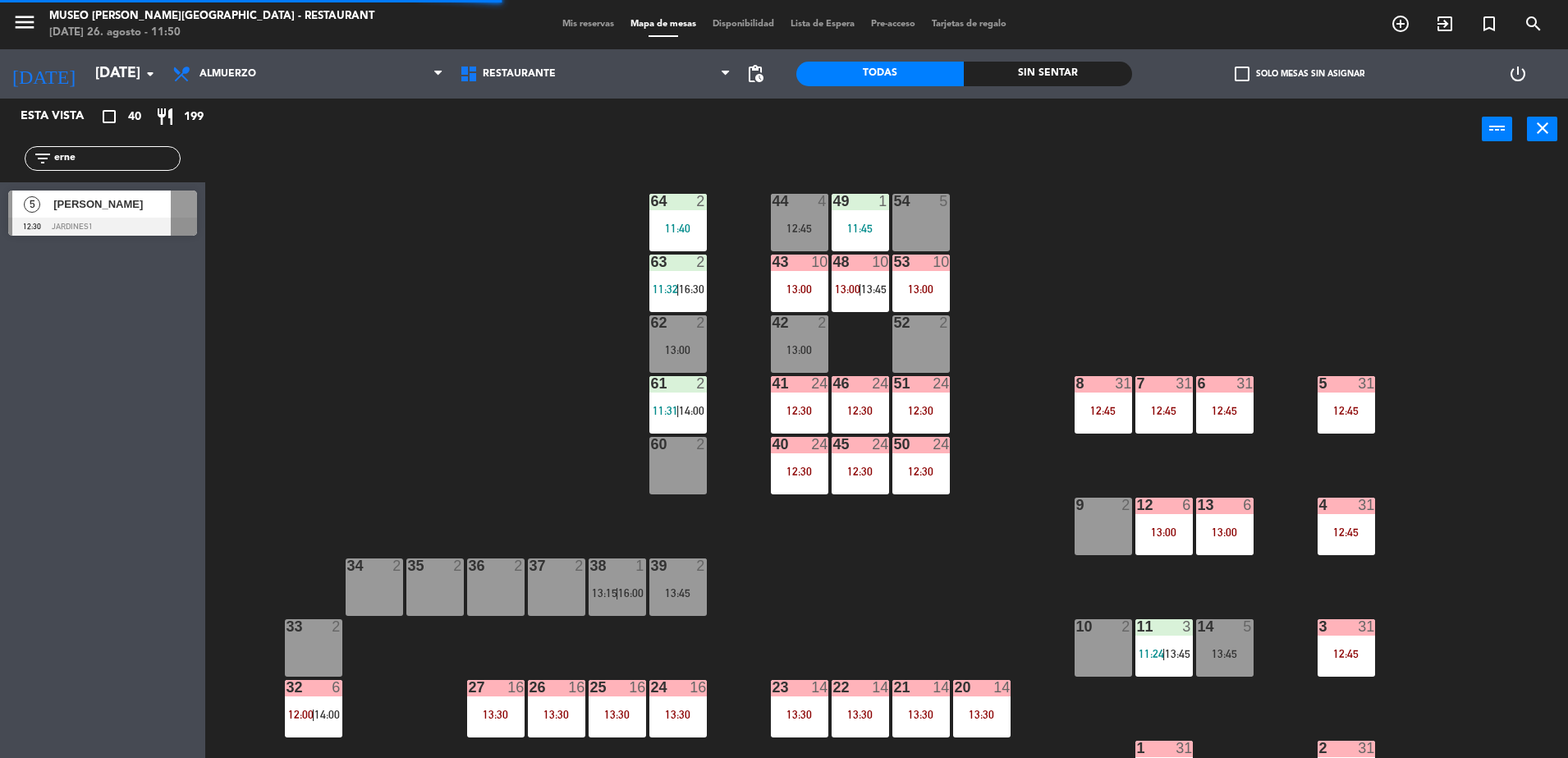
click at [869, 320] on div "44 4 12:45 49 1 11:45 54 5 64 2 11:40 48 10 13:00 | 13:45 53 10 13:00 63 2 11:3…" at bounding box center [894, 464] width 1347 height 598
click at [849, 277] on div "48 10 13:00 | 13:45" at bounding box center [860, 283] width 57 height 57
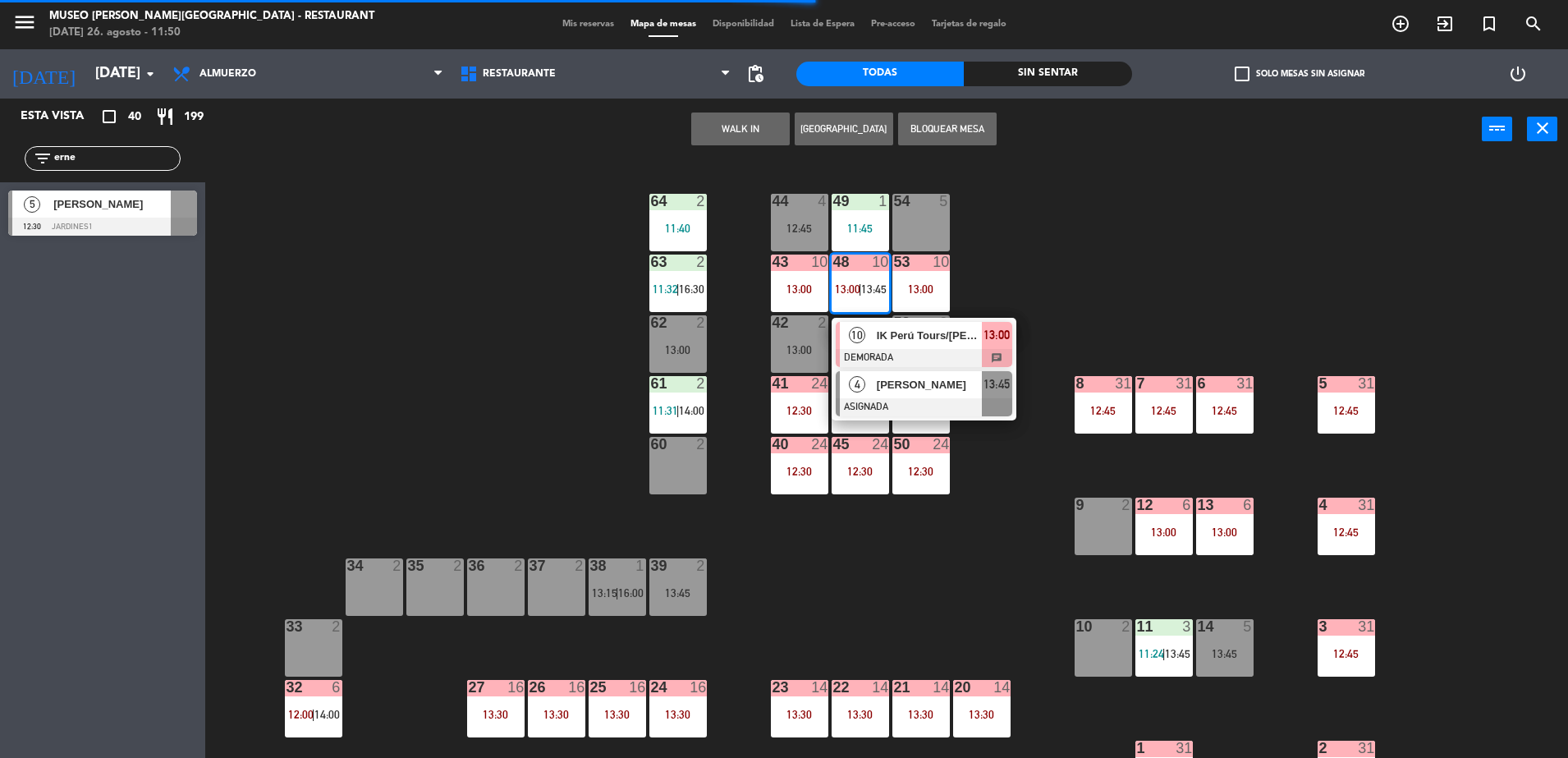
click at [932, 382] on span "[PERSON_NAME]" at bounding box center [930, 385] width 105 height 17
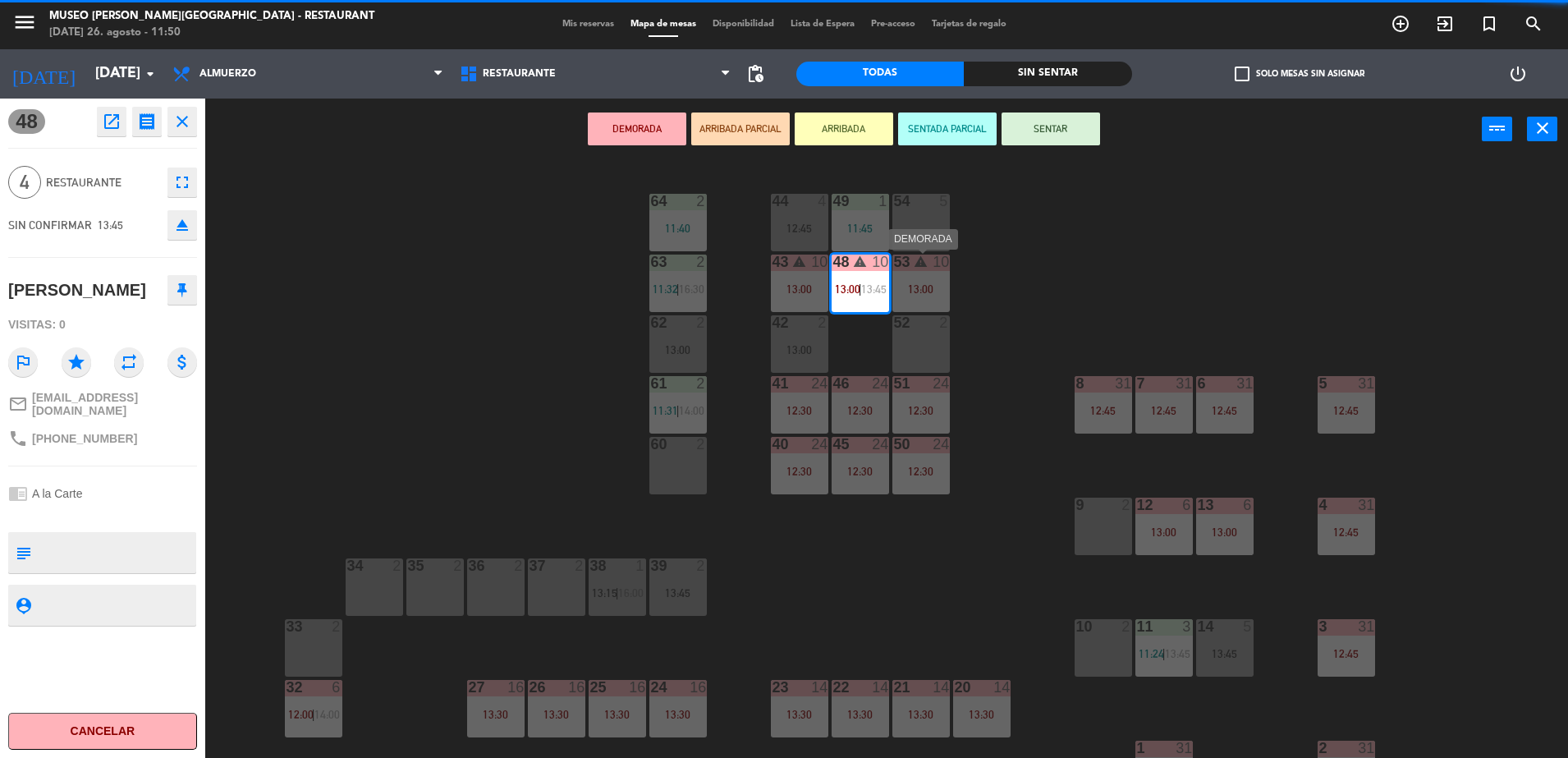
click at [938, 292] on div "13:00" at bounding box center [921, 289] width 57 height 11
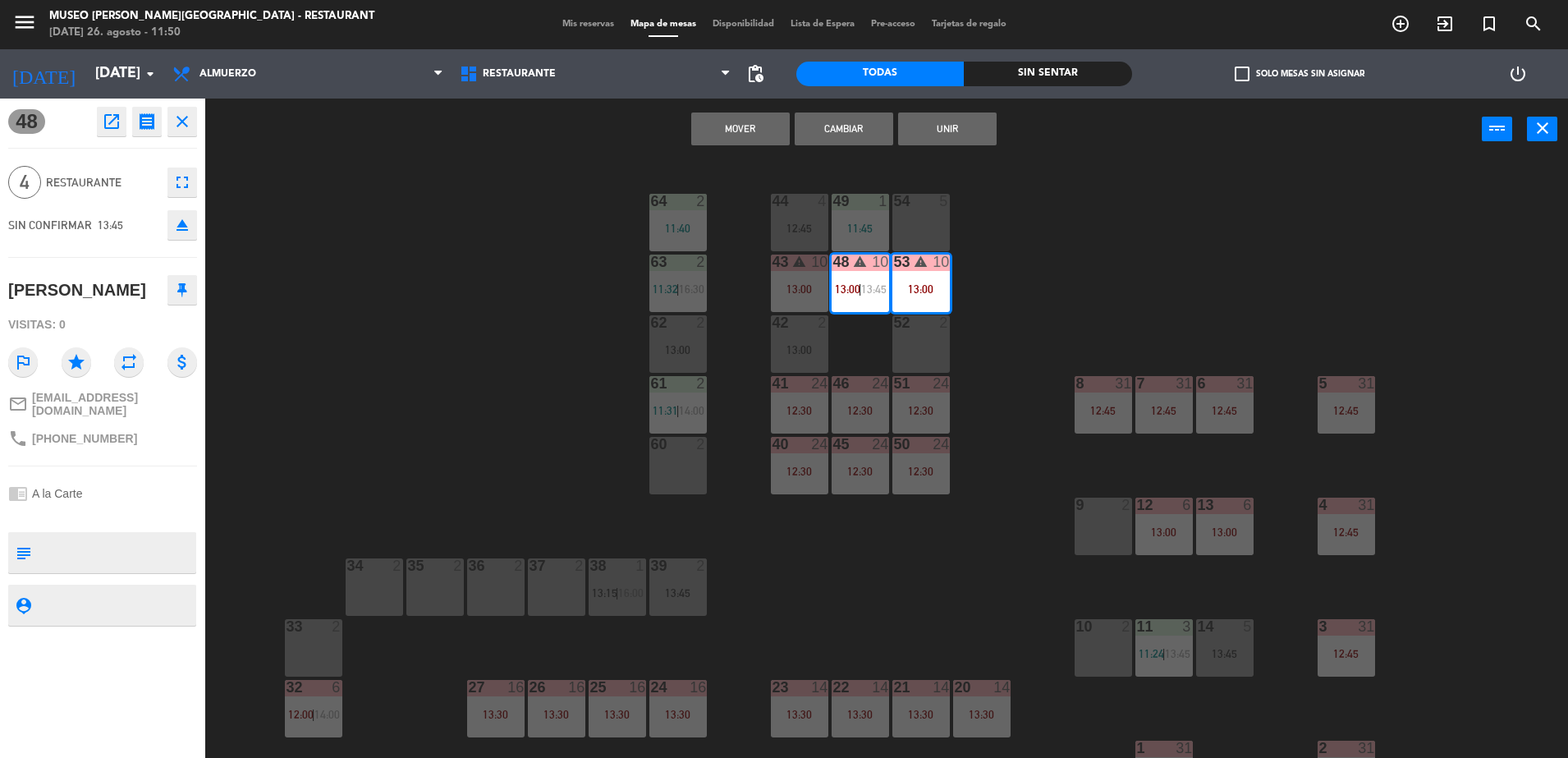
click at [743, 118] on button "Mover" at bounding box center [741, 129] width 99 height 33
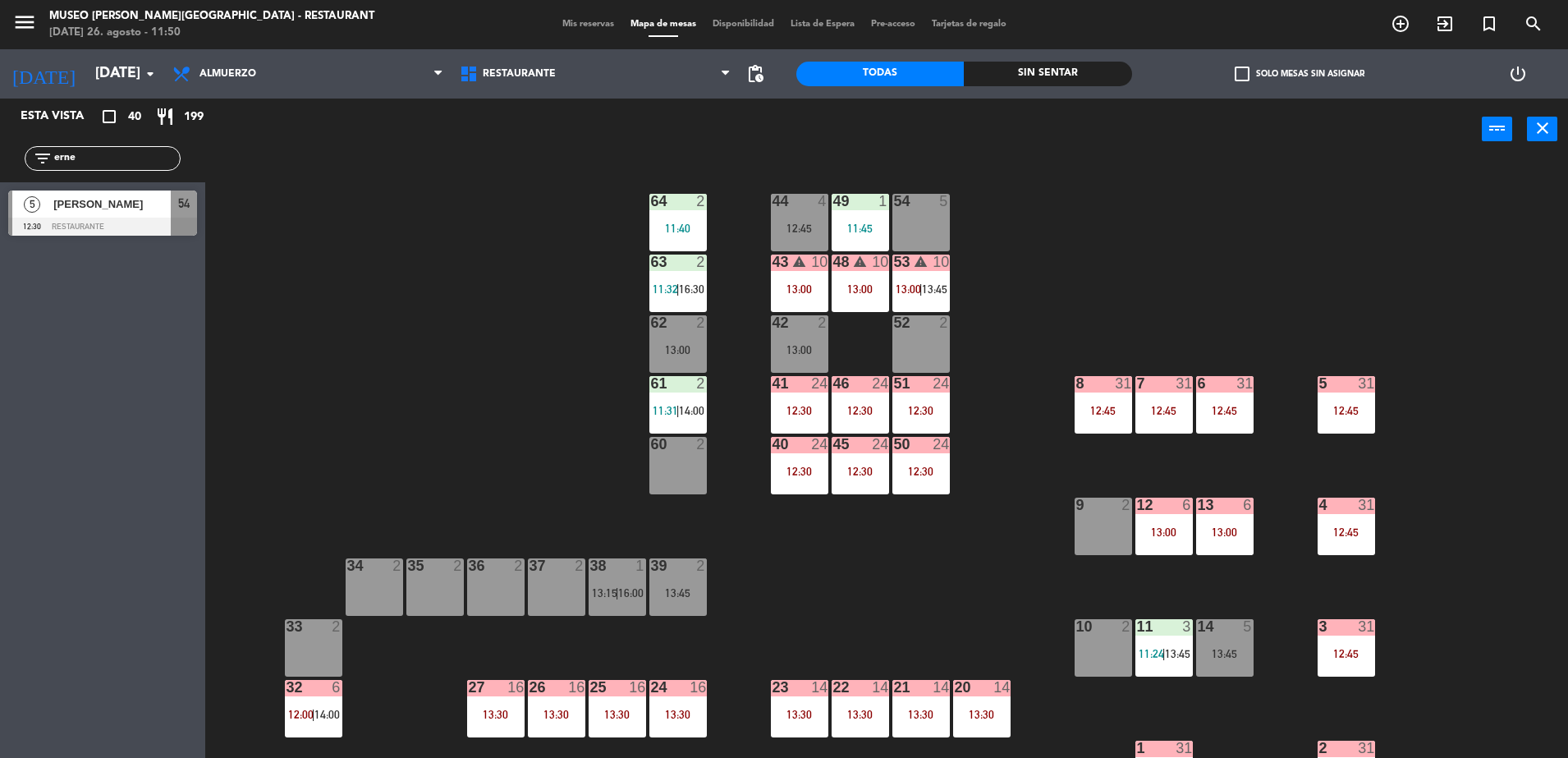
drag, startPoint x: 152, startPoint y: 213, endPoint x: 907, endPoint y: 226, distance: 755.1
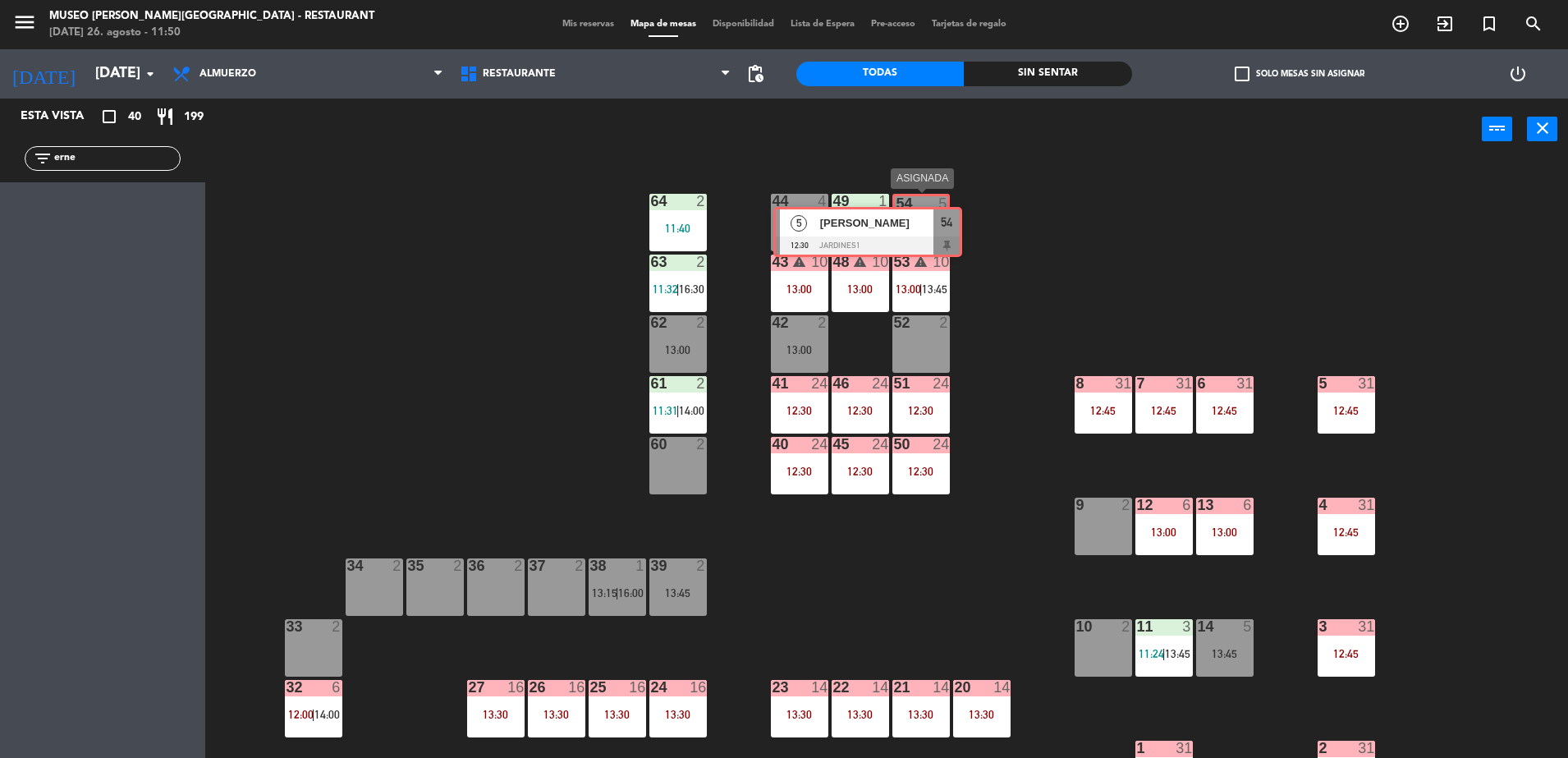
drag, startPoint x: 173, startPoint y: 212, endPoint x: 935, endPoint y: 226, distance: 762.1
click at [935, 226] on div "Esta vista crop_square 40 restaurant 199 filter_list erne 5 Ernesto Paz 12:30 J…" at bounding box center [784, 431] width 1568 height 664
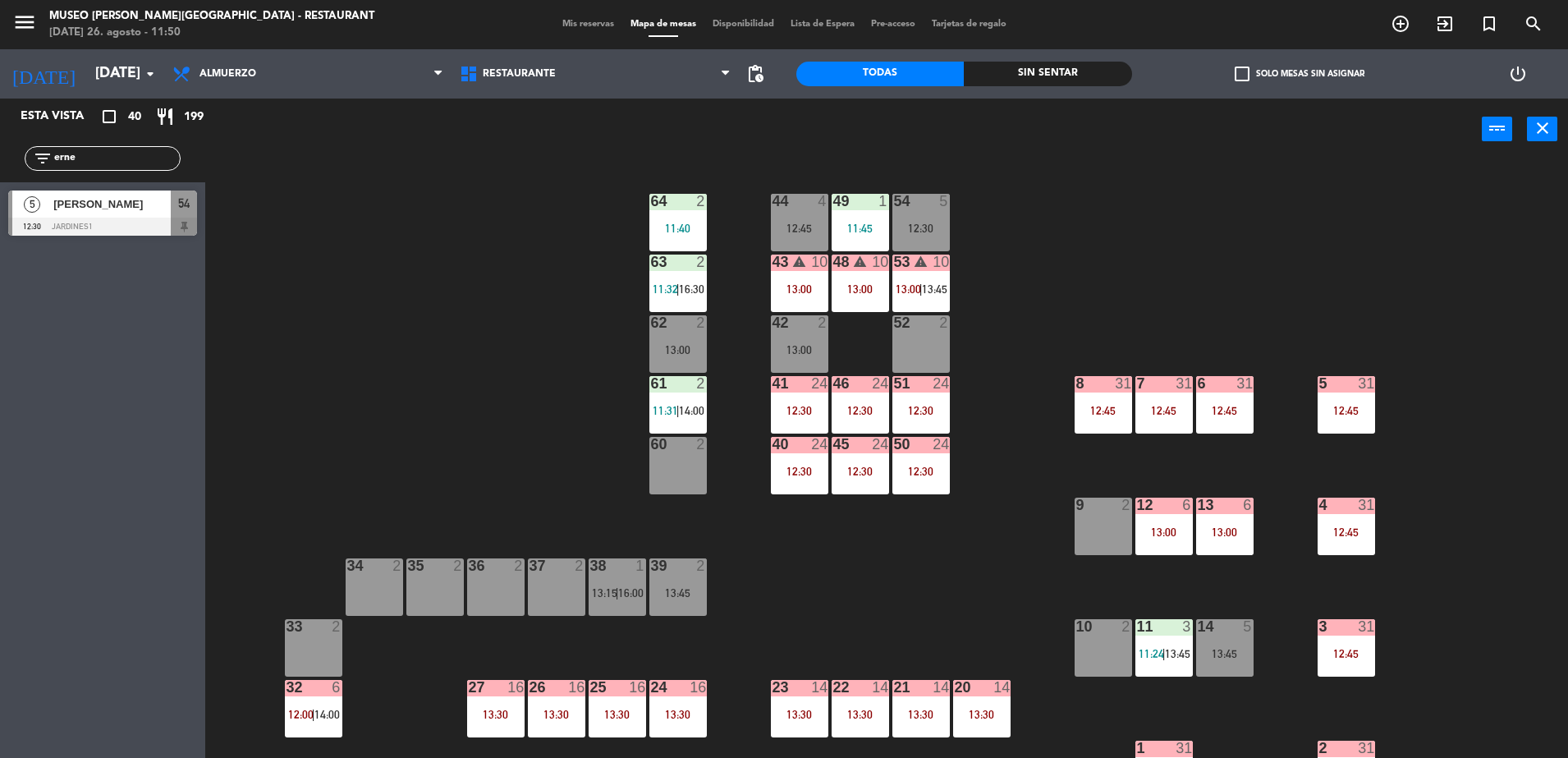
click at [1067, 329] on div "44 4 12:45 49 1 11:45 54 5 12:30 64 2 11:40 48 warning 10 13:00 53 warning 10 1…" at bounding box center [894, 464] width 1347 height 598
click at [690, 392] on div "61 2" at bounding box center [678, 384] width 57 height 16
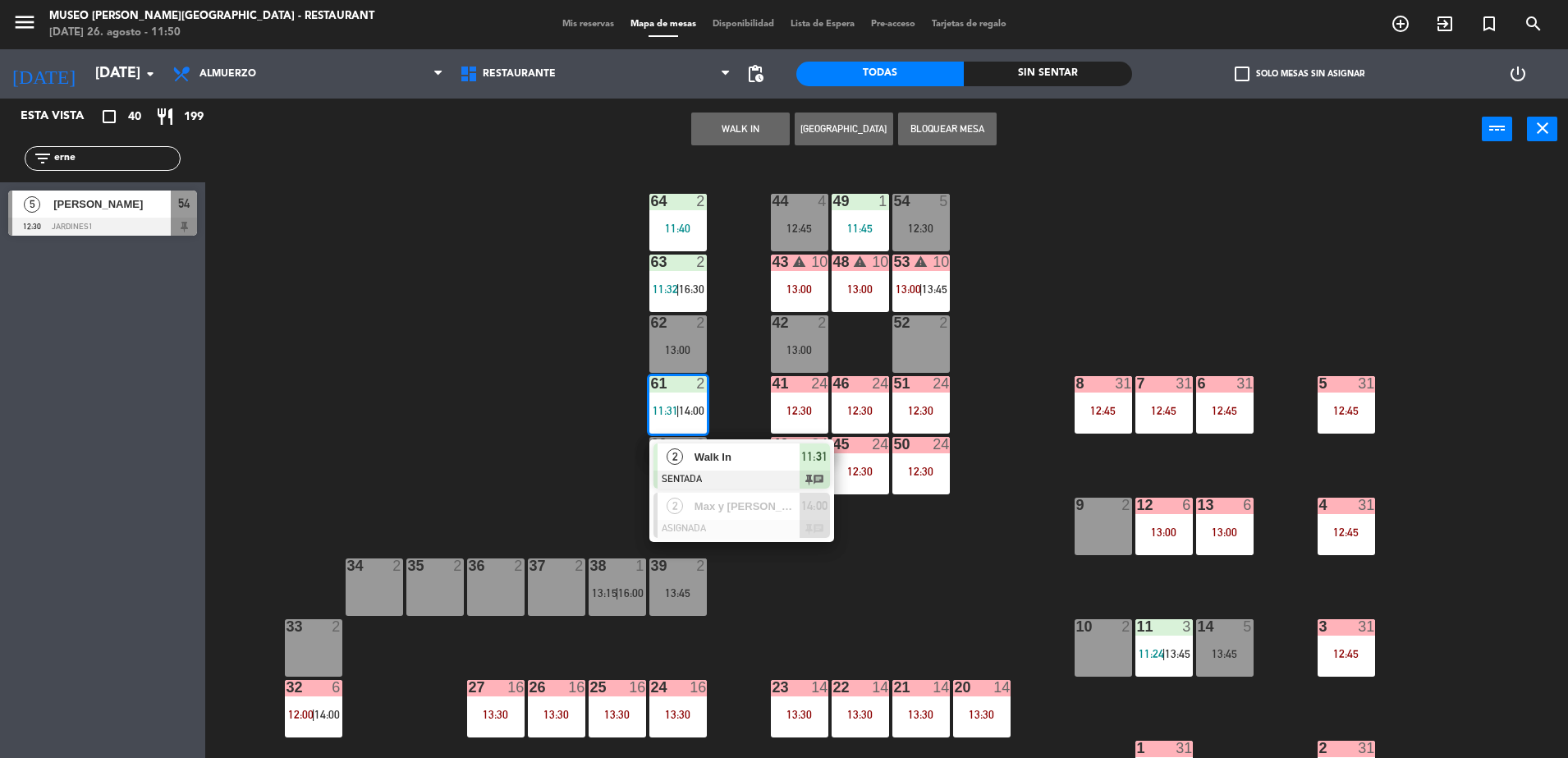
click at [808, 480] on div at bounding box center [742, 480] width 177 height 18
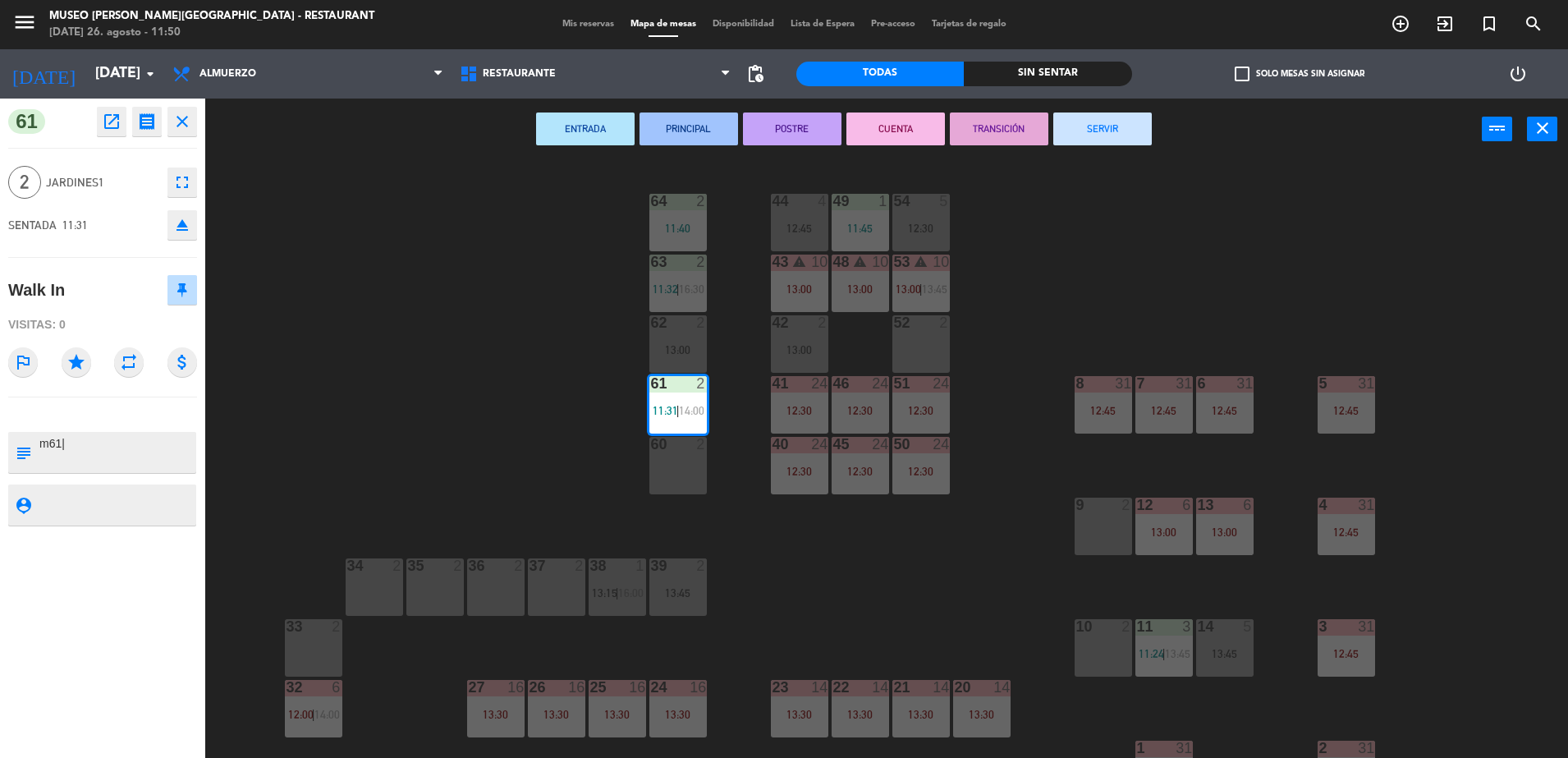
click at [996, 134] on button "TRANSICIÓN" at bounding box center [999, 129] width 99 height 33
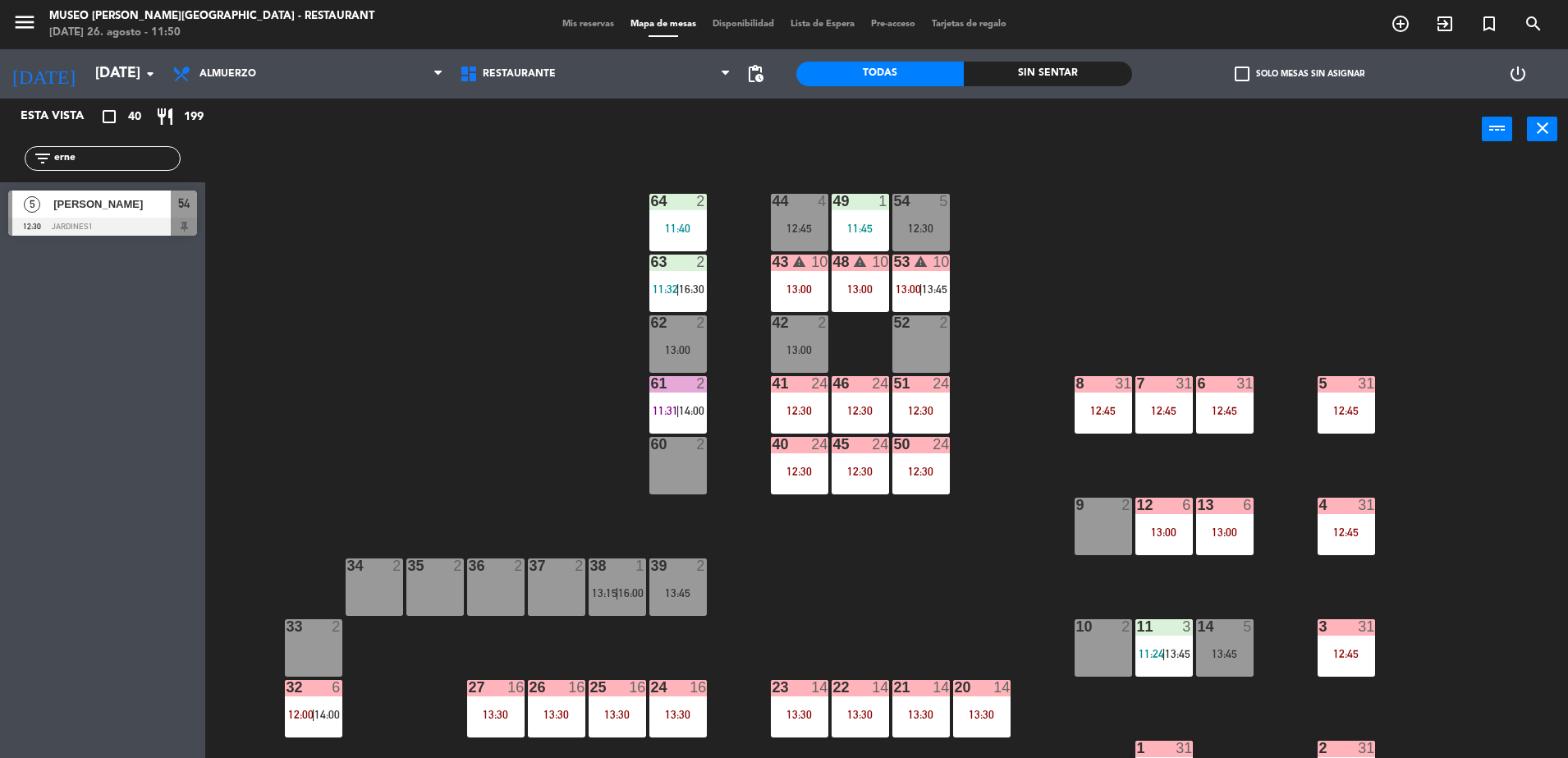
click at [701, 223] on div "11:40" at bounding box center [678, 229] width 57 height 11
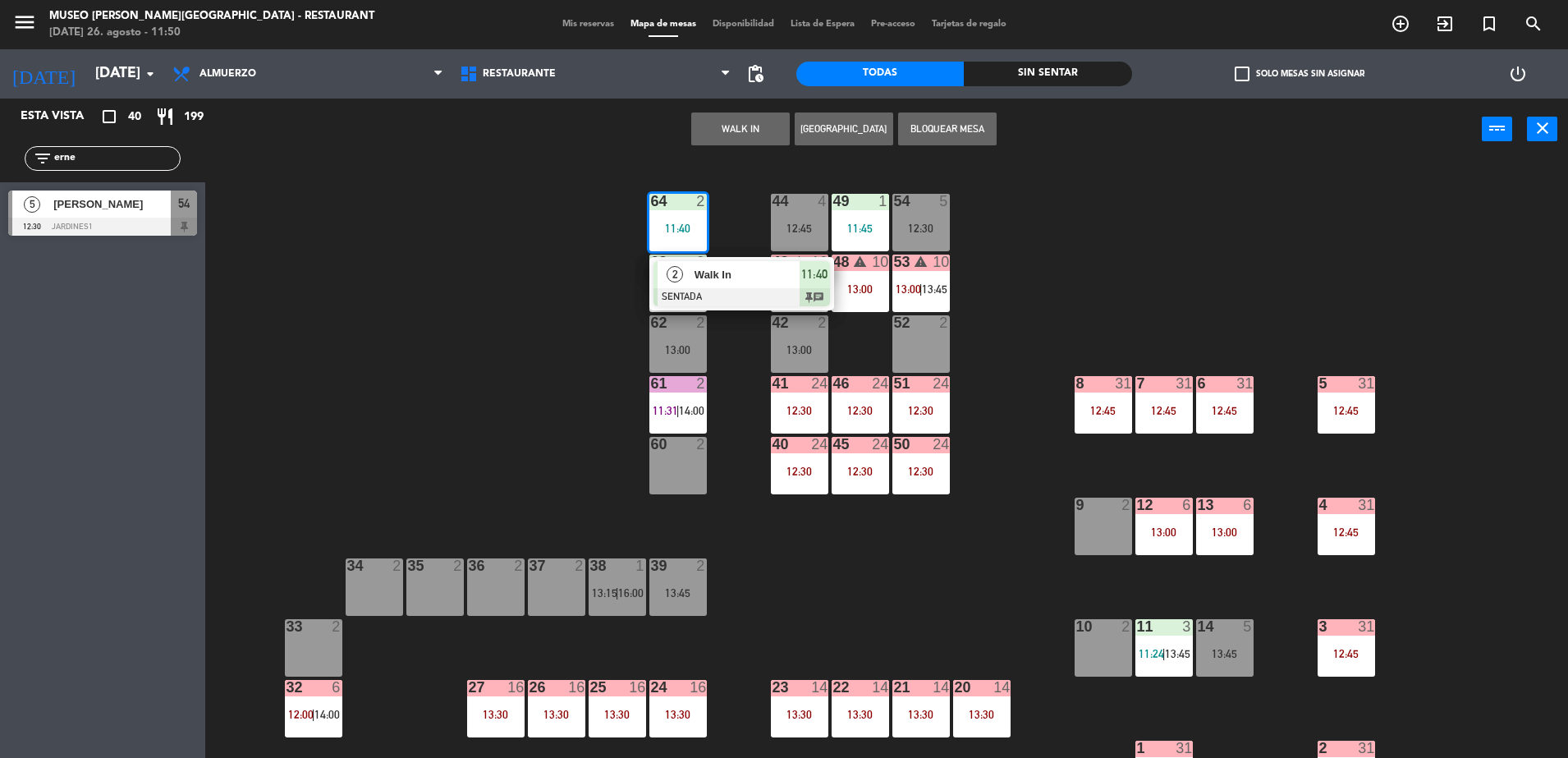
click at [796, 290] on div at bounding box center [742, 297] width 177 height 18
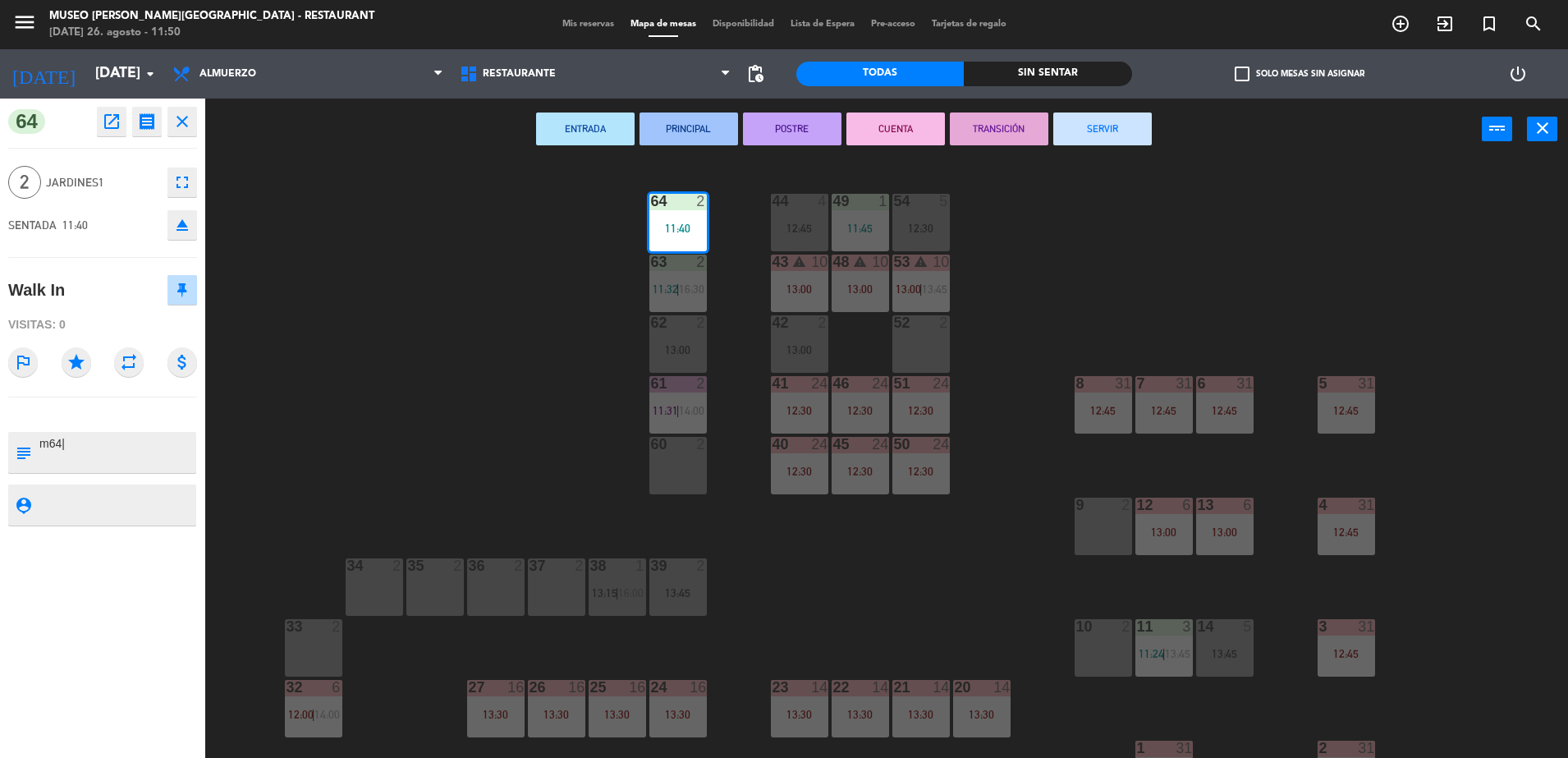
click at [858, 131] on button "CUENTA" at bounding box center [896, 129] width 99 height 33
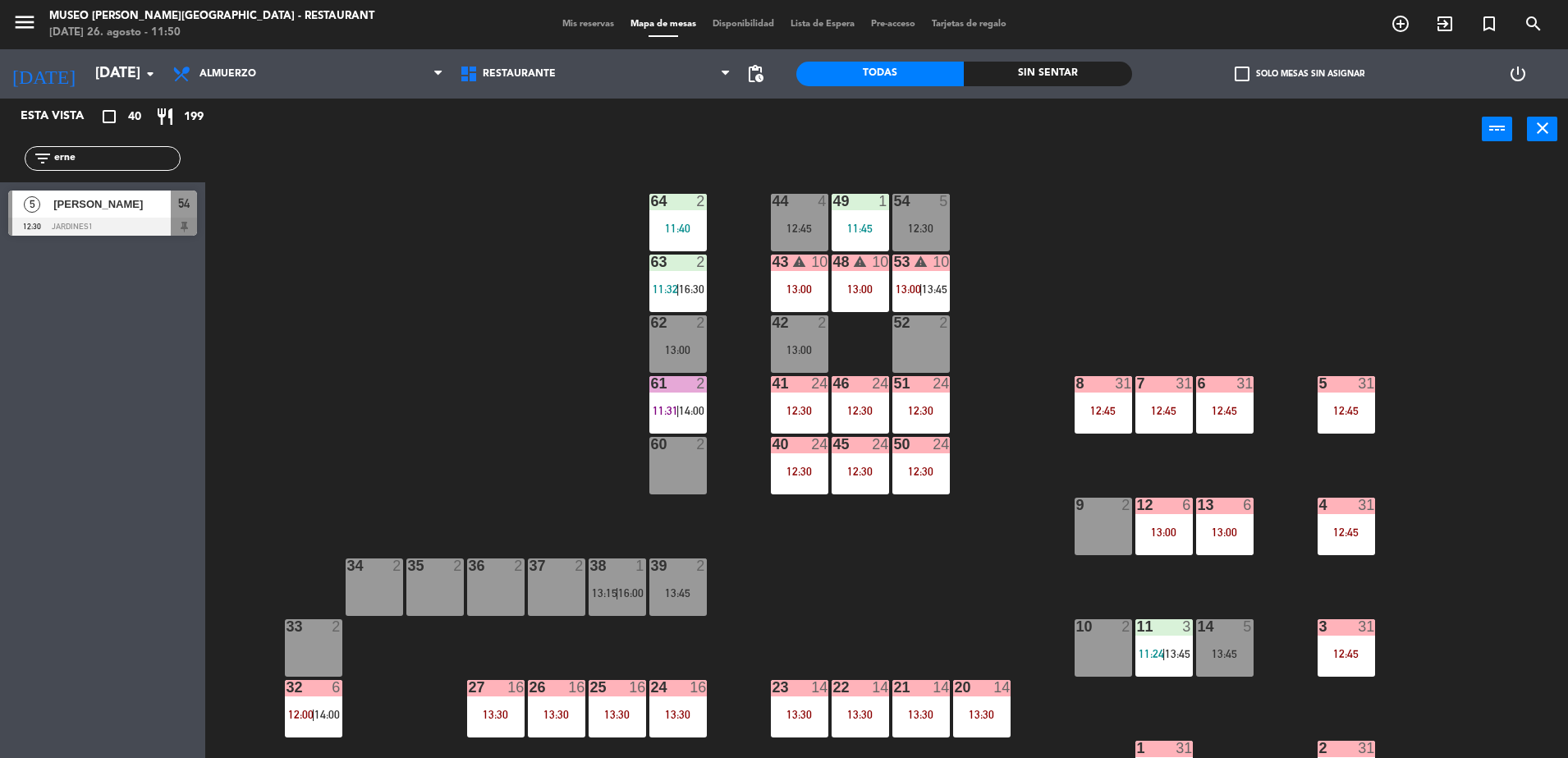
click at [888, 578] on div "44 4 12:45 49 1 11:45 54 5 12:30 64 2 11:40 48 warning 10 13:00 53 warning 10 1…" at bounding box center [894, 464] width 1347 height 598
click at [923, 226] on div "12:30" at bounding box center [921, 229] width 57 height 11
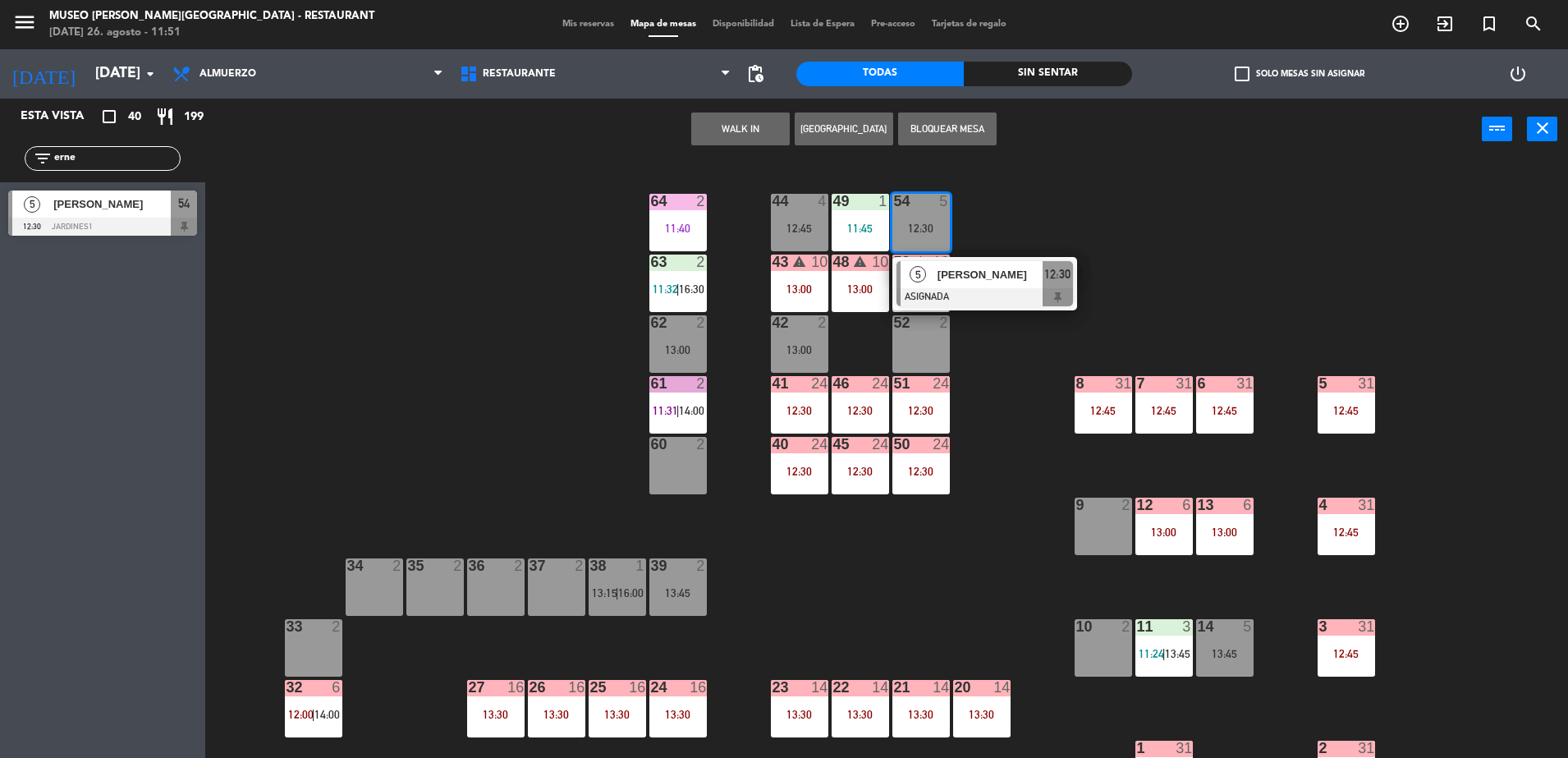
click at [396, 360] on div "44 4 12:45 49 1 11:45 54 5 12:30 5 Ernesto Paz ASIGNADA 12:30 64 2 11:40 48 war…" at bounding box center [894, 464] width 1347 height 598
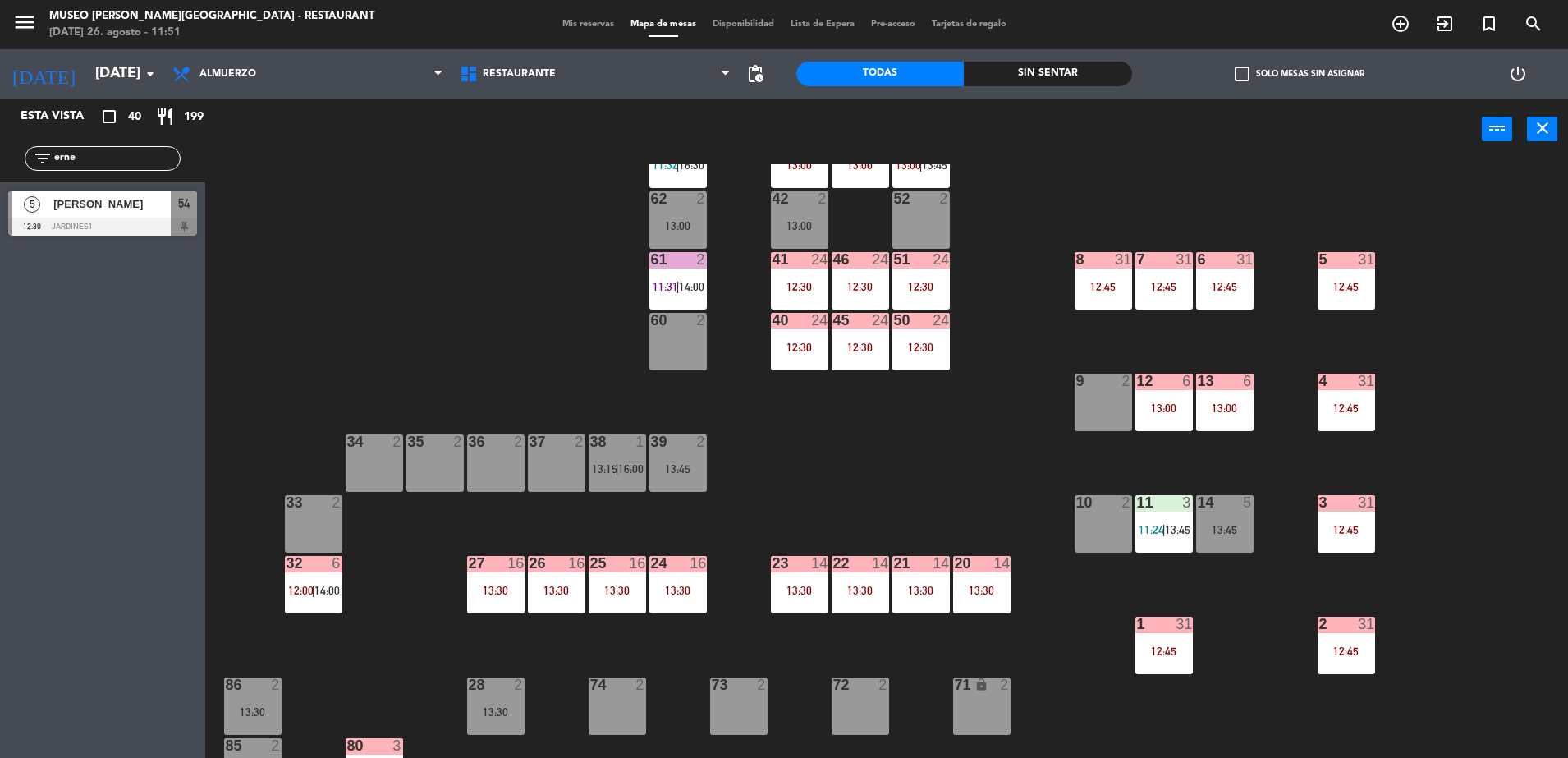
scroll to position [130, 0]
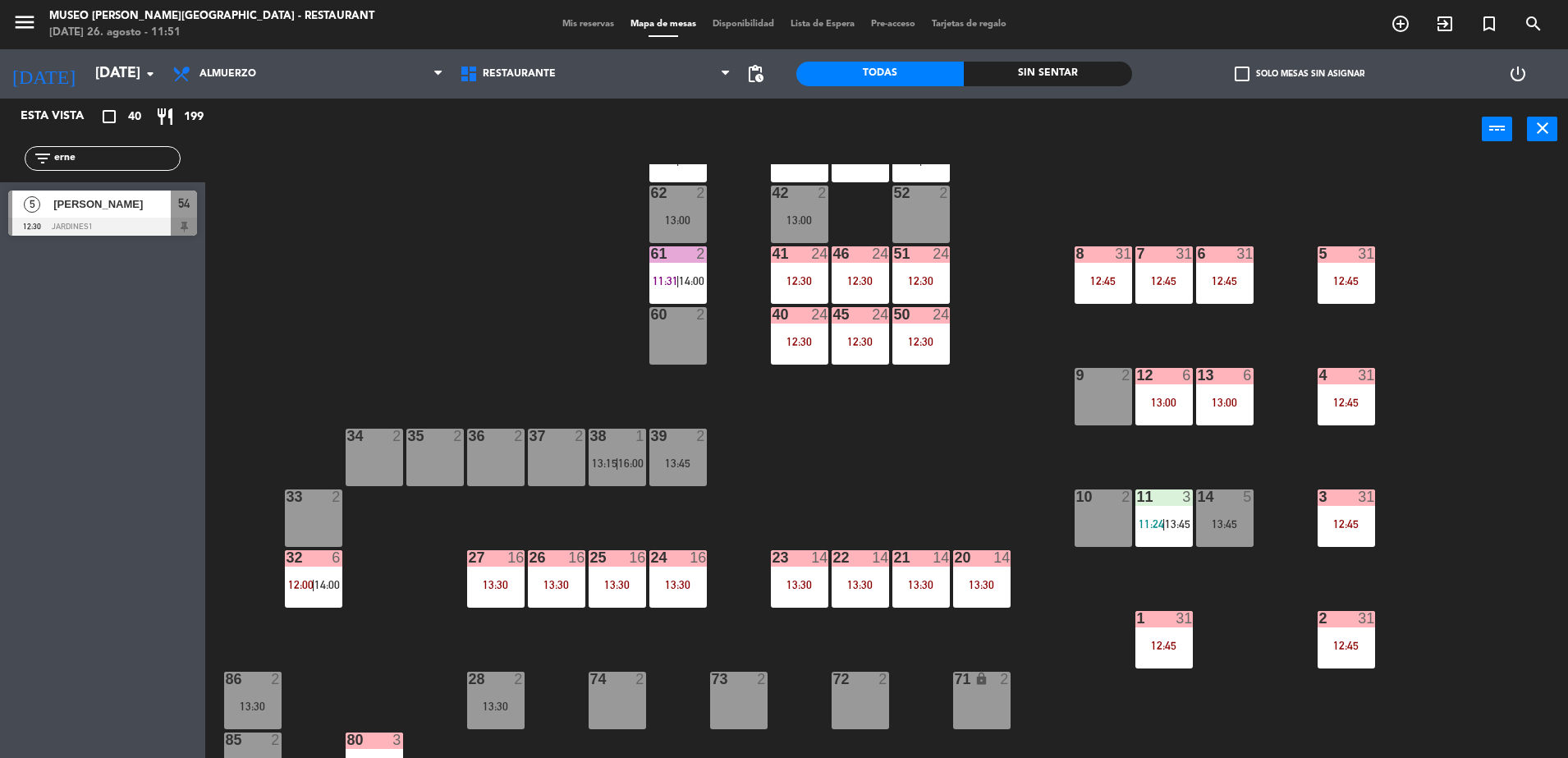
click at [308, 574] on div "32 6 12:00 | 14:00" at bounding box center [313, 578] width 57 height 57
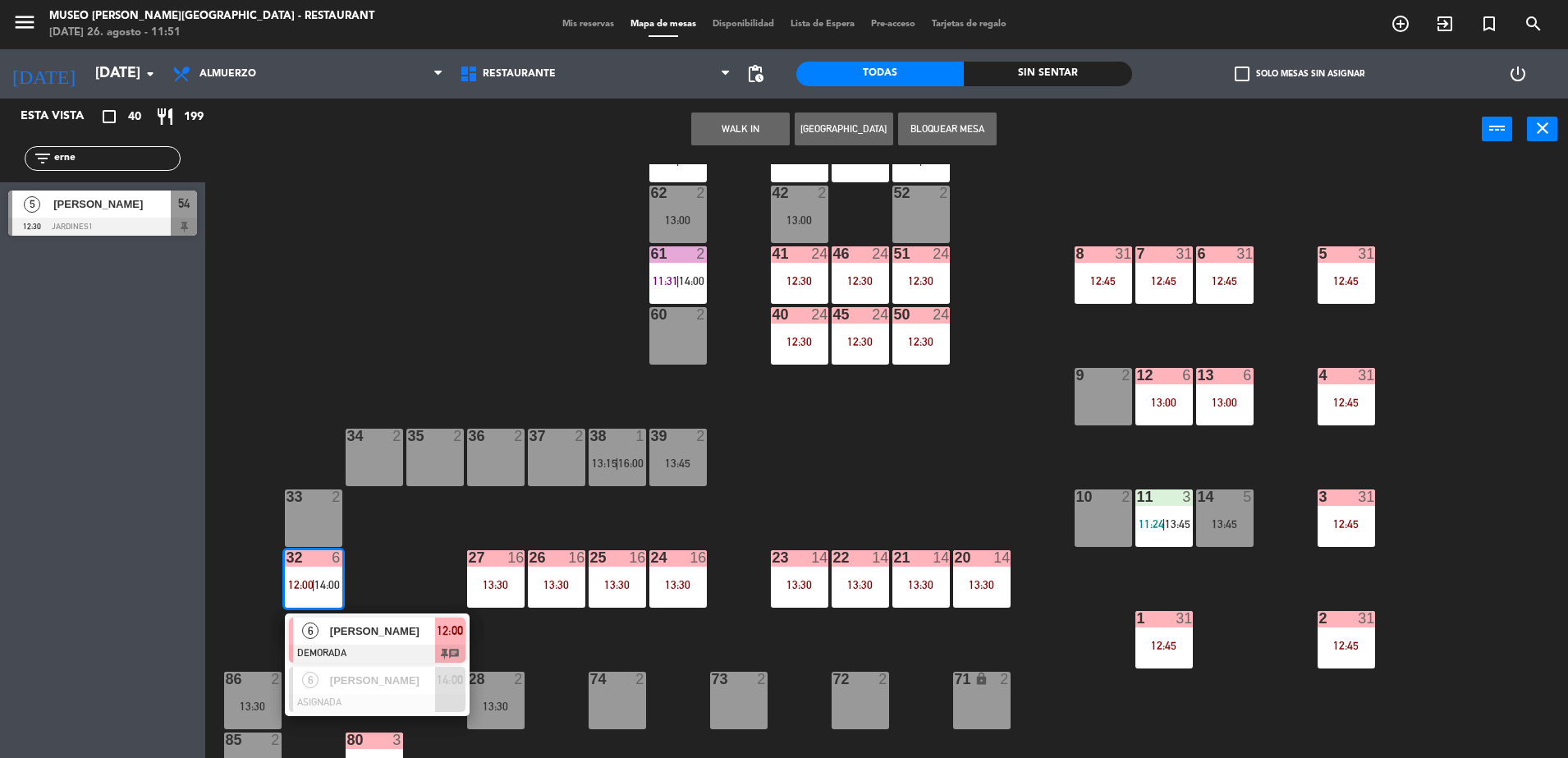
click at [390, 623] on span "[PERSON_NAME]" at bounding box center [383, 631] width 105 height 17
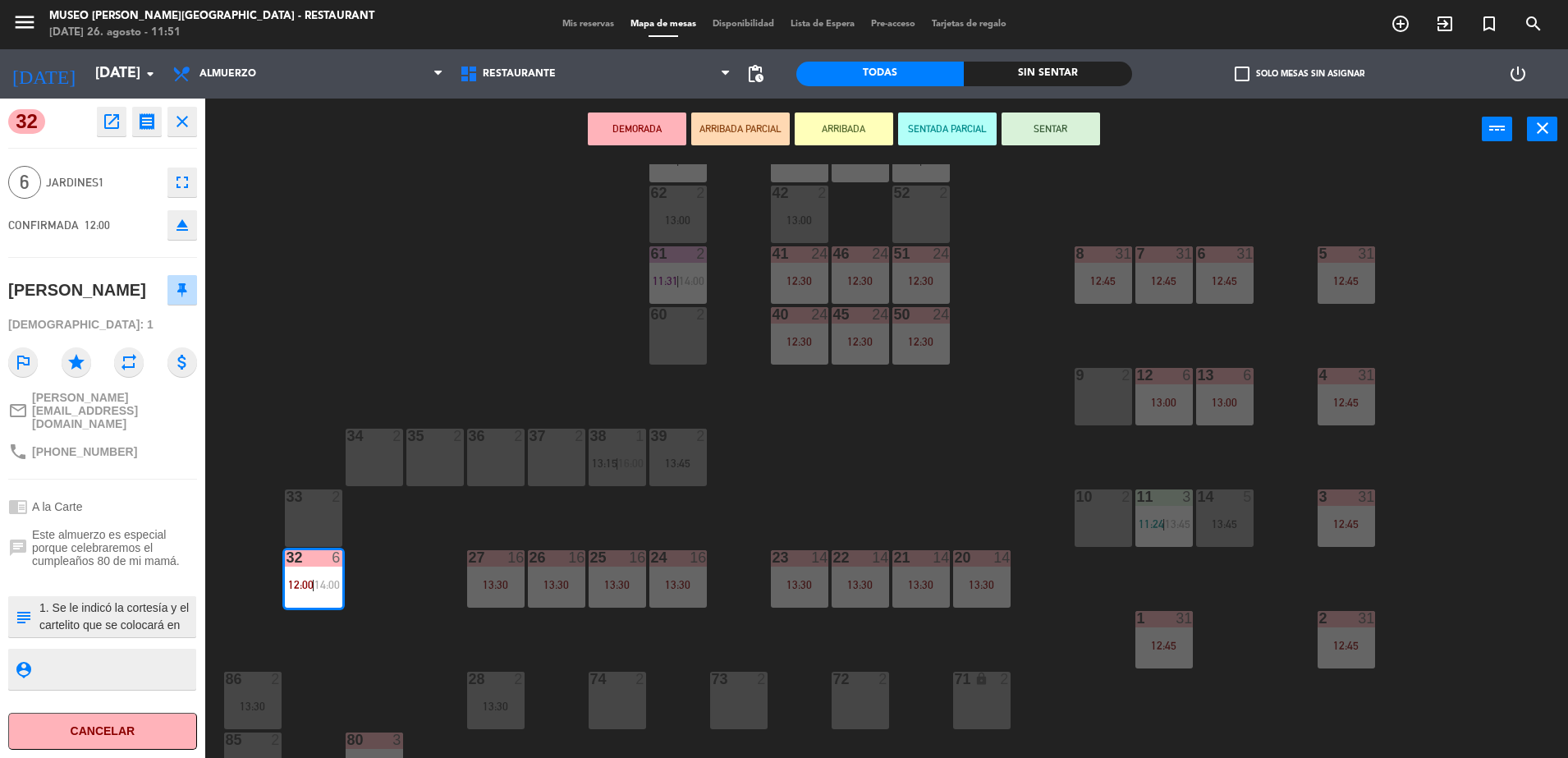
click at [112, 601] on textarea at bounding box center [116, 617] width 157 height 35
click at [36, 596] on div "subject" at bounding box center [23, 617] width 29 height 41
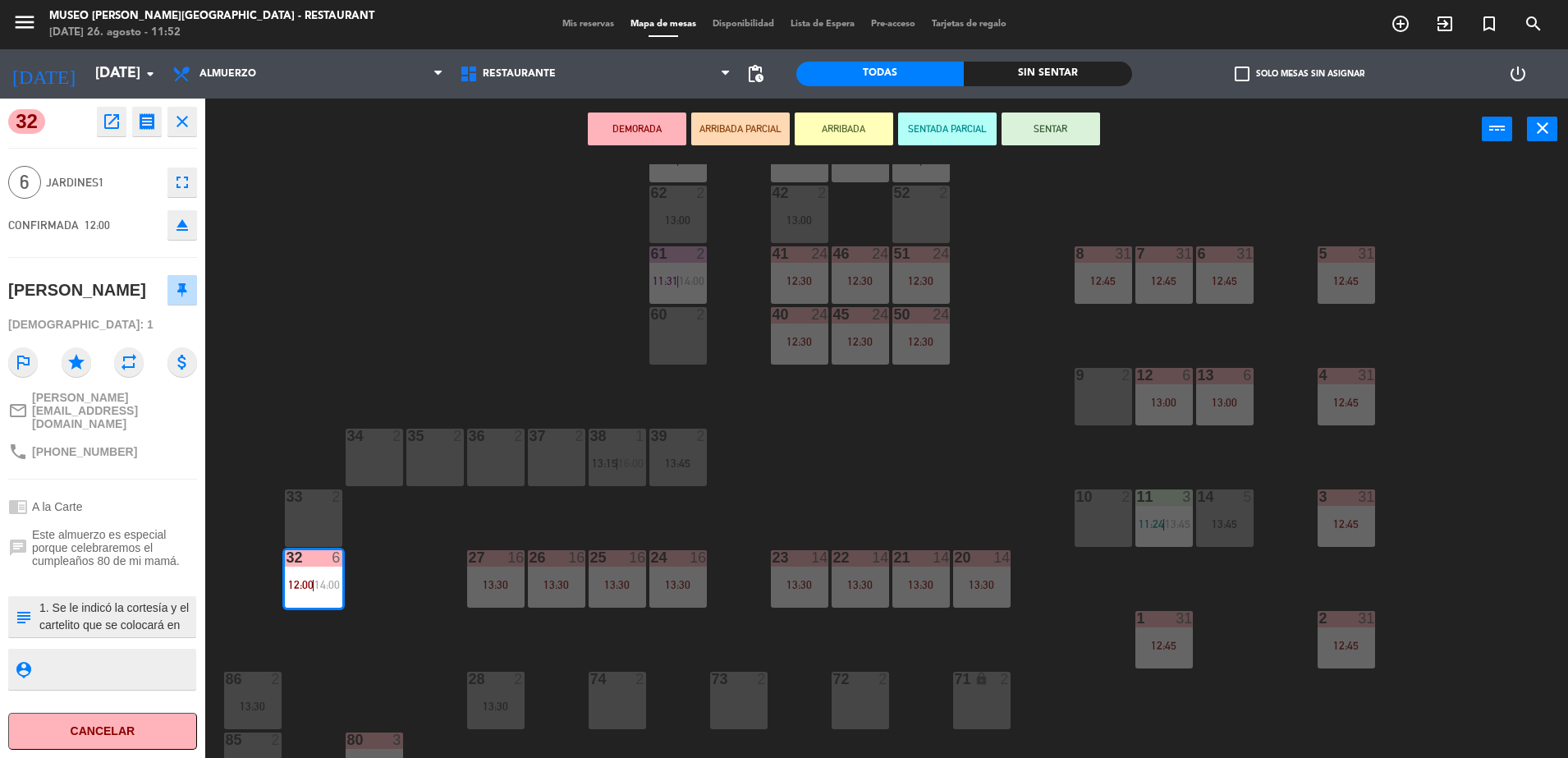
click at [39, 600] on textarea at bounding box center [116, 617] width 157 height 35
type textarea "m32| 1. Se le indicó la cortesía y el cartelito que se colocará en mesa. Se le …"
click at [91, 529] on span "Este almuerzo es especial porque celebraremos el cumpleaños 80 de mi mamá." at bounding box center [115, 548] width 165 height 39
click at [114, 537] on span "Este almuerzo es especial porque celebraremos el cumpleaños 80 de mi mamá." at bounding box center [115, 548] width 165 height 39
click at [1027, 140] on button "SENTAR" at bounding box center [1051, 129] width 99 height 33
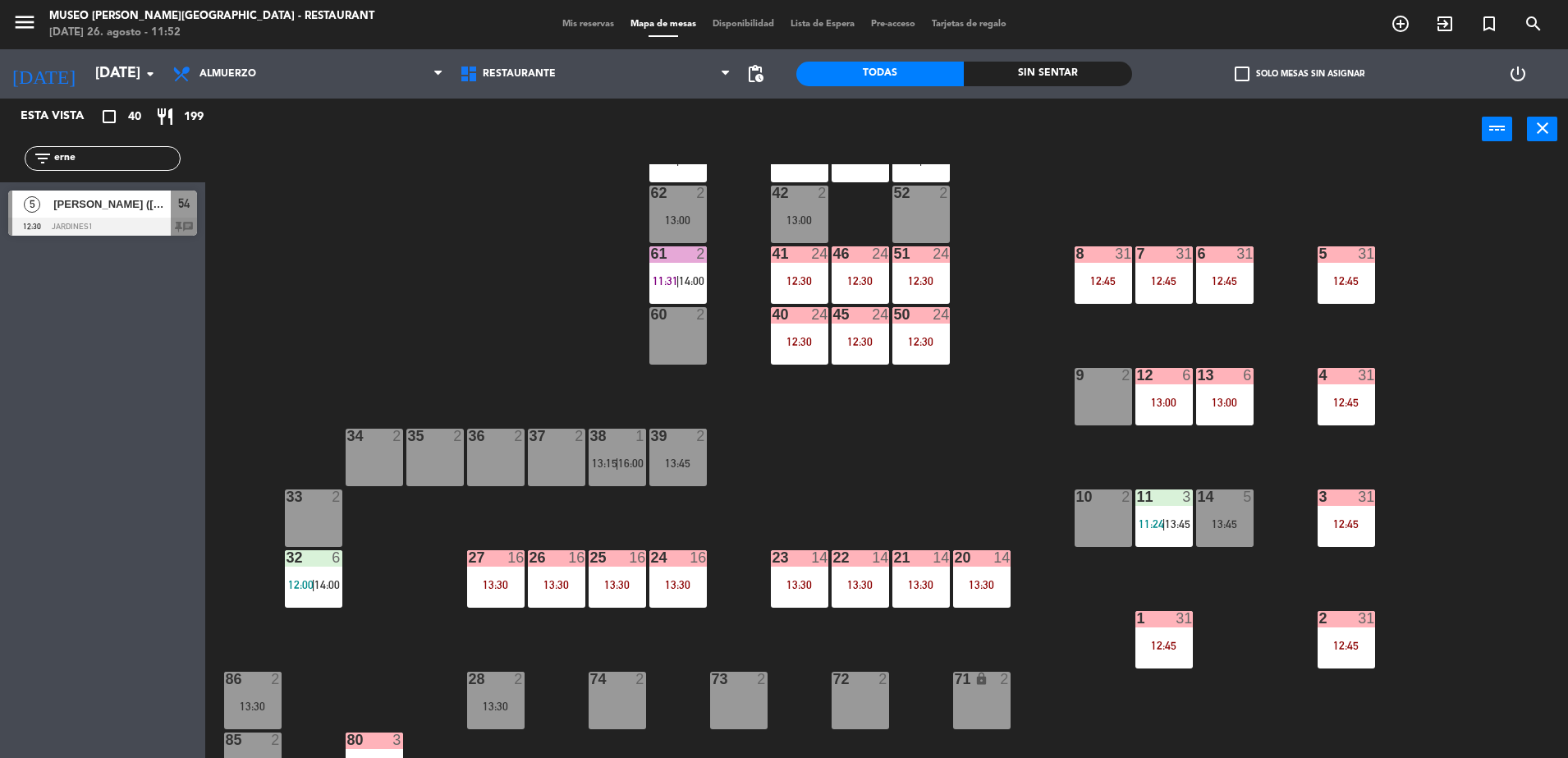
click at [832, 474] on div "44 4 12:45 49 1 11:45 54 5 12:30 64 2 11:40 48 warning 10 13:00 53 warning 10 1…" at bounding box center [894, 464] width 1347 height 598
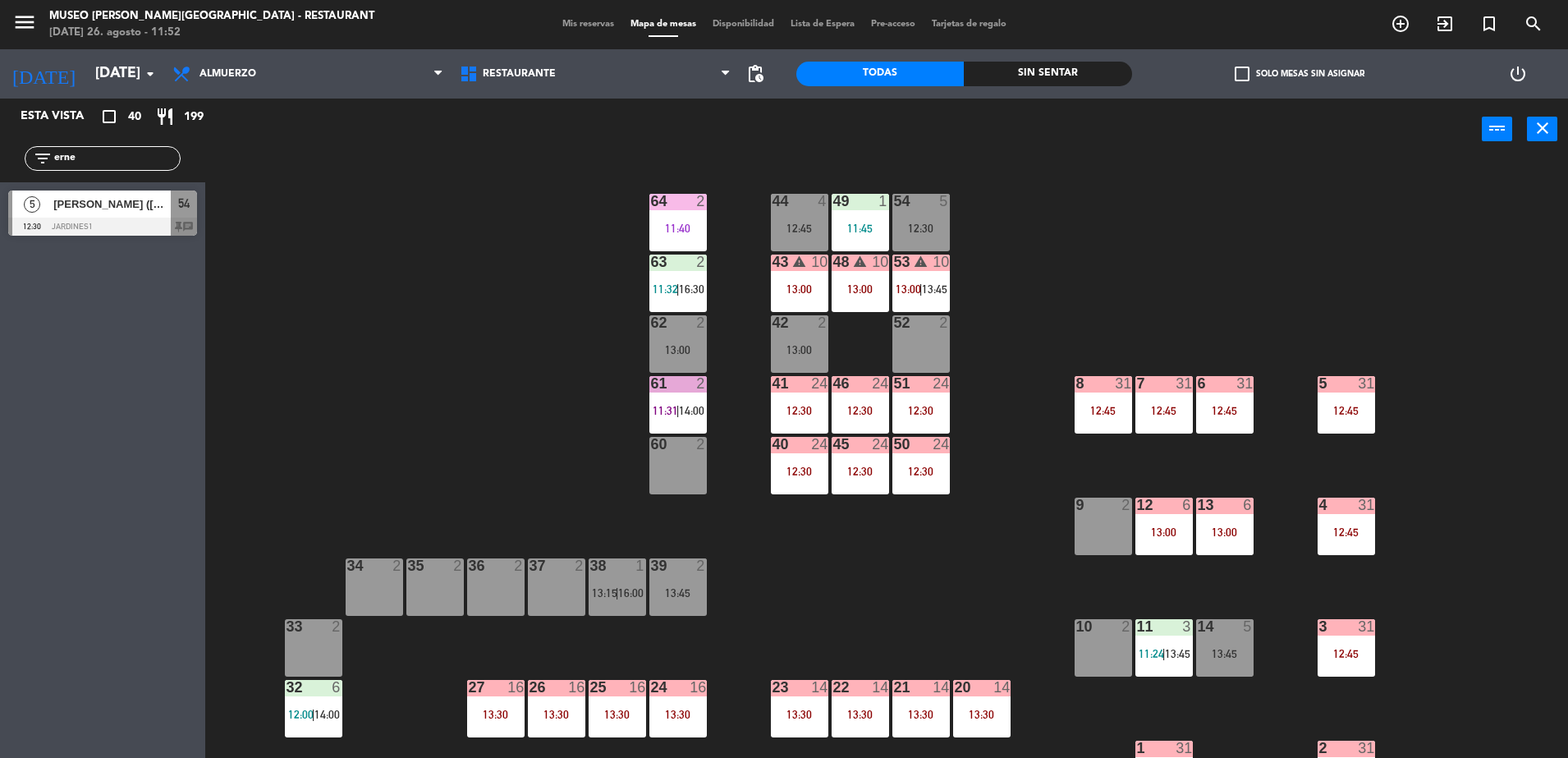
click at [662, 244] on div "64 2 11:40" at bounding box center [678, 222] width 57 height 57
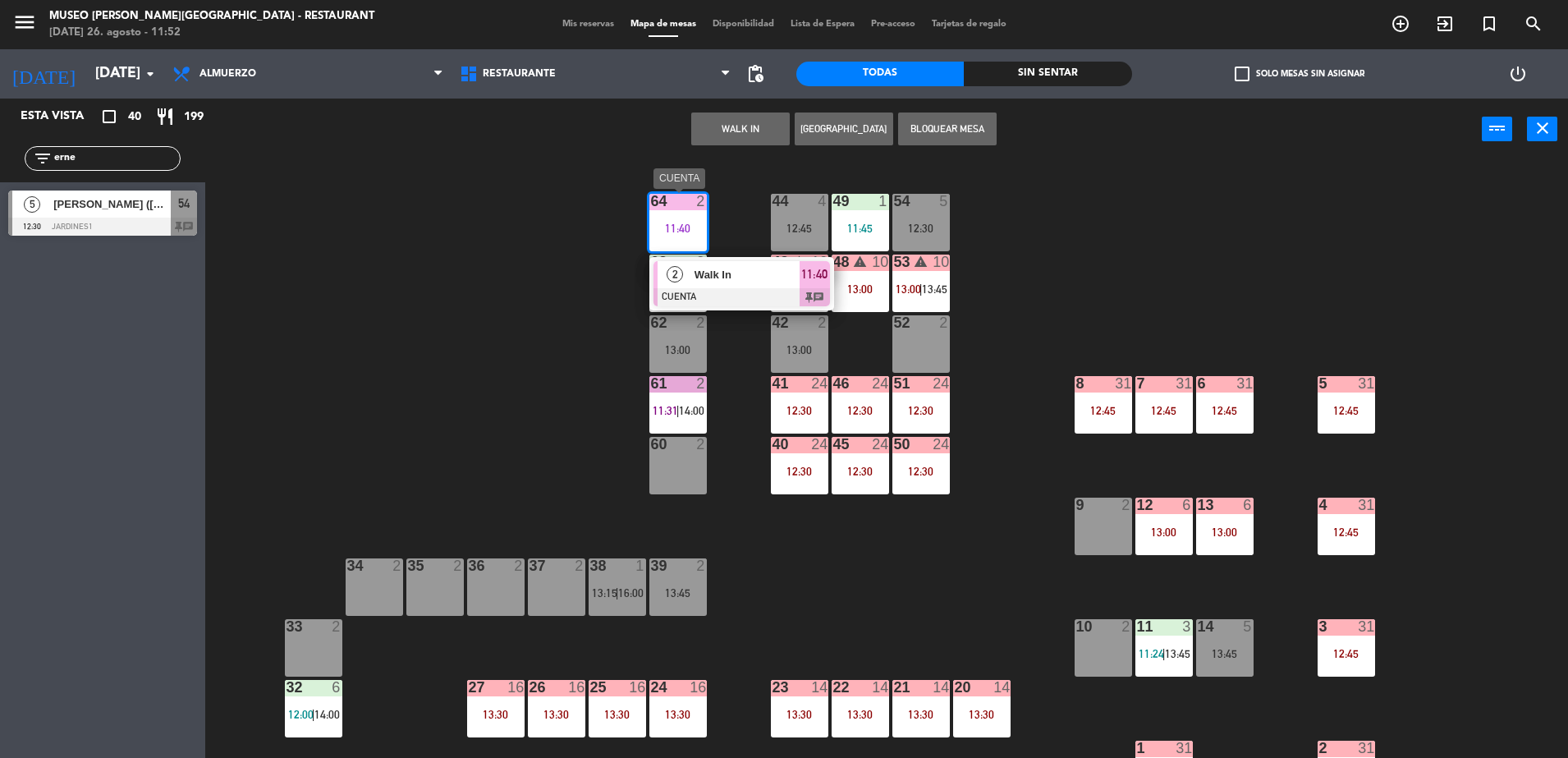
click at [738, 276] on span "Walk In" at bounding box center [747, 275] width 105 height 17
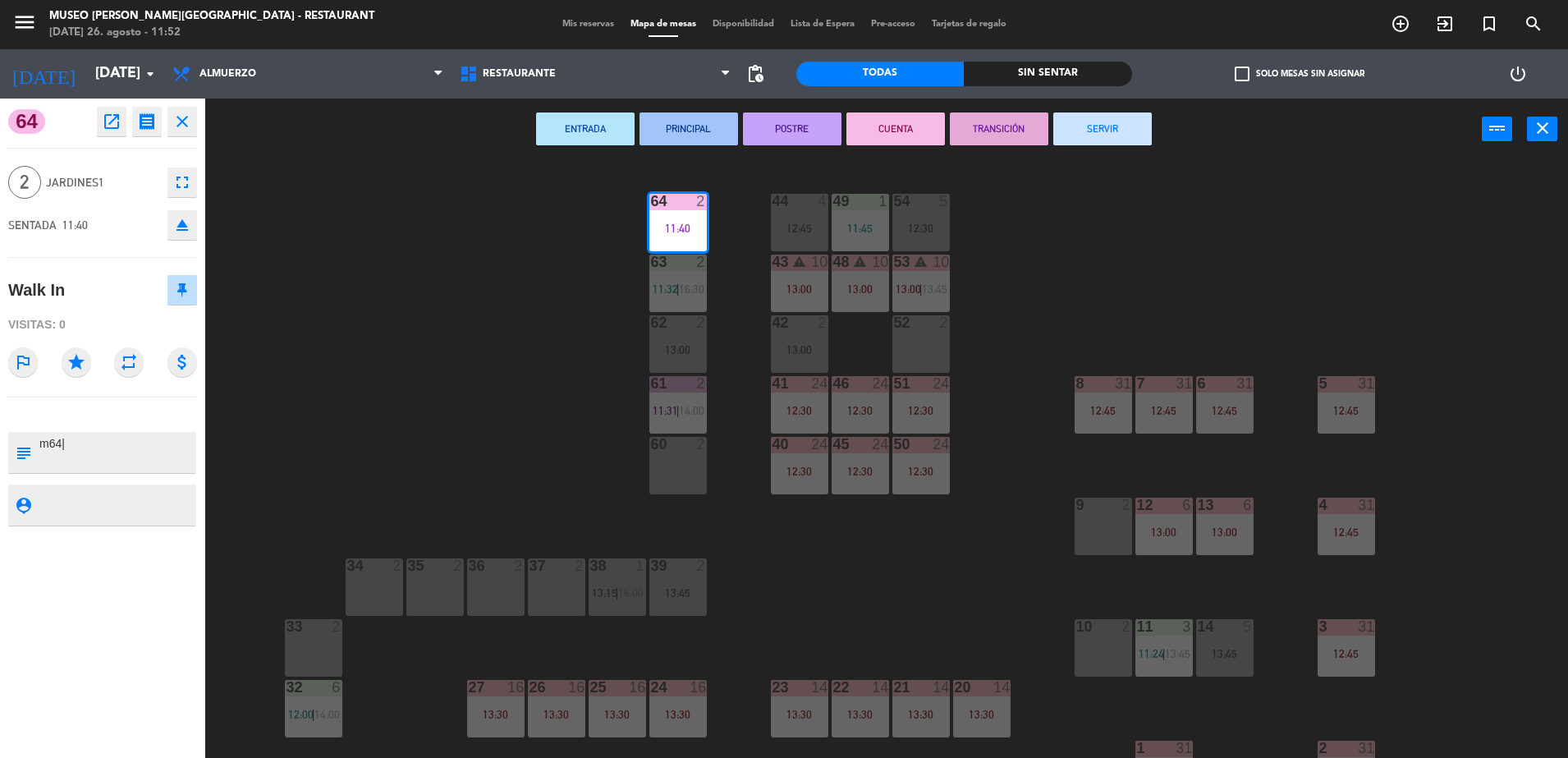
click at [976, 120] on button "TRANSICIÓN" at bounding box center [999, 129] width 99 height 33
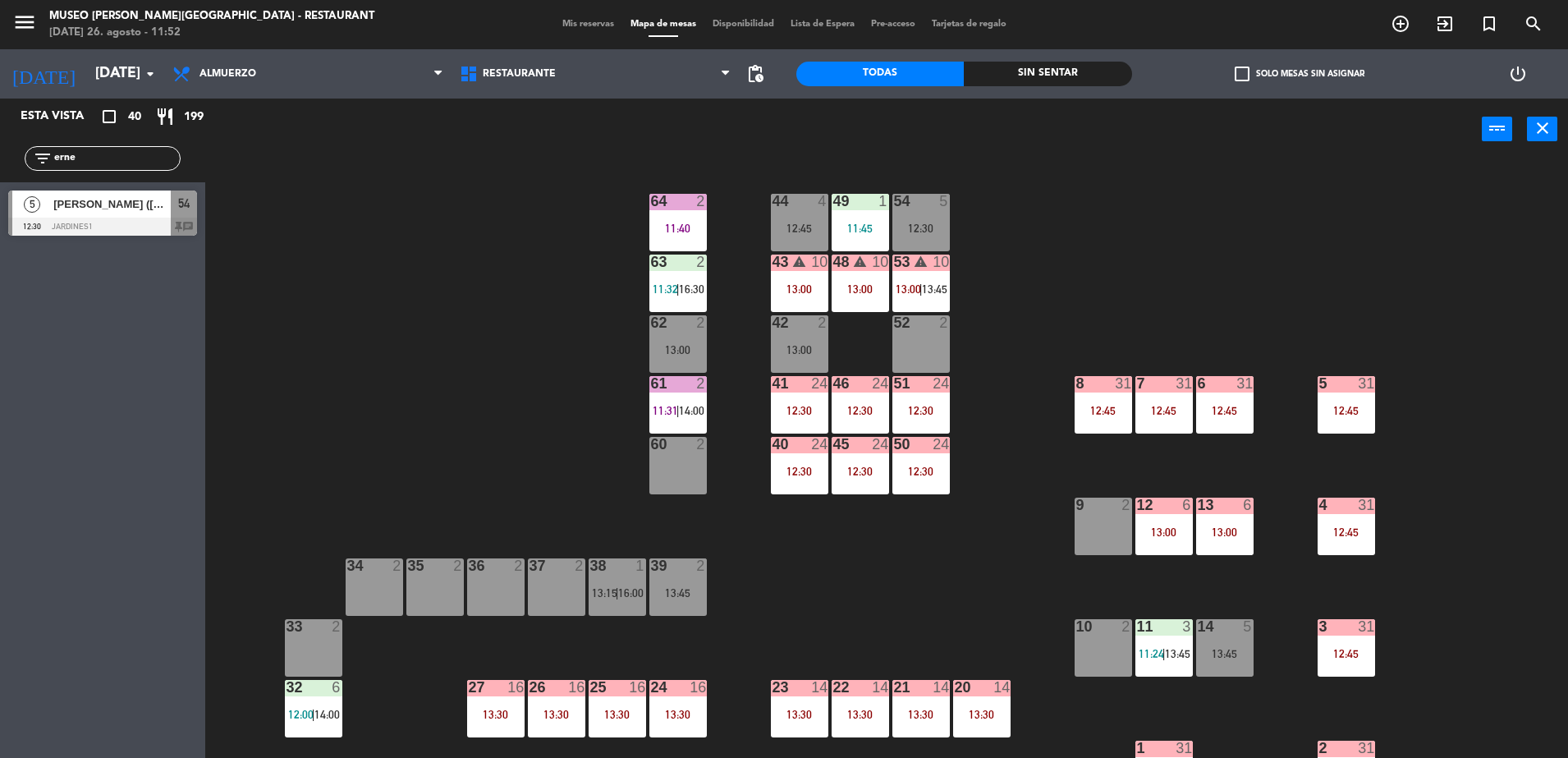
click at [928, 225] on div "12:30" at bounding box center [921, 229] width 57 height 11
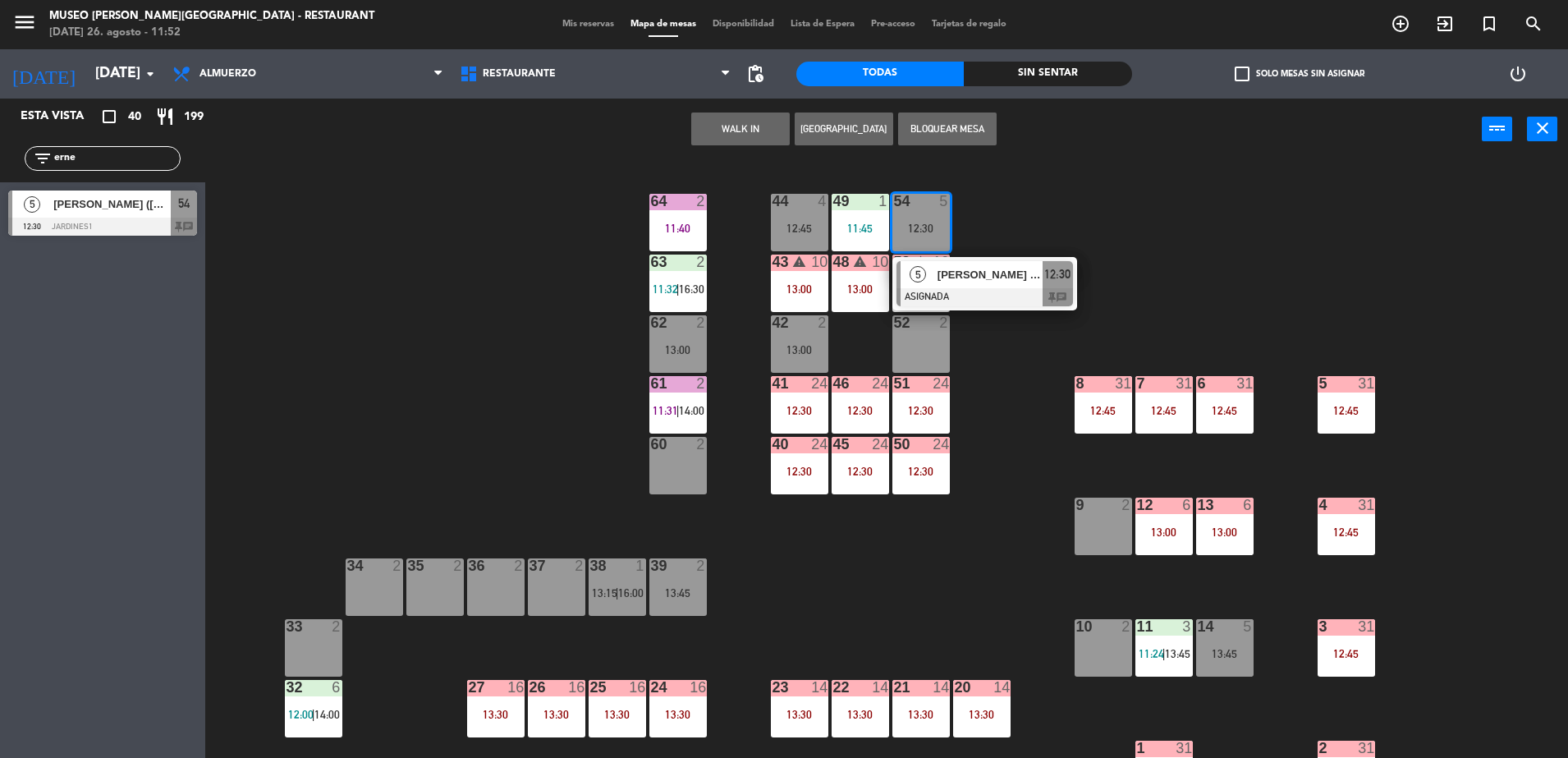
click at [997, 282] on span "Ernesto Paz (Sra. María Rosa)" at bounding box center [991, 275] width 105 height 17
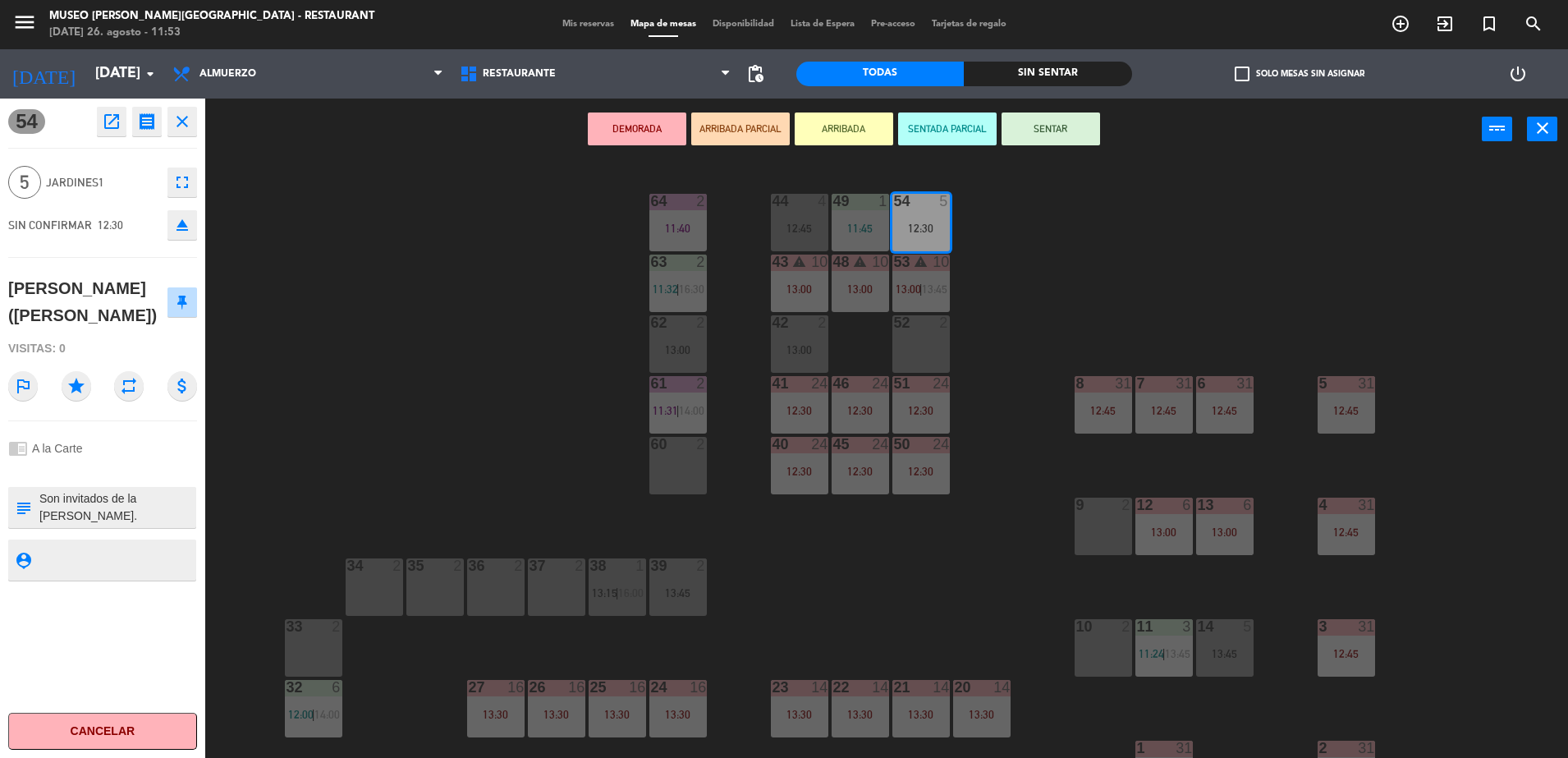
click at [413, 419] on div "44 4 12:45 49 1 11:45 54 5 12:30 64 2 11:40 48 warning 10 13:00 53 warning 10 1…" at bounding box center [894, 464] width 1347 height 598
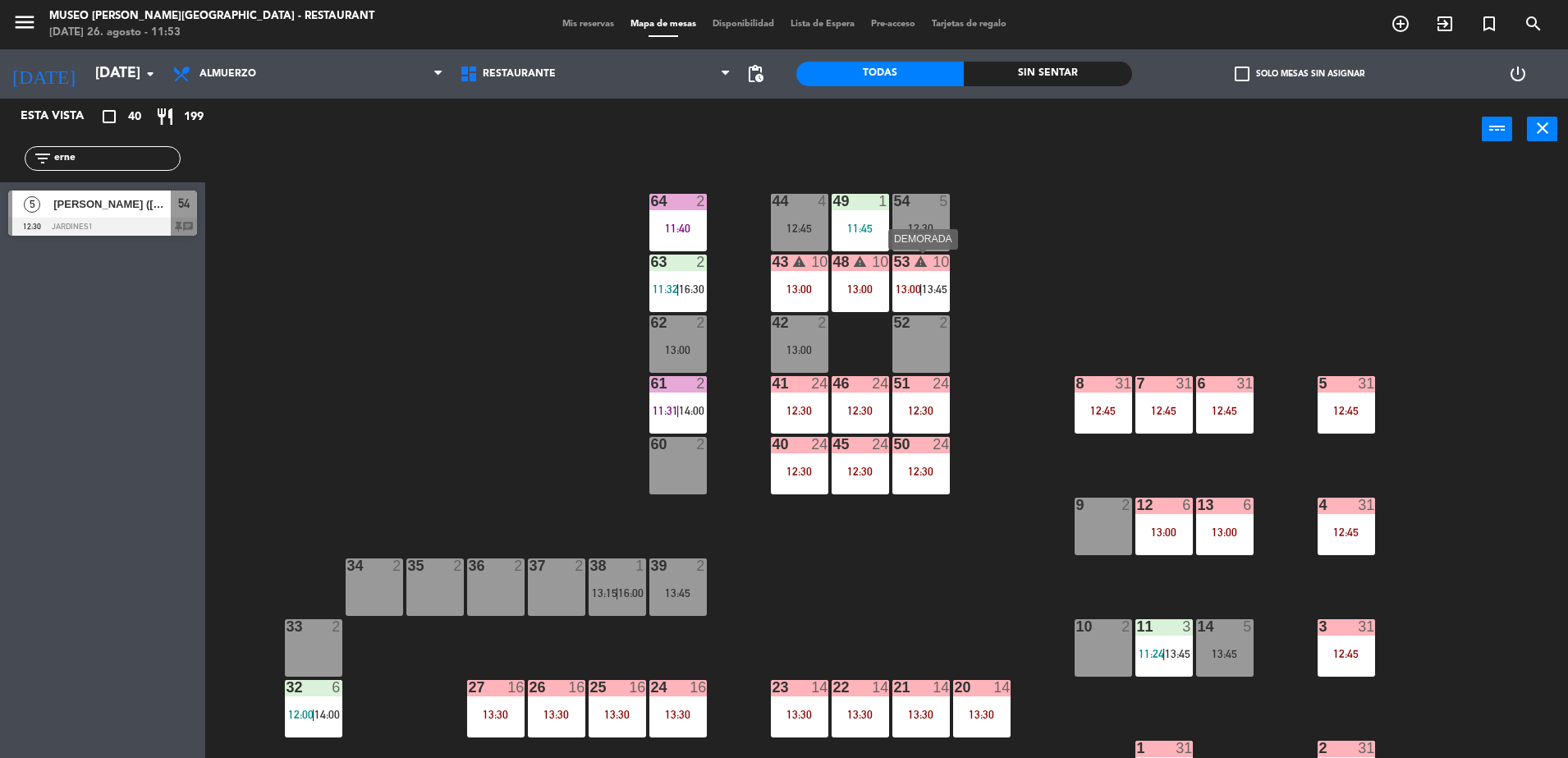
click at [909, 290] on span "13:00" at bounding box center [908, 289] width 25 height 13
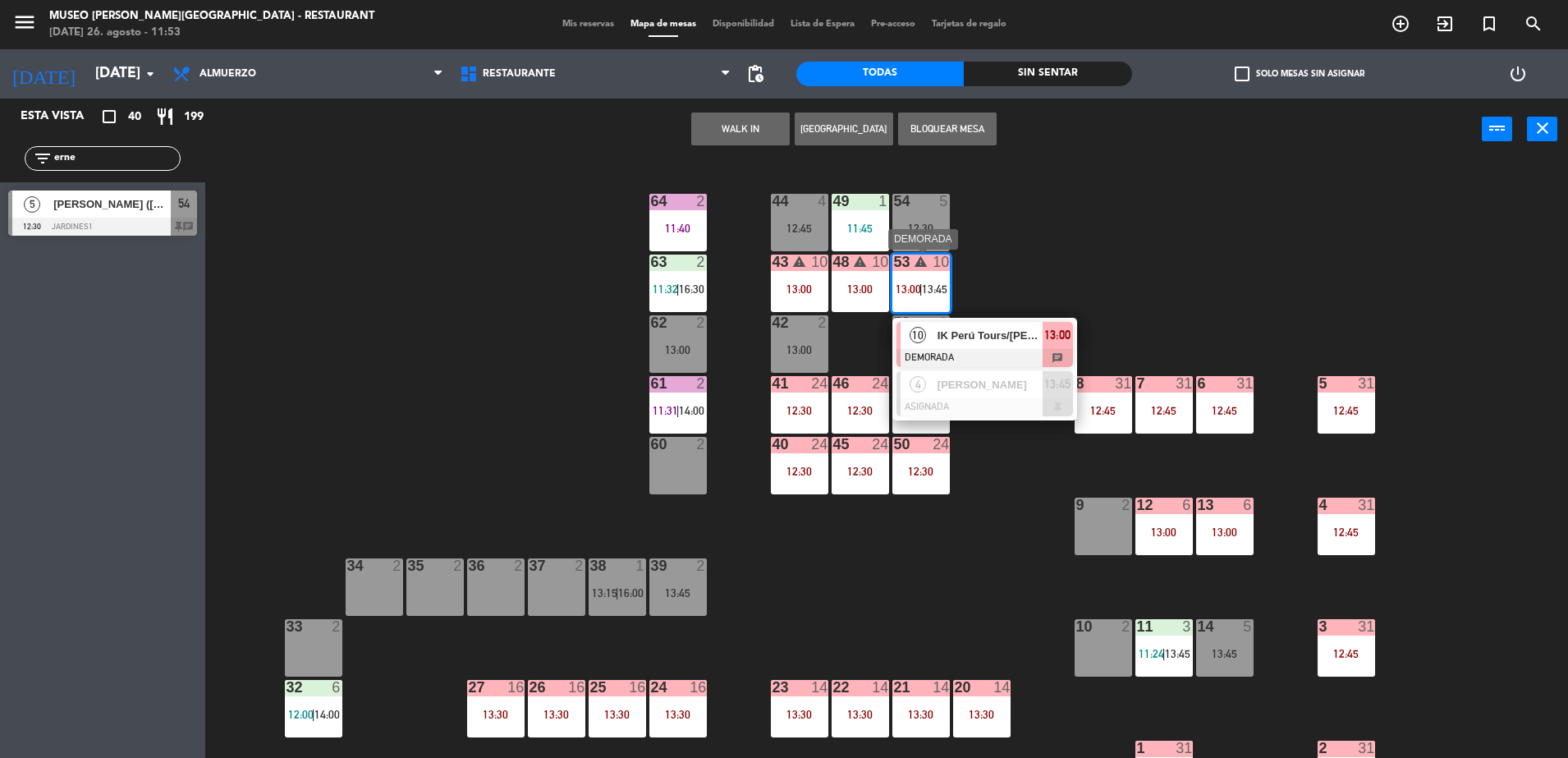
click at [1007, 340] on span "IK Perú Tours/[PERSON_NAME]" at bounding box center [991, 336] width 105 height 17
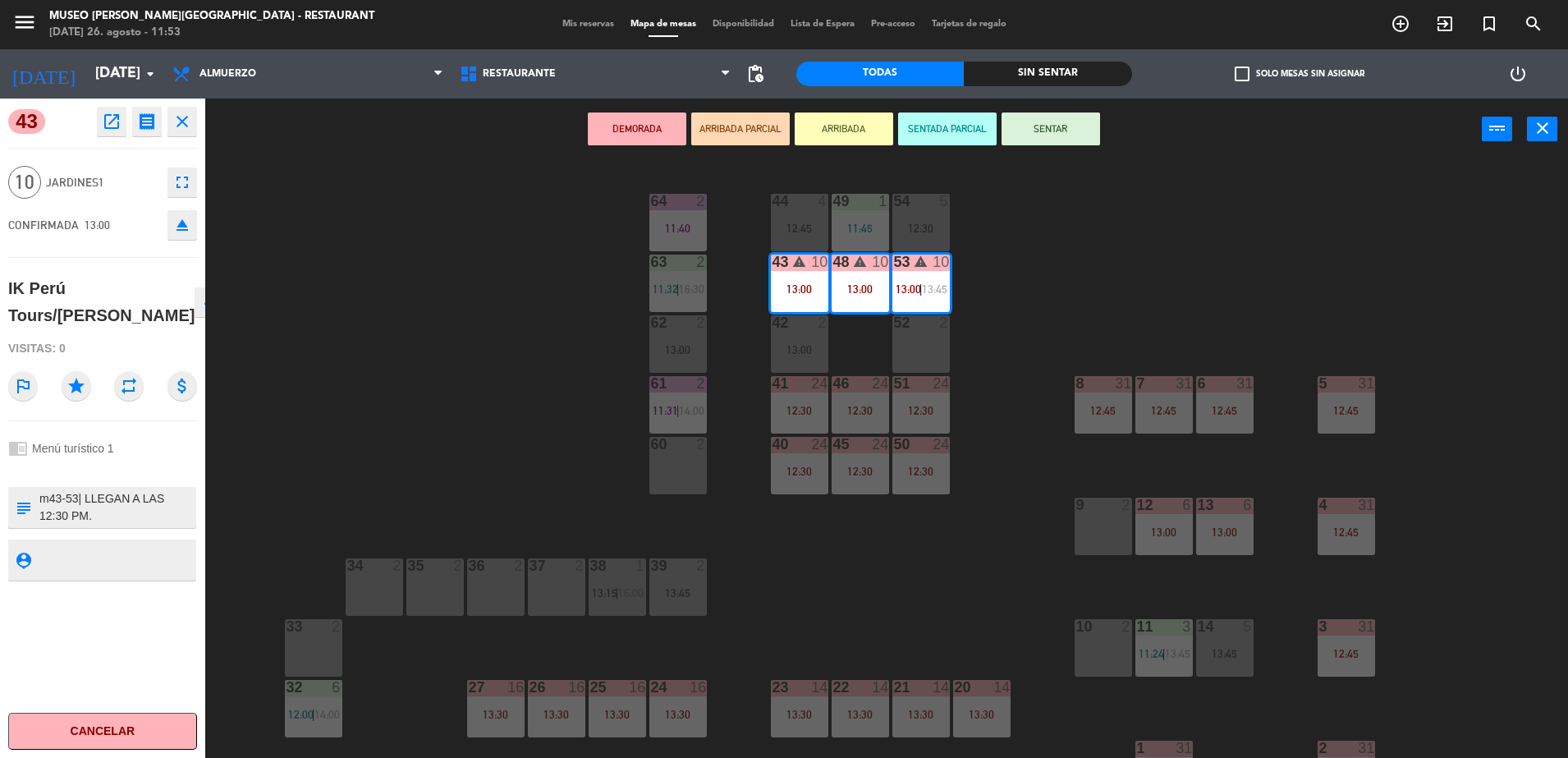
click at [713, 126] on button "ARRIBADA PARCIAL" at bounding box center [741, 129] width 99 height 33
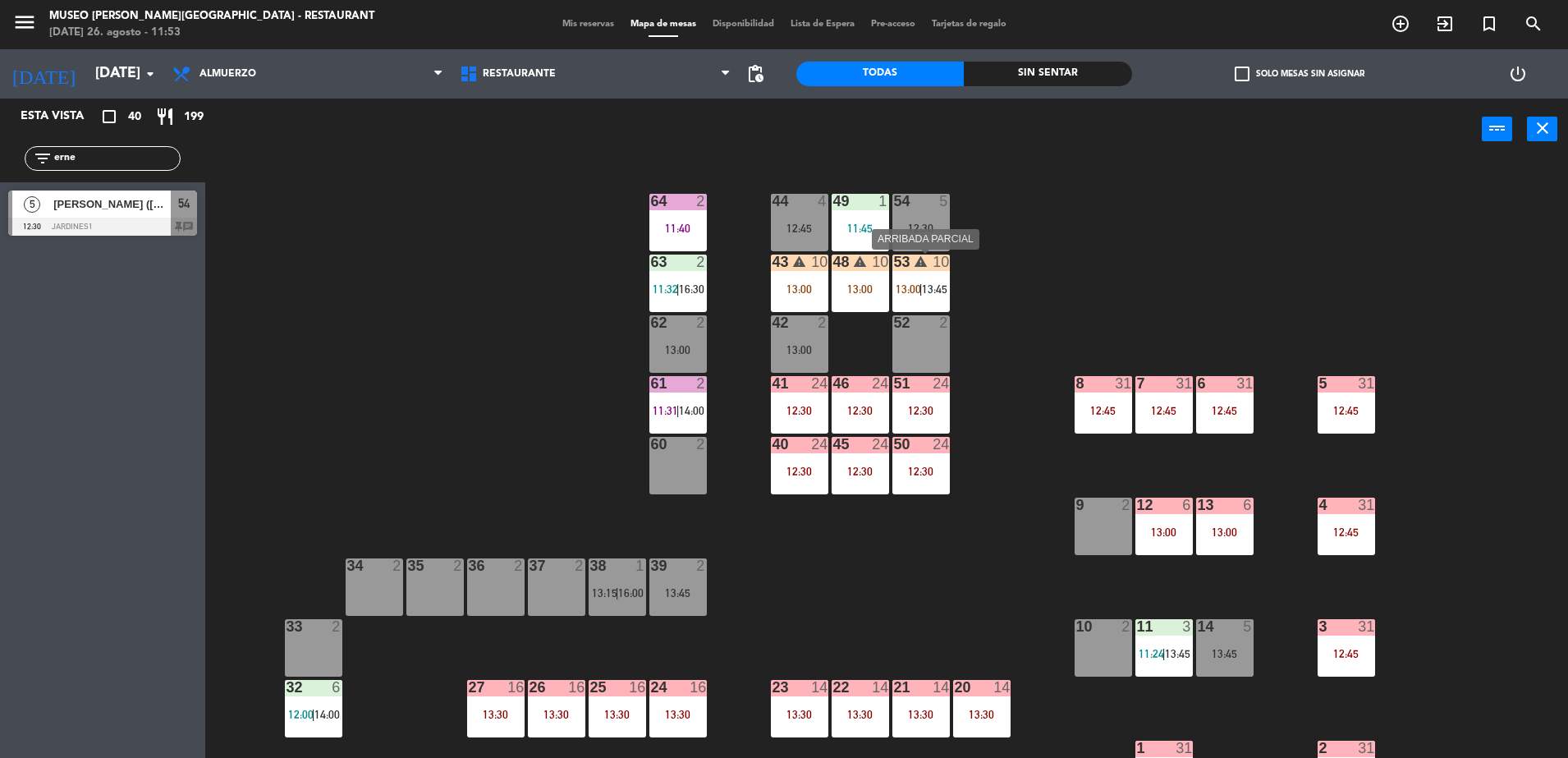
click at [926, 303] on div "53 warning 10 13:00 | 13:45" at bounding box center [921, 283] width 57 height 57
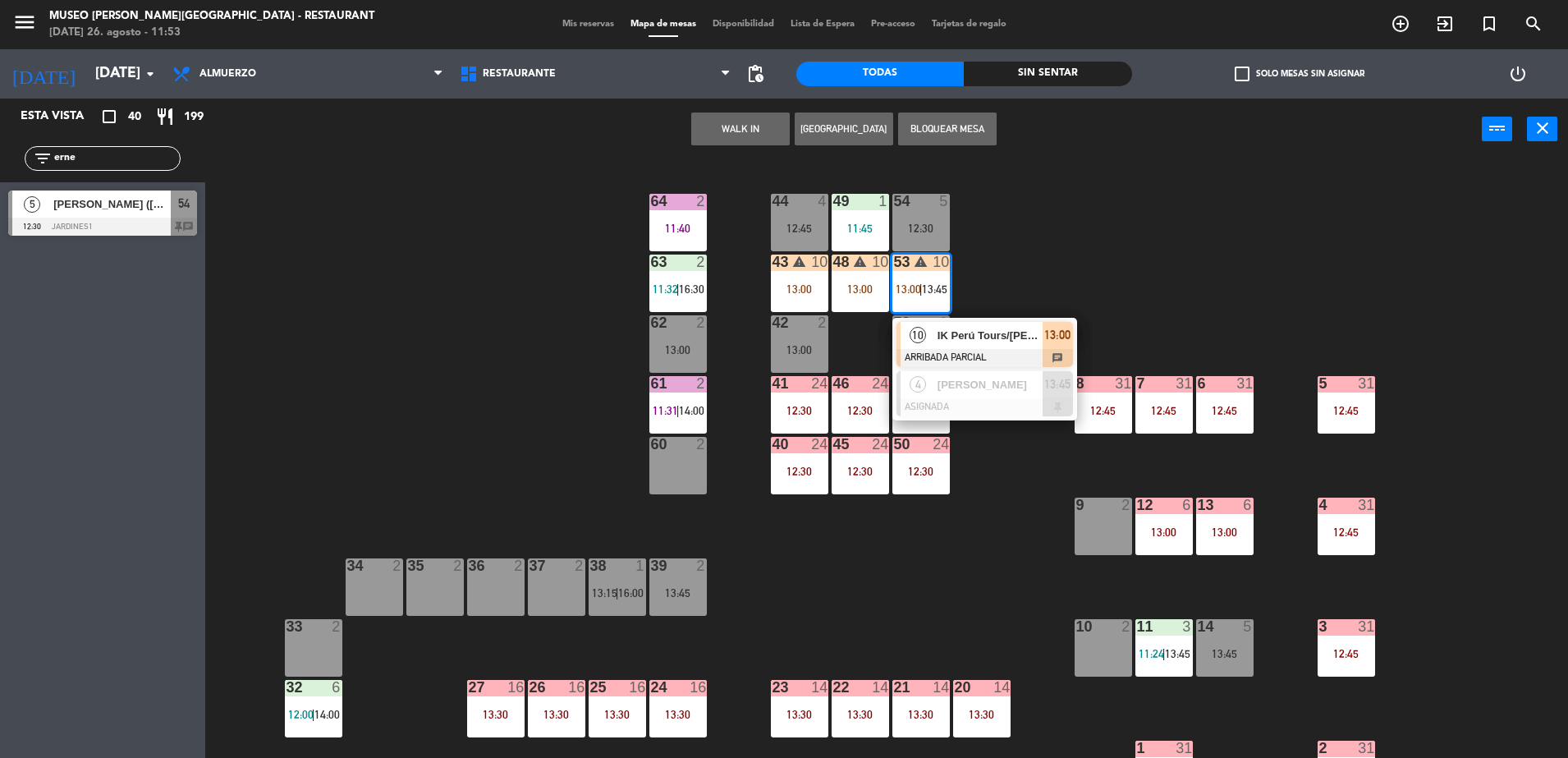
click at [951, 328] on span "IK Perú Tours/[PERSON_NAME]" at bounding box center [991, 336] width 105 height 17
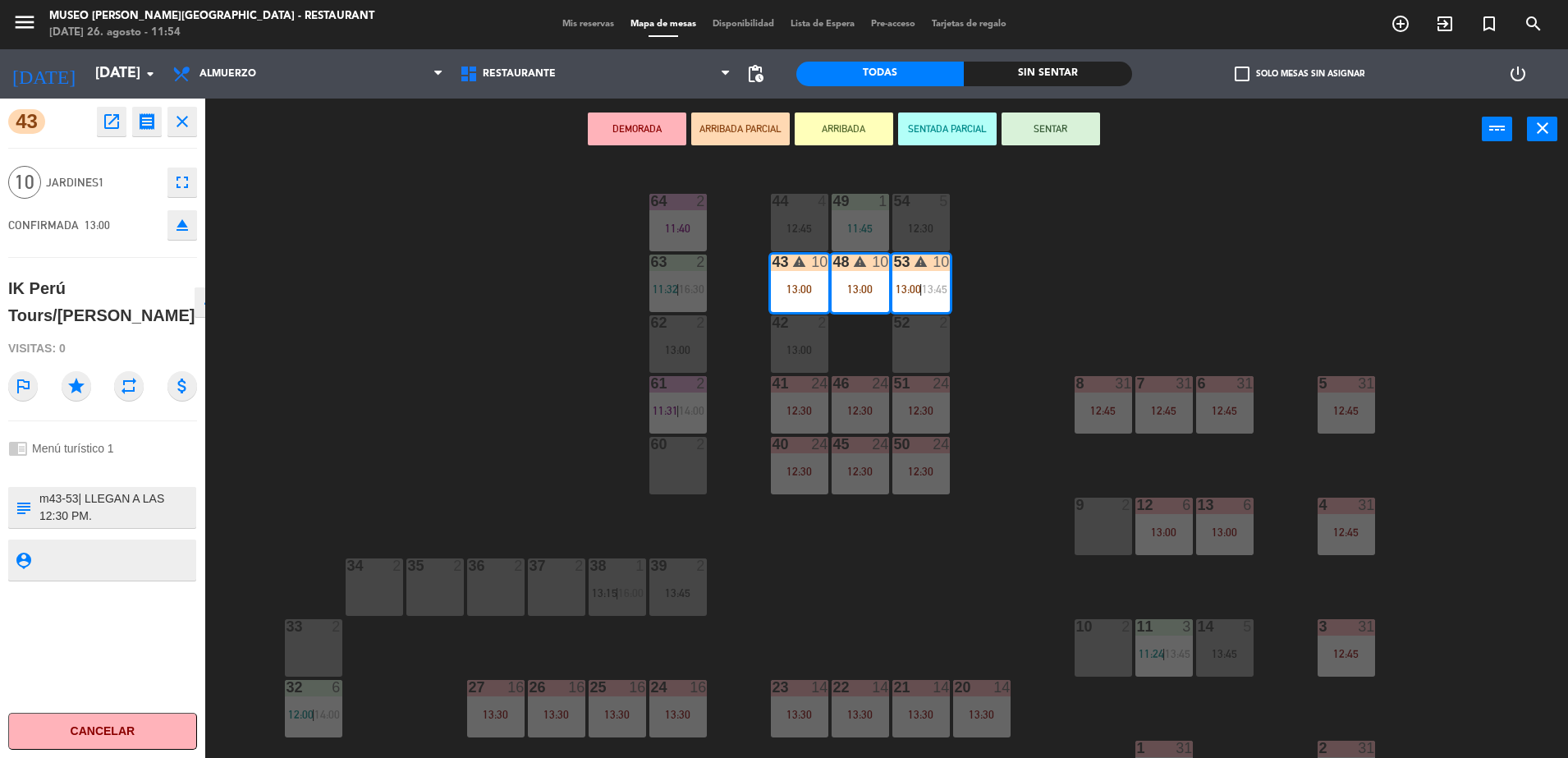
click at [139, 525] on textarea at bounding box center [116, 507] width 157 height 35
click at [525, 515] on div "44 4 12:45 49 1 11:45 54 5 12:30 64 2 11:40 48 warning 10 13:00 53 warning 10 1…" at bounding box center [894, 464] width 1347 height 598
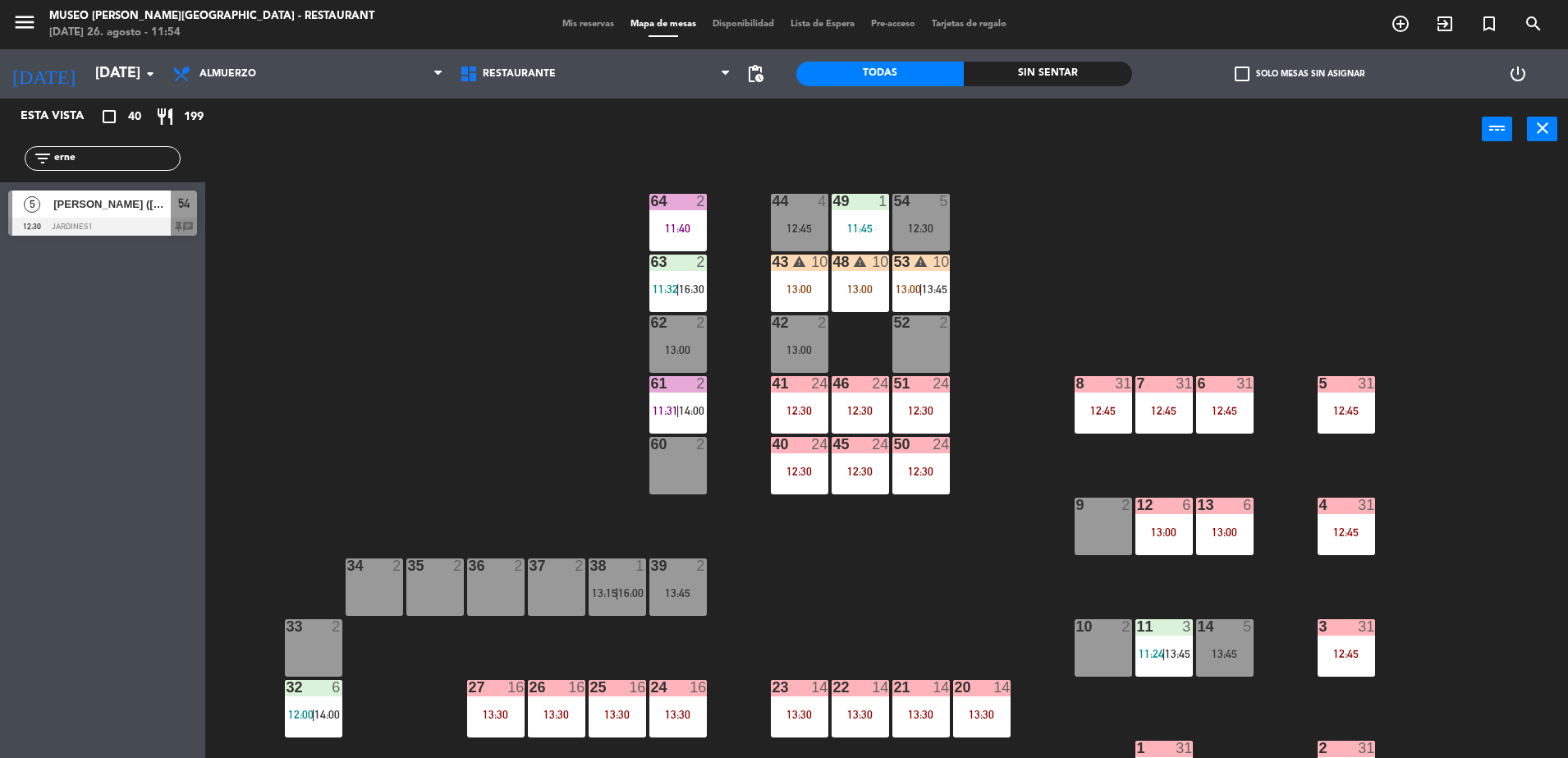
drag, startPoint x: 95, startPoint y: 150, endPoint x: -4, endPoint y: 170, distance: 101.0
click at [0, 170] on html "close × Museo Larco Café - Restaurant × chrome_reader_mode Listado de Reservas …" at bounding box center [784, 379] width 1568 height 758
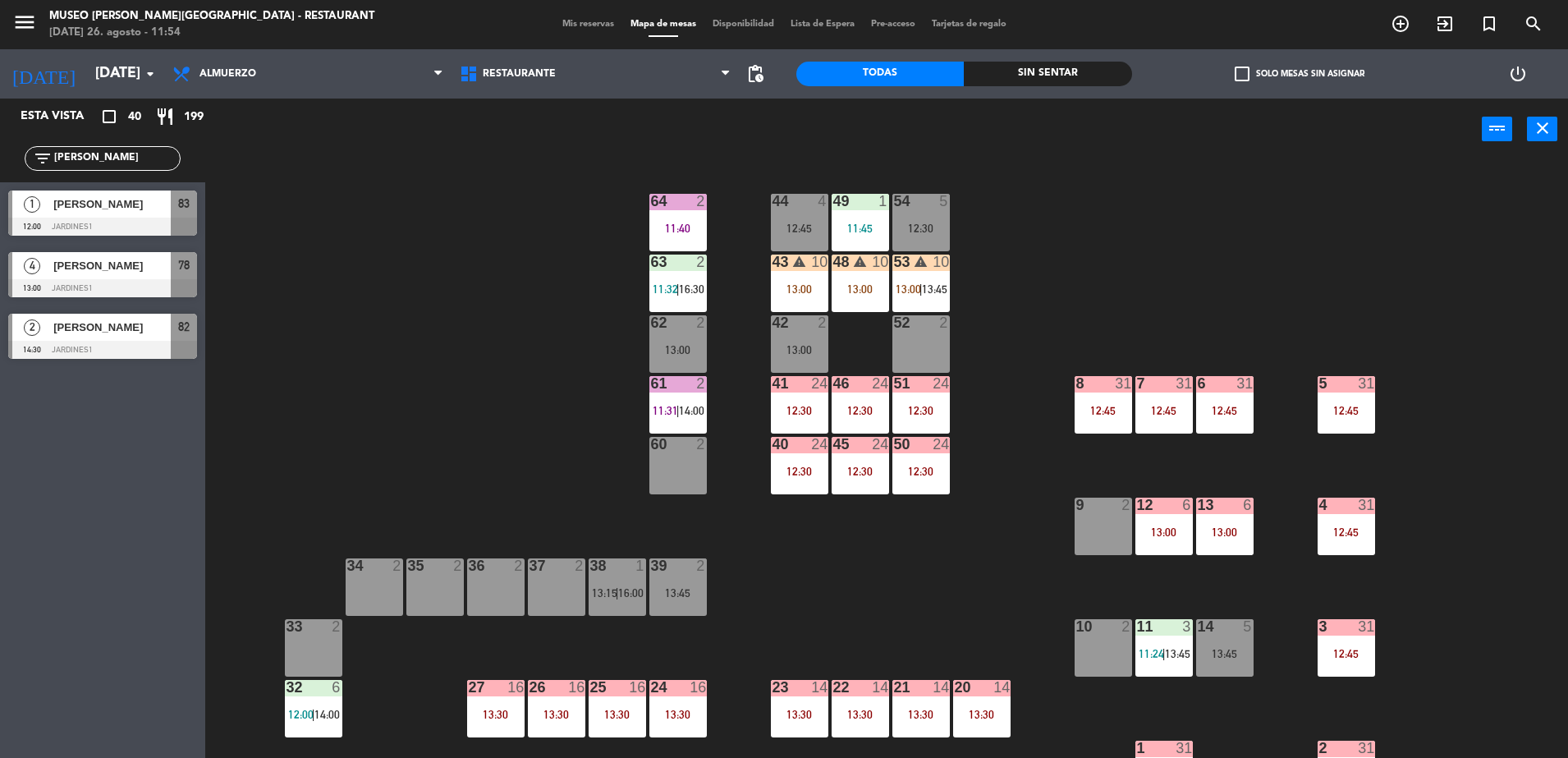
type input "TOM"
click at [64, 188] on div "1 Tomoe Kalnay 12:00 Jardines1 83" at bounding box center [102, 213] width 205 height 62
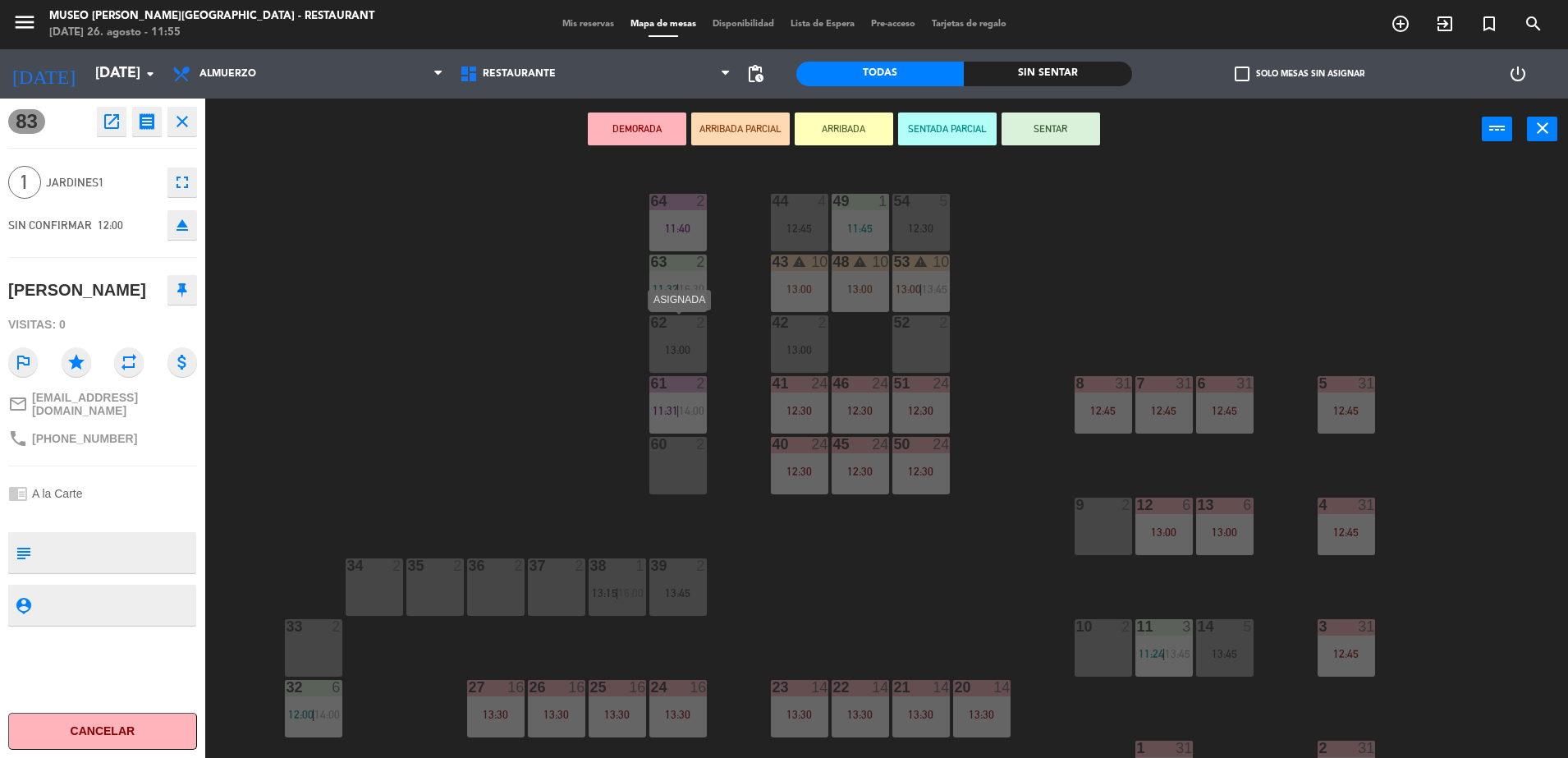
click at [707, 342] on div "44 4 12:45 49 1 11:45 54 5 12:30 64 2 11:40 48 warning 10 13:00 53 warning 10 1…" at bounding box center [894, 464] width 1347 height 598
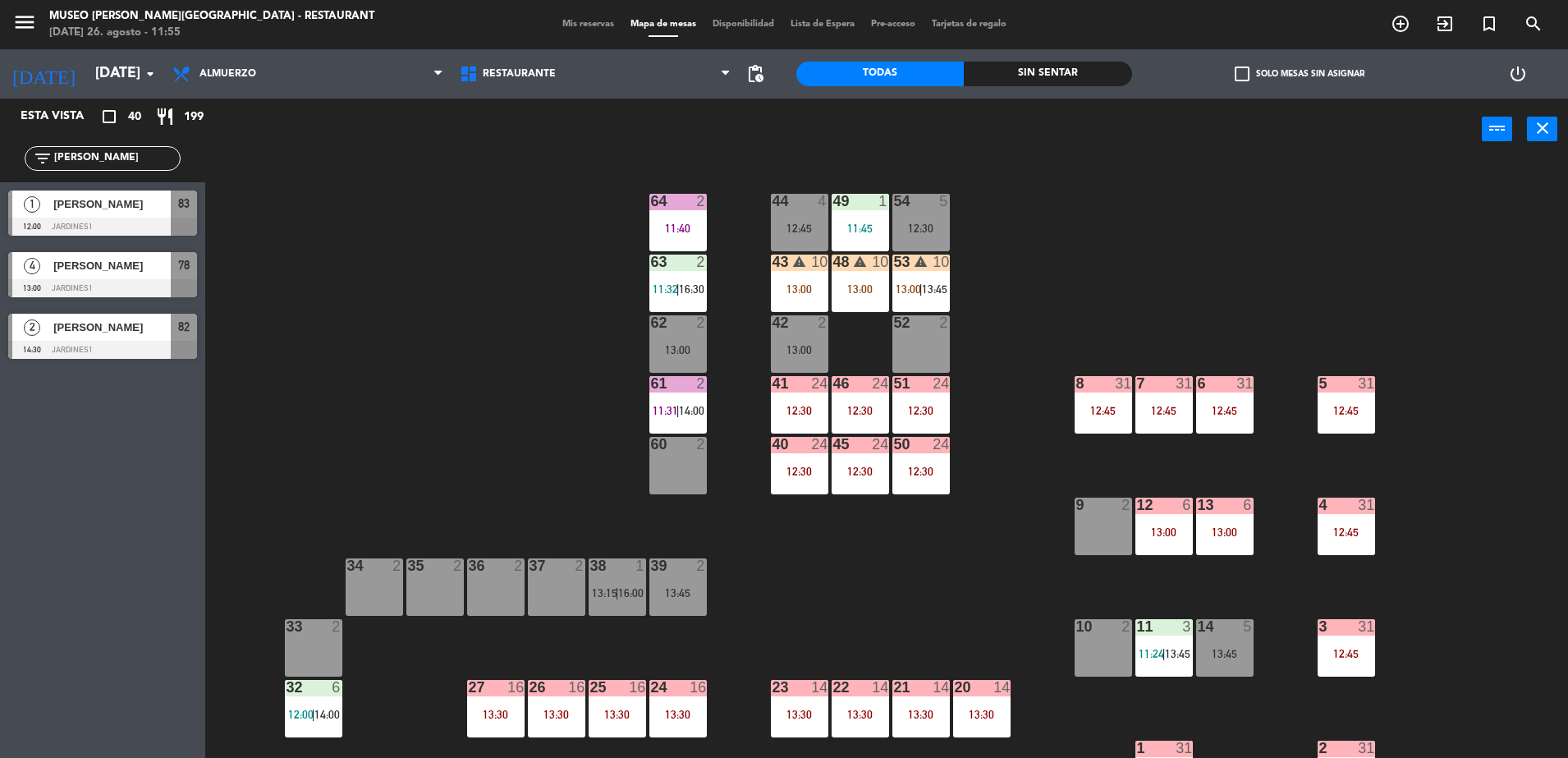
click at [181, 198] on span "83" at bounding box center [184, 203] width 11 height 20
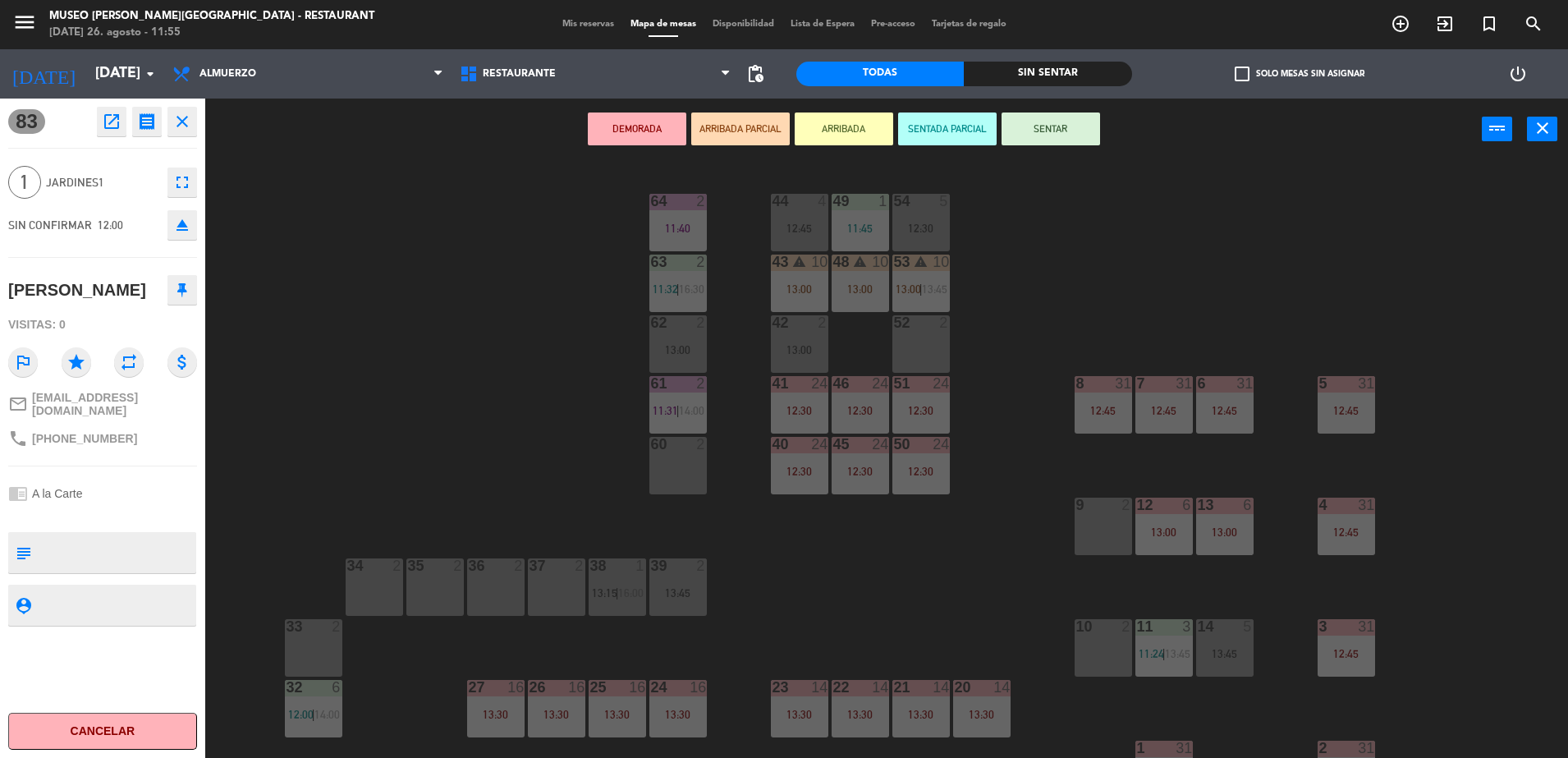
click at [653, 343] on div "13:00" at bounding box center [678, 349] width 57 height 12
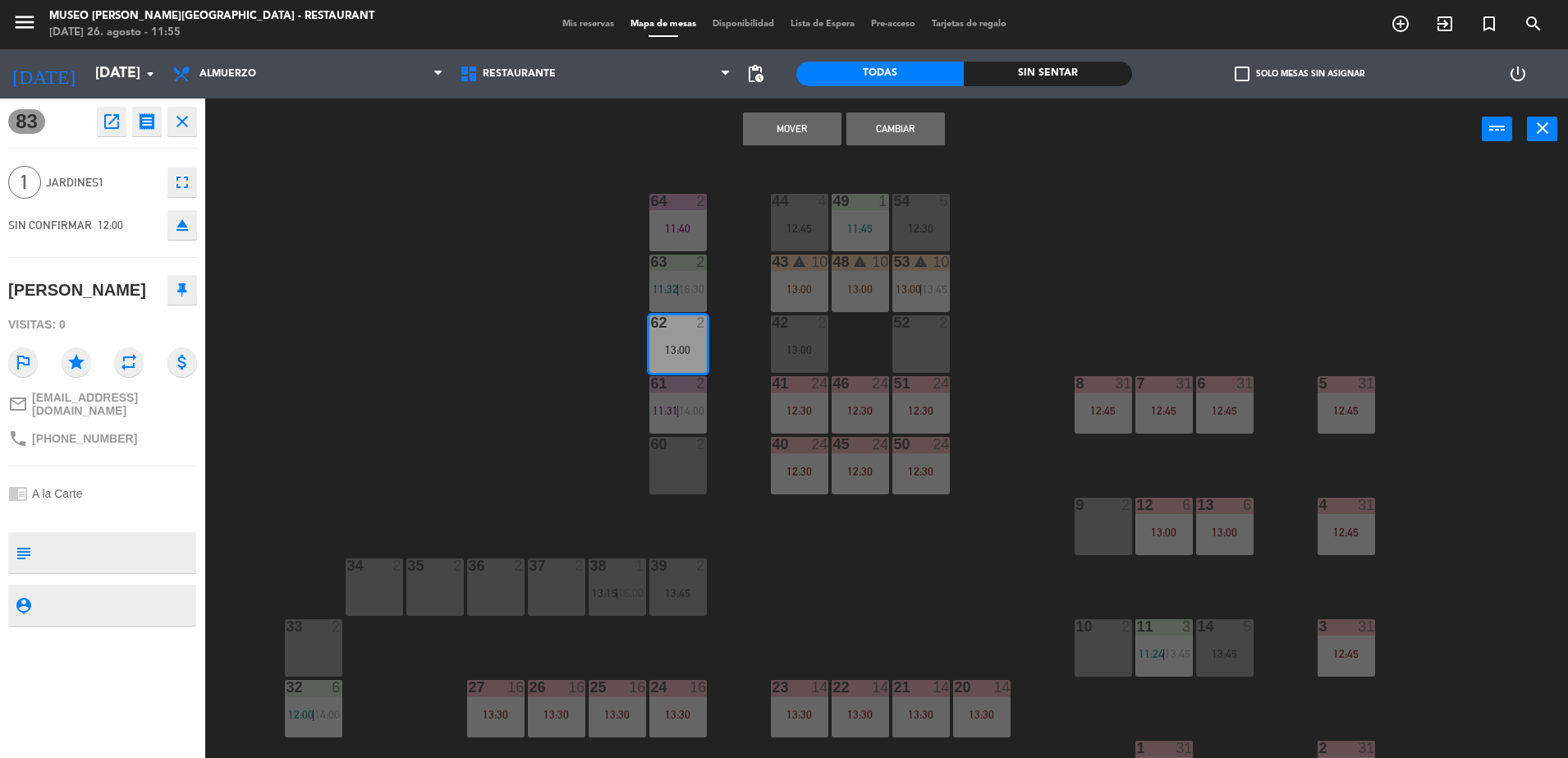
click at [874, 134] on button "Cambiar" at bounding box center [896, 129] width 99 height 33
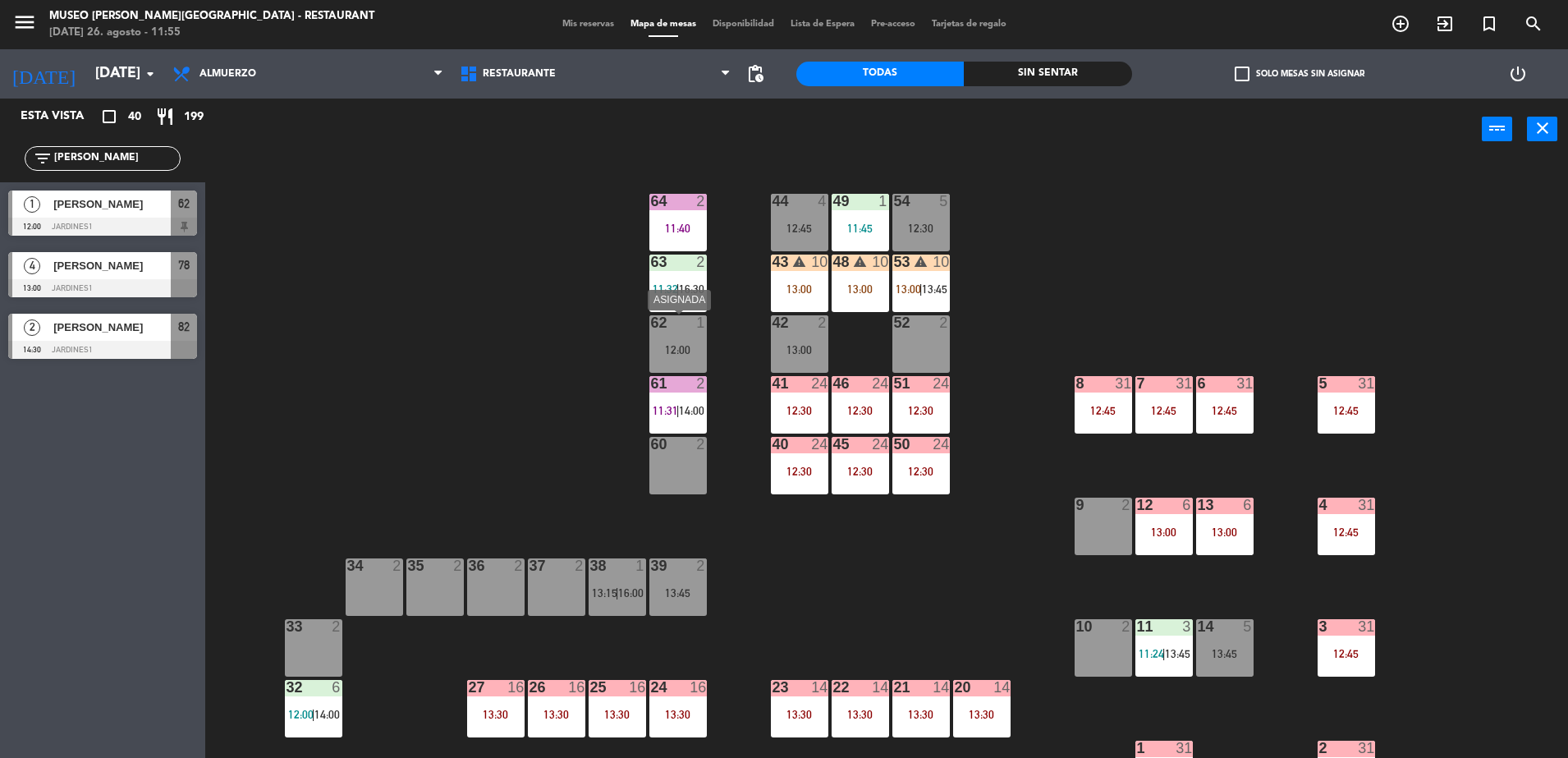
click at [689, 324] on div at bounding box center [678, 323] width 27 height 15
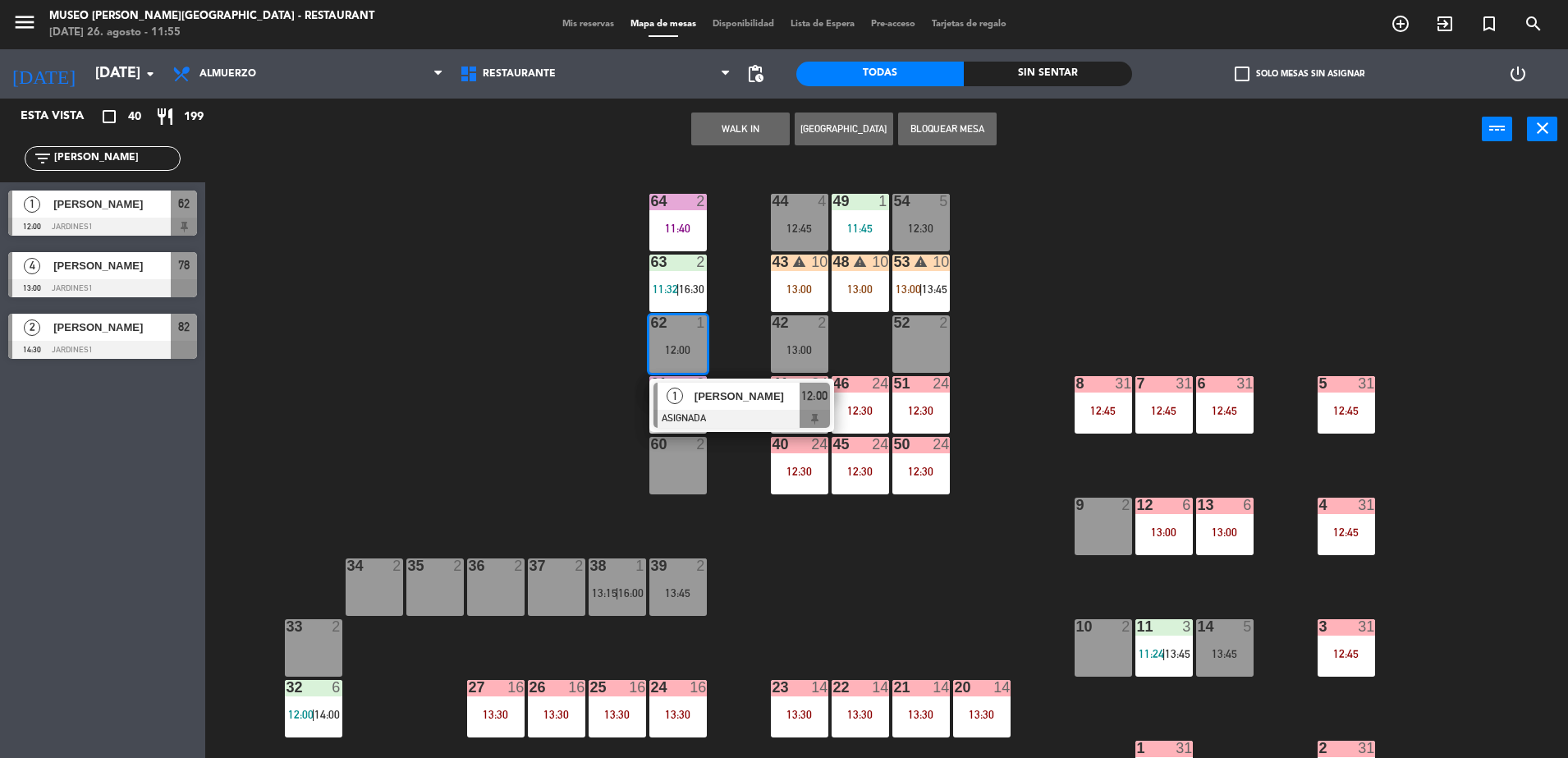
click at [769, 398] on span "[PERSON_NAME]" at bounding box center [747, 396] width 105 height 17
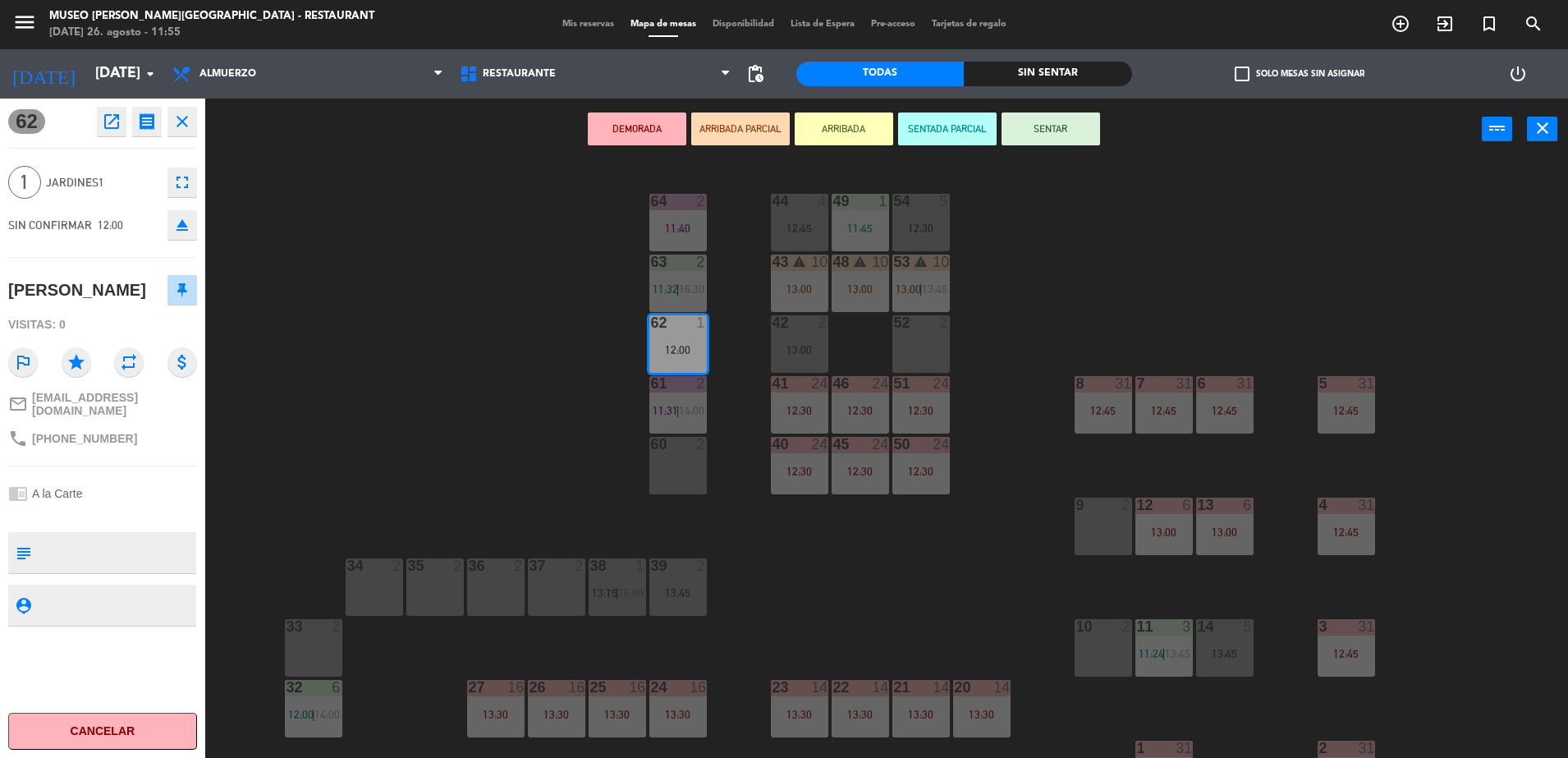
click at [129, 553] on textarea at bounding box center [116, 553] width 157 height 35
type textarea "M62|"
click at [100, 452] on div "62 open_in_new receipt 12:00 PM mar., 26 ago. 1 personas Tomoe Kalnay Mesa 62 E…" at bounding box center [102, 428] width 205 height 659
click at [1054, 113] on button "SENTAR" at bounding box center [1051, 129] width 99 height 33
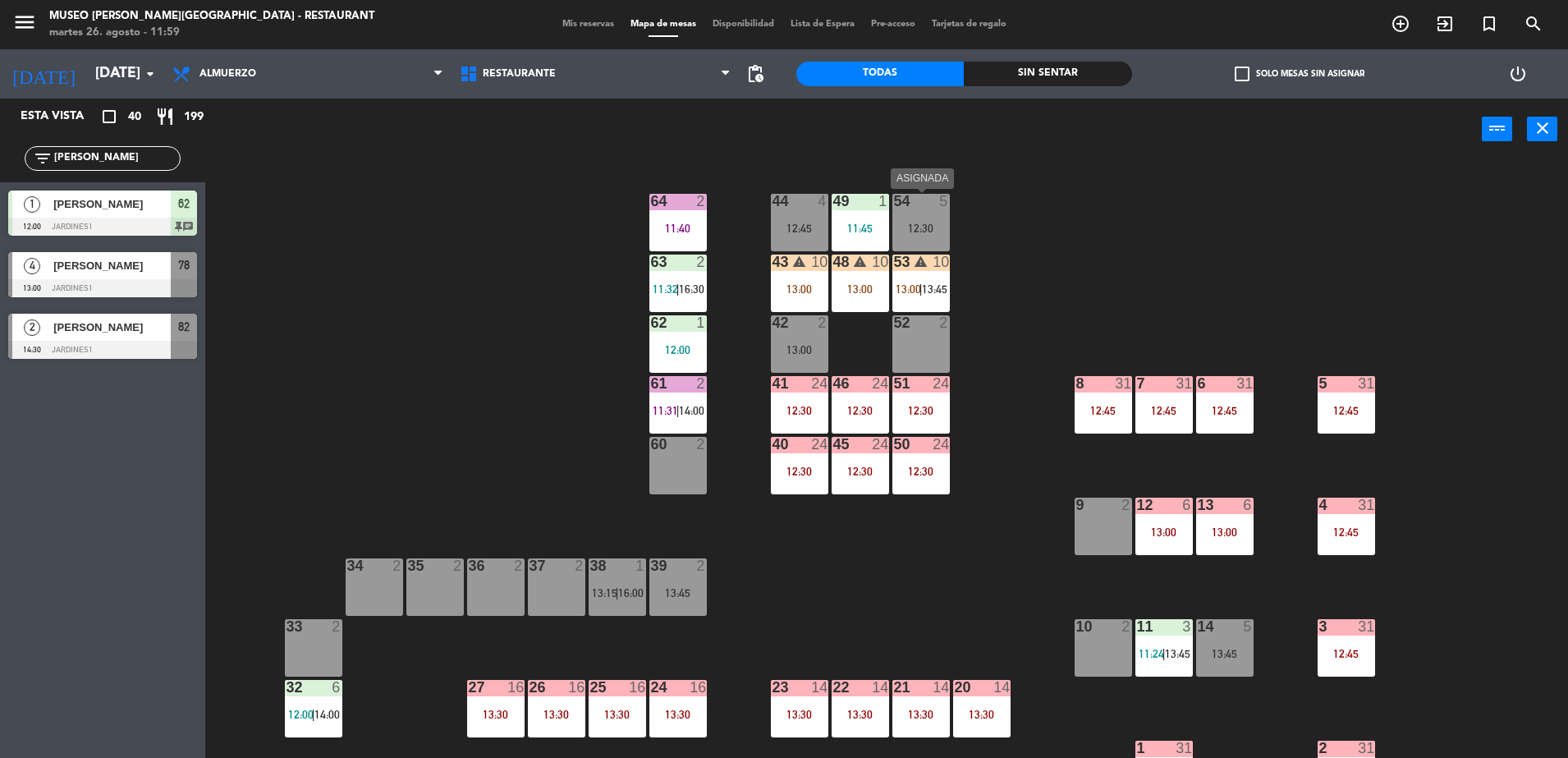
click at [903, 230] on div "12:30" at bounding box center [921, 229] width 57 height 11
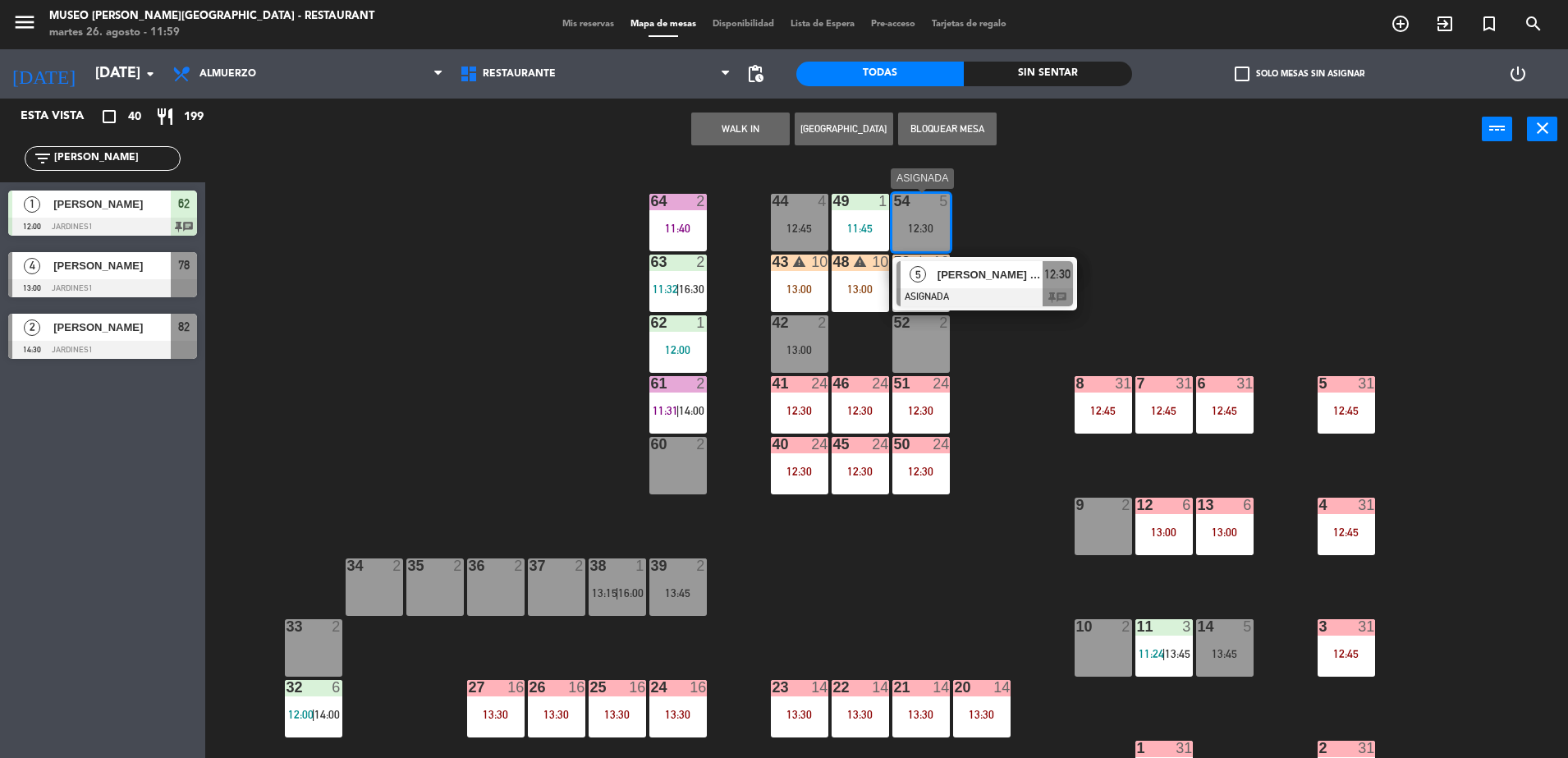
click at [958, 278] on span "Ernesto Paz (Sra. María Rosa)" at bounding box center [991, 275] width 105 height 17
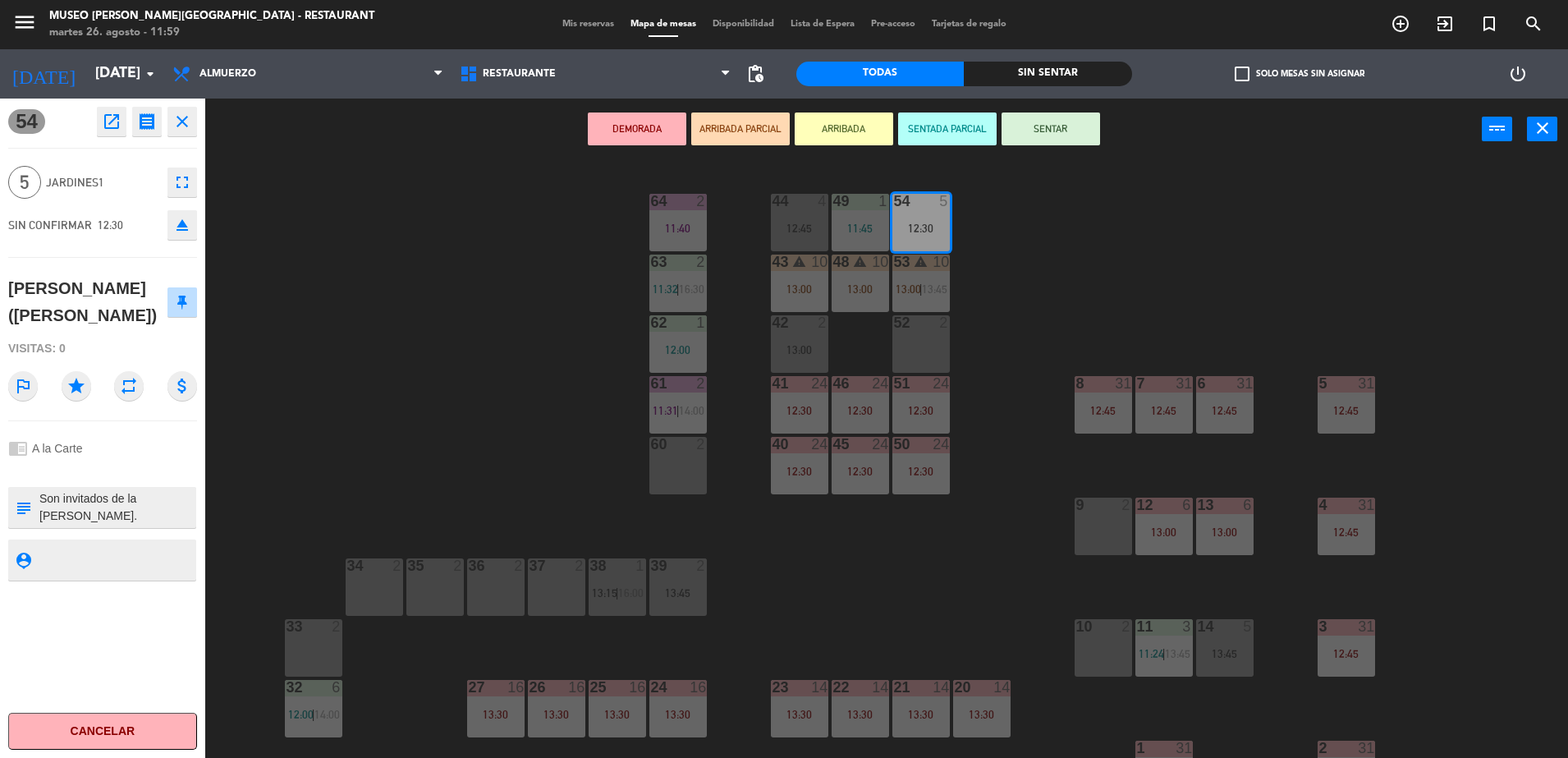
click at [169, 512] on textarea at bounding box center [116, 507] width 157 height 35
drag, startPoint x: 334, startPoint y: 396, endPoint x: 341, endPoint y: 387, distance: 11.4
click at [341, 387] on div "44 4 12:45 49 1 11:45 54 5 12:30 64 2 11:40 48 warning 10 13:00 53 warning 10 1…" at bounding box center [894, 464] width 1347 height 598
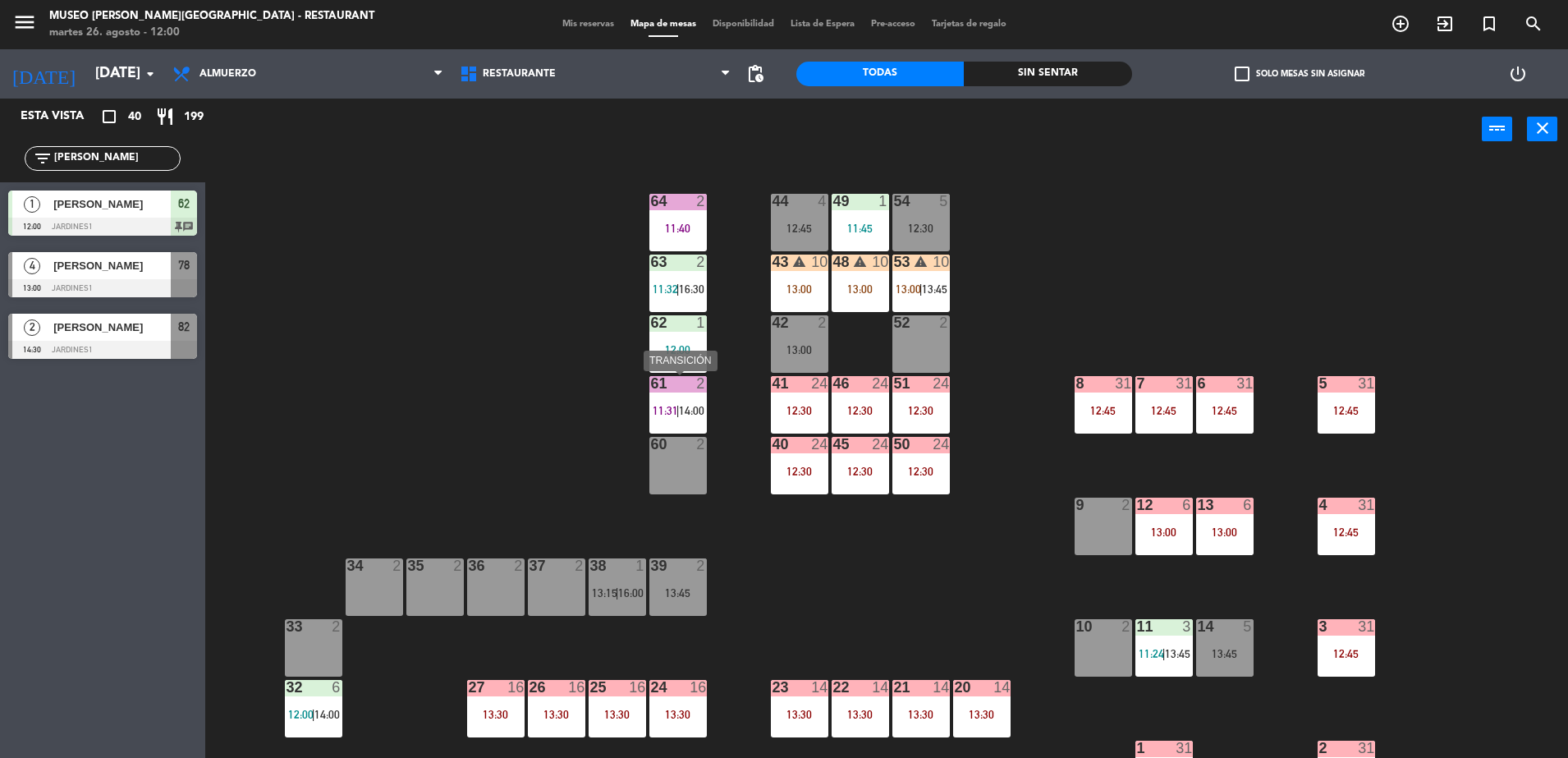
click at [674, 405] on span "11:31" at bounding box center [665, 411] width 25 height 13
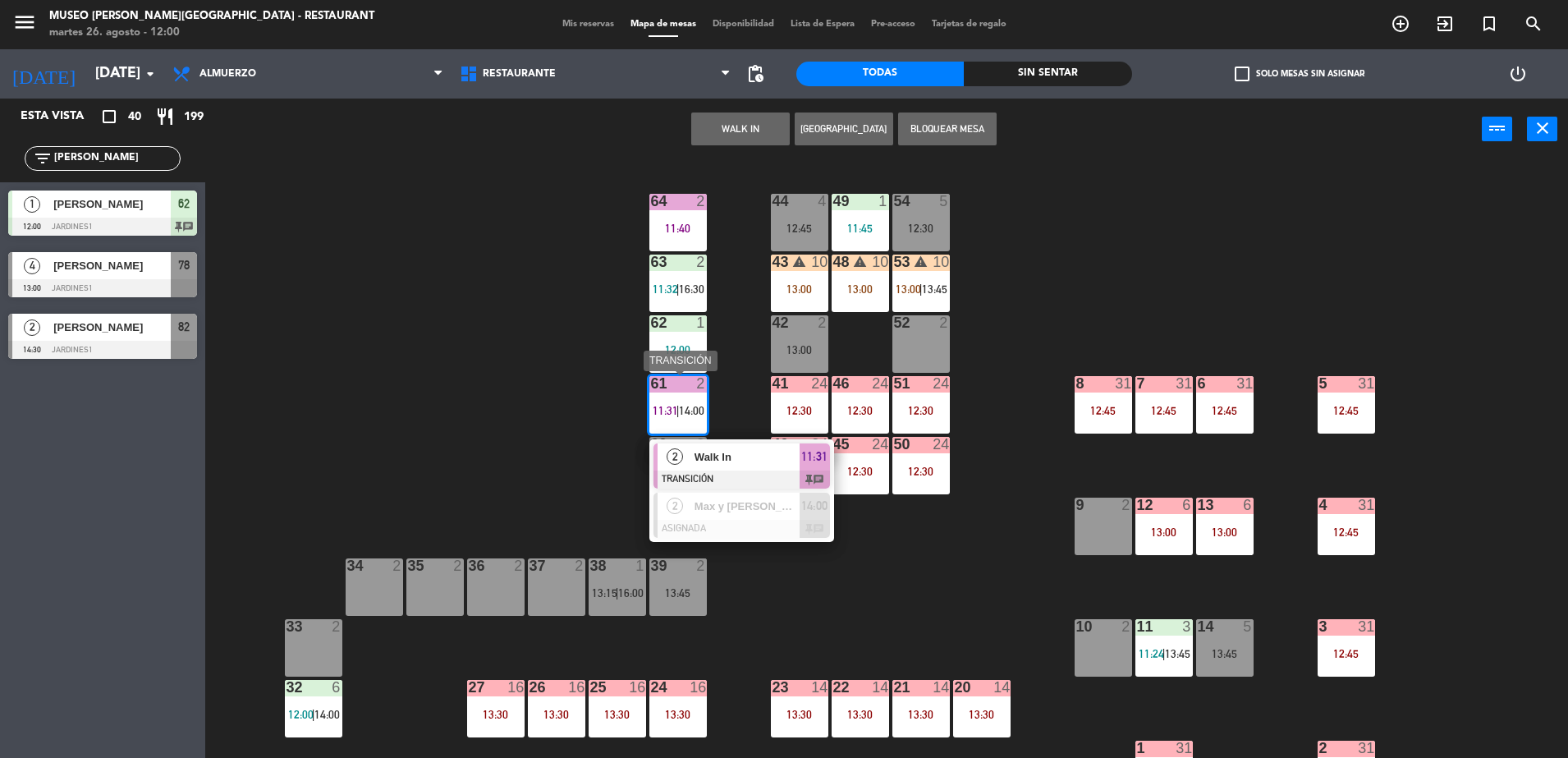
click at [728, 439] on div "2 Walk In TRANSICIÓN 11:31 chat" at bounding box center [742, 466] width 185 height 54
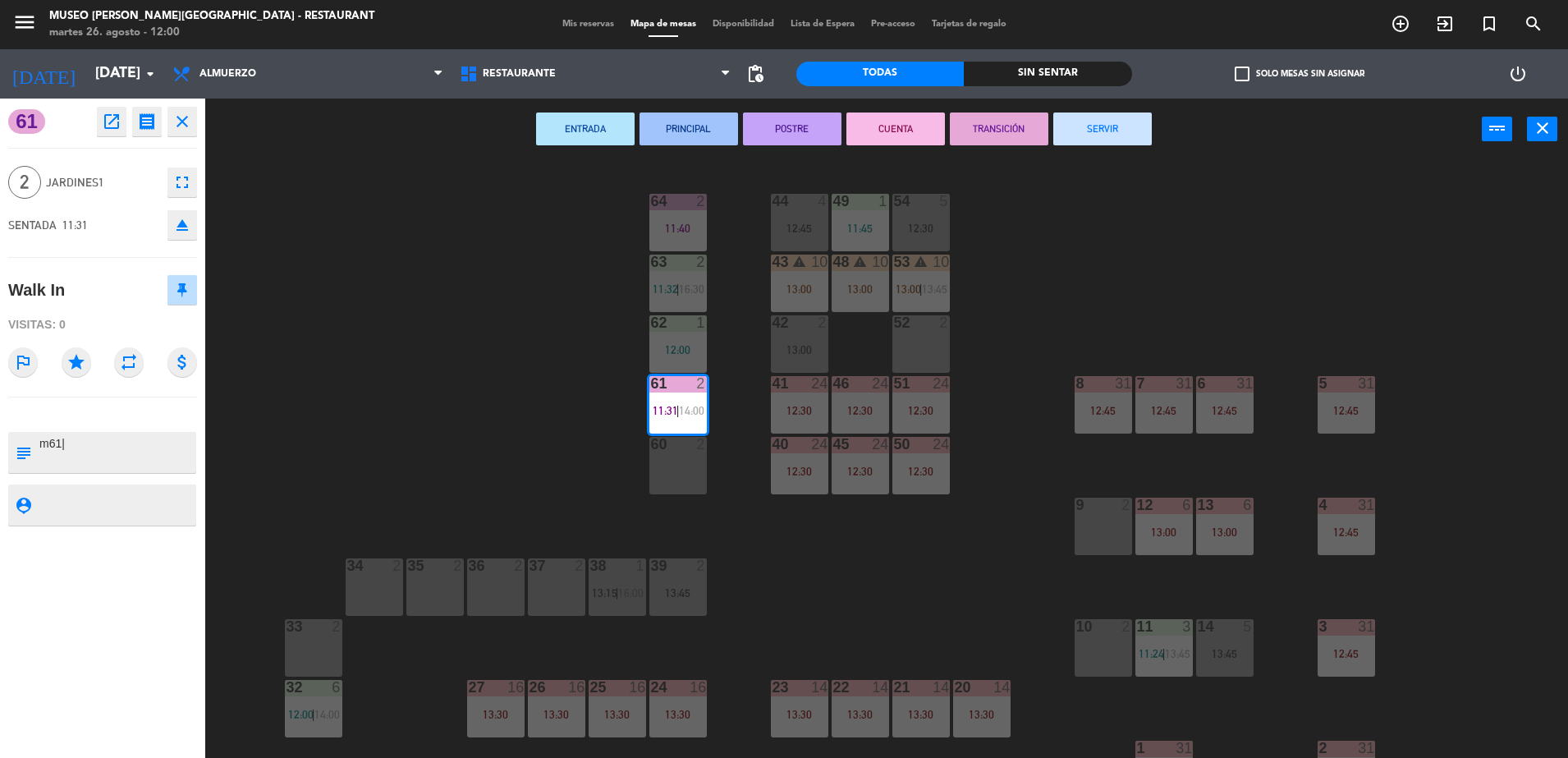
click at [1098, 132] on button "SERVIR" at bounding box center [1103, 129] width 99 height 33
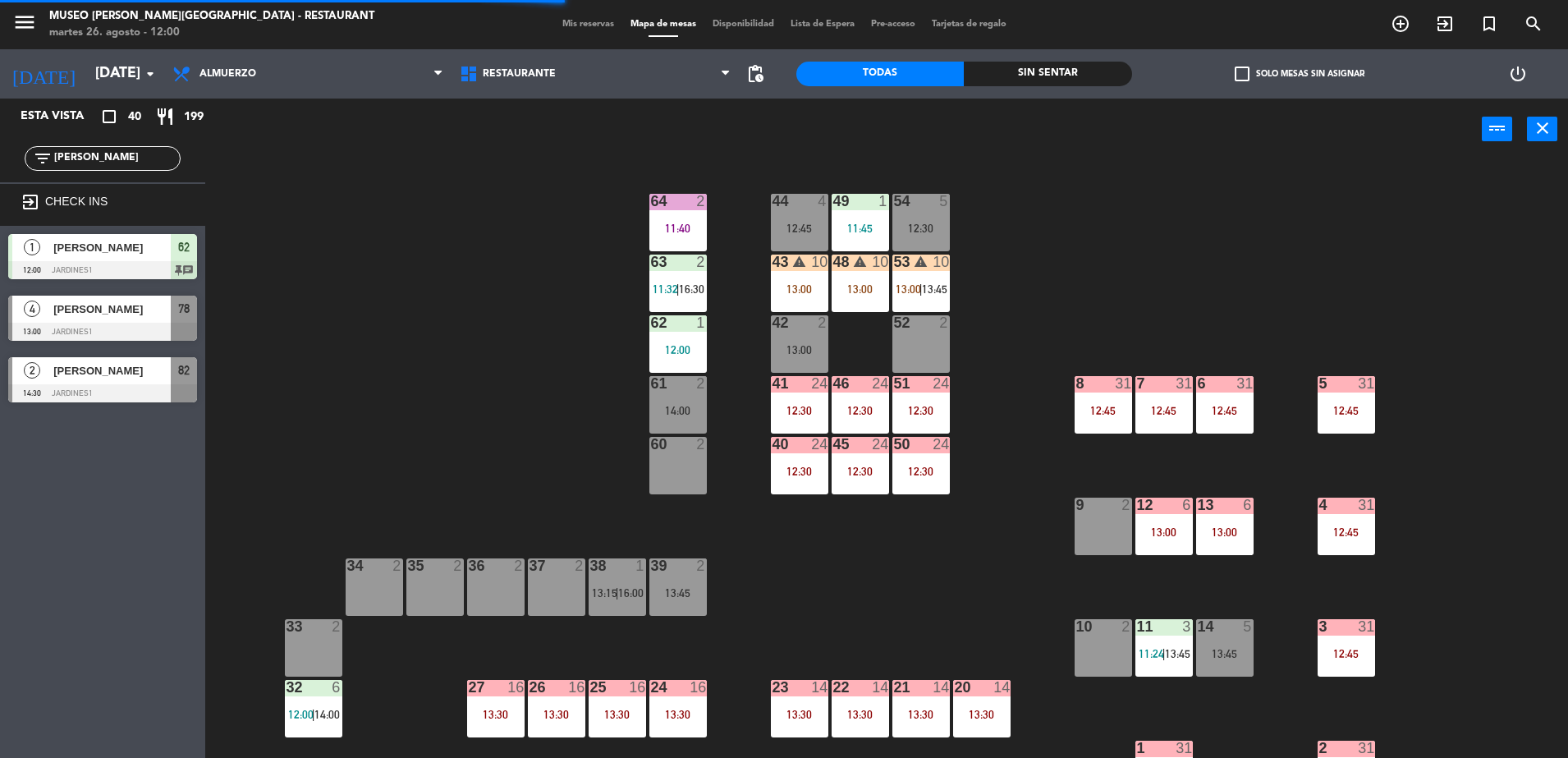
click at [705, 213] on div "64 2 11:40" at bounding box center [678, 222] width 57 height 57
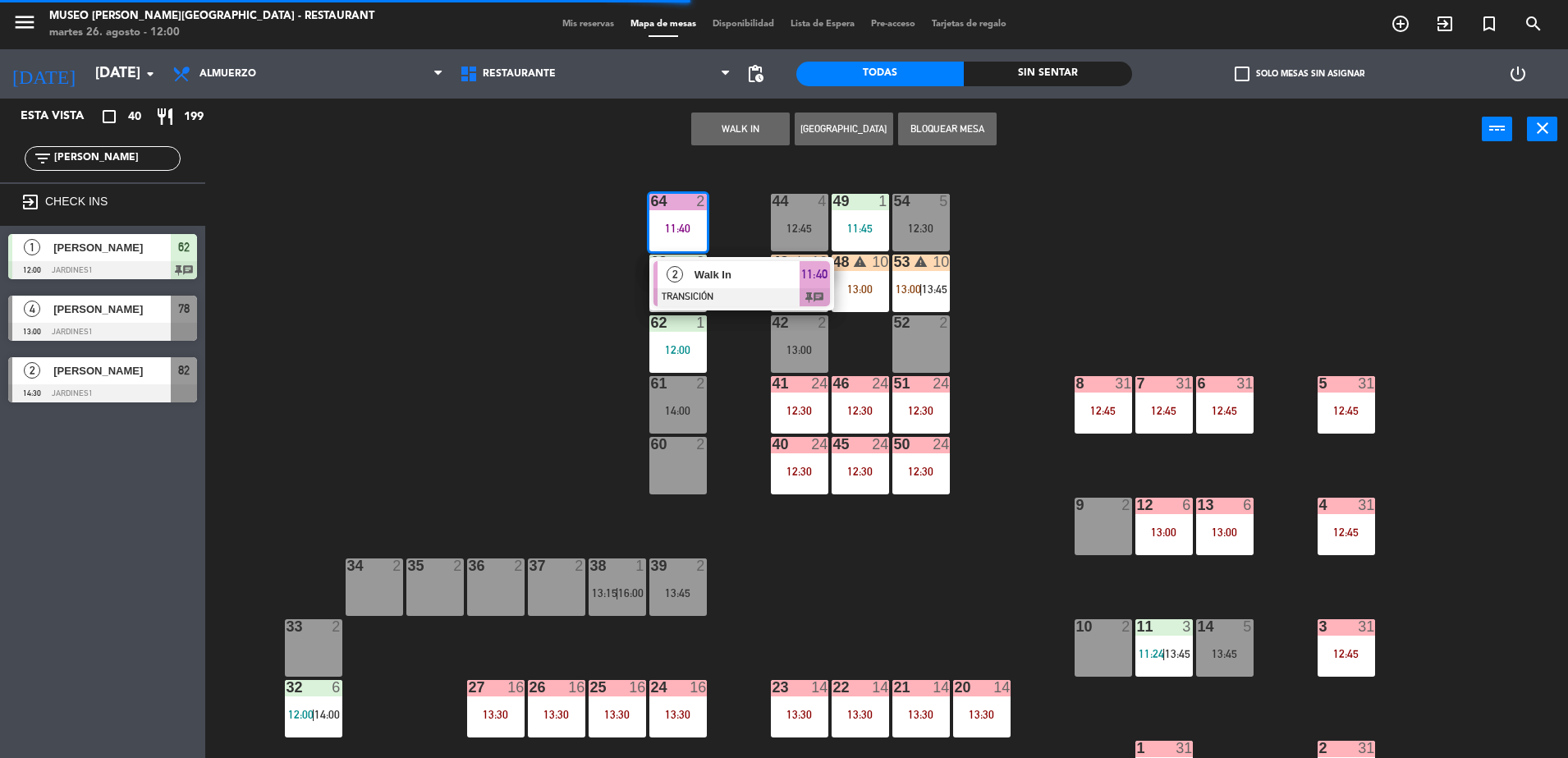
click at [776, 283] on div "Walk In" at bounding box center [746, 275] width 107 height 27
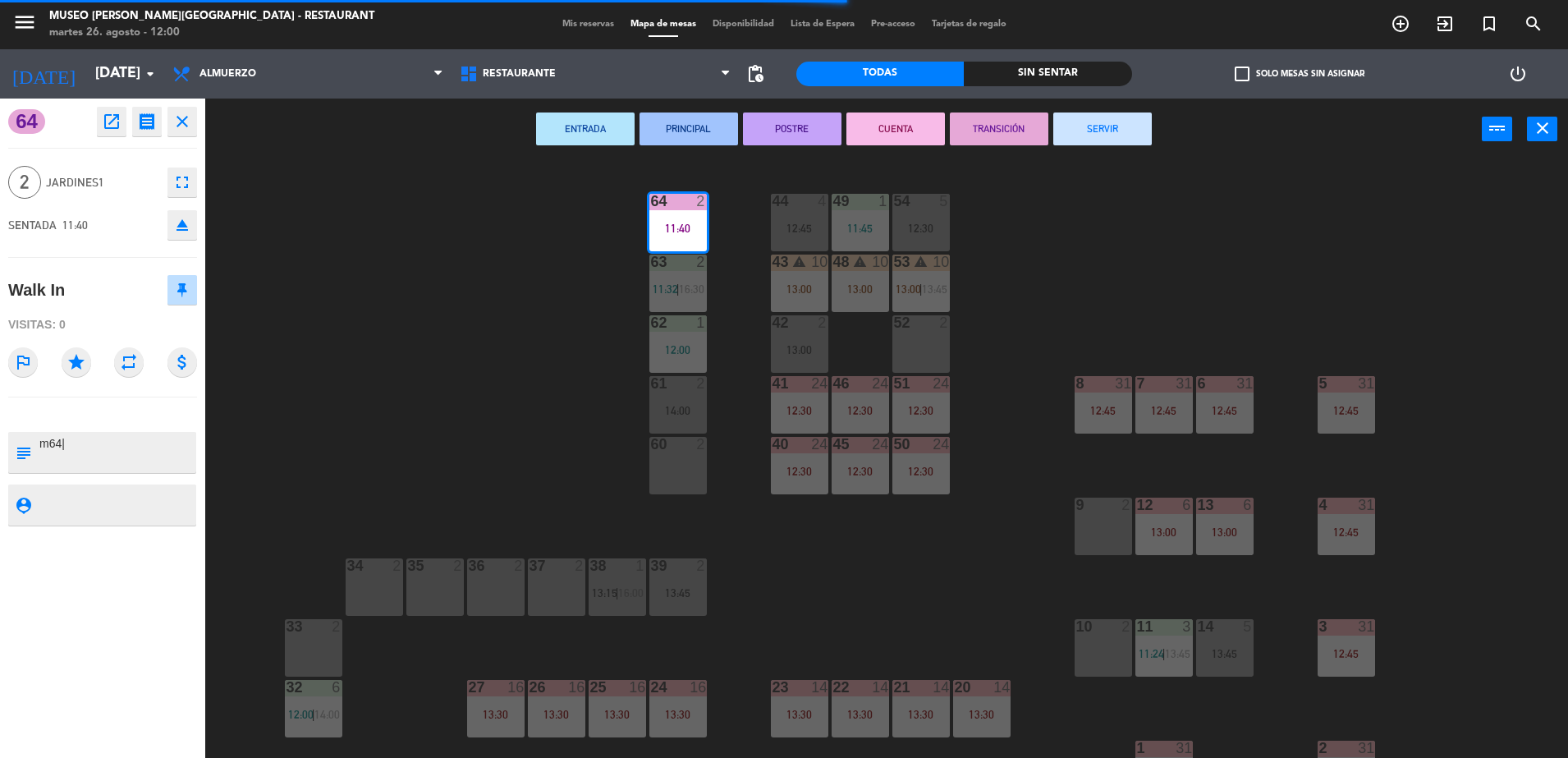
click at [1104, 132] on button "SERVIR" at bounding box center [1103, 129] width 99 height 33
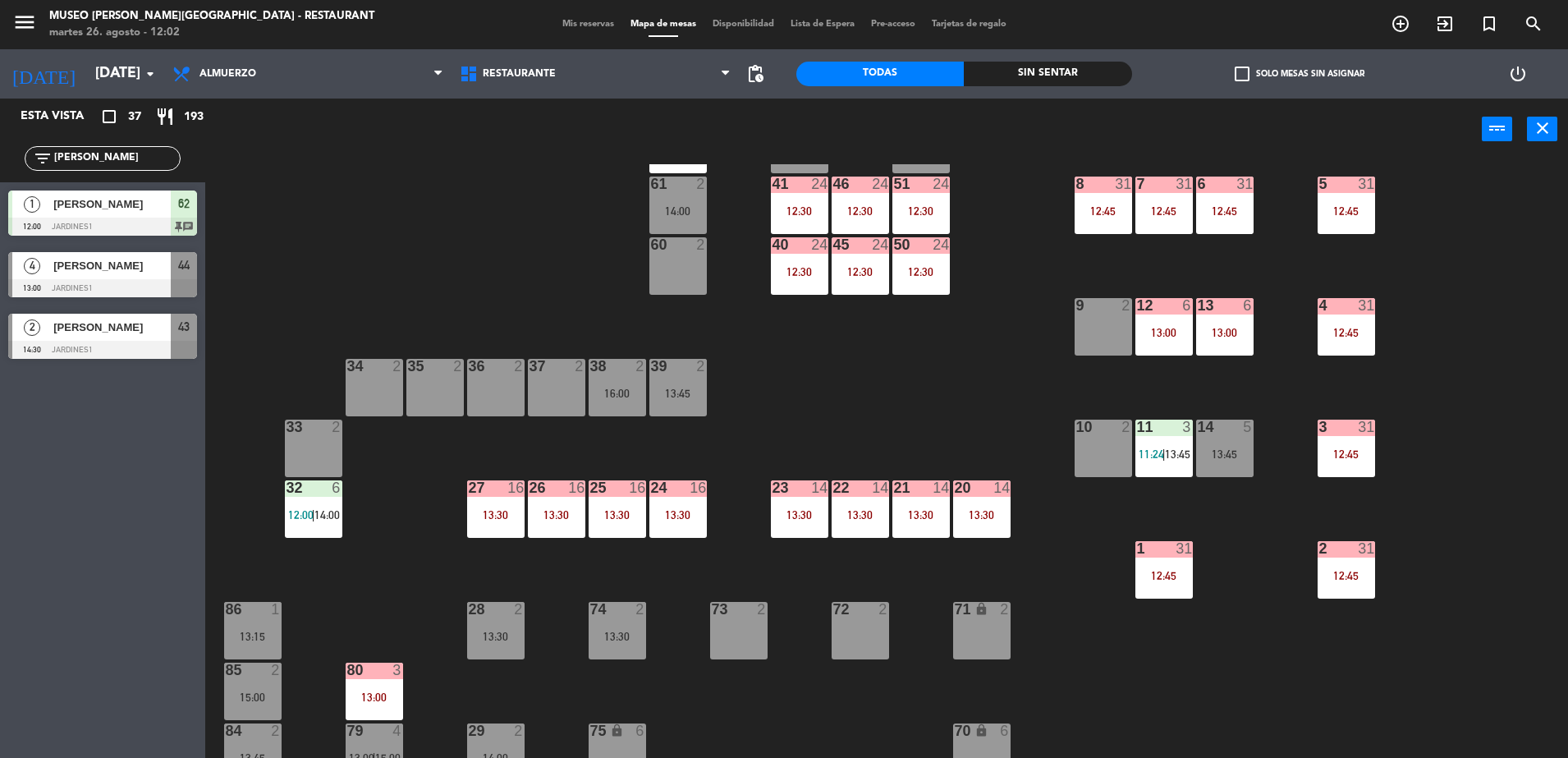
scroll to position [212, 0]
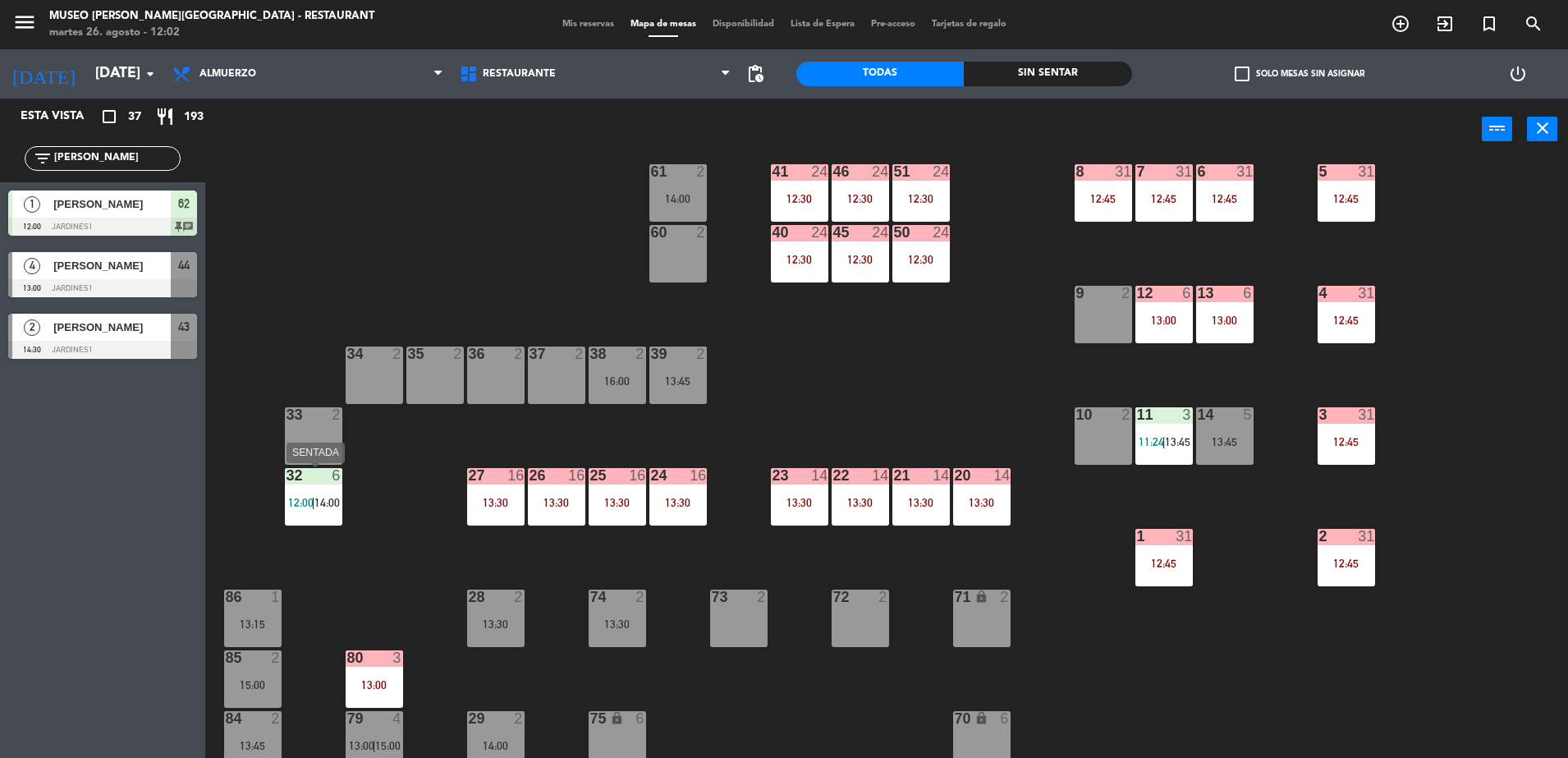
click at [290, 503] on span "12:00" at bounding box center [301, 503] width 25 height 13
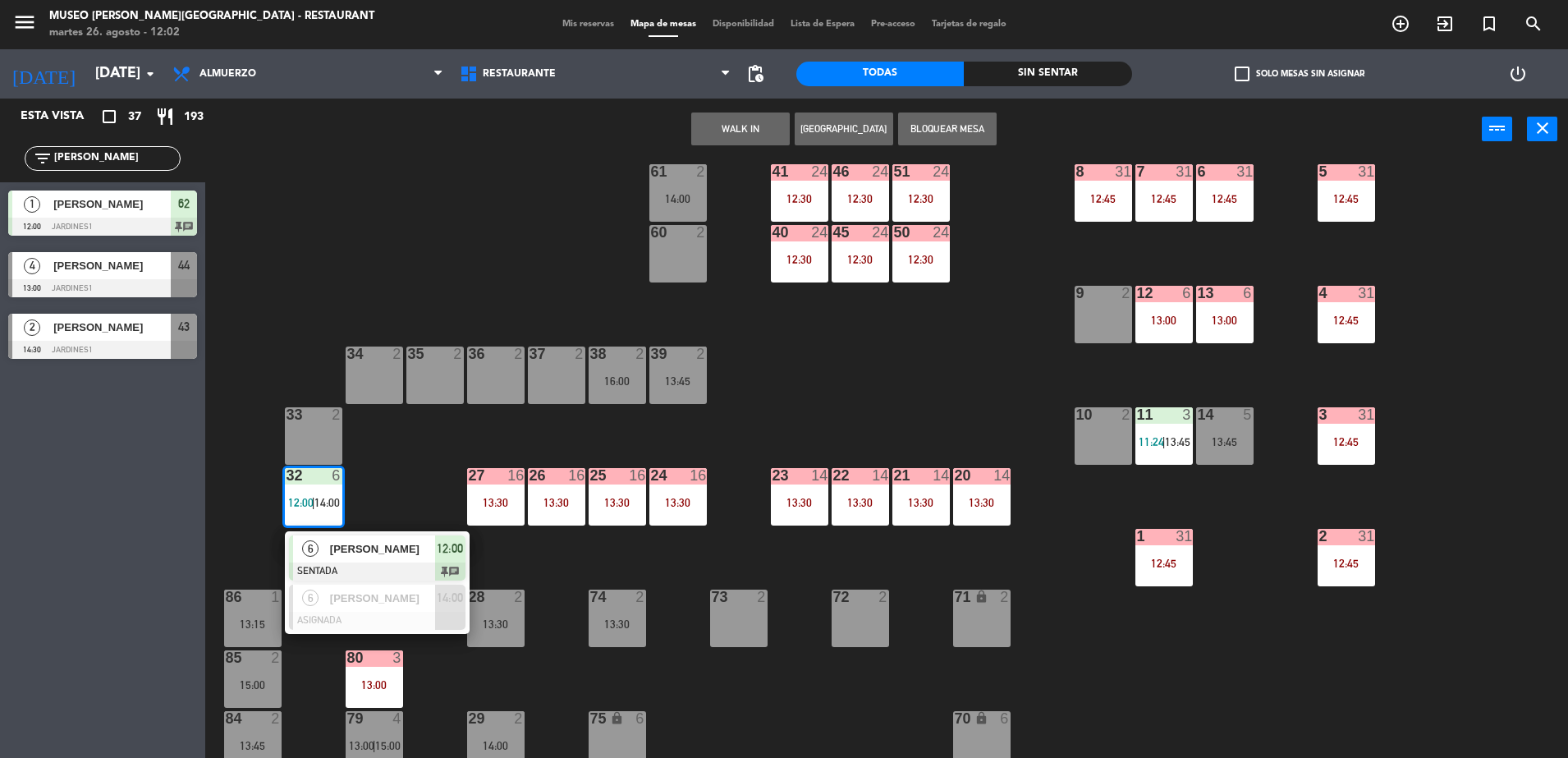
click at [367, 554] on span "[PERSON_NAME]" at bounding box center [383, 549] width 105 height 17
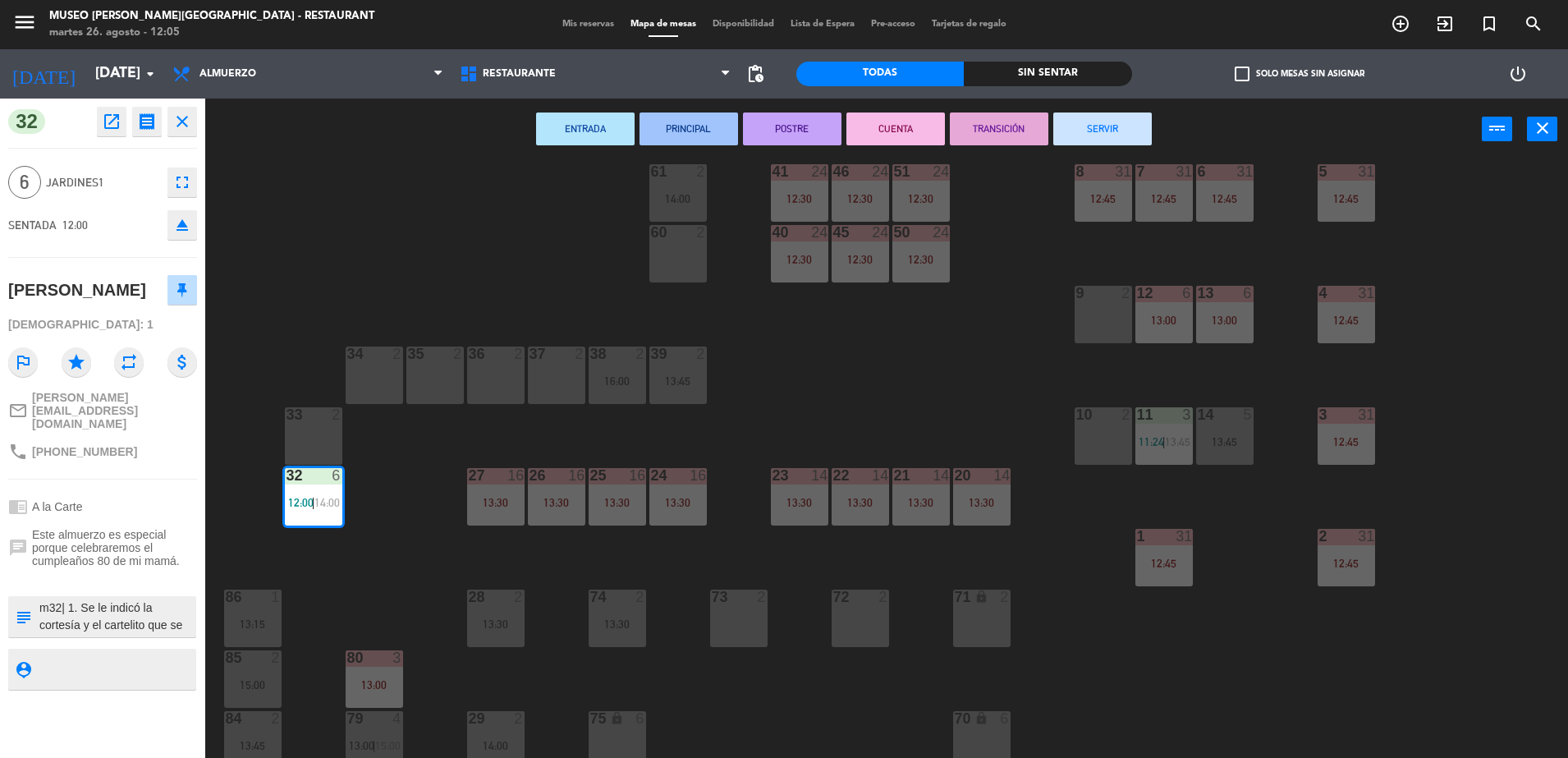
click at [421, 297] on div "44 4 13:00 49 1 11:45 54 5 12:30 64 2 48 warning 10 13:00 53 warning 10 13:00 |…" at bounding box center [894, 464] width 1347 height 598
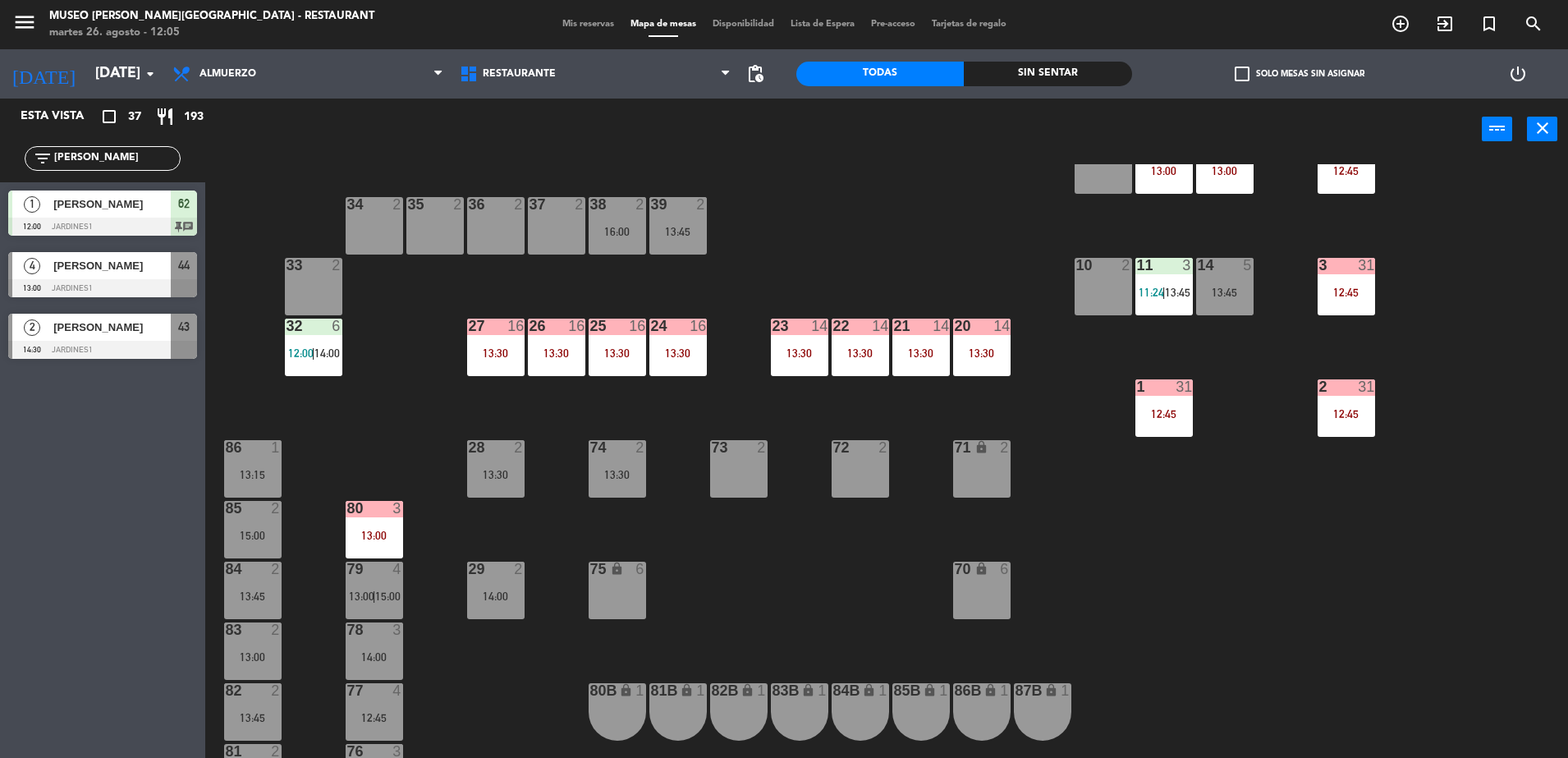
scroll to position [0, 0]
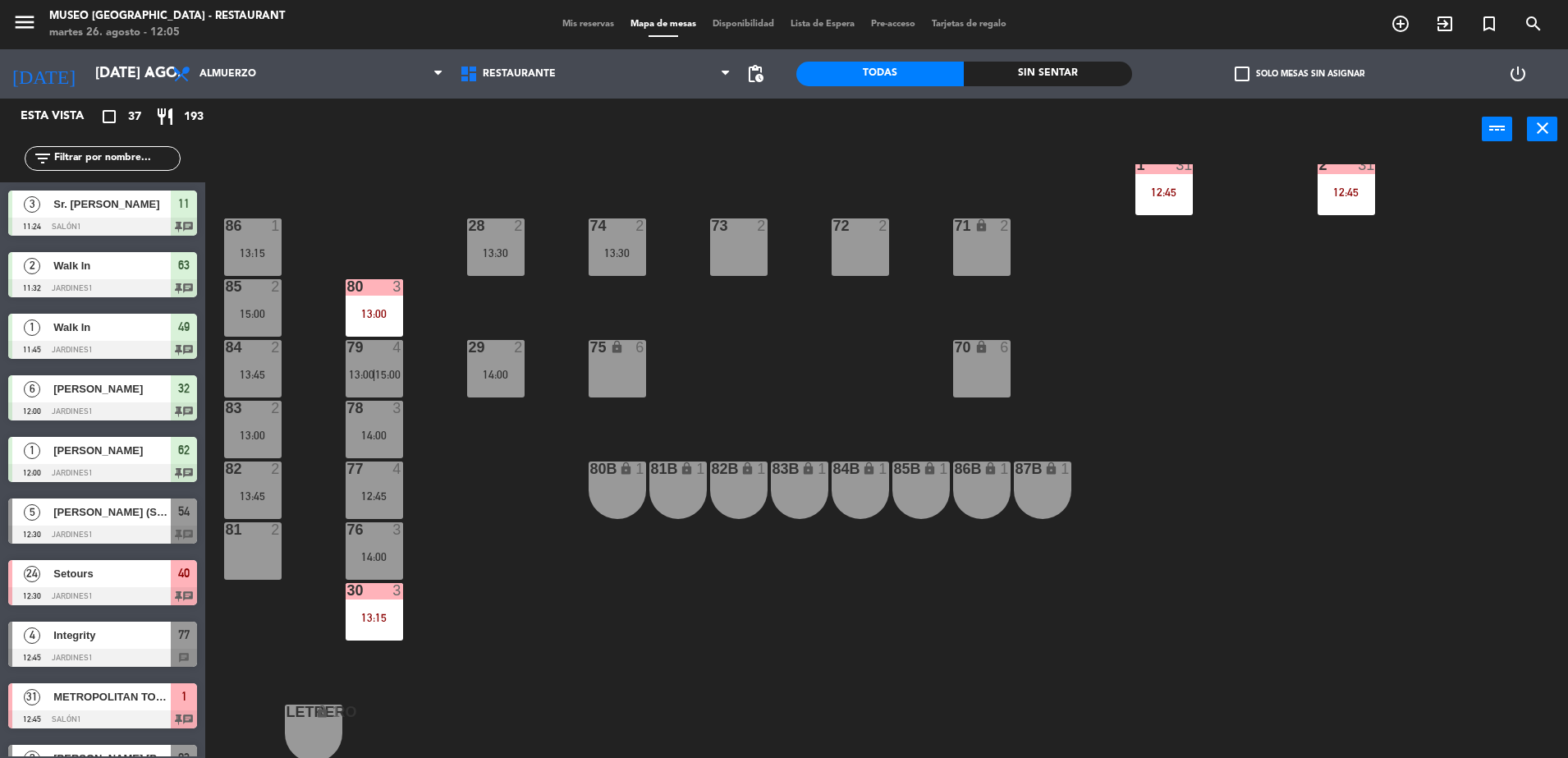
scroll to position [582, 0]
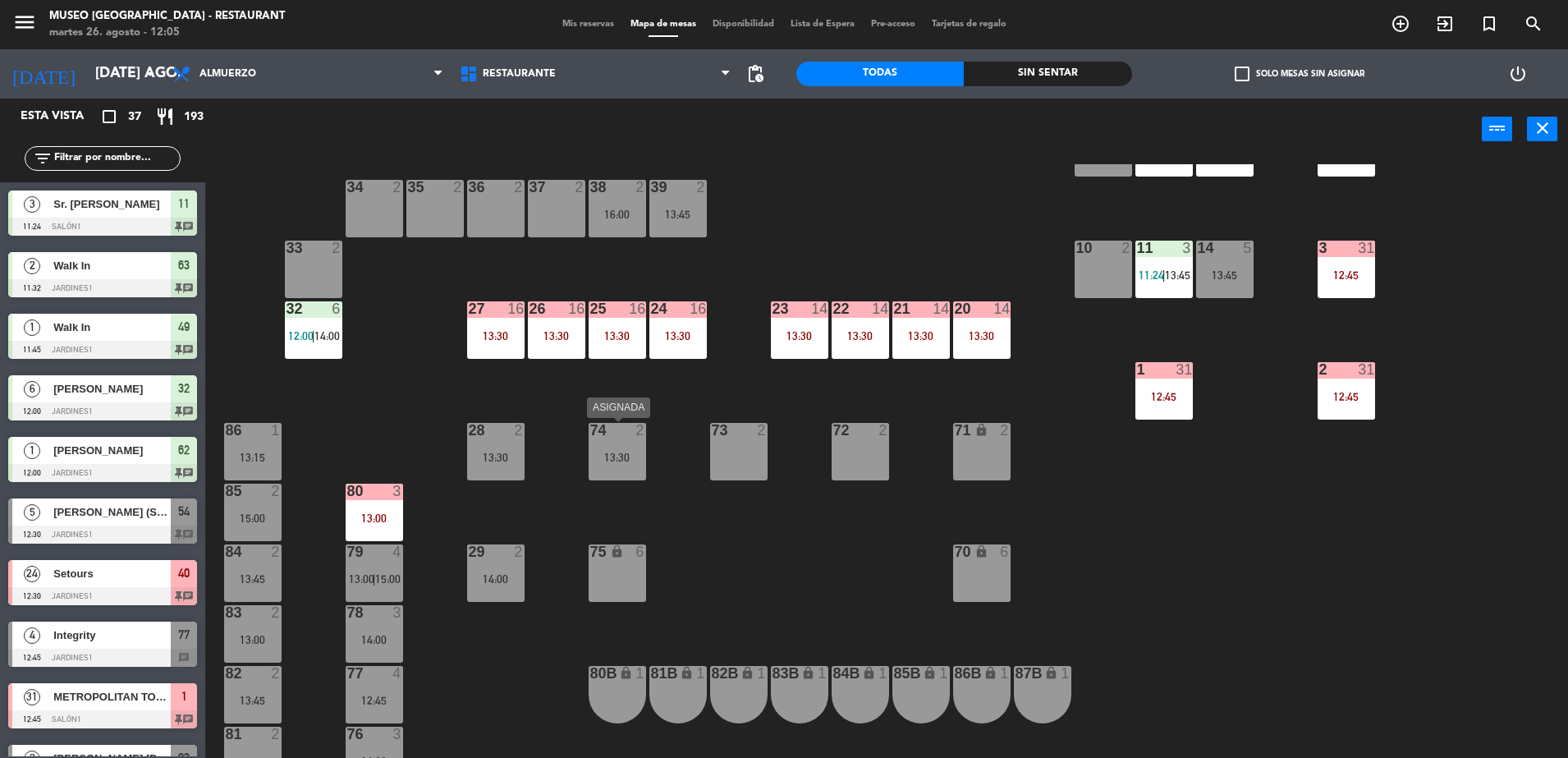
click at [600, 451] on div "13:30" at bounding box center [617, 457] width 57 height 12
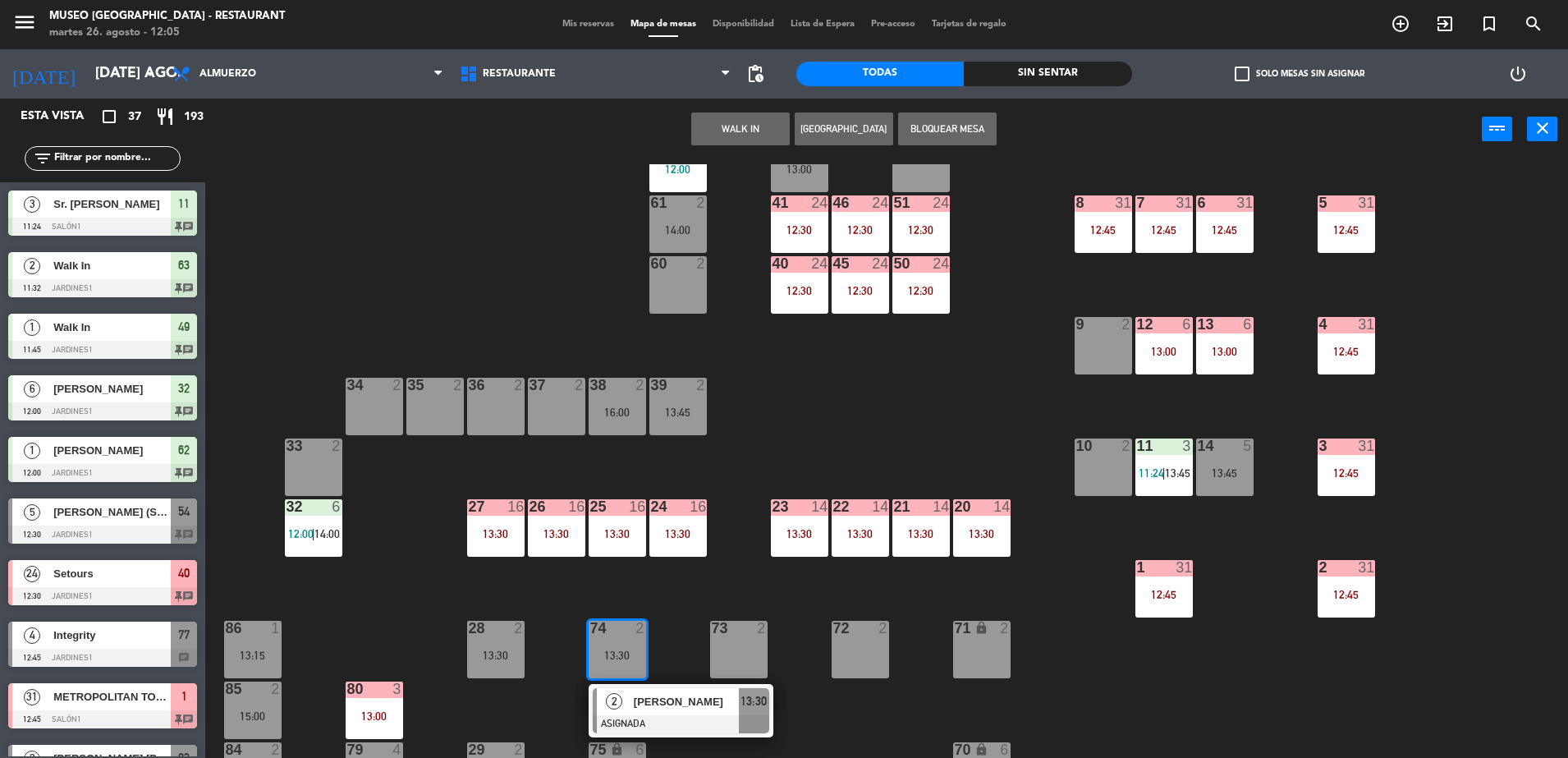
scroll to position [166, 0]
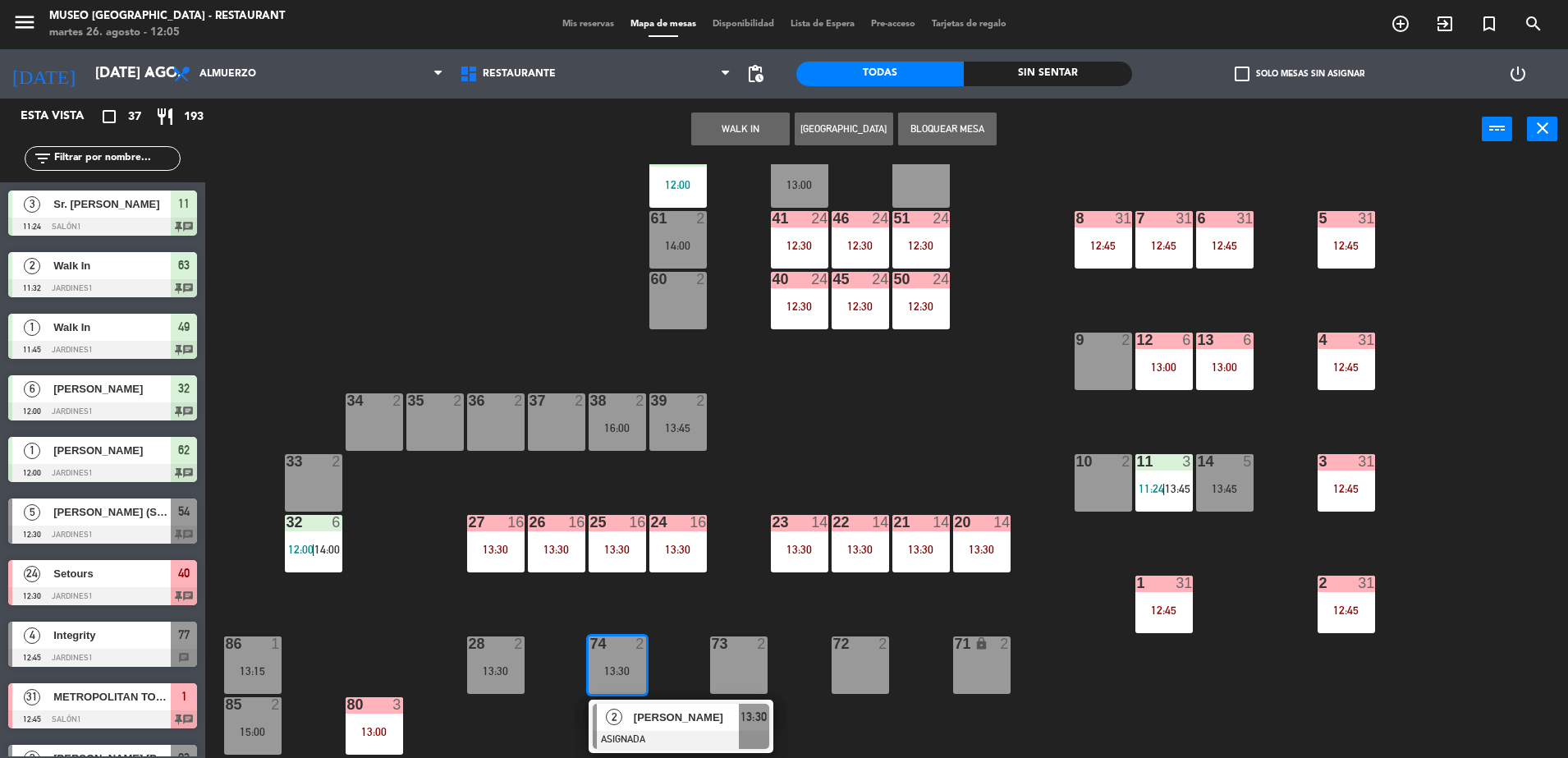
click at [685, 301] on div "60 2" at bounding box center [678, 300] width 57 height 57
click at [688, 113] on button "Mover" at bounding box center [688, 129] width 99 height 33
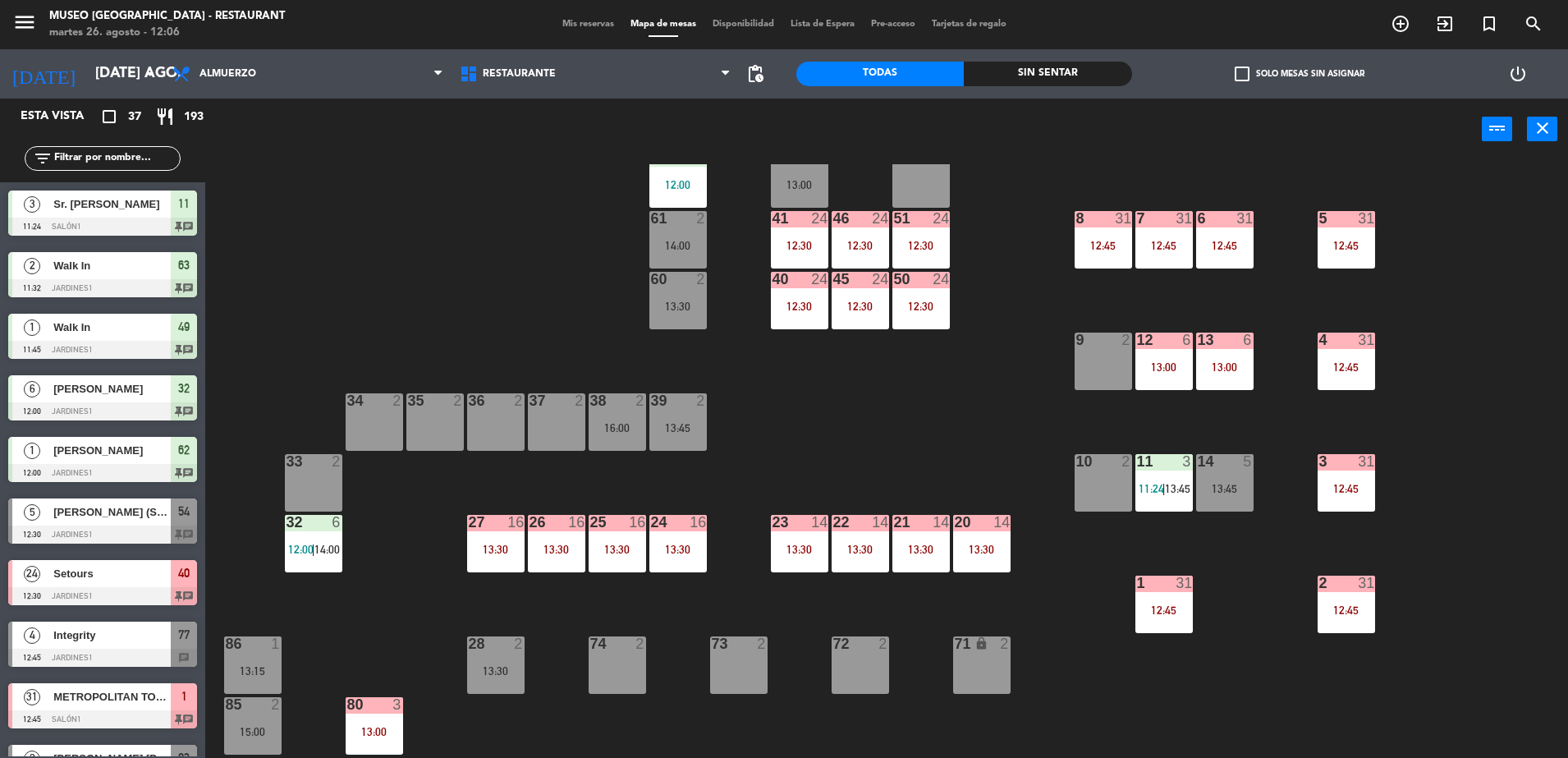
click at [456, 347] on div "44 4 13:00 49 1 11:45 54 5 12:30 64 2 48 warning 10 13:00 53 warning 10 13:00 |…" at bounding box center [894, 464] width 1347 height 598
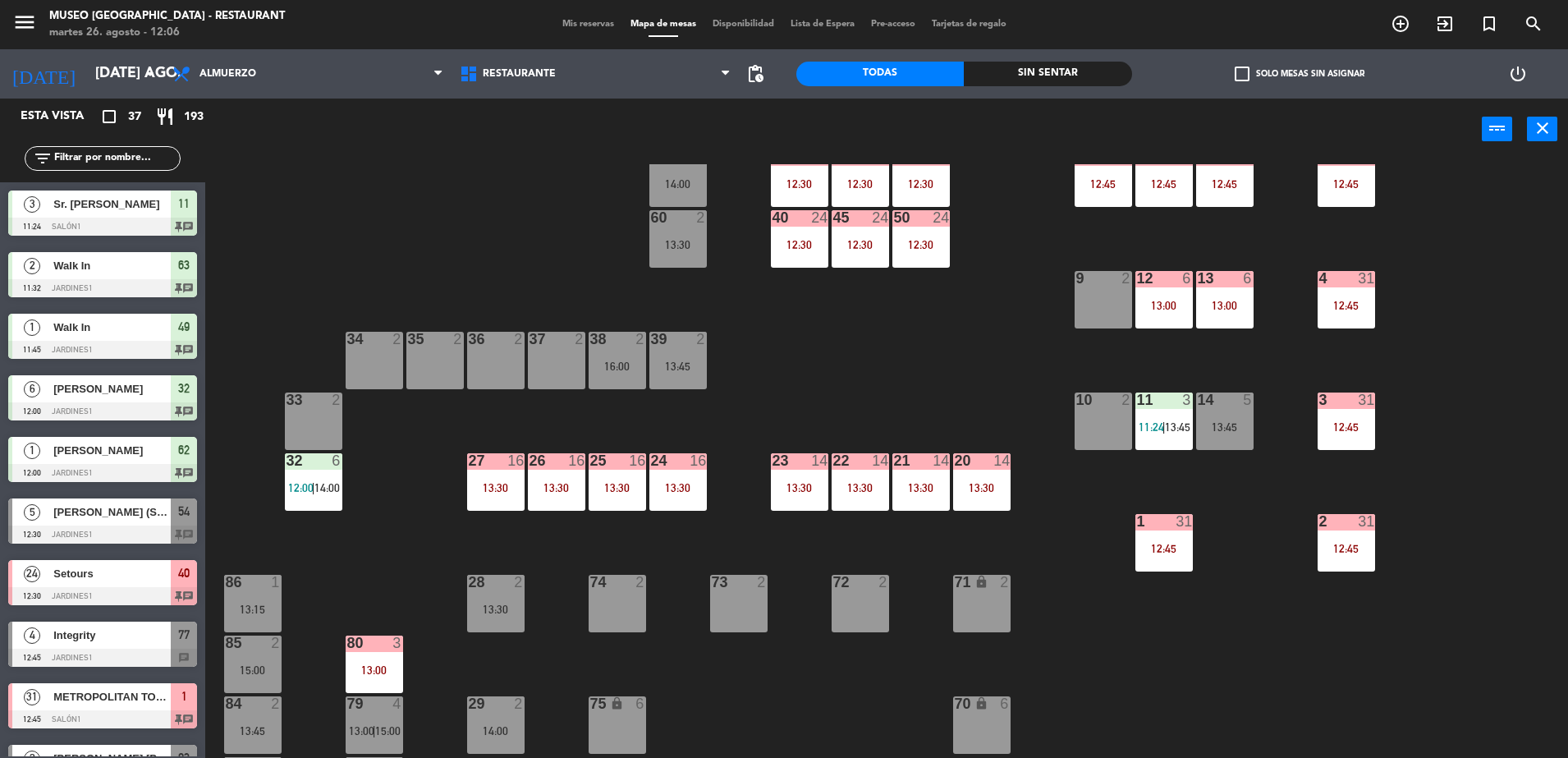
scroll to position [161, 0]
